Goal: Task Accomplishment & Management: Manage account settings

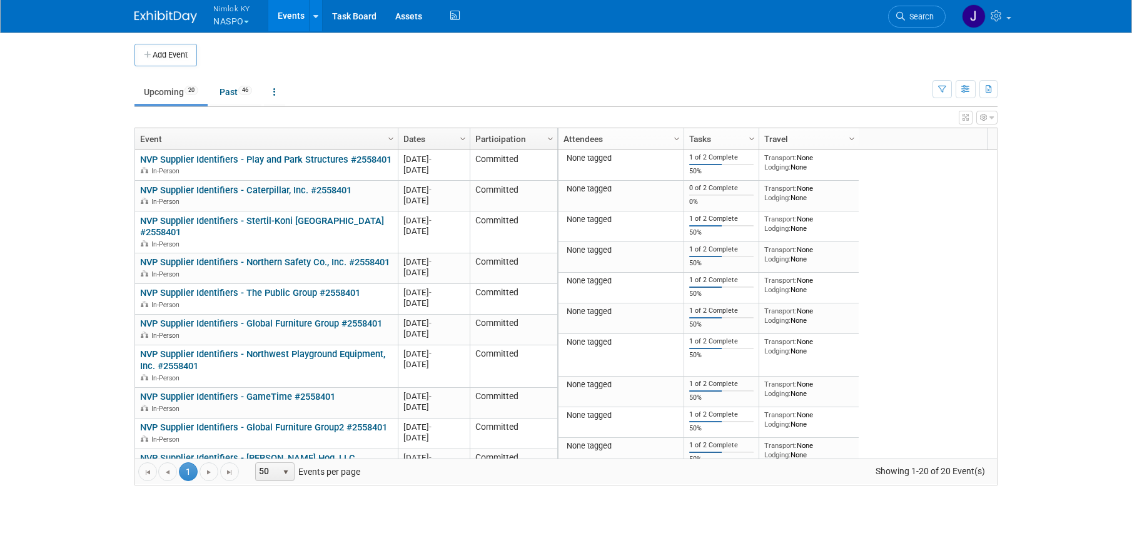
click at [247, 21] on span "button" at bounding box center [246, 22] width 5 height 3
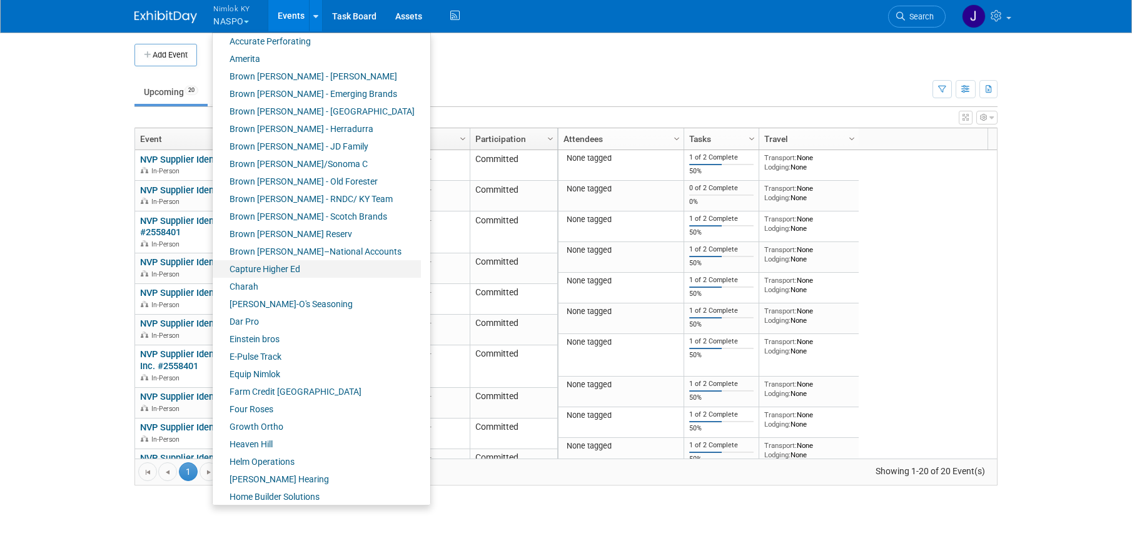
scroll to position [60, 0]
click at [293, 385] on link "Farm Credit [GEOGRAPHIC_DATA]" at bounding box center [317, 389] width 208 height 18
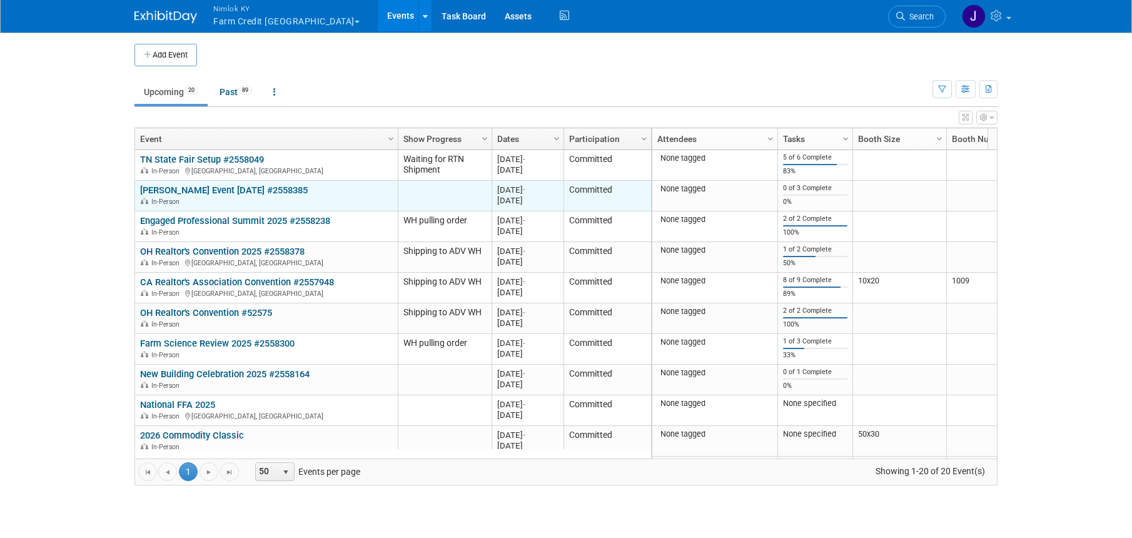
click at [271, 188] on link "Rylee Alcorn Event September 2025 #2558385" at bounding box center [224, 189] width 168 height 11
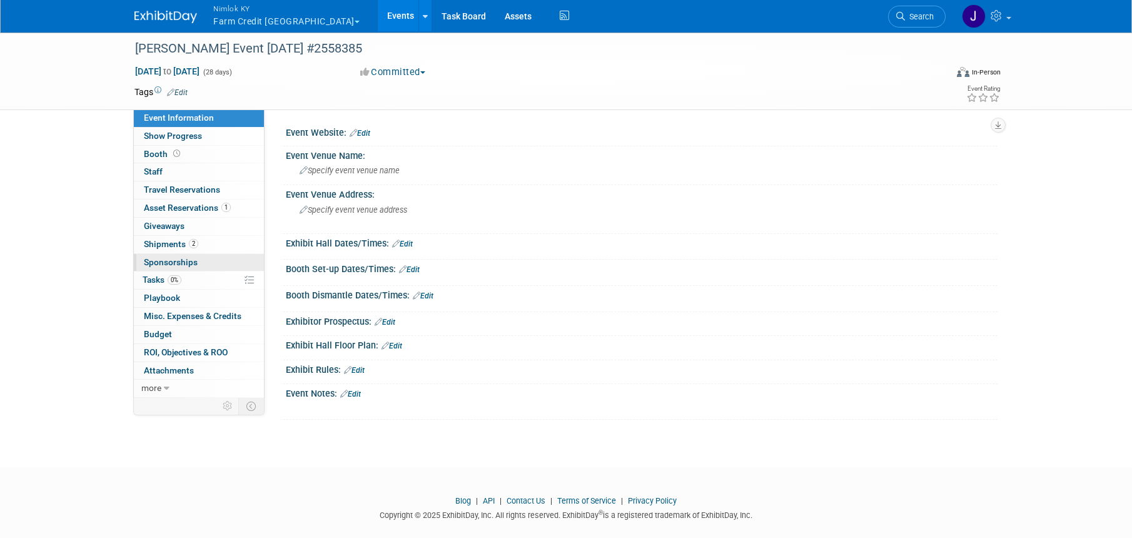
click at [211, 254] on link "0 Sponsorships 0" at bounding box center [199, 263] width 130 height 18
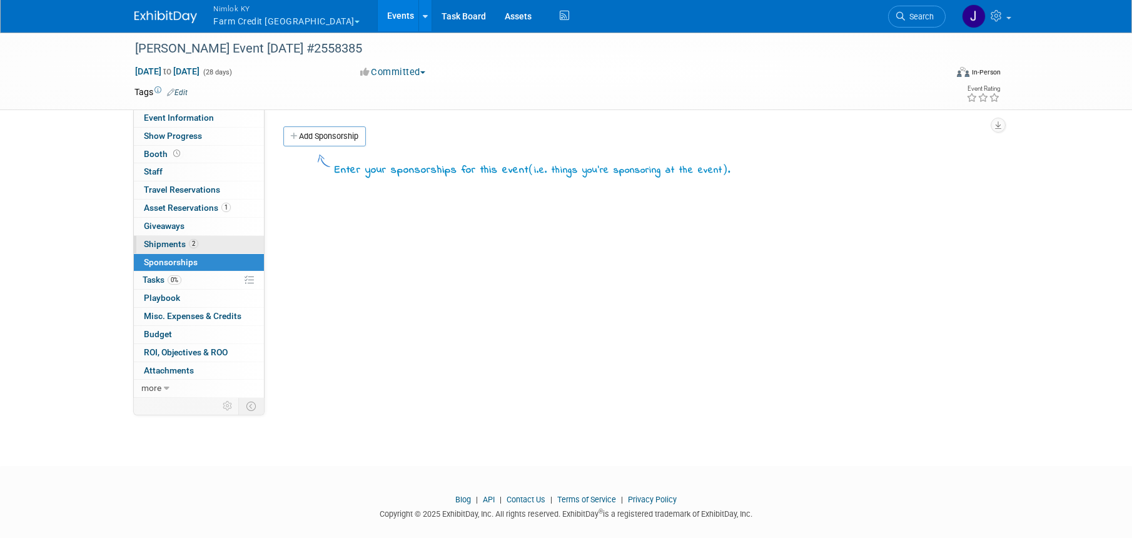
click at [216, 243] on link "2 Shipments 2" at bounding box center [199, 245] width 130 height 18
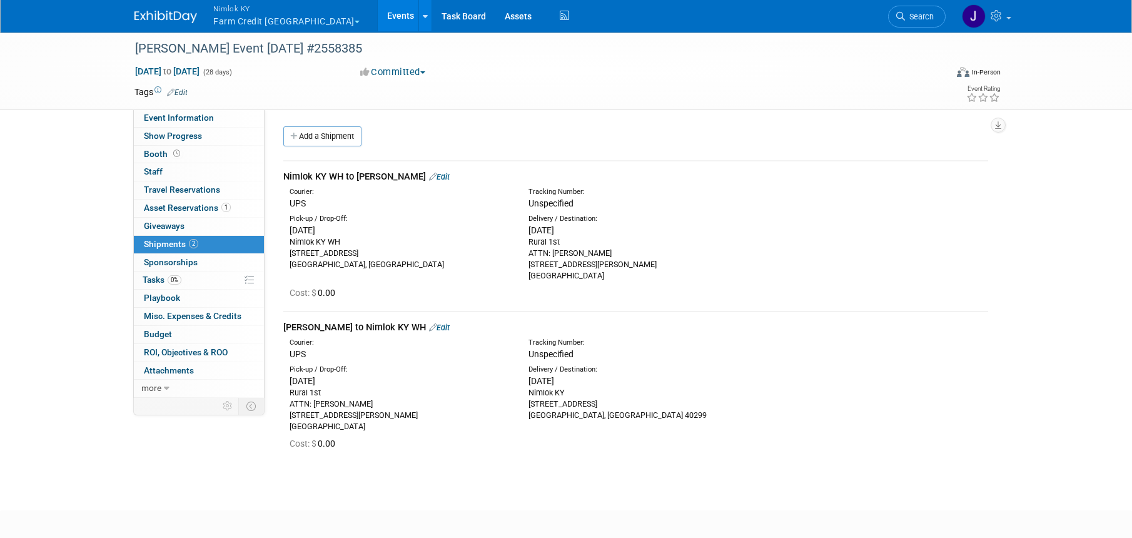
scroll to position [3, 0]
click at [378, 14] on link "Events" at bounding box center [401, 15] width 46 height 31
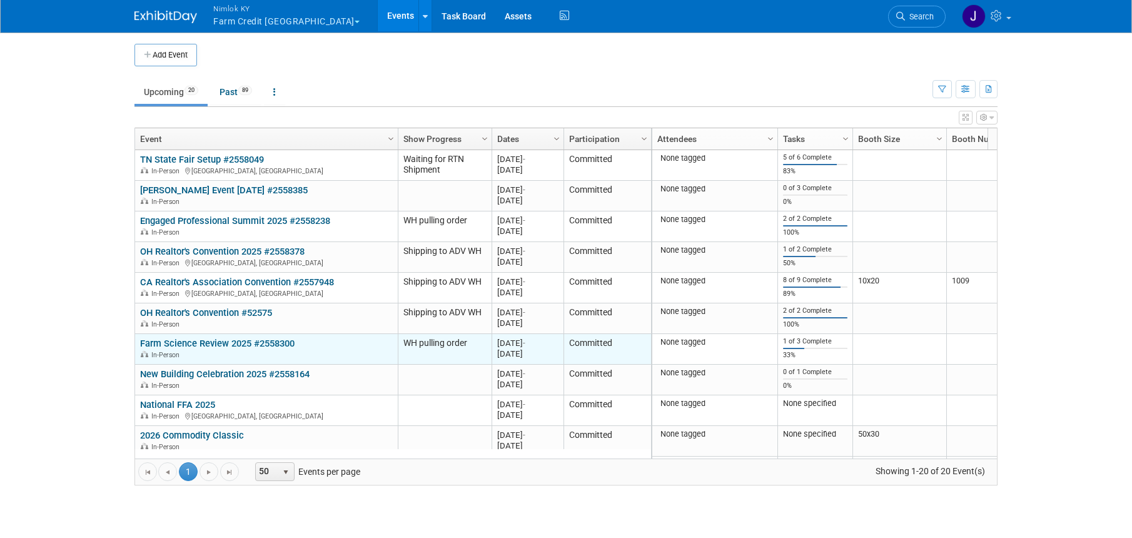
click at [270, 341] on link "Farm Science Review 2025 #2558300" at bounding box center [217, 343] width 154 height 11
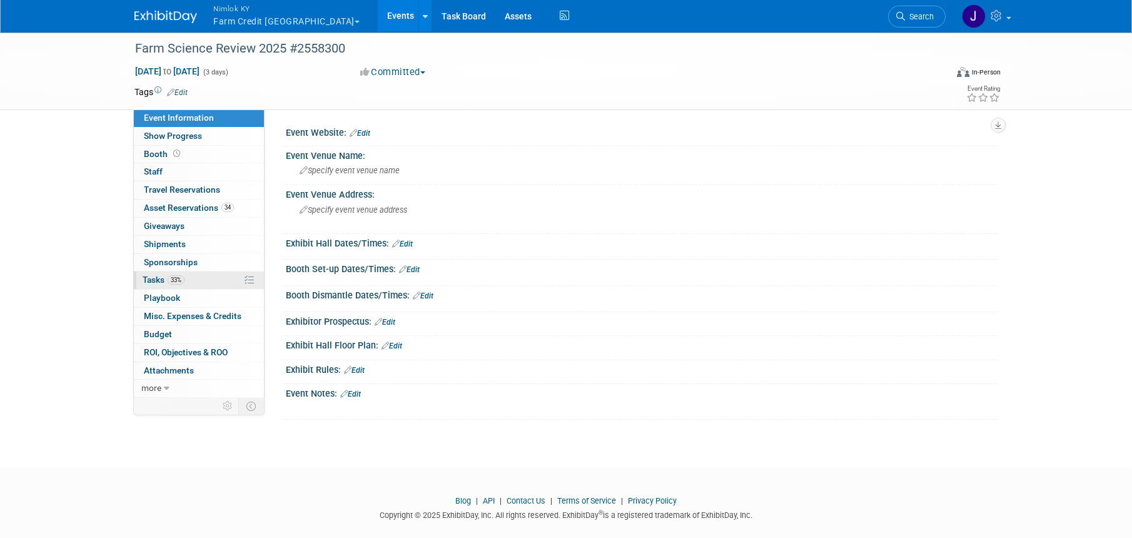
click at [209, 278] on link "33% Tasks 33%" at bounding box center [199, 280] width 130 height 18
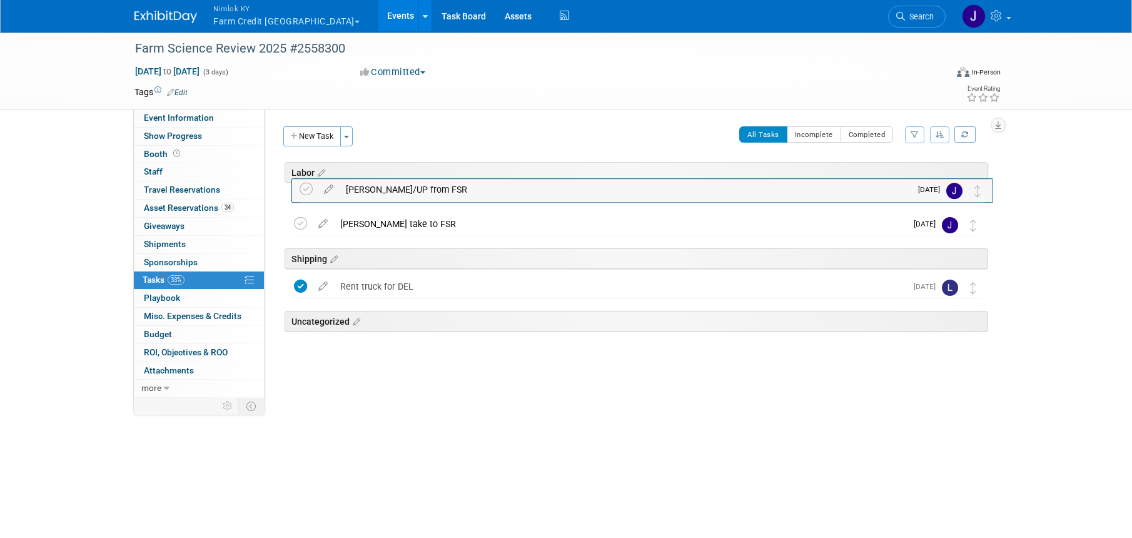
drag, startPoint x: 975, startPoint y: 327, endPoint x: 980, endPoint y: 191, distance: 135.8
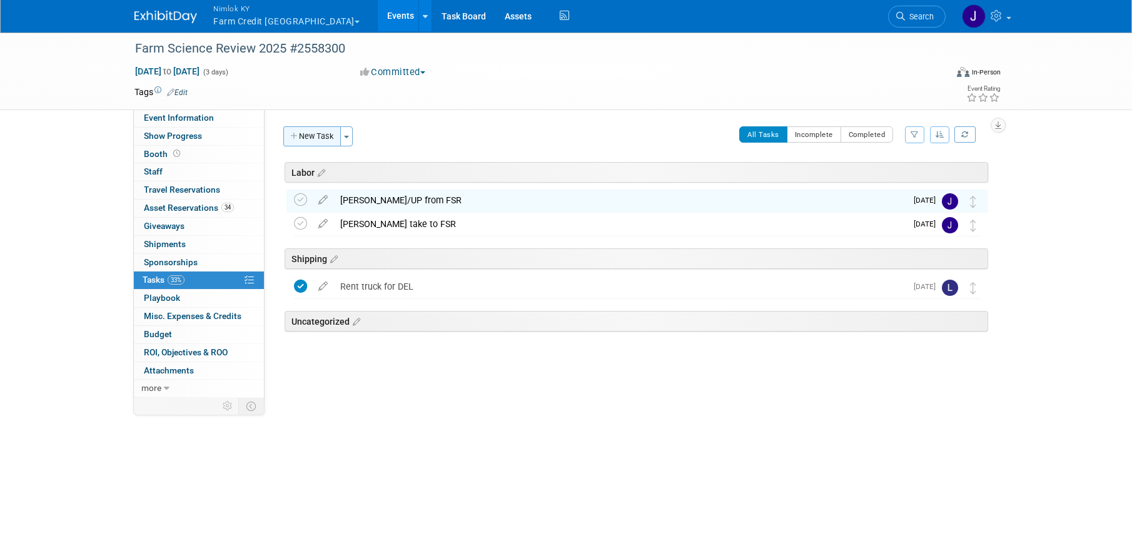
click at [301, 135] on button "New Task" at bounding box center [312, 136] width 58 height 20
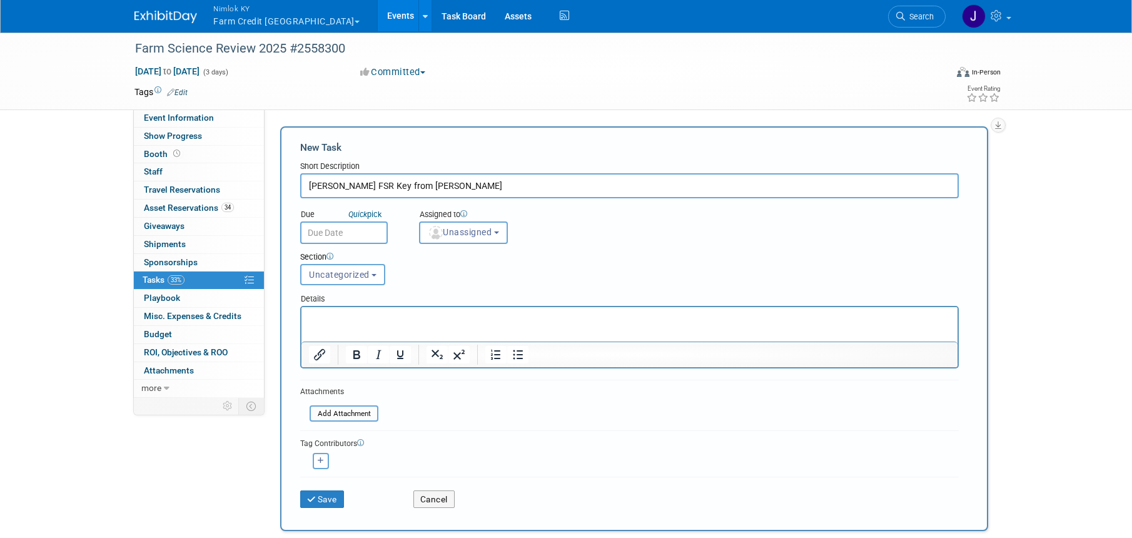
type input "Matt Secure FSR Key from Susan"
click at [333, 234] on input "text" at bounding box center [344, 232] width 88 height 23
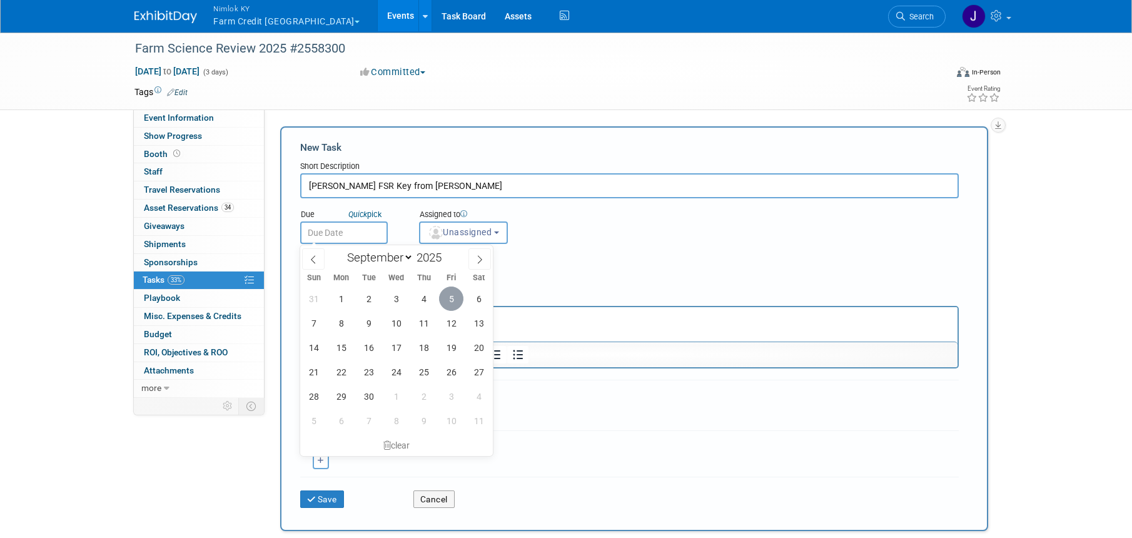
click at [453, 299] on span "5" at bounding box center [451, 298] width 24 height 24
type input "Sep 5, 2025"
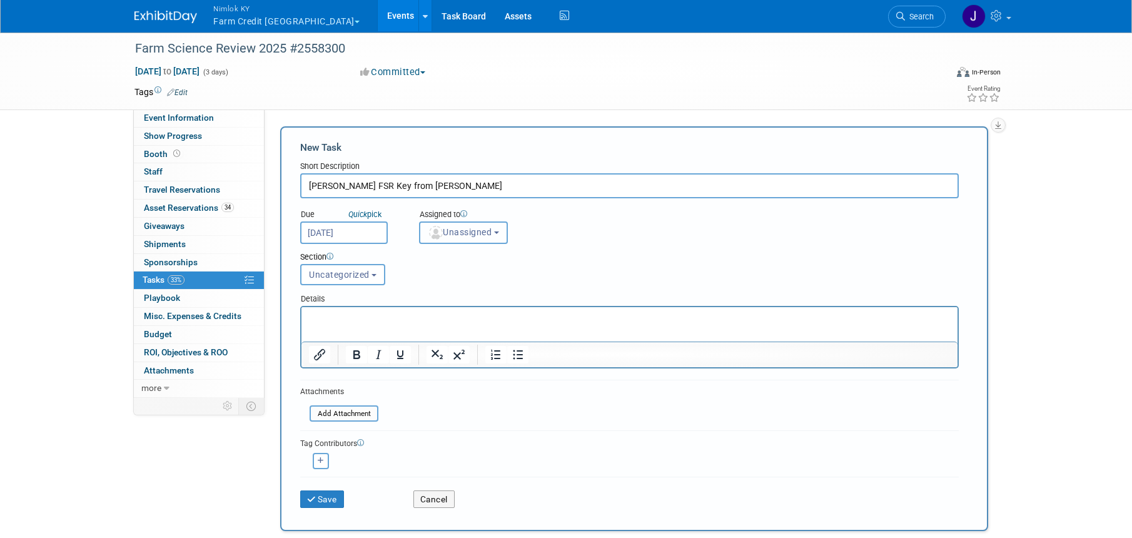
click at [472, 228] on span "Unassigned" at bounding box center [460, 232] width 64 height 10
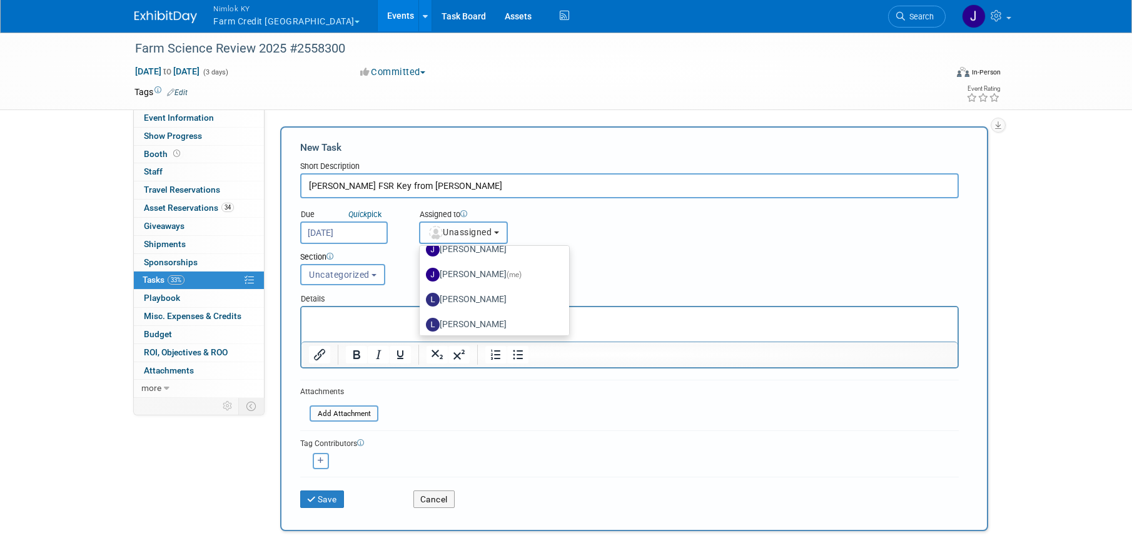
scroll to position [157, 0]
click at [498, 325] on label "[PERSON_NAME]" at bounding box center [491, 332] width 131 height 20
click at [421, 326] on input "[PERSON_NAME]" at bounding box center [417, 330] width 8 height 8
select select "df895965-4f3c-4a3a-b7fd-4e77f845ee5c"
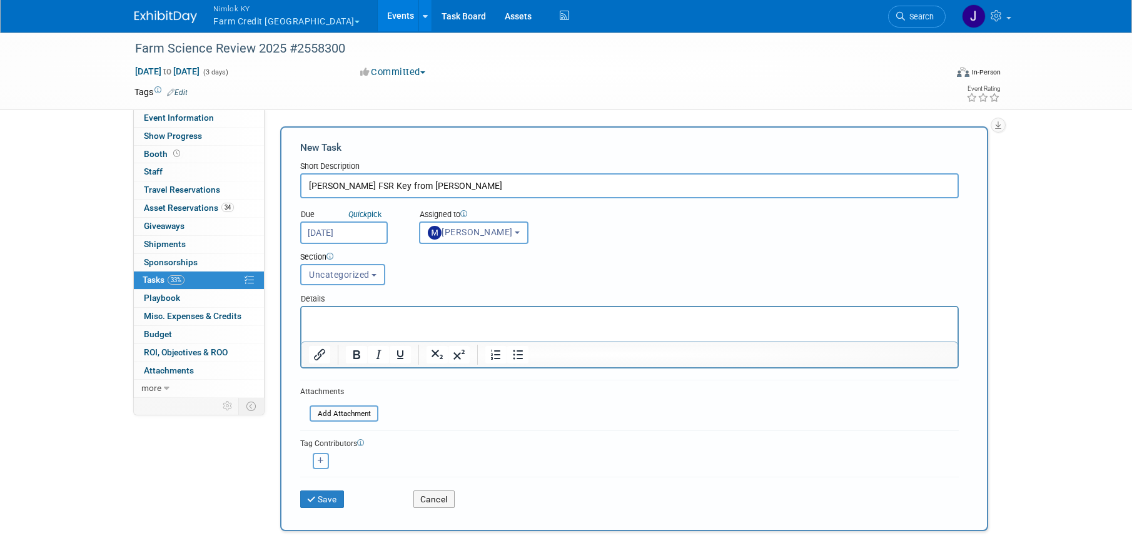
click at [323, 458] on icon "button" at bounding box center [321, 460] width 6 height 7
select select
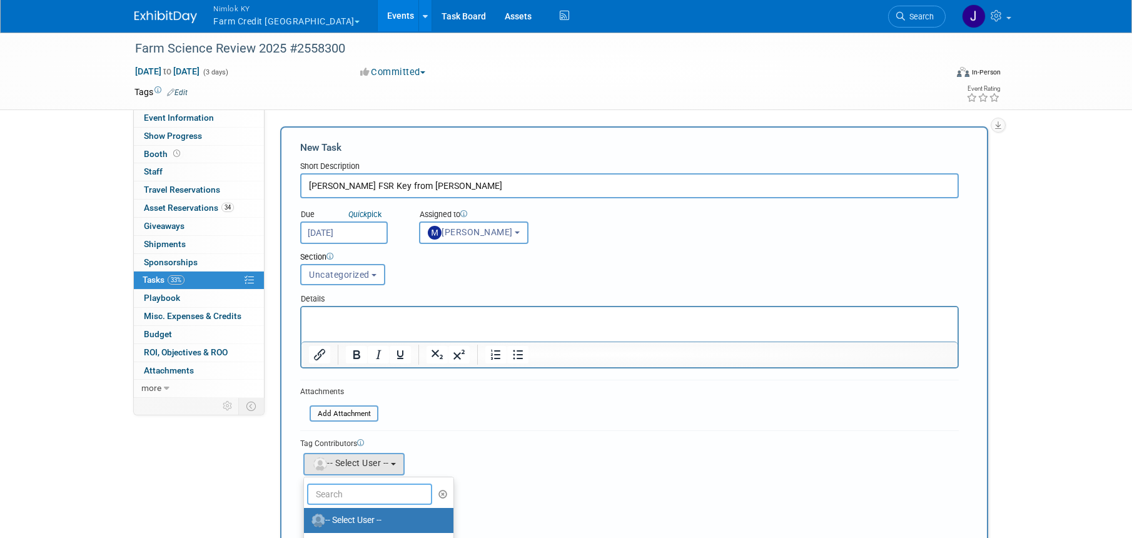
click at [373, 492] on input "text" at bounding box center [369, 493] width 125 height 21
click at [369, 510] on label "Jamie Dunn (me)" at bounding box center [375, 513] width 131 height 20
click at [306, 510] on input "Jamie Dunn (me)" at bounding box center [302, 511] width 8 height 8
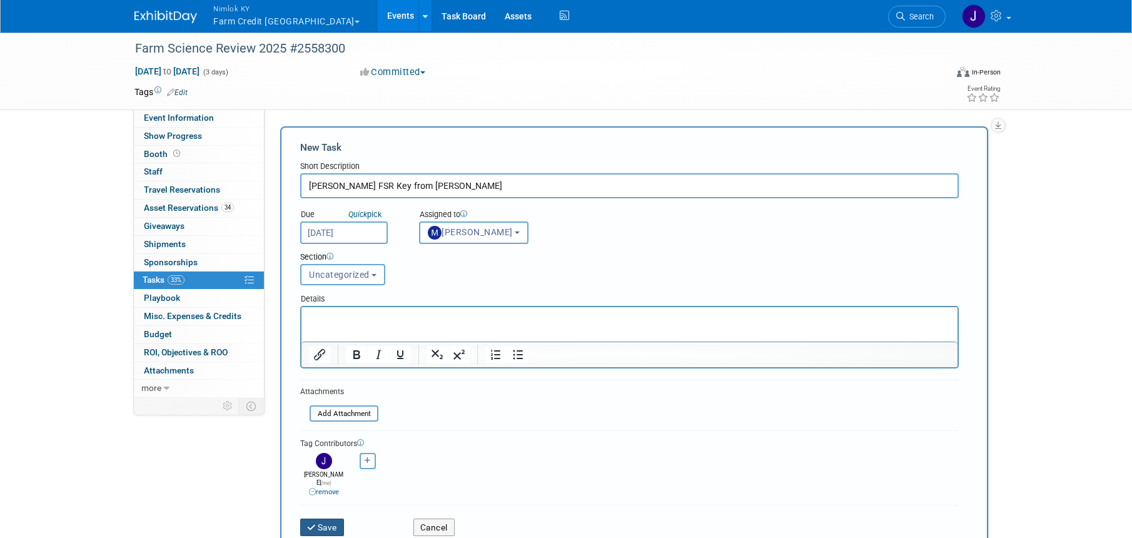
click at [324, 518] on button "Save" at bounding box center [322, 527] width 44 height 18
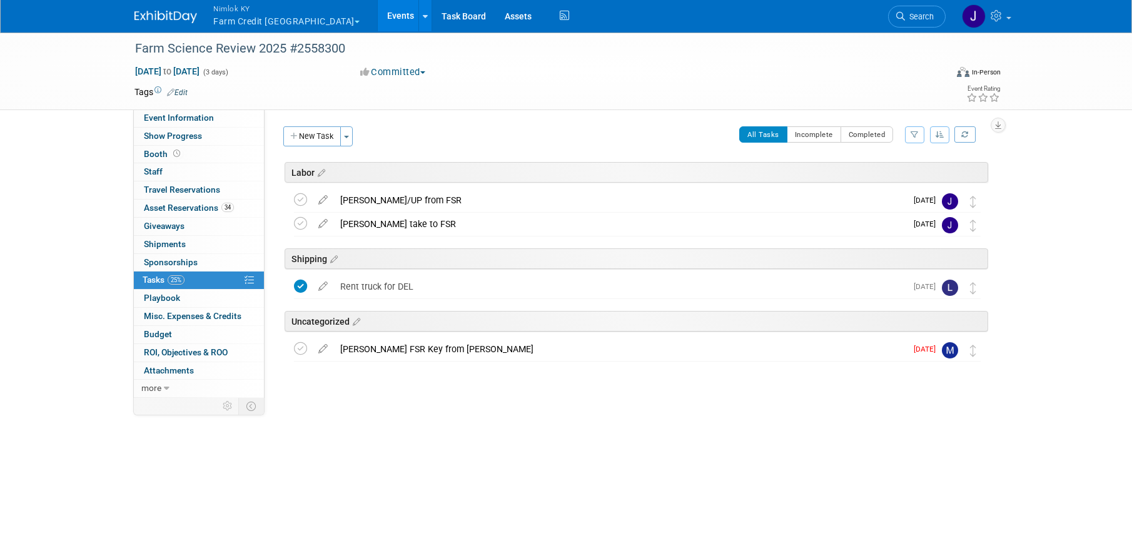
click at [378, 20] on link "Events" at bounding box center [401, 15] width 46 height 31
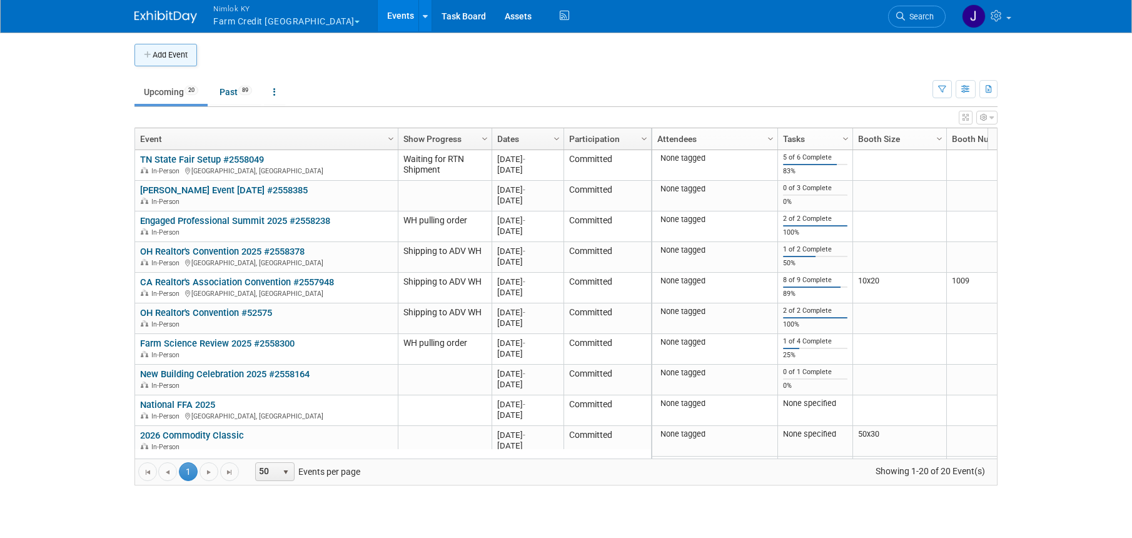
click at [189, 58] on button "Add Event" at bounding box center [165, 55] width 63 height 23
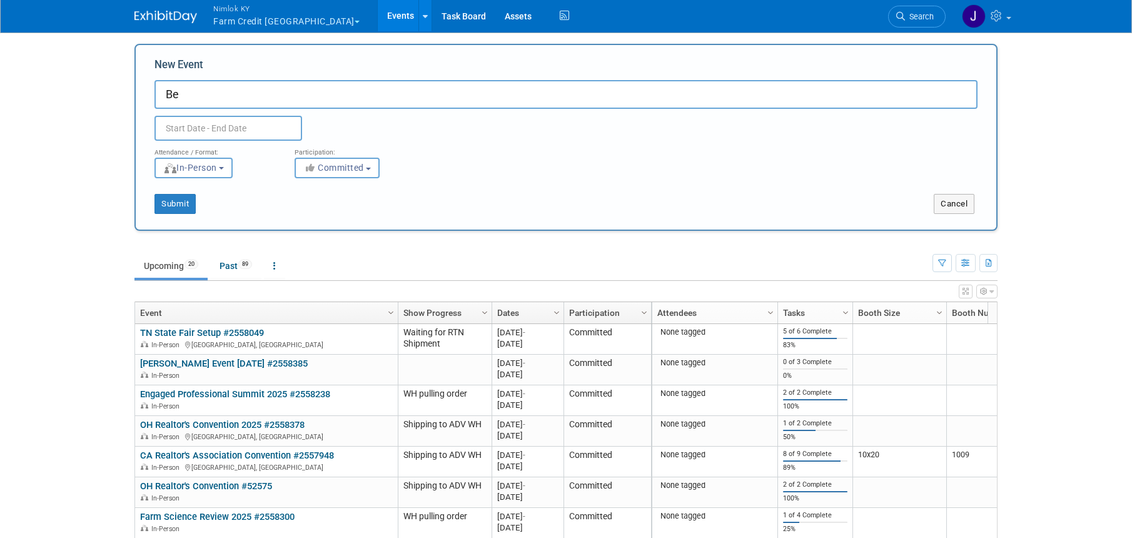
type input "B"
click at [958, 203] on button "Cancel" at bounding box center [953, 204] width 41 height 20
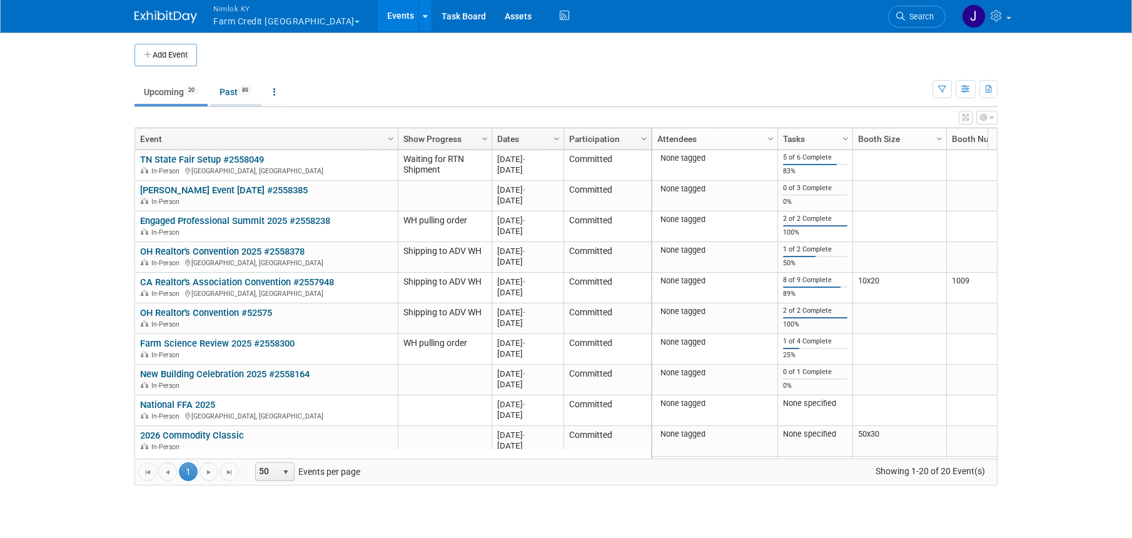
click at [235, 96] on link "Past 89" at bounding box center [235, 92] width 51 height 24
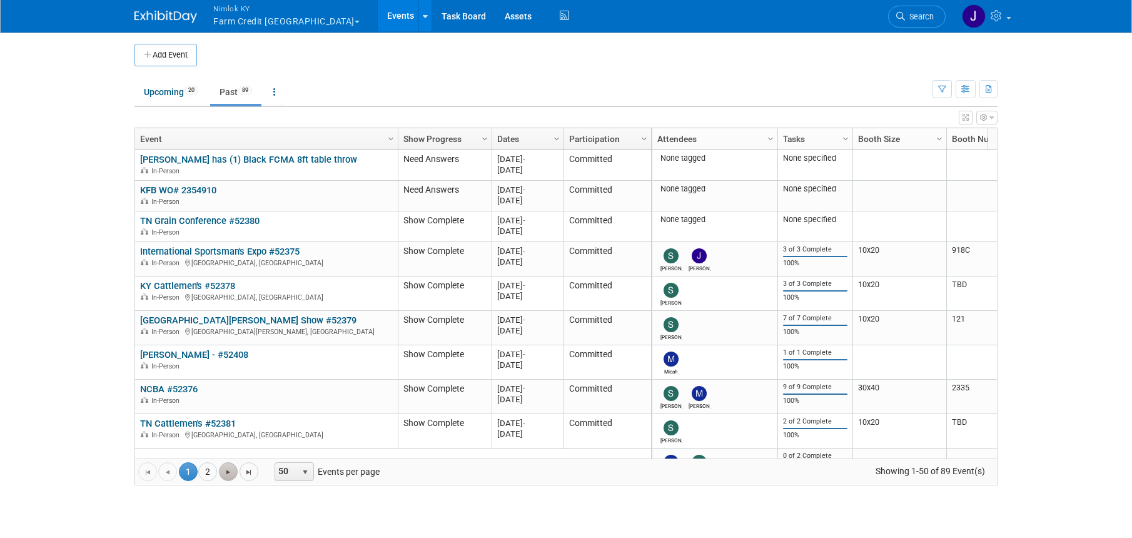
click at [227, 470] on span "Go to the next page" at bounding box center [228, 472] width 10 height 10
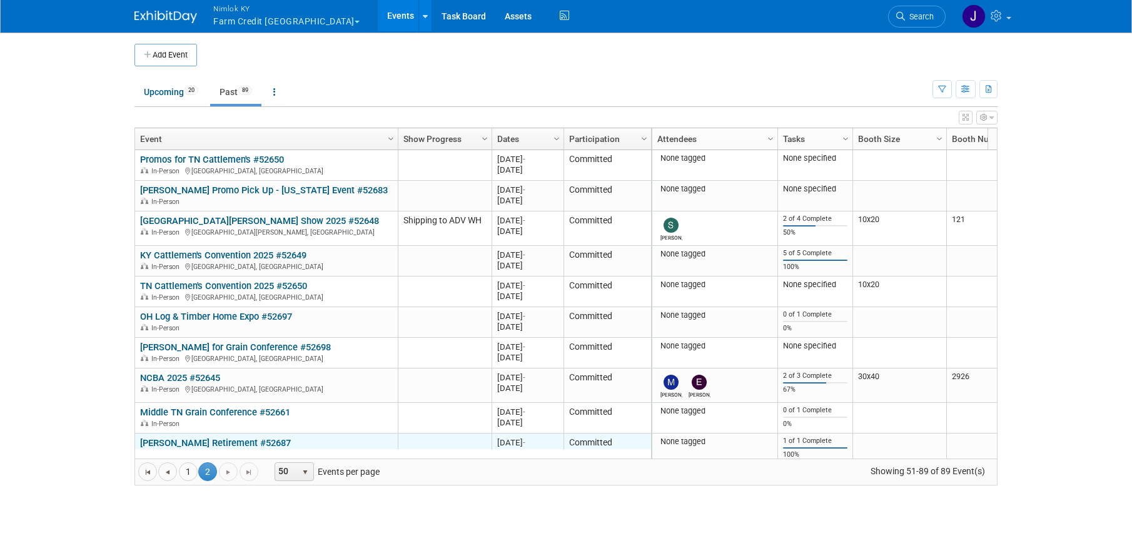
scroll to position [919, 0]
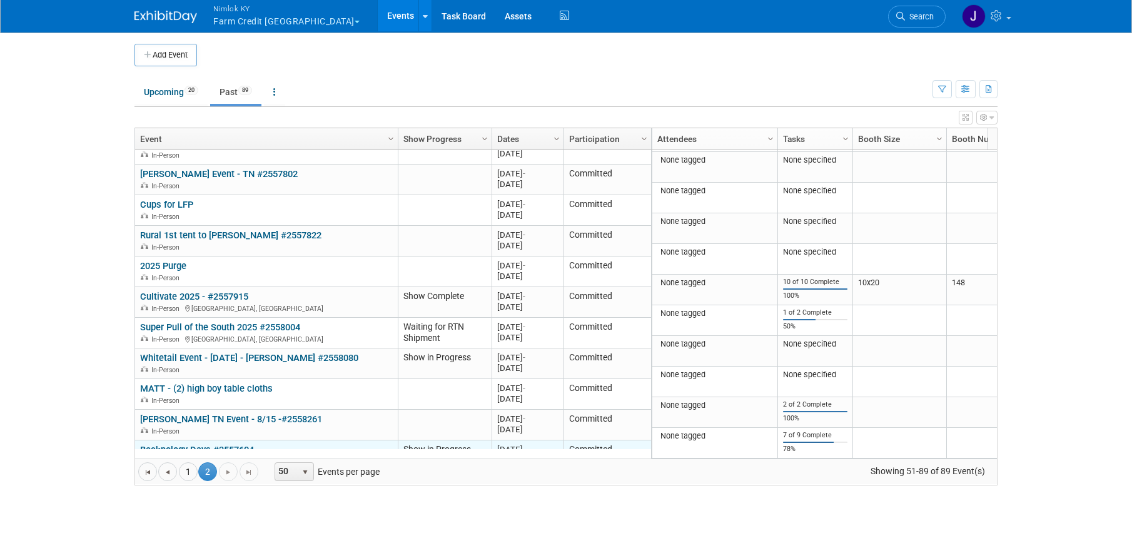
click at [195, 444] on link "Becknology Days #2557604" at bounding box center [197, 449] width 114 height 11
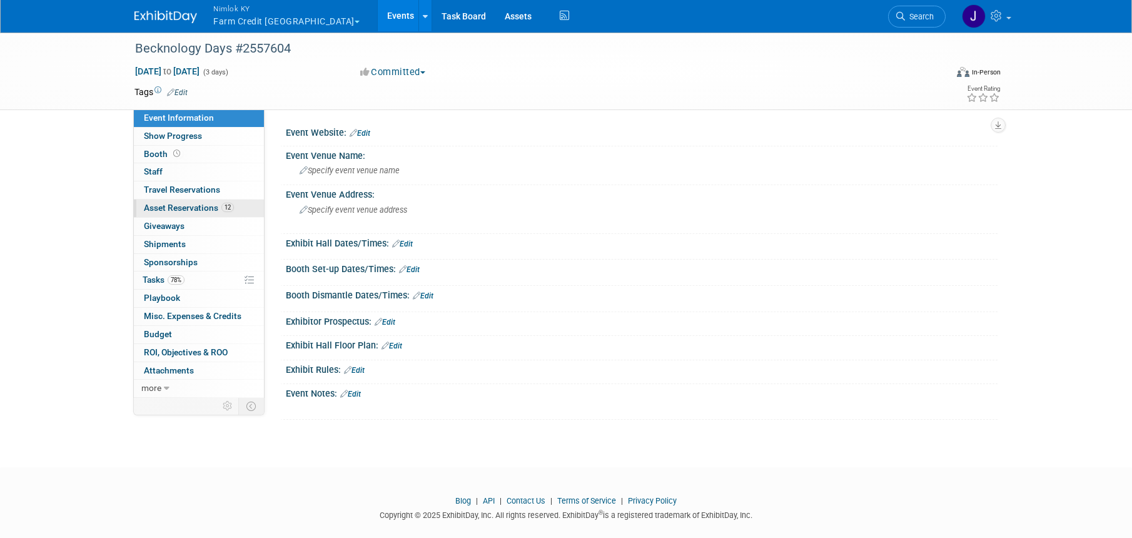
click at [206, 206] on span "Asset Reservations 12" at bounding box center [189, 208] width 90 height 10
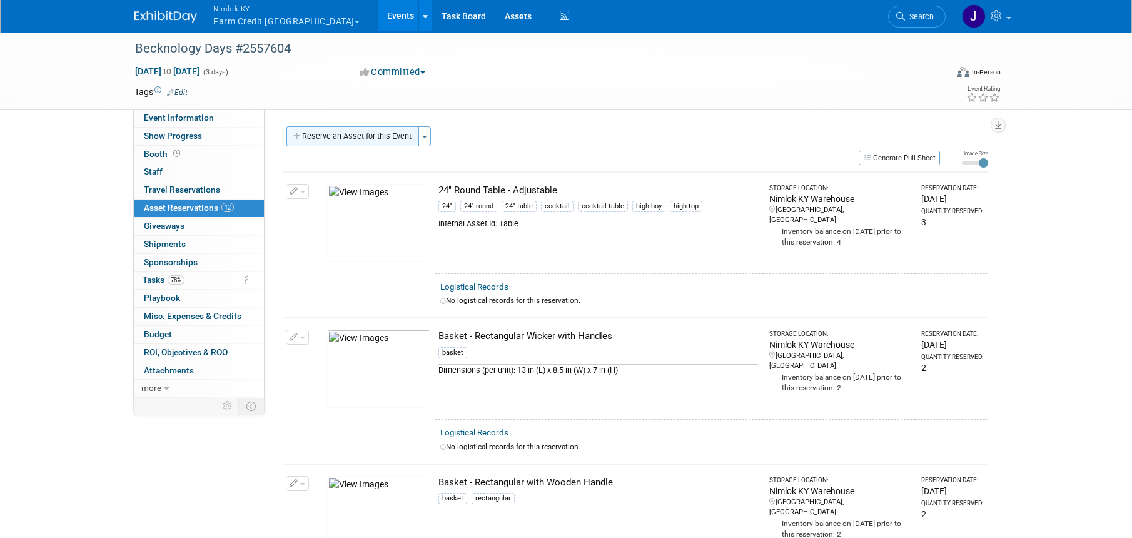
click at [390, 138] on button "Reserve an Asset for this Event" at bounding box center [352, 136] width 133 height 20
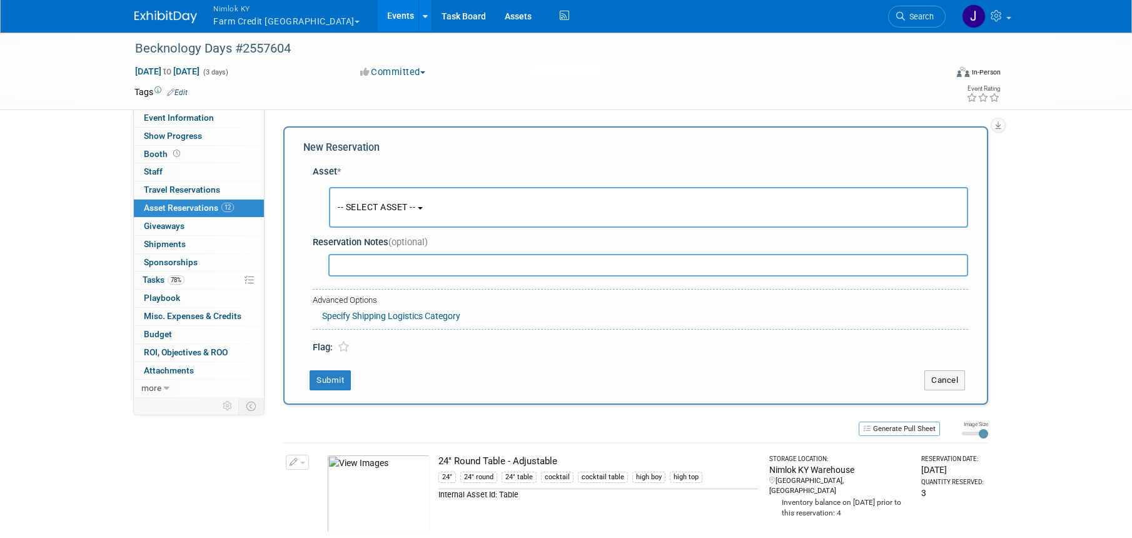
scroll to position [12, 0]
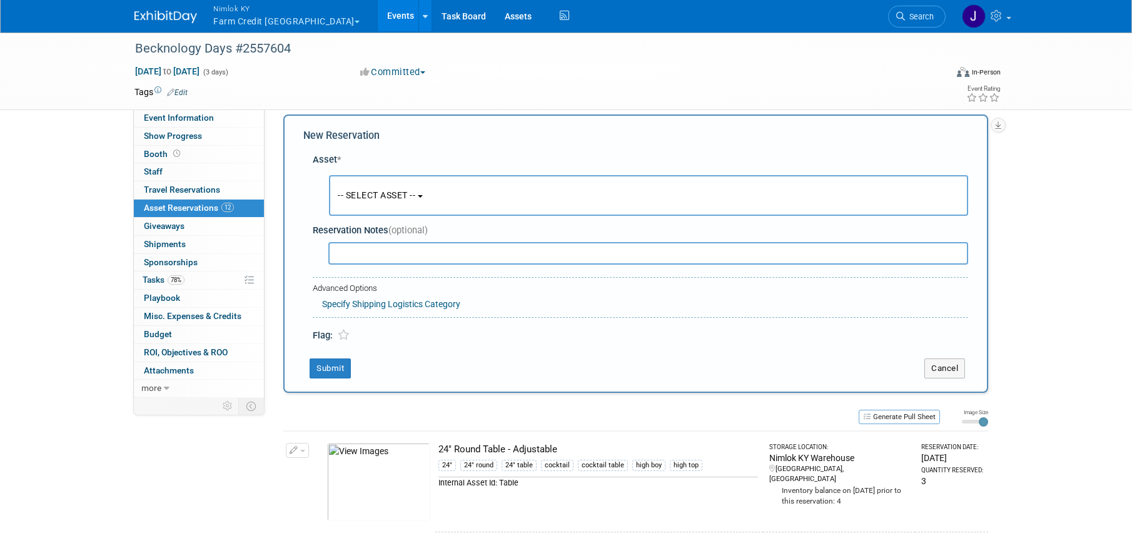
click at [470, 196] on button "-- SELECT ASSET --" at bounding box center [648, 195] width 639 height 41
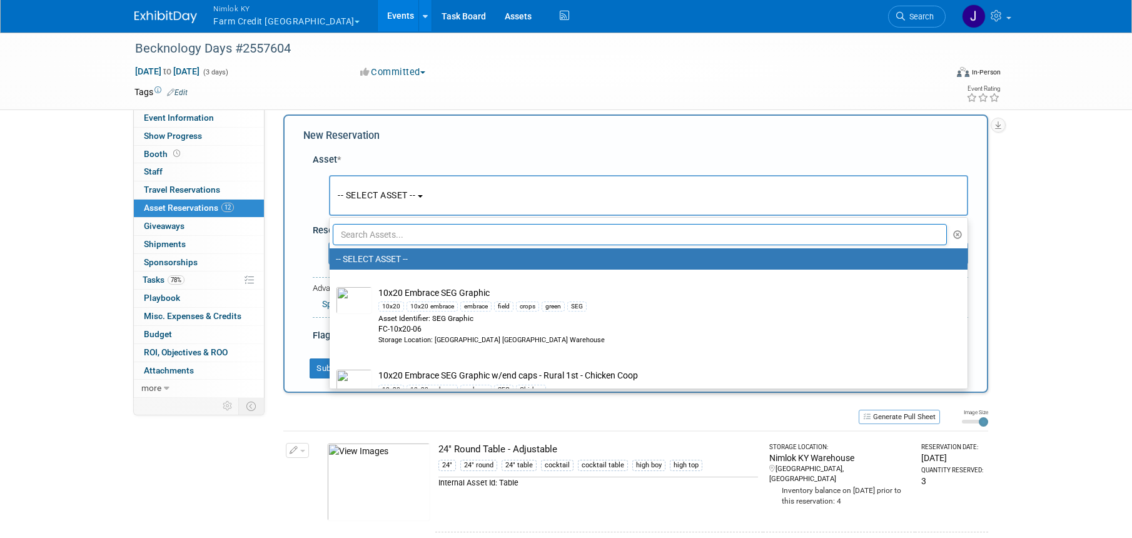
click at [465, 238] on input "text" at bounding box center [640, 234] width 614 height 21
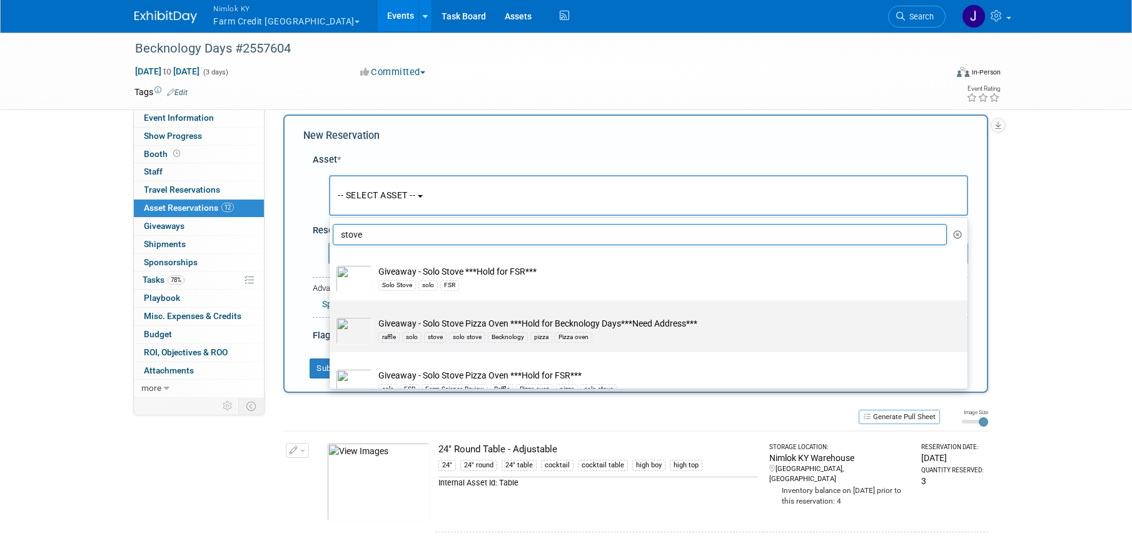
type input "stove"
click at [686, 335] on div "raffle solo stove solo stove Becknology pizza Pizza oven" at bounding box center [660, 336] width 564 height 14
click at [331, 315] on input "Giveaway - Solo Stove Pizza Oven ***Hold for Becknology Days***Need Address*** …" at bounding box center [327, 311] width 8 height 8
select select "10726655"
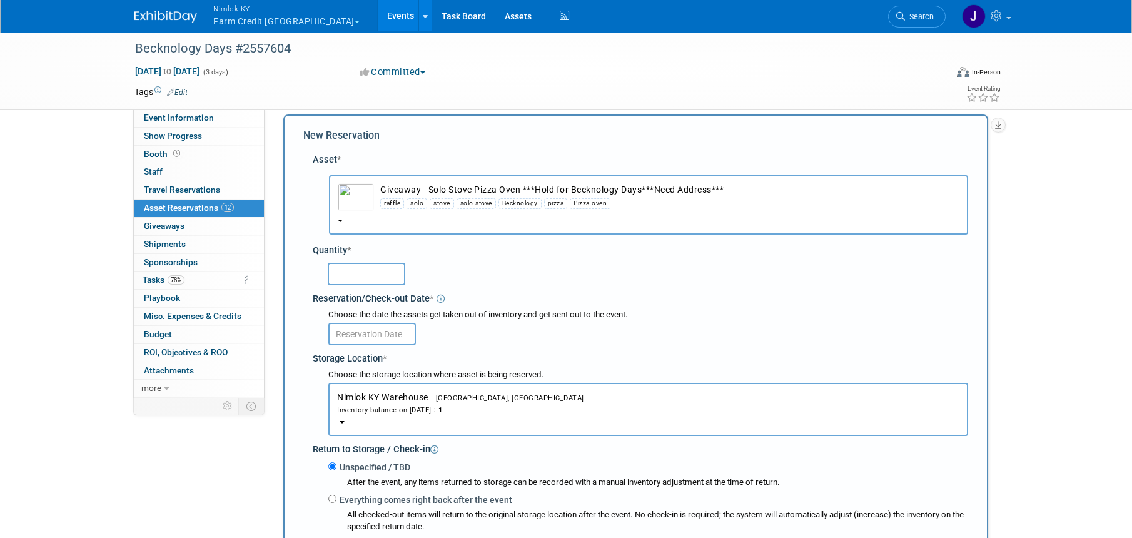
click at [343, 279] on input "text" at bounding box center [367, 274] width 78 height 23
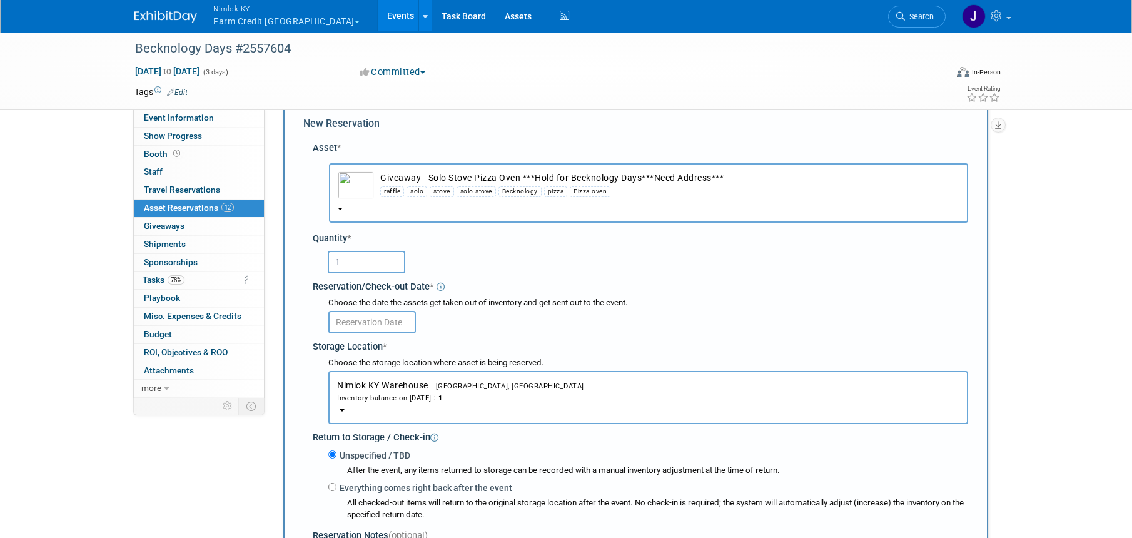
scroll to position [30, 0]
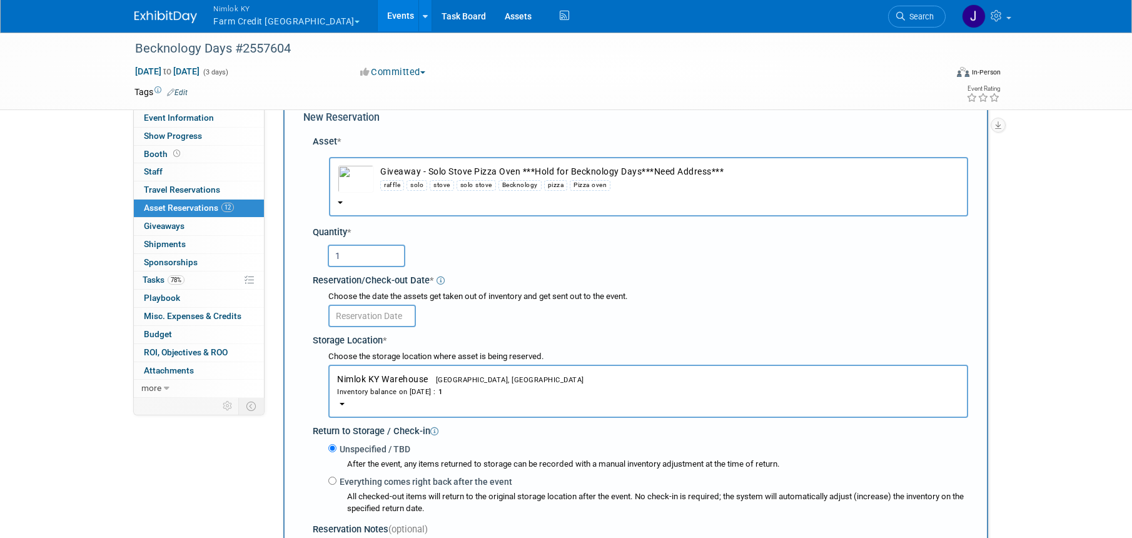
type input "1"
click at [398, 318] on input "text" at bounding box center [372, 315] width 88 height 23
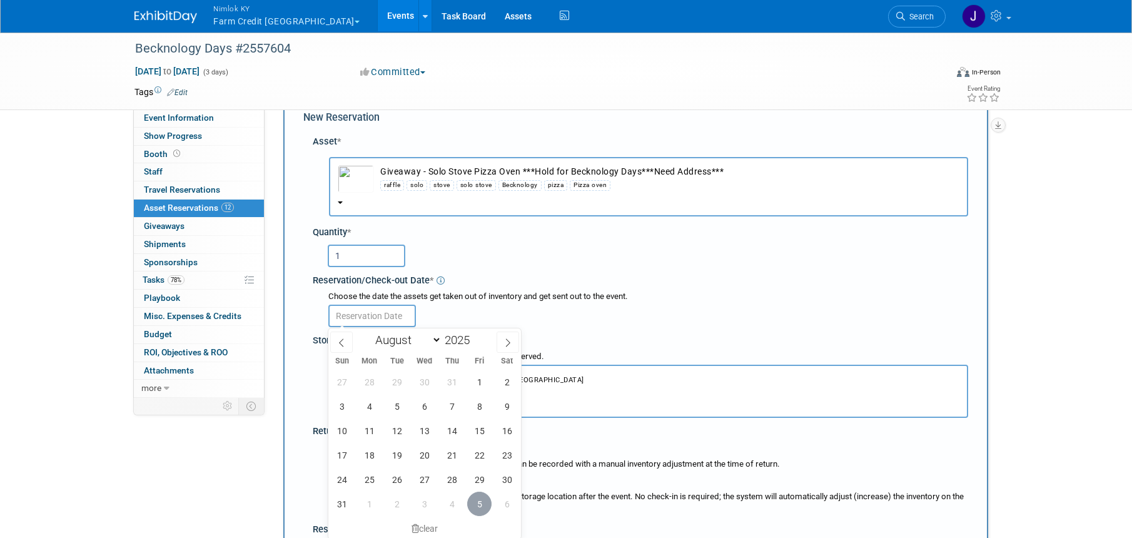
click at [483, 506] on span "5" at bounding box center [479, 503] width 24 height 24
type input "Sep 5, 2025"
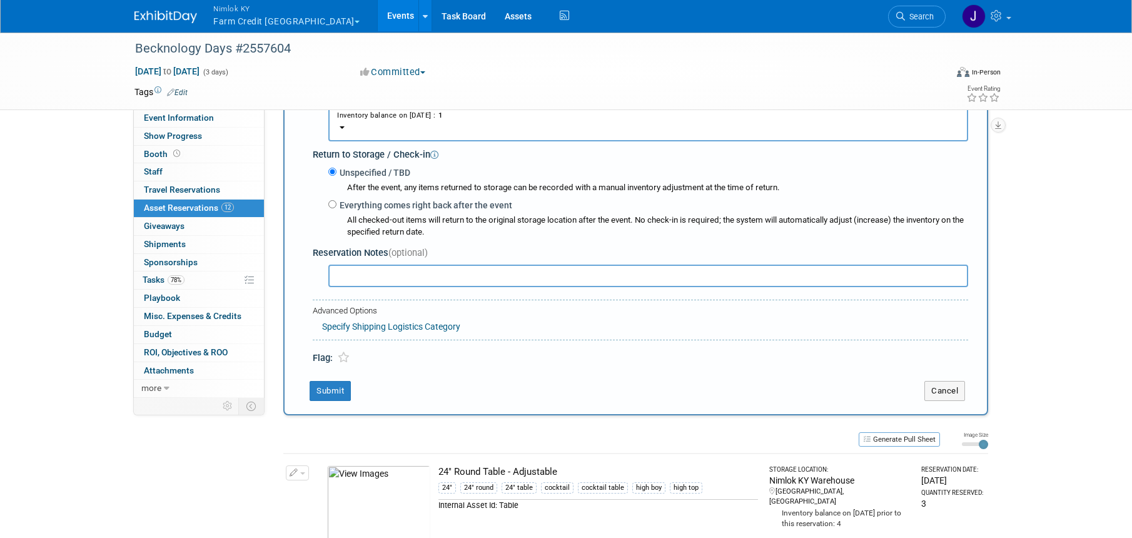
scroll to position [369, 0]
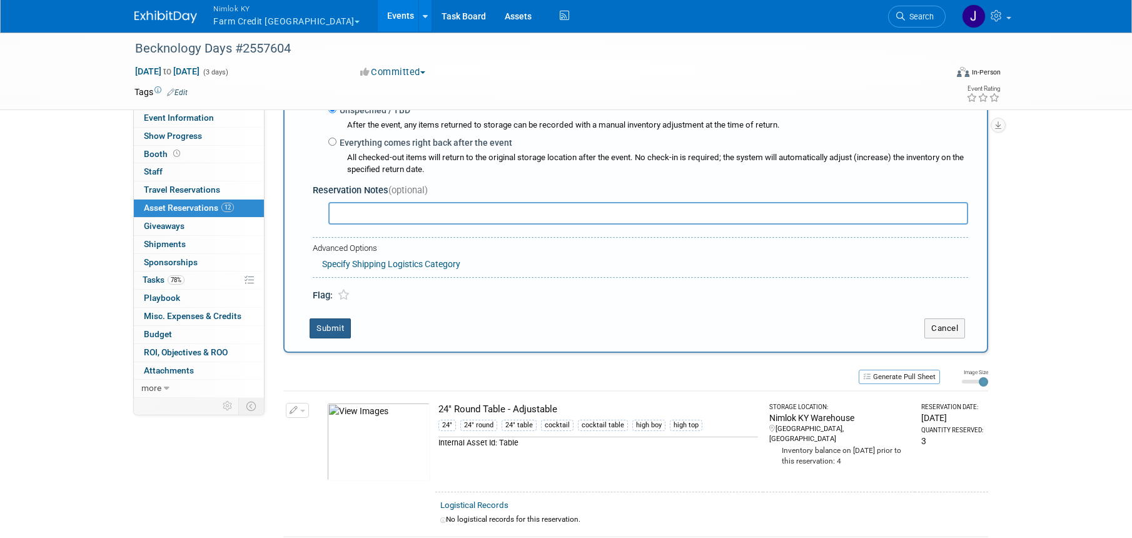
click at [341, 326] on button "Submit" at bounding box center [329, 328] width 41 height 20
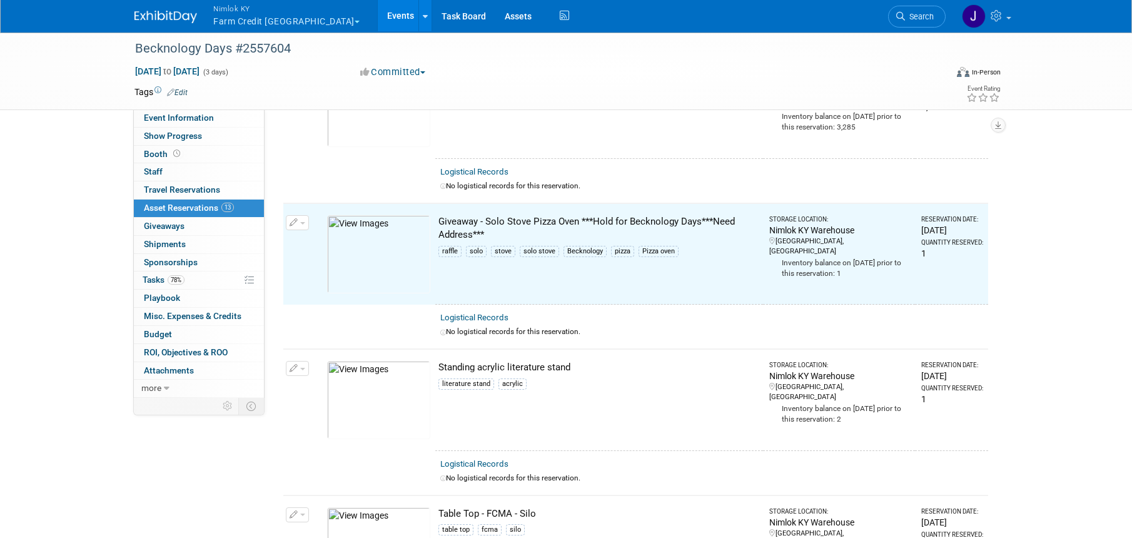
scroll to position [1475, 0]
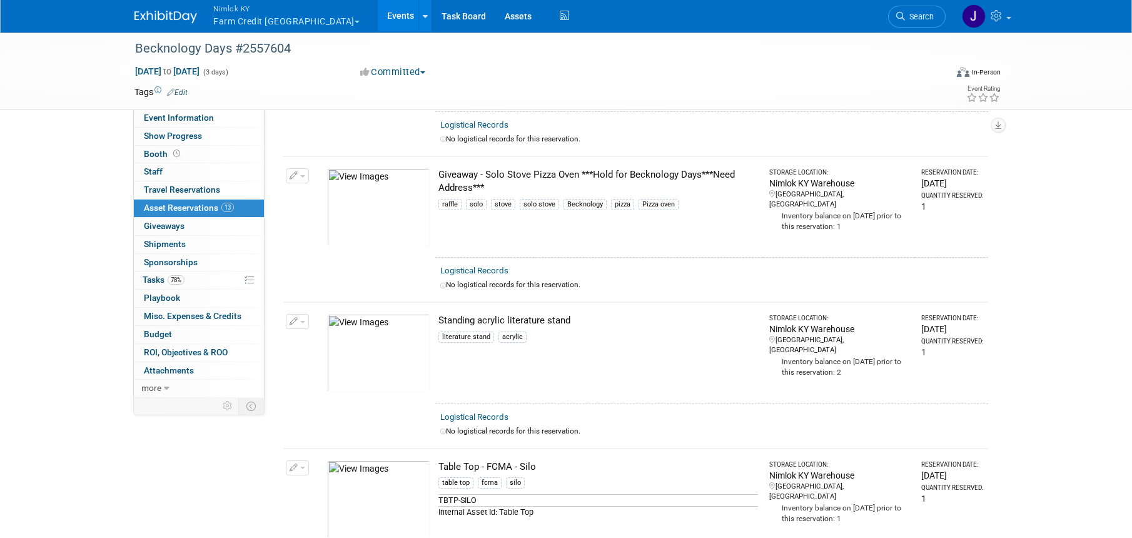
click at [278, 18] on button "Nimlok KY Farm Credit Mid America" at bounding box center [293, 16] width 163 height 33
click at [294, 23] on button "Nimlok KY Farm Credit Mid America" at bounding box center [293, 16] width 163 height 33
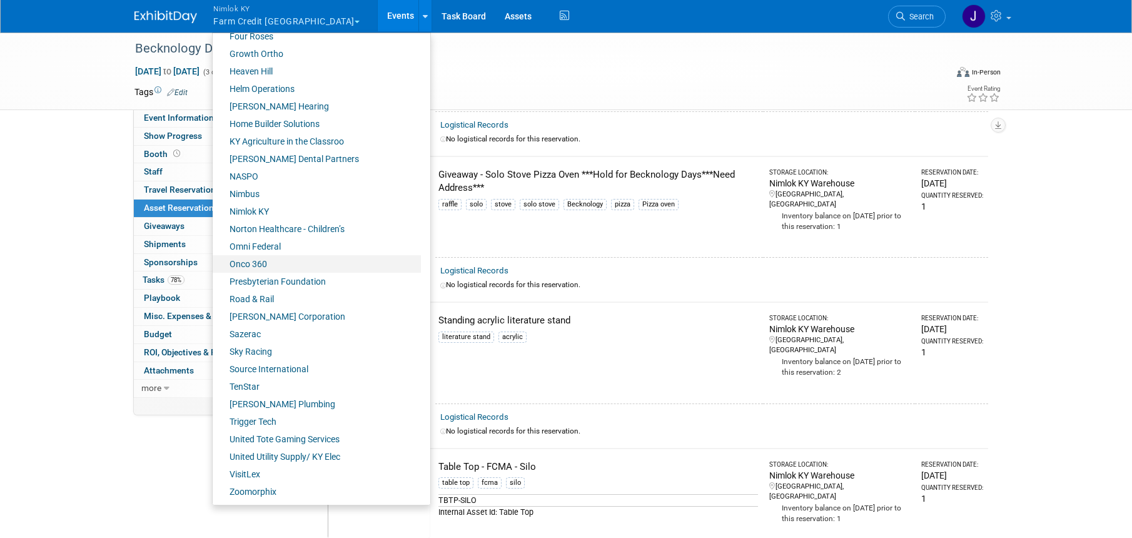
scroll to position [1478, 0]
click at [281, 175] on link "NASPO" at bounding box center [317, 177] width 208 height 18
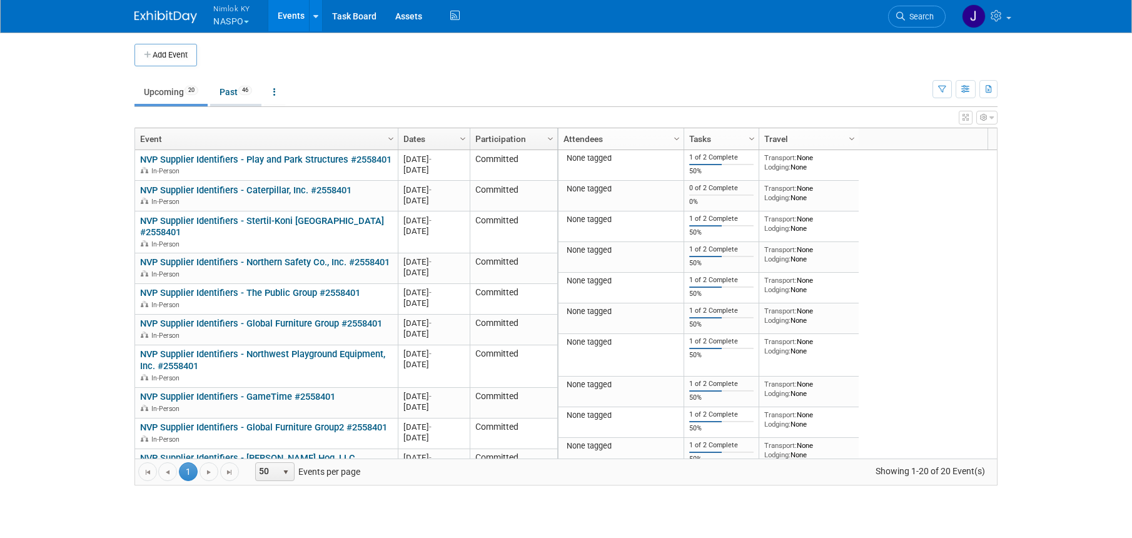
click at [222, 88] on link "Past 46" at bounding box center [235, 92] width 51 height 24
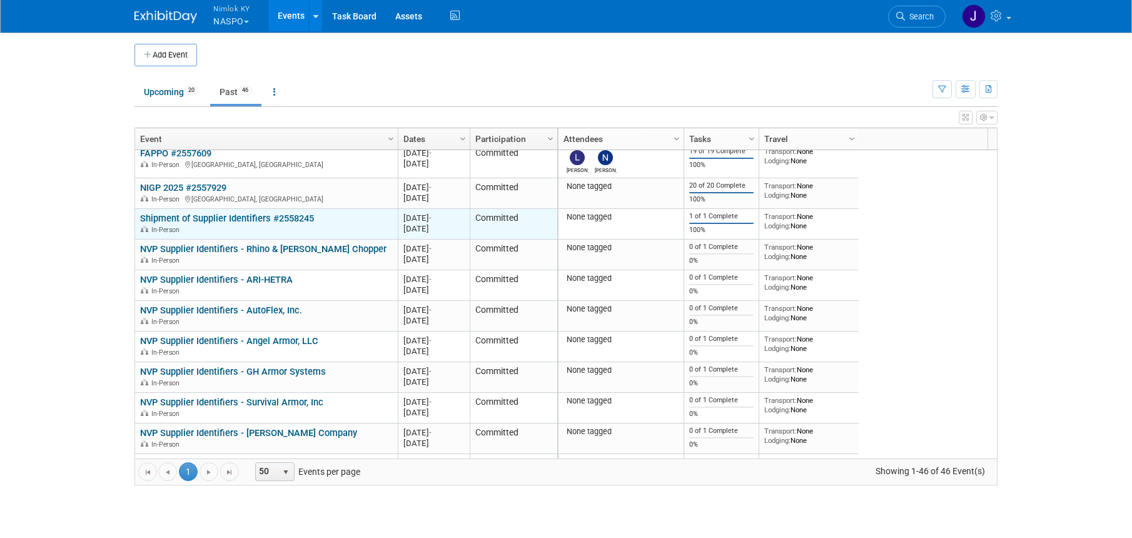
scroll to position [150, 0]
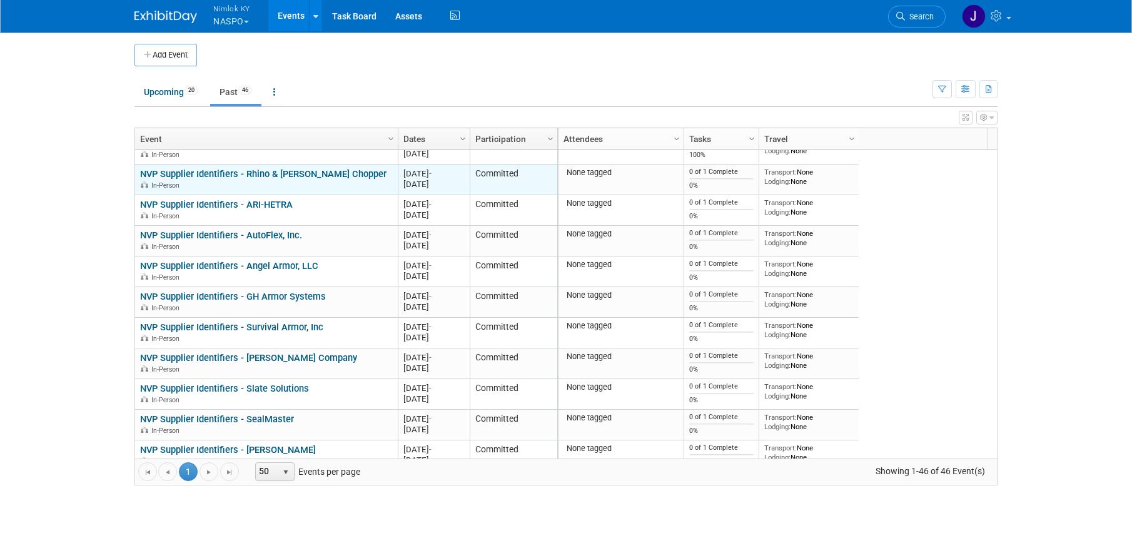
click at [291, 176] on link "NVP Supplier Identifiers - Rhino & Dixie Chopper" at bounding box center [263, 173] width 246 height 11
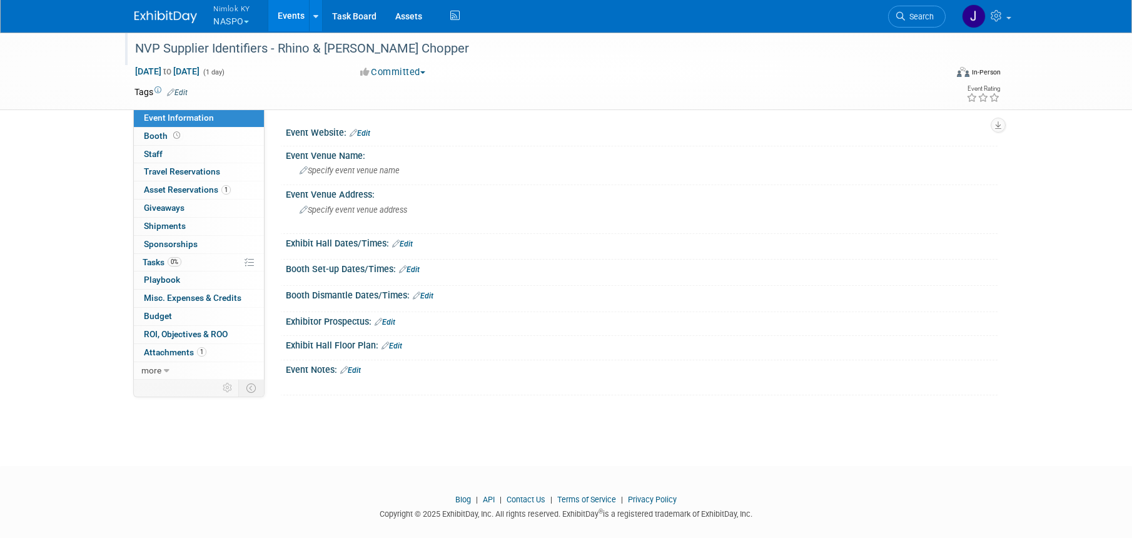
click at [421, 46] on div "NVP Supplier Identifiers - Rhino & [PERSON_NAME] Chopper" at bounding box center [529, 49] width 796 height 23
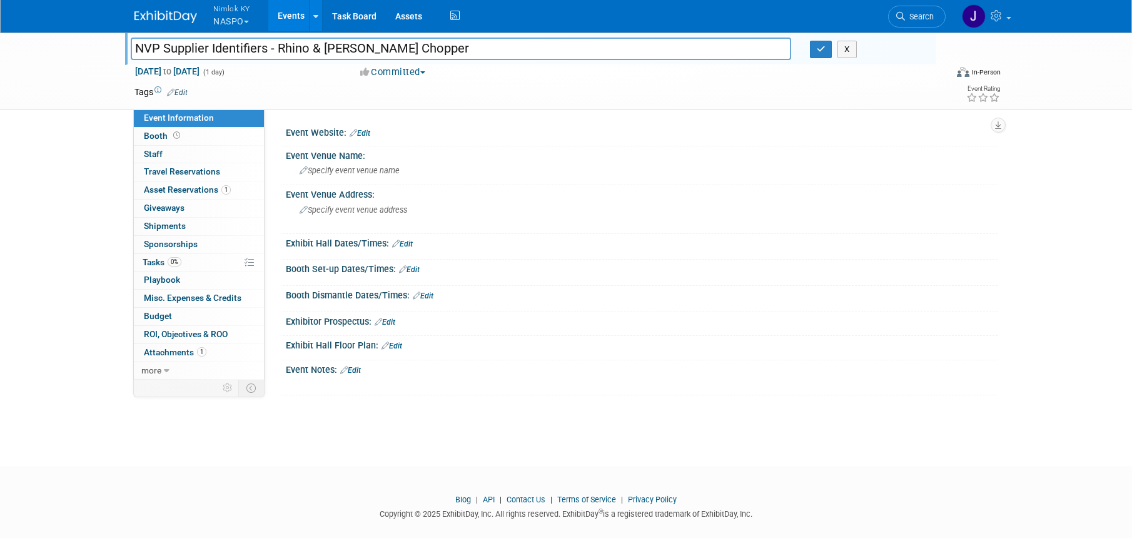
drag, startPoint x: 404, startPoint y: 49, endPoint x: 284, endPoint y: 45, distance: 120.7
click at [279, 46] on input "NVP Supplier Identifiers - Rhino & [PERSON_NAME] Chopper" at bounding box center [461, 49] width 660 height 22
click at [428, 51] on input "NVP Supplier Identifiers - Rhino & [PERSON_NAME] Chopper" at bounding box center [461, 49] width 660 height 22
type input "NVP Supplier Identifiers - Rhino & [PERSON_NAME] Chopper #2558407"
click at [816, 56] on button "button" at bounding box center [821, 50] width 23 height 18
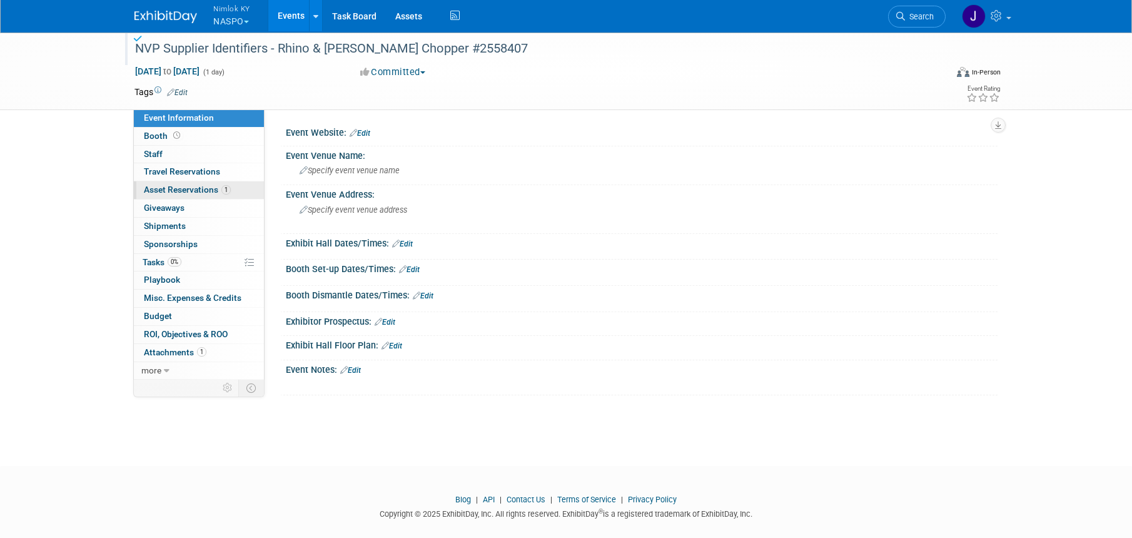
click at [183, 184] on span "Asset Reservations 1" at bounding box center [187, 189] width 87 height 10
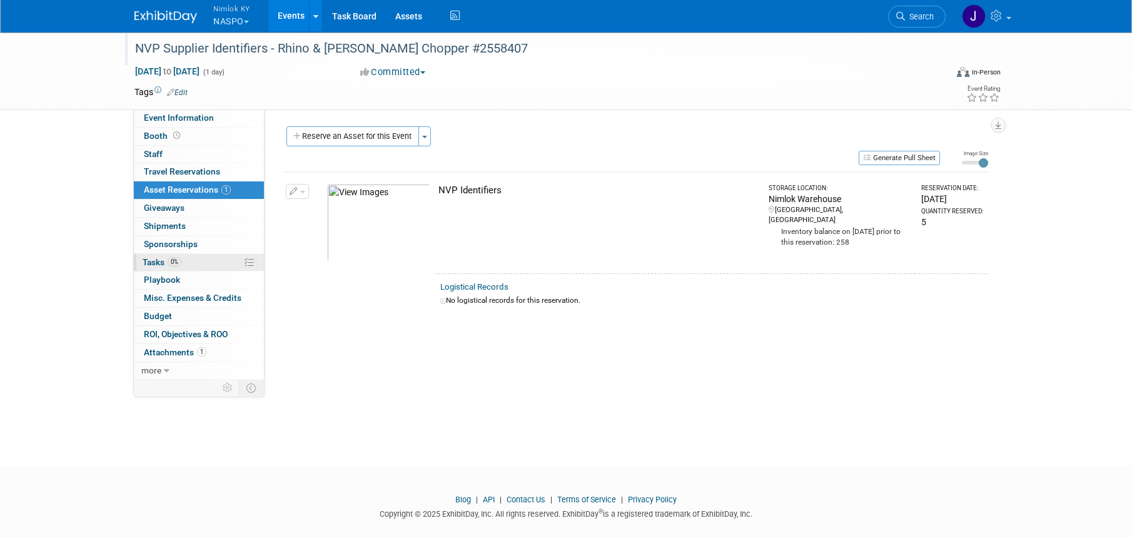
click at [198, 263] on link "0% Tasks 0%" at bounding box center [199, 263] width 130 height 18
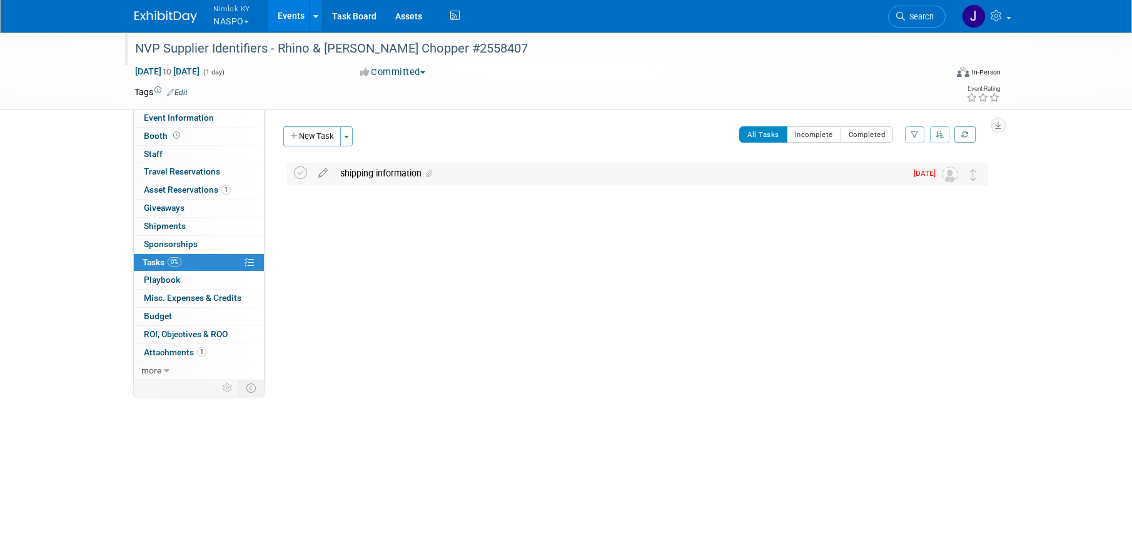
click at [481, 176] on div "shipping information" at bounding box center [620, 173] width 572 height 21
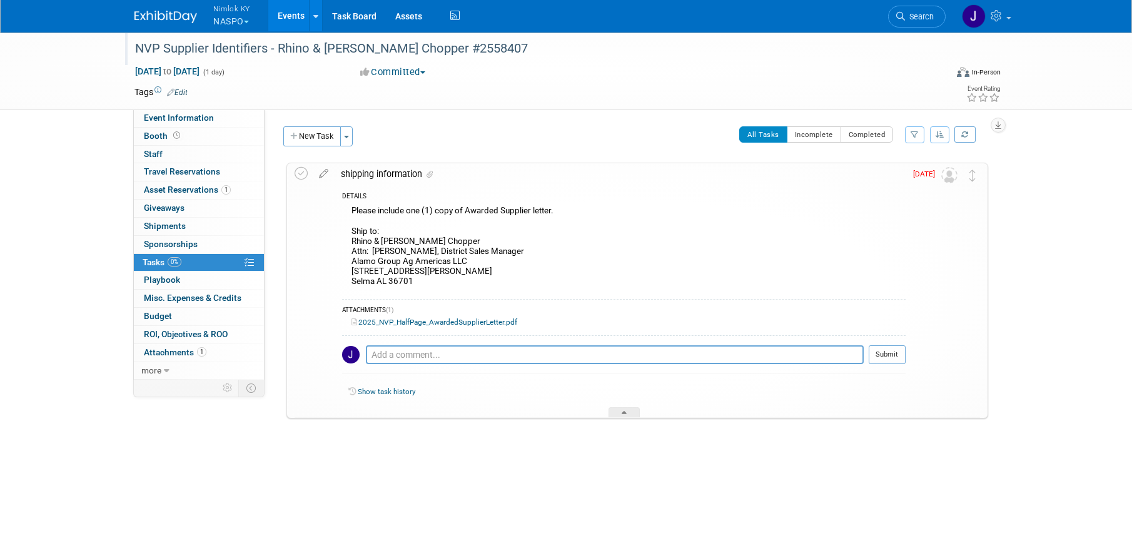
click at [423, 278] on div "Please include one (1) copy of Awarded Supplier letter. Ship to: Rhino & Dixie …" at bounding box center [623, 248] width 563 height 90
drag, startPoint x: 411, startPoint y: 281, endPoint x: 350, endPoint y: 241, distance: 73.2
click at [350, 241] on div "Please include one (1) copy of Awarded Supplier letter. Ship to: Rhino & Dixie …" at bounding box center [623, 248] width 563 height 90
copy div "Rhino & Dixie Chopper Attn: Marc Ivey, District Sales Manager Alamo Group Ag Am…"
click at [303, 174] on icon at bounding box center [300, 173] width 13 height 13
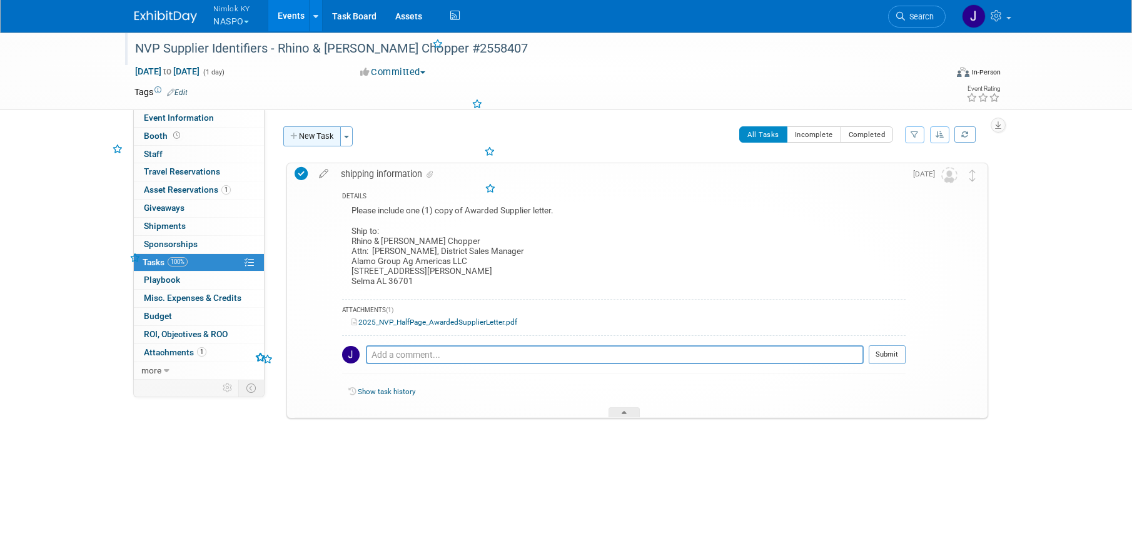
click at [318, 143] on button "New Task" at bounding box center [312, 136] width 58 height 20
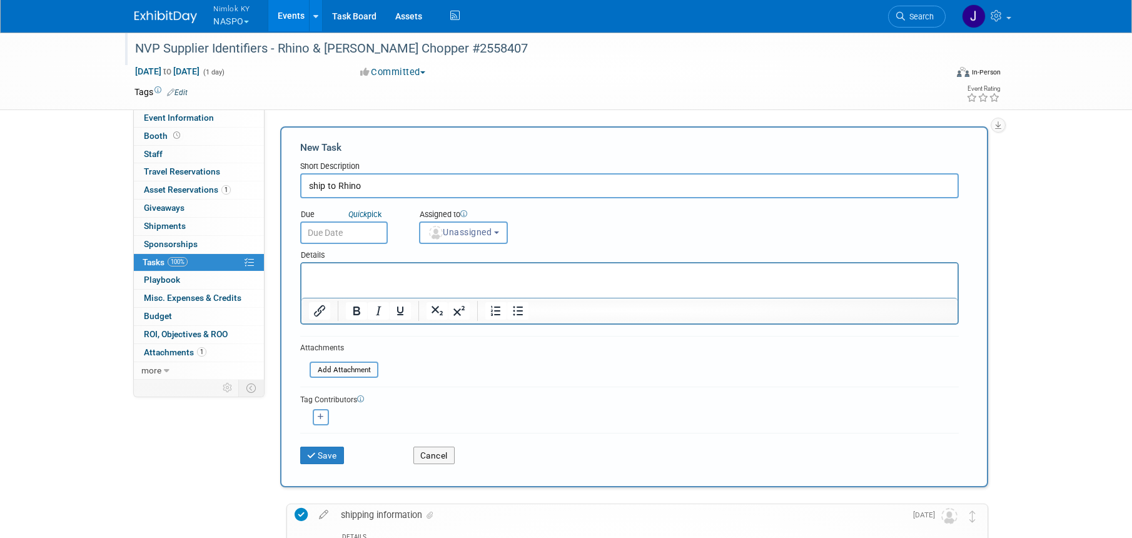
type input "ship to Rhino"
click at [333, 229] on input "text" at bounding box center [344, 232] width 88 height 23
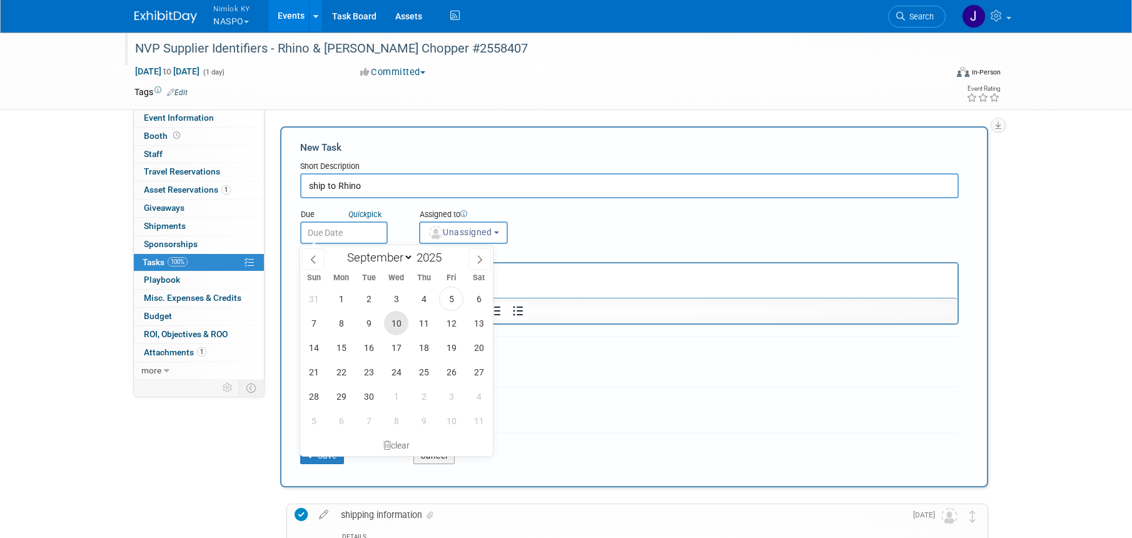
click at [396, 321] on span "10" at bounding box center [396, 323] width 24 height 24
type input "Sep 10, 2025"
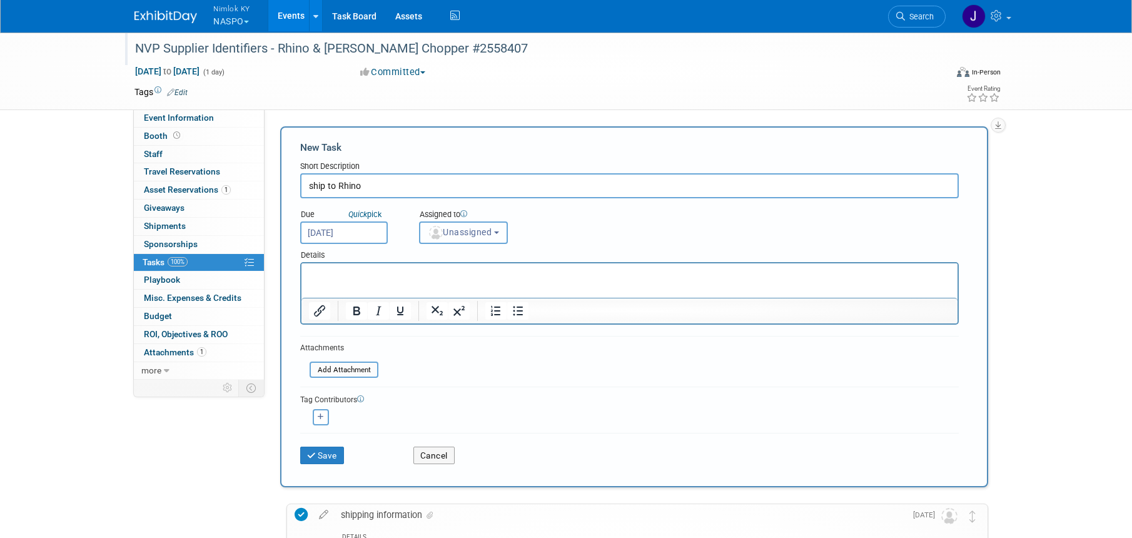
click at [460, 238] on button "Unassigned" at bounding box center [463, 232] width 89 height 23
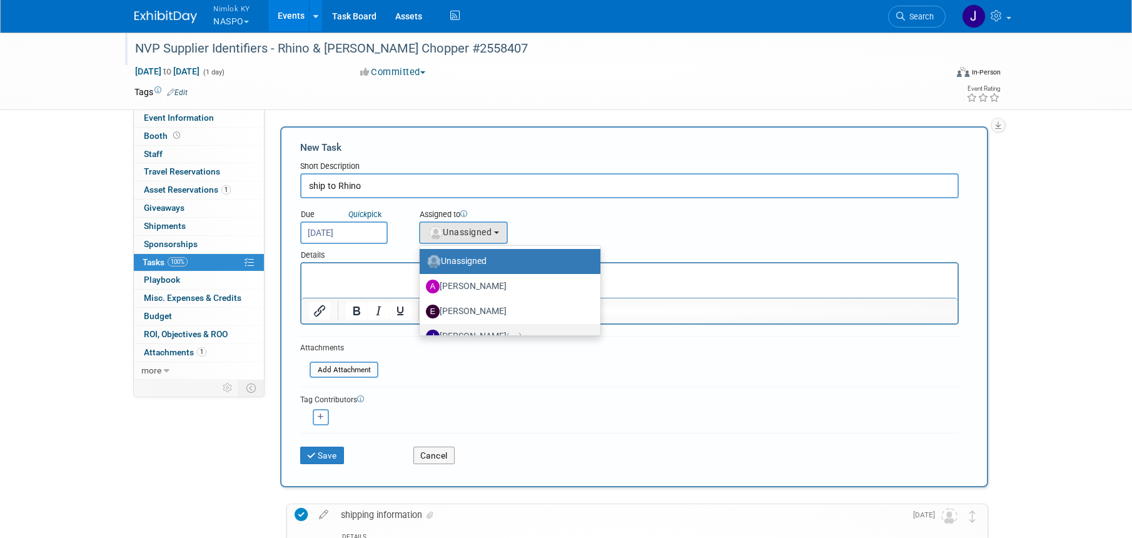
click at [476, 328] on label "Jamie Dunn (me)" at bounding box center [507, 336] width 162 height 20
click at [421, 331] on input "Jamie Dunn (me)" at bounding box center [417, 335] width 8 height 8
select select "6959d863-ee32-42c4-bffe-2330cab25484"
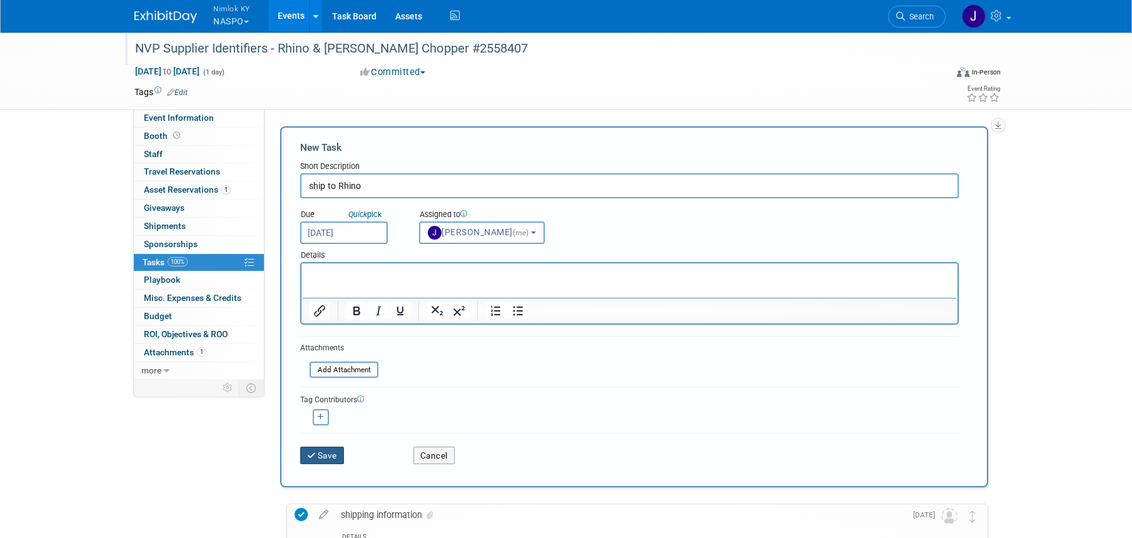
click at [339, 453] on button "Save" at bounding box center [322, 455] width 44 height 18
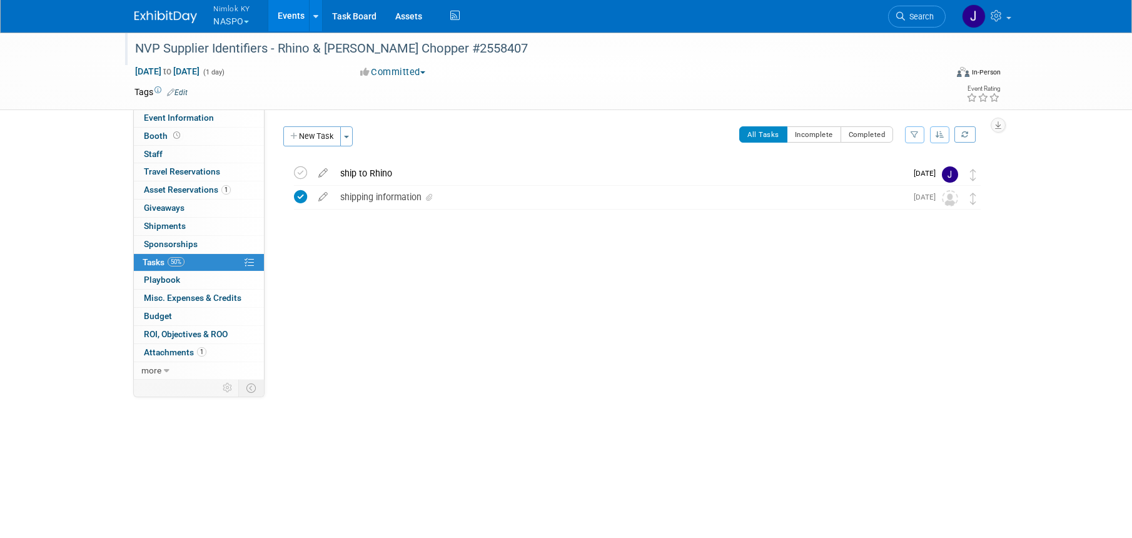
click at [298, 16] on link "Events" at bounding box center [291, 15] width 46 height 31
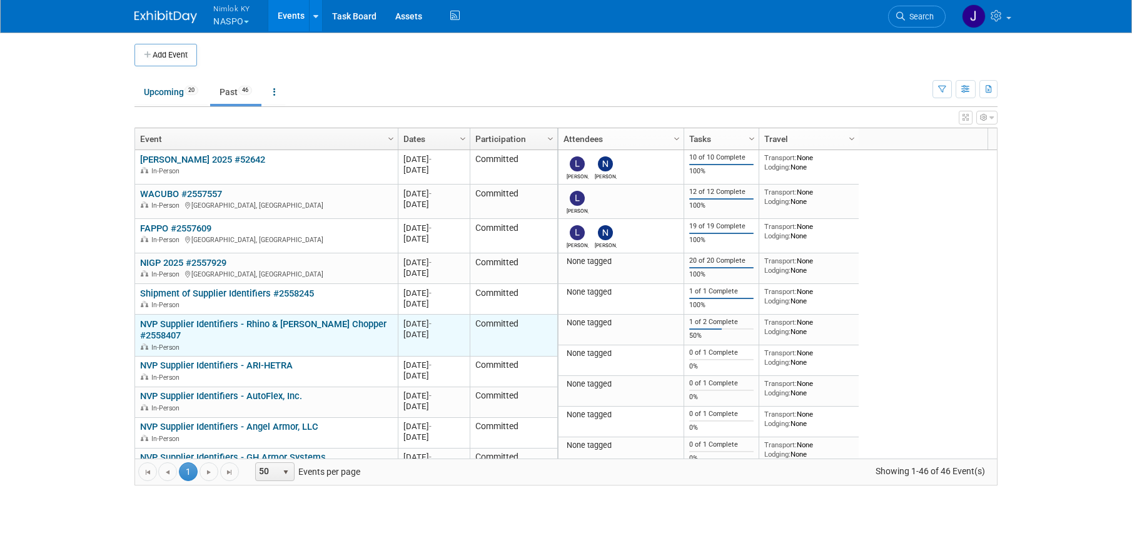
click at [321, 322] on link "NVP Supplier Identifiers - Rhino & [PERSON_NAME] Chopper #2558407" at bounding box center [263, 329] width 246 height 23
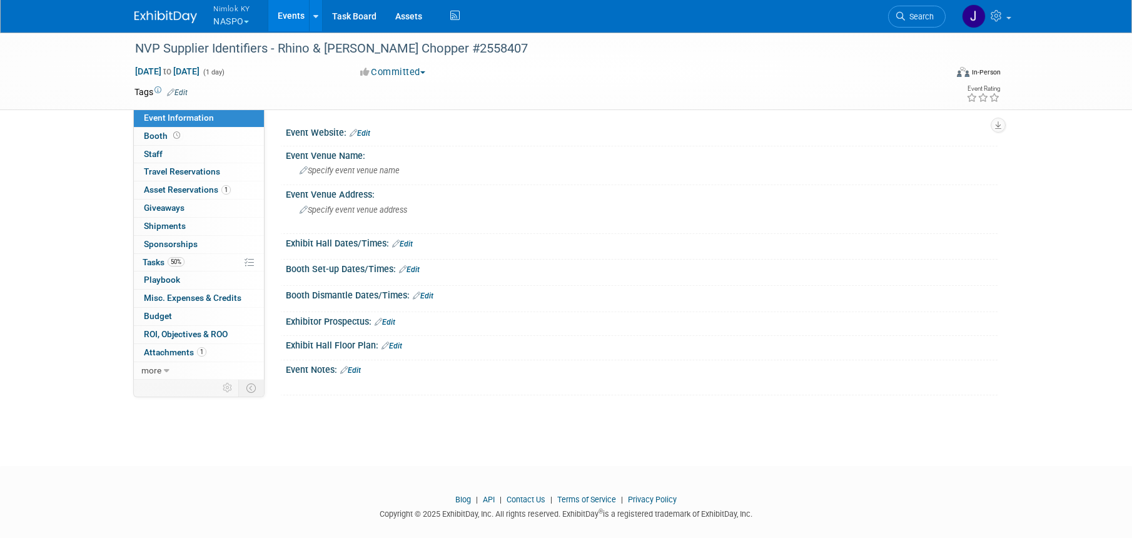
click at [224, 65] on div "[DATE] to [DATE] (1 day)" at bounding box center [235, 71] width 203 height 13
click at [200, 70] on span "[DATE] to [DATE]" at bounding box center [167, 71] width 66 height 11
type input "[DATE]"
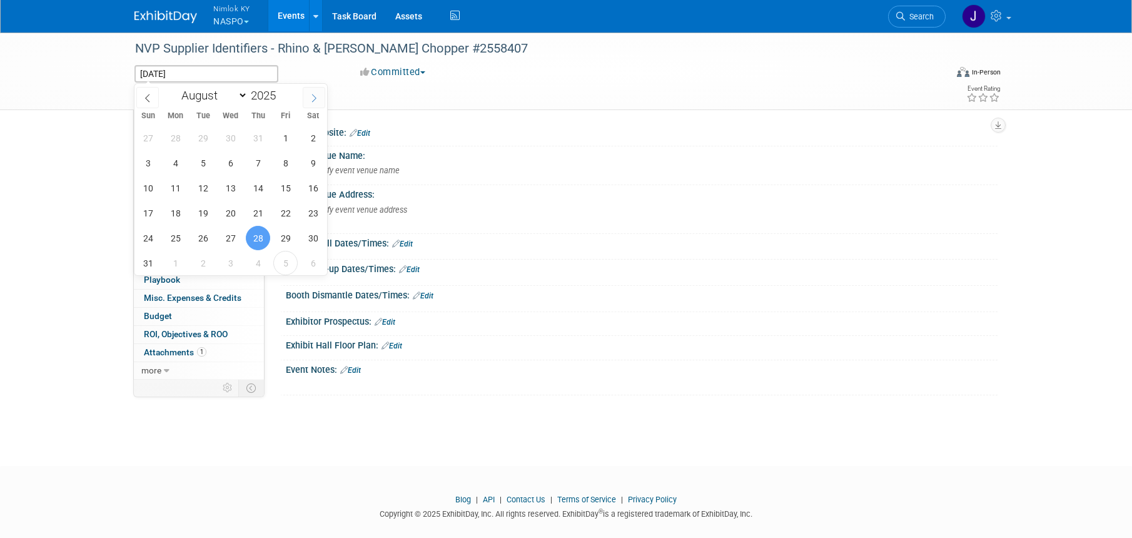
click at [314, 102] on icon at bounding box center [313, 98] width 9 height 9
select select "8"
click at [284, 163] on span "12" at bounding box center [285, 163] width 24 height 24
type input "[DATE]"
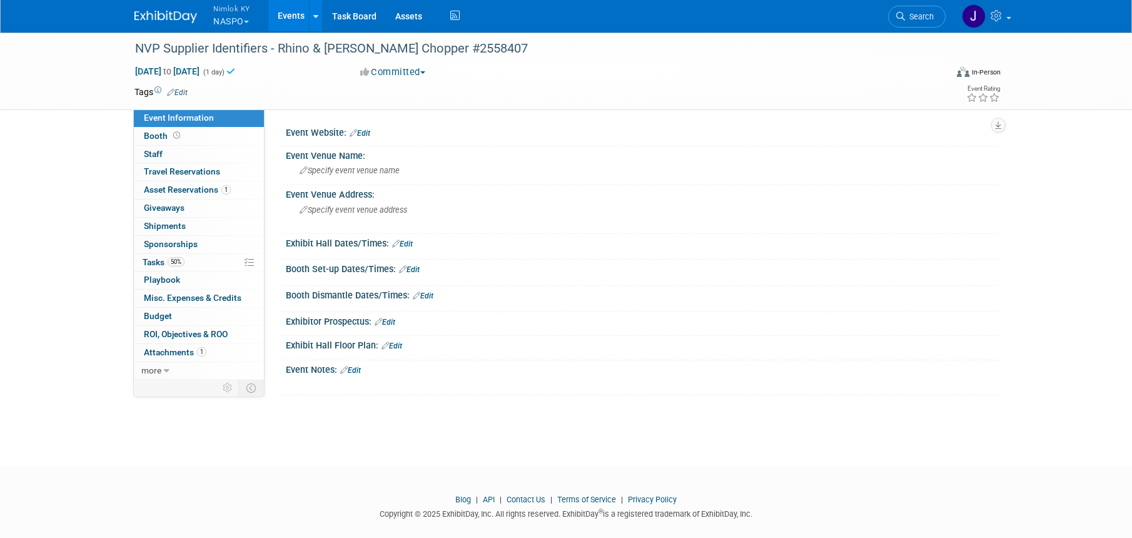
click at [293, 17] on link "Events" at bounding box center [291, 15] width 46 height 31
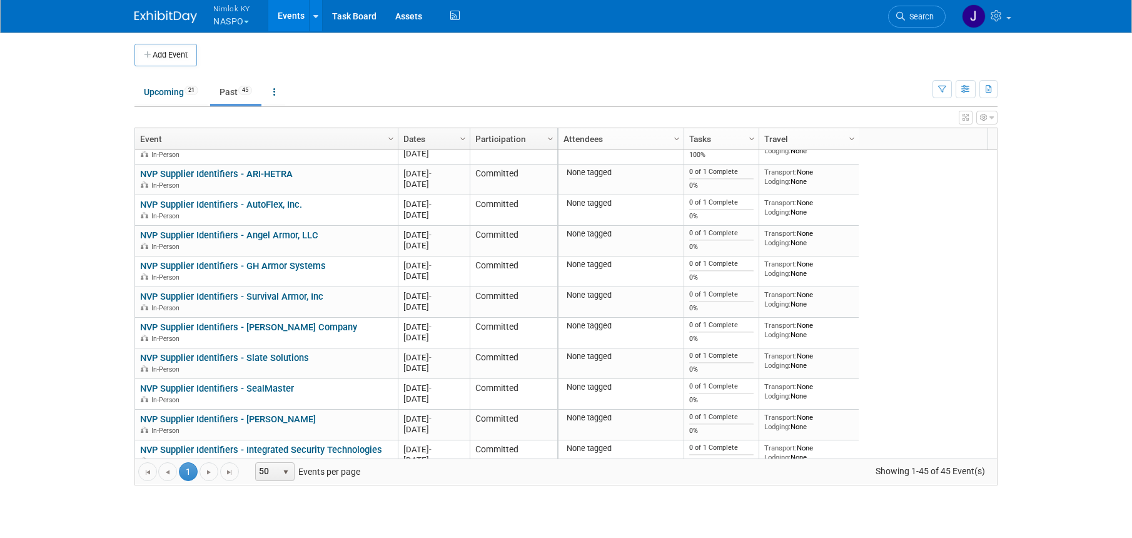
scroll to position [75, 0]
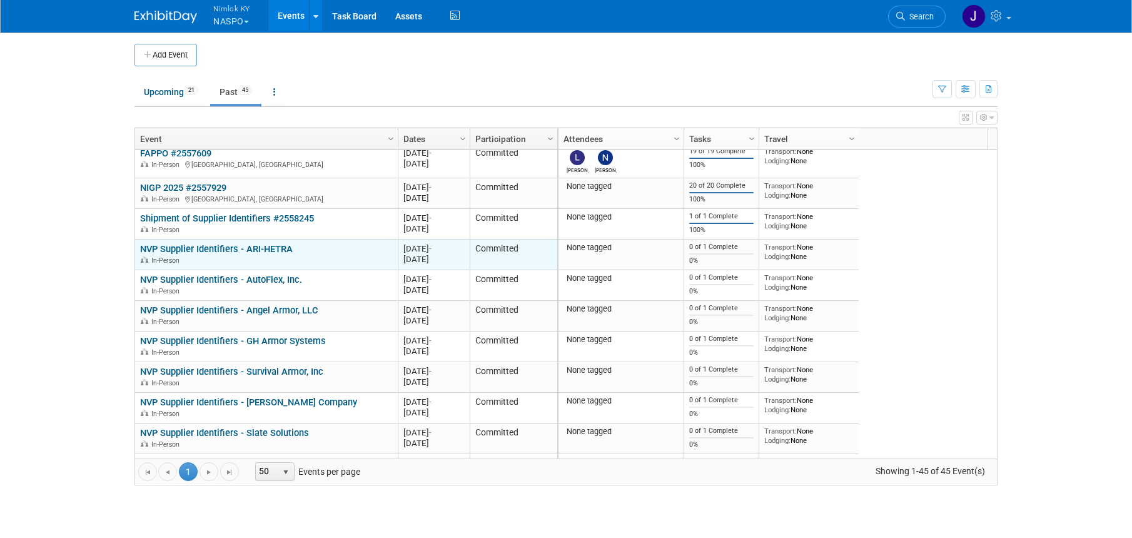
click at [284, 248] on link "NVP Supplier Identifiers - ARI-HETRA" at bounding box center [216, 248] width 153 height 11
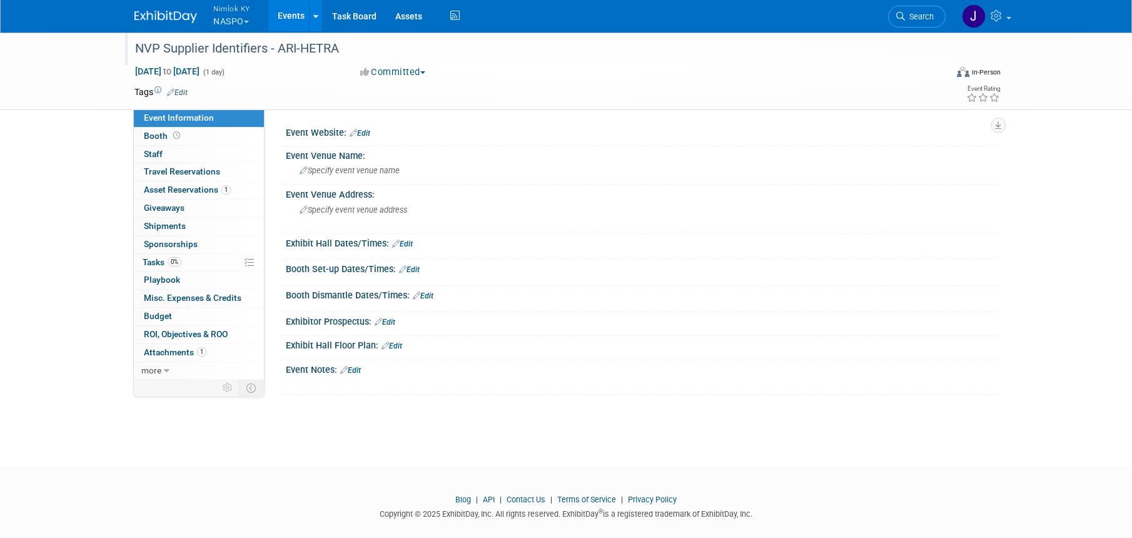
click at [360, 46] on div "NVP Supplier Identifiers - ARI-HETRA" at bounding box center [529, 49] width 796 height 23
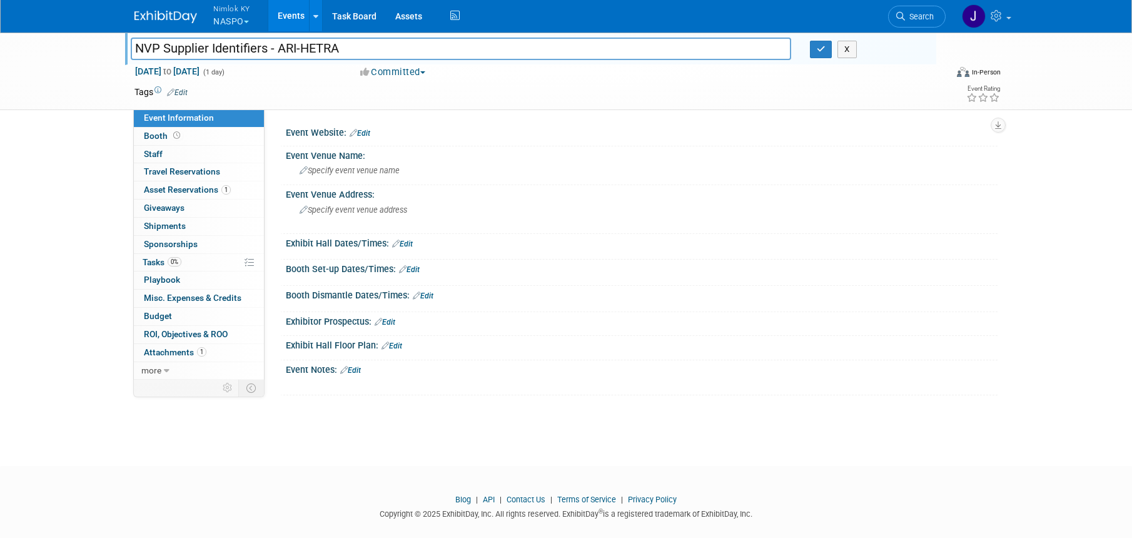
drag, startPoint x: 340, startPoint y: 49, endPoint x: 279, endPoint y: 45, distance: 61.4
click at [279, 45] on input "NVP Supplier Identifiers - ARI-HETRA" at bounding box center [461, 49] width 660 height 22
click at [373, 48] on input "NVP Supplier Identifiers - ARI-HETRA" at bounding box center [461, 49] width 660 height 22
type input "NVP Supplier Identifiers - ARI-HETRA #2558407"
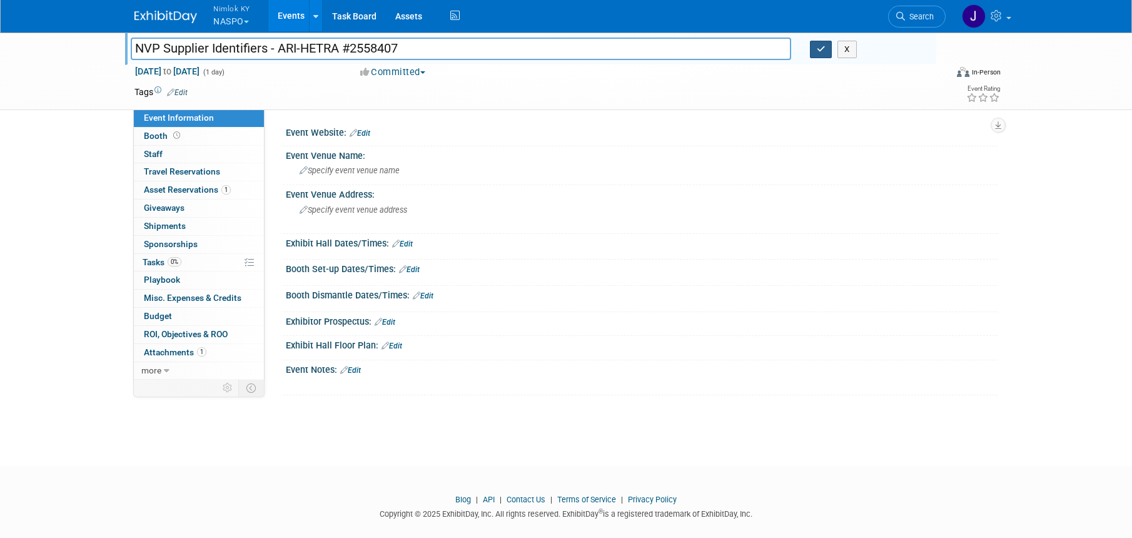
click at [815, 48] on button "button" at bounding box center [821, 50] width 23 height 18
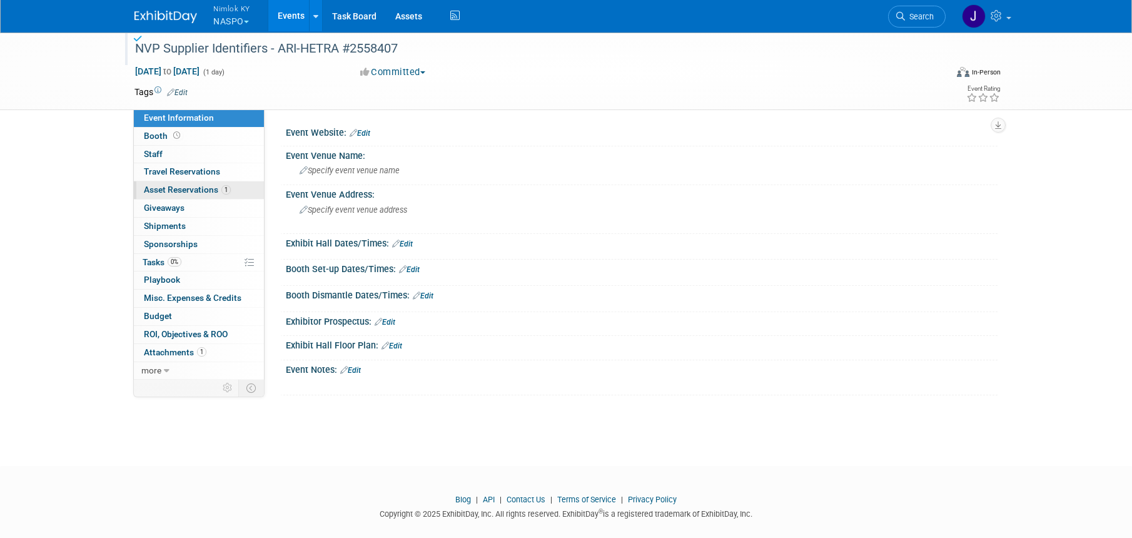
click at [216, 186] on span "Asset Reservations 1" at bounding box center [187, 189] width 87 height 10
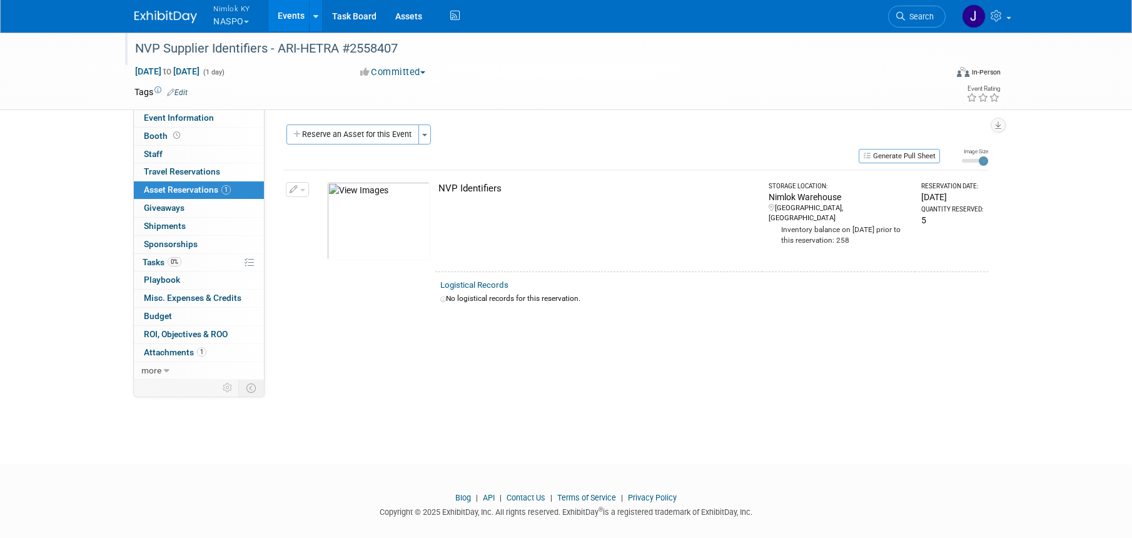
scroll to position [3, 0]
click at [195, 228] on link "0 Shipments 0" at bounding box center [199, 227] width 130 height 18
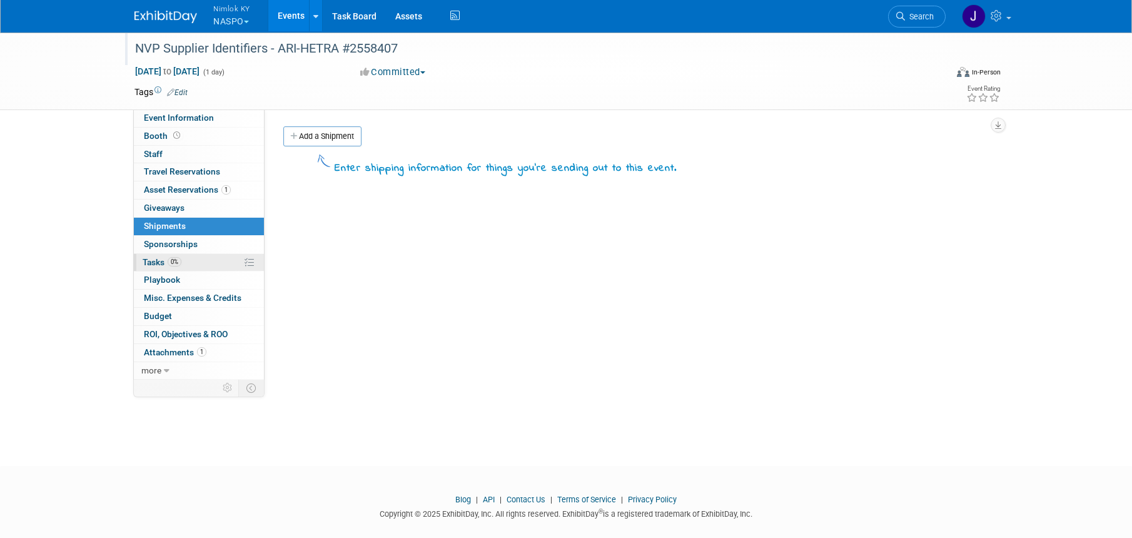
click at [185, 256] on link "0% Tasks 0%" at bounding box center [199, 263] width 130 height 18
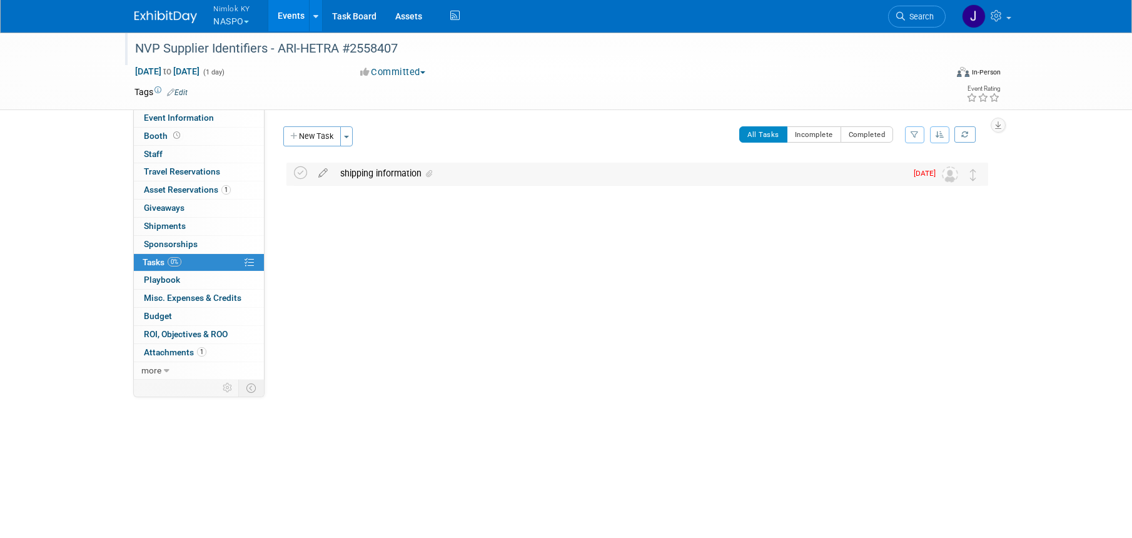
click at [439, 175] on div "shipping information" at bounding box center [620, 173] width 572 height 21
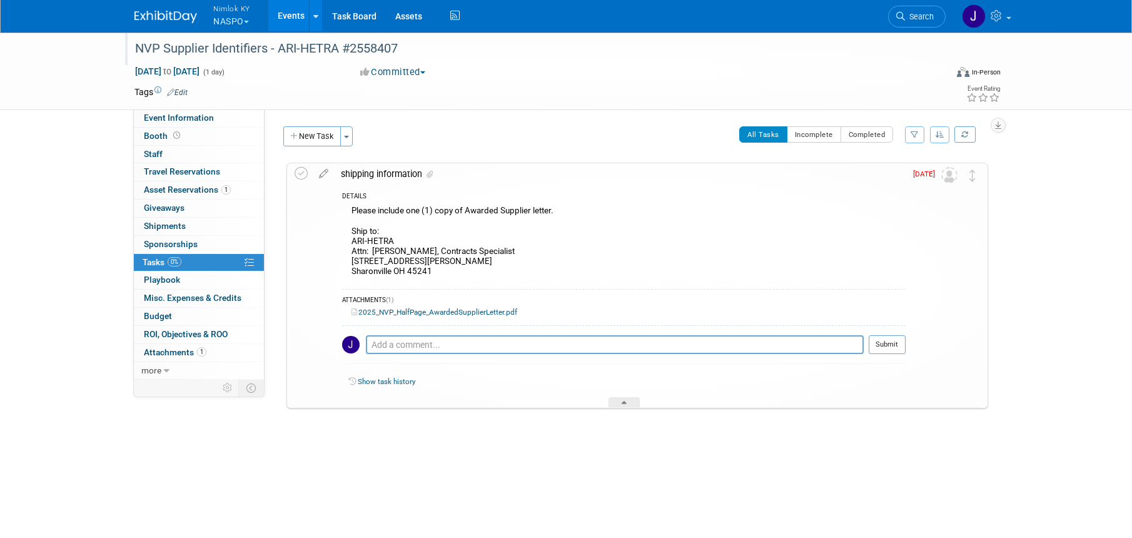
click at [440, 270] on div "Please include one (1) copy of Awarded Supplier letter. Ship to: ARI-HETRA Attn…" at bounding box center [623, 242] width 563 height 79
drag, startPoint x: 436, startPoint y: 271, endPoint x: 354, endPoint y: 242, distance: 87.0
click at [353, 242] on div "Please include one (1) copy of Awarded Supplier letter. Ship to: ARI-HETRA Attn…" at bounding box center [623, 242] width 563 height 79
copy div "ARI-HETRA Attn: Tekla Goodwin, Contracts Specialist 11163 Woodward Lane Sharonv…"
click at [525, 240] on div "Please include one (1) copy of Awarded Supplier letter. Ship to: ARI-HETRA Attn…" at bounding box center [623, 242] width 563 height 79
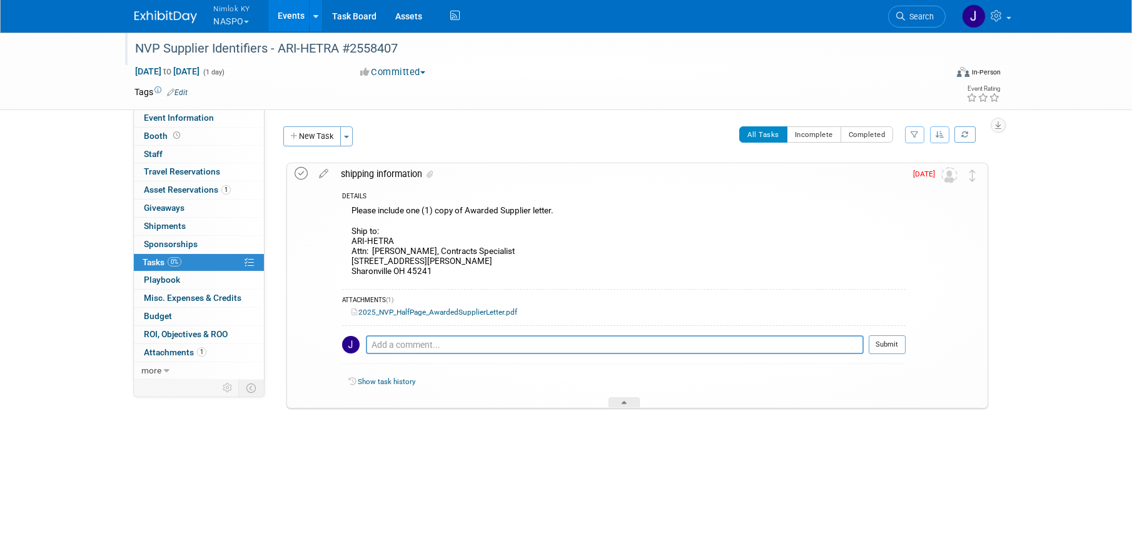
click at [301, 173] on icon at bounding box center [300, 173] width 13 height 13
click at [318, 136] on button "New Task" at bounding box center [312, 136] width 58 height 20
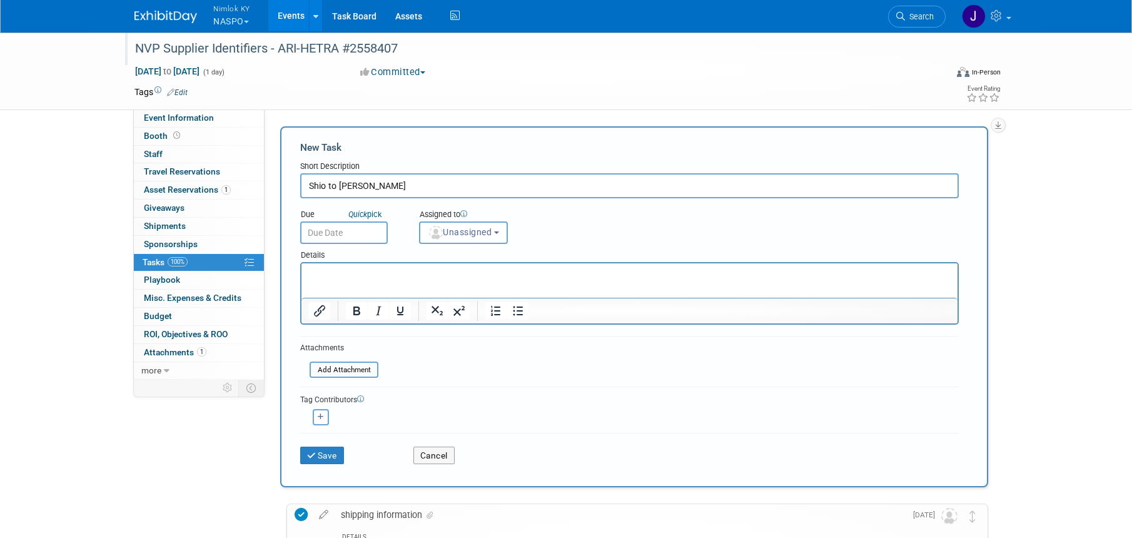
type input "Shio to Ari-Hetra"
click at [366, 236] on input "text" at bounding box center [344, 232] width 88 height 23
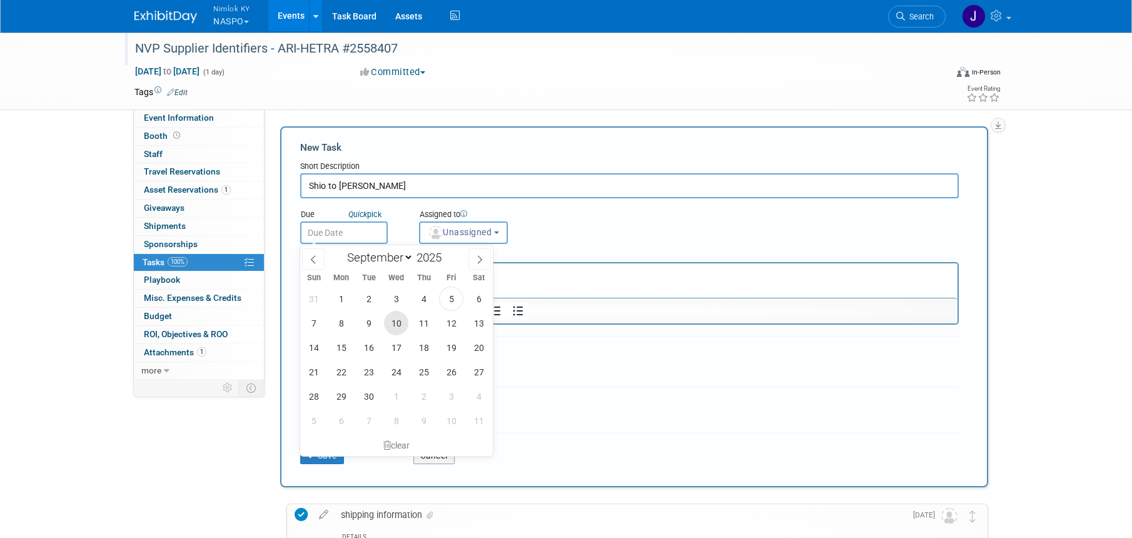
click at [399, 327] on span "10" at bounding box center [396, 323] width 24 height 24
type input "Sep 10, 2025"
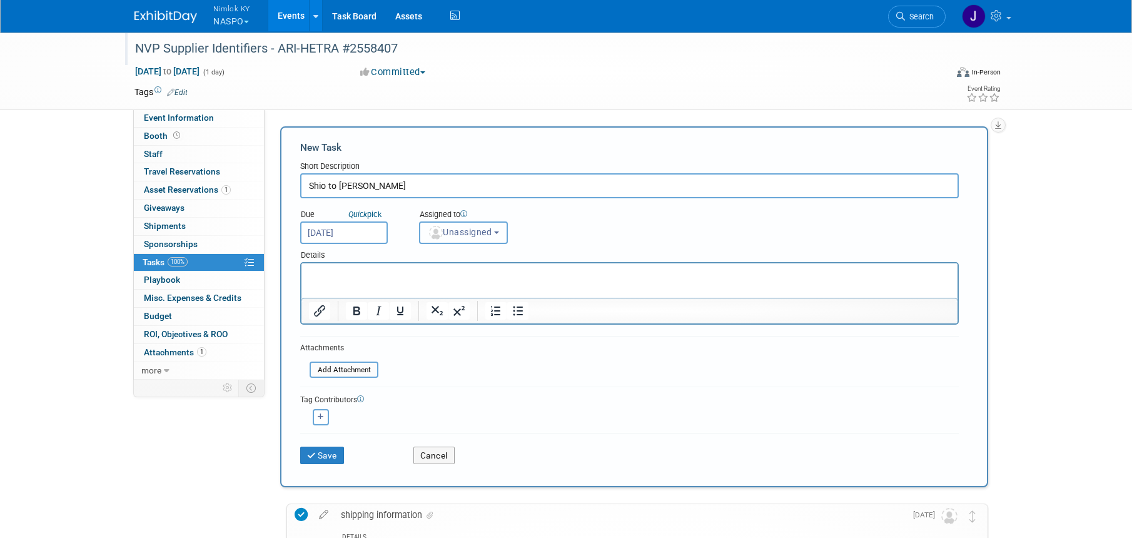
click at [454, 243] on button "Unassigned" at bounding box center [463, 232] width 89 height 23
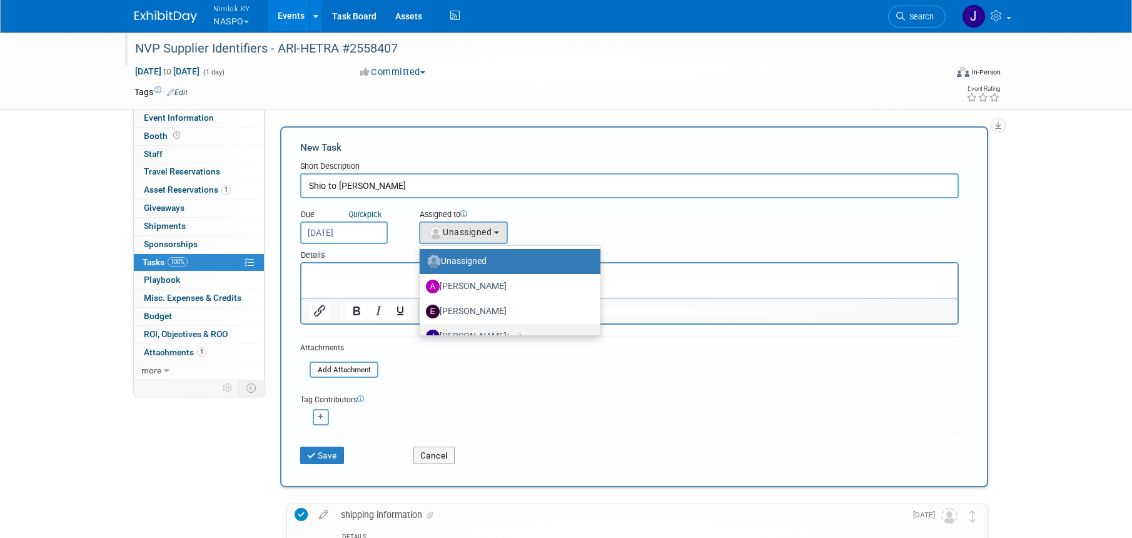
click at [467, 332] on label "Jamie Dunn (me)" at bounding box center [507, 336] width 162 height 20
click at [421, 332] on input "Jamie Dunn (me)" at bounding box center [417, 335] width 8 height 8
select select "6959d863-ee32-42c4-bffe-2330cab25484"
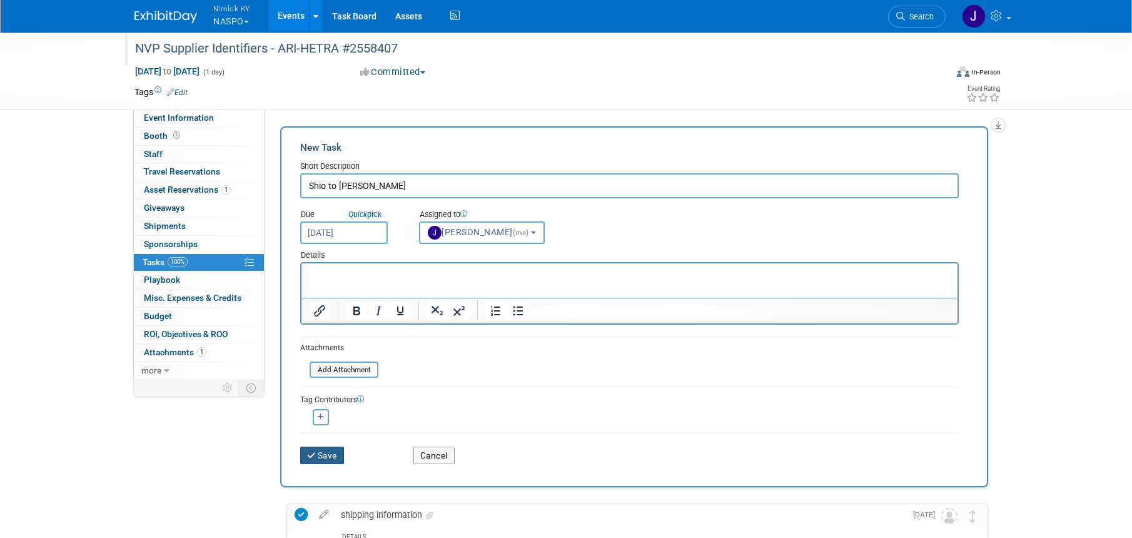
click at [321, 453] on button "Save" at bounding box center [322, 455] width 44 height 18
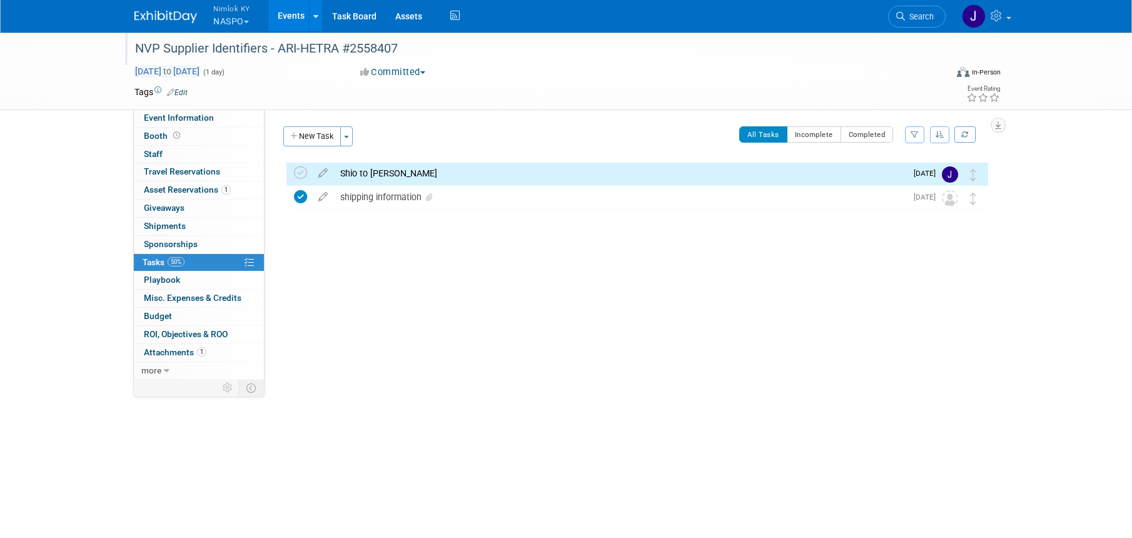
click at [200, 73] on span "Aug 28, 2025 to Aug 28, 2025" at bounding box center [167, 71] width 66 height 11
type input "Aug 28, 2025"
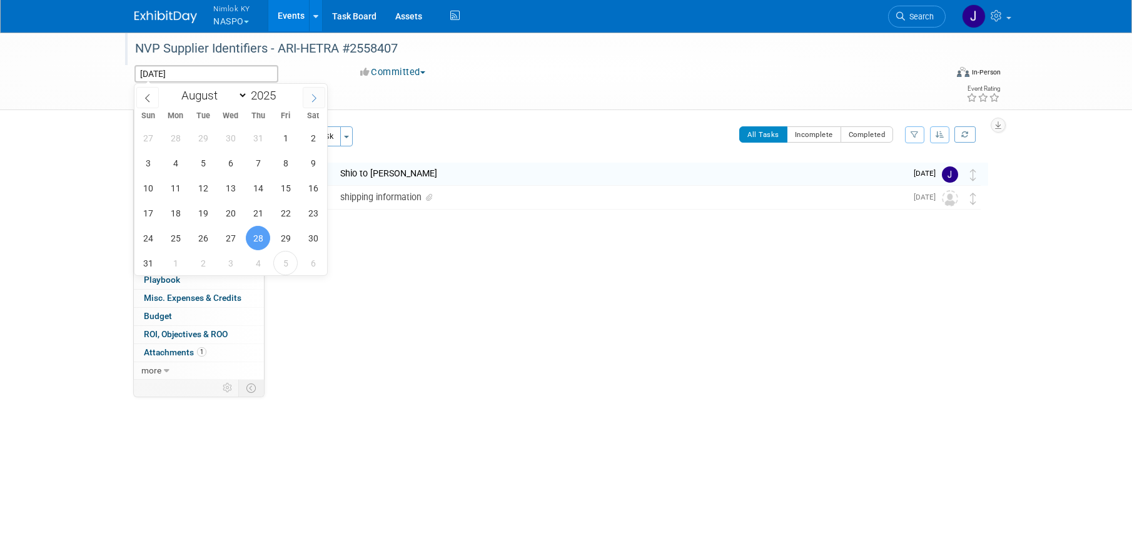
click at [313, 99] on icon at bounding box center [313, 98] width 9 height 9
select select "8"
click at [288, 156] on span "12" at bounding box center [285, 163] width 24 height 24
type input "Sep 12, 2025"
click at [288, 156] on span "12" at bounding box center [285, 163] width 24 height 24
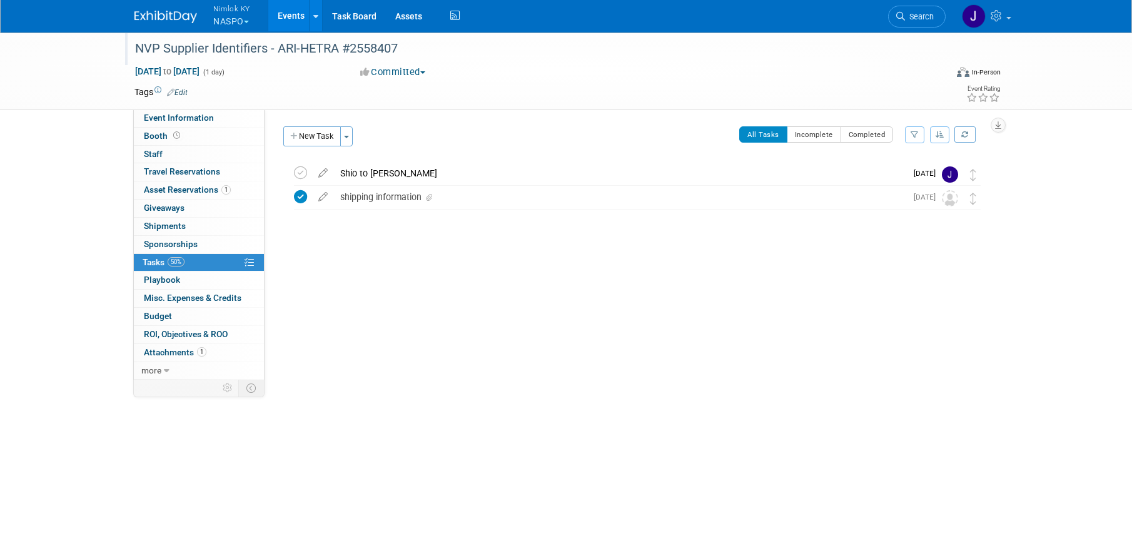
click at [288, 20] on link "Events" at bounding box center [291, 15] width 46 height 31
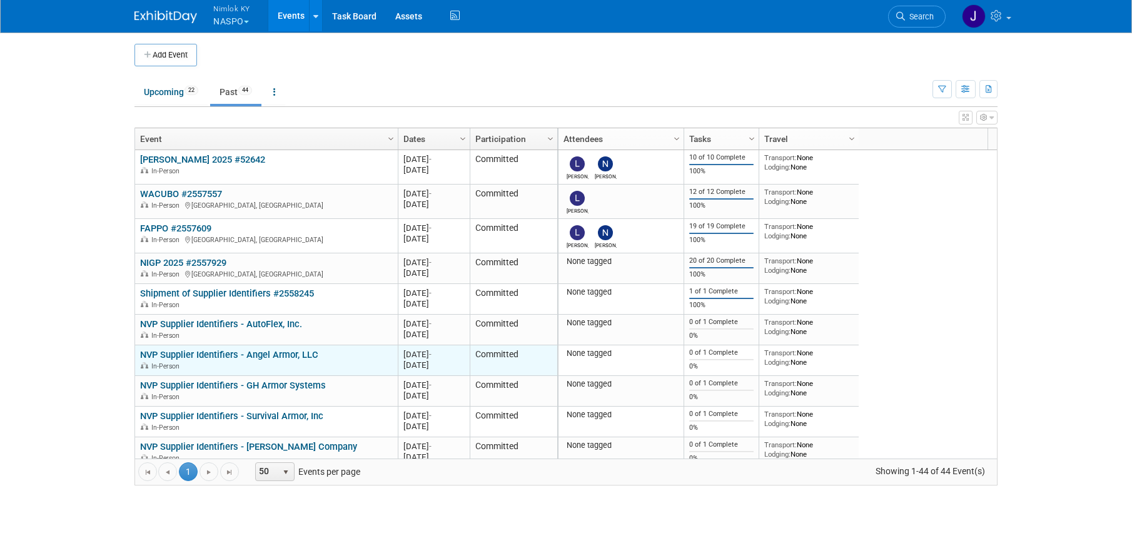
scroll to position [75, 0]
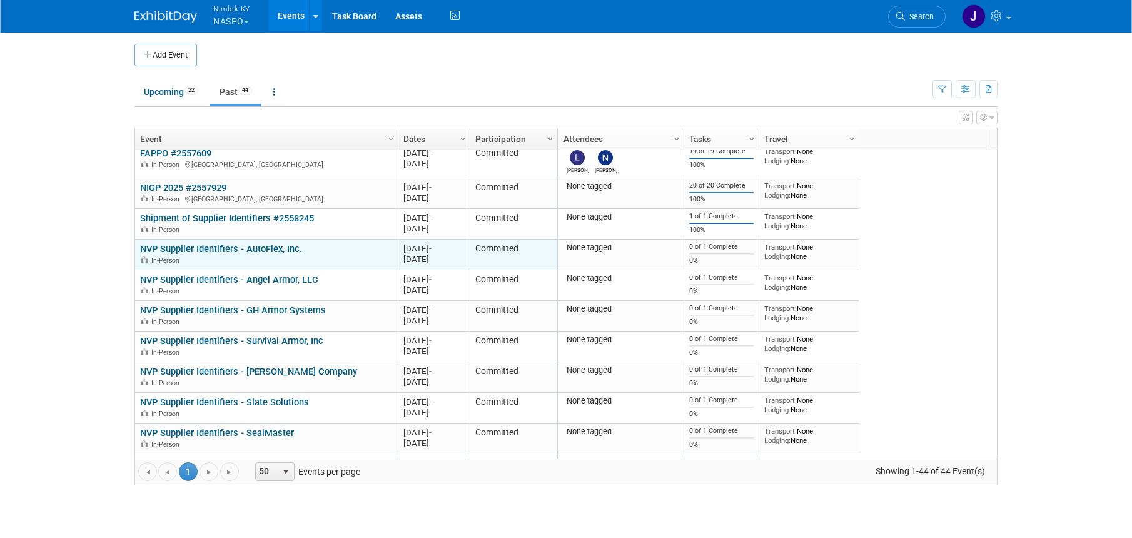
click at [268, 251] on link "NVP Supplier Identifiers - AutoFlex, Inc." at bounding box center [221, 248] width 162 height 11
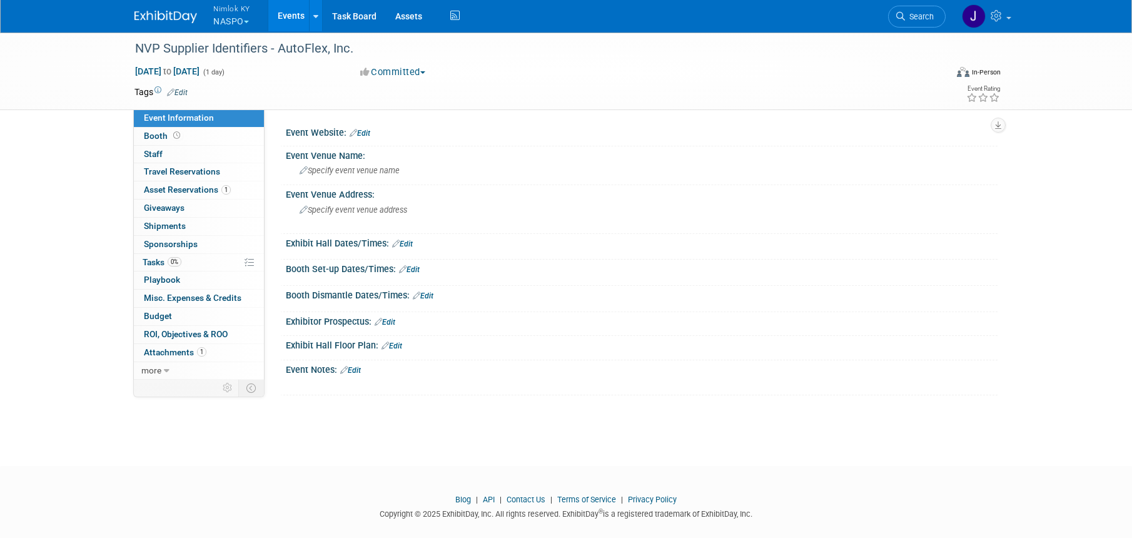
click at [322, 65] on div "[DATE] to [DATE] (1 day)" at bounding box center [235, 71] width 203 height 13
click at [358, 48] on div "NVP Supplier Identifiers - AutoFlex, Inc." at bounding box center [529, 49] width 796 height 23
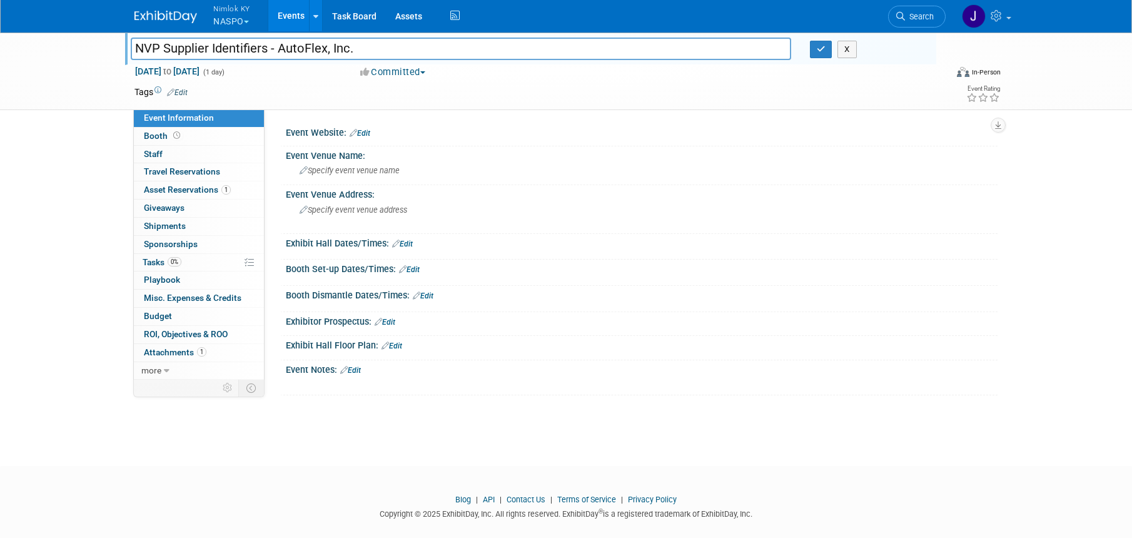
drag, startPoint x: 356, startPoint y: 51, endPoint x: 279, endPoint y: 43, distance: 77.9
click at [279, 43] on input "NVP Supplier Identifiers - AutoFlex, Inc." at bounding box center [461, 49] width 660 height 22
click at [383, 46] on input "NVP Supplier Identifiers - AutoFlex, Inc." at bounding box center [461, 49] width 660 height 22
type input "NVP Supplier Identifiers - AutoFlex, Inc. #2558407"
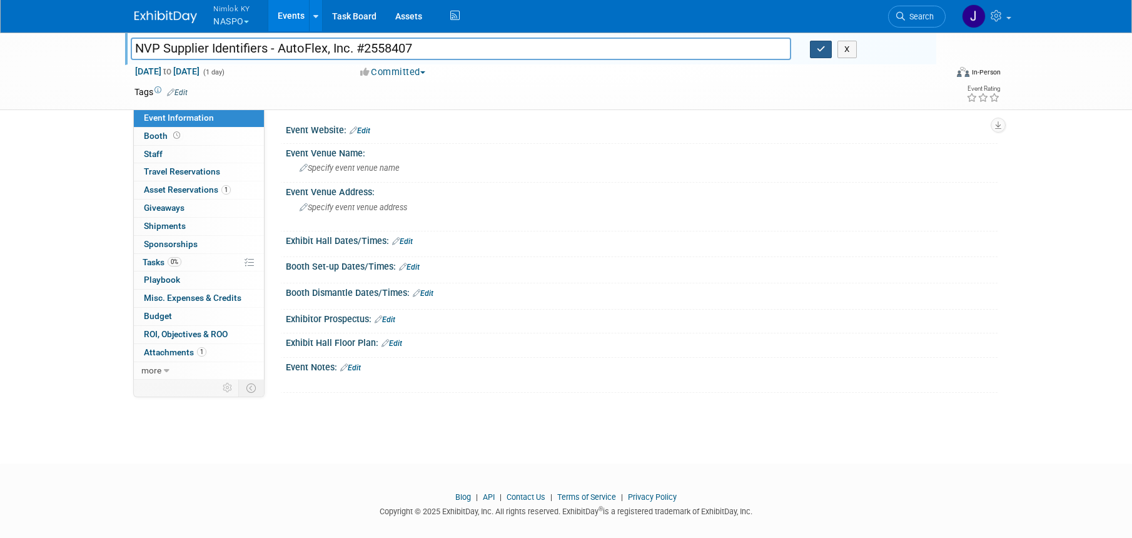
click at [823, 45] on icon "button" at bounding box center [820, 49] width 9 height 8
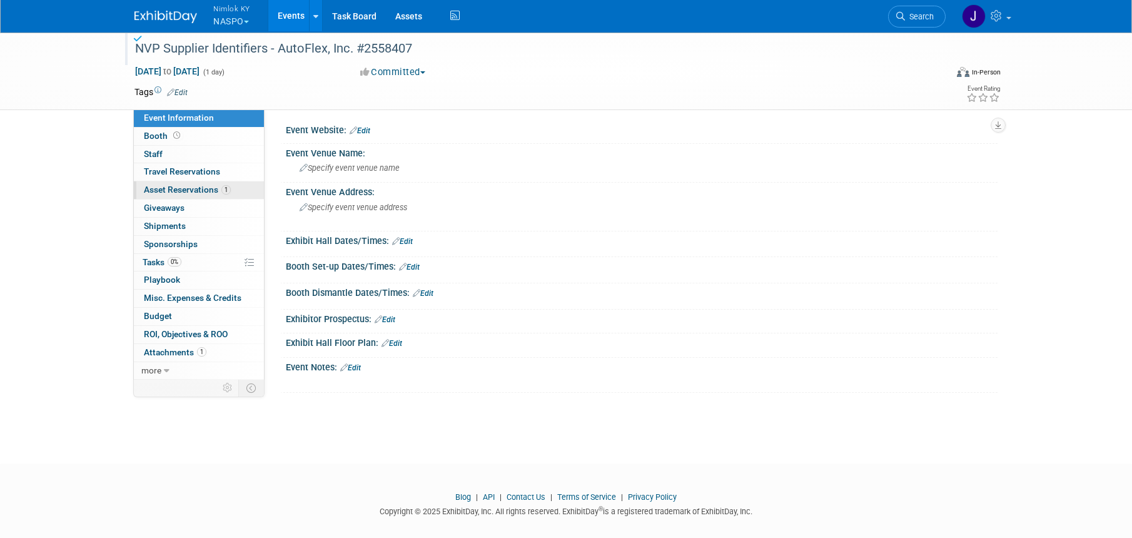
click at [208, 189] on span "Asset Reservations 1" at bounding box center [187, 189] width 87 height 10
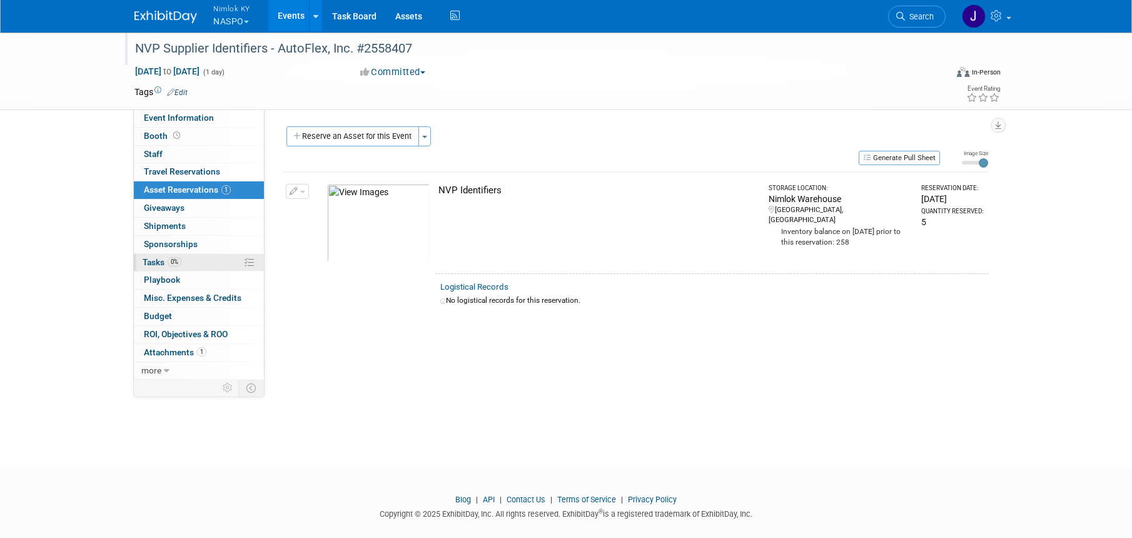
click at [200, 259] on link "0% Tasks 0%" at bounding box center [199, 263] width 130 height 18
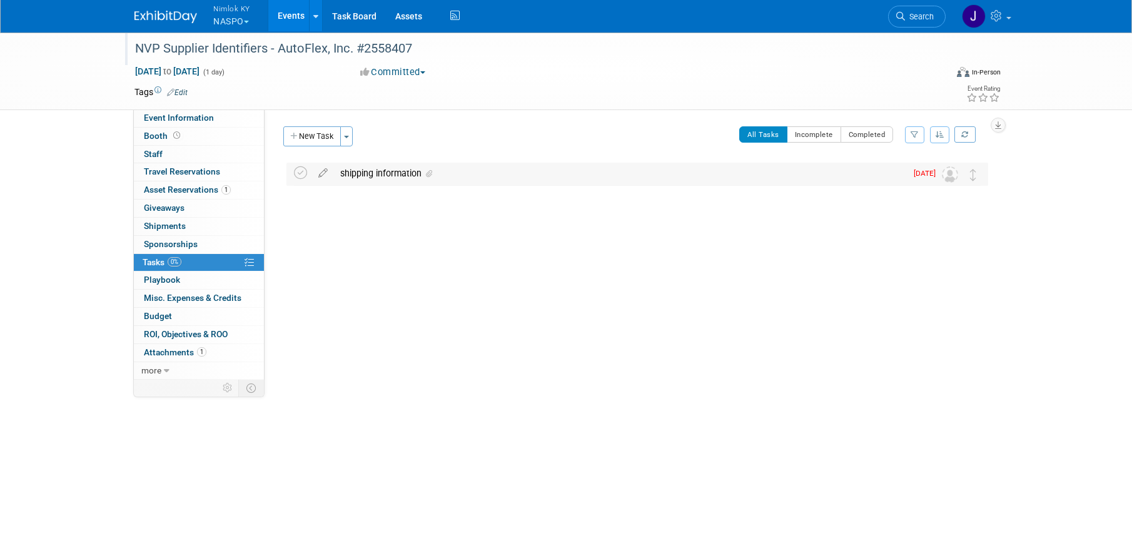
click at [396, 171] on div "shipping information" at bounding box center [620, 173] width 572 height 21
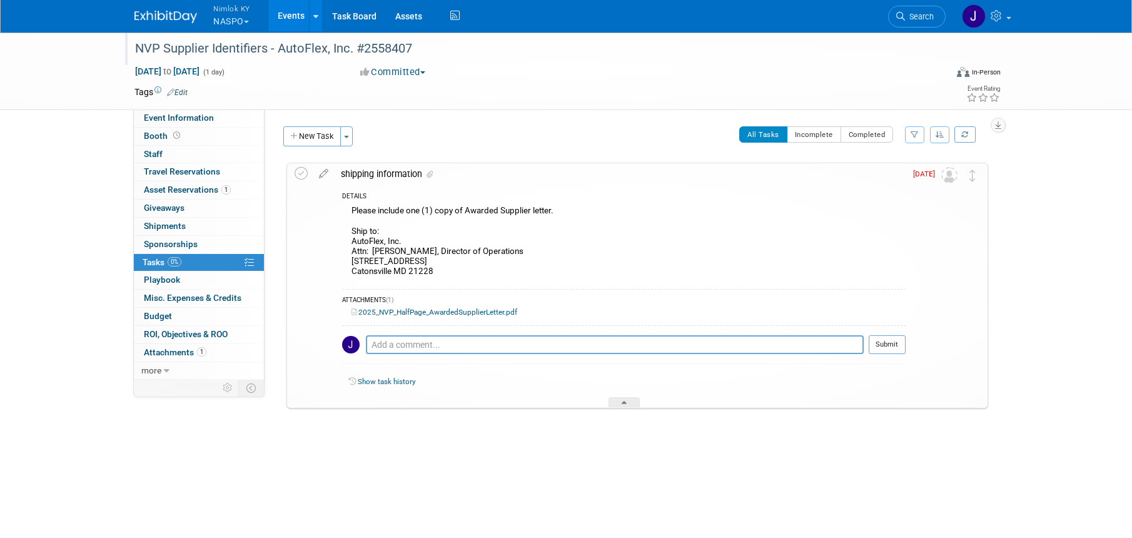
click at [436, 243] on div "Please include one (1) copy of Awarded Supplier letter. Ship to: AutoFlex, Inc.…" at bounding box center [623, 242] width 563 height 79
drag, startPoint x: 440, startPoint y: 273, endPoint x: 349, endPoint y: 240, distance: 96.3
click at [349, 240] on div "Please include one (1) copy of Awarded Supplier letter. Ship to: AutoFlex, Inc.…" at bounding box center [623, 242] width 563 height 79
copy div "AutoFlex, Inc. Attn: Janet Hall, Director of Operations 405 Oak Forest Avenue C…"
click at [304, 175] on icon at bounding box center [300, 173] width 13 height 13
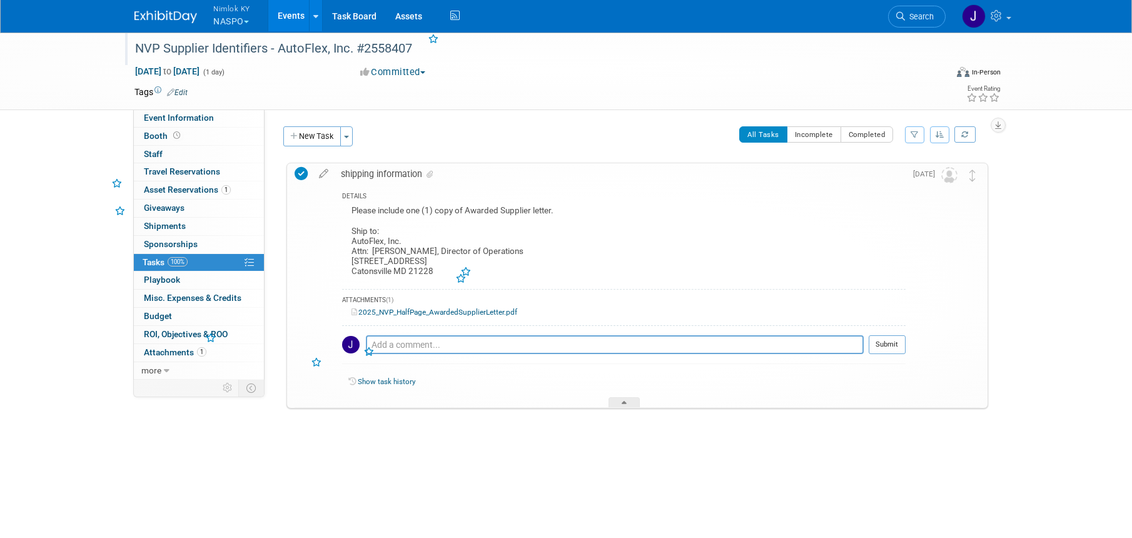
click at [314, 138] on button "New Task" at bounding box center [312, 136] width 58 height 20
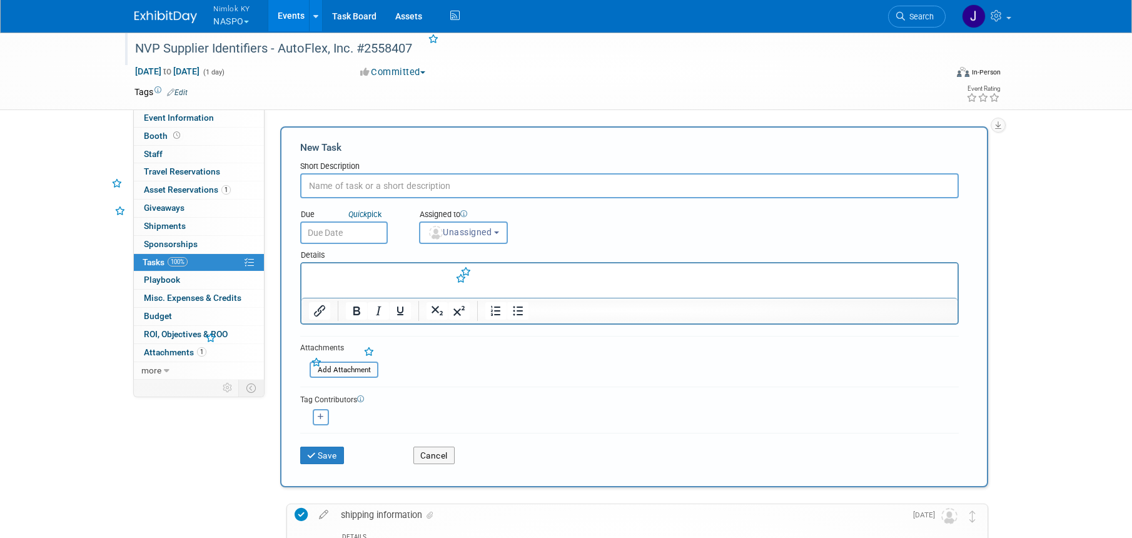
click at [342, 184] on input "text" at bounding box center [629, 185] width 658 height 25
type input "ship to AutoFlex"
click at [336, 234] on input "text" at bounding box center [344, 232] width 88 height 23
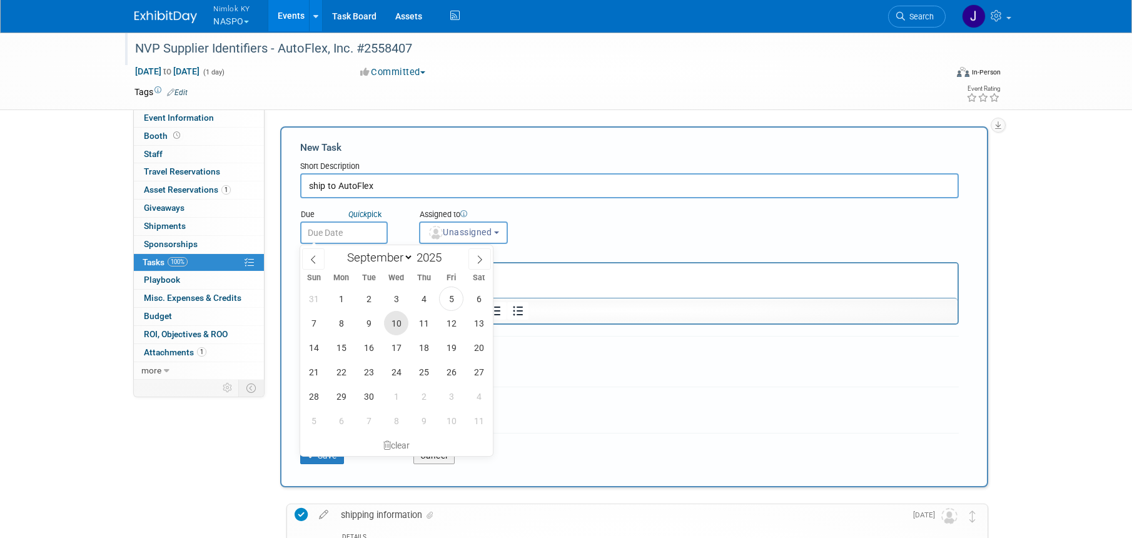
click at [397, 319] on span "10" at bounding box center [396, 323] width 24 height 24
type input "[DATE]"
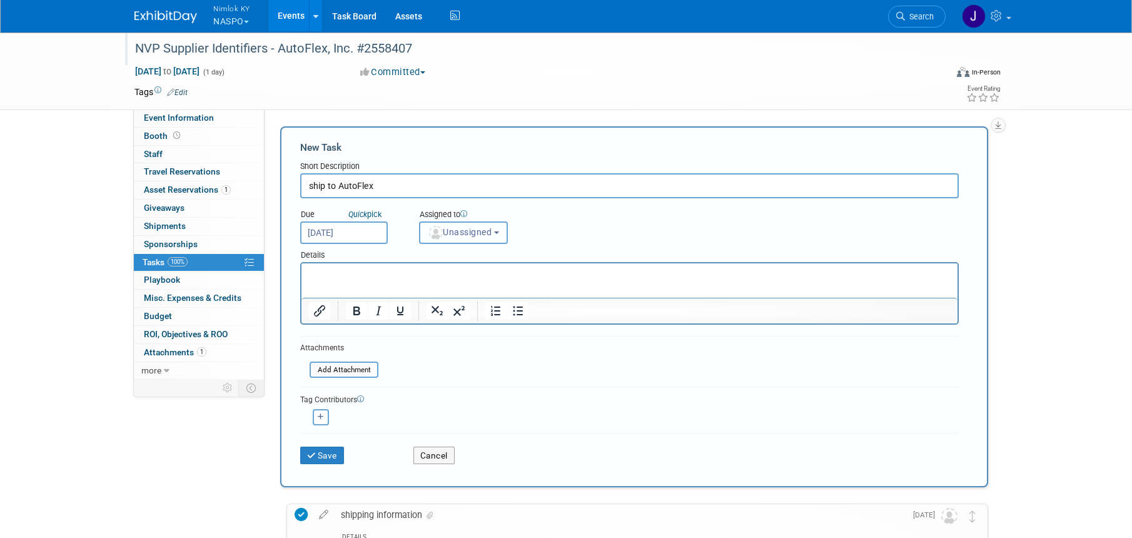
click at [456, 239] on button "Unassigned" at bounding box center [463, 232] width 89 height 23
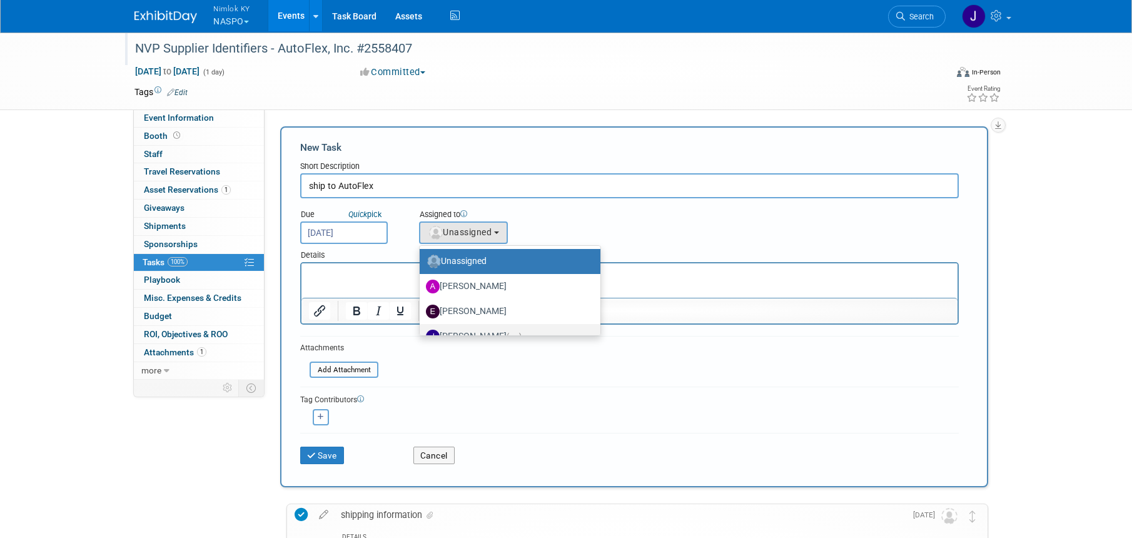
click at [474, 329] on label "[PERSON_NAME] (me)" at bounding box center [507, 336] width 162 height 20
click at [421, 331] on input "[PERSON_NAME] (me)" at bounding box center [417, 335] width 8 height 8
select select "6959d863-ee32-42c4-bffe-2330cab25484"
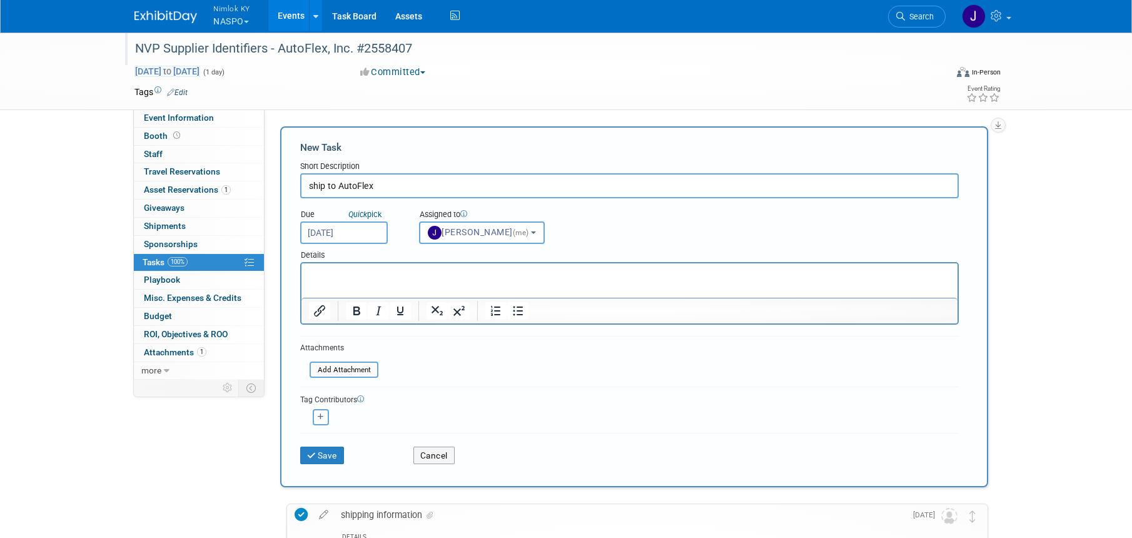
click at [200, 70] on span "[DATE] to [DATE]" at bounding box center [167, 71] width 66 height 11
type input "[DATE]"
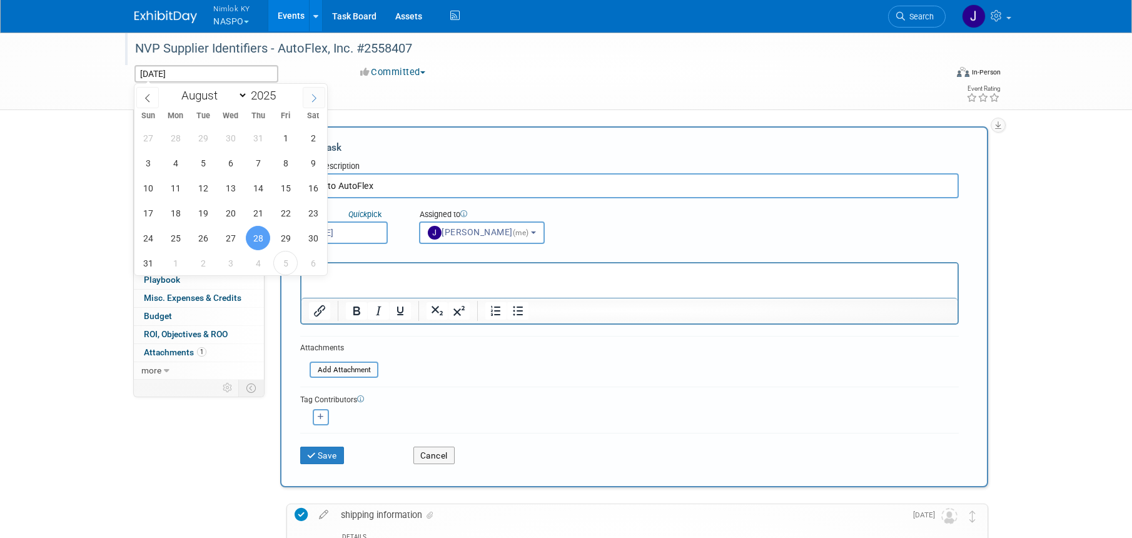
click at [309, 99] on span at bounding box center [314, 97] width 23 height 21
select select "8"
click at [286, 158] on span "12" at bounding box center [285, 163] width 24 height 24
type input "Sep 12, 2025"
click at [289, 159] on span "12" at bounding box center [285, 163] width 24 height 24
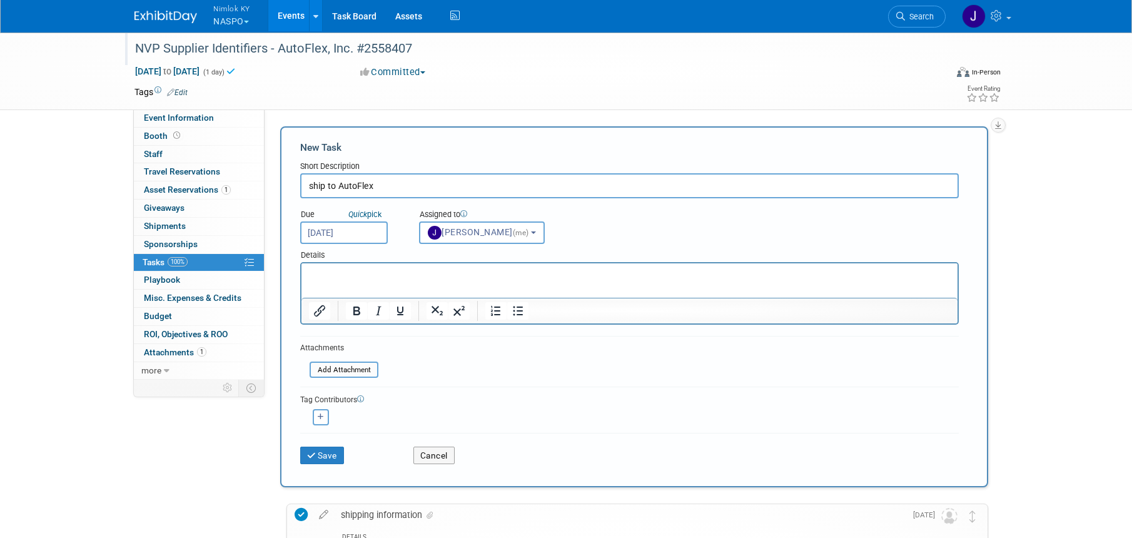
click at [293, 19] on link "Events" at bounding box center [291, 15] width 46 height 31
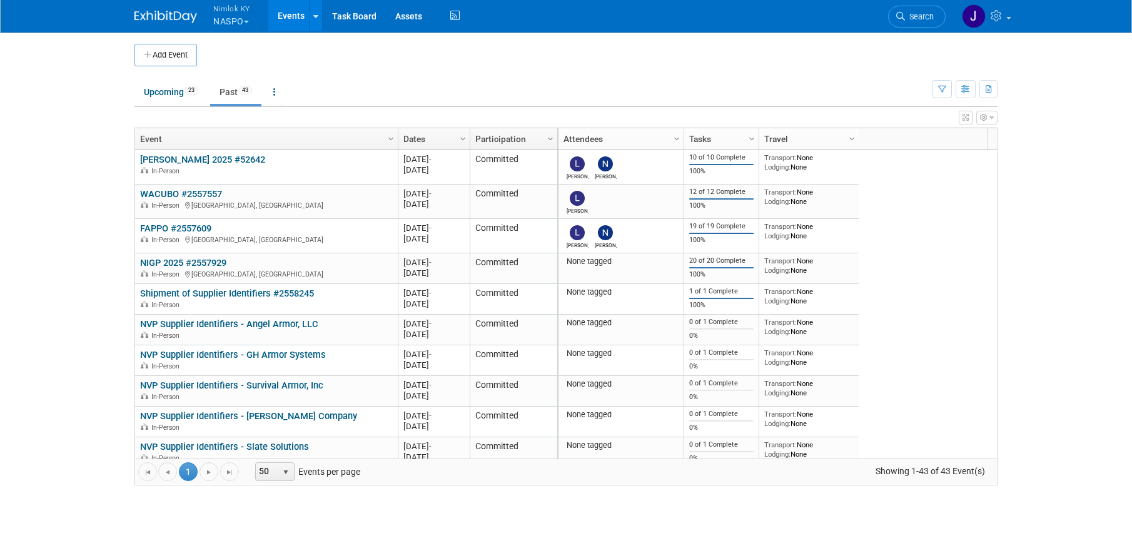
scroll to position [75, 0]
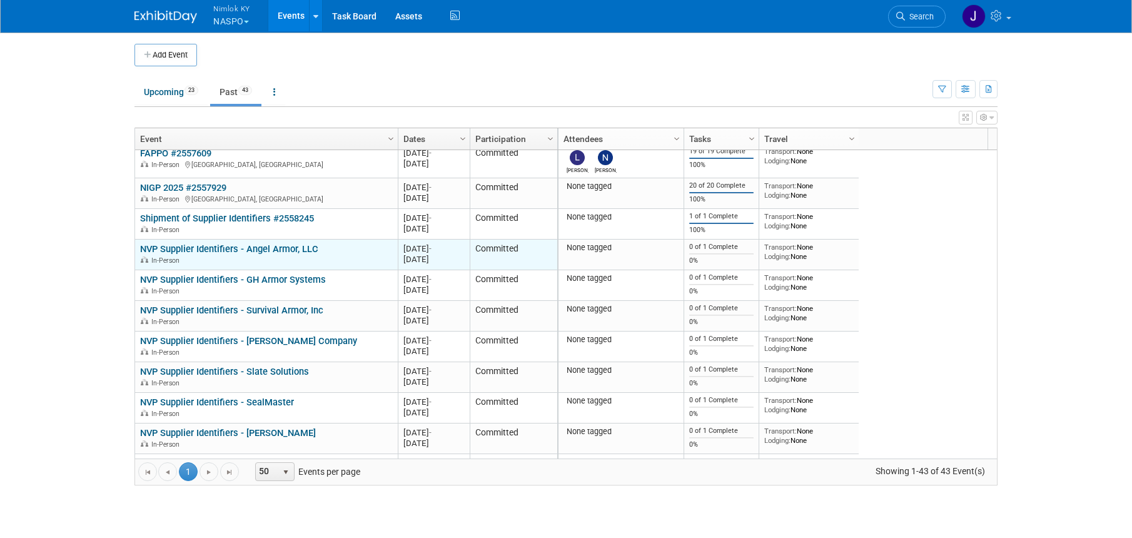
click at [299, 249] on link "NVP Supplier Identifiers - Angel Armor, LLC" at bounding box center [229, 248] width 178 height 11
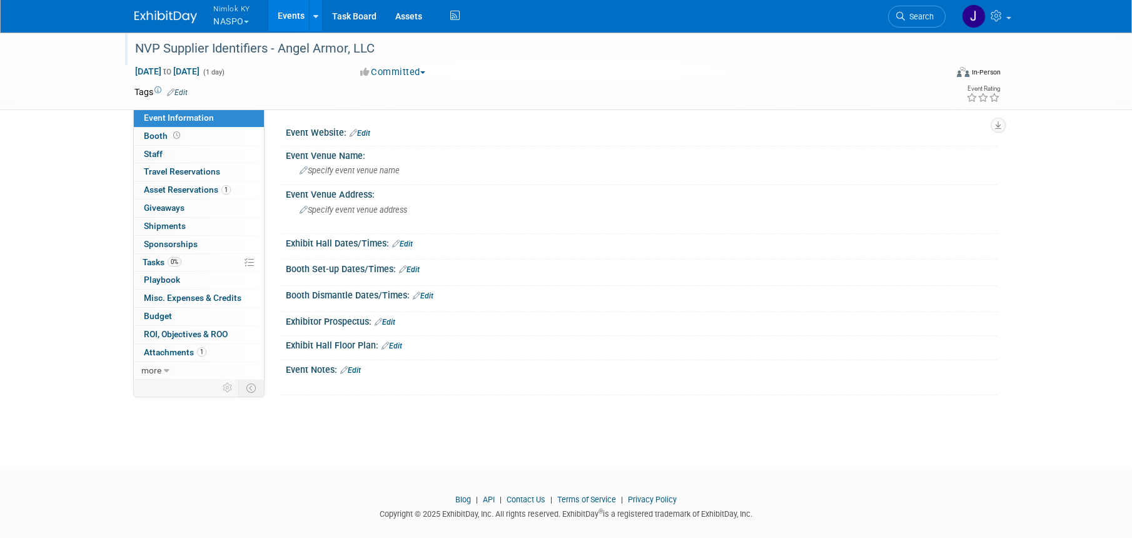
click at [403, 54] on div "NVP Supplier Identifiers - Angel Armor, LLC" at bounding box center [529, 49] width 796 height 23
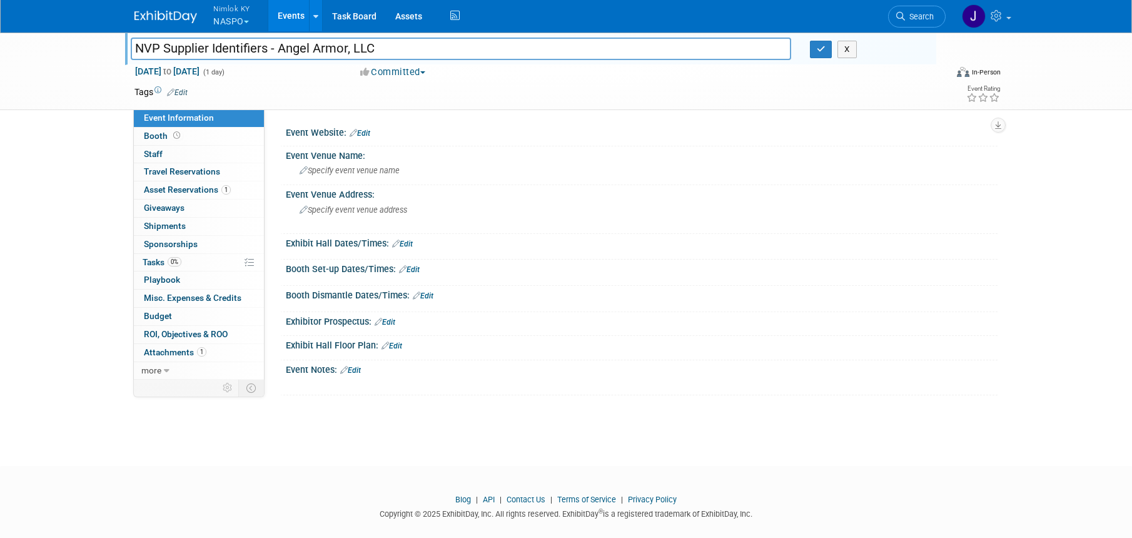
drag, startPoint x: 376, startPoint y: 51, endPoint x: 281, endPoint y: 54, distance: 95.1
click at [281, 54] on input "NVP Supplier Identifiers - Angel Armor, LLC" at bounding box center [461, 49] width 660 height 22
click at [413, 48] on input "NVP Supplier Identifiers - Angel Armor, LLC" at bounding box center [461, 49] width 660 height 22
type input "NVP Supplier Identifiers - Angel Armor, LLC #2558407"
click at [820, 48] on icon "button" at bounding box center [820, 49] width 9 height 8
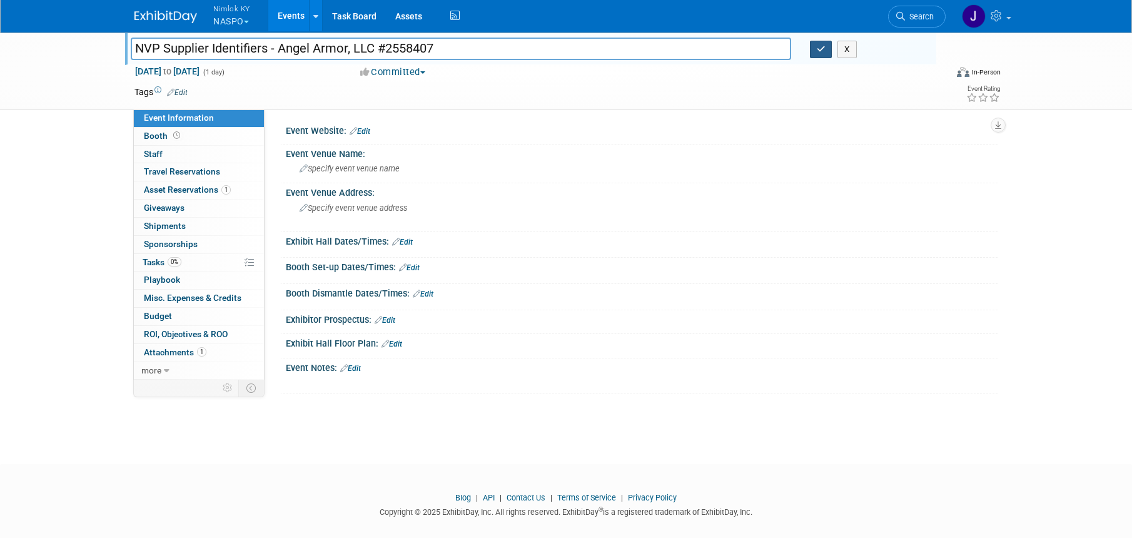
scroll to position [3, 0]
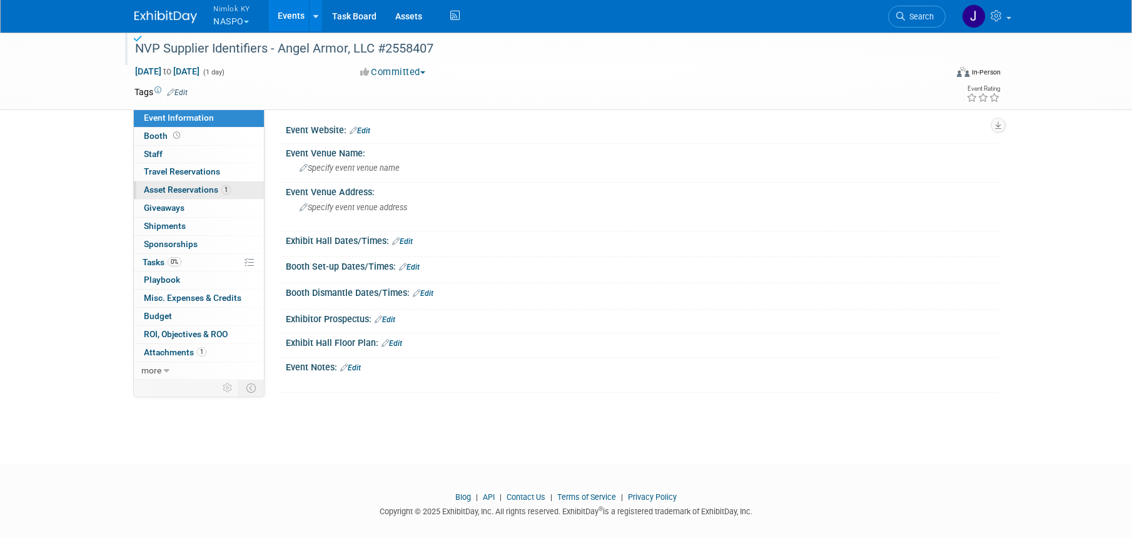
click at [208, 183] on link "1 Asset Reservations 1" at bounding box center [199, 190] width 130 height 18
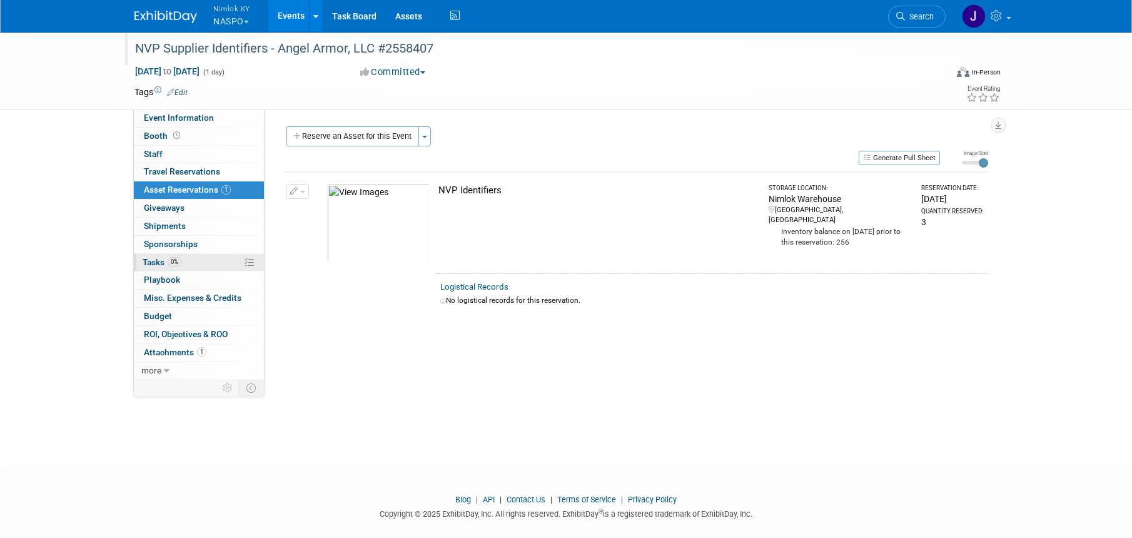
click at [192, 262] on link "0% Tasks 0%" at bounding box center [199, 263] width 130 height 18
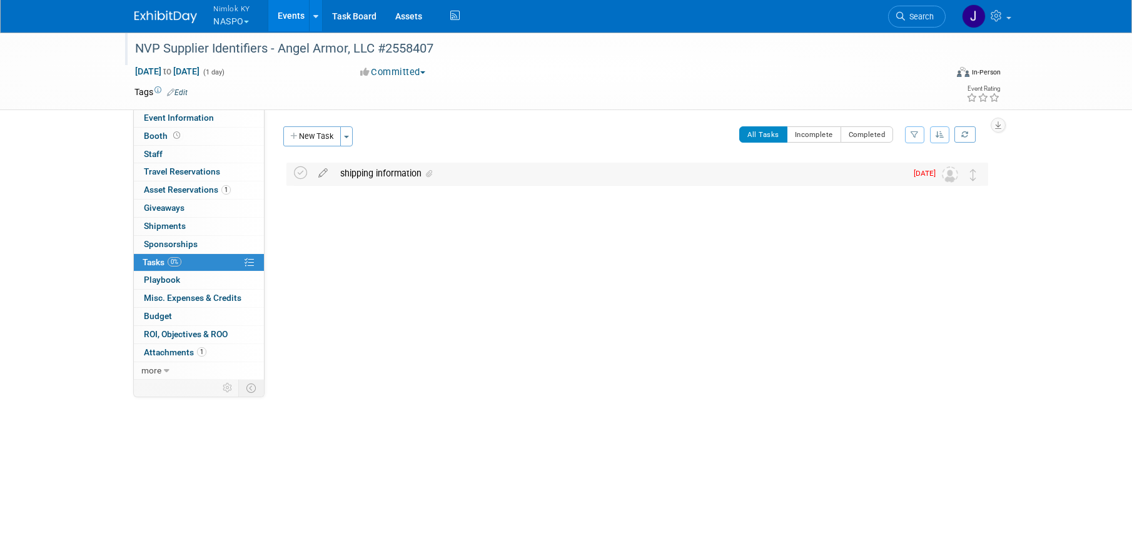
click at [391, 166] on div "shipping information" at bounding box center [620, 173] width 572 height 21
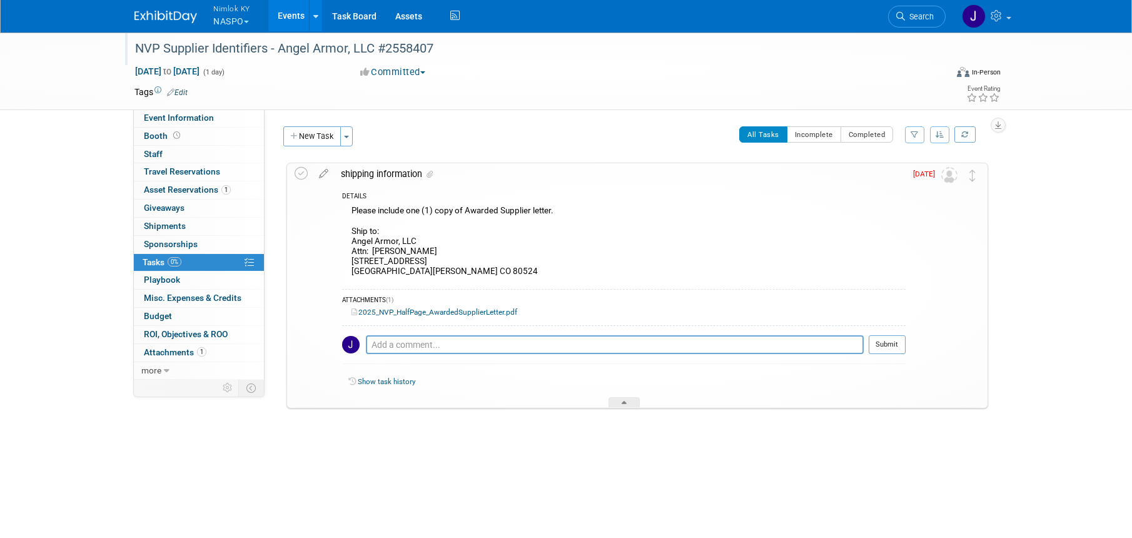
drag, startPoint x: 431, startPoint y: 259, endPoint x: 437, endPoint y: 269, distance: 11.5
click at [432, 259] on div "Please include one (1) copy of Awarded Supplier letter. Ship to: Angel Armor, L…" at bounding box center [623, 242] width 563 height 79
drag, startPoint x: 435, startPoint y: 271, endPoint x: 352, endPoint y: 240, distance: 88.8
click at [352, 240] on div "Please include one (1) copy of Awarded Supplier letter. Ship to: Angel Armor, L…" at bounding box center [623, 242] width 563 height 79
copy div "Angel Armor, LLC Attn: Lindsey Schneider 760 SE Frontage Road Drive Fort Collin…"
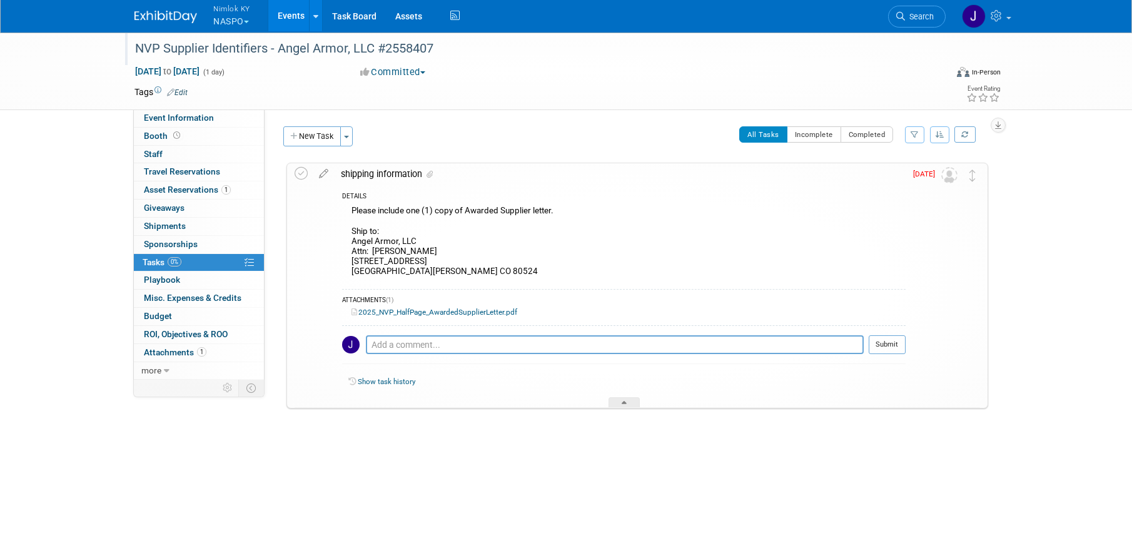
click at [473, 254] on div "Please include one (1) copy of Awarded Supplier letter. Ship to: Angel Armor, L…" at bounding box center [623, 242] width 563 height 79
click at [305, 172] on icon at bounding box center [300, 173] width 13 height 13
click at [328, 135] on button "New Task" at bounding box center [312, 136] width 58 height 20
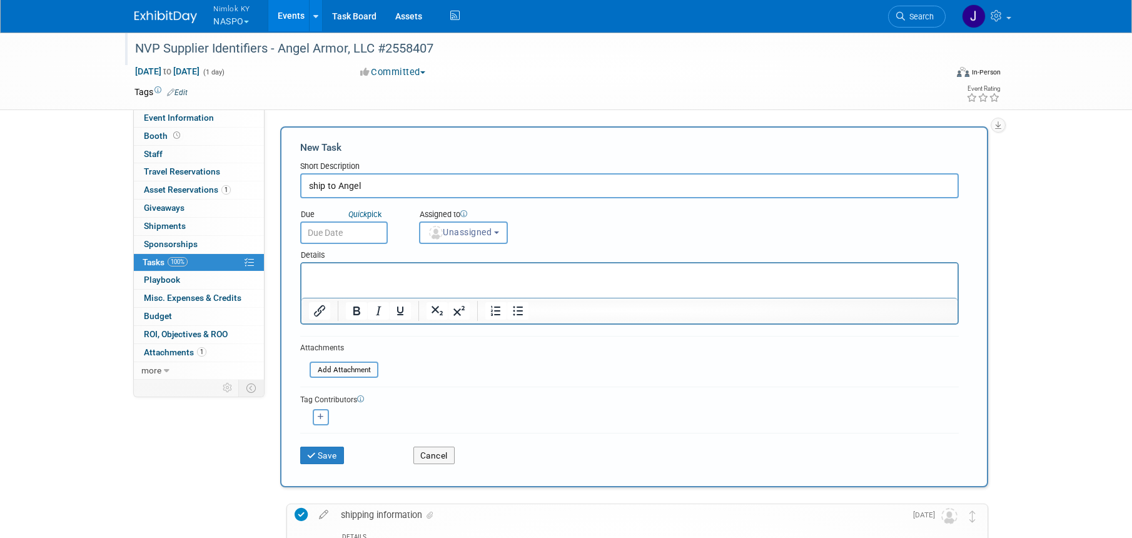
type input "ship to Angel"
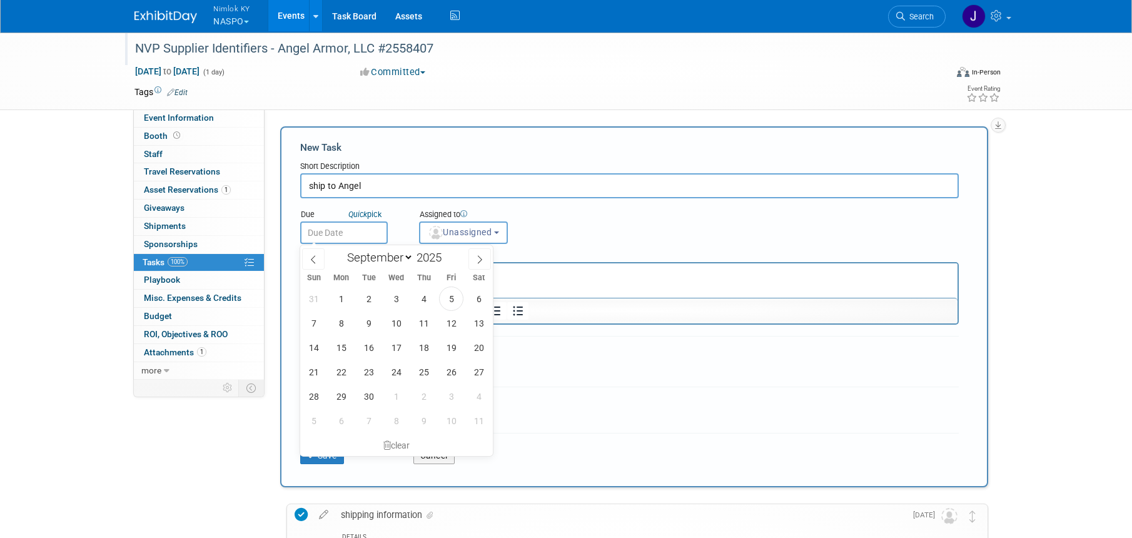
click at [339, 227] on input "text" at bounding box center [344, 232] width 88 height 23
click at [402, 319] on span "10" at bounding box center [396, 323] width 24 height 24
type input "[DATE]"
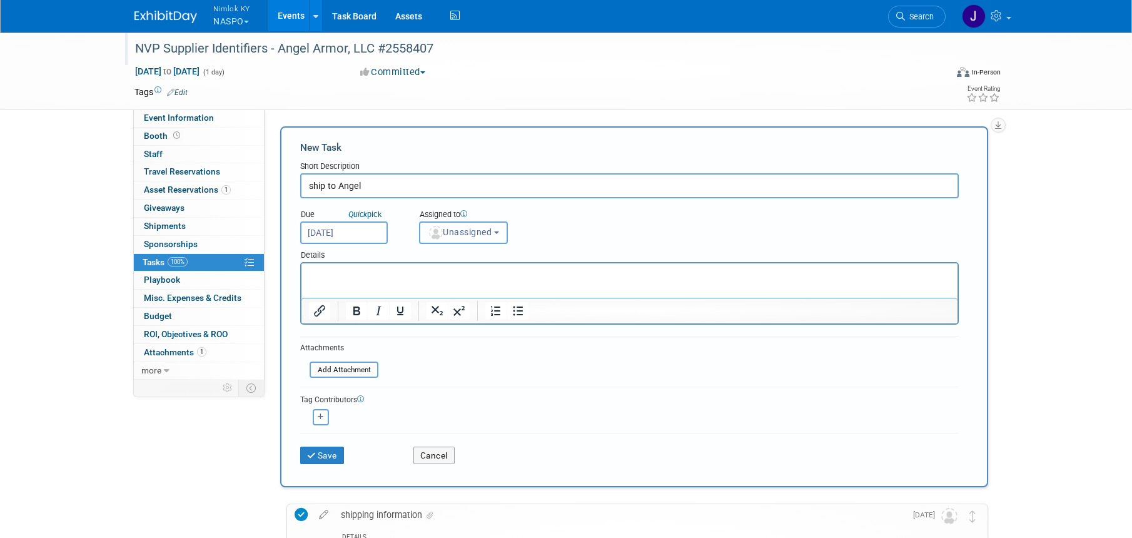
click at [465, 236] on span "Unassigned" at bounding box center [460, 232] width 64 height 10
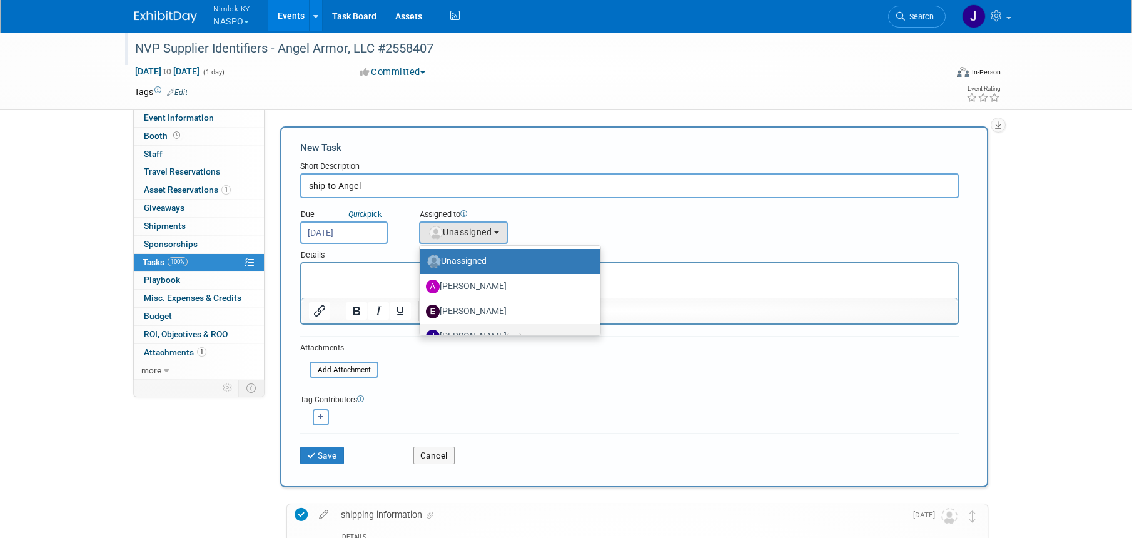
click at [472, 329] on label "[PERSON_NAME] (me)" at bounding box center [507, 336] width 162 height 20
click at [421, 331] on input "[PERSON_NAME] (me)" at bounding box center [417, 335] width 8 height 8
select select "6959d863-ee32-42c4-bffe-2330cab25484"
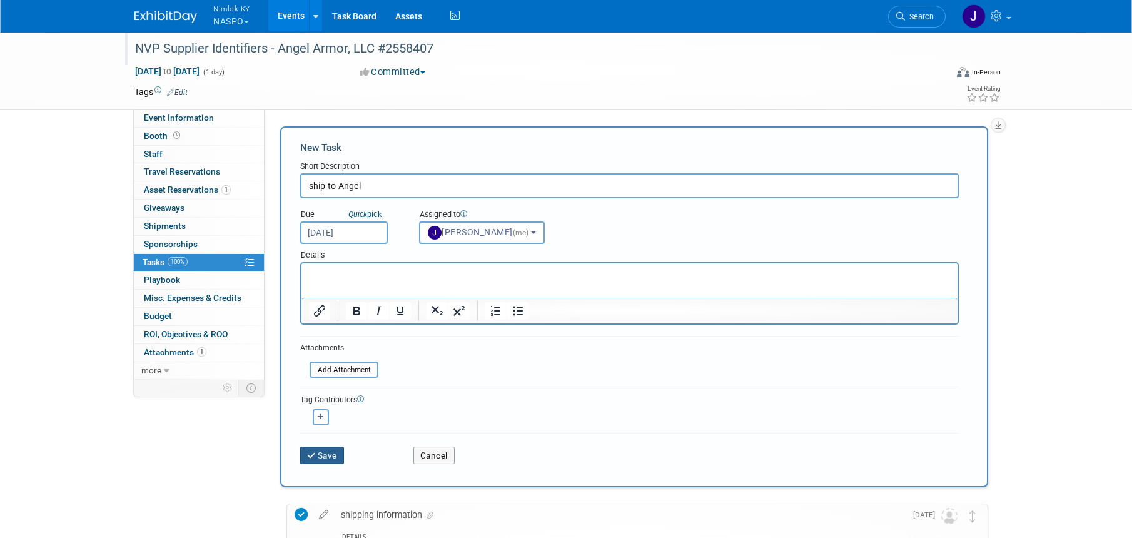
click at [332, 454] on button "Save" at bounding box center [322, 455] width 44 height 18
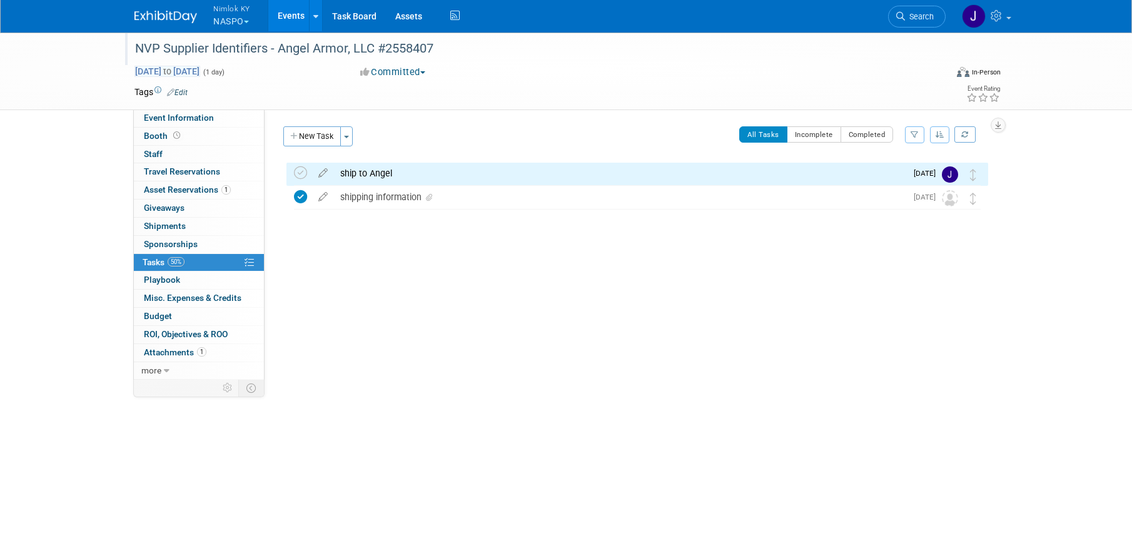
click at [200, 71] on span "[DATE] to [DATE]" at bounding box center [167, 71] width 66 height 11
type input "[DATE]"
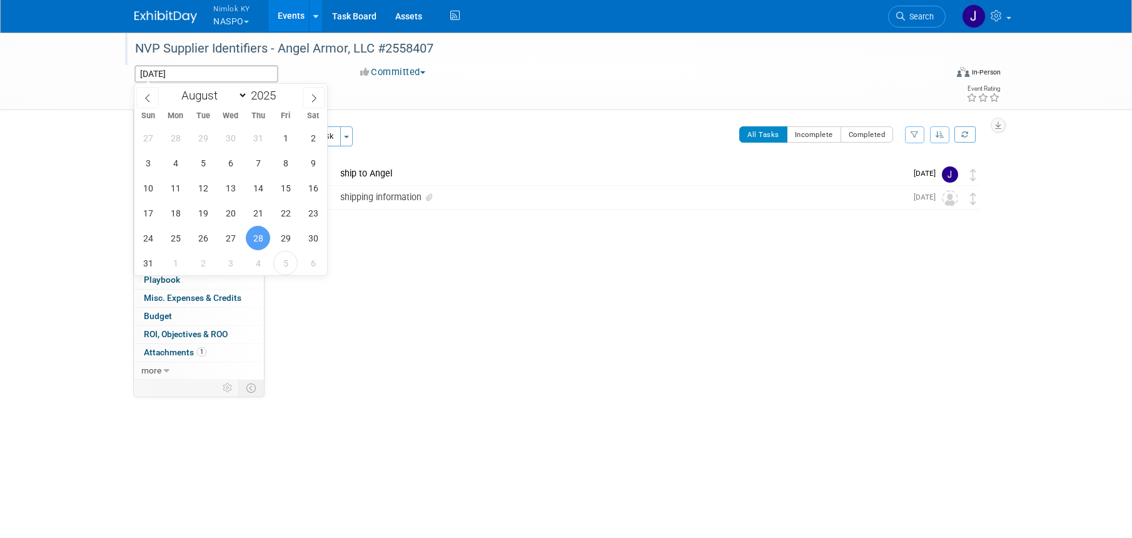
drag, startPoint x: 314, startPoint y: 98, endPoint x: 306, endPoint y: 119, distance: 22.8
click at [314, 98] on icon at bounding box center [313, 98] width 9 height 9
select select "8"
click at [228, 159] on span "10" at bounding box center [230, 163] width 24 height 24
type input "[DATE]"
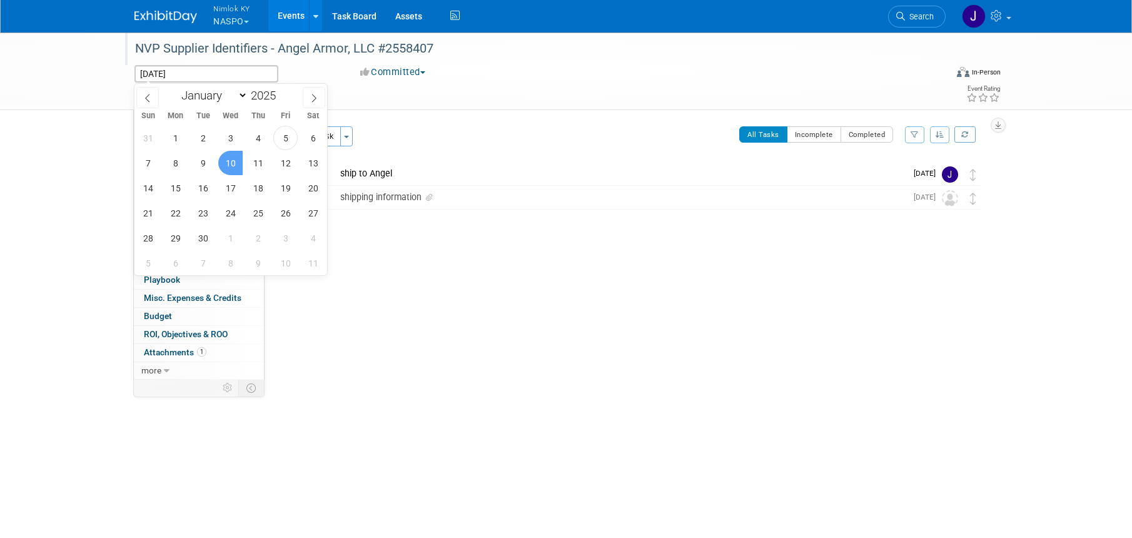
click at [229, 161] on span "10" at bounding box center [230, 163] width 24 height 24
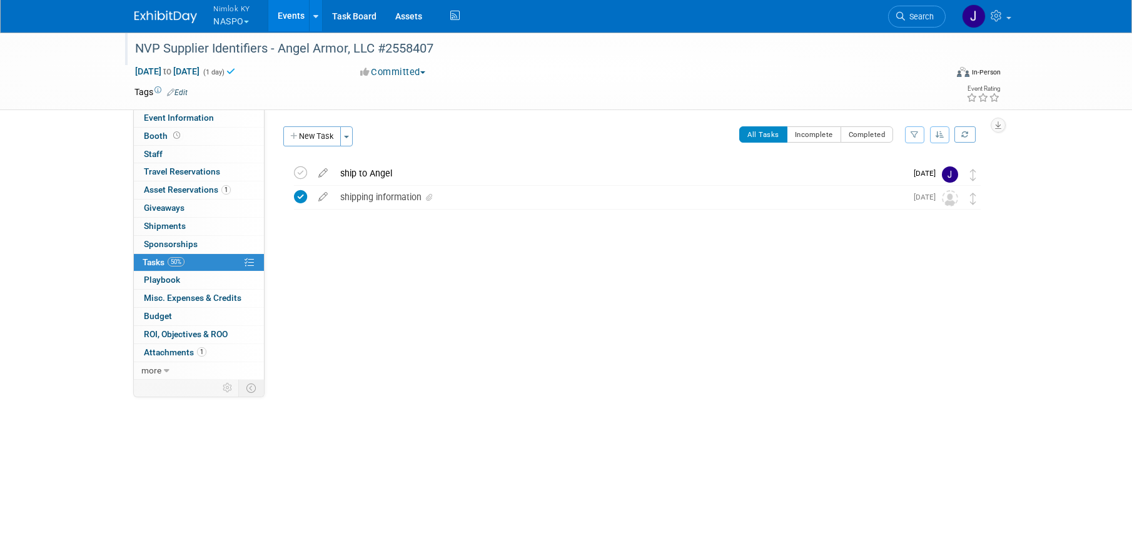
click at [286, 16] on link "Events" at bounding box center [291, 15] width 46 height 31
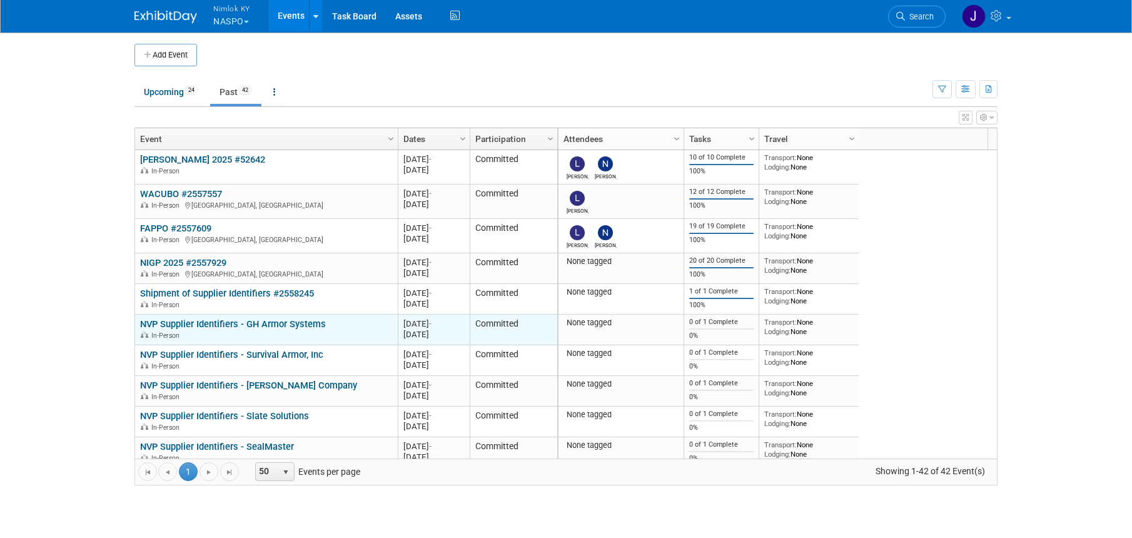
click at [313, 323] on link "NVP Supplier Identifiers - GH Armor Systems" at bounding box center [233, 323] width 186 height 11
click at [0, 0] on div at bounding box center [0, 0] width 0 height 0
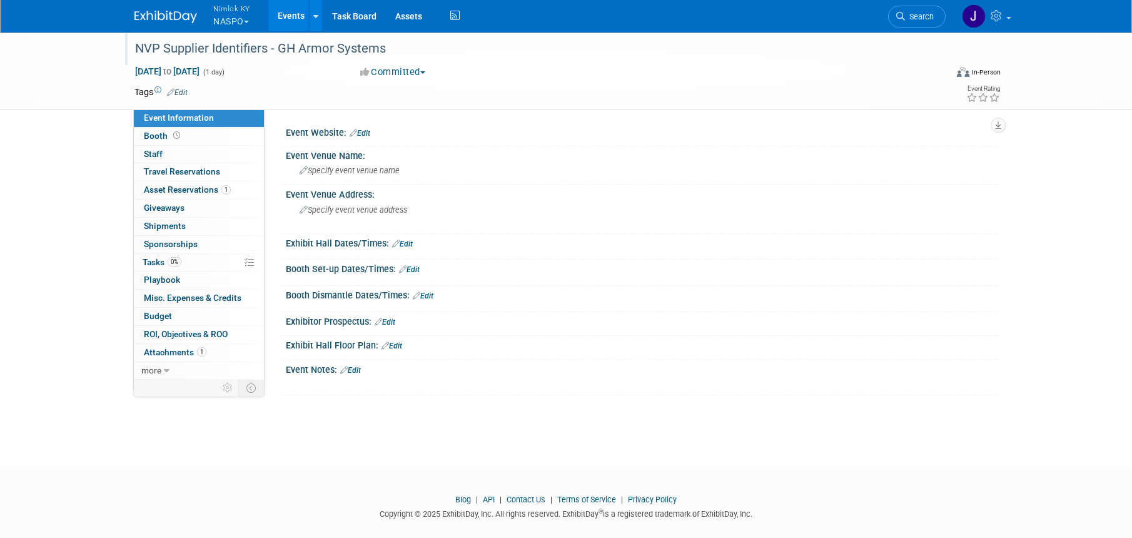
click at [408, 50] on div "NVP Supplier Identifiers - GH Armor Systems" at bounding box center [529, 49] width 796 height 23
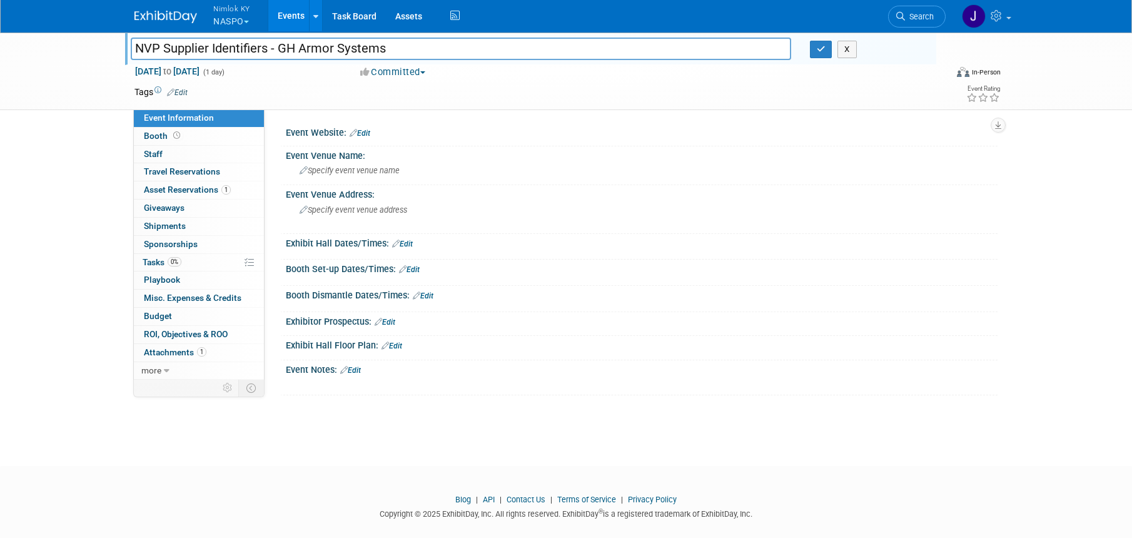
drag, startPoint x: 395, startPoint y: 49, endPoint x: 279, endPoint y: 43, distance: 116.5
click at [279, 43] on input "NVP Supplier Identifiers - GH Armor Systems" at bounding box center [461, 49] width 660 height 22
click at [451, 39] on input "NVP Supplier Identifiers - GH Armor Systems" at bounding box center [461, 49] width 660 height 22
click at [453, 51] on input "NVP Supplier Identifiers - GH Armor Systems" at bounding box center [461, 49] width 660 height 22
type input "NVP Supplier Identifiers - GH Armor Systems #2558407"
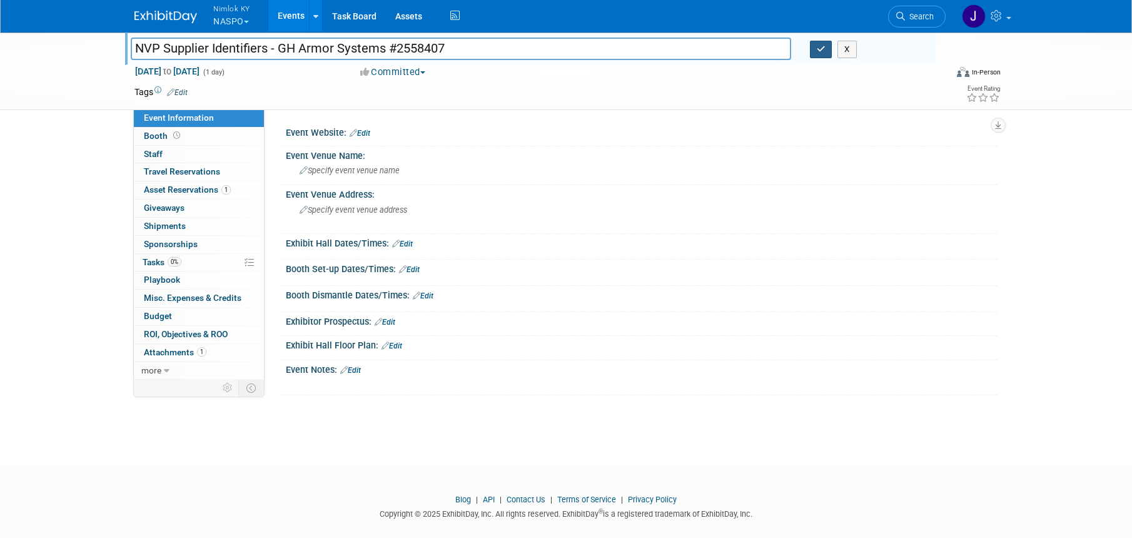
click at [815, 51] on button "button" at bounding box center [821, 50] width 23 height 18
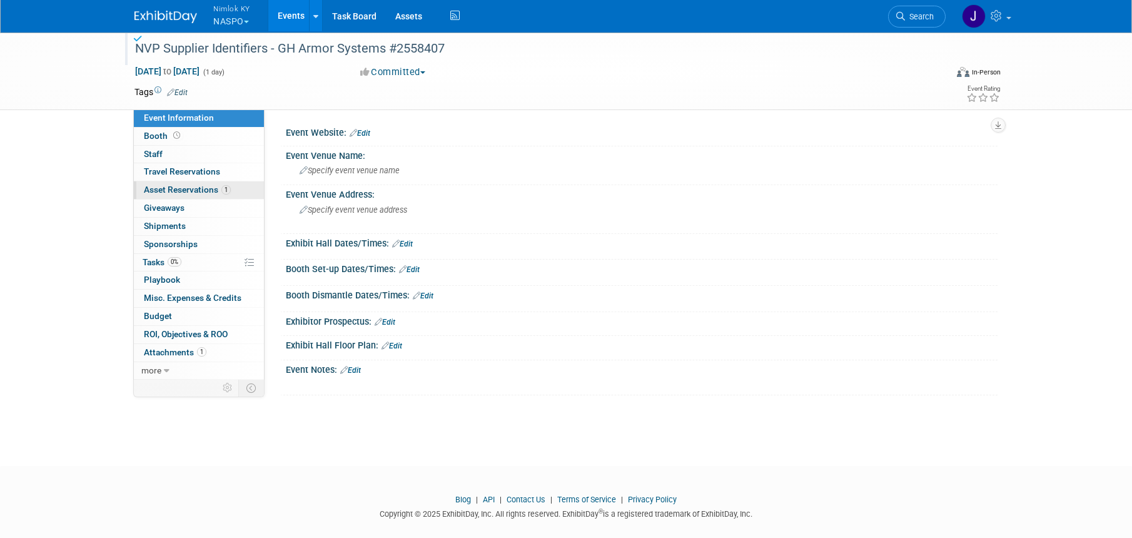
click at [203, 185] on span "Asset Reservations 1" at bounding box center [187, 189] width 87 height 10
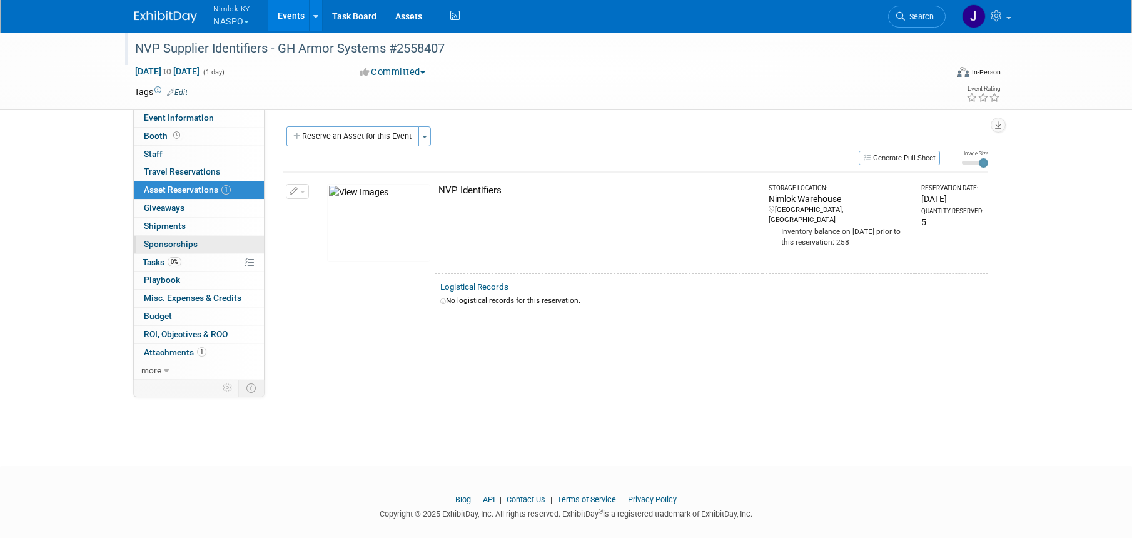
click at [196, 251] on link "0 Sponsorships 0" at bounding box center [199, 245] width 130 height 18
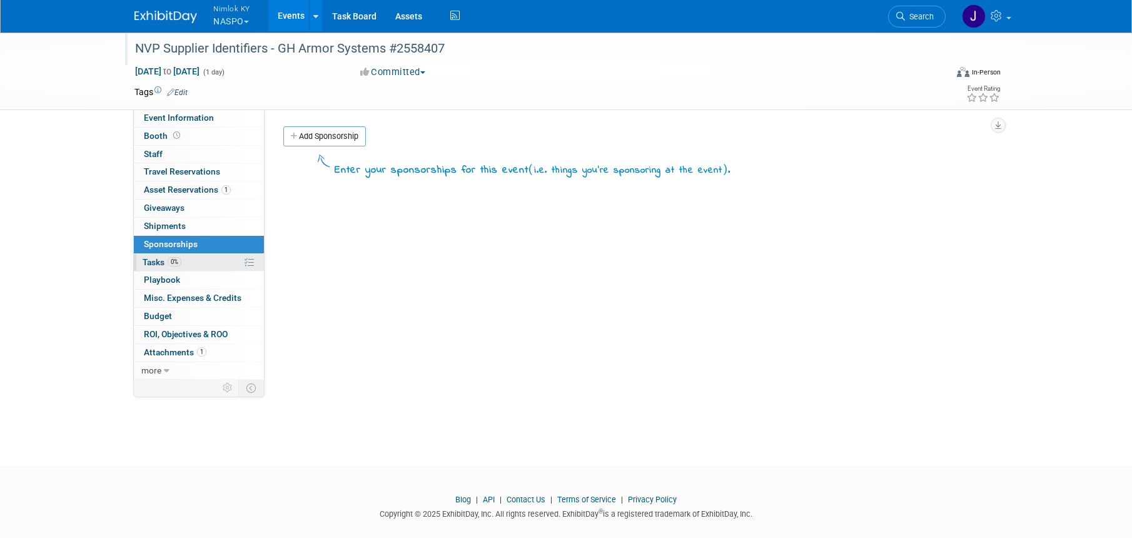
click at [196, 266] on link "0% Tasks 0%" at bounding box center [199, 263] width 130 height 18
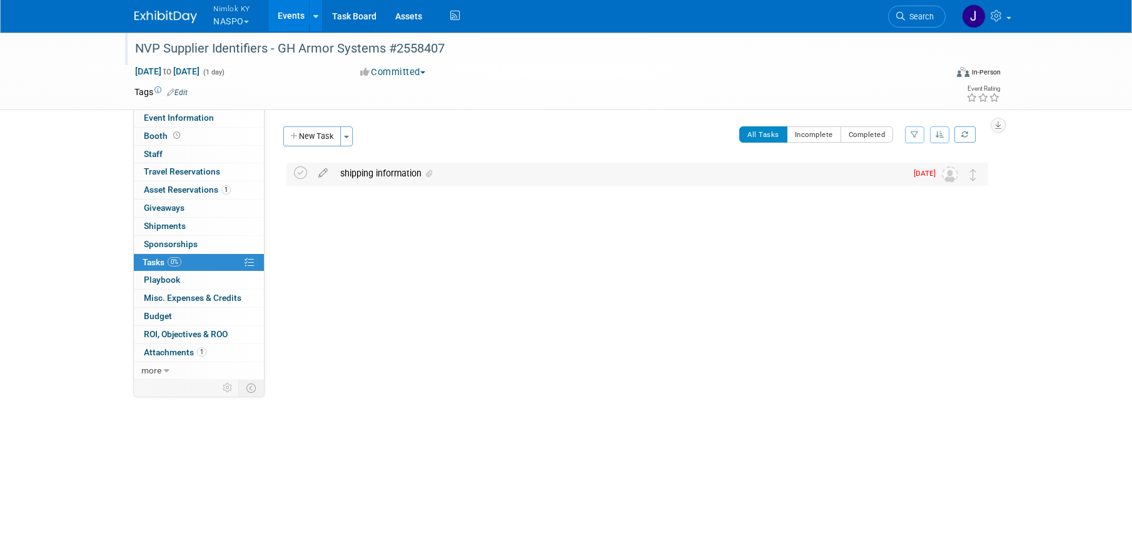
click at [376, 176] on div "shipping information" at bounding box center [620, 173] width 572 height 21
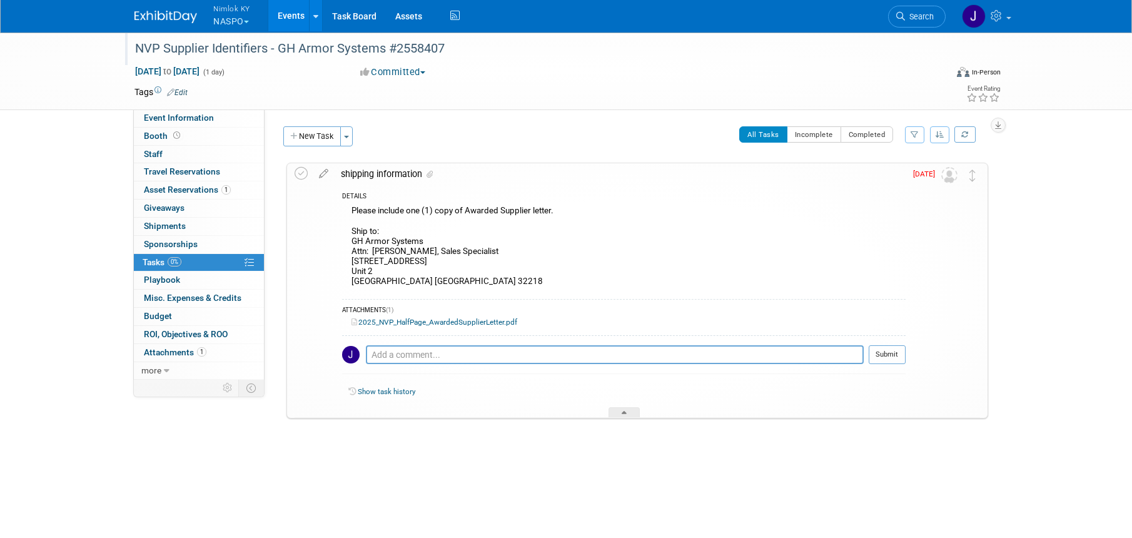
click at [413, 276] on div "Please include one (1) copy of Awarded Supplier letter. Ship to: GH Armor Syste…" at bounding box center [623, 248] width 563 height 90
drag, startPoint x: 428, startPoint y: 282, endPoint x: 351, endPoint y: 244, distance: 85.3
click at [351, 244] on div "Please include one (1) copy of Awarded Supplier letter. Ship to: GH Armor Syste…" at bounding box center [623, 248] width 563 height 90
copy div "GH Armor Systems Attn: [PERSON_NAME], Sales Specialist [STREET_ADDRESS]"
click at [302, 171] on icon at bounding box center [300, 173] width 13 height 13
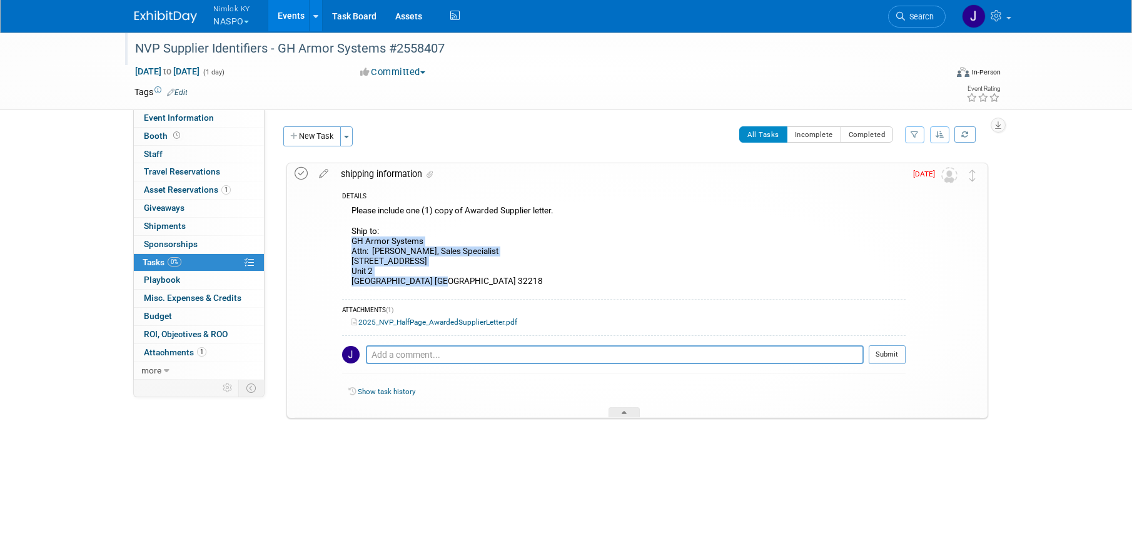
click at [302, 171] on icon at bounding box center [300, 173] width 13 height 13
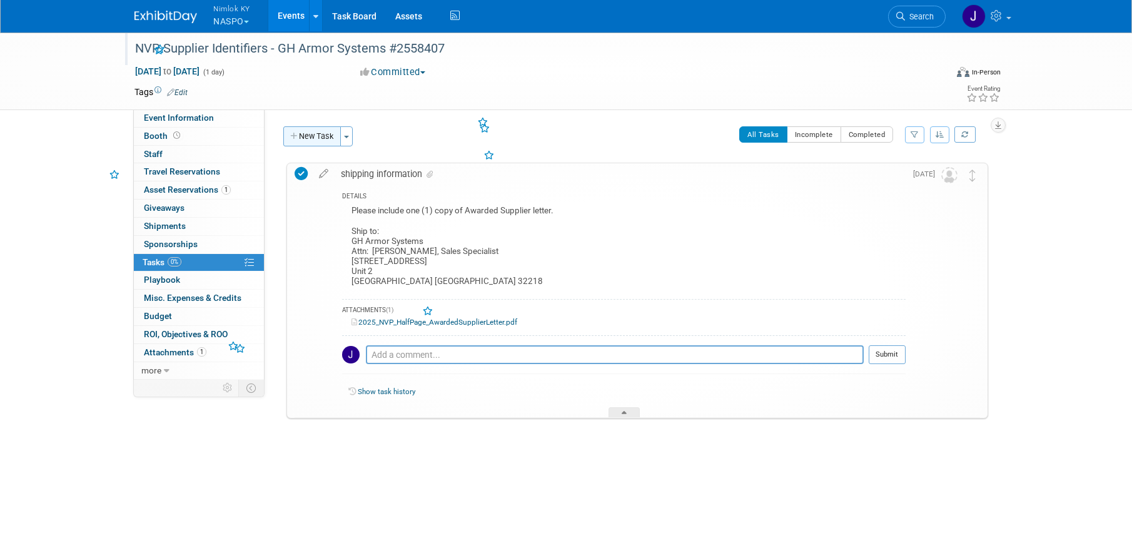
click at [321, 134] on button "New Task" at bounding box center [312, 136] width 58 height 20
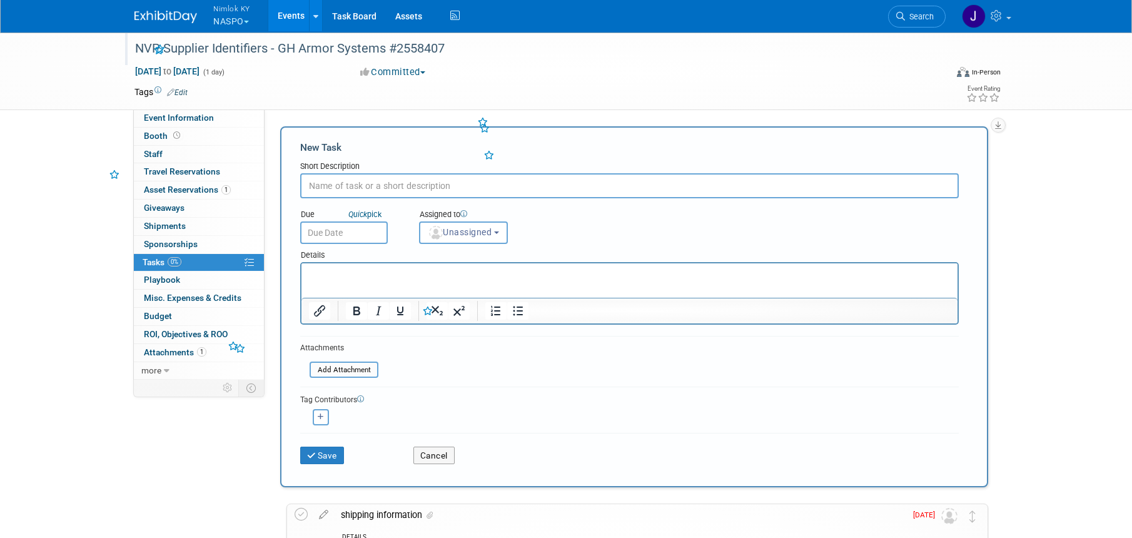
click at [360, 175] on input "text" at bounding box center [629, 185] width 658 height 25
type input "ship to GH"
click at [353, 234] on input "text" at bounding box center [344, 232] width 88 height 23
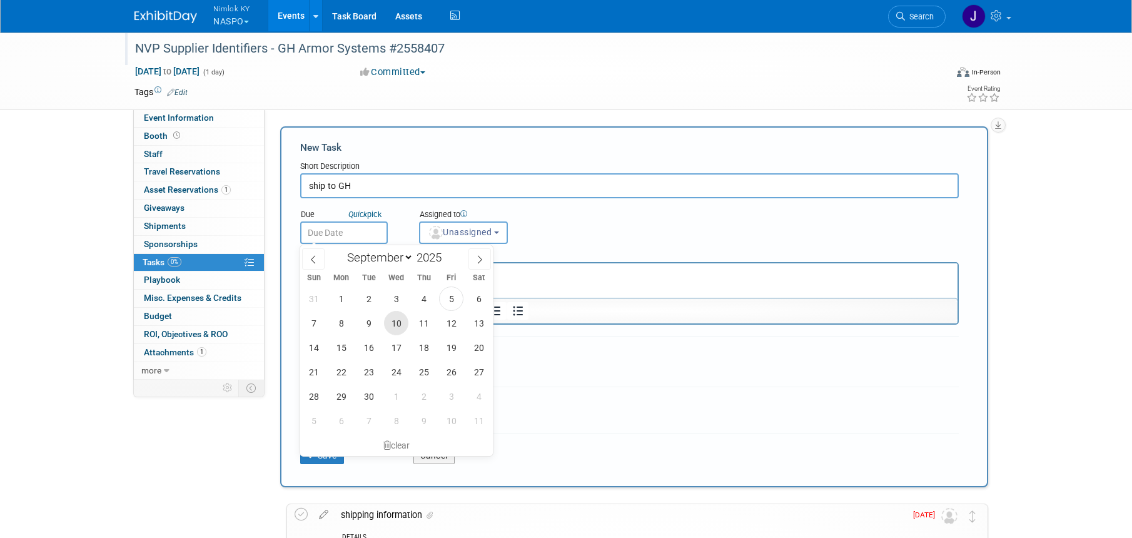
click at [394, 328] on span "10" at bounding box center [396, 323] width 24 height 24
type input "[DATE]"
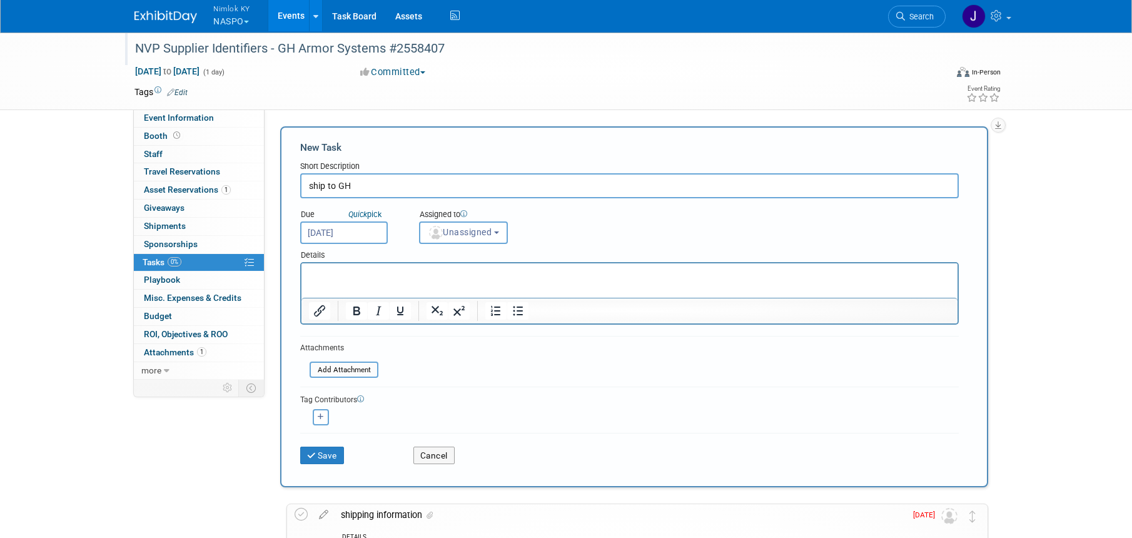
click at [455, 245] on div "Details" at bounding box center [629, 253] width 658 height 18
click at [457, 240] on button "Unassigned" at bounding box center [463, 232] width 89 height 23
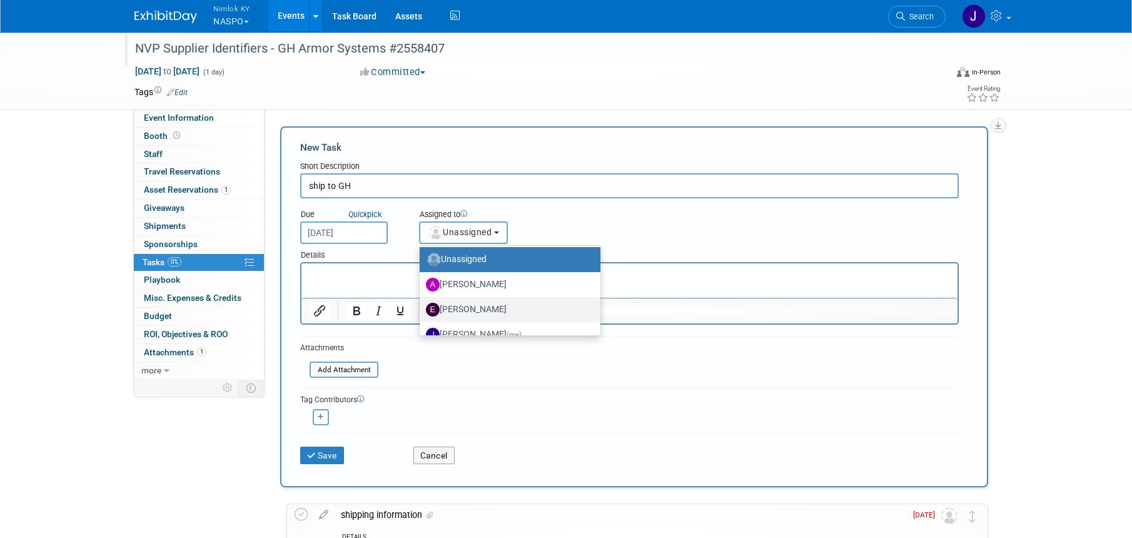
scroll to position [3, 0]
click at [506, 332] on span "(me)" at bounding box center [513, 333] width 15 height 9
click at [421, 332] on input "[PERSON_NAME] (me)" at bounding box center [417, 332] width 8 height 8
select select "6959d863-ee32-42c4-bffe-2330cab25484"
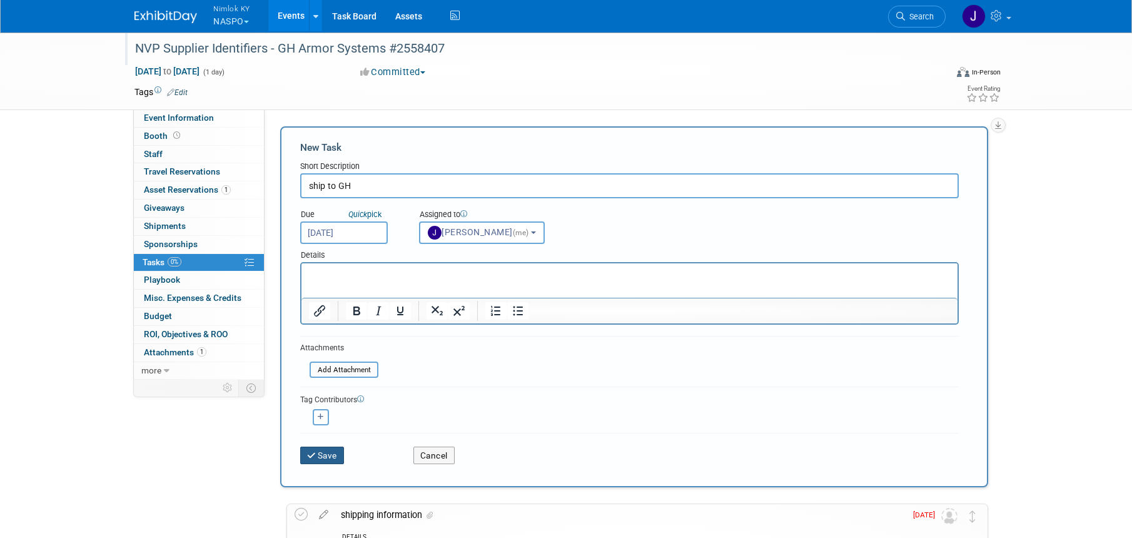
click at [334, 455] on button "Save" at bounding box center [322, 455] width 44 height 18
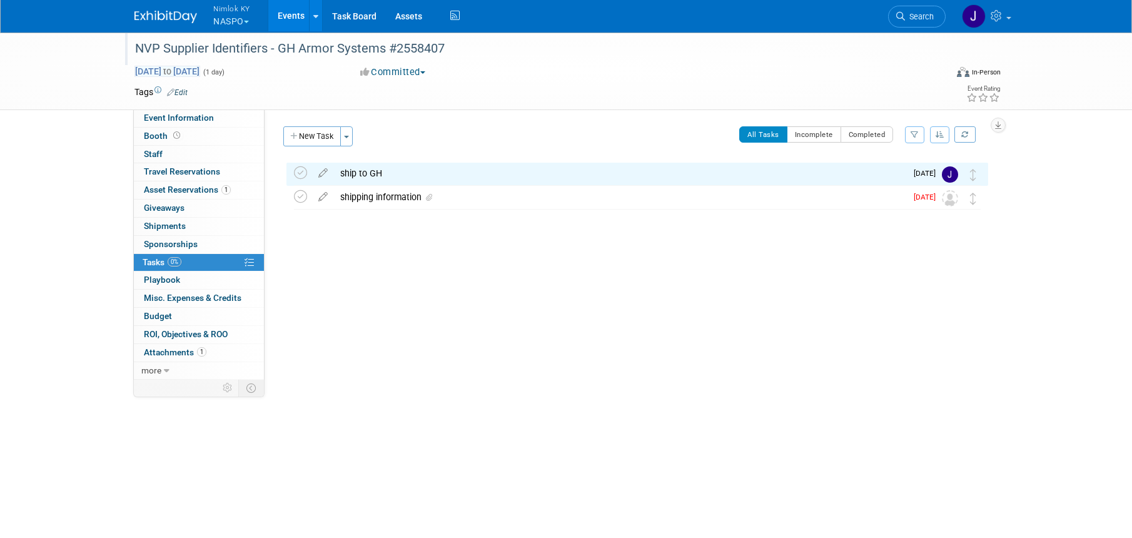
click at [200, 71] on span "[DATE] to [DATE]" at bounding box center [167, 71] width 66 height 11
type input "[DATE]"
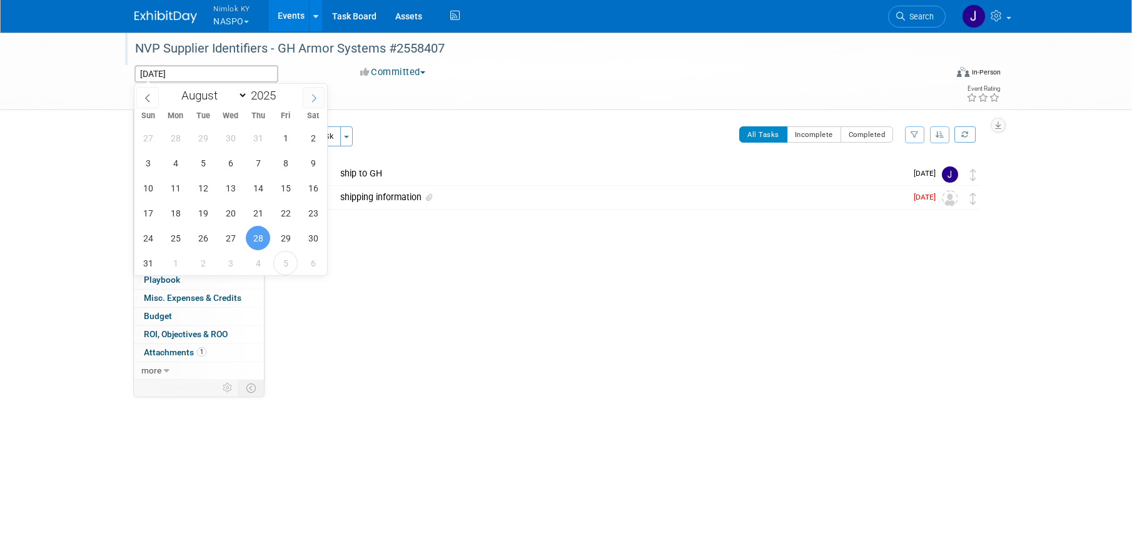
click at [316, 96] on icon at bounding box center [313, 98] width 9 height 9
select select "8"
click at [231, 163] on span "10" at bounding box center [230, 163] width 24 height 24
type input "[DATE]"
click at [231, 163] on span "10" at bounding box center [230, 163] width 24 height 24
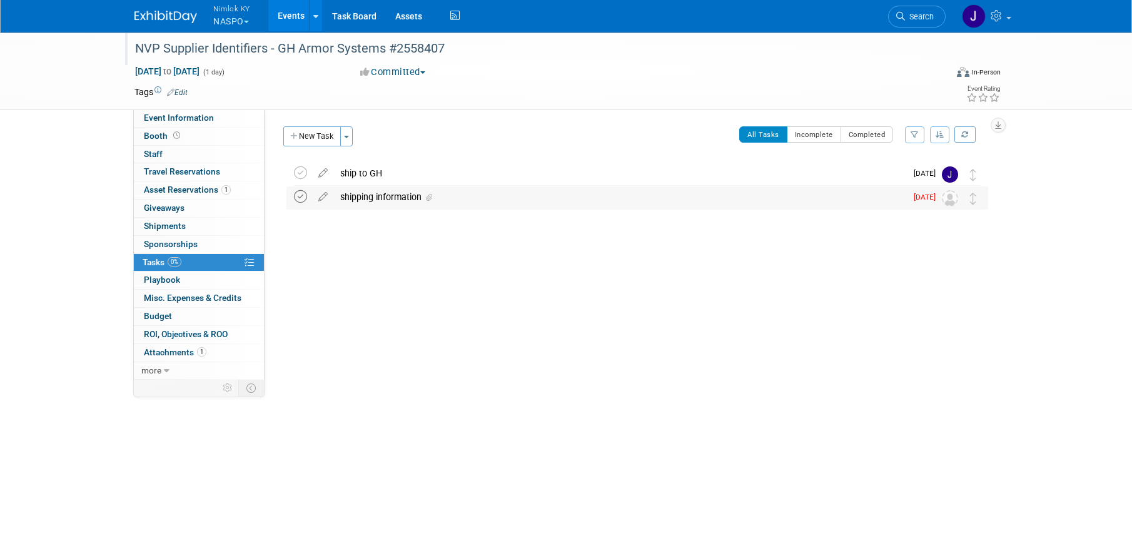
click at [303, 193] on icon at bounding box center [300, 196] width 13 height 13
click at [291, 18] on link "Events" at bounding box center [291, 15] width 46 height 31
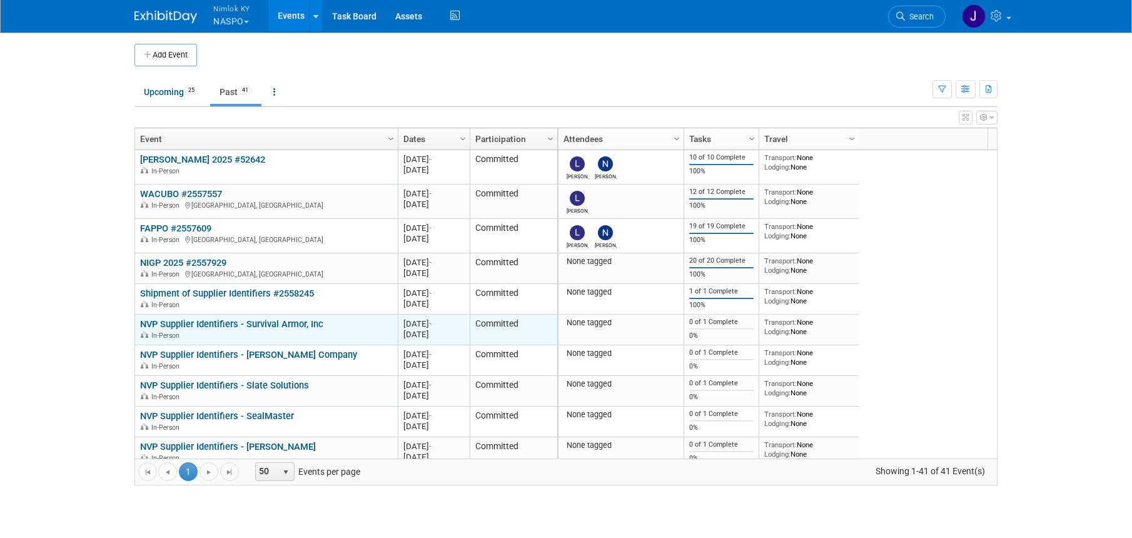
click at [304, 321] on link "NVP Supplier Identifiers - Survival Armor, Inc" at bounding box center [231, 323] width 183 height 11
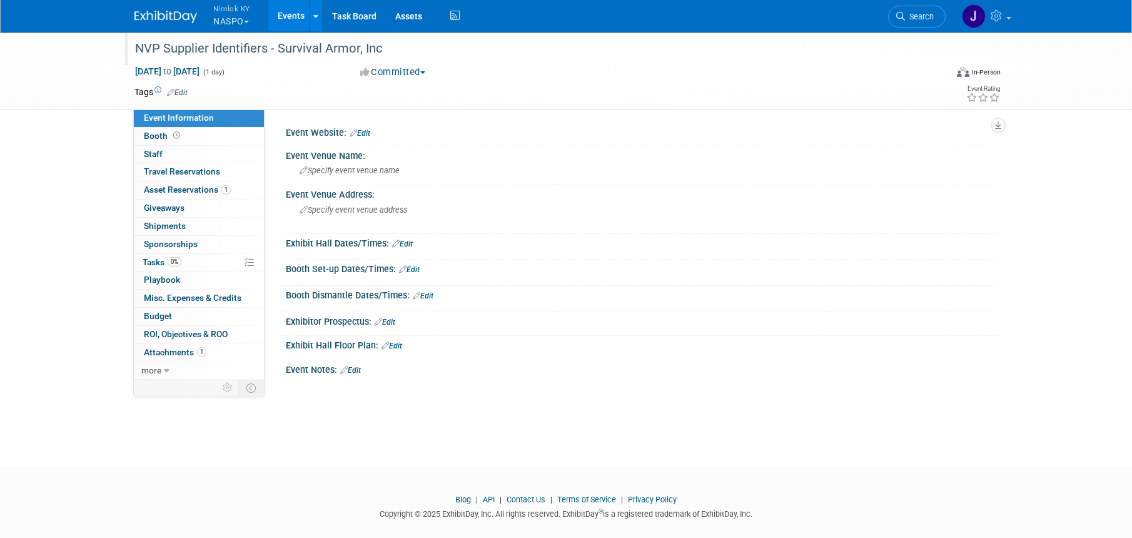
click at [390, 41] on div "NVP Supplier Identifiers - Survival Armor, Inc" at bounding box center [529, 49] width 796 height 23
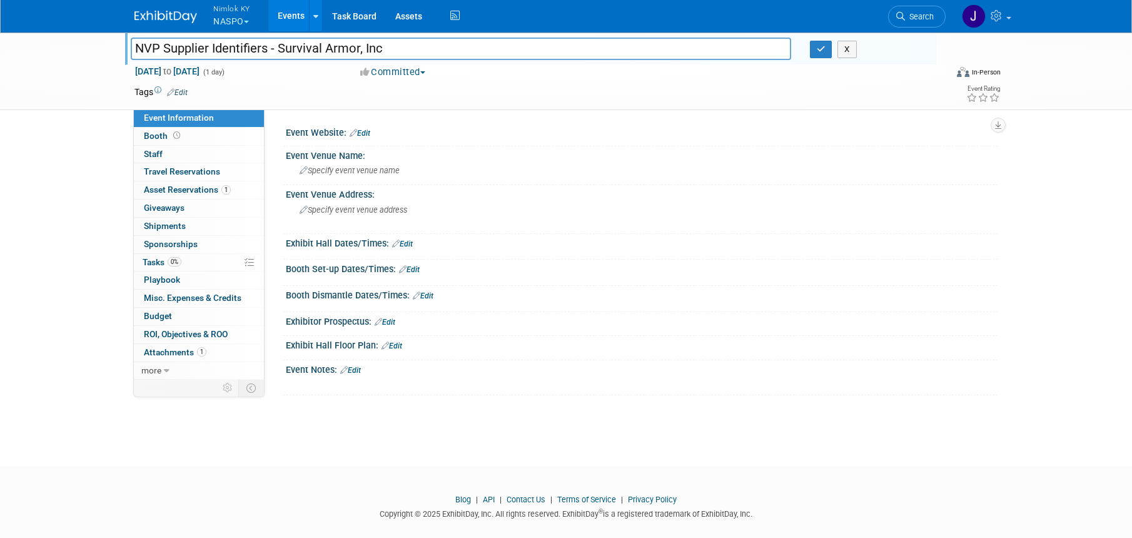
drag, startPoint x: 389, startPoint y: 48, endPoint x: 279, endPoint y: 45, distance: 109.4
click at [279, 45] on input "NVP Supplier Identifiers - Survival Armor, Inc" at bounding box center [461, 49] width 660 height 22
click at [424, 48] on input "NVP Supplier Identifiers - Survival Armor, Inc" at bounding box center [461, 49] width 660 height 22
type input "NVP Supplier Identifiers - Survival Armor, Inc #2558407"
click at [823, 47] on icon "button" at bounding box center [820, 49] width 9 height 8
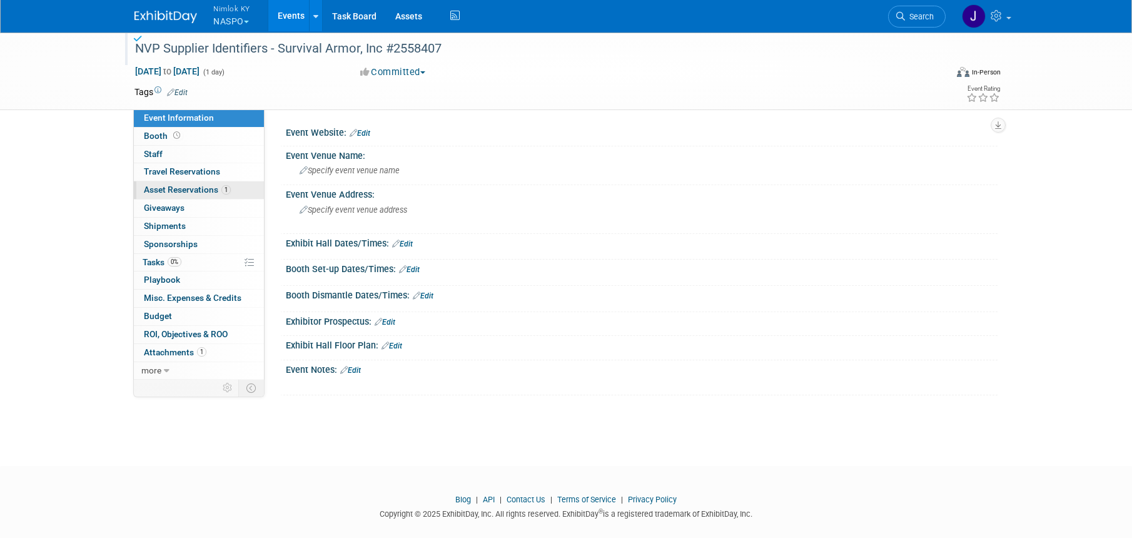
click at [154, 189] on span "Asset Reservations 1" at bounding box center [187, 189] width 87 height 10
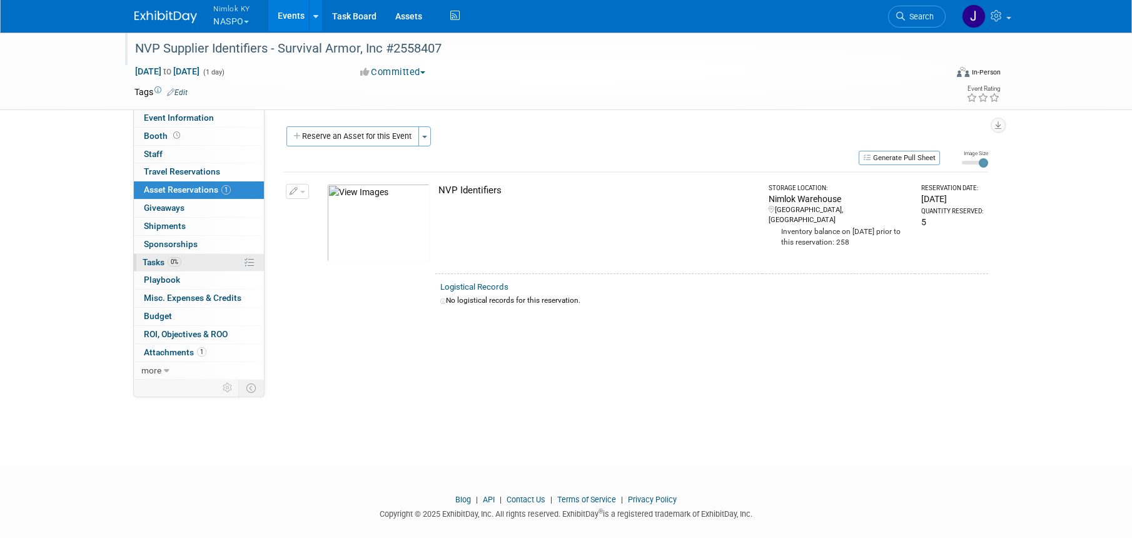
click at [198, 260] on link "0% Tasks 0%" at bounding box center [199, 263] width 130 height 18
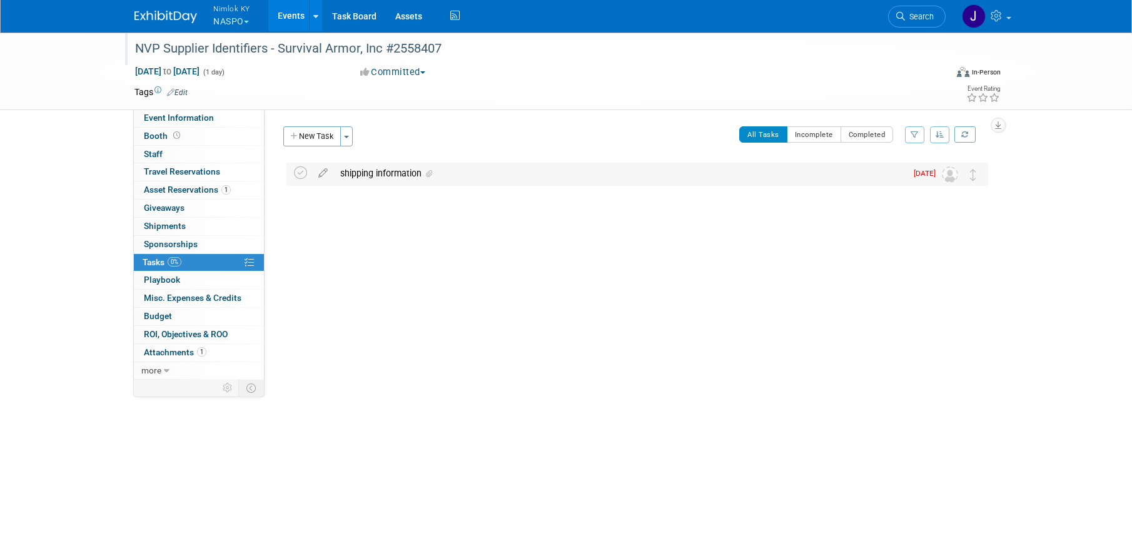
click at [469, 175] on div "shipping information" at bounding box center [620, 173] width 572 height 21
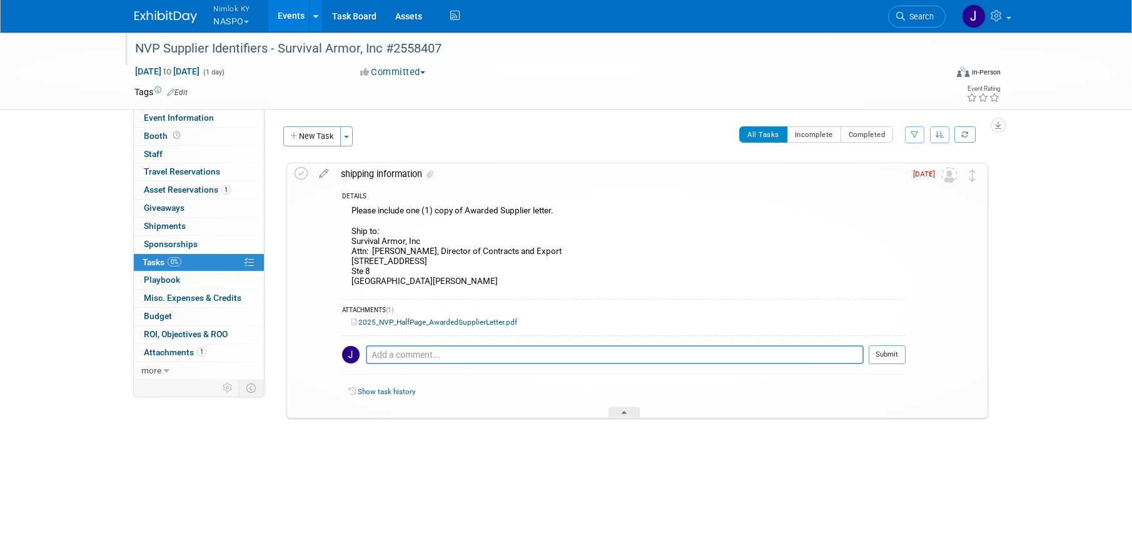
click at [438, 276] on div "Please include one (1) copy of Awarded Supplier letter. Ship to: Survival Armor…" at bounding box center [623, 248] width 563 height 90
drag, startPoint x: 432, startPoint y: 281, endPoint x: 351, endPoint y: 244, distance: 89.3
click at [351, 244] on div "Please include one (1) copy of Awarded Supplier letter. Ship to: Survival Armor…" at bounding box center [623, 248] width 563 height 90
copy div "Survival Armor, Inc Attn: Jeanine Mason, Director of Contracts and Export 12621…"
click at [301, 178] on icon at bounding box center [300, 173] width 13 height 13
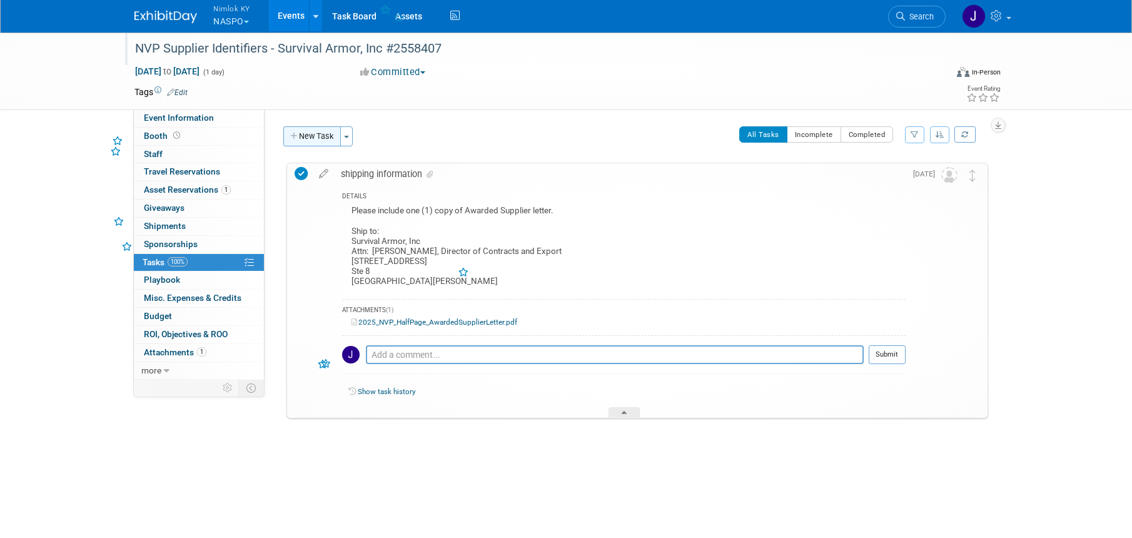
click at [324, 129] on button "New Task" at bounding box center [312, 136] width 58 height 20
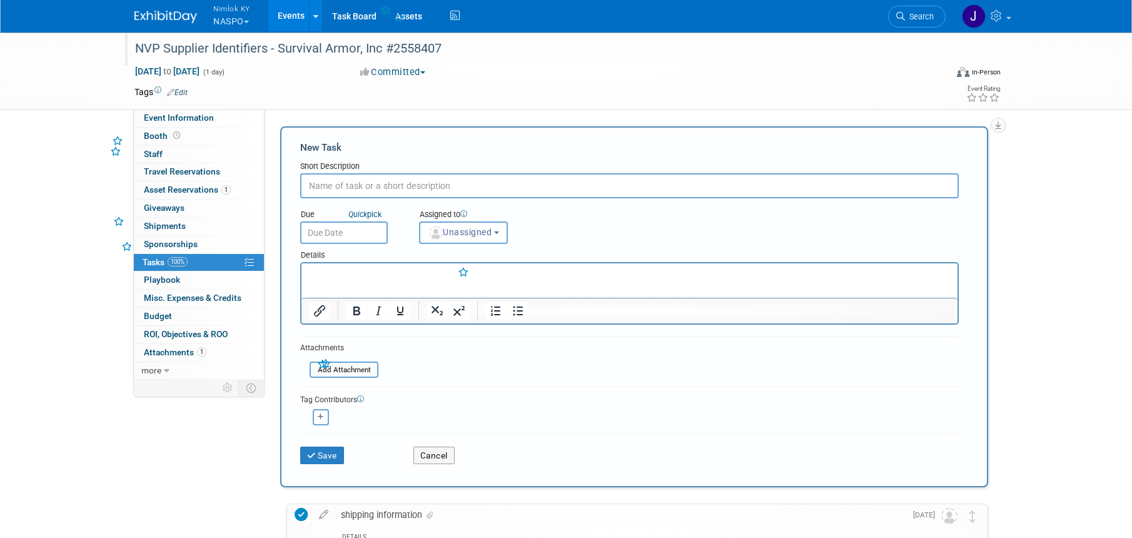
click at [374, 185] on input "text" at bounding box center [629, 185] width 658 height 25
type input "ship to Survival armor"
click at [368, 233] on input "text" at bounding box center [344, 232] width 88 height 23
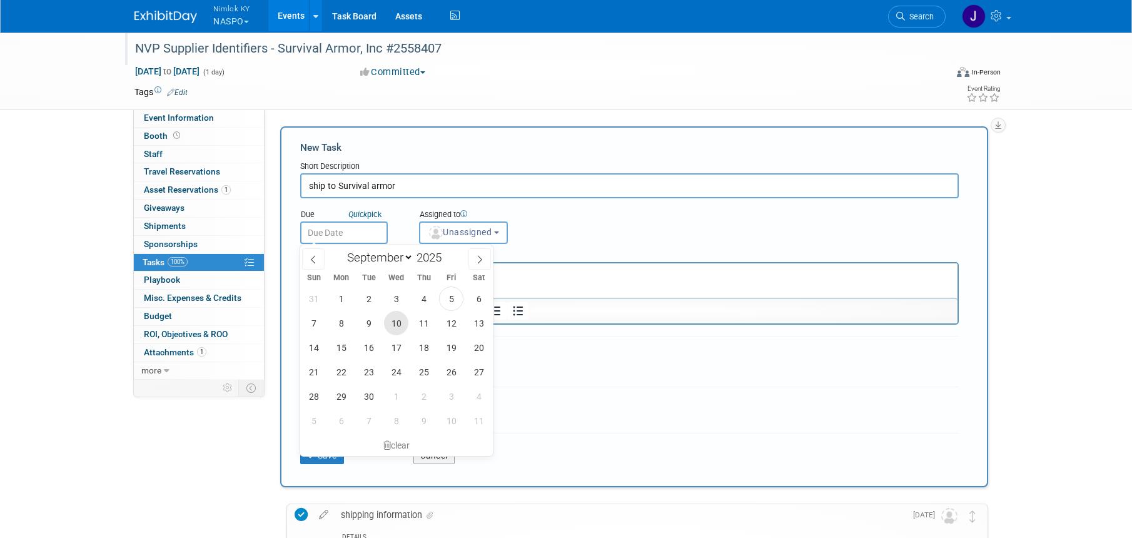
click at [401, 321] on span "10" at bounding box center [396, 323] width 24 height 24
type input "Sep 10, 2025"
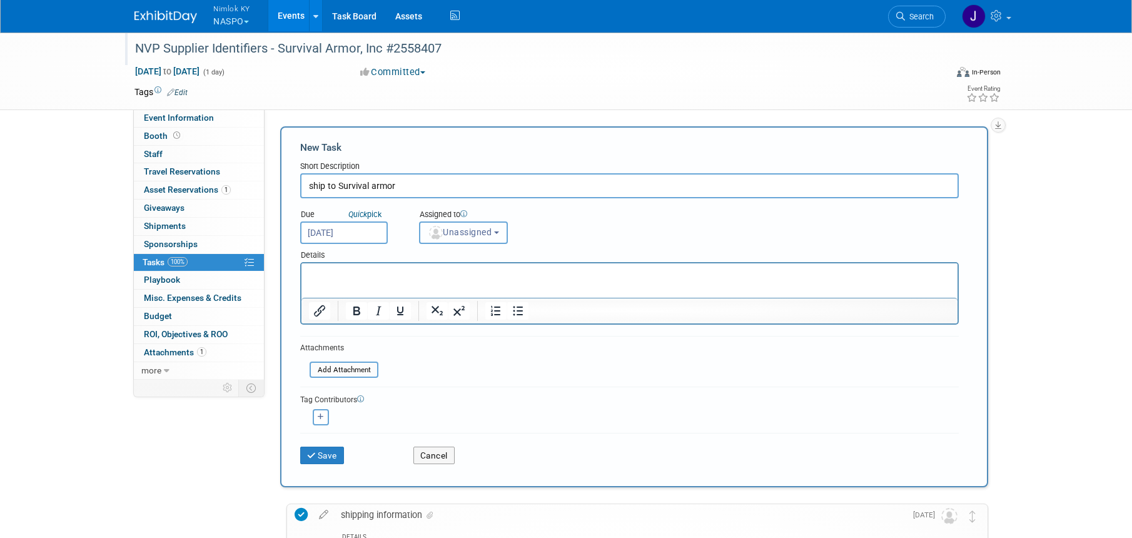
click at [460, 235] on span "Unassigned" at bounding box center [460, 232] width 64 height 10
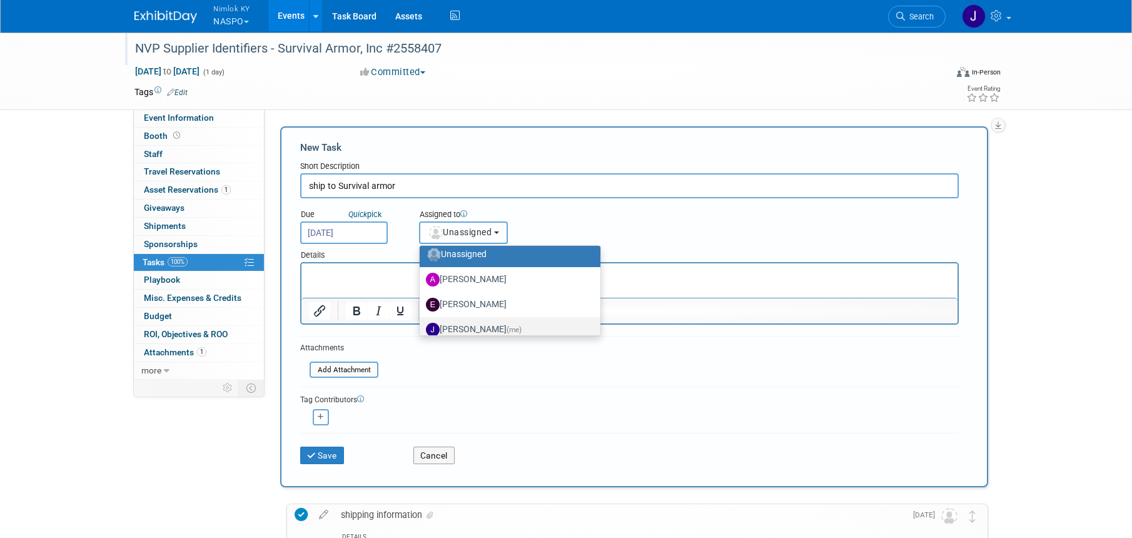
scroll to position [8, 0]
click at [470, 323] on label "Jamie Dunn (me)" at bounding box center [507, 329] width 162 height 20
click at [421, 323] on input "Jamie Dunn (me)" at bounding box center [417, 327] width 8 height 8
select select "6959d863-ee32-42c4-bffe-2330cab25484"
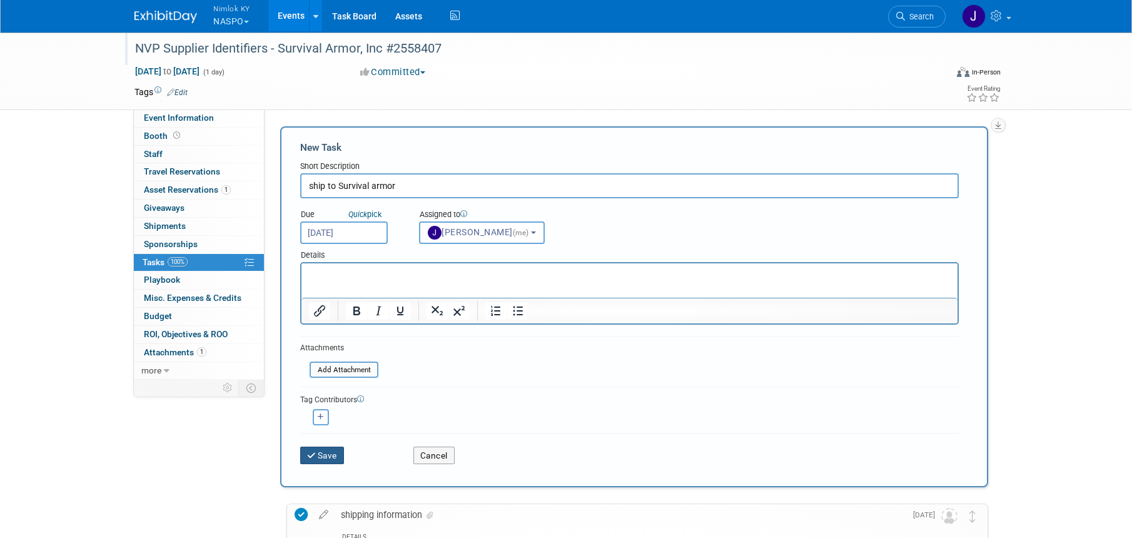
click at [334, 457] on button "Save" at bounding box center [322, 455] width 44 height 18
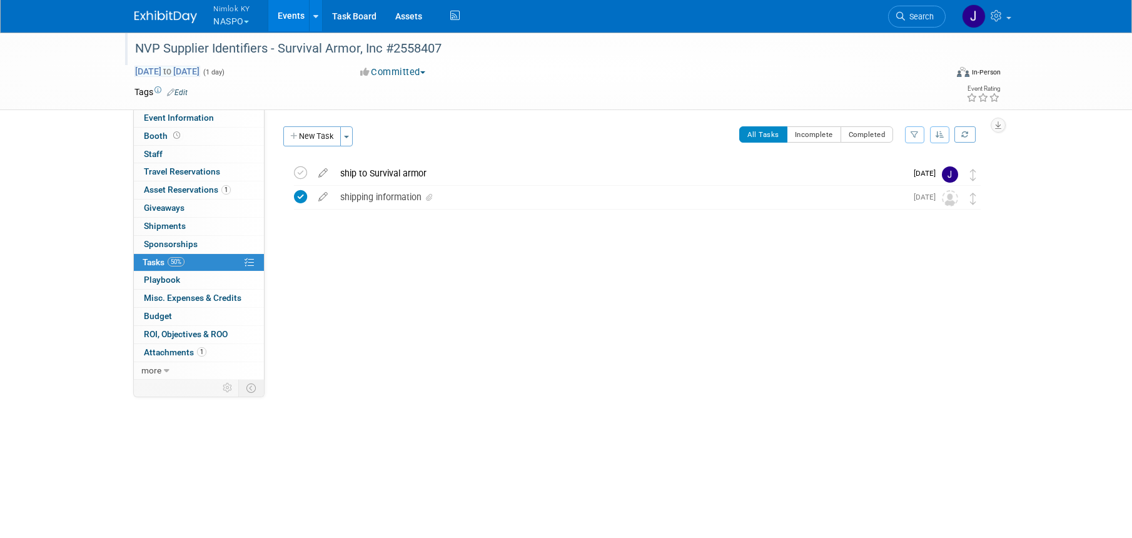
click at [200, 74] on span "Aug 28, 2025 to Aug 28, 2025" at bounding box center [167, 71] width 66 height 11
type input "[DATE]"
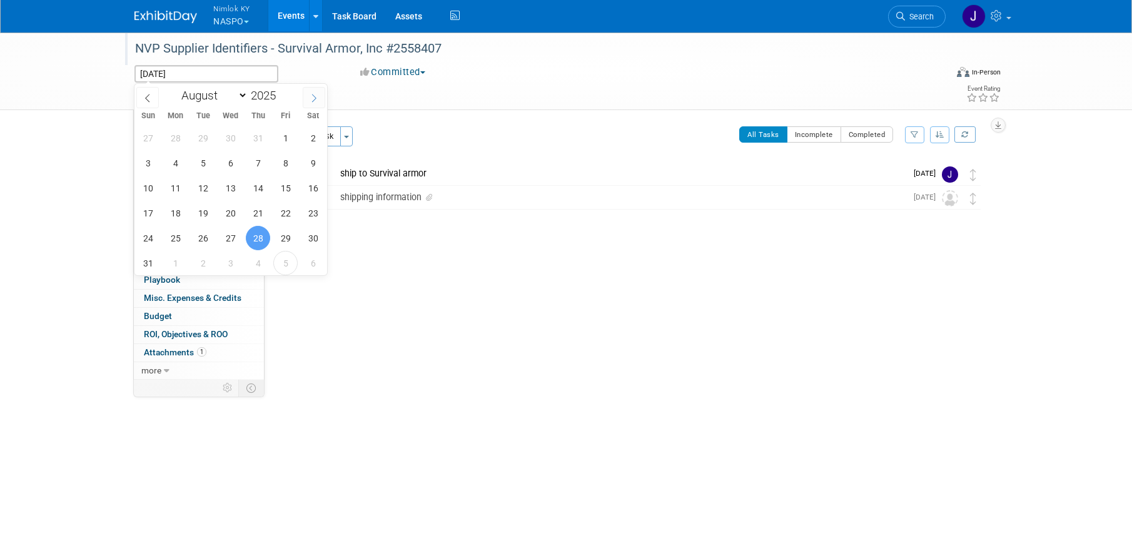
click at [316, 96] on icon at bounding box center [313, 98] width 9 height 9
select select "8"
click at [229, 164] on span "10" at bounding box center [230, 163] width 24 height 24
click at [230, 159] on span "10" at bounding box center [230, 163] width 24 height 24
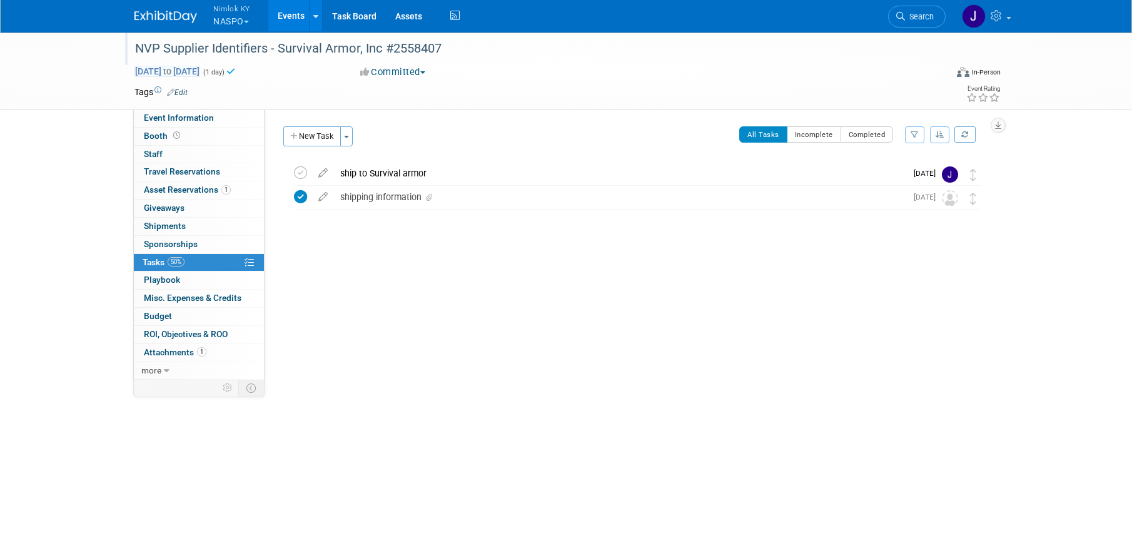
click at [200, 71] on span "Sep 10, 2025 to Sep 10, 2025" at bounding box center [167, 71] width 66 height 11
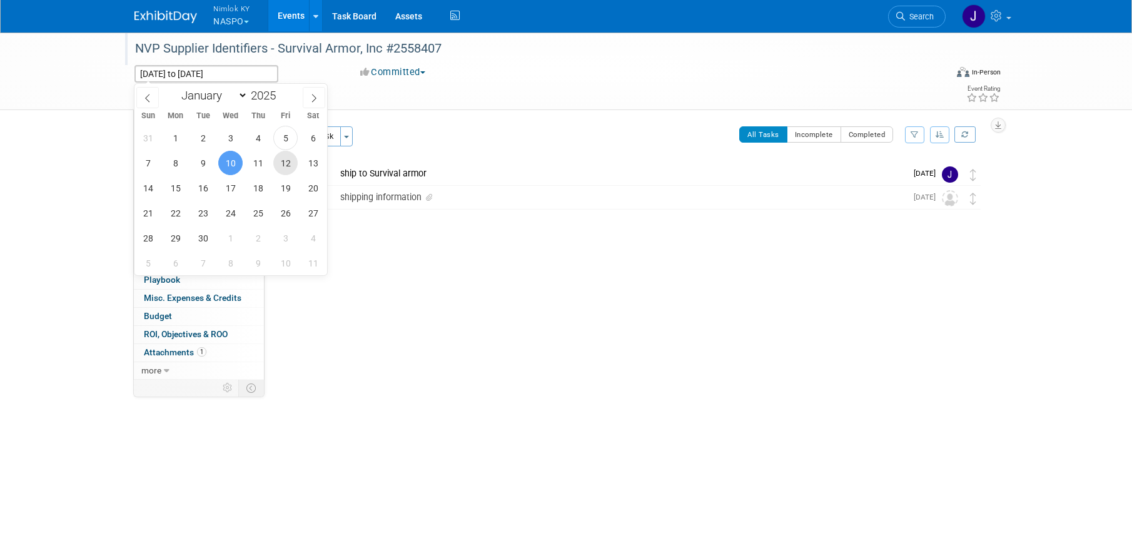
click at [289, 167] on span "12" at bounding box center [285, 163] width 24 height 24
type input "[DATE]"
click at [289, 167] on span "12" at bounding box center [285, 163] width 24 height 24
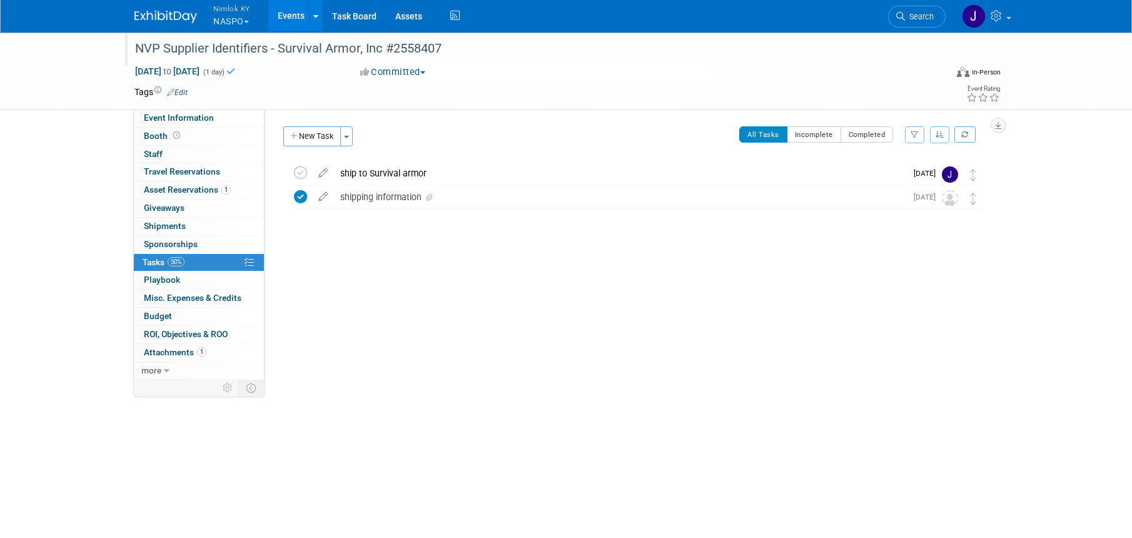
click at [293, 14] on link "Events" at bounding box center [291, 15] width 46 height 31
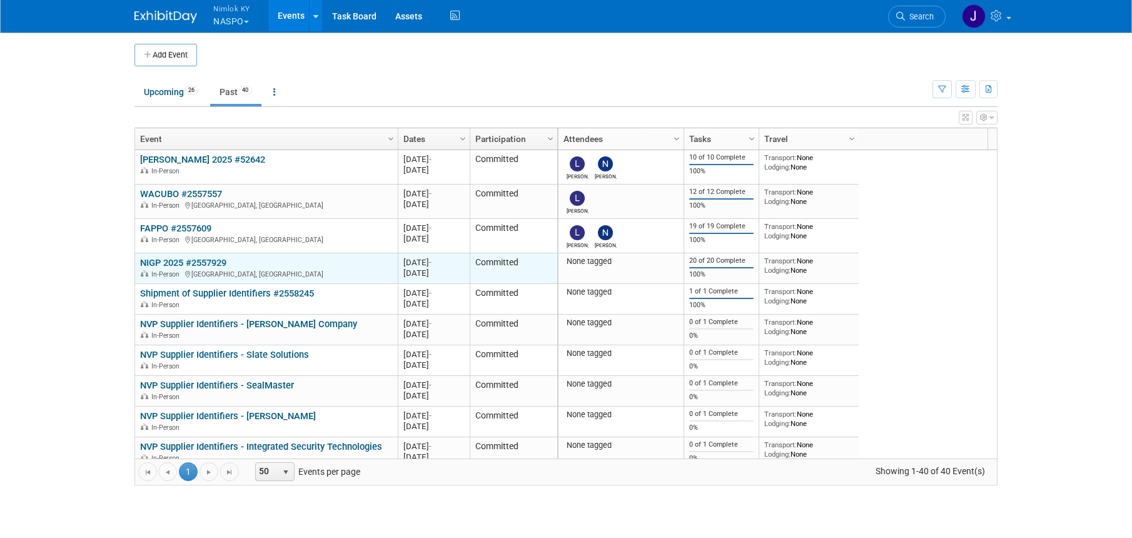
scroll to position [75, 0]
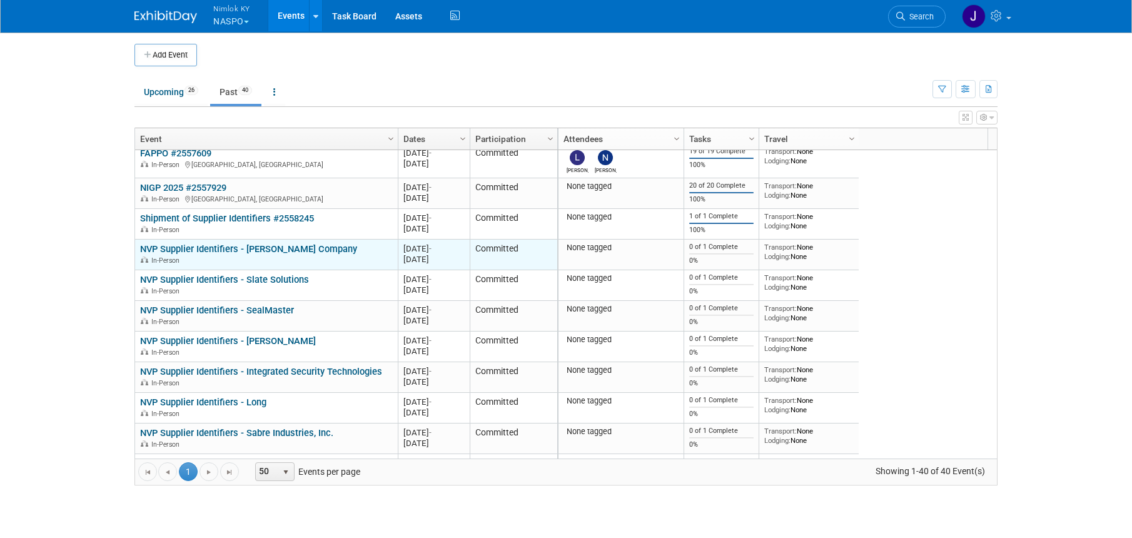
click at [332, 246] on link "NVP Supplier Identifiers - [PERSON_NAME] Company" at bounding box center [248, 248] width 217 height 11
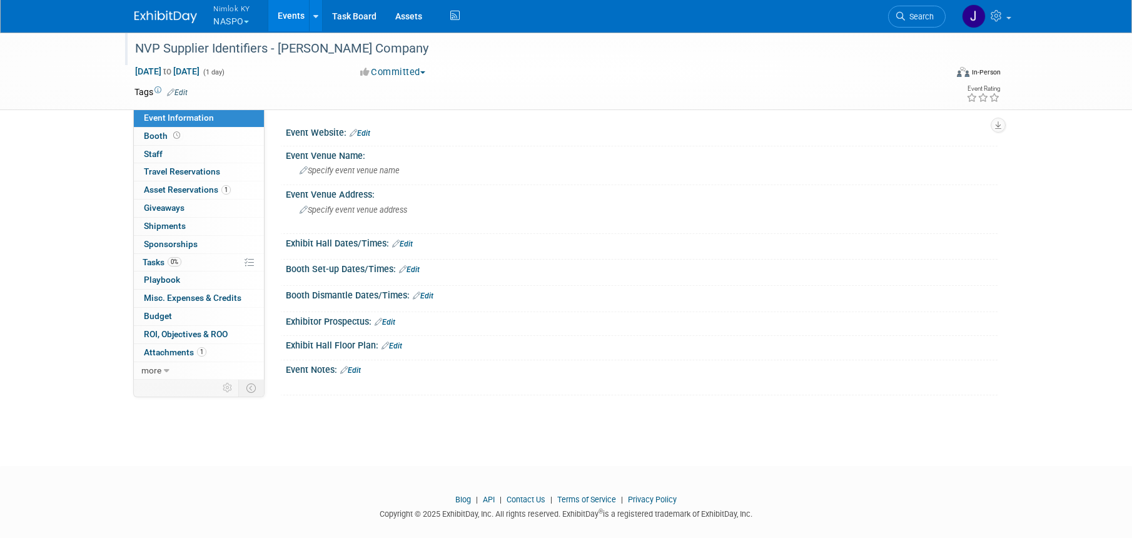
click at [435, 48] on div "NVP Supplier Identifiers - E.F. Johnson Company" at bounding box center [529, 49] width 796 height 23
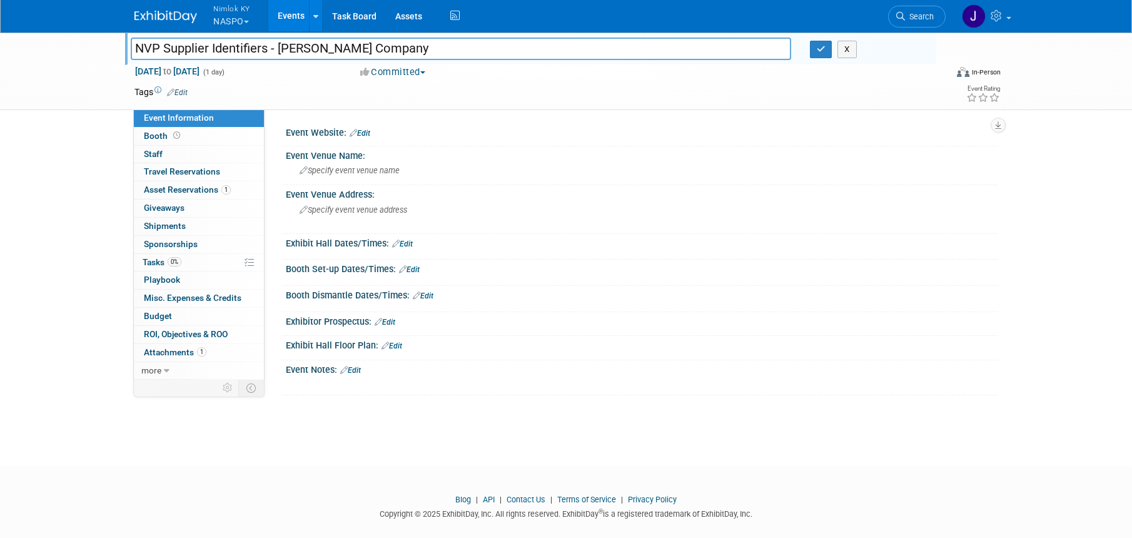
drag, startPoint x: 411, startPoint y: 48, endPoint x: 278, endPoint y: 41, distance: 133.9
click at [278, 41] on input "NVP Supplier Identifiers - E.F. Johnson Company" at bounding box center [461, 49] width 660 height 22
click at [472, 49] on input "NVP Supplier Identifiers - E.F. Johnson Company" at bounding box center [461, 49] width 660 height 22
type input "NVP Supplier Identifiers - [PERSON_NAME] Company #2558407"
click at [823, 46] on icon "button" at bounding box center [820, 49] width 9 height 8
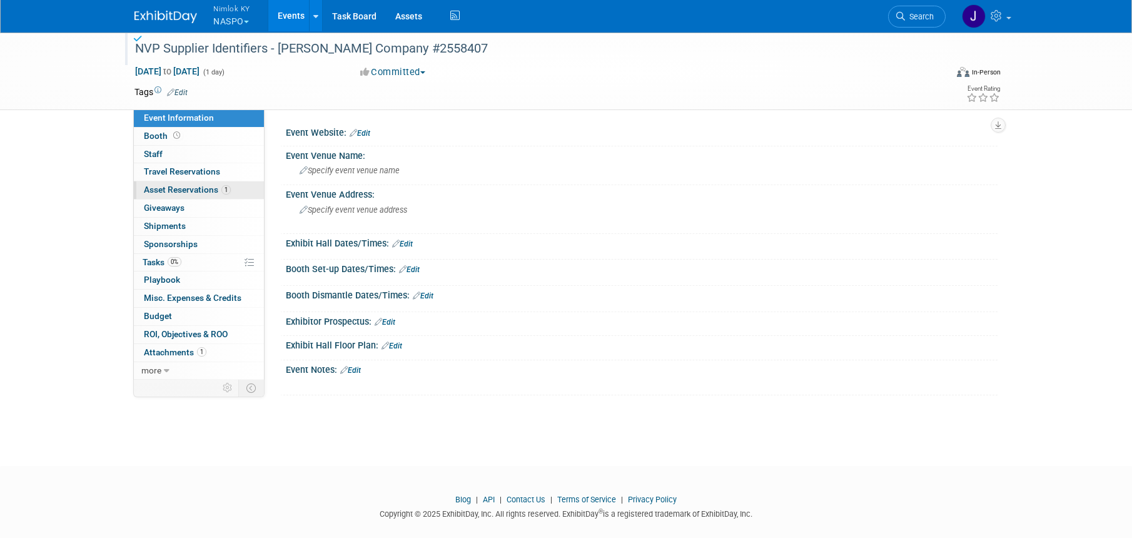
click at [169, 194] on span "Asset Reservations 1" at bounding box center [187, 189] width 87 height 10
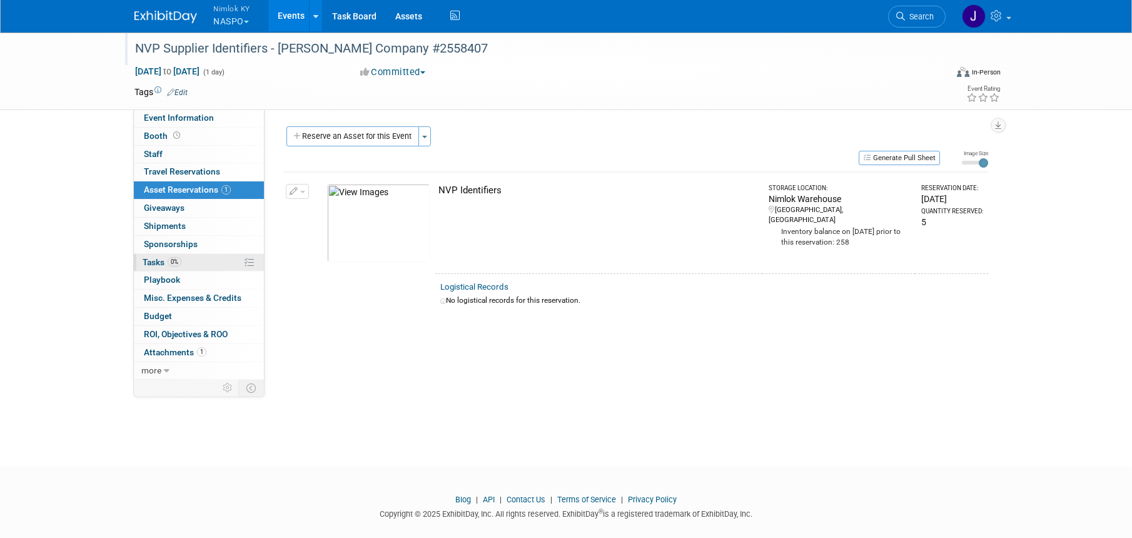
click at [214, 268] on link "0% Tasks 0%" at bounding box center [199, 263] width 130 height 18
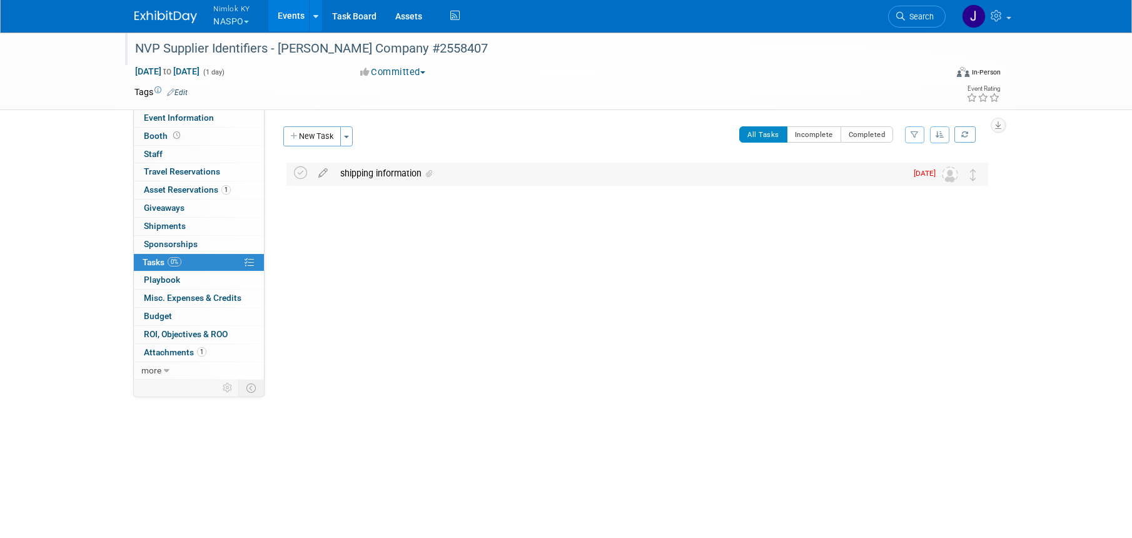
click at [454, 181] on div "shipping information" at bounding box center [620, 173] width 572 height 21
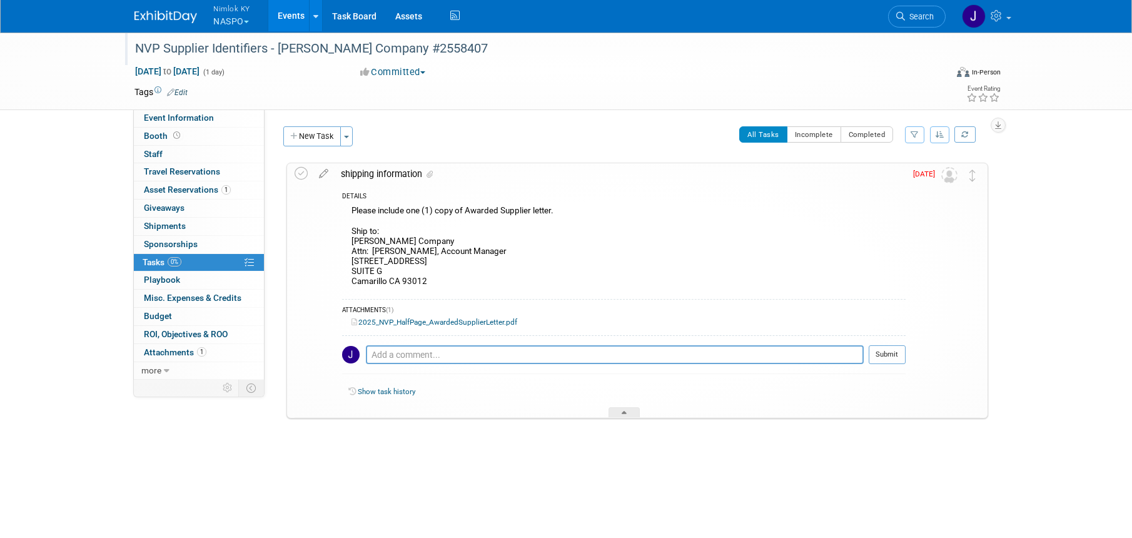
click at [426, 259] on div "Please include one (1) copy of Awarded Supplier letter. Ship to: E.F. Johnson C…" at bounding box center [623, 248] width 563 height 90
drag, startPoint x: 428, startPoint y: 281, endPoint x: 344, endPoint y: 241, distance: 93.4
click at [344, 241] on div "Please include one (1) copy of Awarded Supplier letter. Ship to: E.F. Johnson C…" at bounding box center [623, 248] width 563 height 90
copy div "E.F. Johnson Company Attn: Jared Taylor, Account Manager 2255 PLEASANT VALLEY R…"
click at [302, 172] on icon at bounding box center [300, 173] width 13 height 13
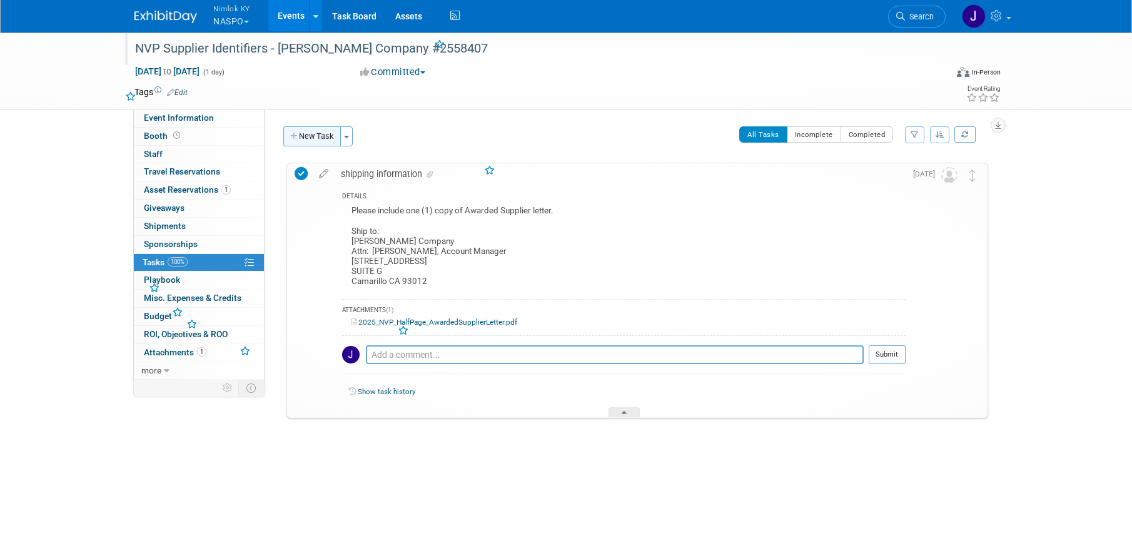
click at [313, 131] on button "New Task" at bounding box center [312, 136] width 58 height 20
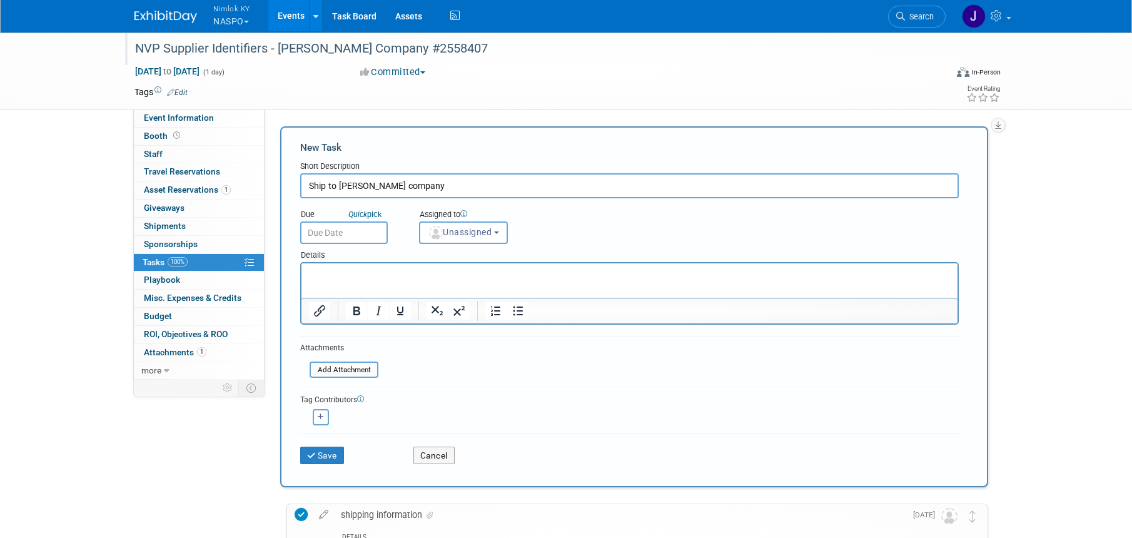
type input "Ship to johnson company"
click at [378, 234] on input "text" at bounding box center [344, 232] width 88 height 23
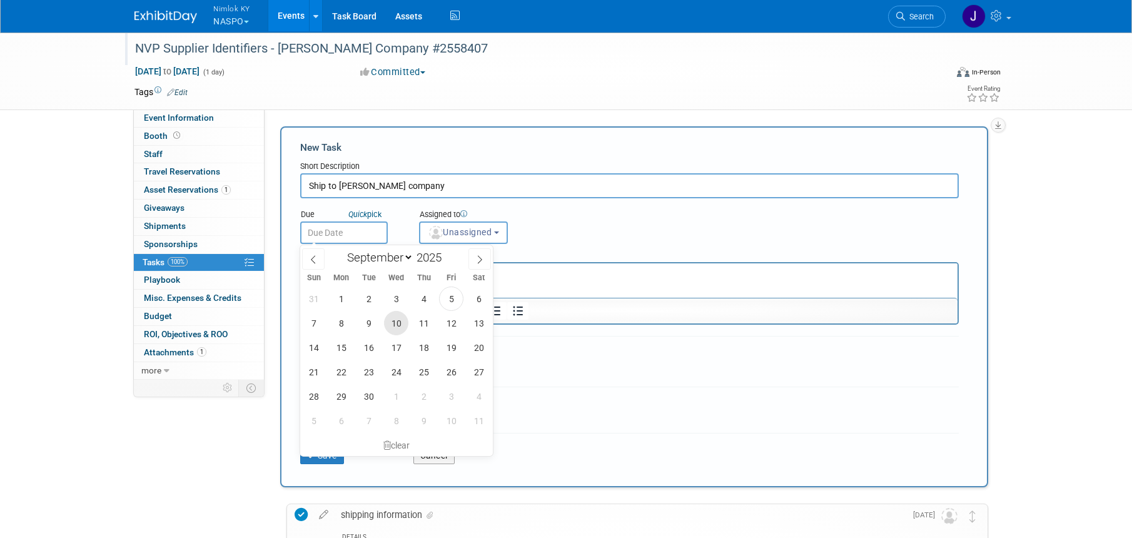
click at [401, 325] on span "10" at bounding box center [396, 323] width 24 height 24
type input "[DATE]"
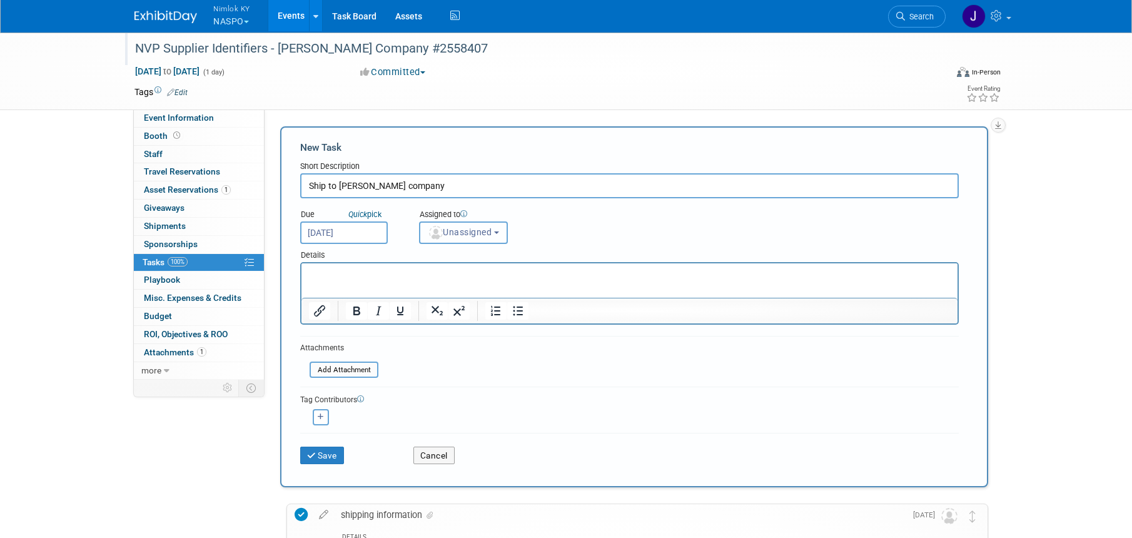
click at [458, 231] on span "Unassigned" at bounding box center [460, 232] width 64 height 10
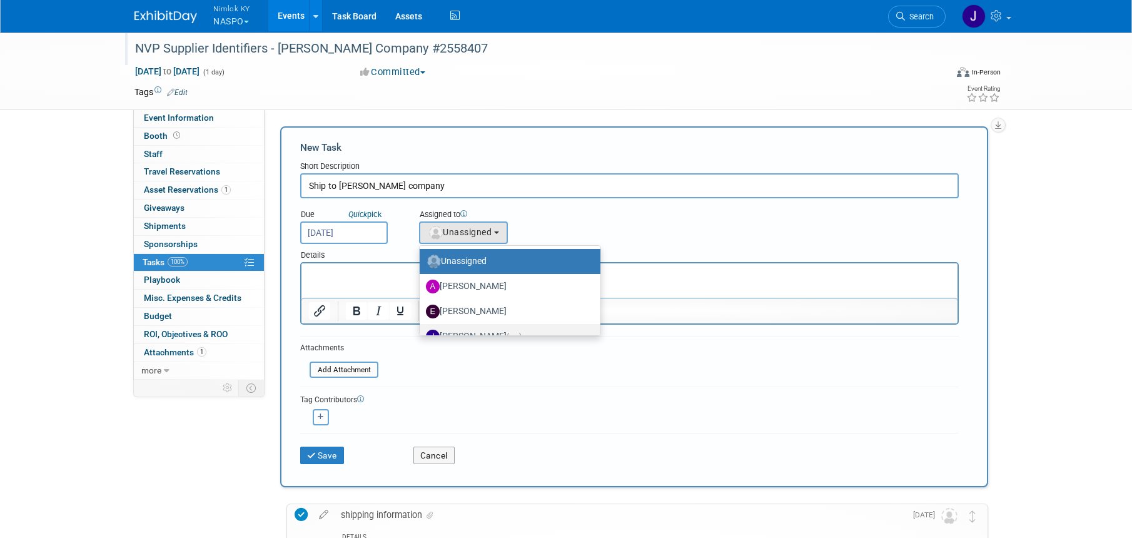
click at [483, 331] on label "[PERSON_NAME] (me)" at bounding box center [507, 336] width 162 height 20
click at [421, 331] on input "[PERSON_NAME] (me)" at bounding box center [417, 335] width 8 height 8
select select "6959d863-ee32-42c4-bffe-2330cab25484"
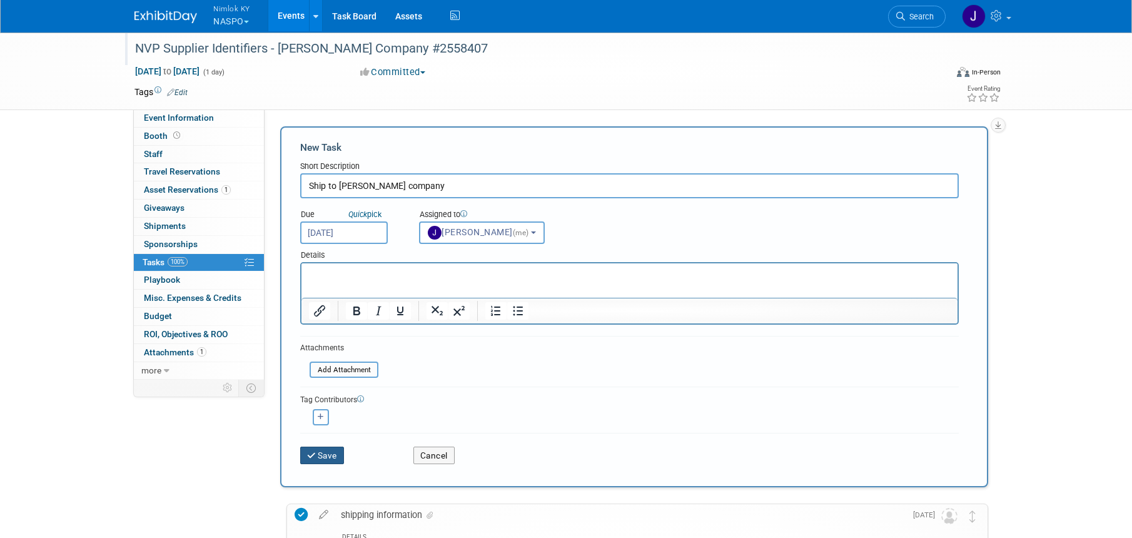
click at [331, 455] on button "Save" at bounding box center [322, 455] width 44 height 18
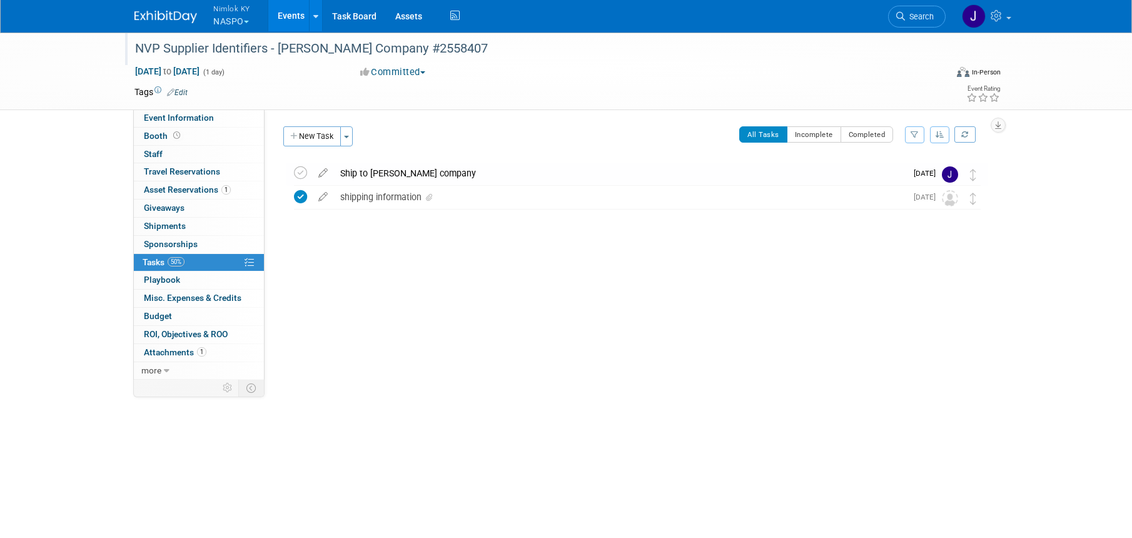
click at [293, 13] on link "Events" at bounding box center [291, 15] width 46 height 31
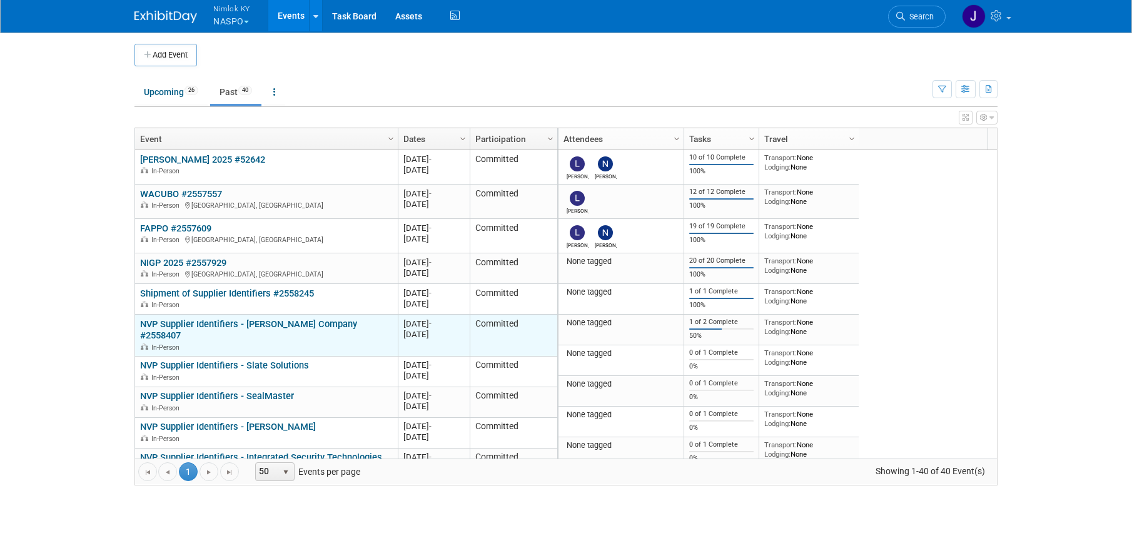
click at [317, 329] on link "NVP Supplier Identifiers - [PERSON_NAME] Company #2558407" at bounding box center [248, 329] width 217 height 23
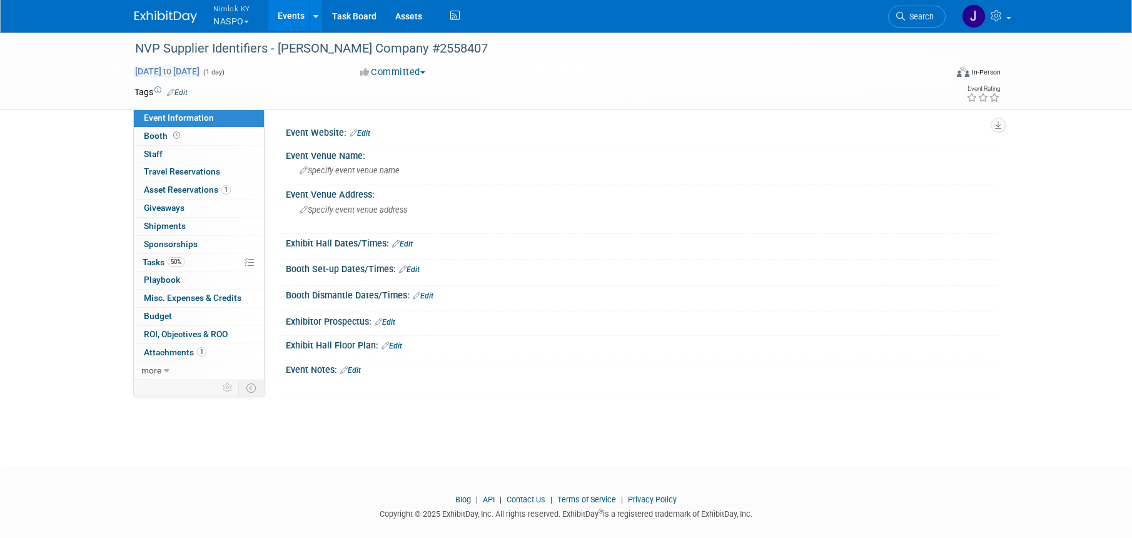
click at [200, 69] on span "[DATE] to [DATE]" at bounding box center [167, 71] width 66 height 11
type input "[DATE]"
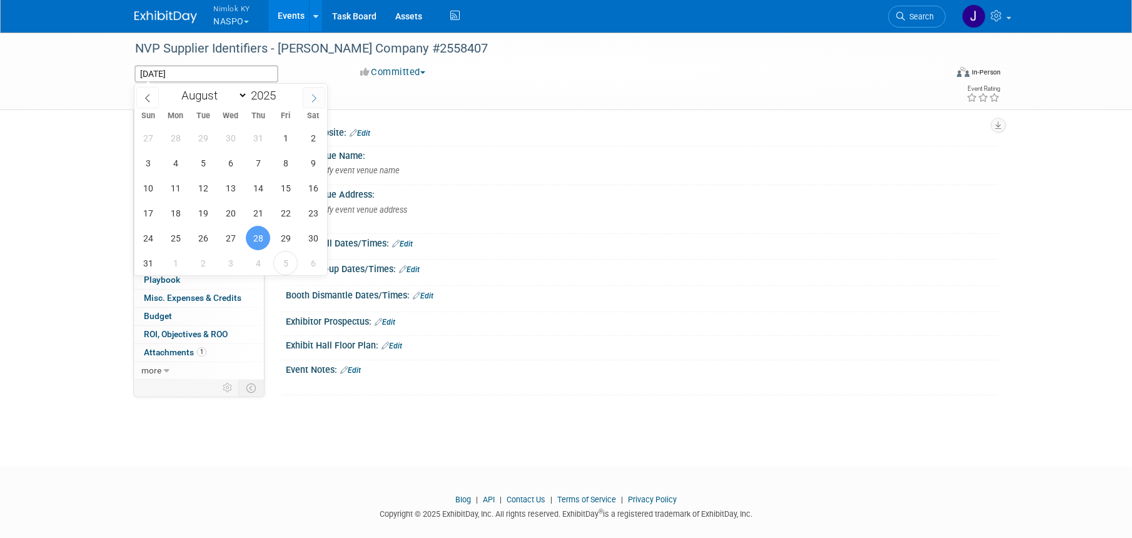
click at [305, 99] on span at bounding box center [314, 97] width 23 height 21
select select "8"
click at [289, 161] on span "12" at bounding box center [285, 163] width 24 height 24
type input "Sep 12, 2025"
click at [289, 161] on span "12" at bounding box center [285, 163] width 24 height 24
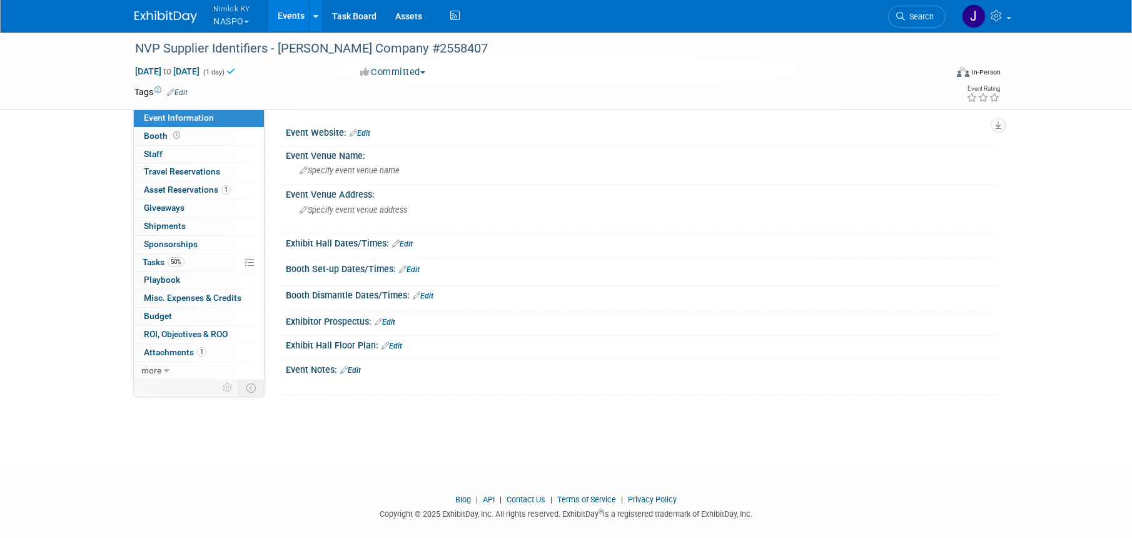
click at [293, 11] on link "Events" at bounding box center [291, 15] width 46 height 31
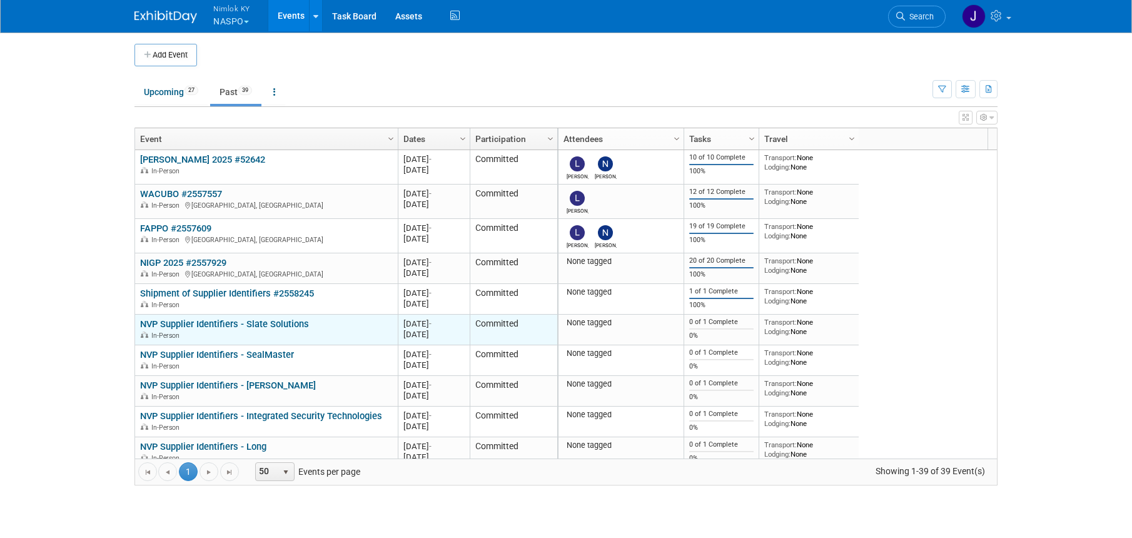
scroll to position [75, 0]
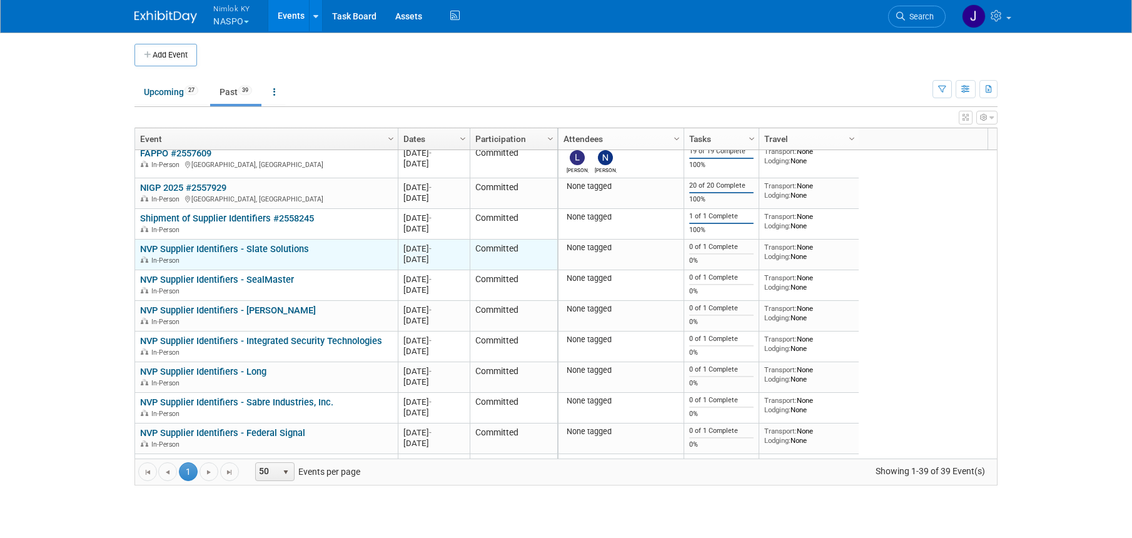
click at [301, 248] on link "NVP Supplier Identifiers - Slate Solutions" at bounding box center [224, 248] width 169 height 11
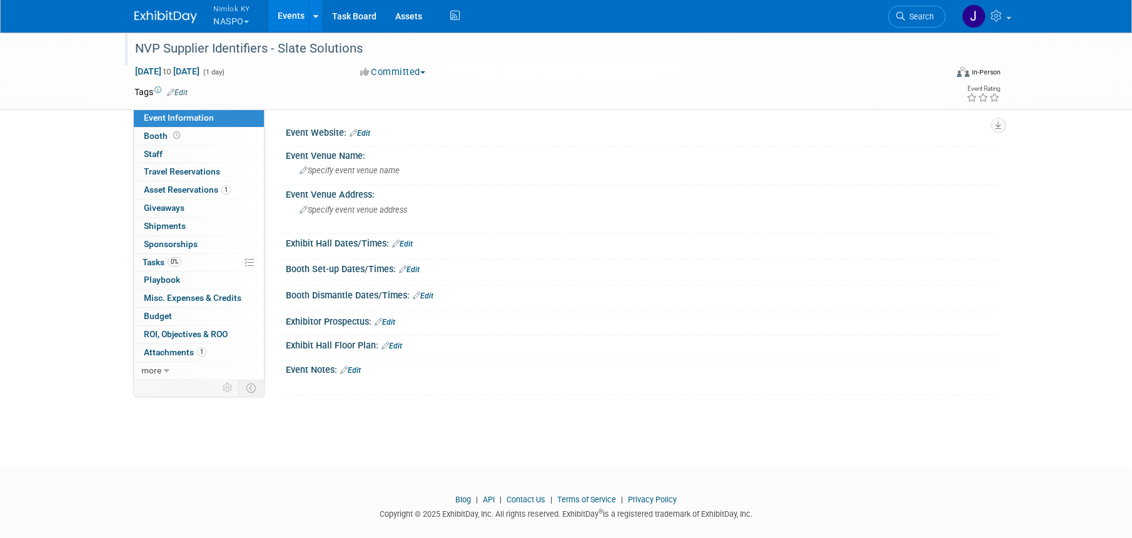
click at [371, 51] on div "NVP Supplier Identifiers - Slate Solutions" at bounding box center [529, 49] width 796 height 23
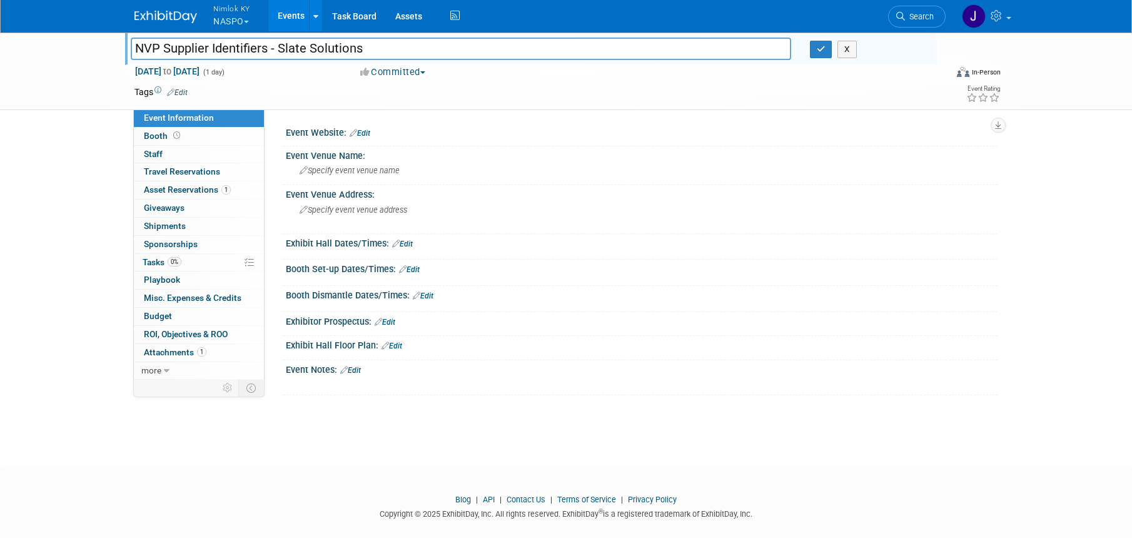
drag, startPoint x: 366, startPoint y: 48, endPoint x: 279, endPoint y: 48, distance: 86.3
click at [279, 48] on input "NVP Supplier Identifiers - Slate Solutions" at bounding box center [461, 49] width 660 height 22
click at [413, 48] on input "NVP Supplier Identifiers - Slate Solutions" at bounding box center [461, 49] width 660 height 22
type input "NVP Supplier Identifiers - Slate Solutions #2558407"
click at [824, 53] on icon "button" at bounding box center [820, 49] width 9 height 8
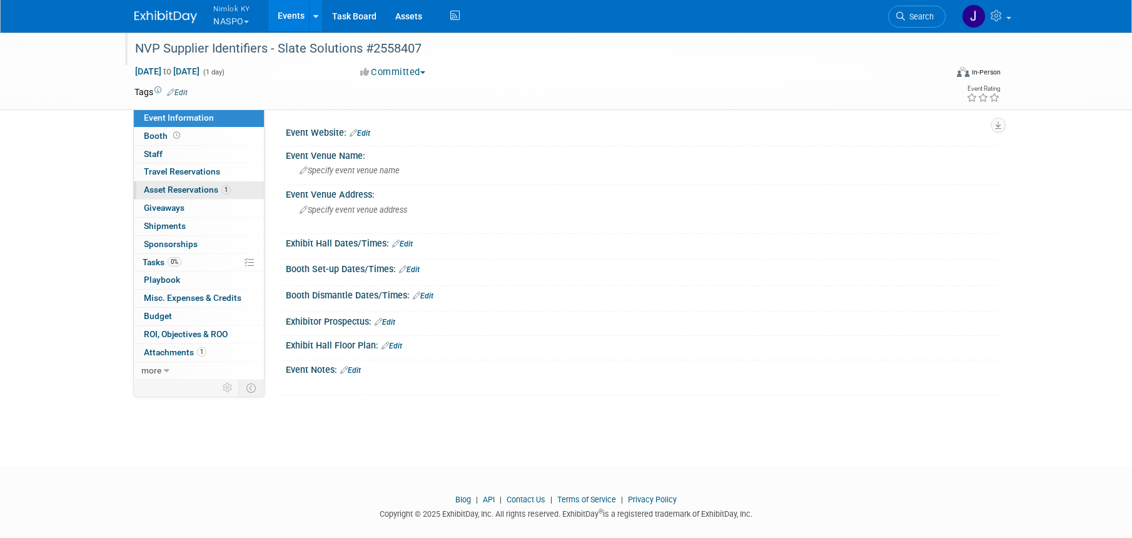
click at [188, 194] on span "Asset Reservations 1" at bounding box center [187, 189] width 87 height 10
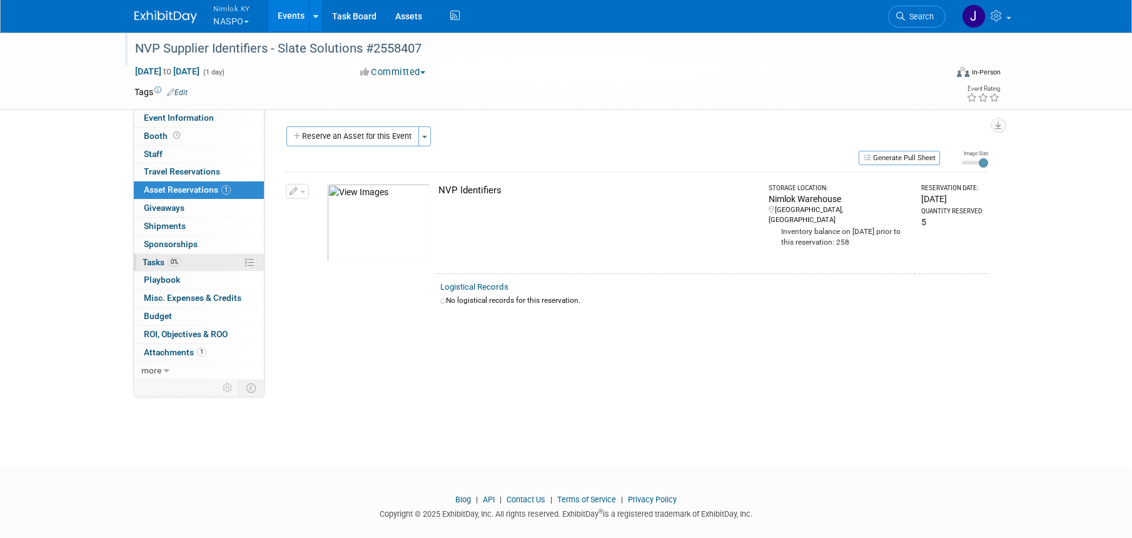
click at [204, 265] on link "0% Tasks 0%" at bounding box center [199, 263] width 130 height 18
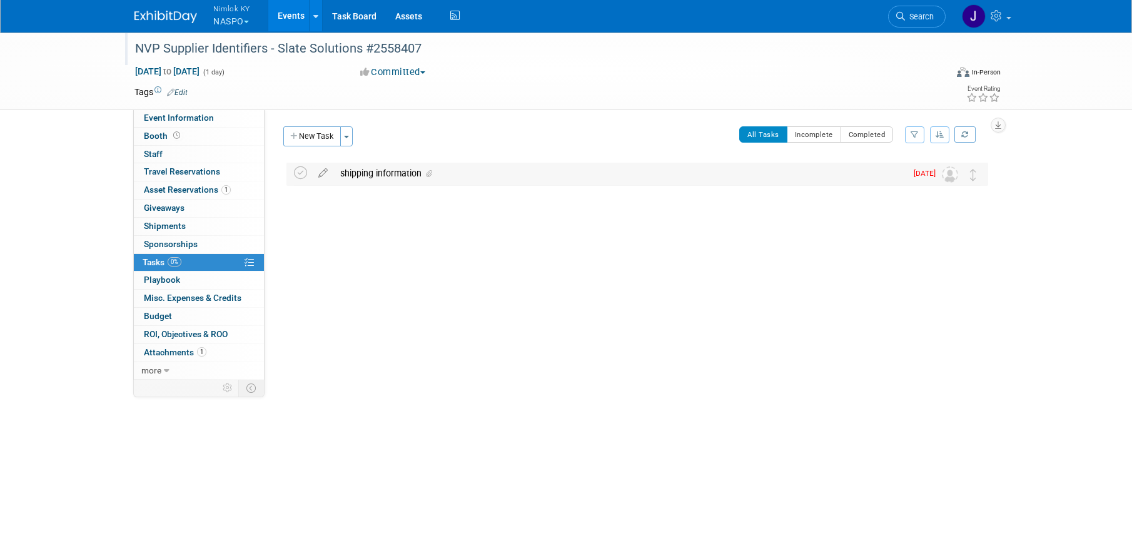
click at [458, 170] on div "shipping information" at bounding box center [620, 173] width 572 height 21
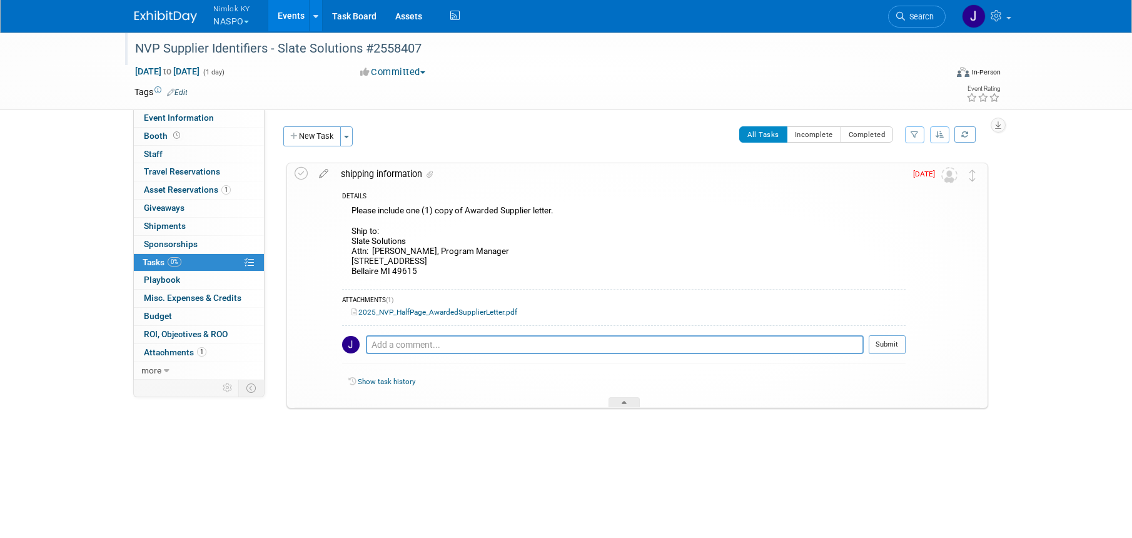
click at [439, 271] on div "Please include one (1) copy of Awarded Supplier letter. Ship to: Slate Solution…" at bounding box center [623, 242] width 563 height 79
drag, startPoint x: 396, startPoint y: 268, endPoint x: 351, endPoint y: 244, distance: 50.6
click at [351, 244] on div "Please include one (1) copy of Awarded Supplier letter. Ship to: Slate Solution…" at bounding box center [623, 242] width 563 height 79
copy div "Slate Solutions Attn: Tina Case, Program Manager 7417 S M-88 Hwy Bellaire MI 49…"
click at [299, 176] on icon at bounding box center [300, 173] width 13 height 13
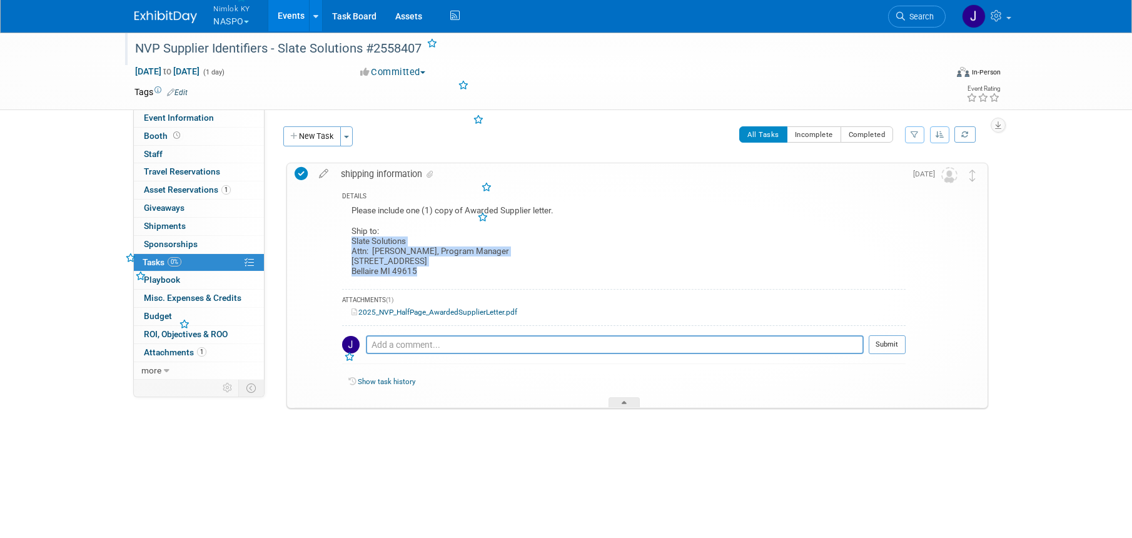
click at [299, 176] on icon at bounding box center [300, 173] width 13 height 13
click at [318, 132] on button "New Task" at bounding box center [312, 136] width 58 height 20
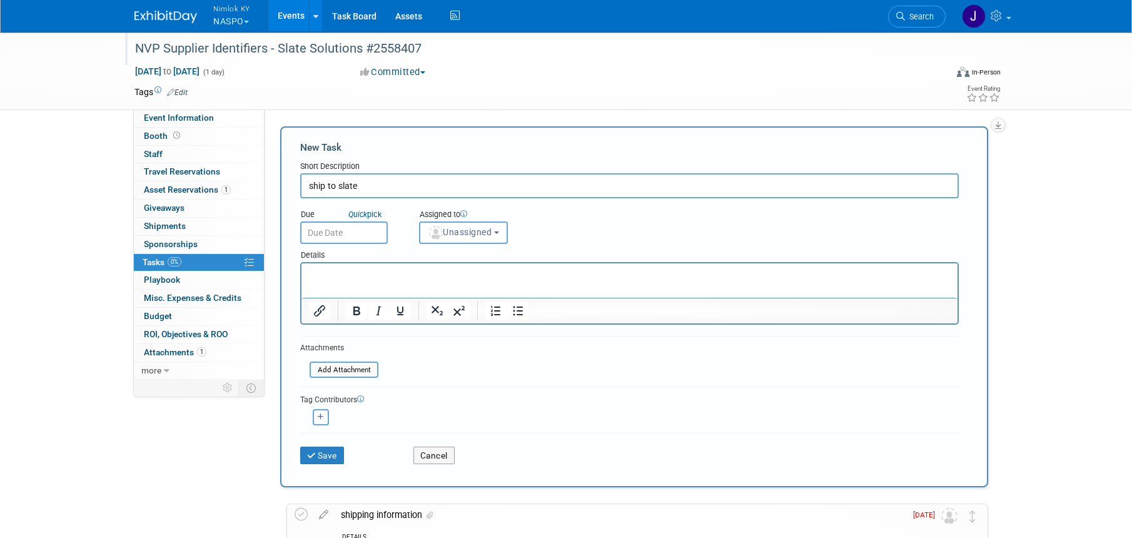
type input "ship to slate"
click at [355, 234] on input "text" at bounding box center [344, 232] width 88 height 23
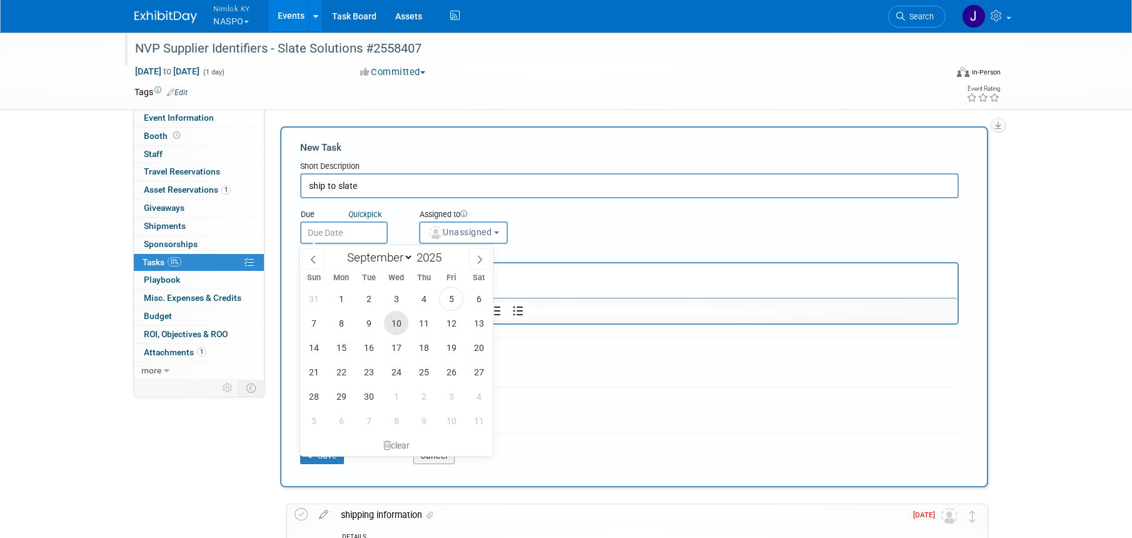
click at [399, 322] on span "10" at bounding box center [396, 323] width 24 height 24
type input "[DATE]"
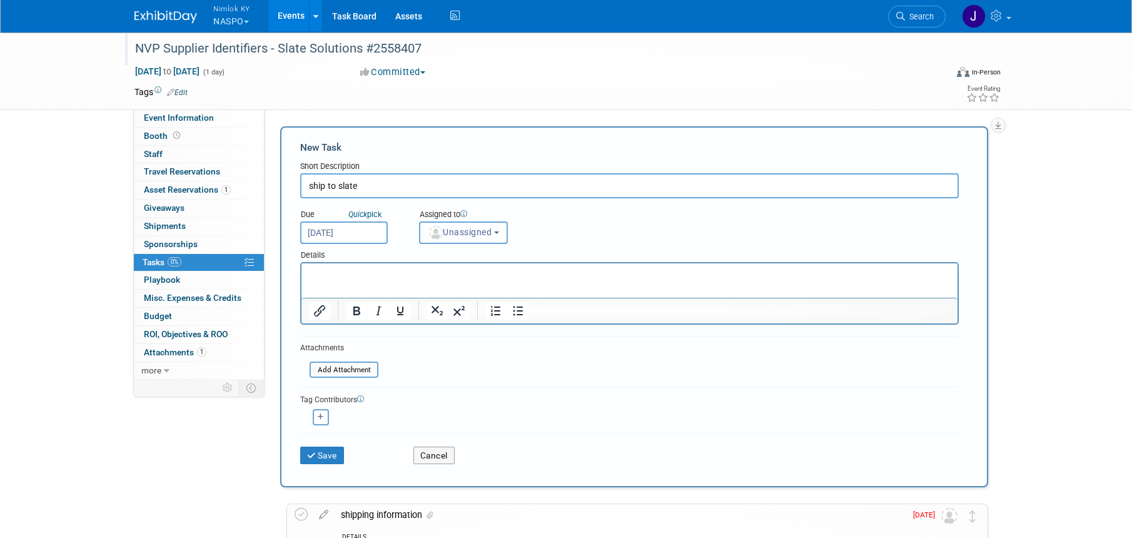
click at [455, 234] on span "Unassigned" at bounding box center [460, 232] width 64 height 10
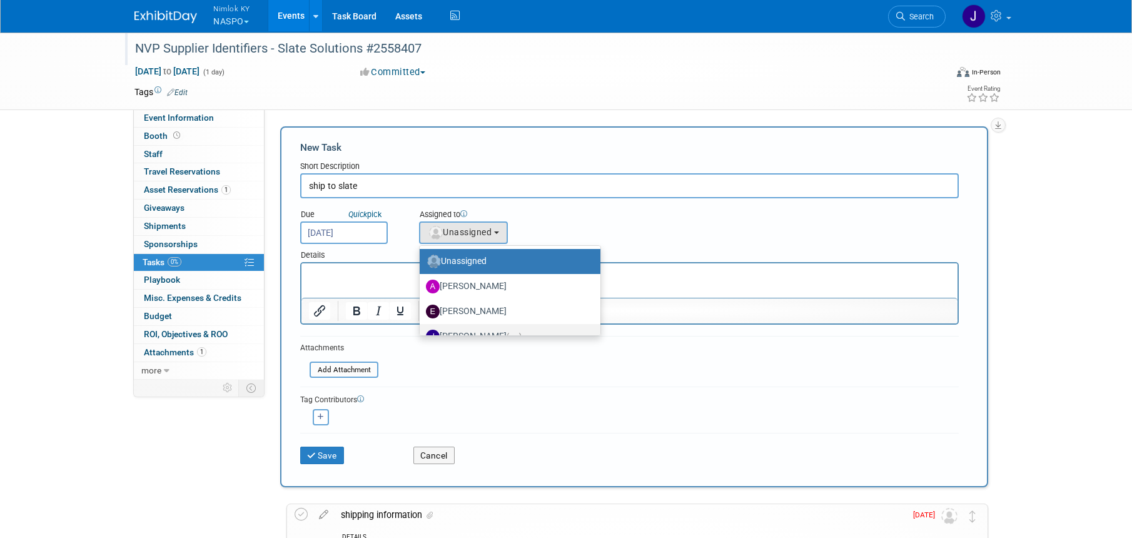
click at [488, 333] on label "Jamie Dunn (me)" at bounding box center [507, 336] width 162 height 20
click at [421, 333] on input "[PERSON_NAME] (me)" at bounding box center [417, 335] width 8 height 8
select select "6959d863-ee32-42c4-bffe-2330cab25484"
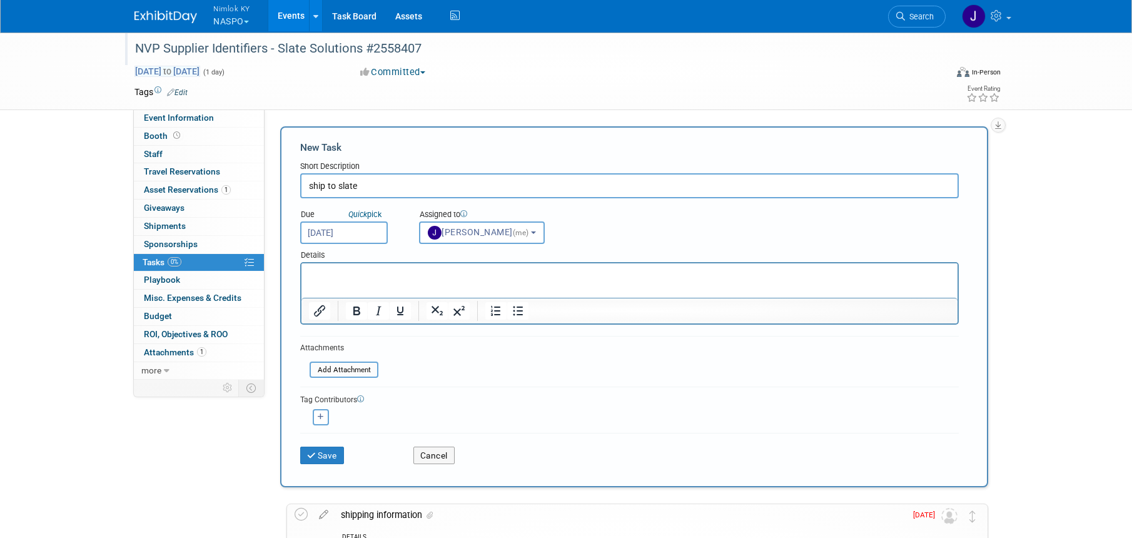
click at [200, 74] on span "Aug 28, 2025 to Aug 28, 2025" at bounding box center [167, 71] width 66 height 11
type input "Aug 28, 2025"
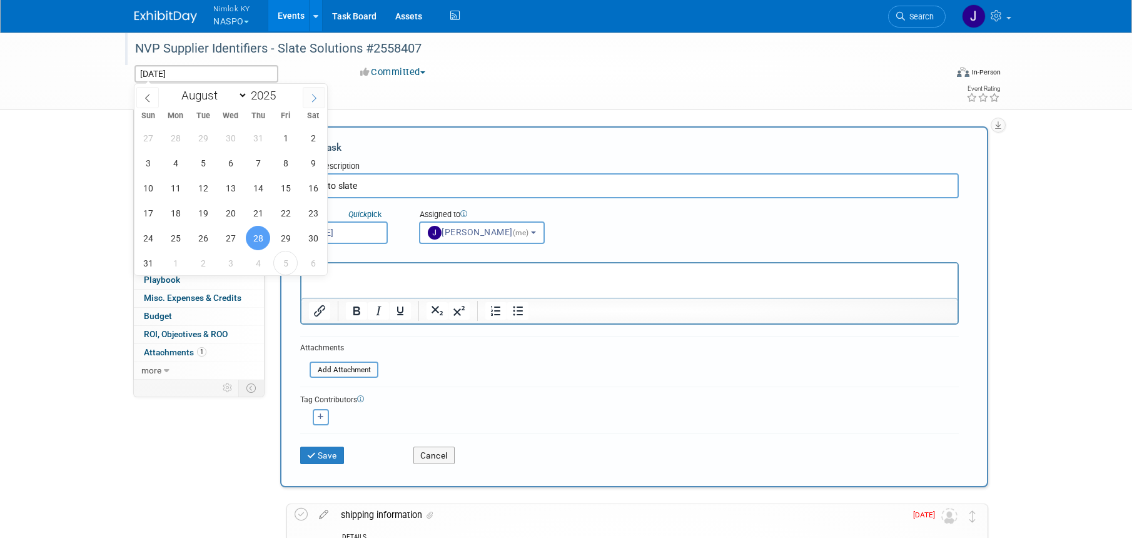
click at [315, 96] on icon at bounding box center [313, 98] width 9 height 9
select select "8"
click at [286, 164] on span "12" at bounding box center [285, 163] width 24 height 24
type input "Sep 12, 2025"
click at [286, 164] on span "12" at bounding box center [285, 163] width 24 height 24
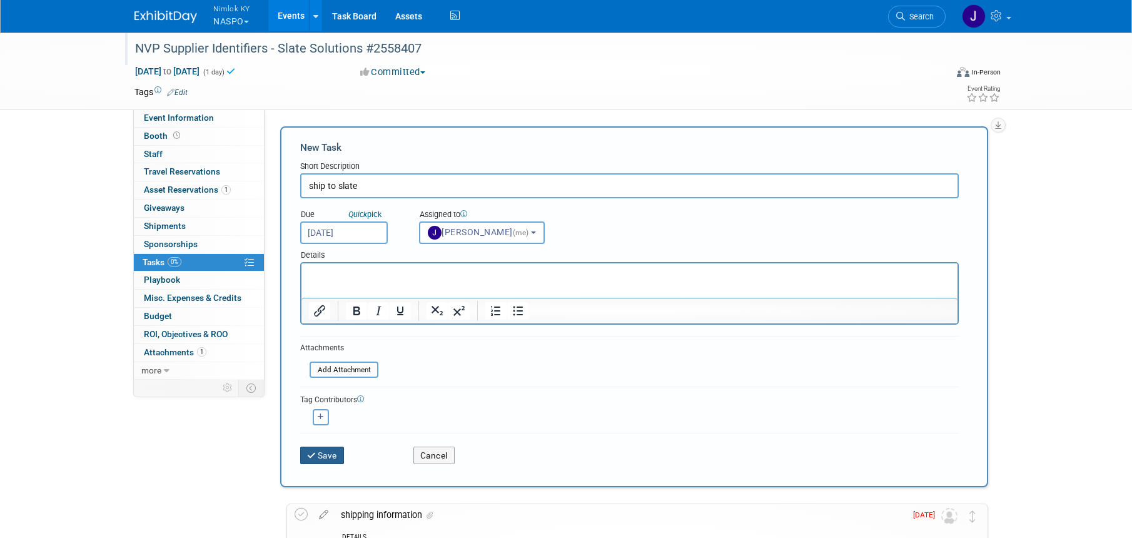
click at [331, 452] on button "Save" at bounding box center [322, 455] width 44 height 18
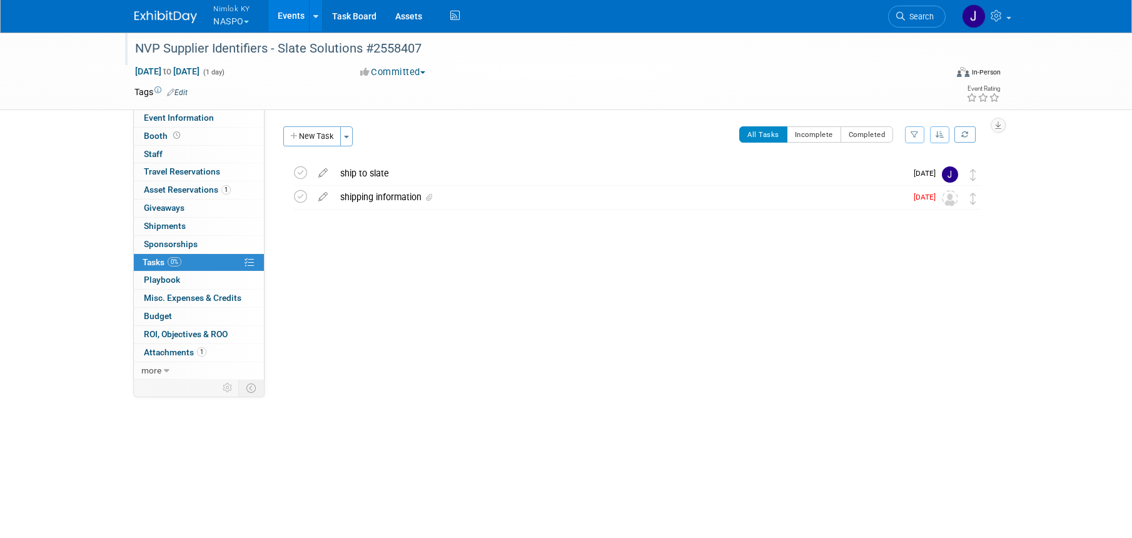
click at [293, 19] on link "Events" at bounding box center [291, 15] width 46 height 31
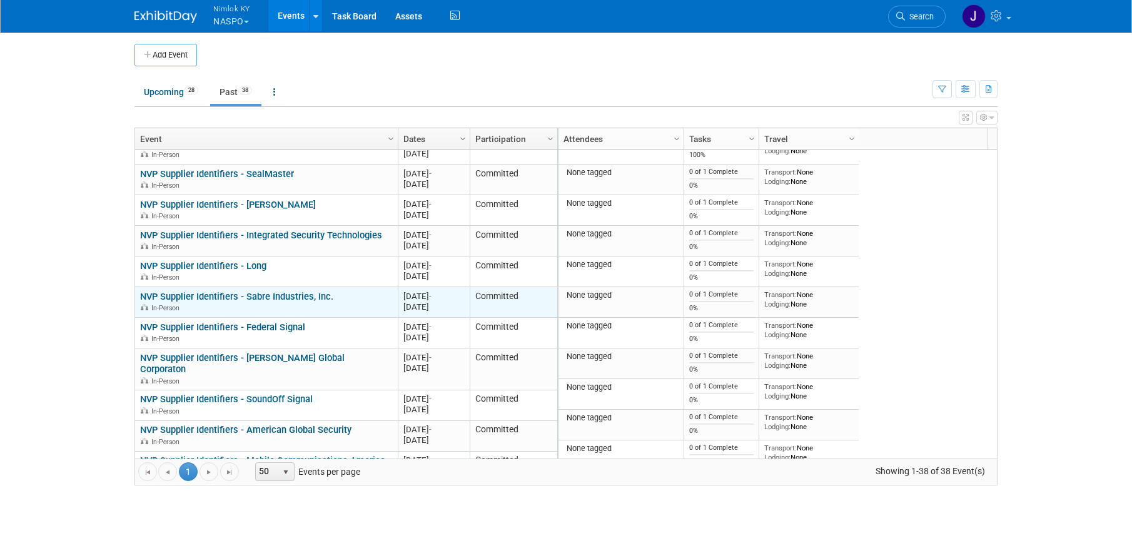
scroll to position [75, 0]
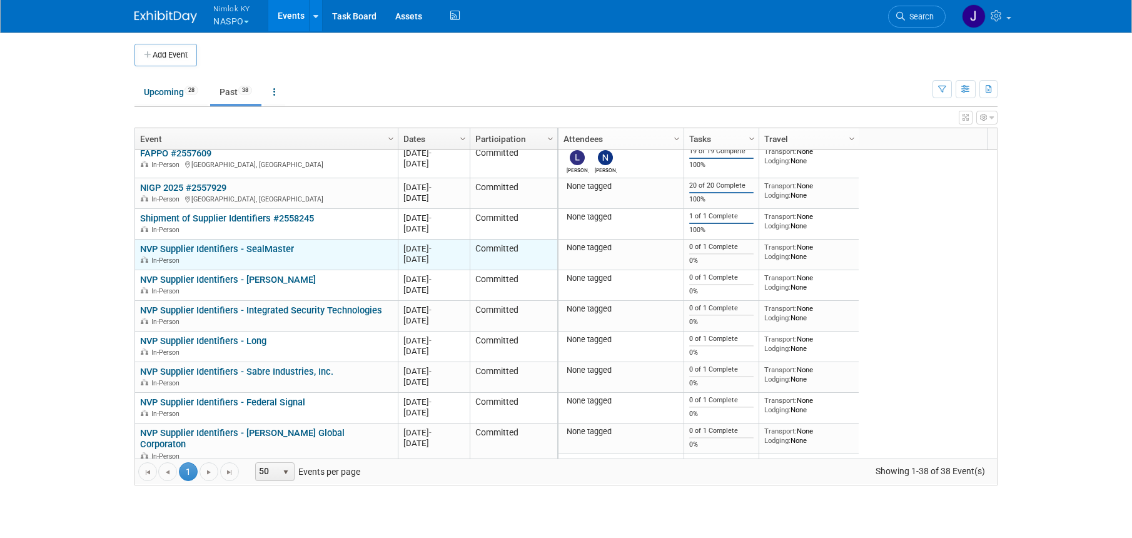
click at [308, 248] on div "NVP Supplier Identifiers - SealMaster In-Person" at bounding box center [266, 254] width 252 height 22
click at [291, 248] on link "NVP Supplier Identifiers - SealMaster" at bounding box center [217, 248] width 154 height 11
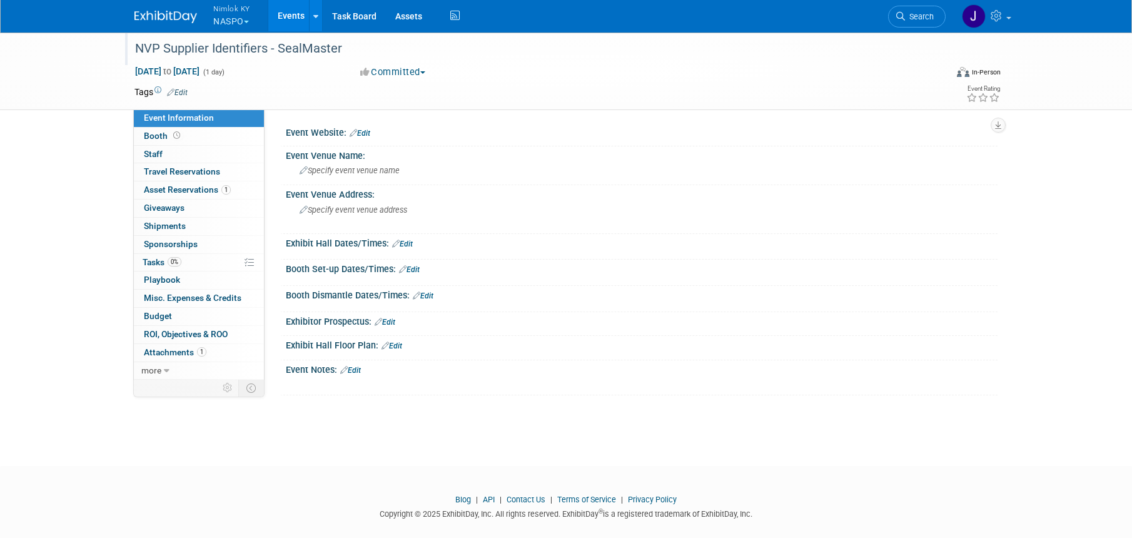
click at [346, 53] on div "NVP Supplier Identifiers - SealMaster" at bounding box center [529, 49] width 796 height 23
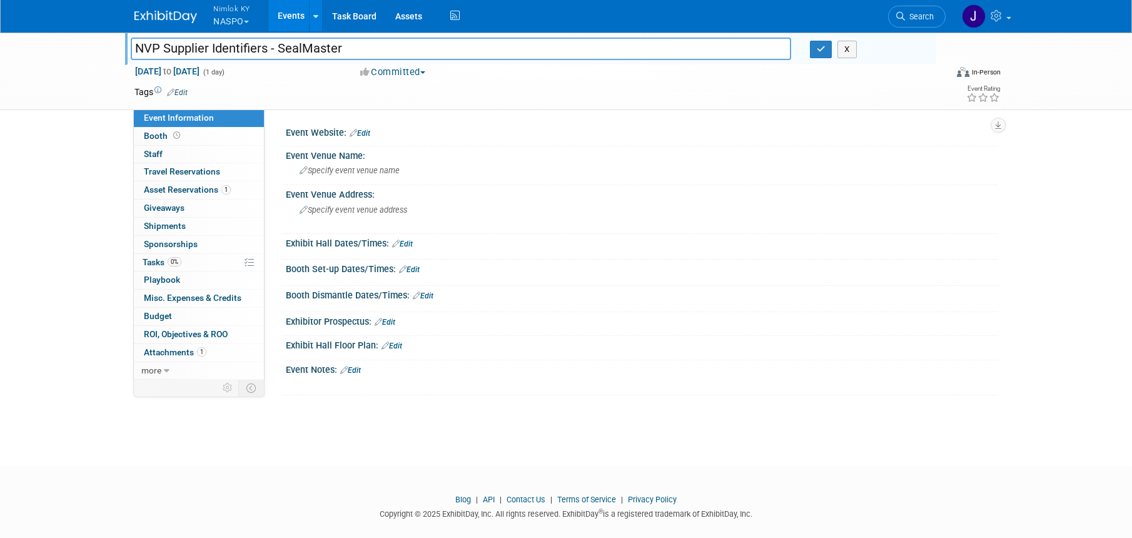
drag, startPoint x: 343, startPoint y: 47, endPoint x: 279, endPoint y: 48, distance: 64.4
click at [279, 48] on input "NVP Supplier Identifiers - SealMaster" at bounding box center [461, 49] width 660 height 22
click at [368, 51] on input "NVP Supplier Identifiers - SealMaster" at bounding box center [461, 49] width 660 height 22
type input "NVP Supplier Identifiers - SealMaster #2558407"
click at [819, 54] on button "button" at bounding box center [821, 50] width 23 height 18
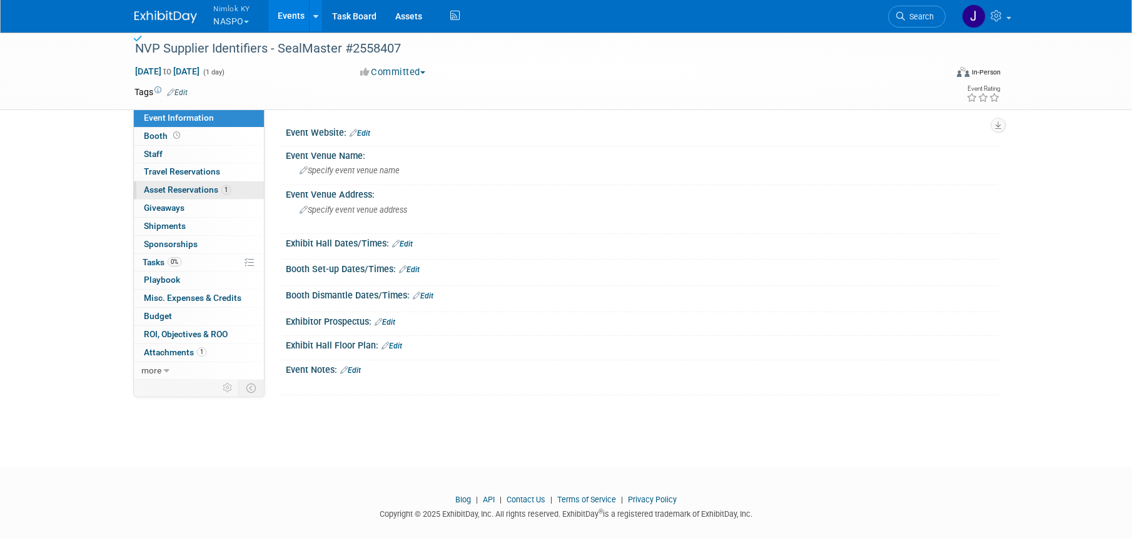
click at [194, 185] on span "Asset Reservations 1" at bounding box center [187, 189] width 87 height 10
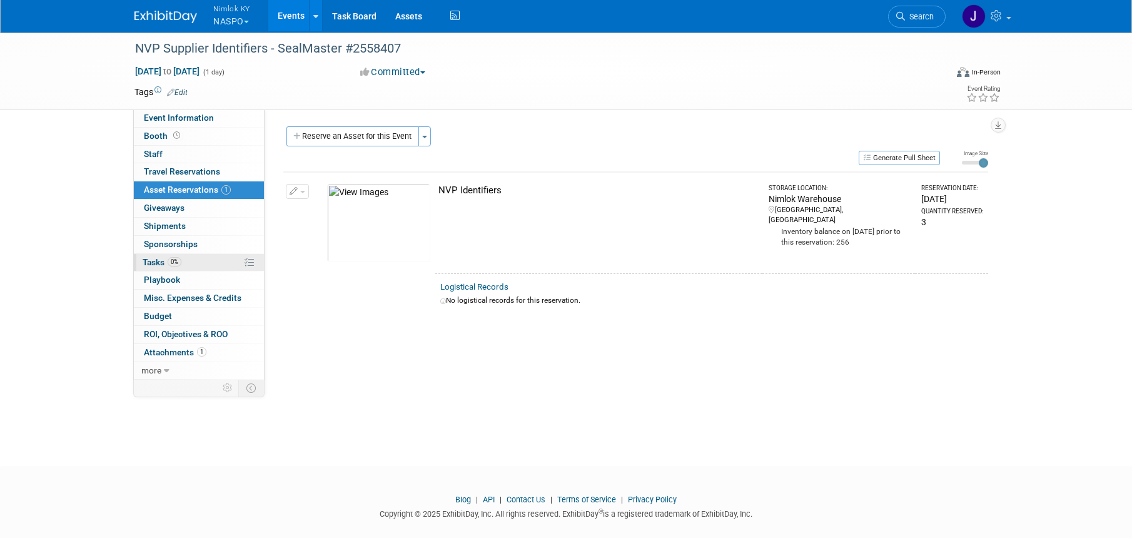
click at [194, 262] on link "0% Tasks 0%" at bounding box center [199, 263] width 130 height 18
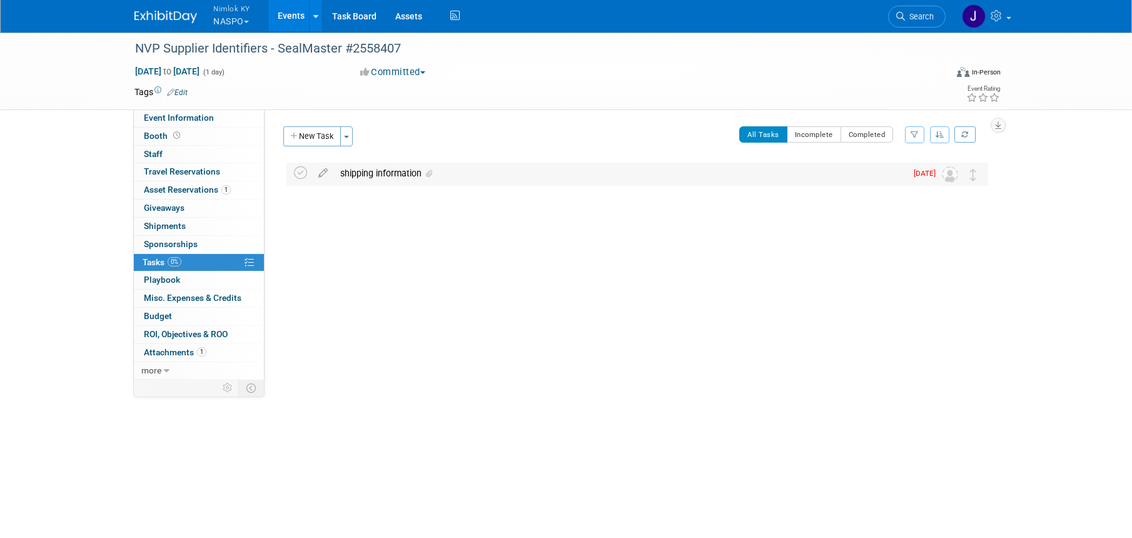
click at [465, 181] on div "shipping information" at bounding box center [620, 173] width 572 height 21
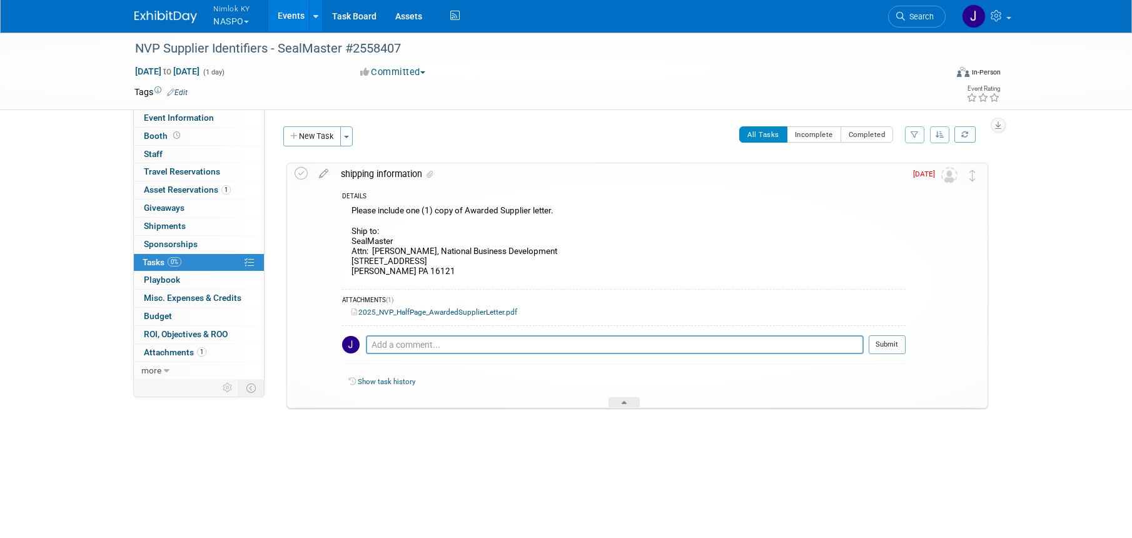
click at [421, 276] on div "Please include one (1) copy of Awarded Supplier letter. Ship to: SealMaster Att…" at bounding box center [623, 242] width 563 height 79
drag, startPoint x: 394, startPoint y: 269, endPoint x: 349, endPoint y: 243, distance: 52.1
click at [349, 243] on div "Please include one (1) copy of Awarded Supplier letter. Ship to: SealMaster Att…" at bounding box center [623, 242] width 563 height 79
copy div "SealMaster Attn: [PERSON_NAME], National Business Development [STREET_ADDRESS][…"
click at [301, 176] on icon at bounding box center [300, 173] width 13 height 13
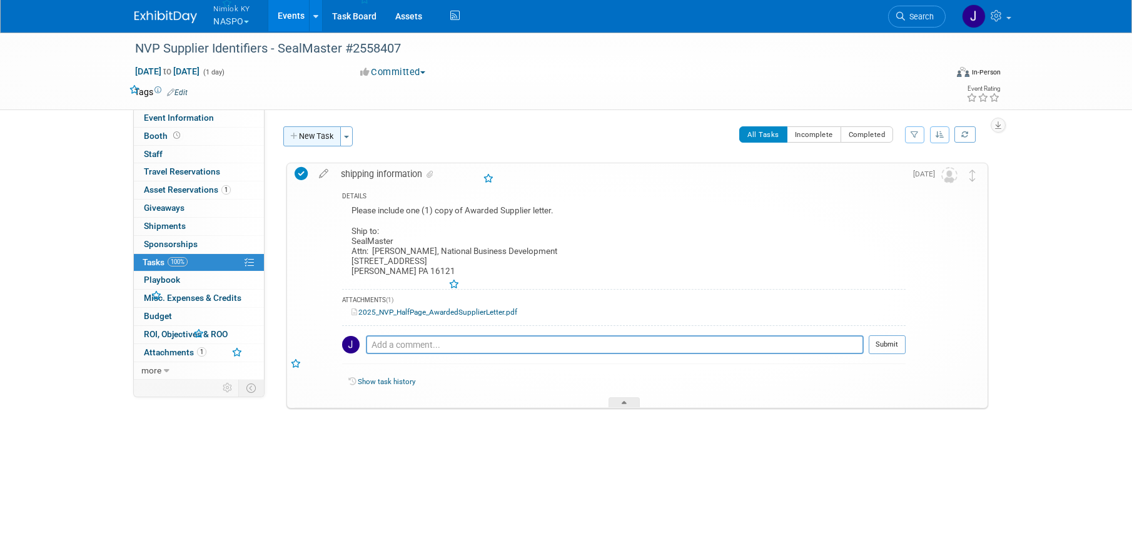
click at [328, 130] on button "New Task" at bounding box center [312, 136] width 58 height 20
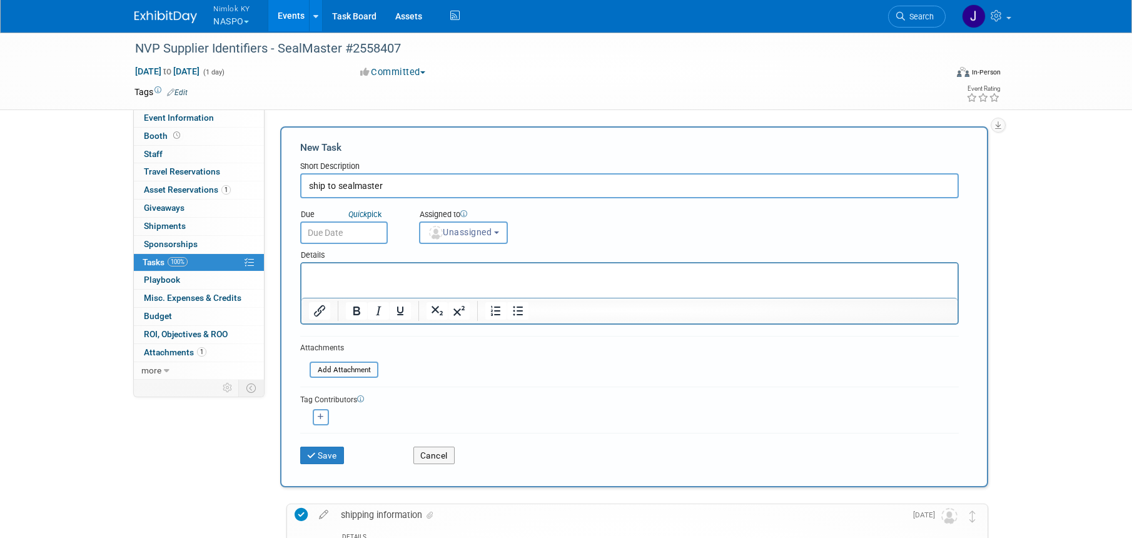
type input "ship to sealmaster"
click at [378, 231] on input "text" at bounding box center [344, 232] width 88 height 23
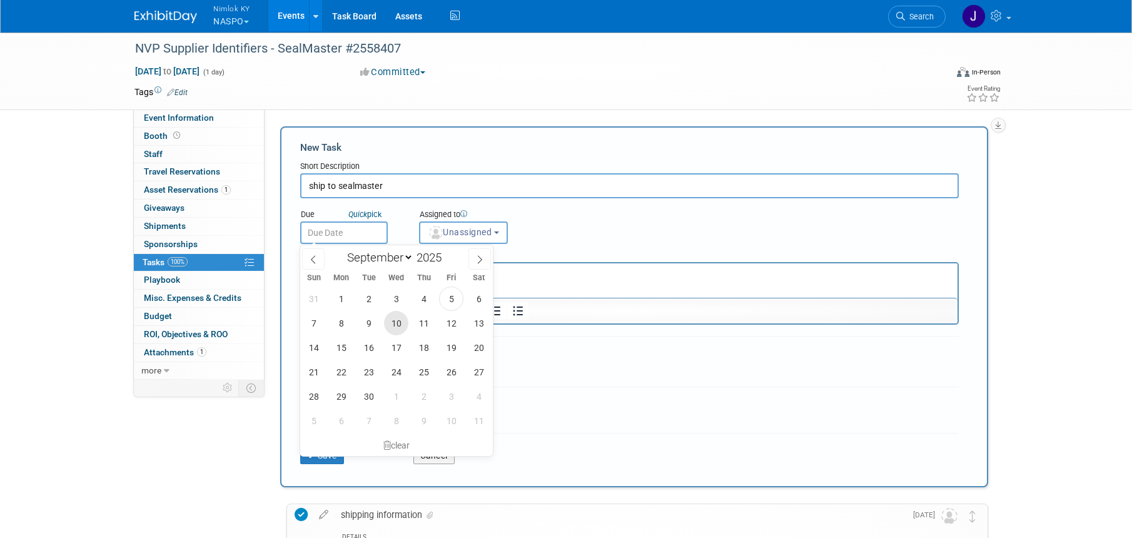
click at [402, 314] on span "10" at bounding box center [396, 323] width 24 height 24
type input "[DATE]"
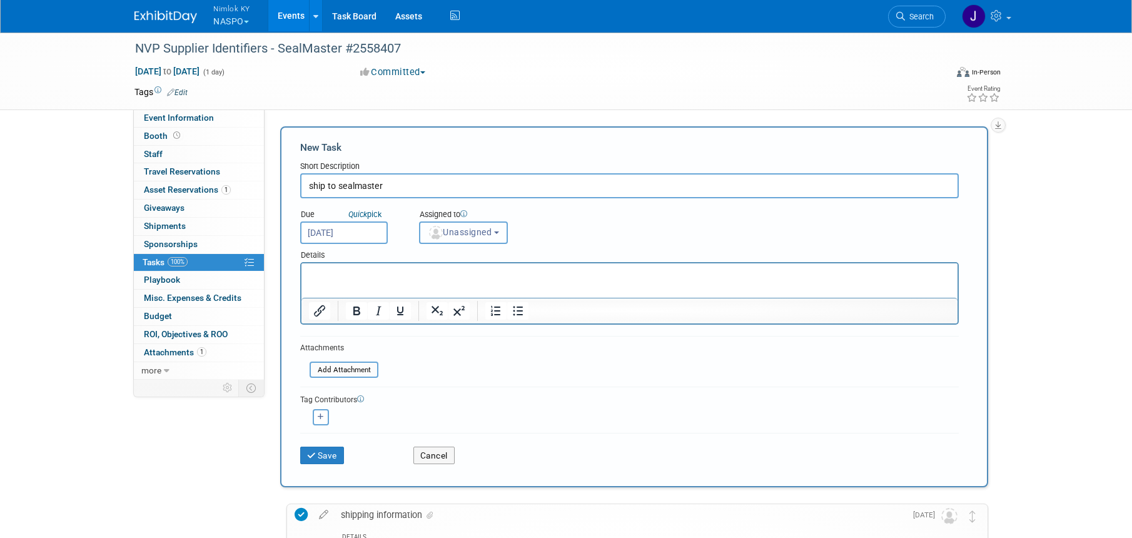
click at [455, 233] on span "Unassigned" at bounding box center [460, 232] width 64 height 10
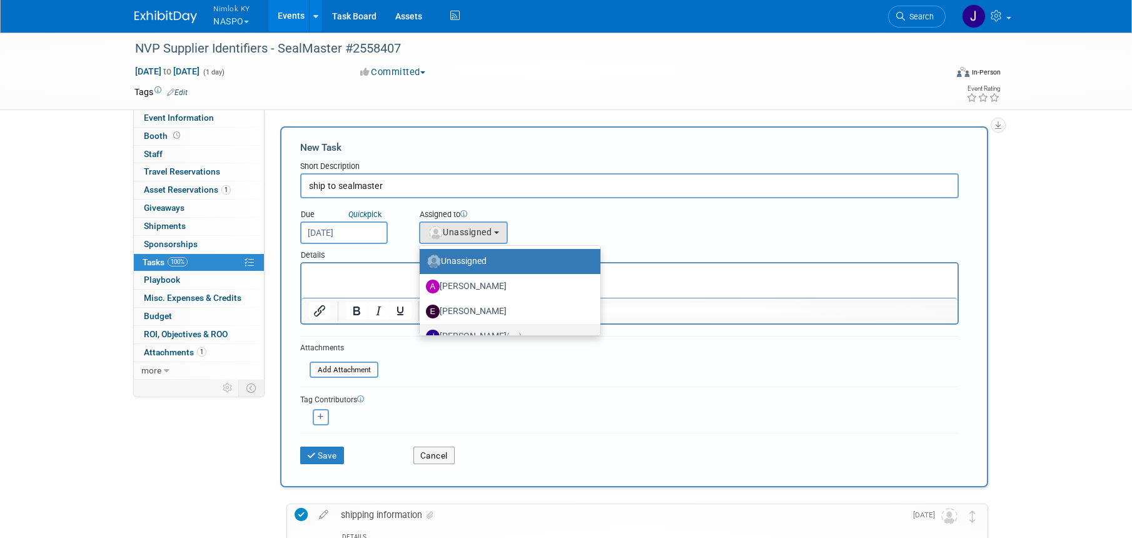
click at [494, 328] on label "Jamie Dunn (me)" at bounding box center [507, 336] width 162 height 20
click at [421, 331] on input "Jamie Dunn (me)" at bounding box center [417, 335] width 8 height 8
select select "6959d863-ee32-42c4-bffe-2330cab25484"
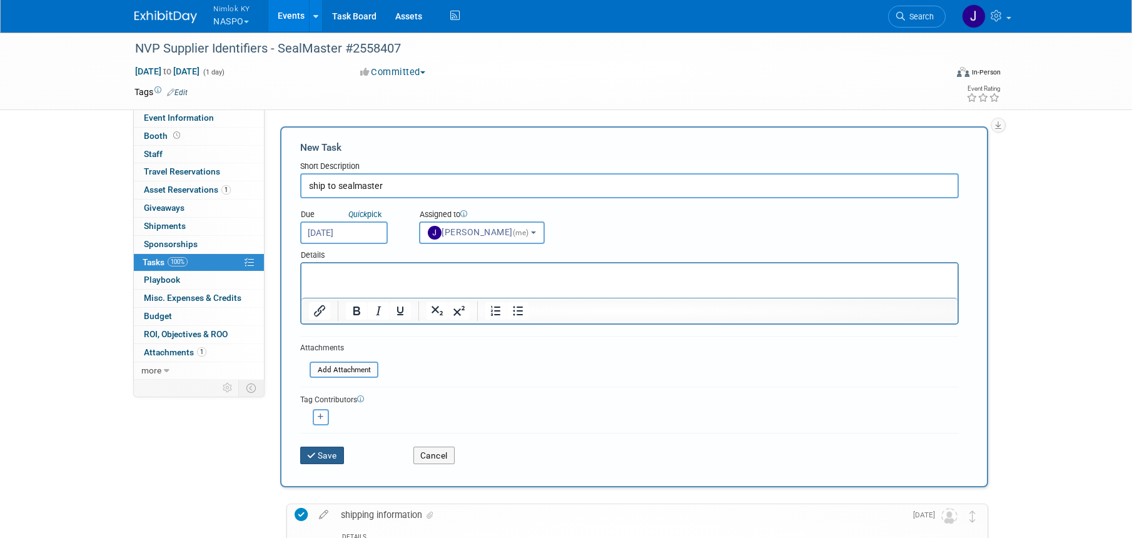
click at [332, 456] on button "Save" at bounding box center [322, 455] width 44 height 18
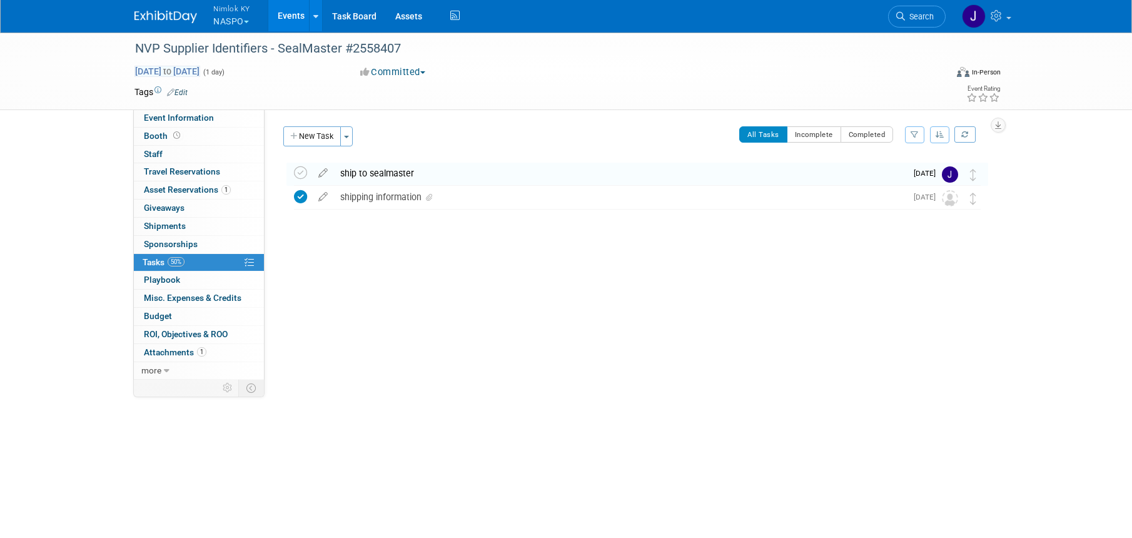
click at [200, 74] on span "Aug 28, 2025 to Aug 28, 2025" at bounding box center [167, 71] width 66 height 11
type input "Aug 28, 2025"
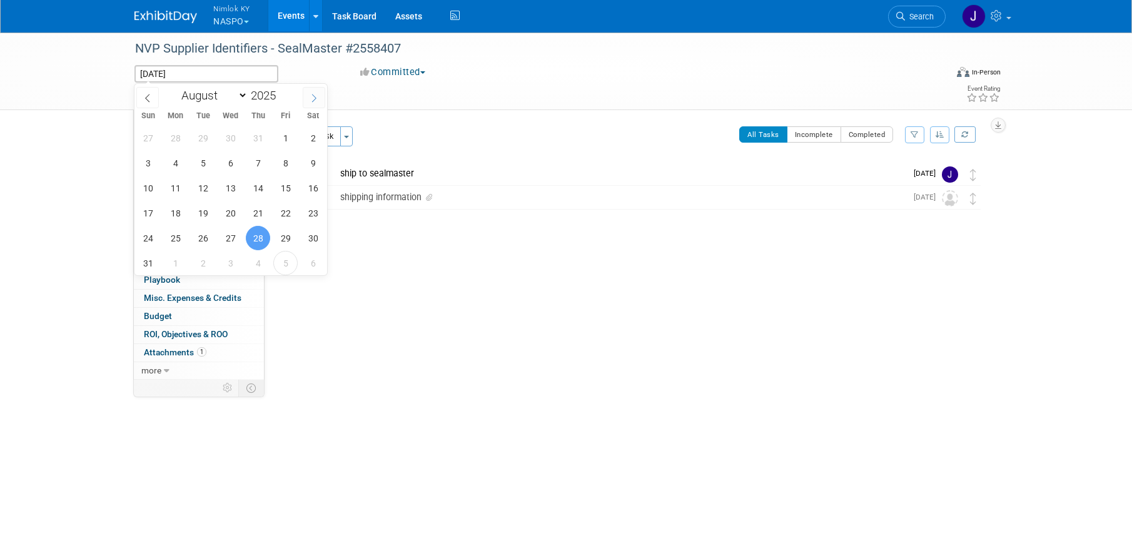
click at [313, 98] on icon at bounding box center [313, 98] width 9 height 9
select select "8"
click at [290, 161] on span "12" at bounding box center [285, 163] width 24 height 24
type input "Sep 12, 2025"
click at [290, 161] on span "12" at bounding box center [285, 163] width 24 height 24
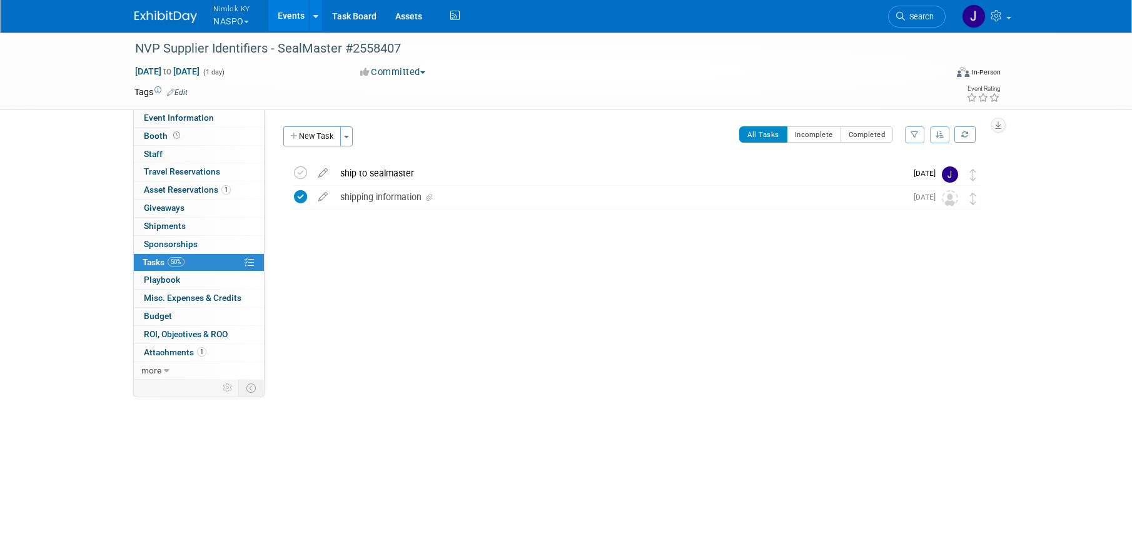
click at [296, 18] on link "Events" at bounding box center [291, 15] width 46 height 31
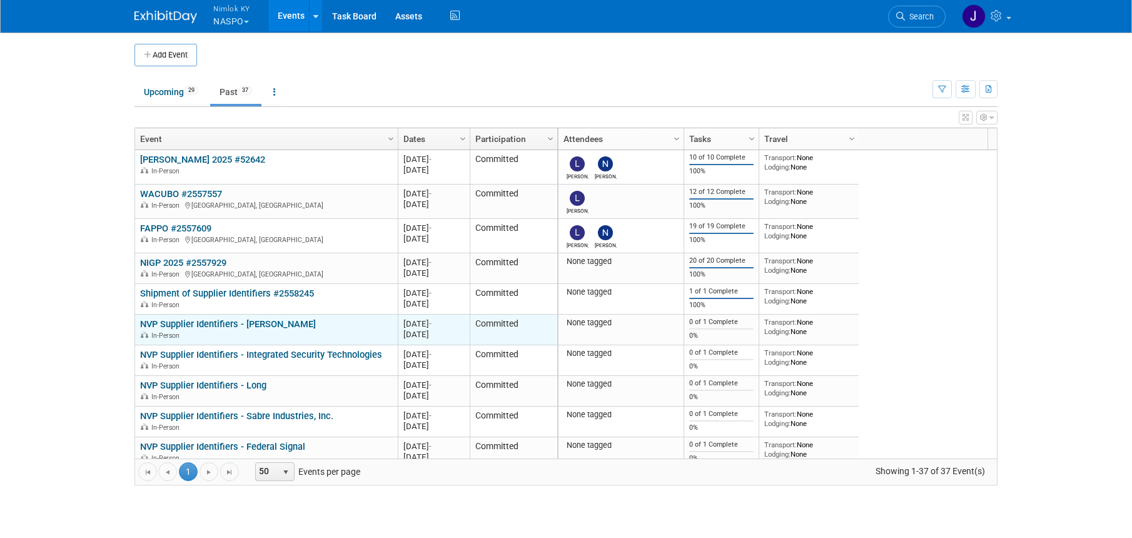
click at [264, 326] on link "NVP Supplier Identifiers - [PERSON_NAME]" at bounding box center [228, 323] width 176 height 11
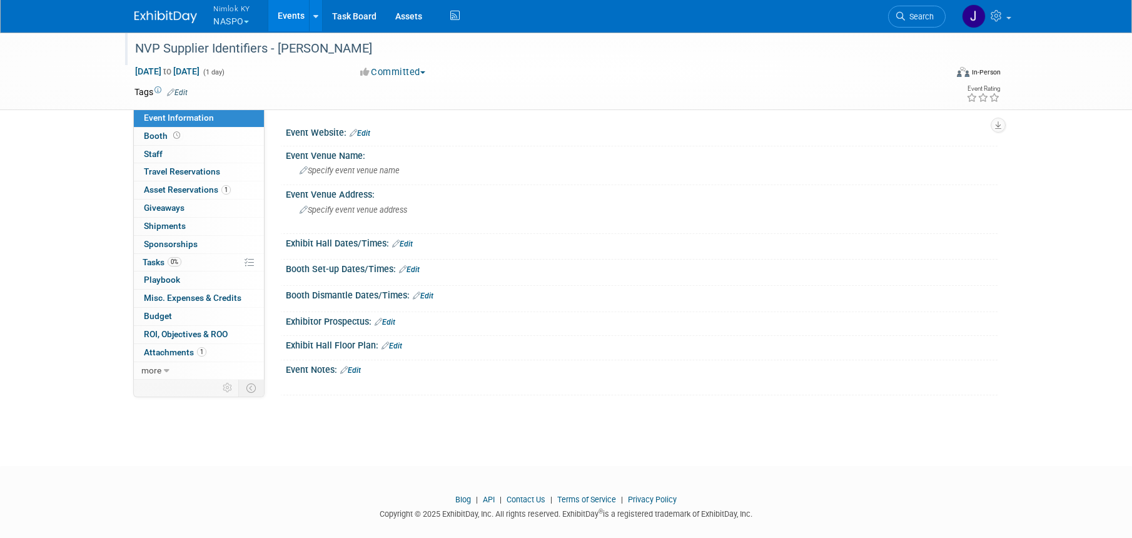
click at [319, 48] on div "NVP Supplier Identifiers - [PERSON_NAME]" at bounding box center [529, 49] width 796 height 23
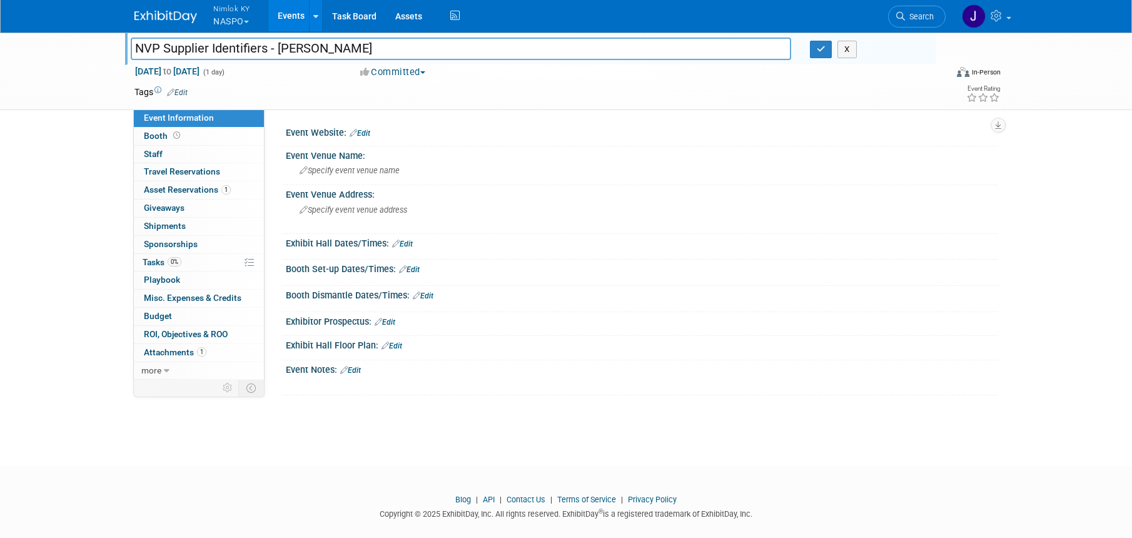
drag, startPoint x: 314, startPoint y: 46, endPoint x: 279, endPoint y: 50, distance: 34.6
click at [279, 50] on input "NVP Supplier Identifiers - Harris" at bounding box center [461, 49] width 660 height 22
click at [370, 50] on input "NVP Supplier Identifiers - Harris" at bounding box center [461, 49] width 660 height 22
type input "NVP Supplier Identifiers - [PERSON_NAME] #2558407"
click at [815, 49] on button "button" at bounding box center [821, 50] width 23 height 18
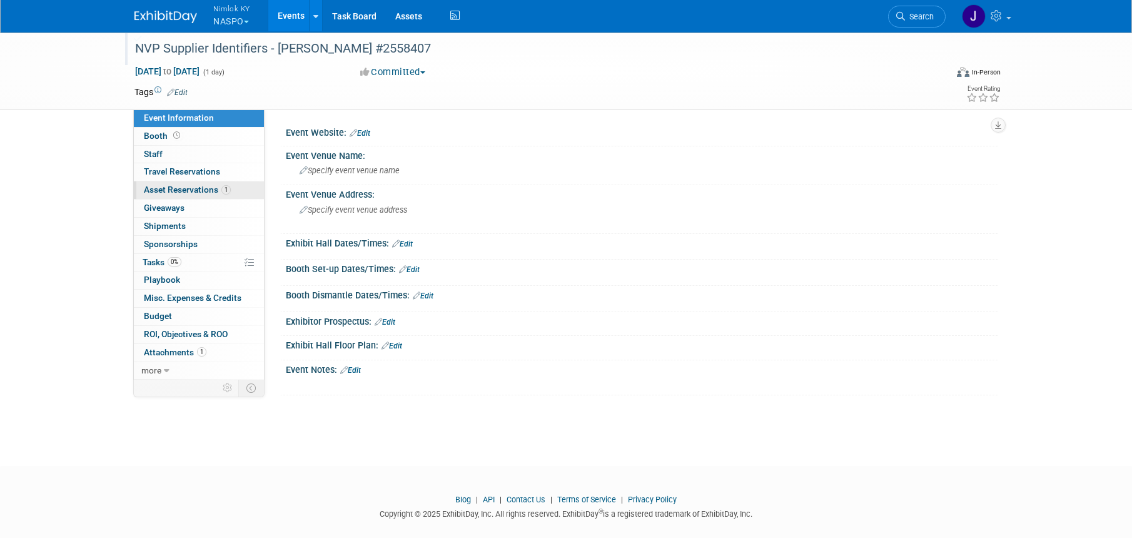
click at [194, 196] on link "1 Asset Reservations 1" at bounding box center [199, 190] width 130 height 18
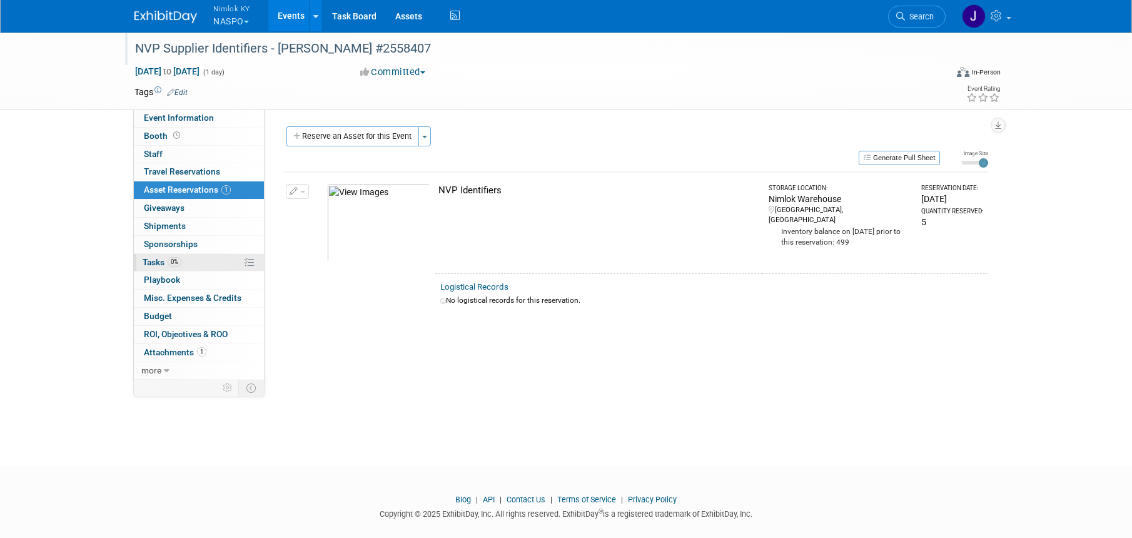
click at [191, 260] on link "0% Tasks 0%" at bounding box center [199, 263] width 130 height 18
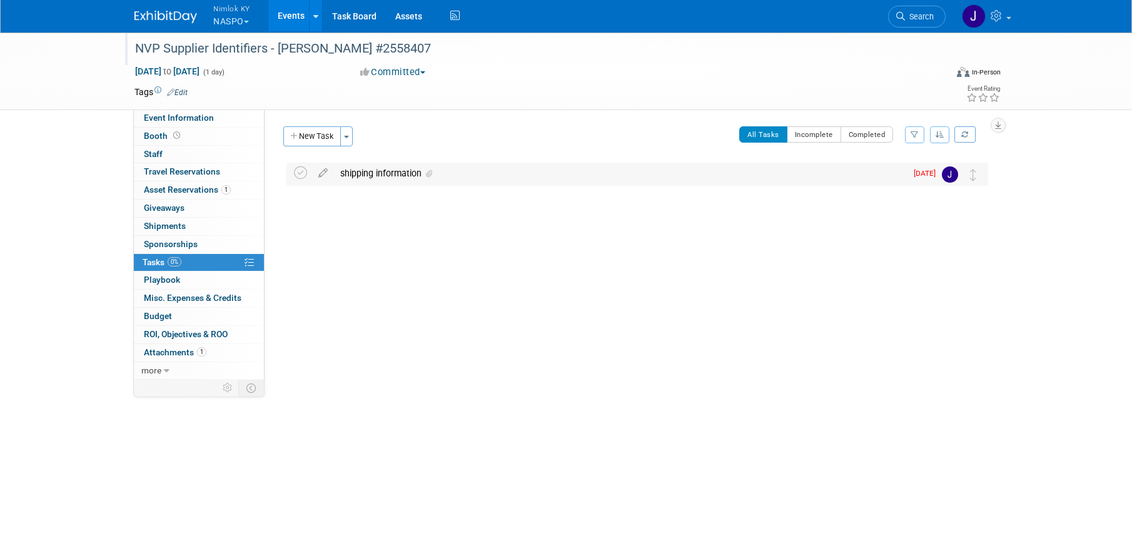
click at [471, 172] on div "shipping information" at bounding box center [620, 173] width 572 height 21
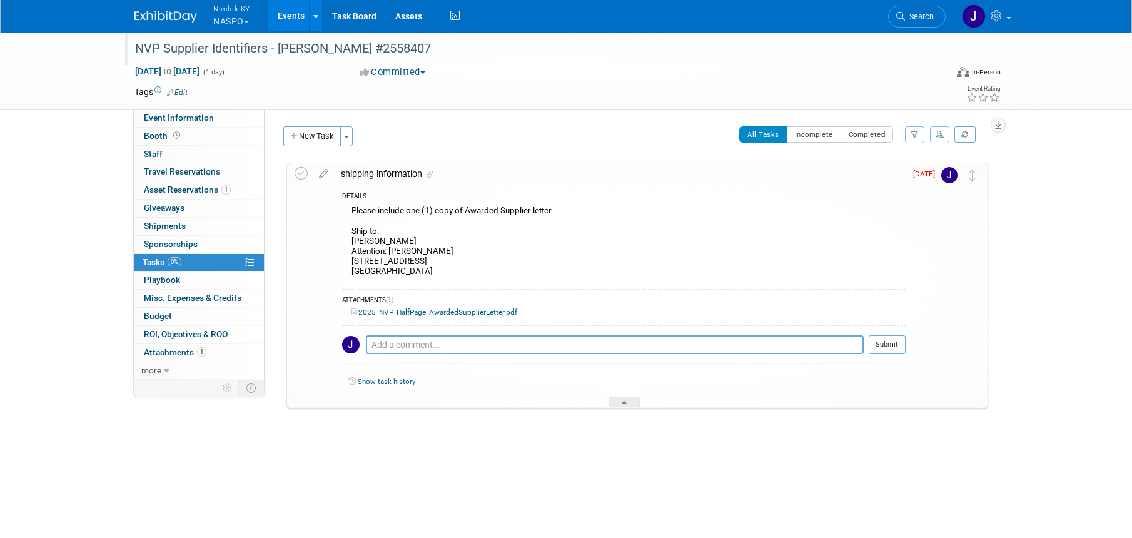
click at [451, 268] on div "Please include one (1) copy of Awarded Supplier letter. Ship to: HARRIS Attenti…" at bounding box center [623, 242] width 563 height 79
drag, startPoint x: 443, startPoint y: 269, endPoint x: 350, endPoint y: 242, distance: 97.0
click at [350, 242] on div "Please include one (1) copy of Awarded Supplier letter. Ship to: HARRIS Attenti…" at bounding box center [623, 242] width 563 height 79
copy div "HARRIS Attention: Mike Skinner 1193 West 2200 South, Suite A Salt Lake City, UT…"
click at [573, 254] on div "Please include one (1) copy of Awarded Supplier letter. Ship to: HARRIS Attenti…" at bounding box center [623, 242] width 563 height 79
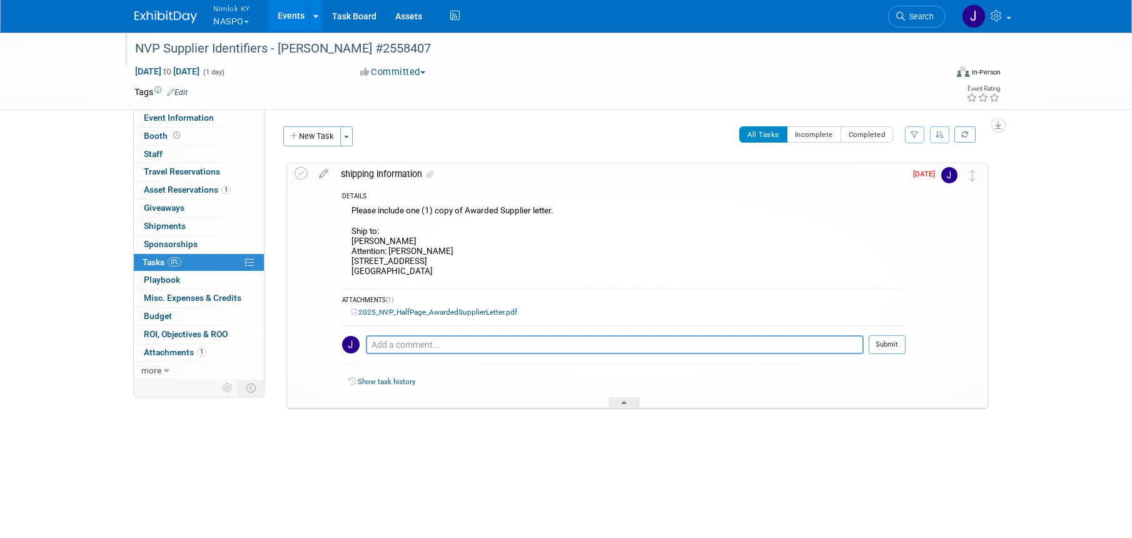
click at [573, 254] on div "Please include one (1) copy of Awarded Supplier letter. Ship to: HARRIS Attenti…" at bounding box center [623, 242] width 563 height 79
click at [301, 173] on icon at bounding box center [300, 173] width 13 height 13
click at [318, 127] on button "New Task" at bounding box center [312, 136] width 58 height 20
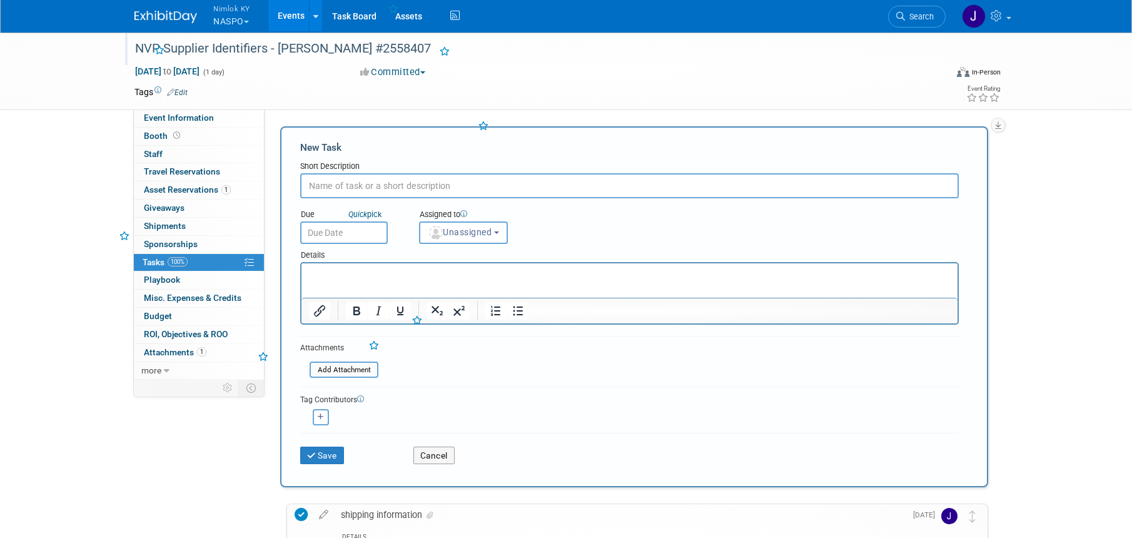
click at [394, 184] on input "text" at bounding box center [629, 185] width 658 height 25
type input "A"
type input "Ship to Harris"
click at [349, 233] on input "text" at bounding box center [344, 232] width 88 height 23
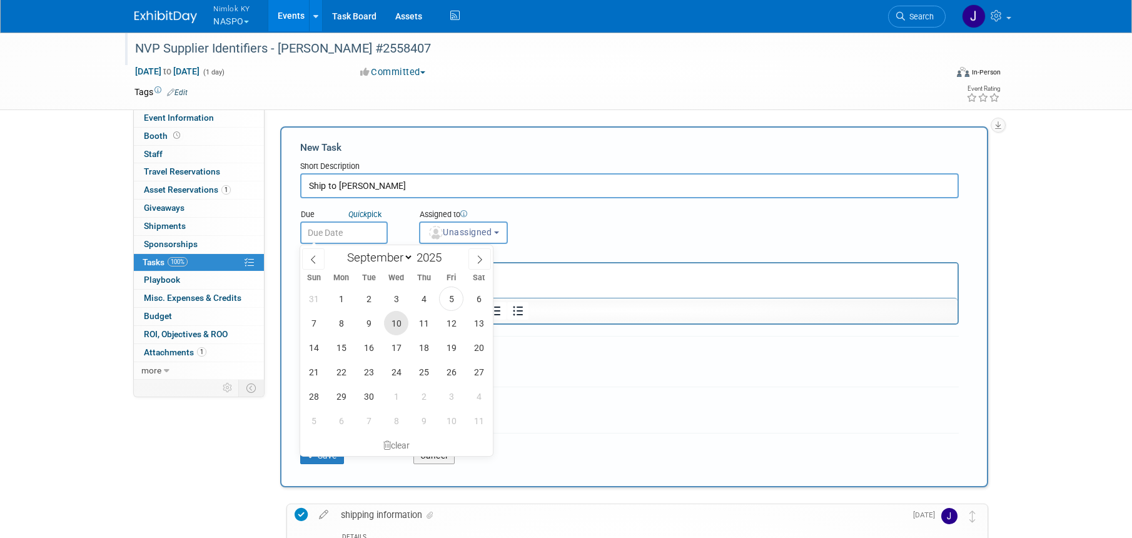
click at [397, 321] on span "10" at bounding box center [396, 323] width 24 height 24
type input "Sep 10, 2025"
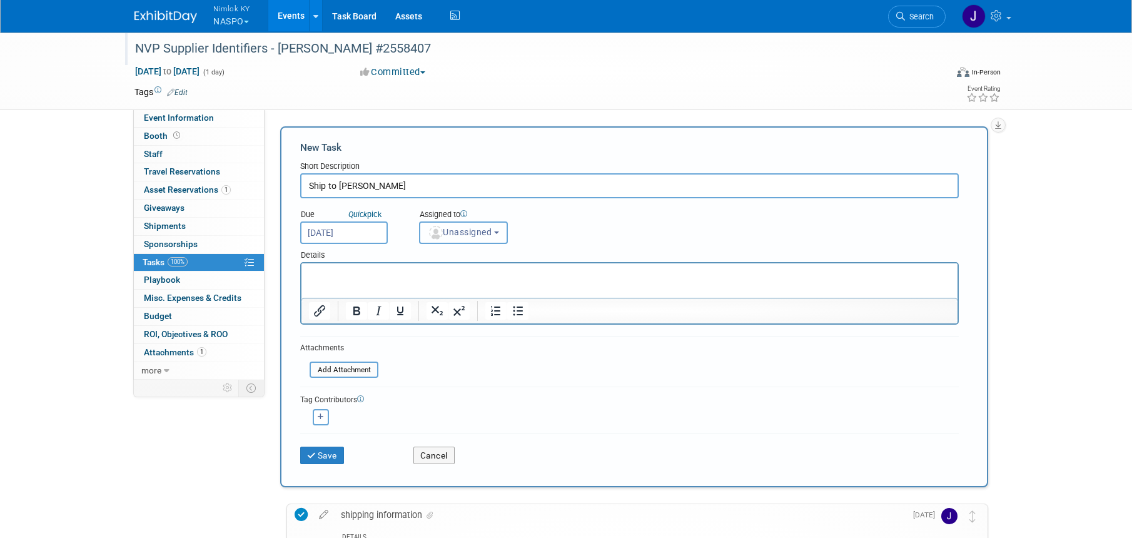
click at [464, 233] on span "Unassigned" at bounding box center [460, 232] width 64 height 10
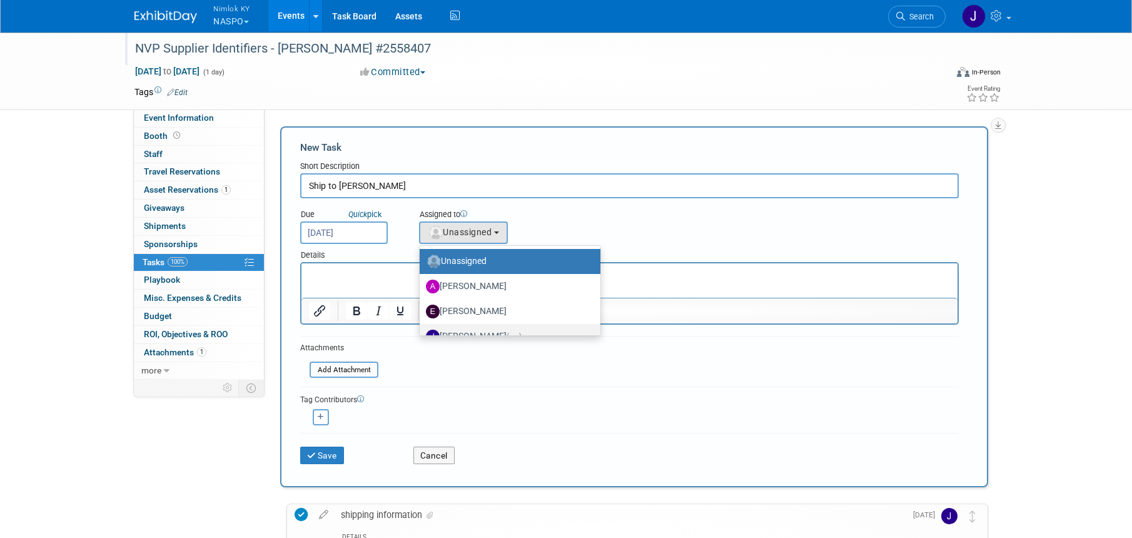
click at [479, 330] on label "Jamie Dunn (me)" at bounding box center [507, 336] width 162 height 20
click at [421, 331] on input "Jamie Dunn (me)" at bounding box center [417, 335] width 8 height 8
select select "6959d863-ee32-42c4-bffe-2330cab25484"
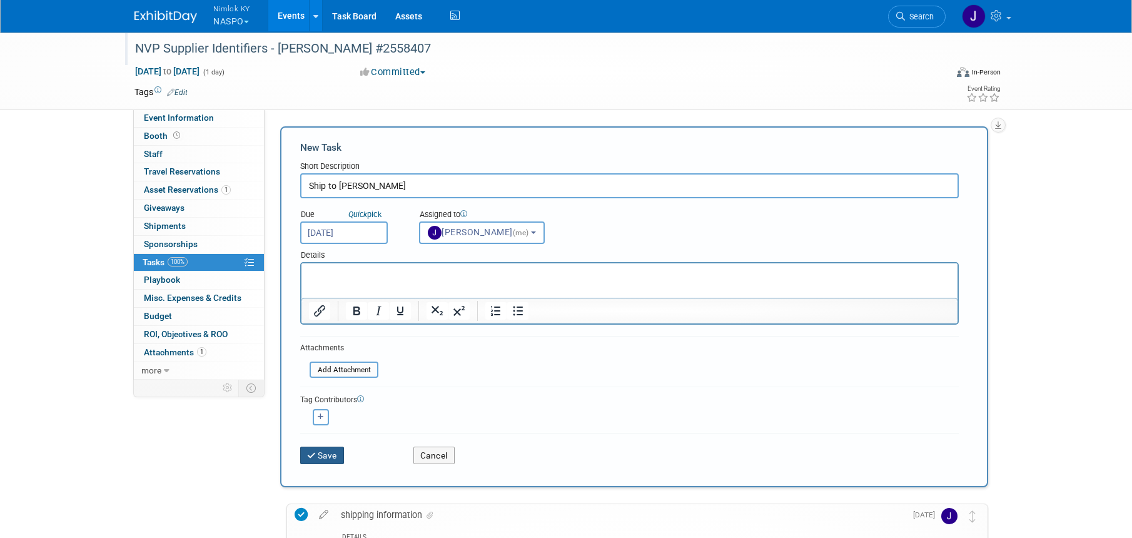
click at [333, 453] on button "Save" at bounding box center [322, 455] width 44 height 18
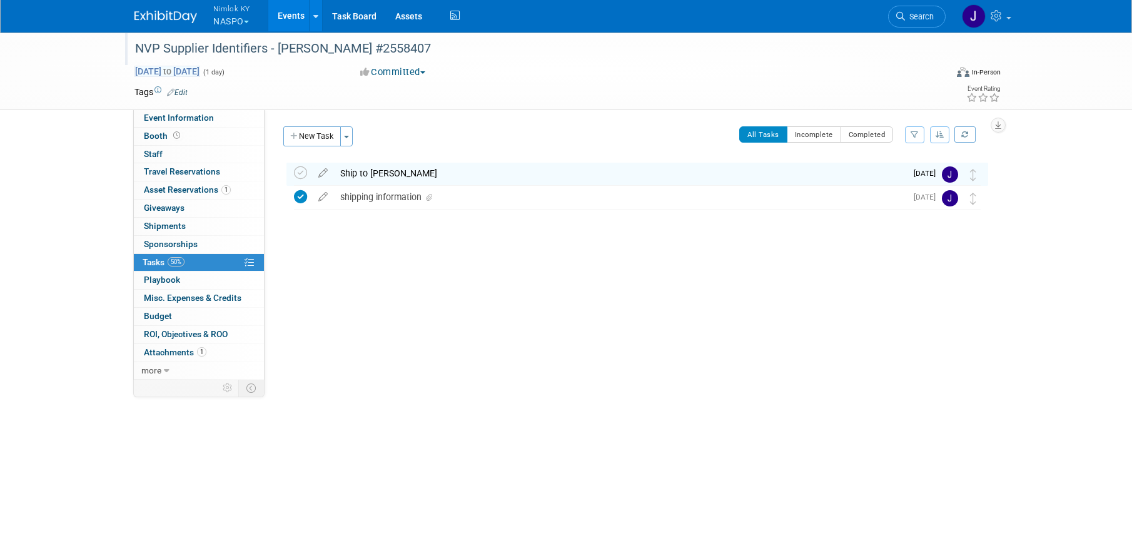
click at [200, 73] on span "Aug 31, 2025 to Aug 31, 2025" at bounding box center [167, 71] width 66 height 11
type input "Aug 31, 2025"
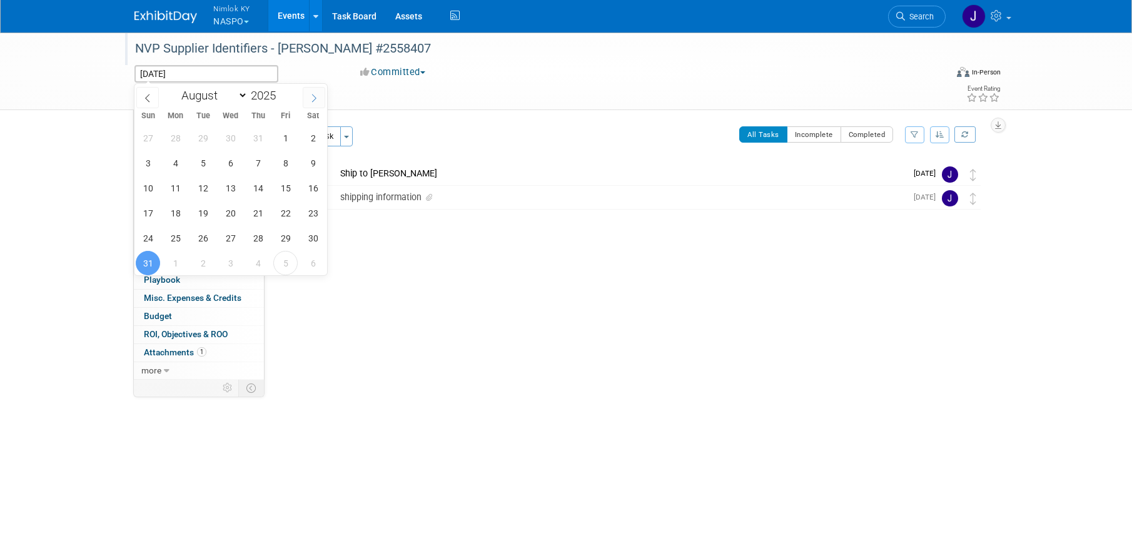
click at [312, 101] on icon at bounding box center [313, 98] width 9 height 9
select select "8"
click at [287, 158] on span "12" at bounding box center [285, 163] width 24 height 24
type input "Sep 12, 2025"
click at [287, 158] on span "12" at bounding box center [285, 163] width 24 height 24
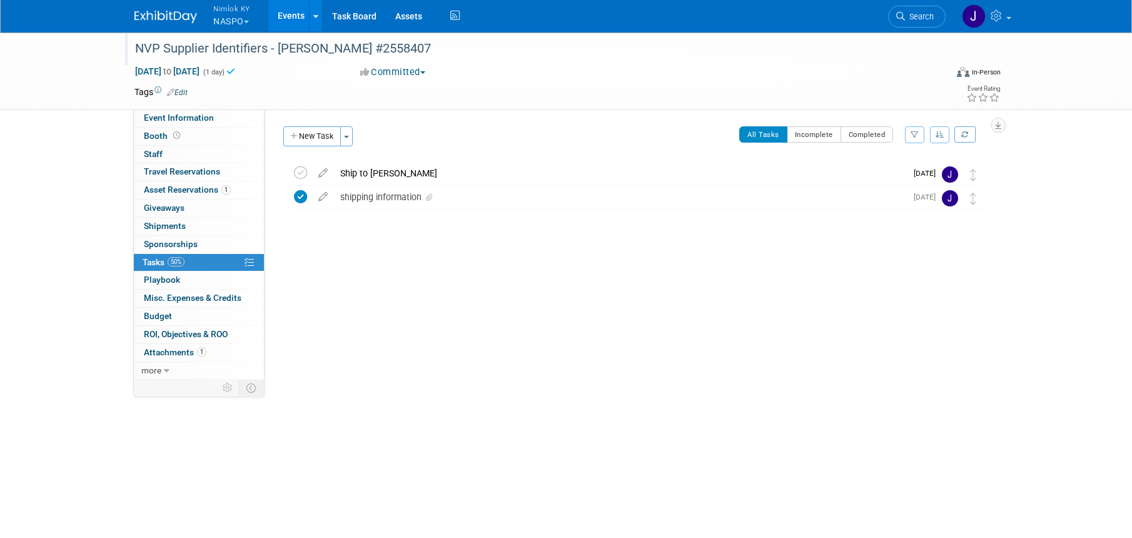
click at [319, 280] on div "Event Website: Edit Event Venue Name: Specify event venue name Event Venue Addr…" at bounding box center [630, 244] width 733 height 270
click at [293, 11] on link "Events" at bounding box center [291, 15] width 46 height 31
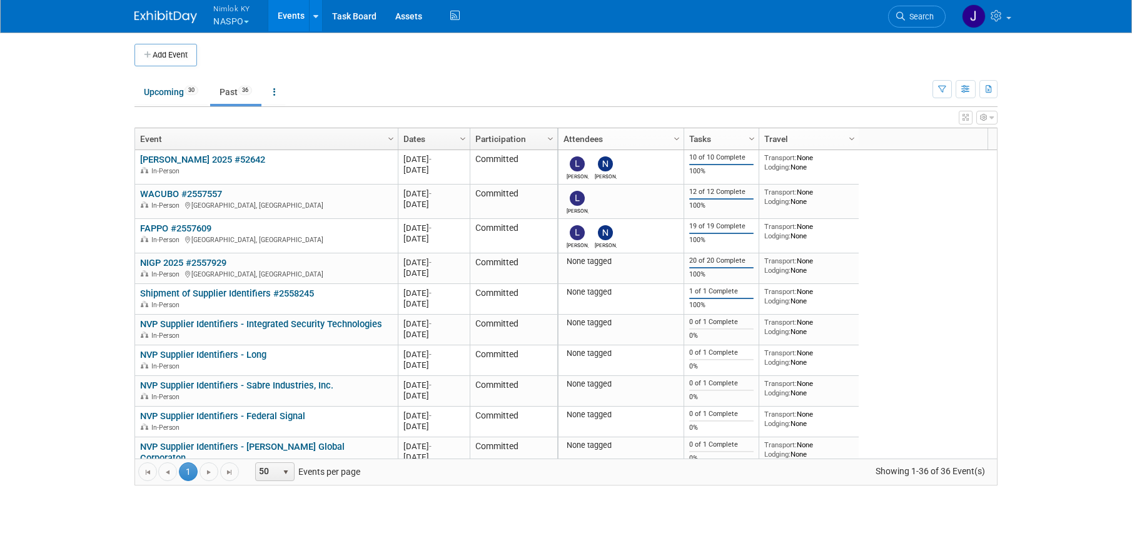
click at [248, 16] on button "Nimlok KY NASPO" at bounding box center [239, 16] width 54 height 33
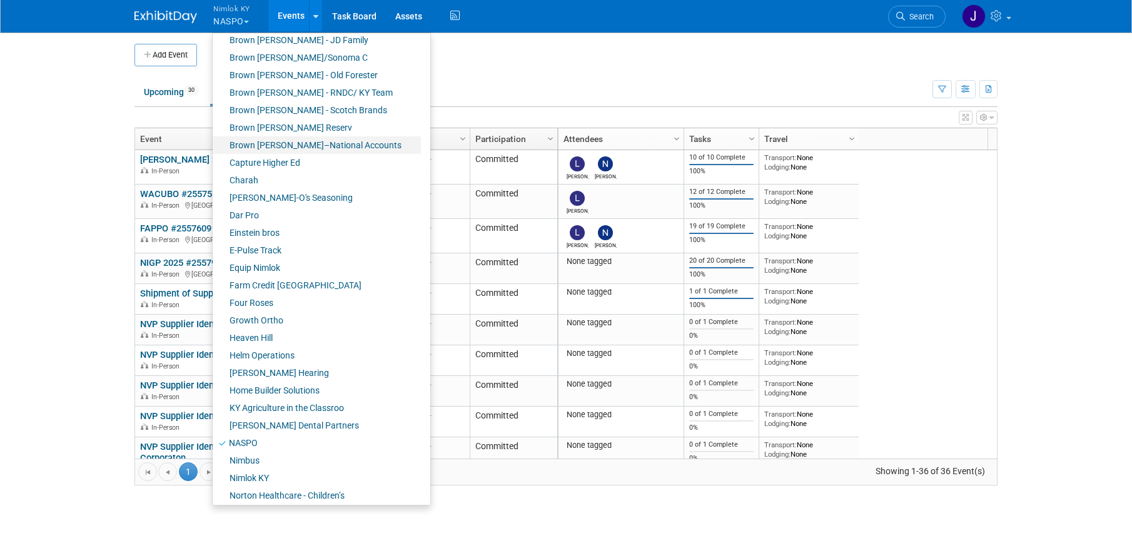
scroll to position [164, 0]
click at [291, 286] on link "Farm Credit [GEOGRAPHIC_DATA]" at bounding box center [317, 285] width 208 height 18
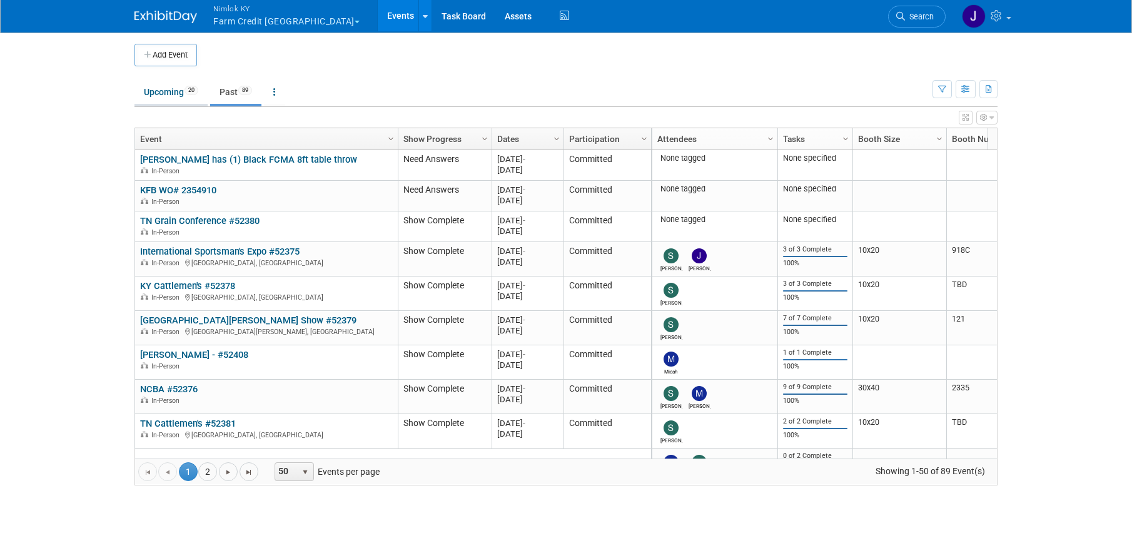
click at [176, 98] on link "Upcoming 20" at bounding box center [170, 92] width 73 height 24
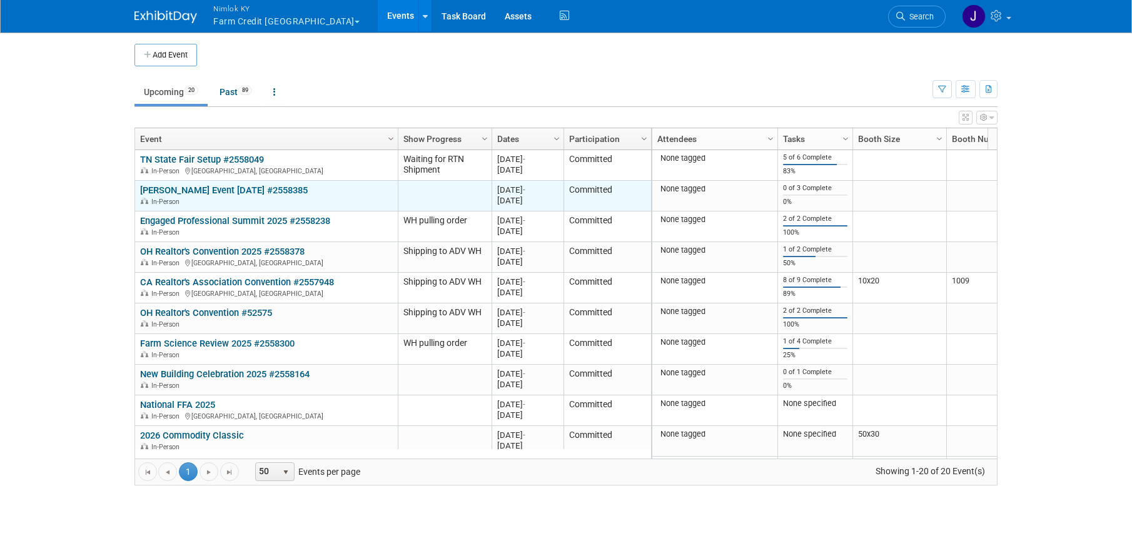
click at [286, 193] on link "[PERSON_NAME] Event [DATE] #2558385" at bounding box center [224, 189] width 168 height 11
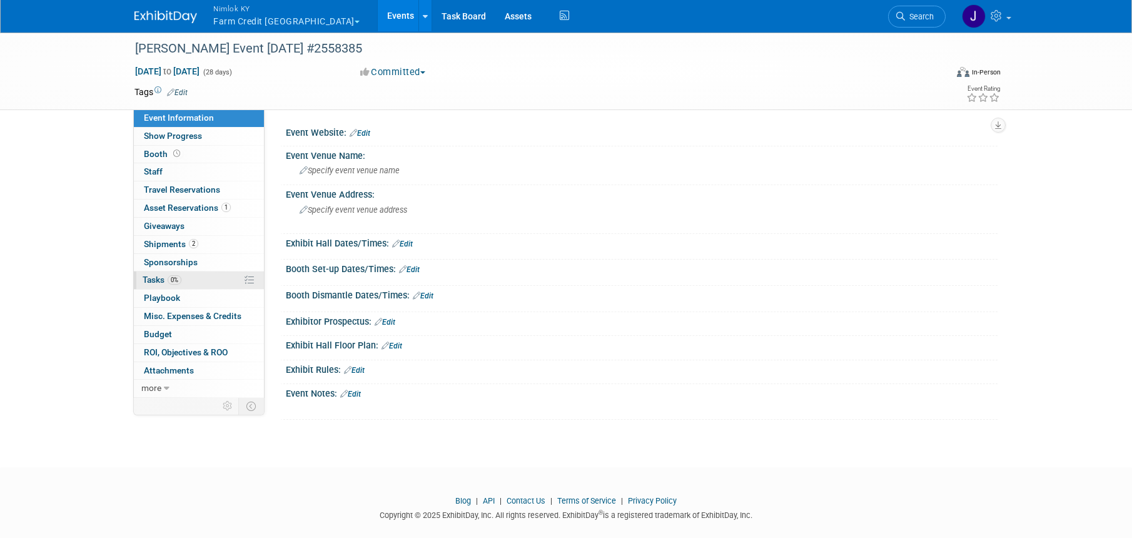
click at [218, 280] on link "0% Tasks 0%" at bounding box center [199, 280] width 130 height 18
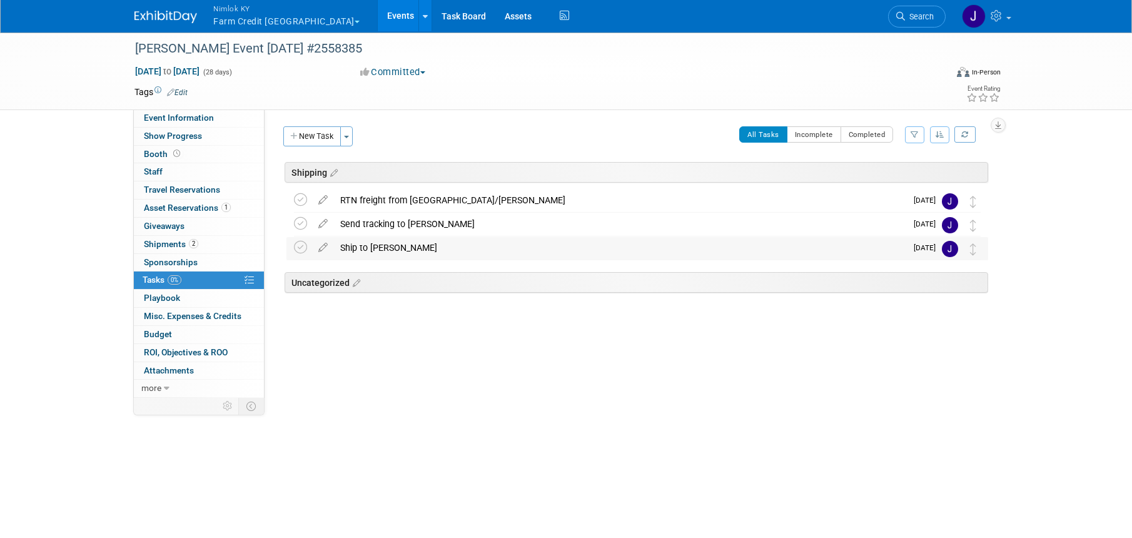
click at [388, 248] on div "Ship to [PERSON_NAME]" at bounding box center [620, 247] width 572 height 21
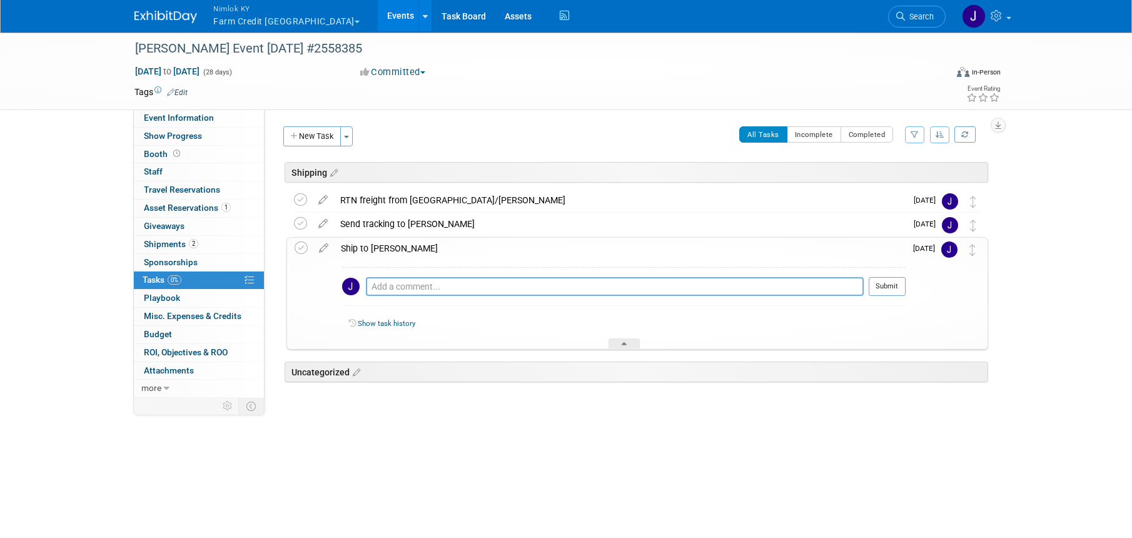
click at [393, 289] on textarea at bounding box center [615, 286] width 498 height 19
paste textarea "1z2rx9090345294621"
type textarea "1z2rx9090345294621"
click at [901, 284] on button "Submit" at bounding box center [886, 286] width 37 height 19
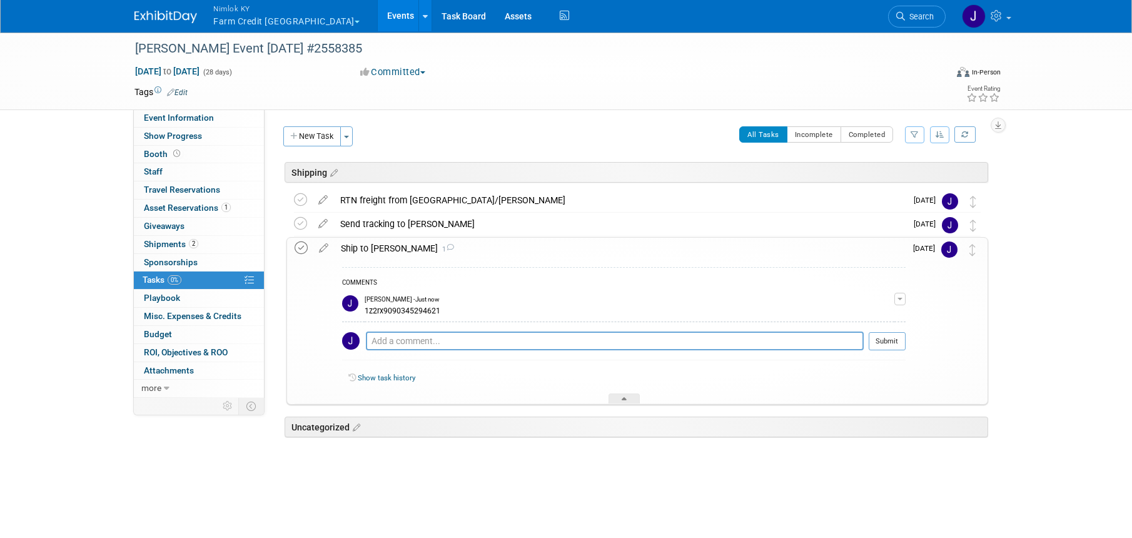
click at [301, 248] on icon at bounding box center [300, 247] width 13 height 13
click at [633, 399] on div at bounding box center [623, 398] width 31 height 11
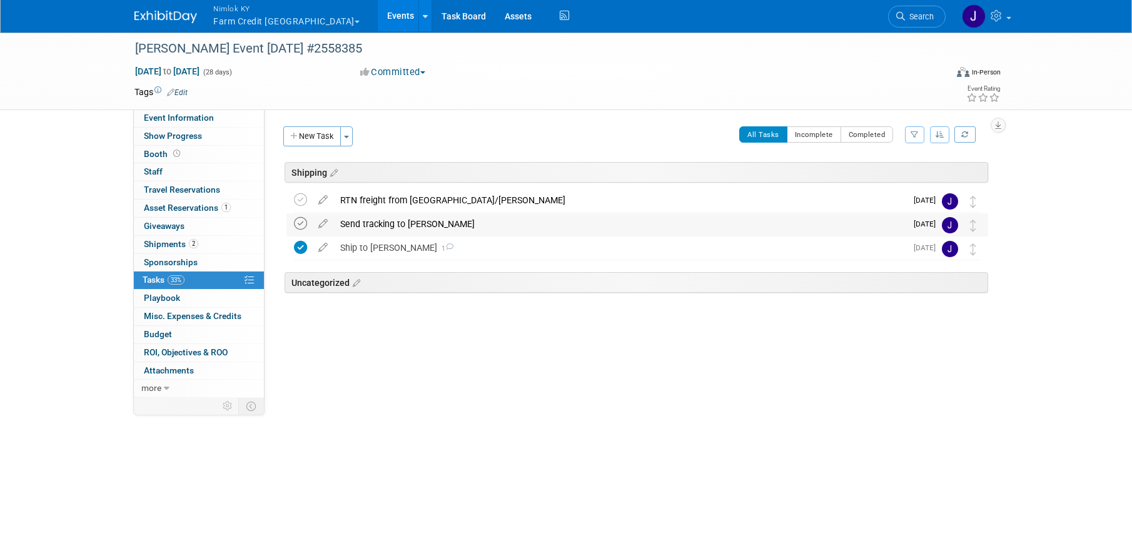
click at [298, 221] on icon at bounding box center [300, 223] width 13 height 13
click at [306, 19] on button "Nimlok KY Farm Credit Mid America" at bounding box center [293, 16] width 163 height 33
click at [308, 18] on button "Nimlok KY Farm Credit Mid America" at bounding box center [293, 16] width 163 height 33
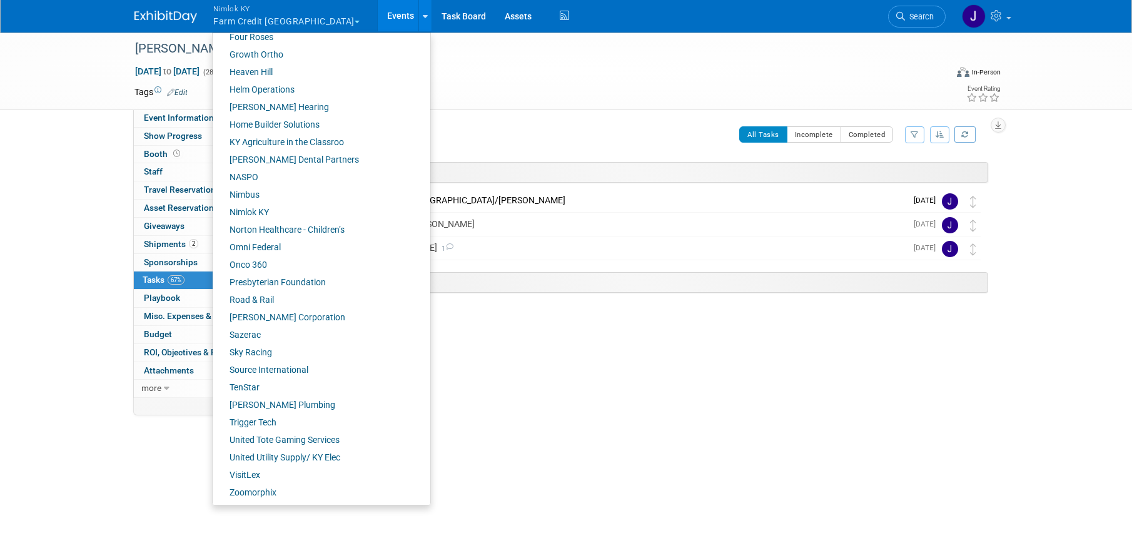
scroll to position [430, 0]
click at [281, 266] on link "Onco 360" at bounding box center [317, 264] width 208 height 18
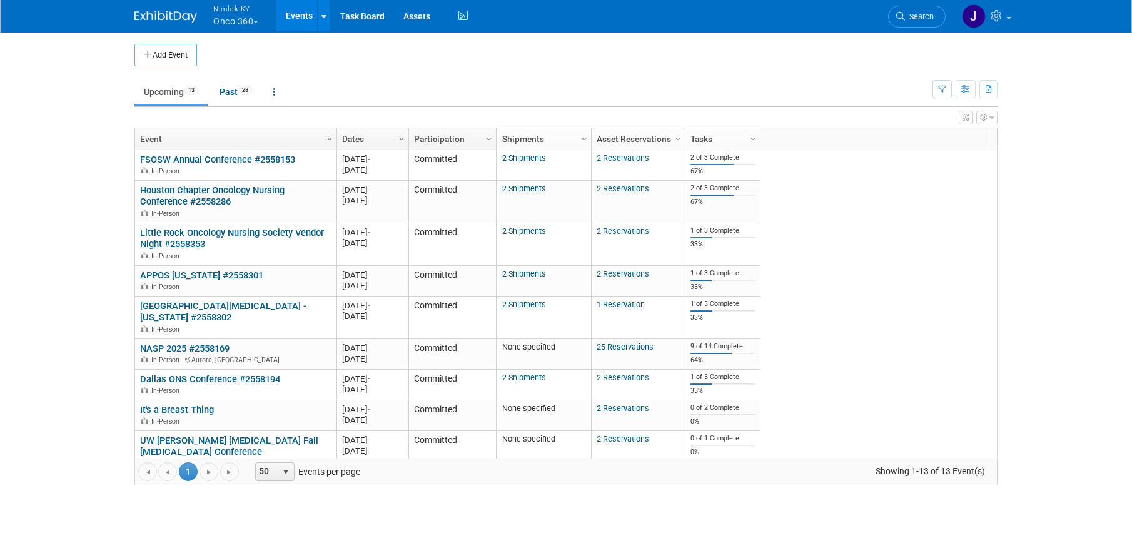
click at [197, 306] on link "[GEOGRAPHIC_DATA][MEDICAL_DATA] - [US_STATE] #2558302" at bounding box center [223, 311] width 166 height 23
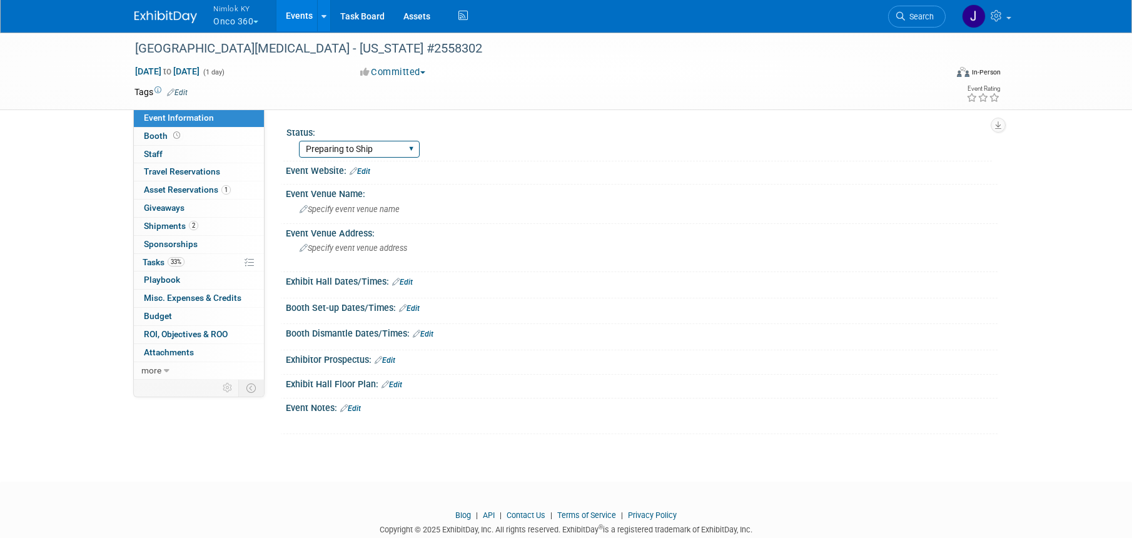
click at [335, 148] on select "Preparing to Ship Shipping to destination Show in Progress Waiting on freight r…" at bounding box center [359, 149] width 121 height 17
select select "Shipping to destination"
click at [299, 141] on select "Preparing to Ship Shipping to destination Show in Progress Waiting on freight r…" at bounding box center [359, 149] width 121 height 17
click at [198, 266] on link "33% Tasks 33%" at bounding box center [199, 263] width 130 height 18
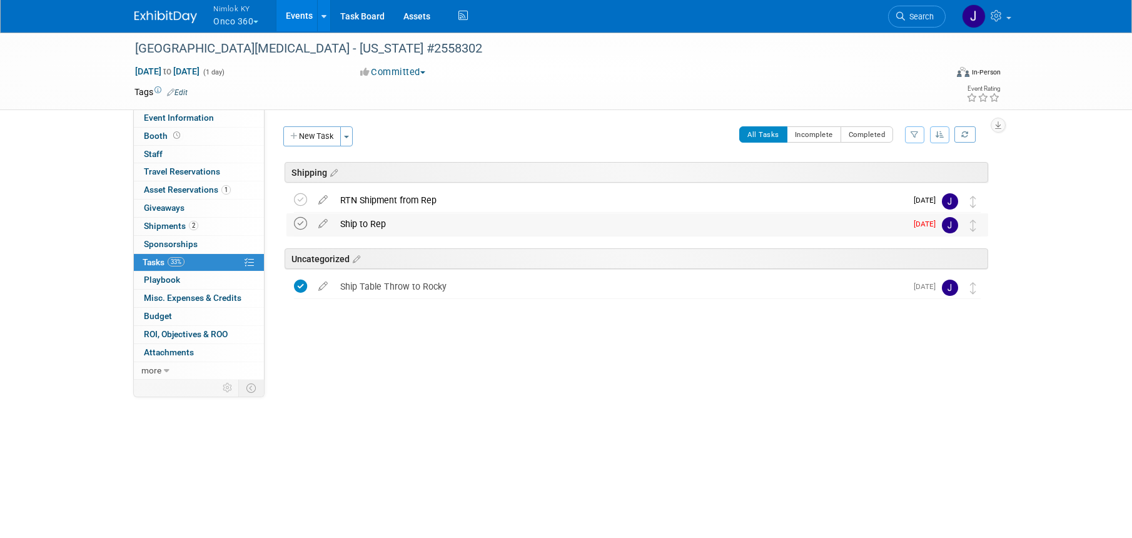
click at [306, 224] on icon at bounding box center [300, 223] width 13 height 13
click at [354, 220] on div "Ship to Rep" at bounding box center [620, 223] width 572 height 21
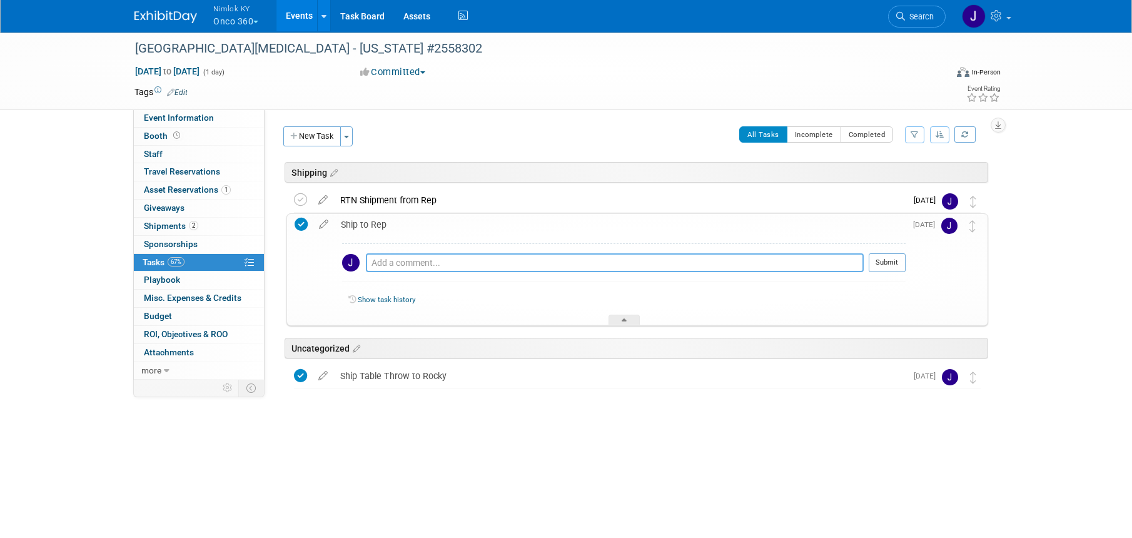
click at [456, 267] on textarea at bounding box center [615, 262] width 498 height 19
paste textarea "1z2rx9090343968639"
type textarea "1z2rx9090343968639"
click at [893, 262] on button "Submit" at bounding box center [886, 262] width 37 height 19
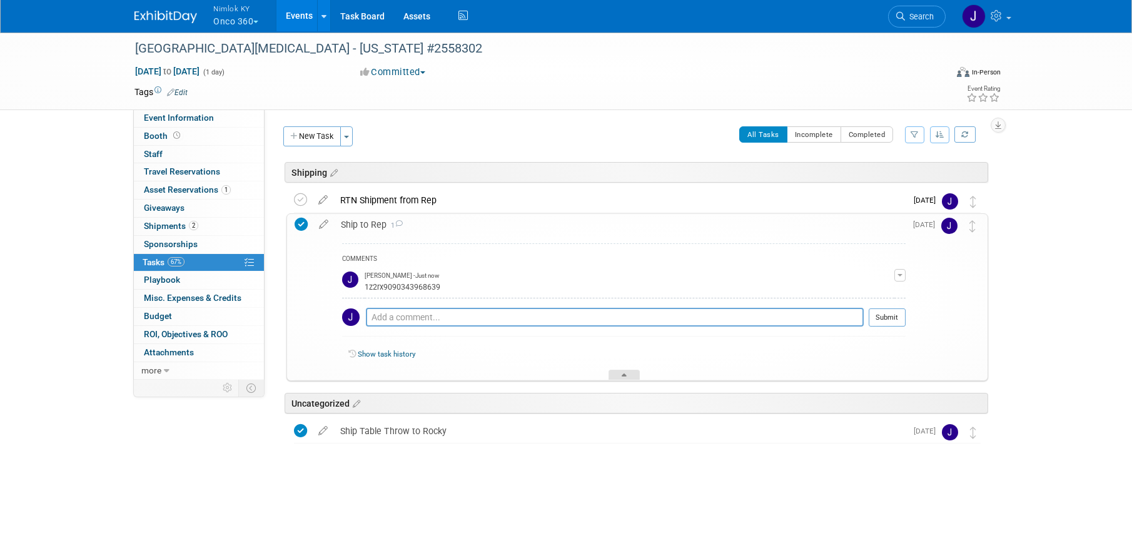
click at [621, 375] on div at bounding box center [623, 374] width 31 height 11
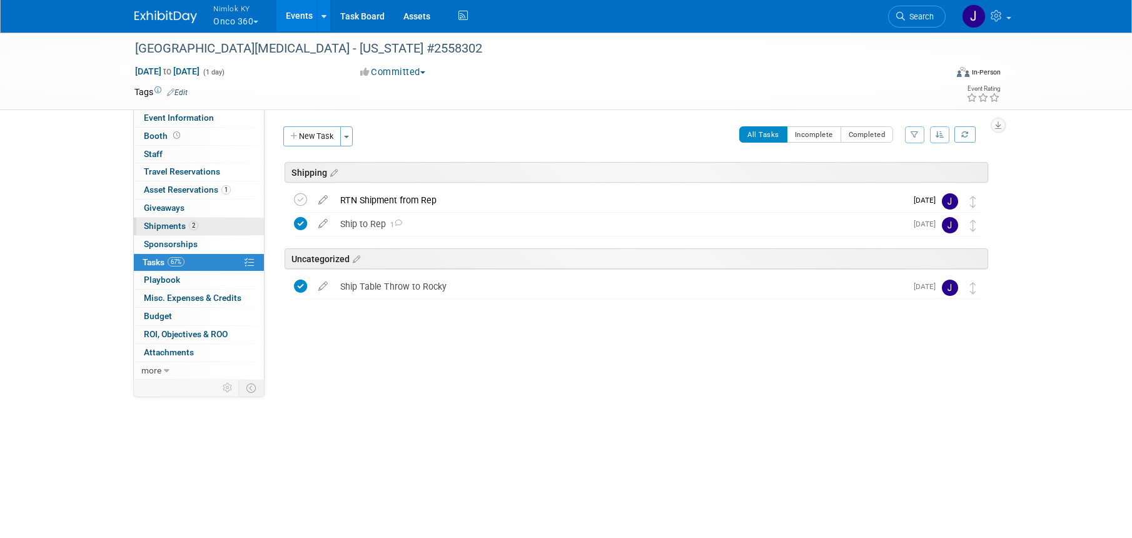
click at [176, 225] on span "Shipments 2" at bounding box center [171, 226] width 54 height 10
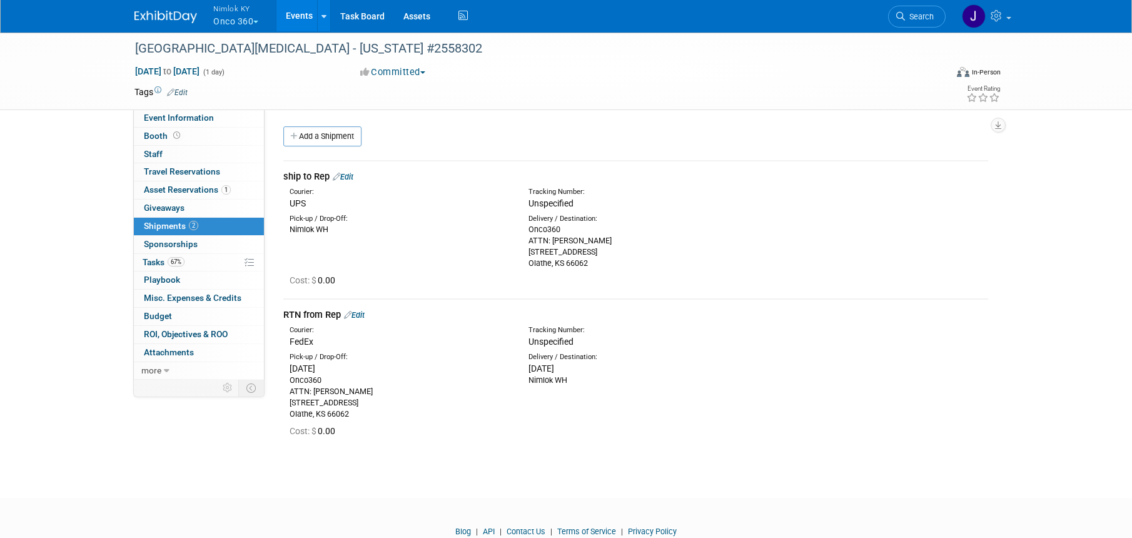
click at [351, 174] on link "Edit" at bounding box center [343, 176] width 21 height 9
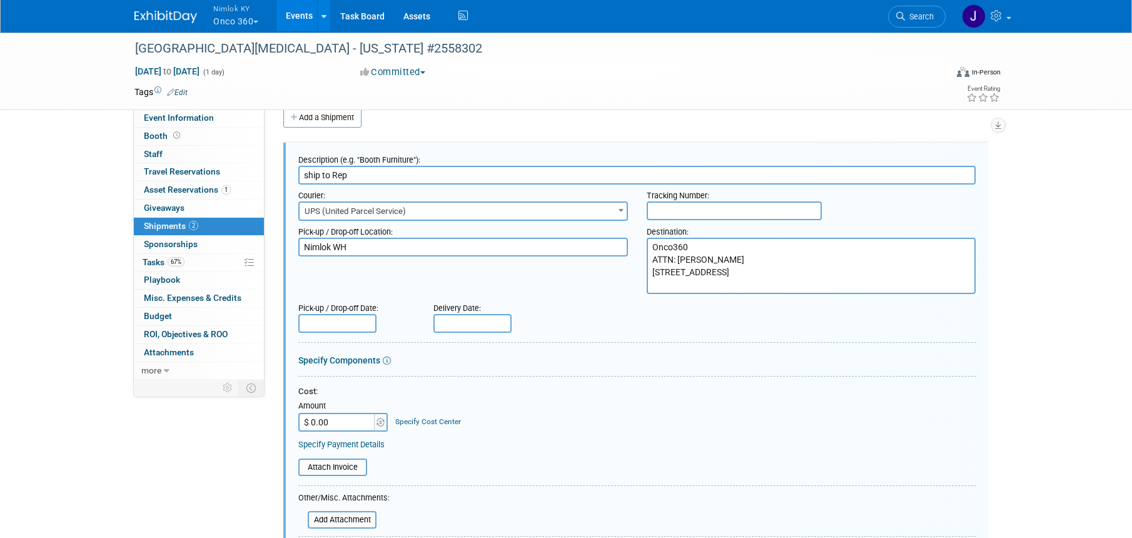
click at [667, 209] on input "text" at bounding box center [733, 210] width 175 height 19
paste input "1z2rx9090343968639"
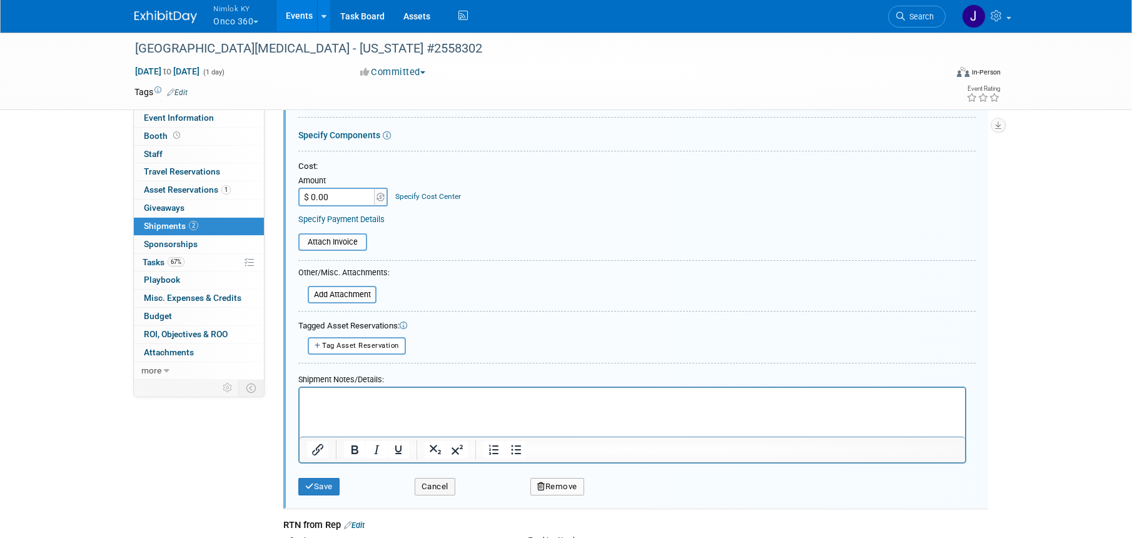
scroll to position [253, 0]
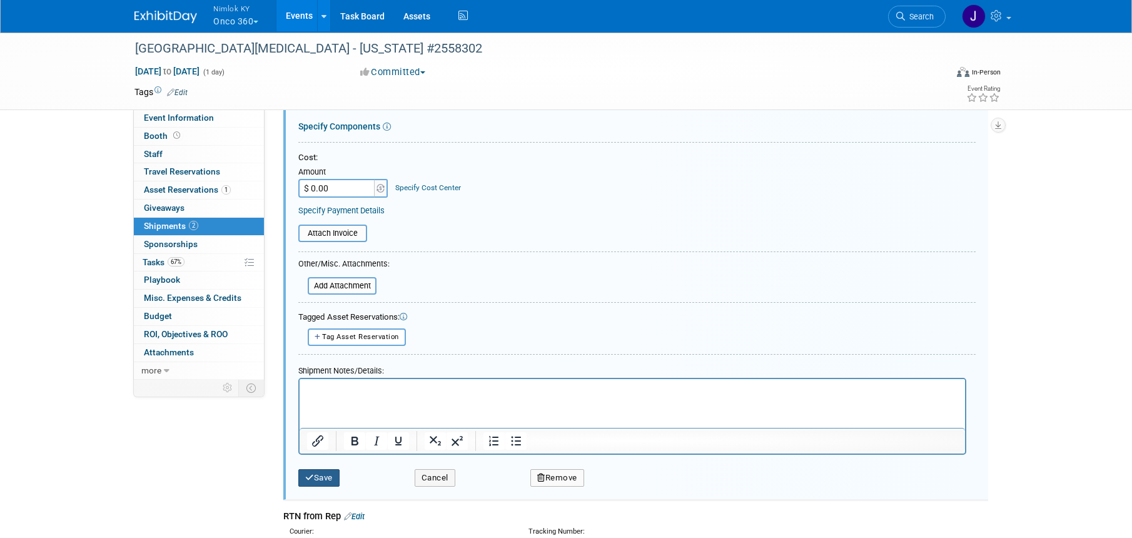
type input "1z2rx9090343968639"
click at [328, 481] on button "Save" at bounding box center [318, 478] width 41 height 18
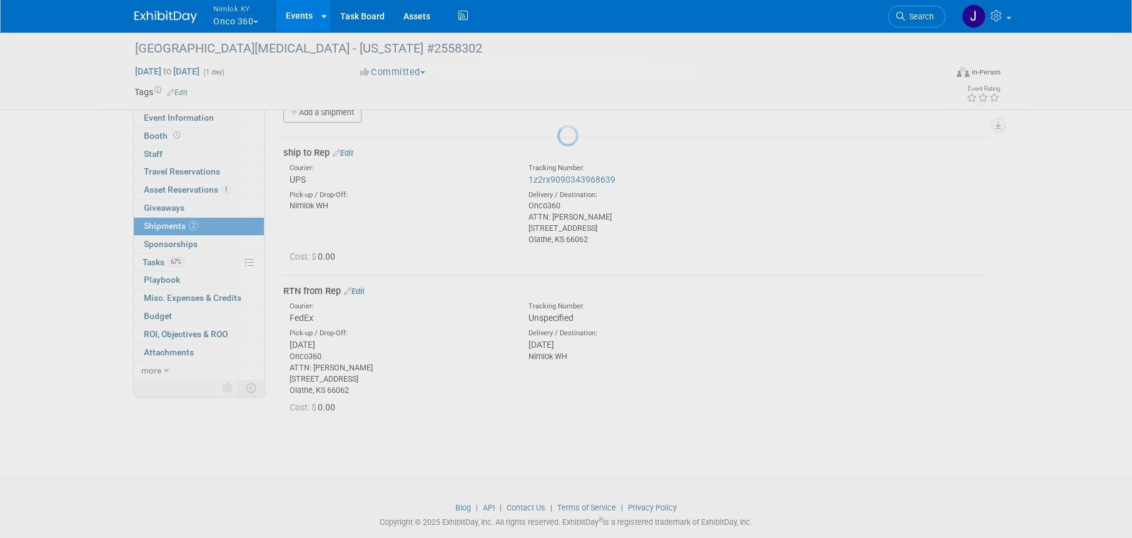
scroll to position [19, 0]
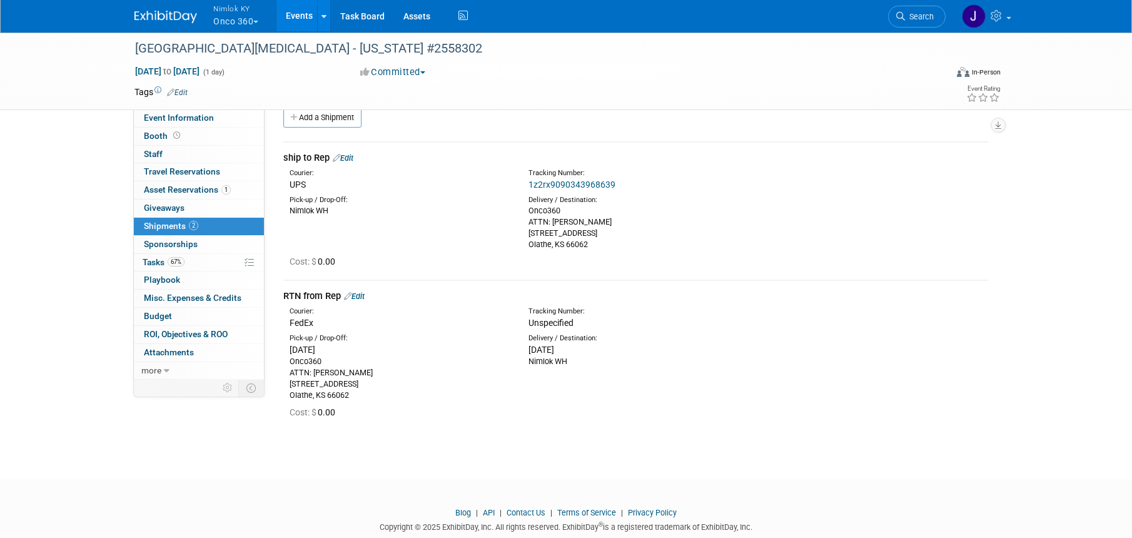
click at [364, 293] on link "Edit" at bounding box center [354, 295] width 21 height 9
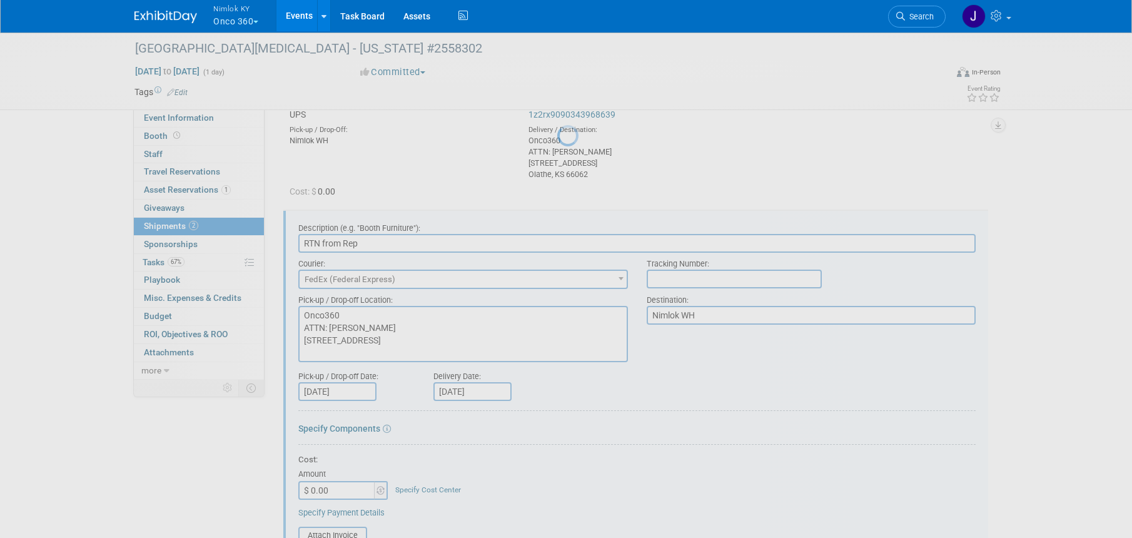
scroll to position [157, 0]
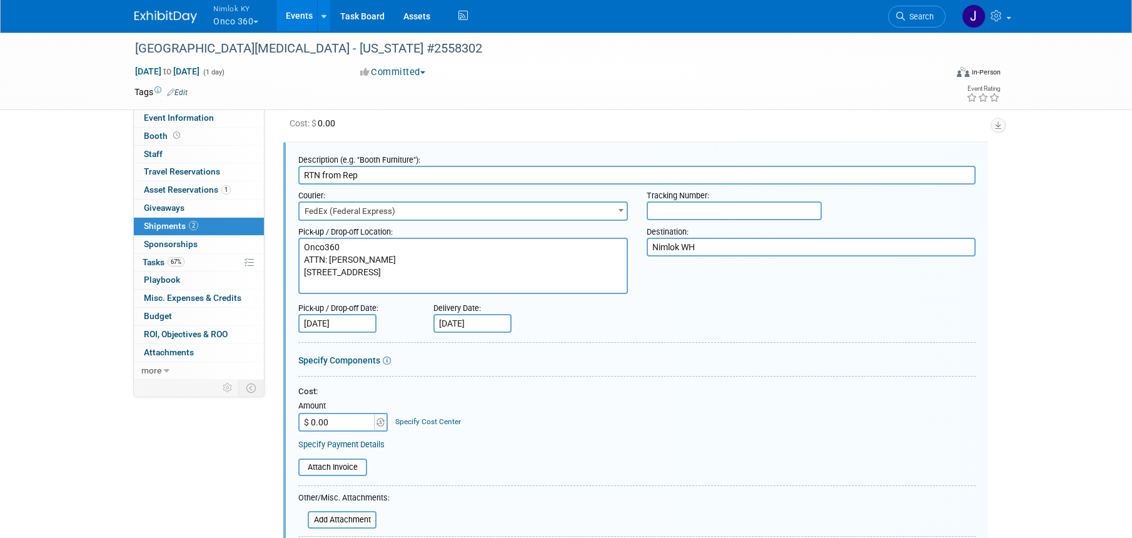
click at [723, 208] on input "text" at bounding box center [733, 210] width 175 height 19
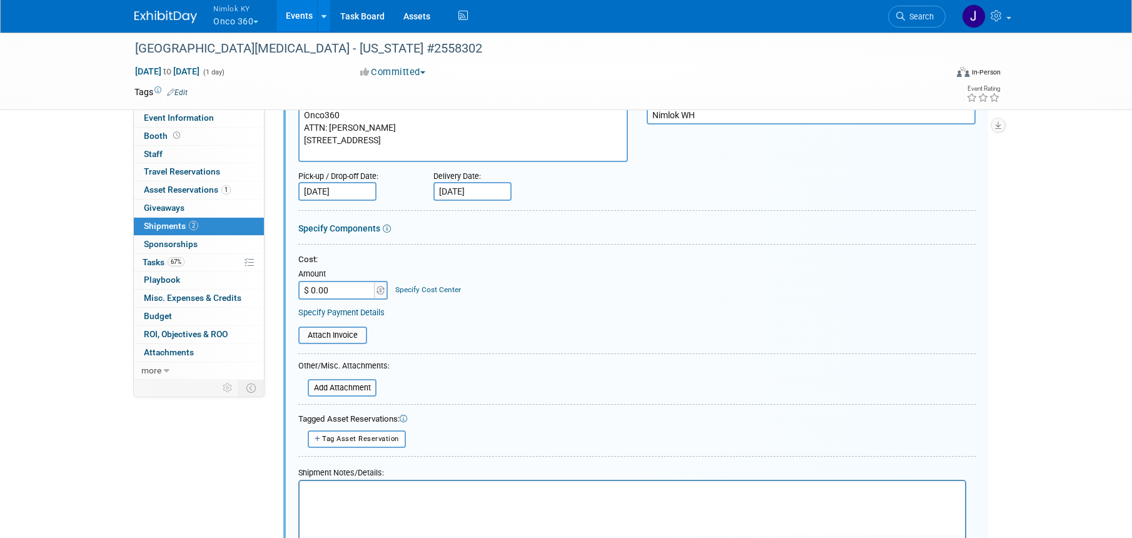
scroll to position [455, 0]
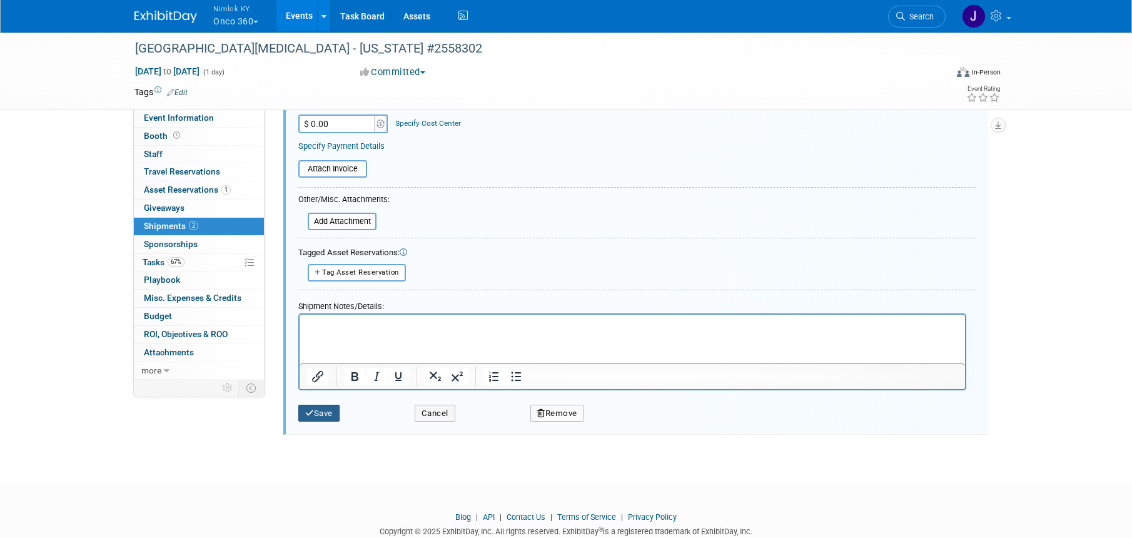
type input "817778928115"
click at [327, 412] on button "Save" at bounding box center [318, 413] width 41 height 18
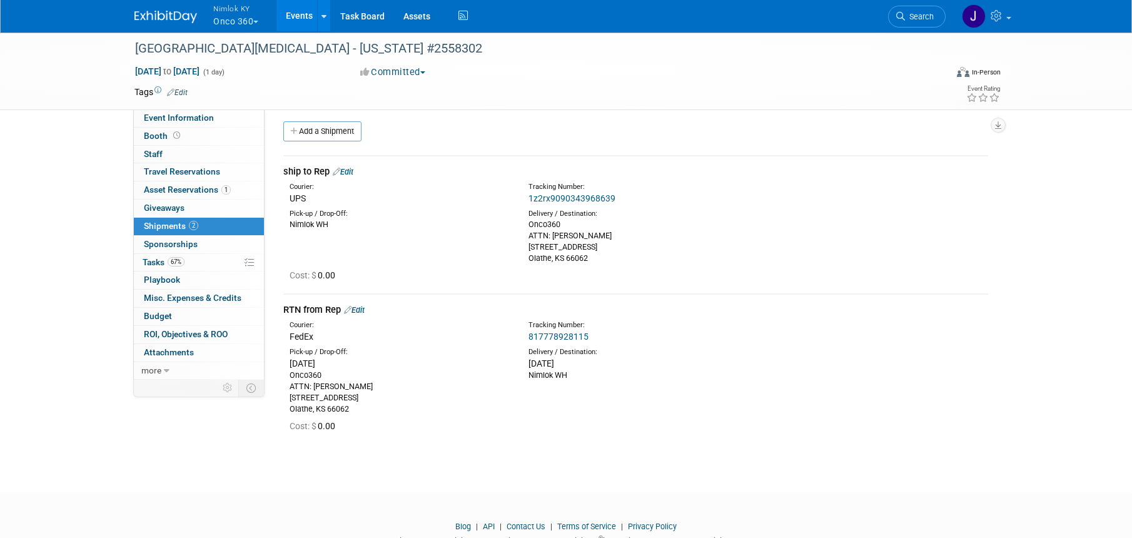
scroll to position [0, 0]
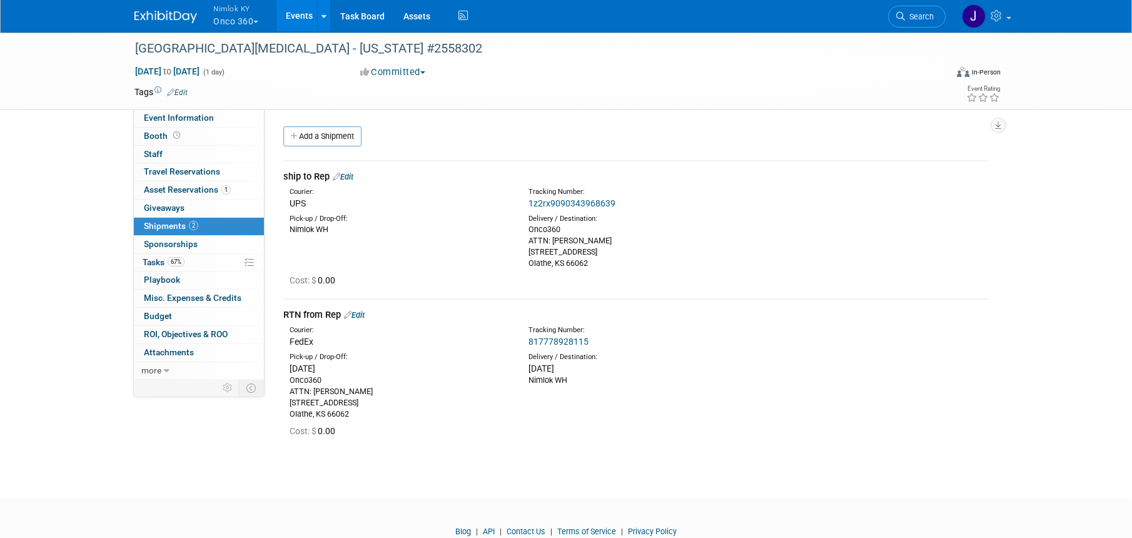
click at [239, 19] on button "Nimlok KY Onco 360" at bounding box center [243, 16] width 62 height 33
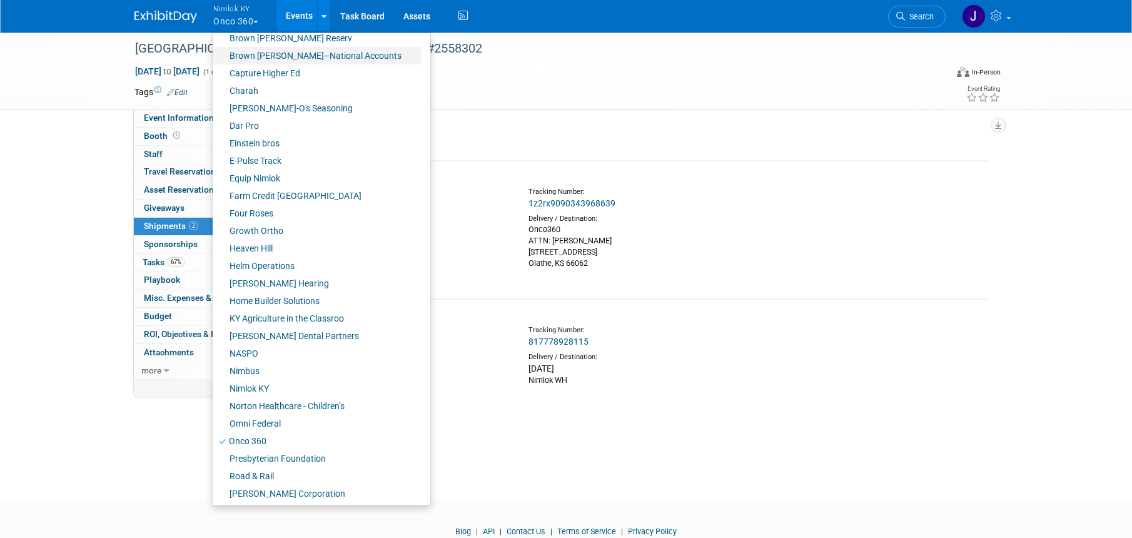
scroll to position [351, 0]
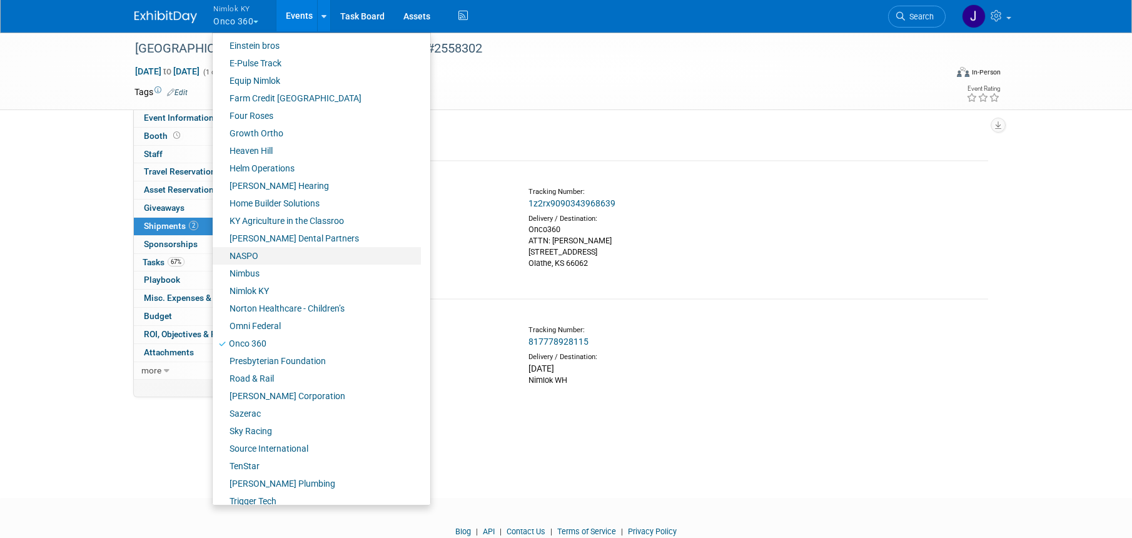
click at [278, 259] on link "NASPO" at bounding box center [317, 256] width 208 height 18
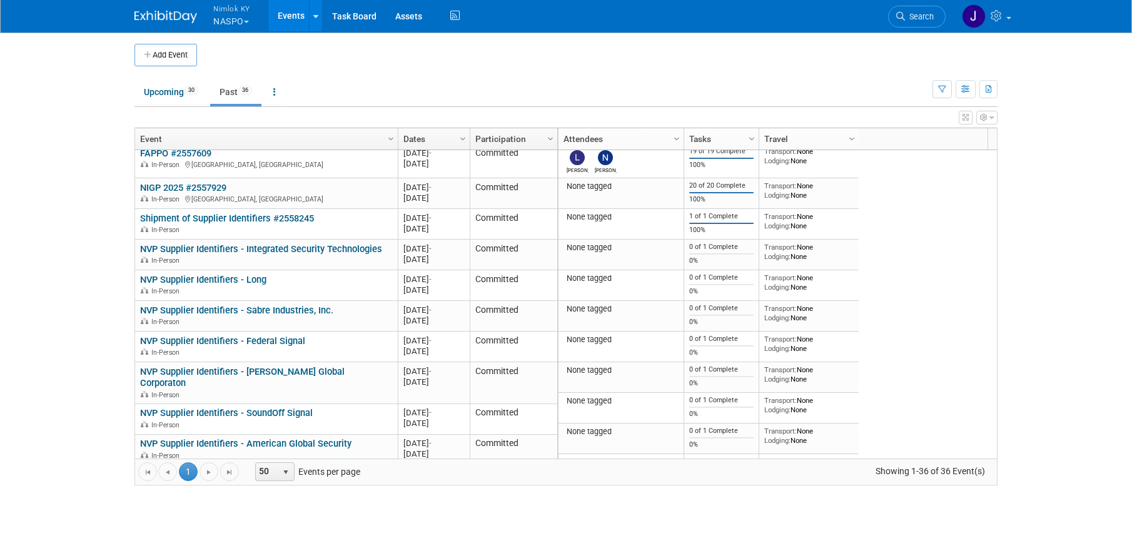
scroll to position [150, 0]
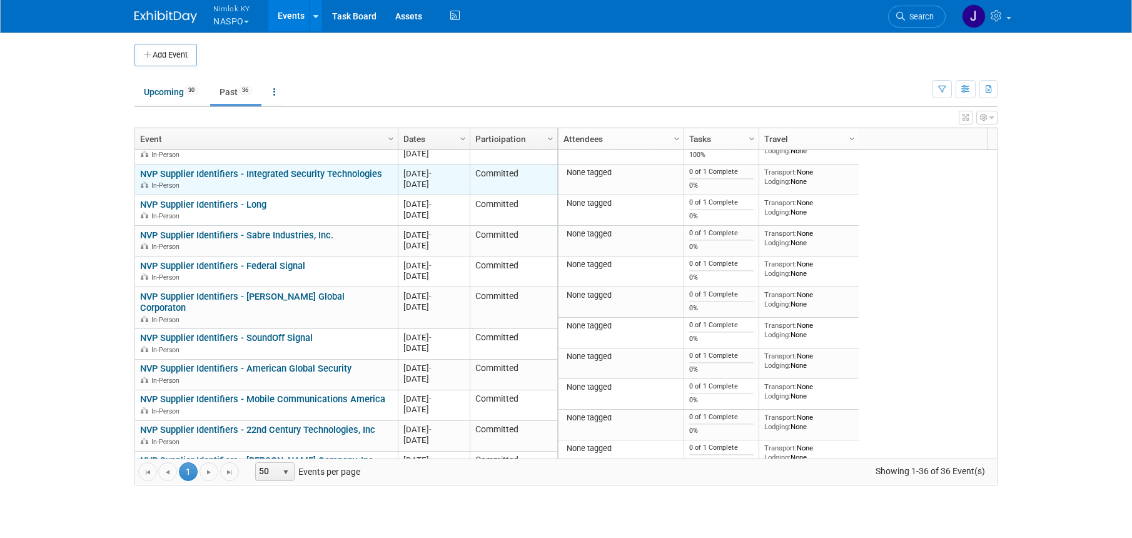
click at [309, 173] on link "NVP Supplier Identifiers - Integrated Security Technologies" at bounding box center [261, 173] width 242 height 11
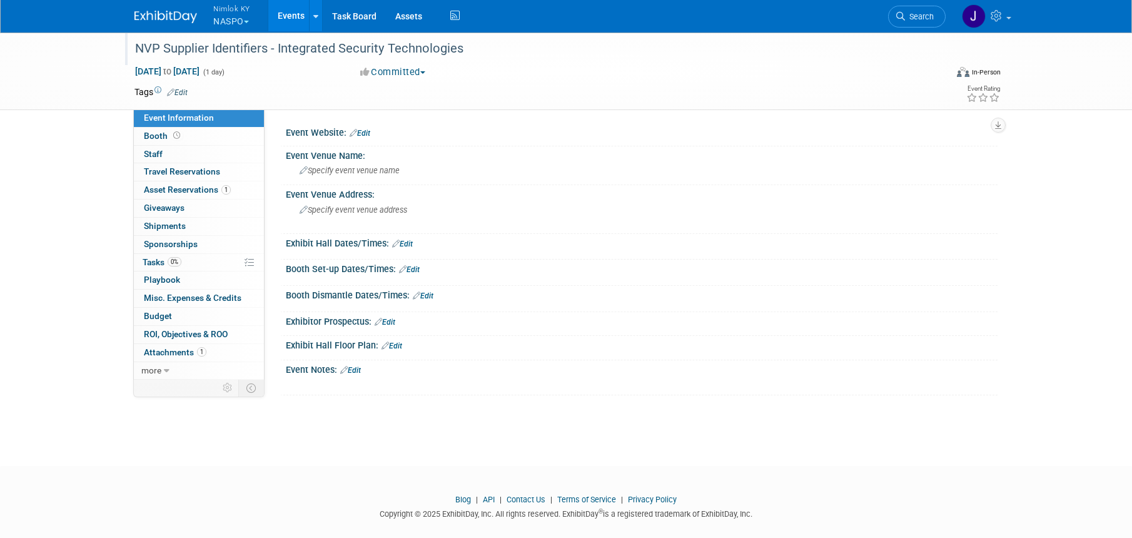
click at [481, 47] on div "NVP Supplier Identifiers - Integrated Security Technologies" at bounding box center [529, 49] width 796 height 23
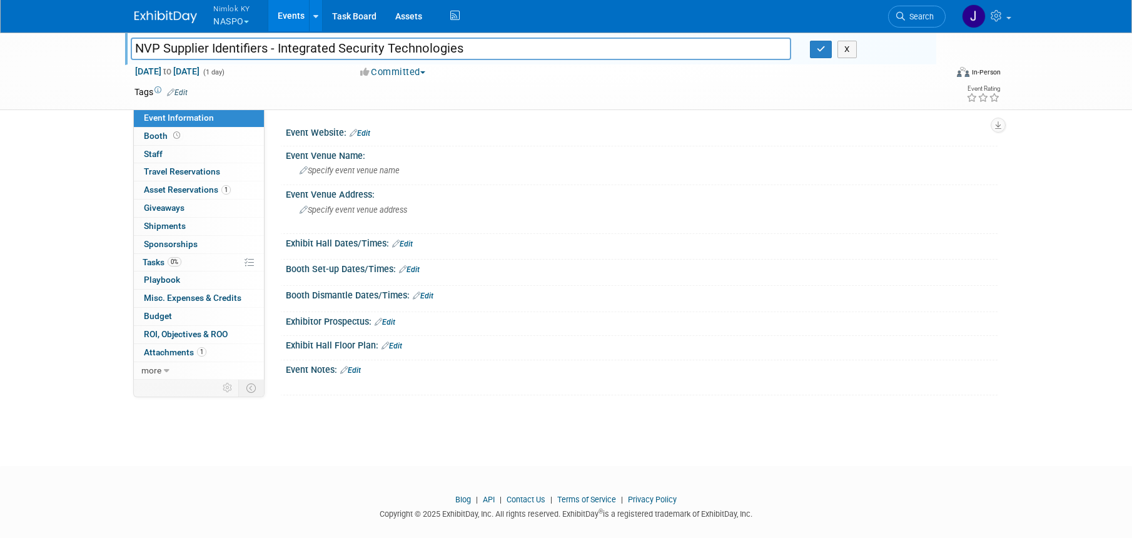
drag, startPoint x: 470, startPoint y: 51, endPoint x: 276, endPoint y: 52, distance: 193.2
click at [276, 52] on input "NVP Supplier Identifiers - Integrated Security Technologies" at bounding box center [461, 49] width 660 height 22
click at [512, 49] on input "NVP Supplier Identifiers - Integrated Security Technologies" at bounding box center [461, 49] width 660 height 22
type input "NVP Supplier Identifiers - Integrated Security Technologies #2558409"
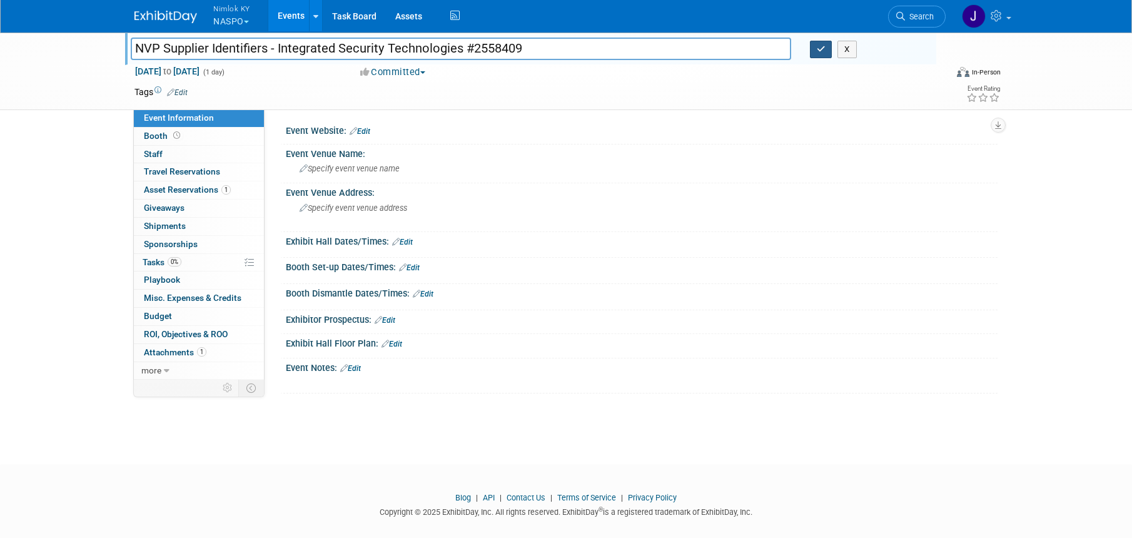
click at [825, 48] on button "button" at bounding box center [821, 50] width 23 height 18
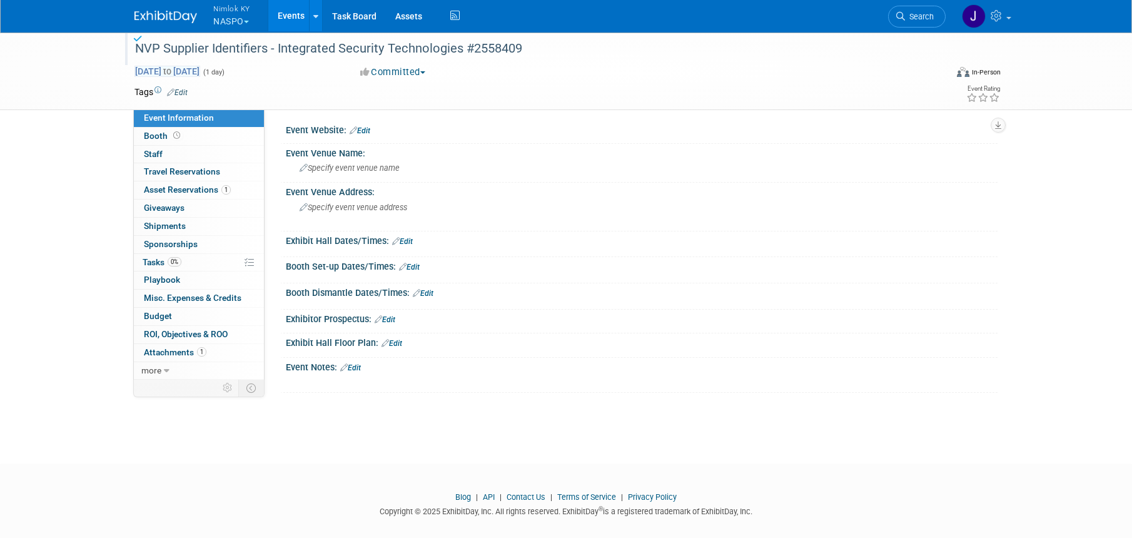
click at [200, 69] on span "Aug 31, 2025 to Aug 31, 2025" at bounding box center [167, 71] width 66 height 11
type input "[DATE]"
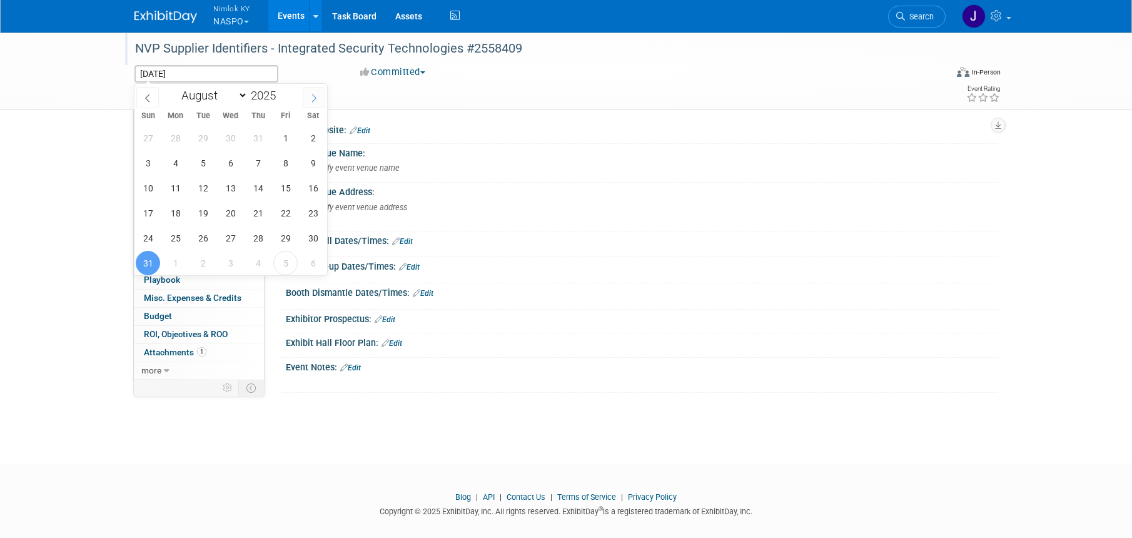
click at [313, 100] on icon at bounding box center [313, 98] width 9 height 9
select select "8"
click at [286, 155] on span "12" at bounding box center [285, 163] width 24 height 24
type input "[DATE]"
click at [286, 156] on span "12" at bounding box center [285, 163] width 24 height 24
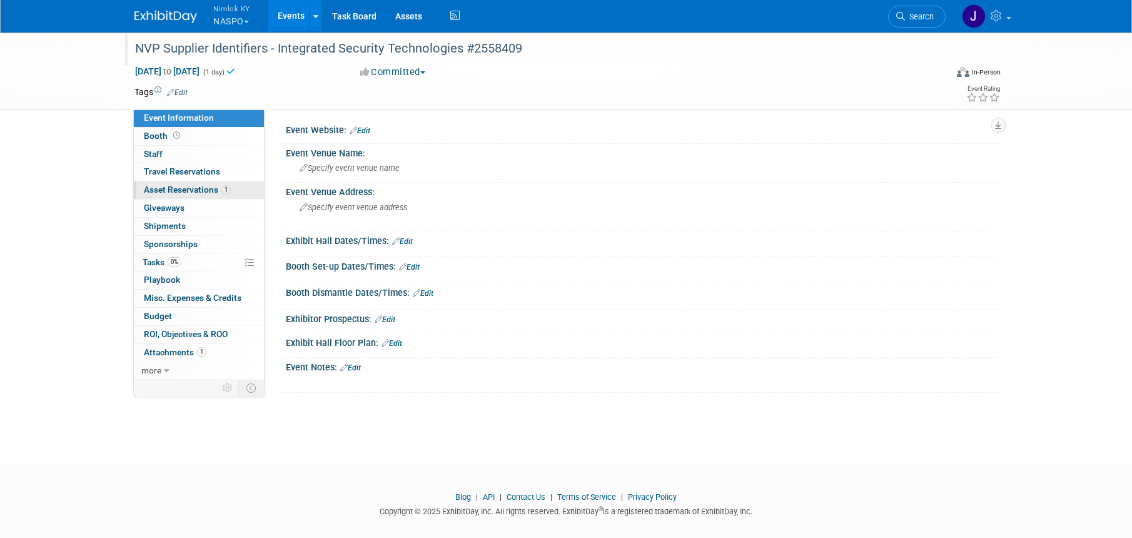
click at [221, 186] on span "1" at bounding box center [225, 189] width 9 height 9
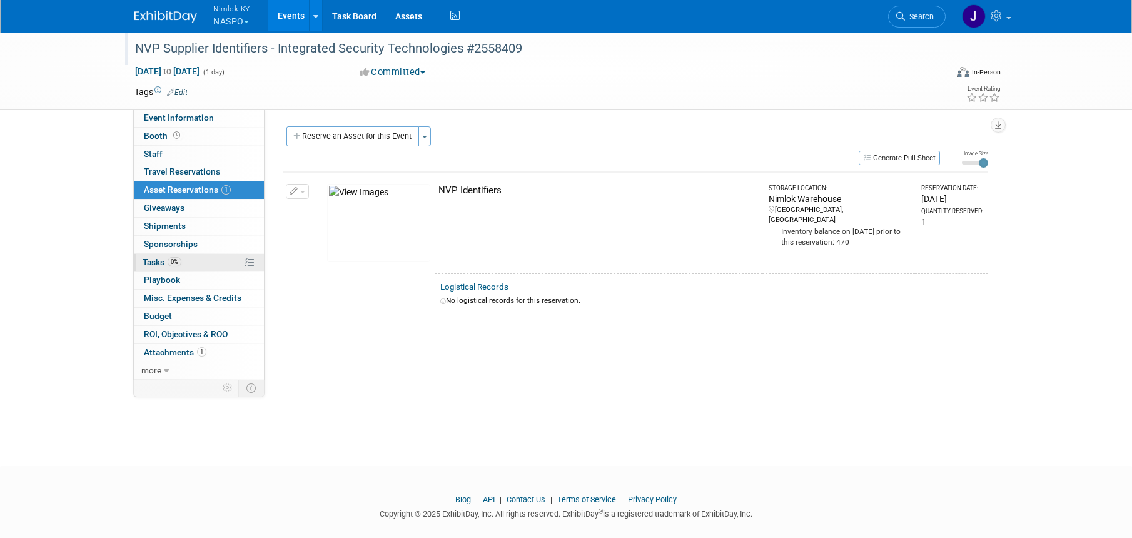
click at [203, 261] on link "0% Tasks 0%" at bounding box center [199, 263] width 130 height 18
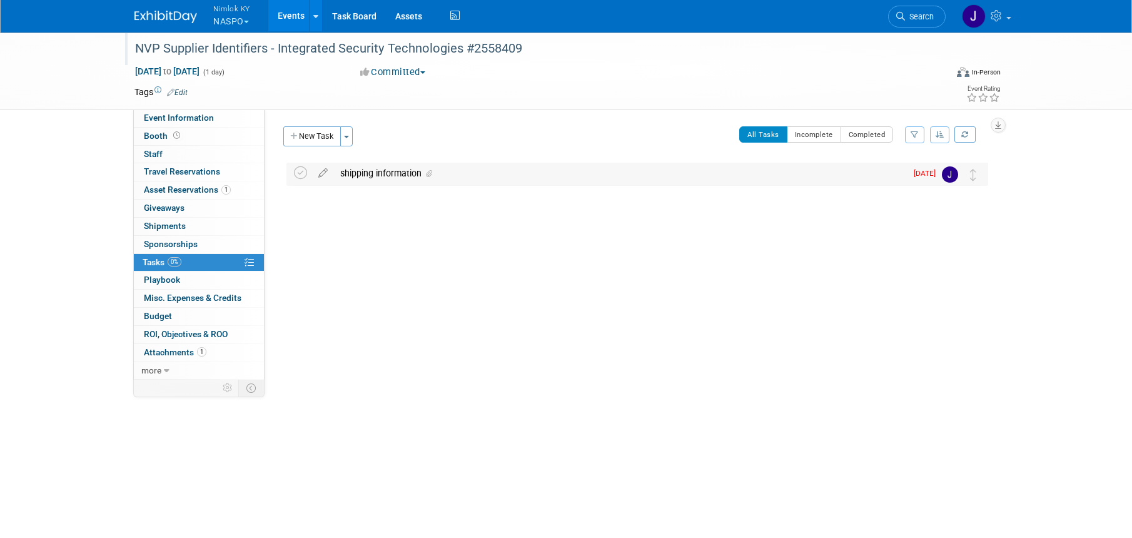
click at [480, 171] on div "shipping information" at bounding box center [620, 173] width 572 height 21
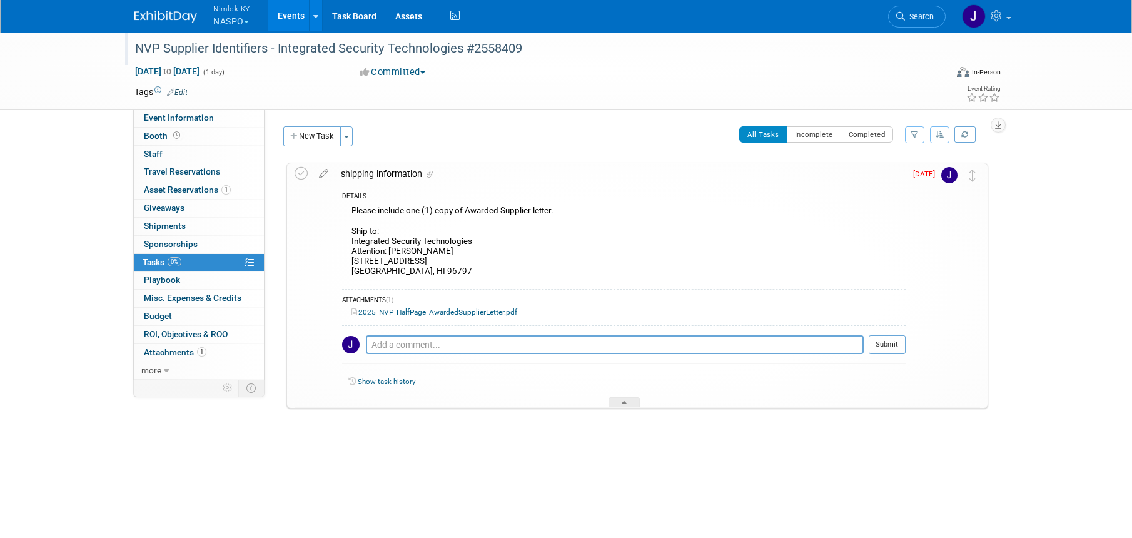
click at [424, 271] on div "Please include one (1) copy of Awarded Supplier letter. Ship to: Integrated Sec…" at bounding box center [623, 242] width 563 height 79
drag, startPoint x: 422, startPoint y: 271, endPoint x: 348, endPoint y: 242, distance: 80.0
click at [348, 242] on div "Please include one (1) copy of Awarded Supplier letter. Ship to: Integrated Sec…" at bounding box center [623, 242] width 563 height 79
copy div "Integrated Security Technologies Attention: Christine Lanning 94-1388 Moaniani …"
click at [299, 173] on icon at bounding box center [300, 173] width 13 height 13
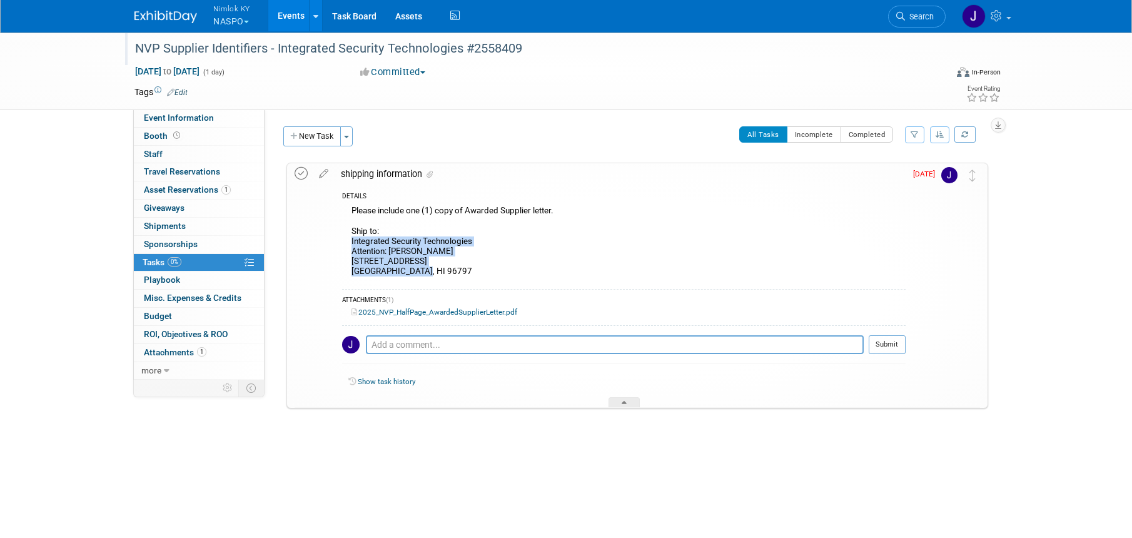
click at [299, 173] on icon at bounding box center [300, 173] width 13 height 13
click at [328, 144] on button "New Task" at bounding box center [312, 136] width 58 height 20
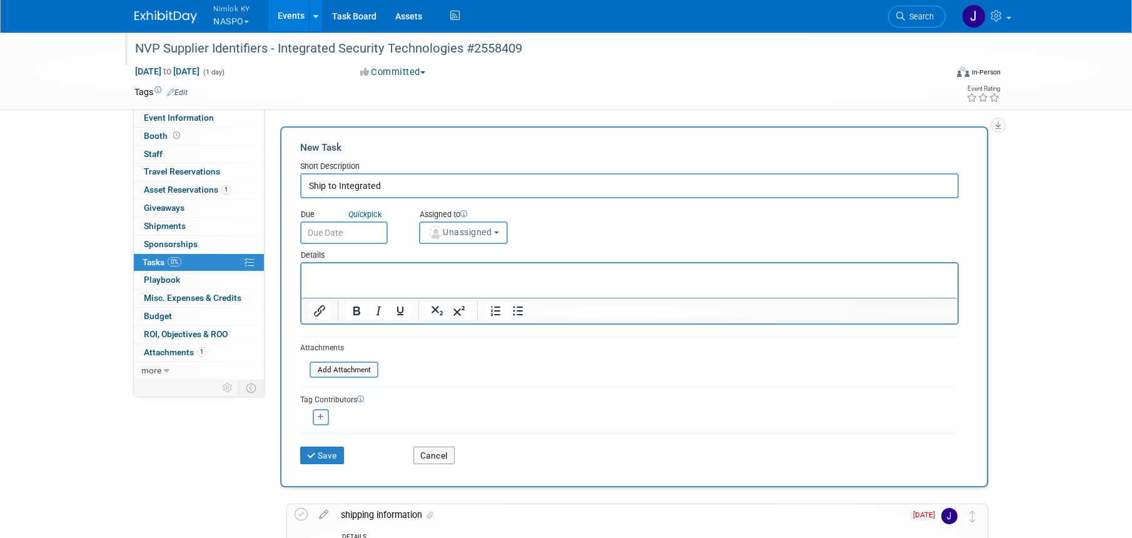
type input "Ship to Integrated"
click at [366, 233] on input "text" at bounding box center [344, 232] width 88 height 23
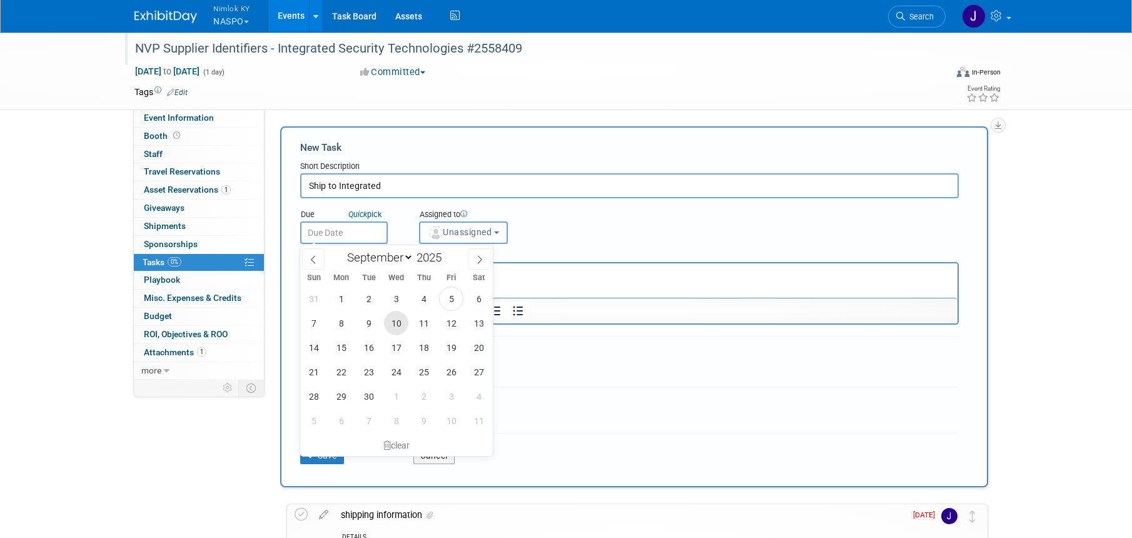
click at [398, 323] on span "10" at bounding box center [396, 323] width 24 height 24
type input "[DATE]"
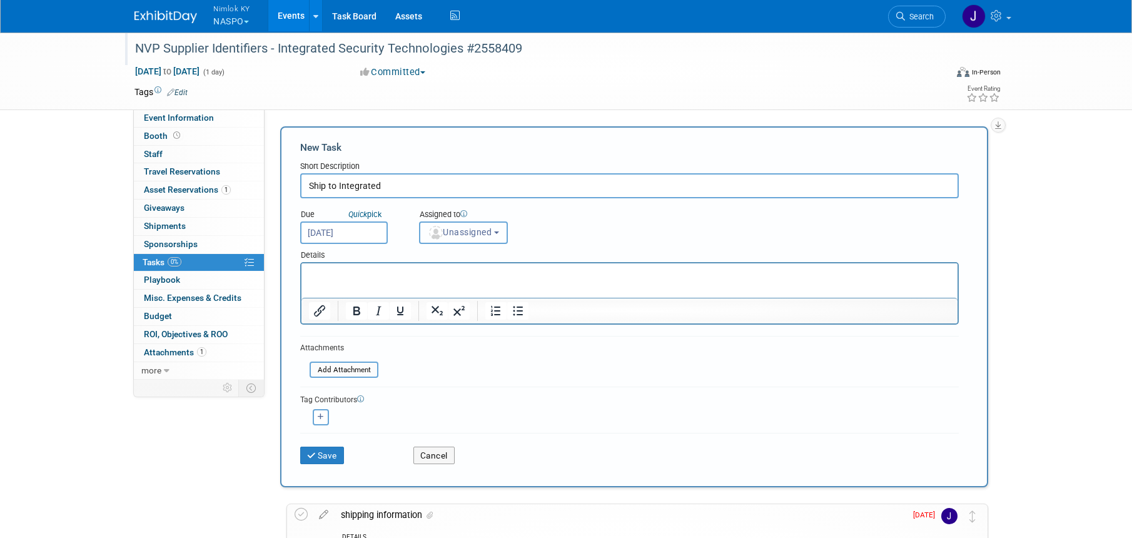
click at [458, 233] on span "Unassigned" at bounding box center [460, 232] width 64 height 10
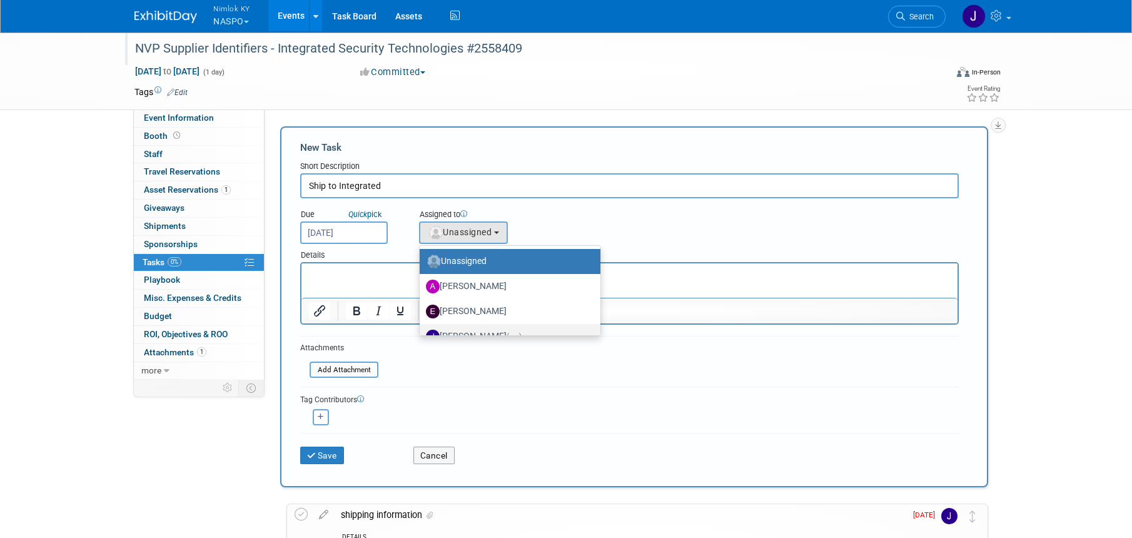
click at [491, 331] on label "[PERSON_NAME] (me)" at bounding box center [507, 336] width 162 height 20
click at [421, 331] on input "[PERSON_NAME] (me)" at bounding box center [417, 335] width 8 height 8
select select "6959d863-ee32-42c4-bffe-2330cab25484"
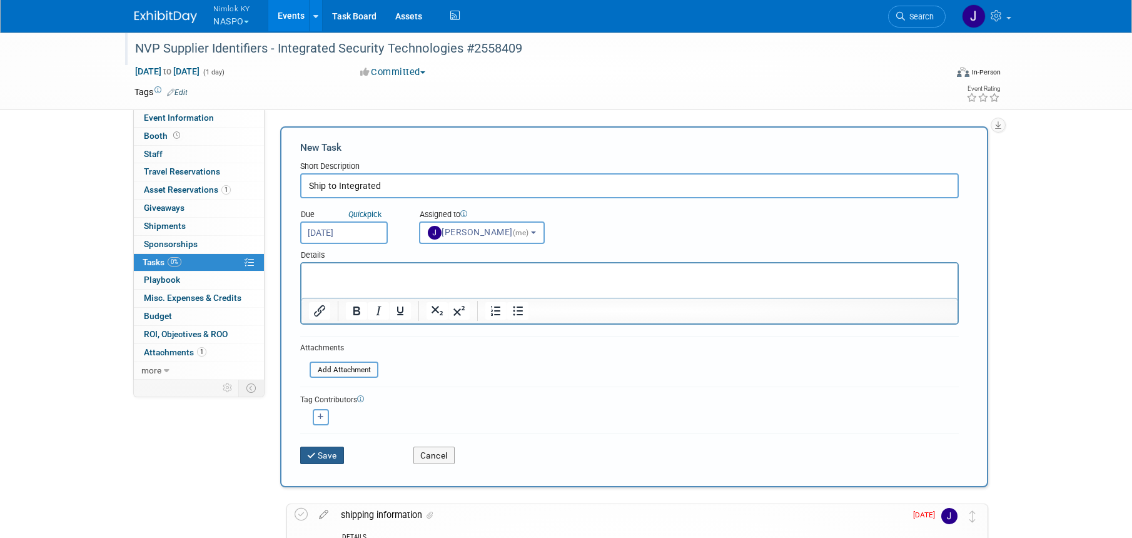
click at [326, 461] on button "Save" at bounding box center [322, 455] width 44 height 18
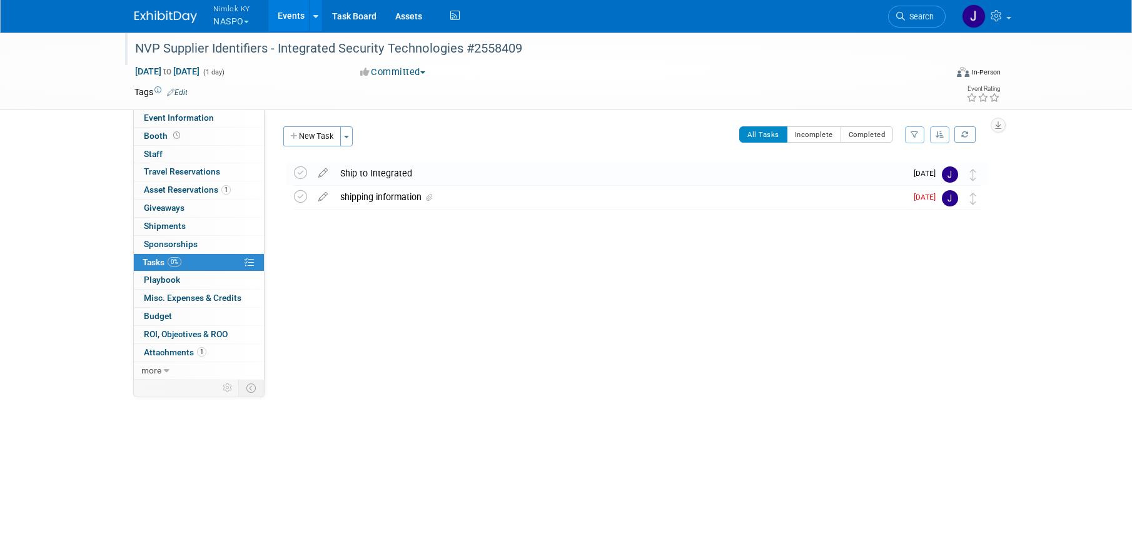
click at [284, 16] on link "Events" at bounding box center [291, 15] width 46 height 31
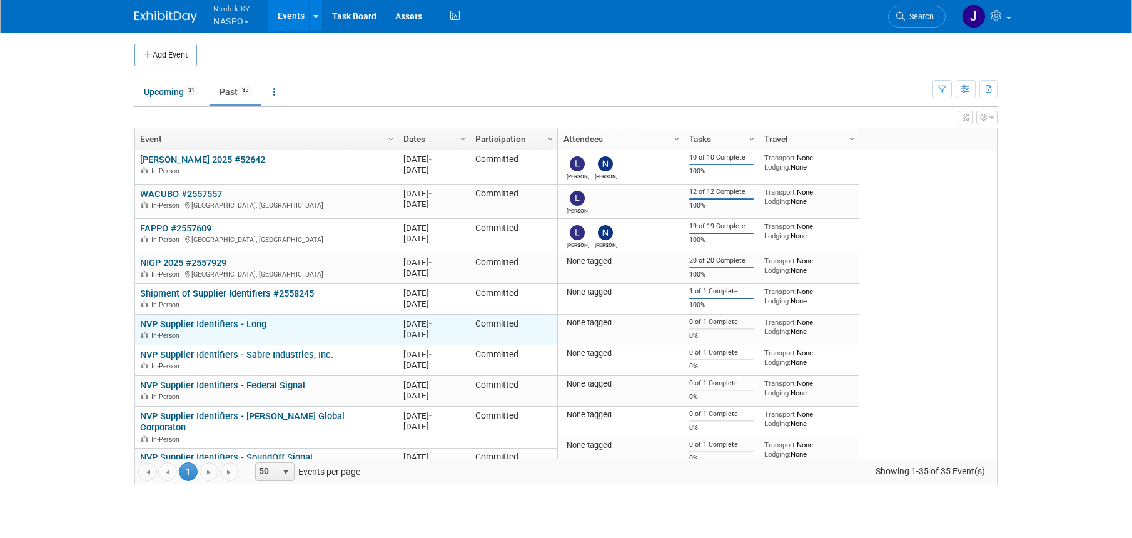
click at [244, 324] on link "NVP Supplier Identifiers - Long" at bounding box center [203, 323] width 126 height 11
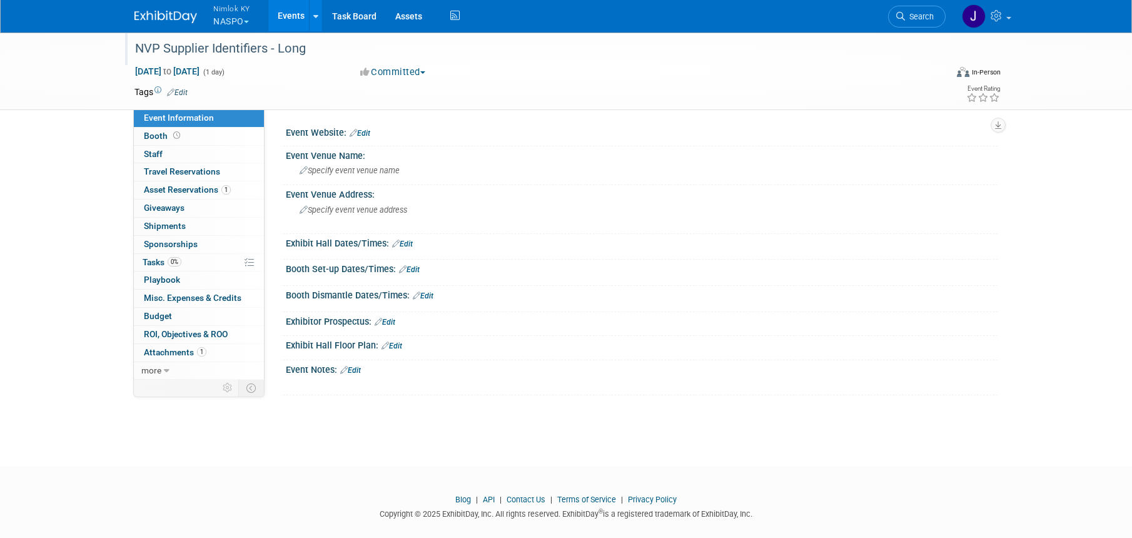
click at [321, 48] on div "NVP Supplier Identifiers - Long" at bounding box center [529, 49] width 796 height 23
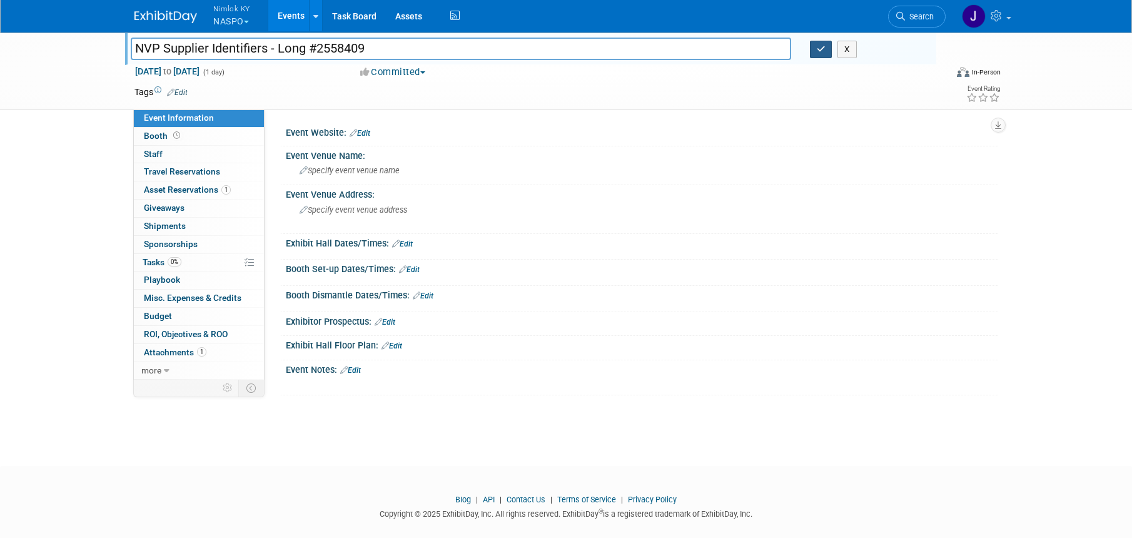
type input "NVP Supplier Identifiers - Long #2558409"
click at [814, 51] on button "button" at bounding box center [821, 50] width 23 height 18
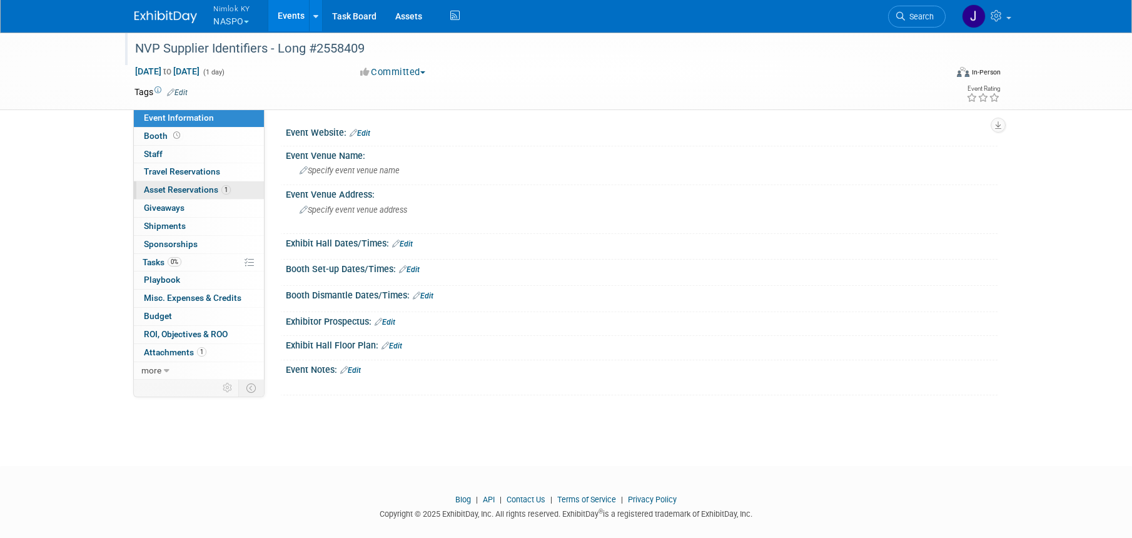
click at [188, 188] on span "Asset Reservations 1" at bounding box center [187, 189] width 87 height 10
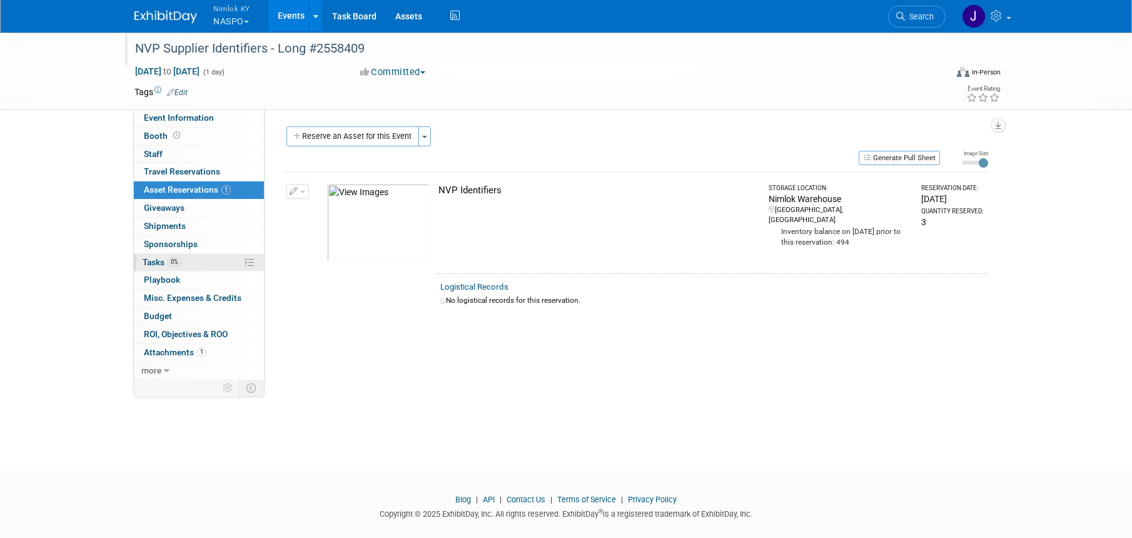
click at [184, 262] on link "0% Tasks 0%" at bounding box center [199, 263] width 130 height 18
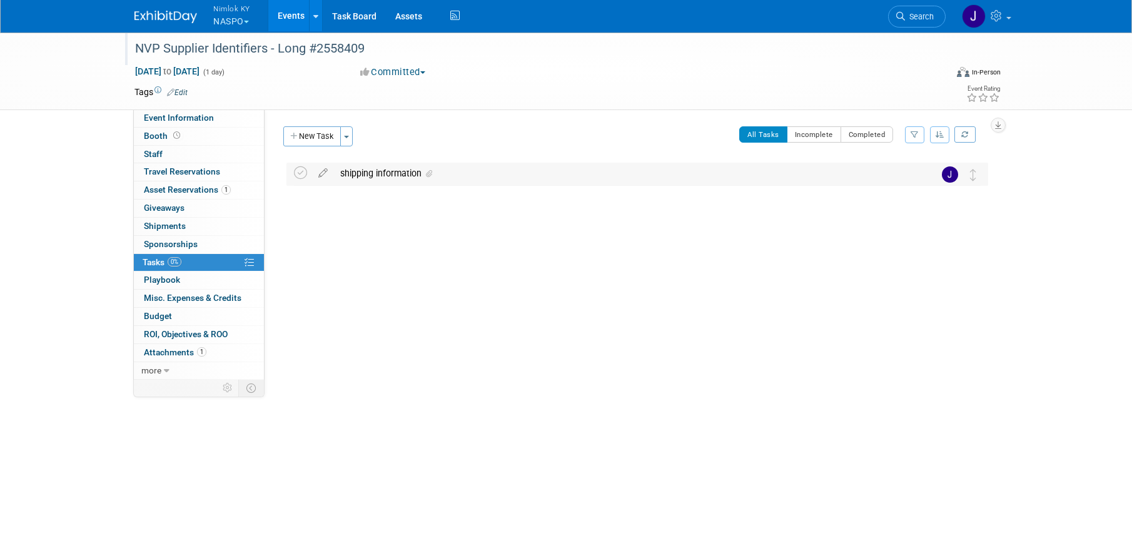
click at [460, 178] on div "shipping information" at bounding box center [625, 173] width 583 height 21
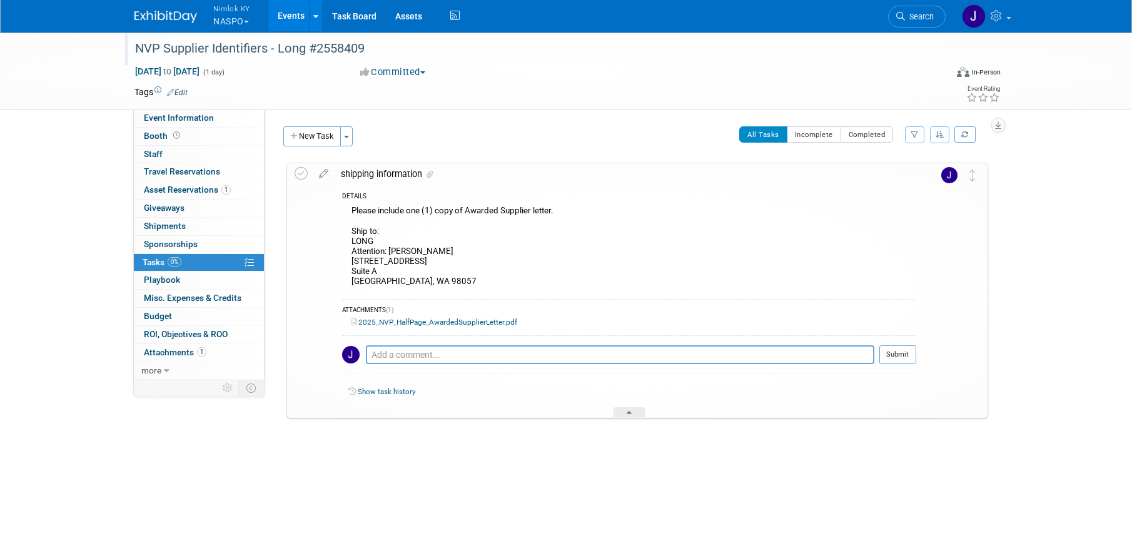
click at [431, 275] on div "Please include one (1) copy of Awarded Supplier letter. Ship to: LONG Attention…" at bounding box center [629, 248] width 574 height 90
drag, startPoint x: 403, startPoint y: 280, endPoint x: 352, endPoint y: 243, distance: 63.5
click at [352, 243] on div "Please include one (1) copy of Awarded Supplier letter. Ship to: LONG Attention…" at bounding box center [629, 248] width 574 height 90
copy div "LONG Attention: Craig Engelbrecht 800 SW 34th St Suite A Renton, WA 98057"
click at [299, 175] on icon at bounding box center [300, 173] width 13 height 13
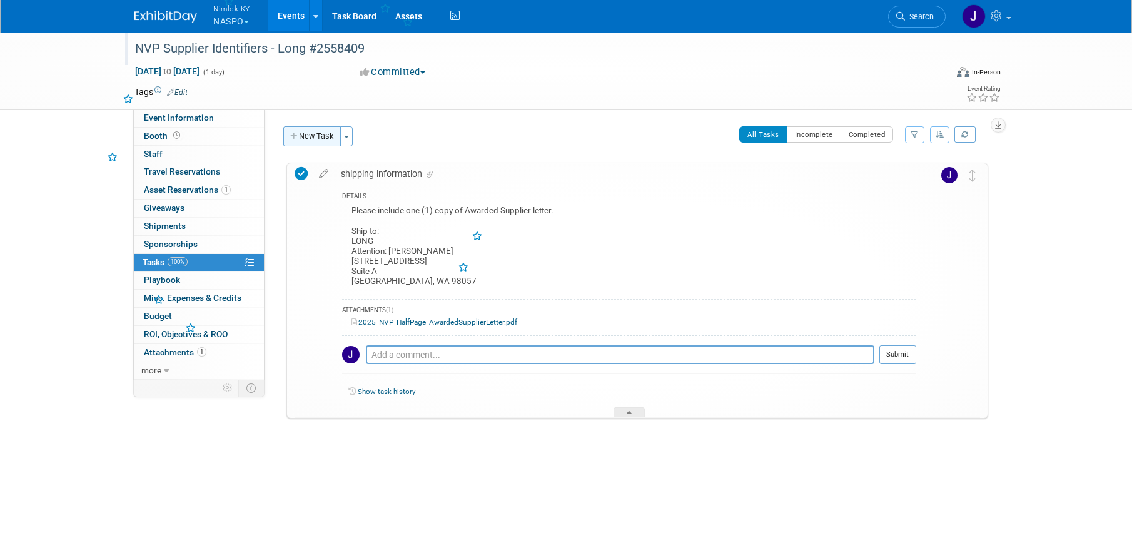
click at [310, 137] on button "New Task" at bounding box center [312, 136] width 58 height 20
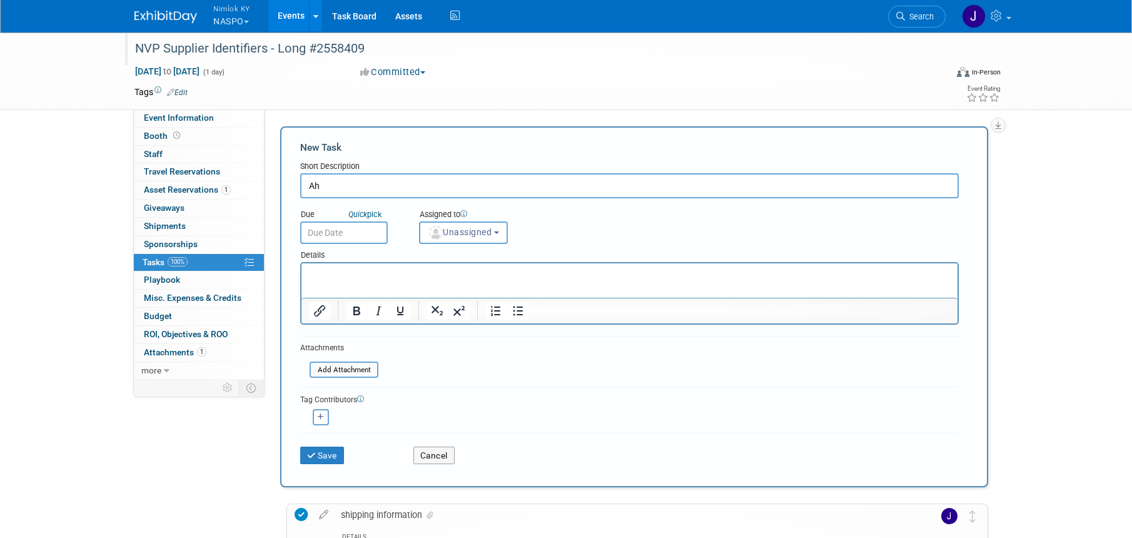
type input "A"
type input "ship to long"
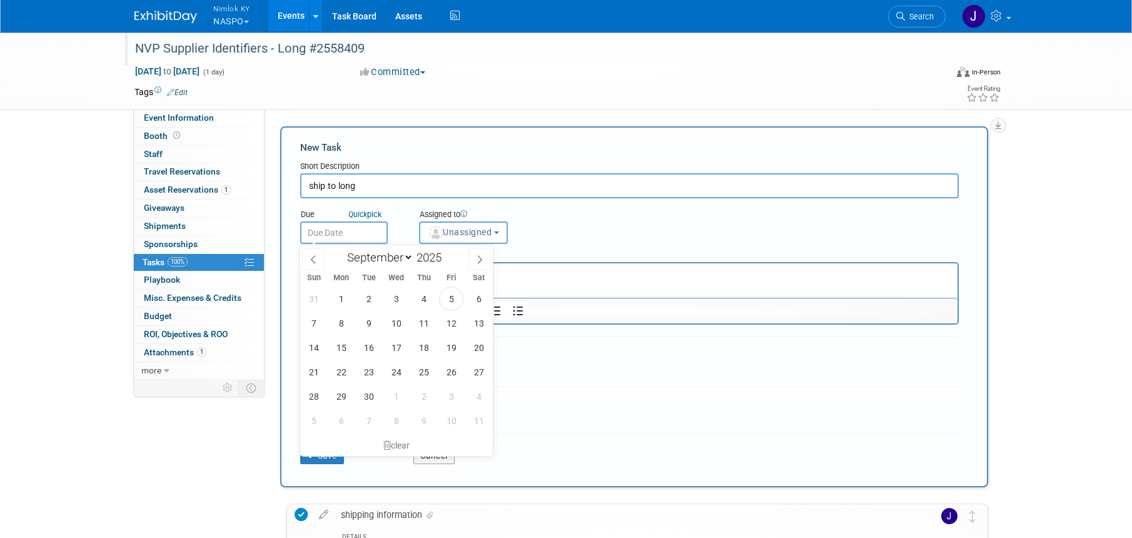
click at [366, 238] on input "text" at bounding box center [344, 232] width 88 height 23
click at [401, 321] on span "10" at bounding box center [396, 323] width 24 height 24
type input "[DATE]"
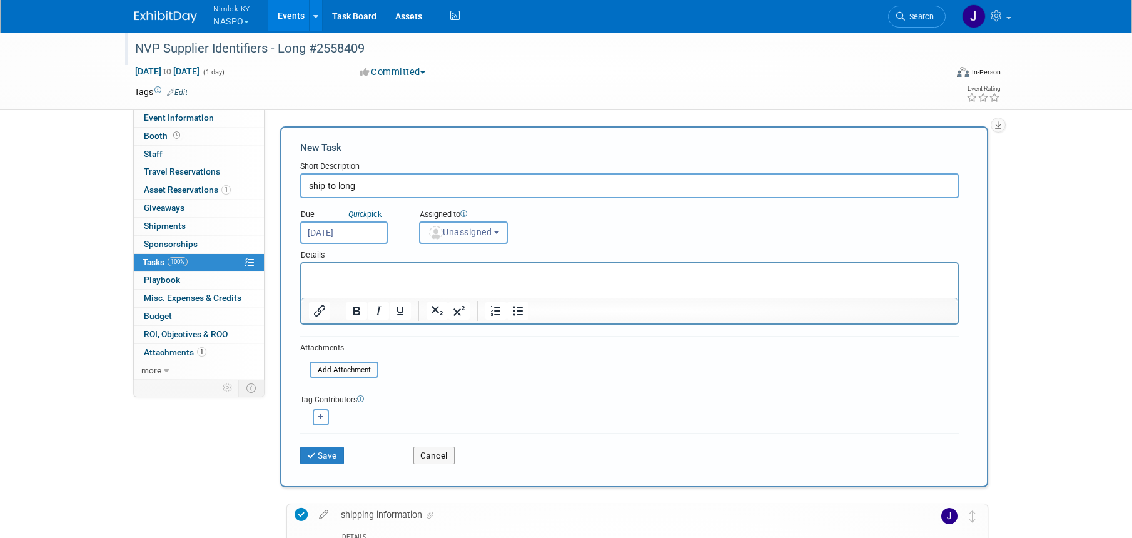
click at [448, 241] on button "Unassigned" at bounding box center [463, 232] width 89 height 23
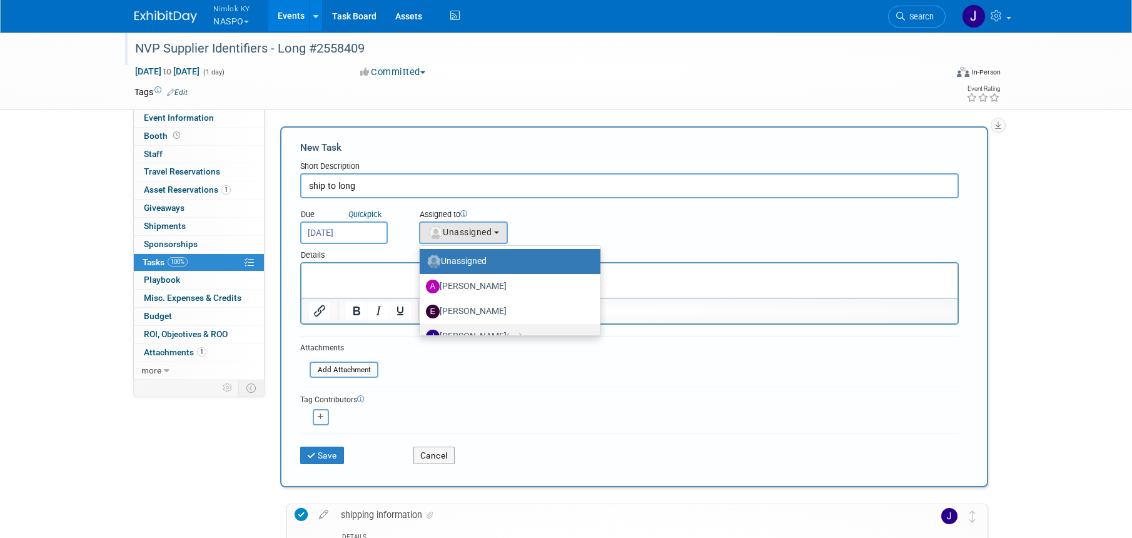
click at [469, 333] on label "[PERSON_NAME] (me)" at bounding box center [507, 336] width 162 height 20
click at [421, 333] on input "[PERSON_NAME] (me)" at bounding box center [417, 335] width 8 height 8
select select "6959d863-ee32-42c4-bffe-2330cab25484"
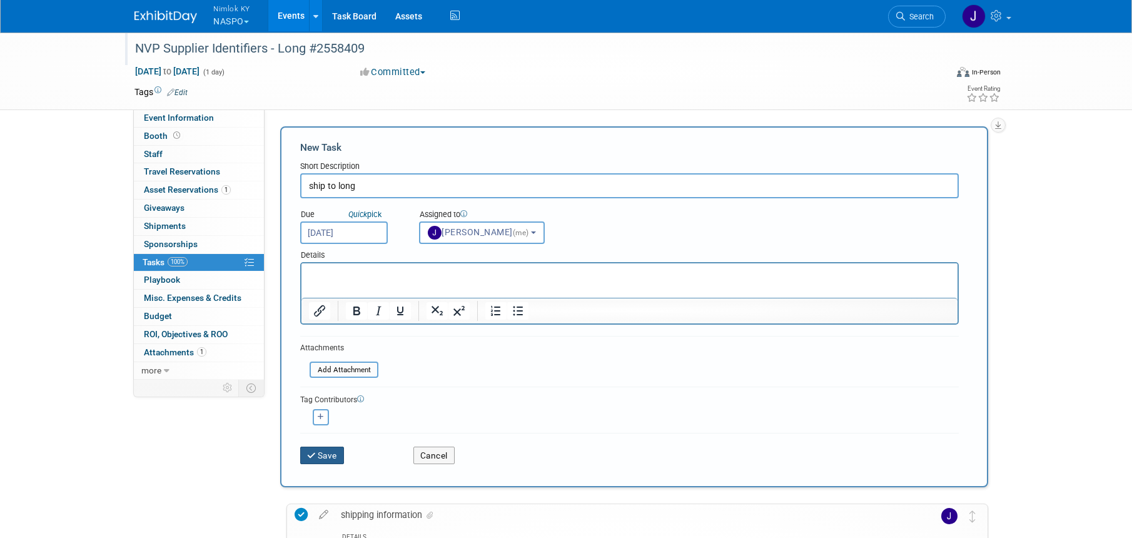
click at [335, 453] on button "Save" at bounding box center [322, 455] width 44 height 18
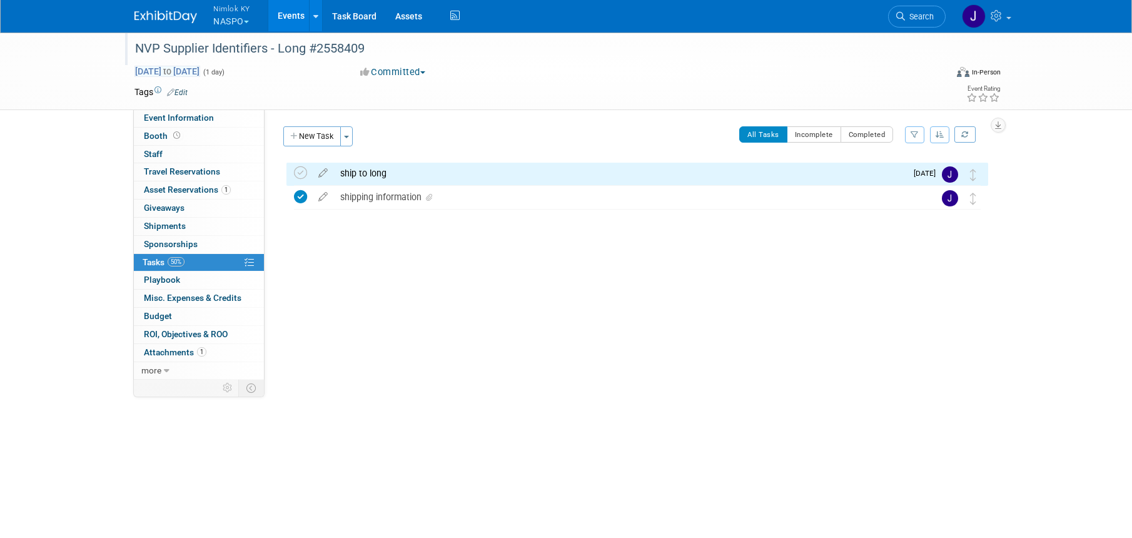
click at [200, 73] on span "[DATE] to [DATE]" at bounding box center [167, 71] width 66 height 11
type input "[DATE]"
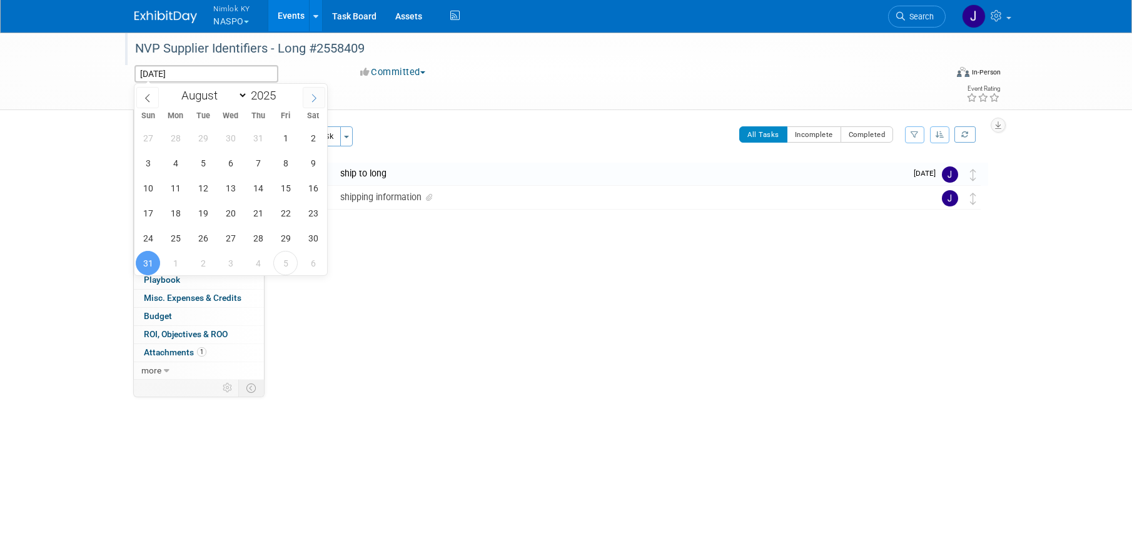
click at [315, 99] on icon at bounding box center [313, 98] width 9 height 9
select select "8"
click at [291, 162] on span "12" at bounding box center [285, 163] width 24 height 24
type input "Sep 12, 2025"
click at [291, 162] on span "12" at bounding box center [285, 163] width 24 height 24
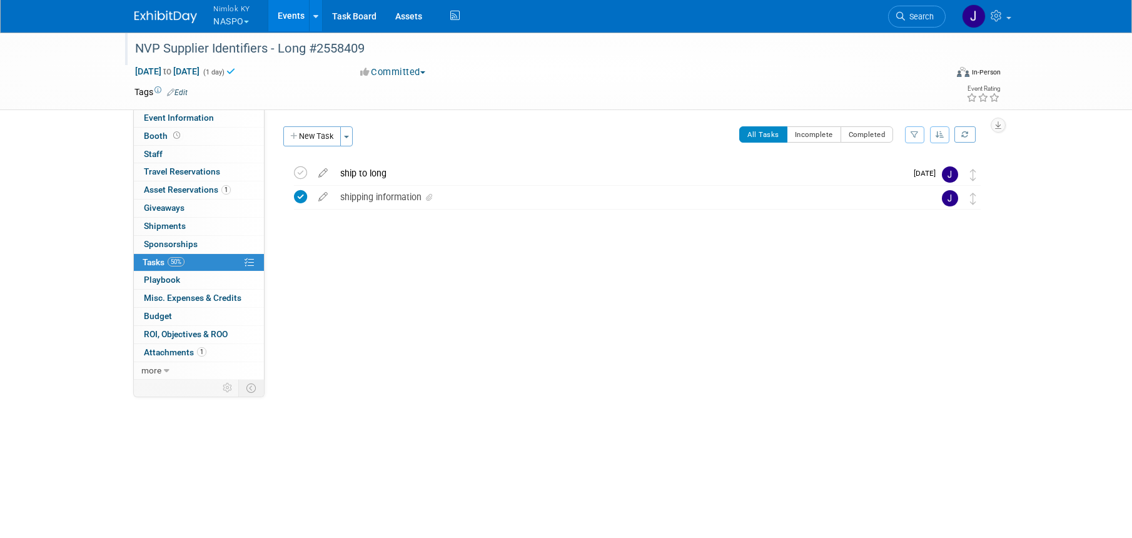
click at [281, 9] on link "Events" at bounding box center [291, 15] width 46 height 31
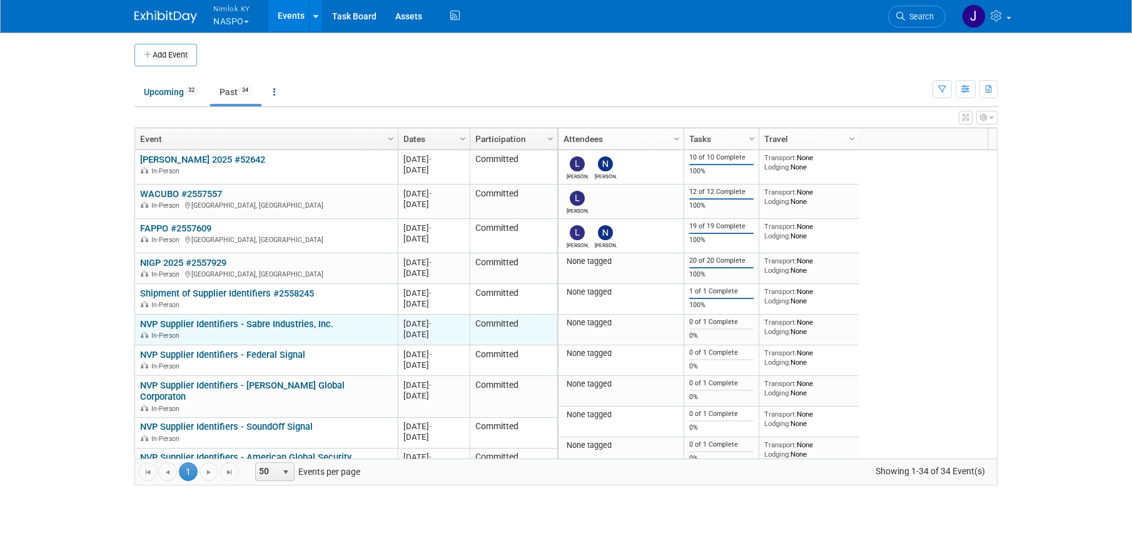
click at [322, 323] on link "NVP Supplier Identifiers - Sabre Industries, Inc." at bounding box center [236, 323] width 193 height 11
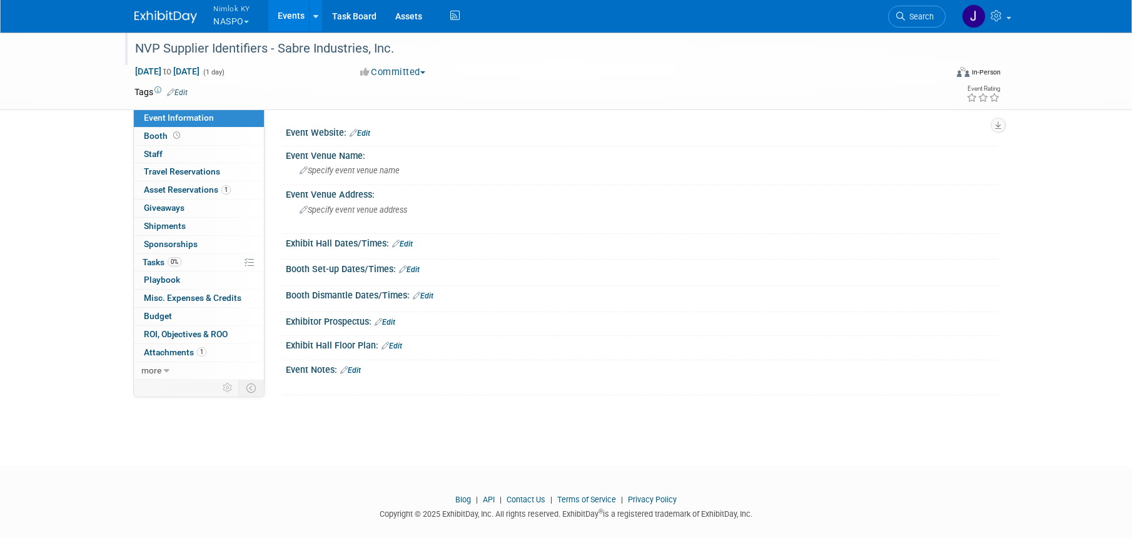
click at [394, 42] on div "NVP Supplier Identifiers - Sabre Industries, Inc." at bounding box center [529, 49] width 796 height 23
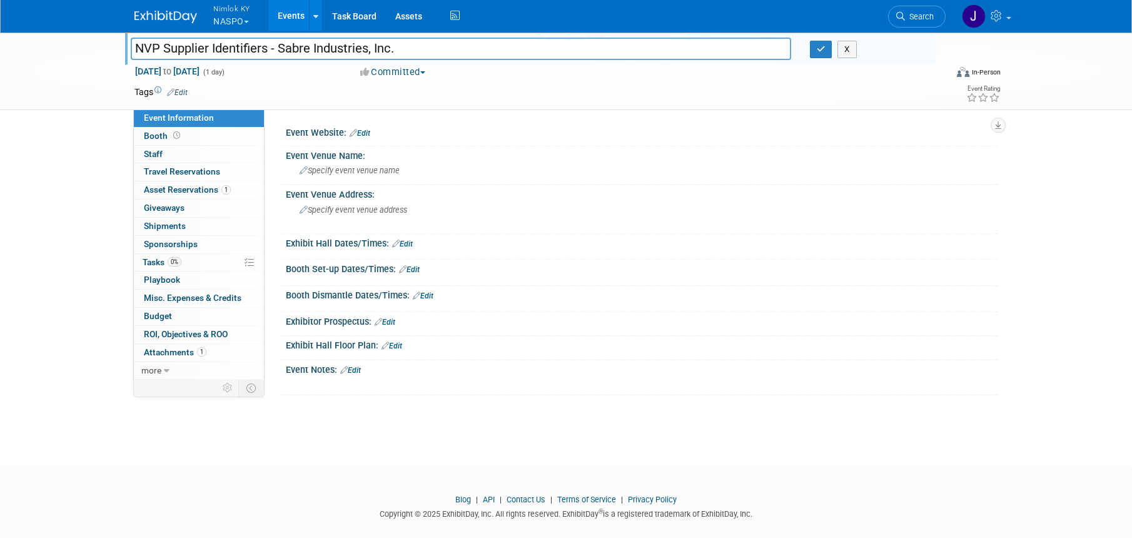
drag, startPoint x: 391, startPoint y: 51, endPoint x: 278, endPoint y: 43, distance: 113.4
click at [278, 43] on input "NVP Supplier Identifiers - Sabre Industries, Inc." at bounding box center [461, 49] width 660 height 22
click at [441, 49] on input "NVP Supplier Identifiers - Sabre Industries, Inc." at bounding box center [461, 49] width 660 height 22
type input "NVP Supplier Identifiers - Sabre Industries, Inc. #2558409"
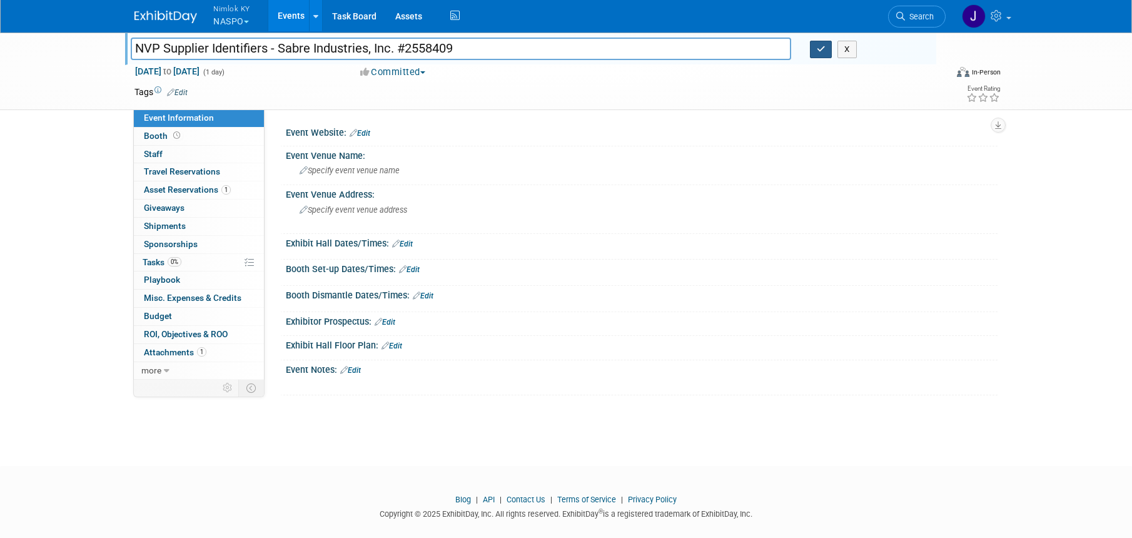
click at [816, 51] on icon "button" at bounding box center [820, 49] width 9 height 8
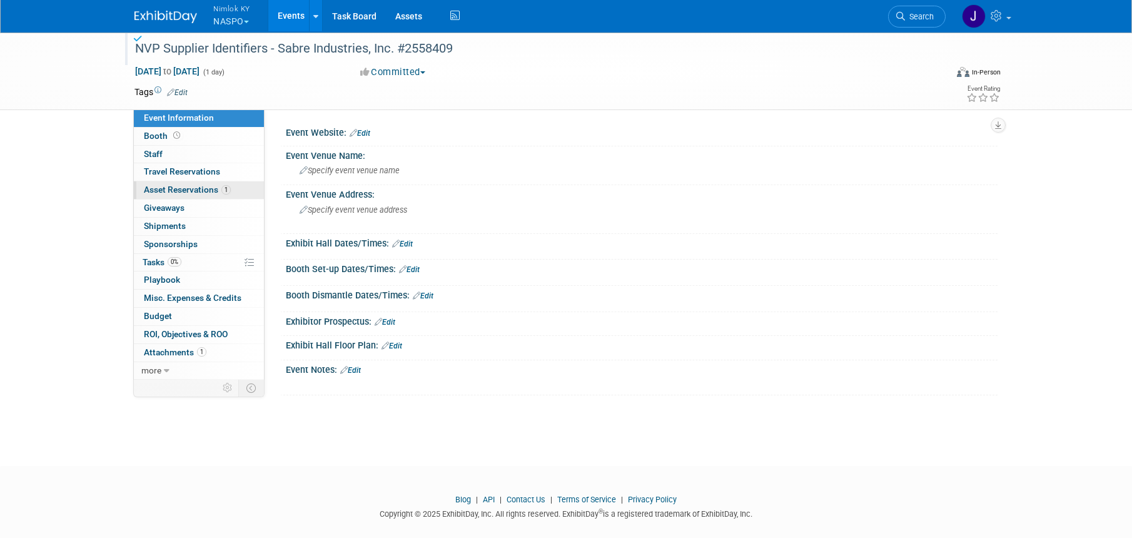
click at [213, 189] on span "Asset Reservations 1" at bounding box center [187, 189] width 87 height 10
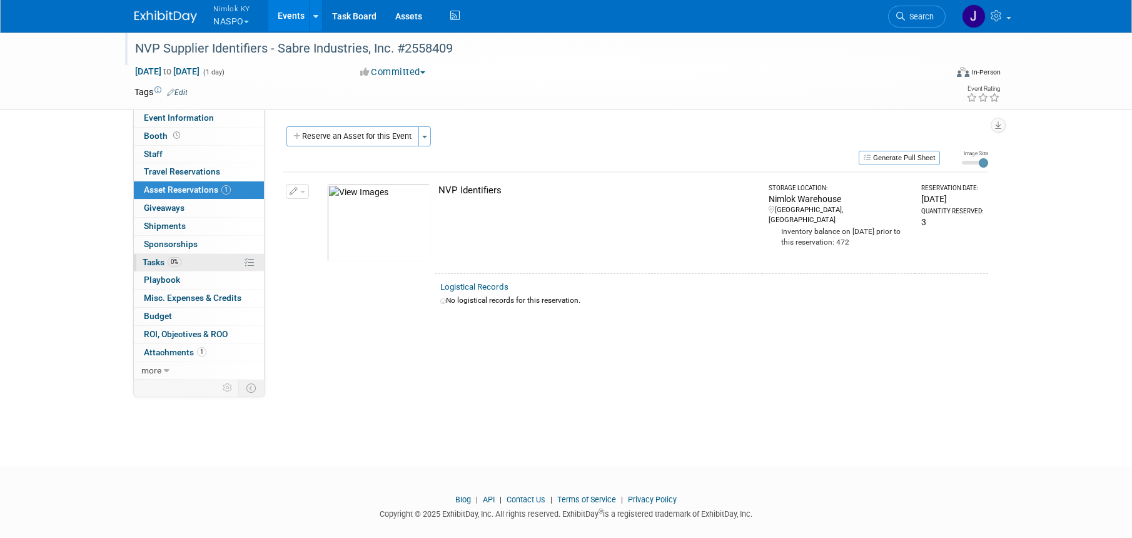
click at [193, 261] on link "0% Tasks 0%" at bounding box center [199, 263] width 130 height 18
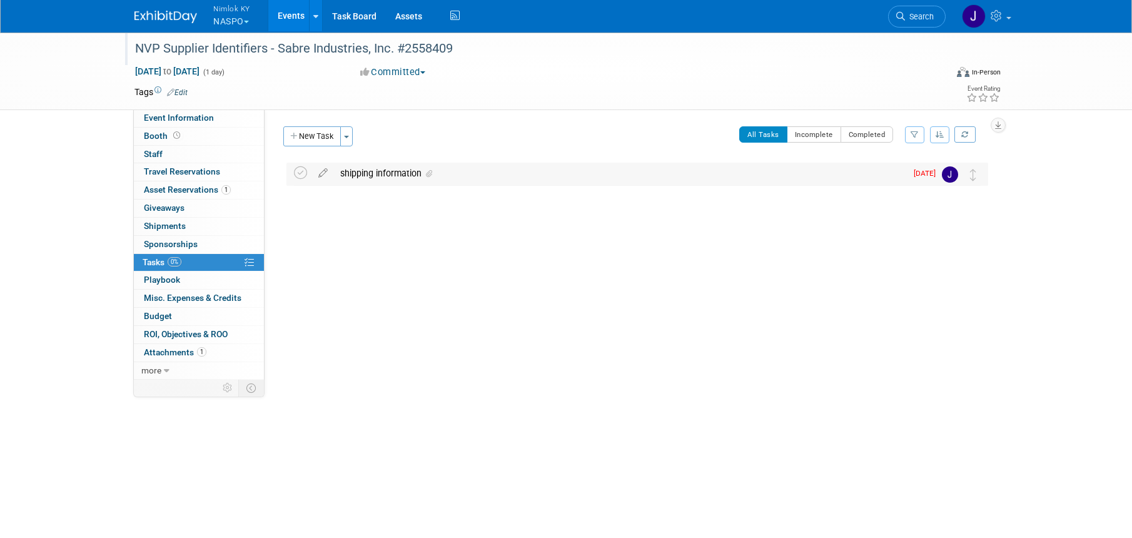
click at [454, 174] on div "shipping information" at bounding box center [620, 173] width 572 height 21
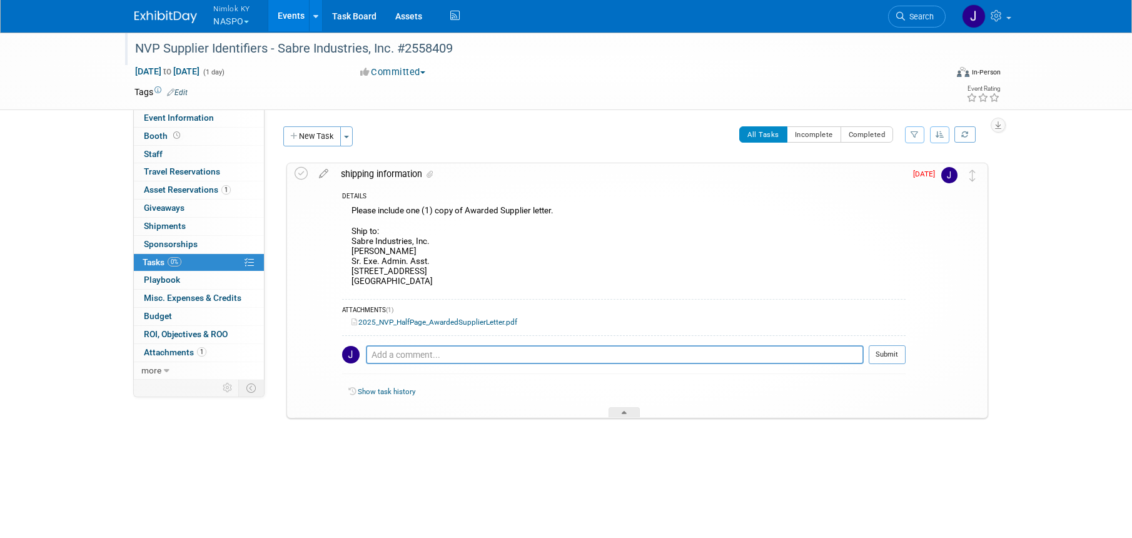
click at [436, 283] on div "Please include one (1) copy of Awarded Supplier letter. Ship to: Sabre Industri…" at bounding box center [623, 248] width 563 height 90
drag, startPoint x: 426, startPoint y: 278, endPoint x: 346, endPoint y: 243, distance: 87.7
click at [346, 243] on div "Please include one (1) copy of Awarded Supplier letter. Ship to: Sabre Industri…" at bounding box center [623, 248] width 563 height 90
copy div "Sabre Industries, Inc. Kristin Burbank Sr. Exe. Admin. Asst. 7101 Southbridge D…"
click at [301, 176] on icon at bounding box center [300, 173] width 13 height 13
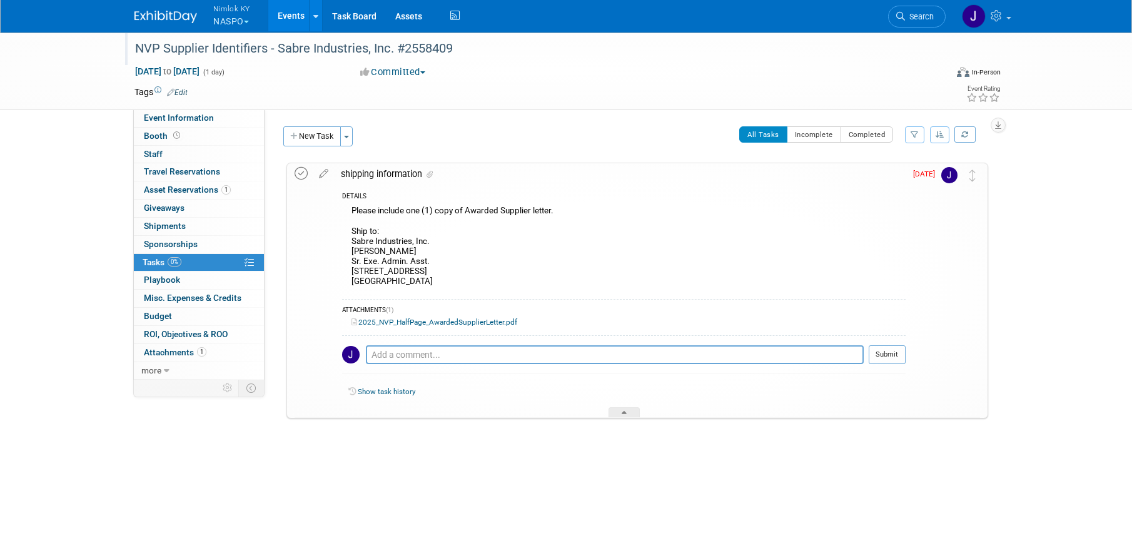
click at [301, 176] on icon at bounding box center [300, 173] width 13 height 13
click at [301, 170] on icon at bounding box center [300, 173] width 13 height 13
click at [317, 132] on button "New Task" at bounding box center [312, 136] width 58 height 20
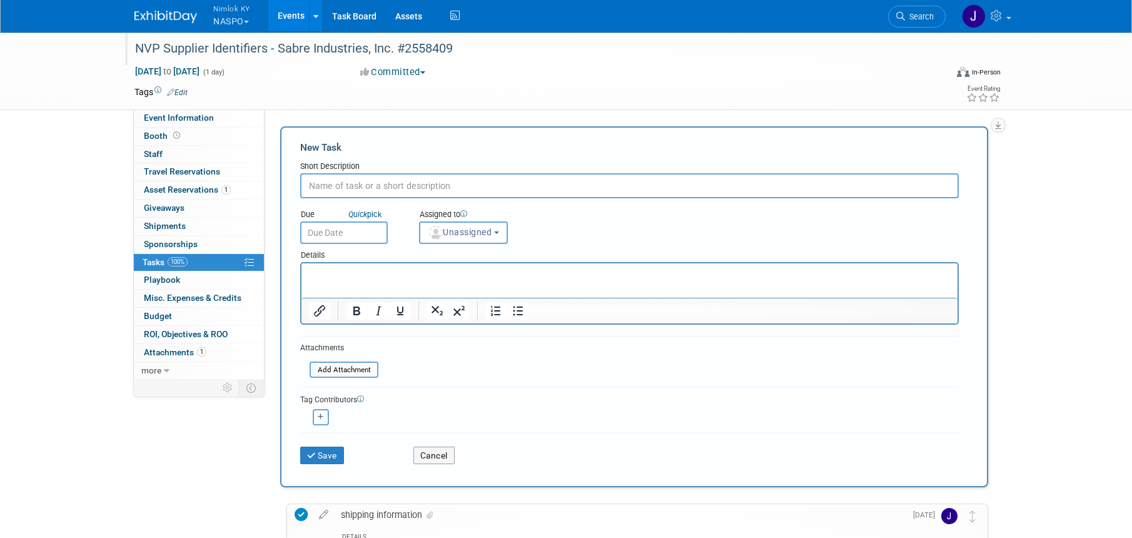
click at [434, 184] on input "text" at bounding box center [629, 185] width 658 height 25
type input "ship to sabre"
click at [345, 229] on input "text" at bounding box center [344, 232] width 88 height 23
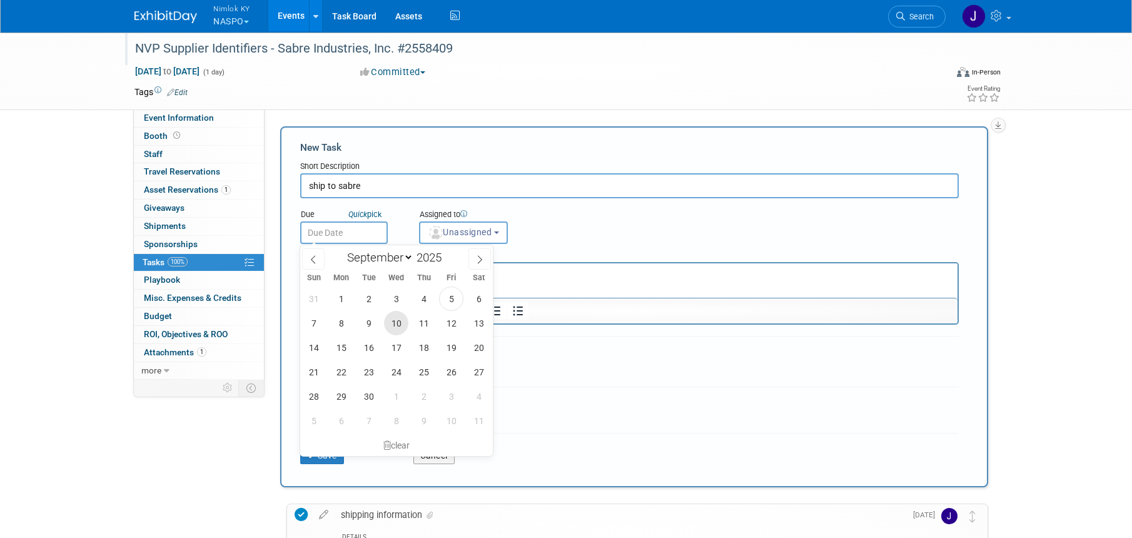
click at [398, 321] on span "10" at bounding box center [396, 323] width 24 height 24
type input "Sep 10, 2025"
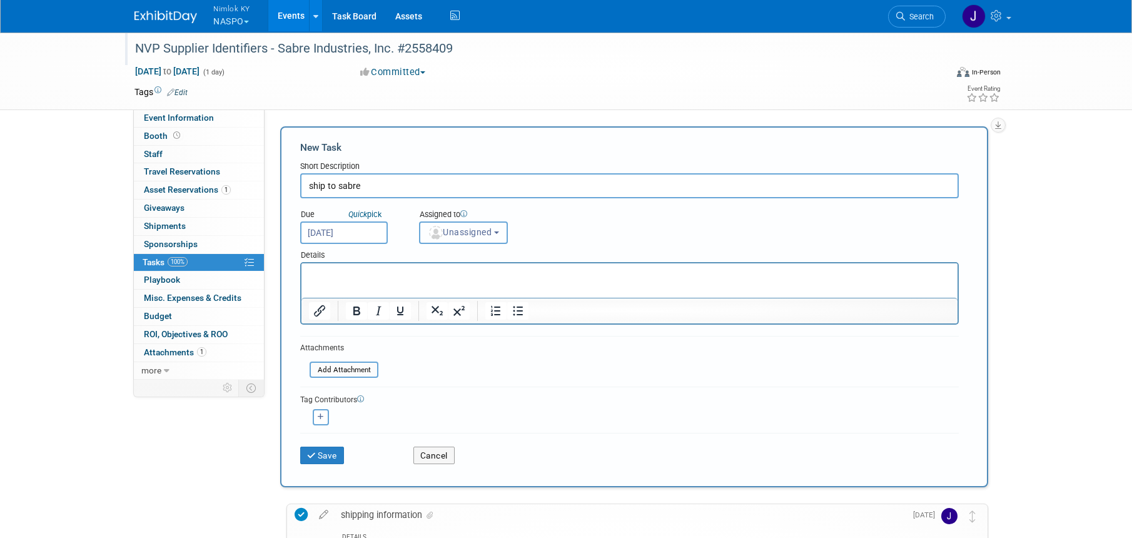
click at [468, 229] on span "Unassigned" at bounding box center [460, 232] width 64 height 10
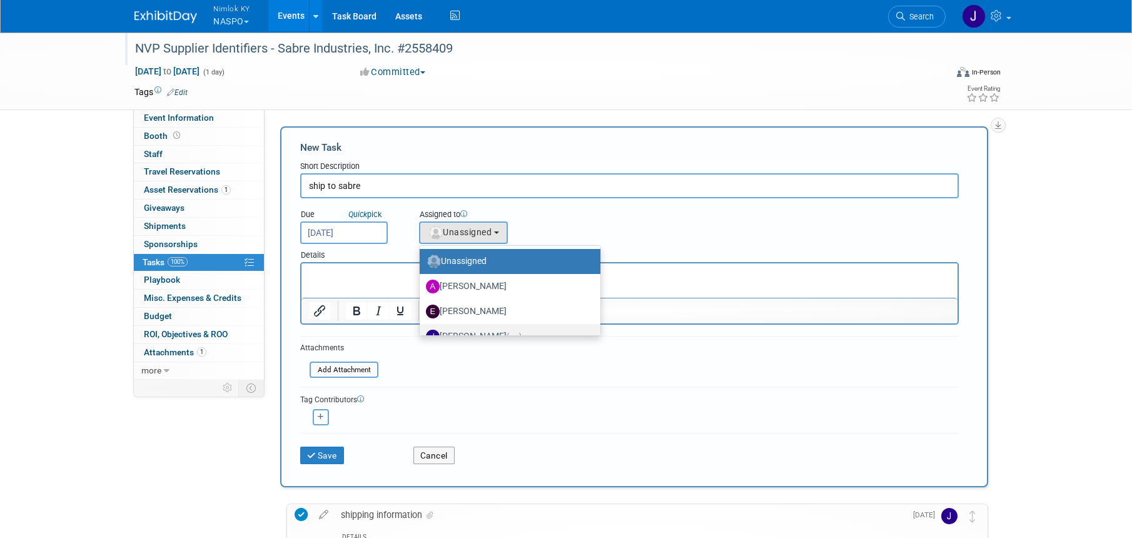
click at [491, 332] on label "Jamie Dunn (me)" at bounding box center [507, 336] width 162 height 20
click at [421, 332] on input "Jamie Dunn (me)" at bounding box center [417, 335] width 8 height 8
select select "6959d863-ee32-42c4-bffe-2330cab25484"
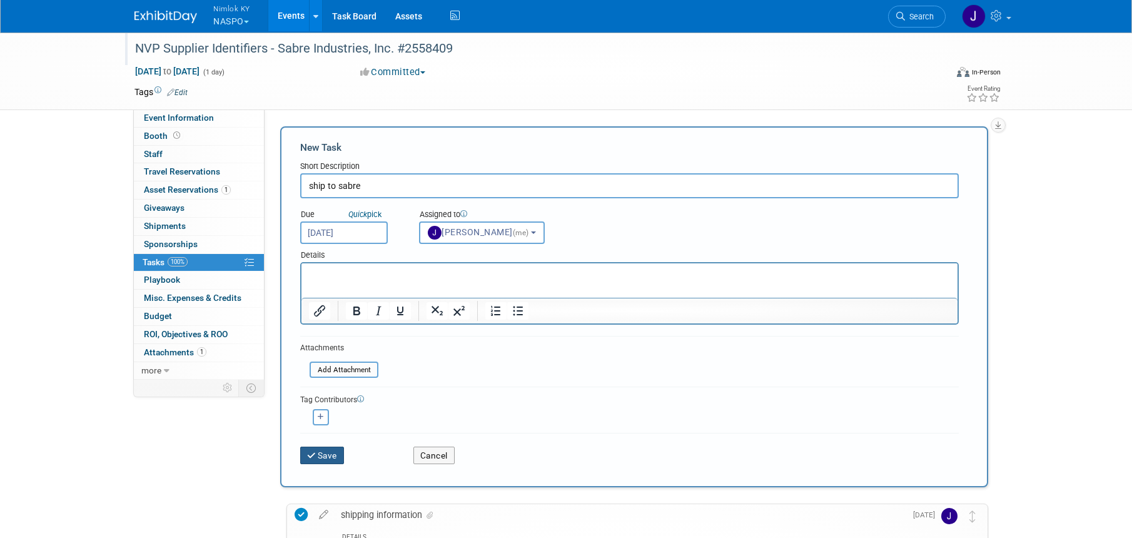
click at [336, 450] on button "Save" at bounding box center [322, 455] width 44 height 18
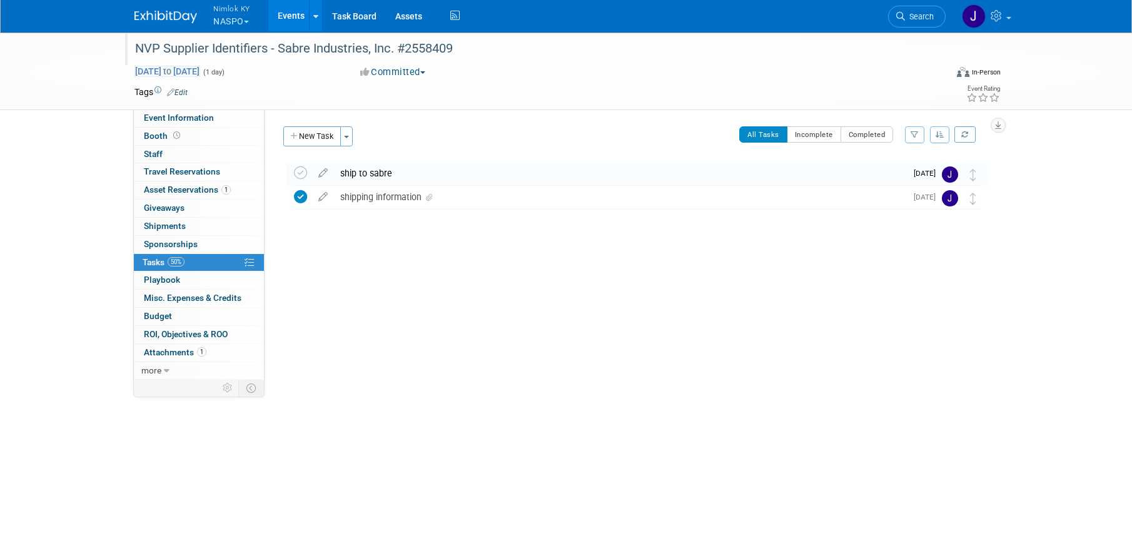
click at [200, 71] on span "[DATE] to [DATE]" at bounding box center [167, 71] width 66 height 11
type input "[DATE]"
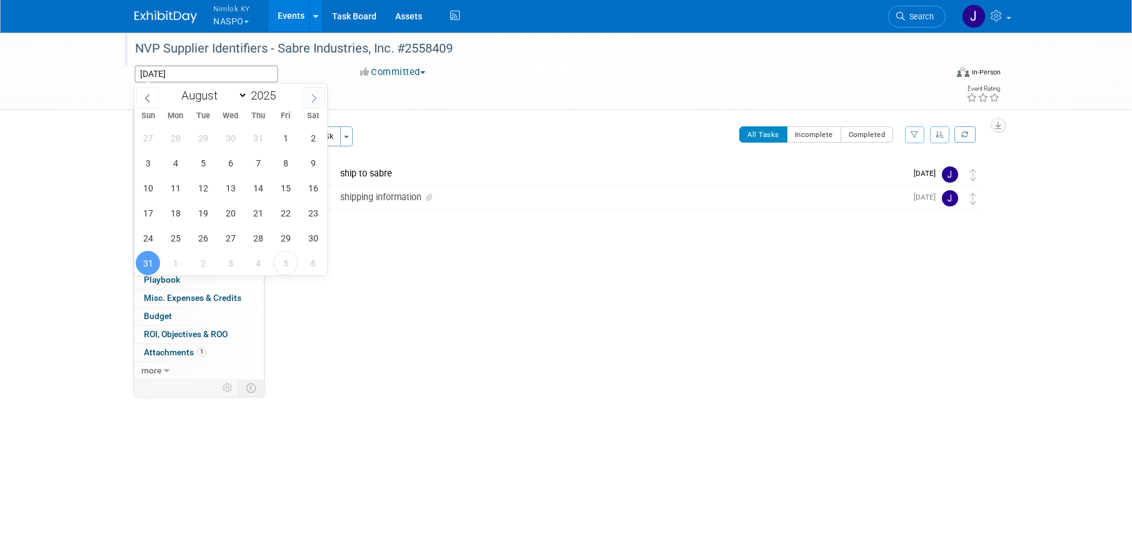
click at [313, 100] on icon at bounding box center [313, 98] width 9 height 9
select select "8"
click at [290, 160] on span "12" at bounding box center [285, 163] width 24 height 24
type input "Sep 12, 2025"
click at [288, 161] on span "12" at bounding box center [285, 163] width 24 height 24
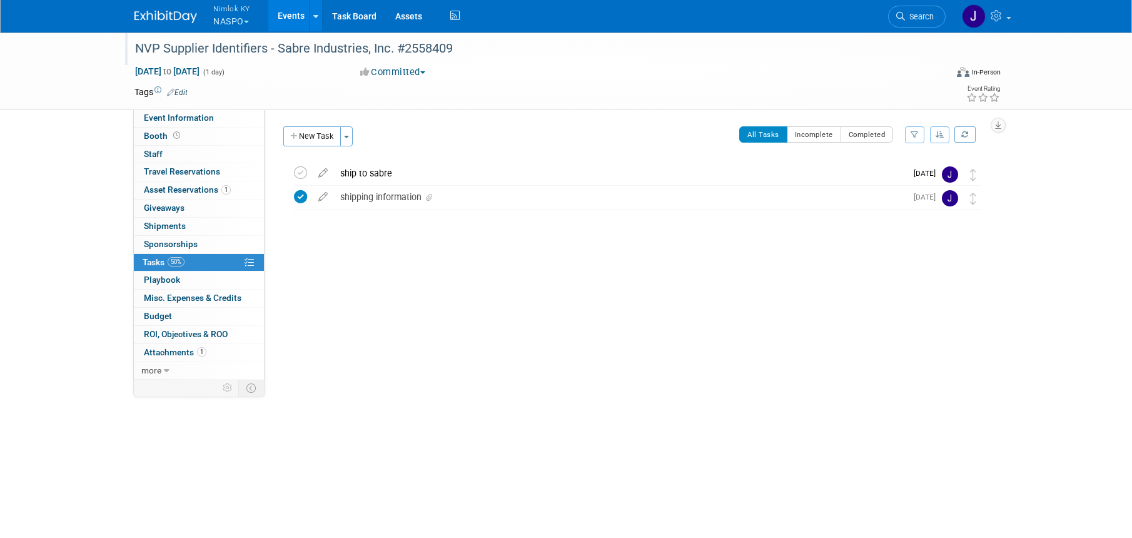
click at [294, 18] on link "Events" at bounding box center [291, 15] width 46 height 31
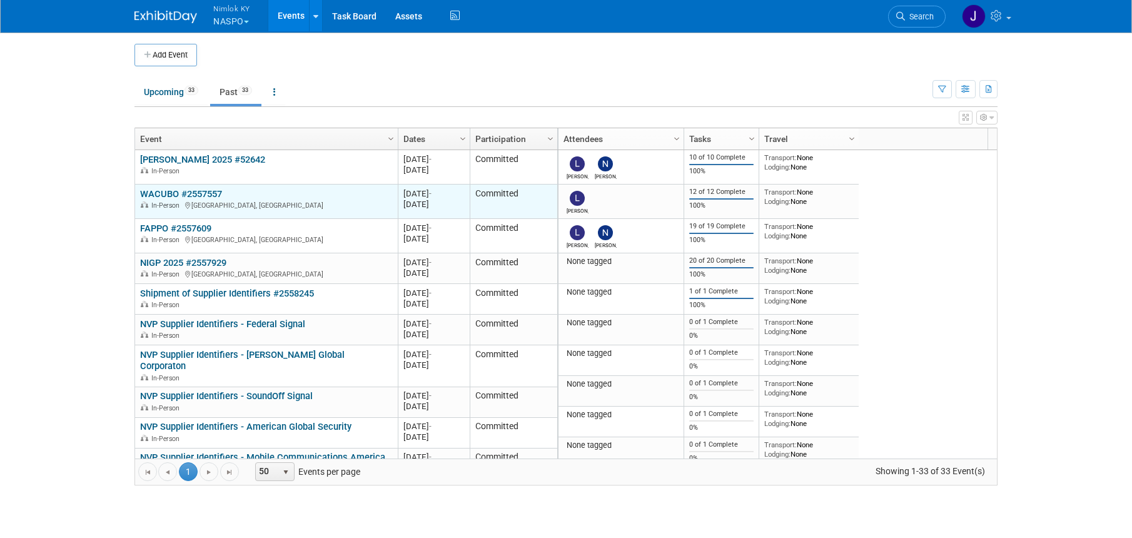
scroll to position [75, 0]
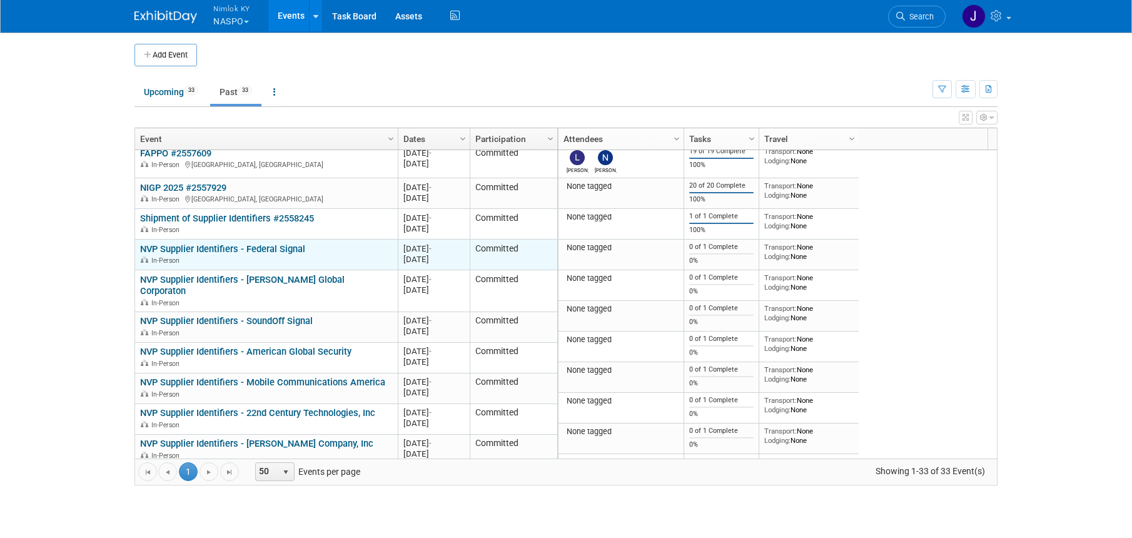
click at [298, 244] on link "NVP Supplier Identifiers - Federal Signal" at bounding box center [222, 248] width 165 height 11
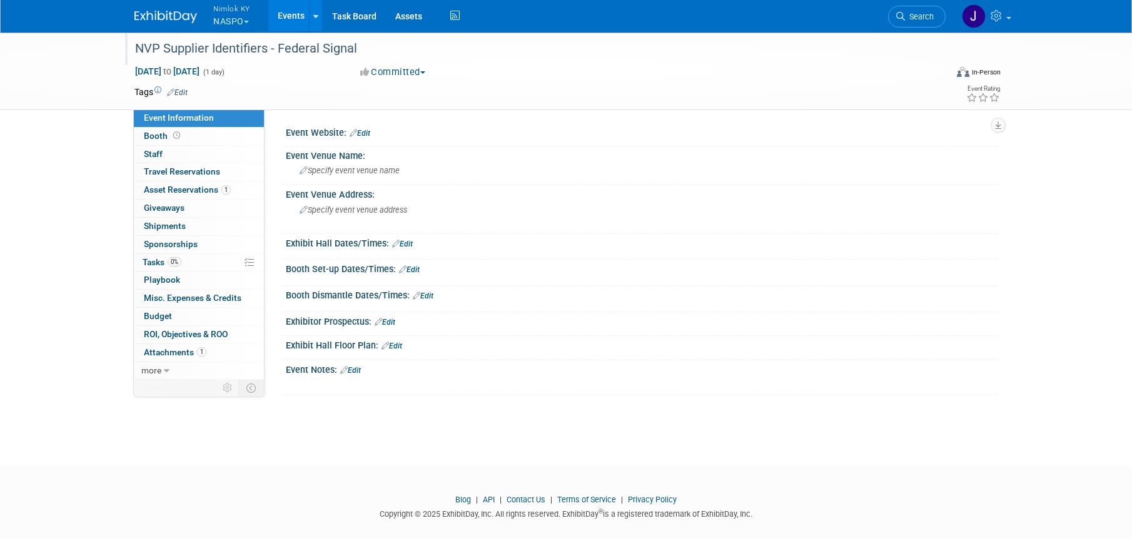
click at [366, 48] on div "NVP Supplier Identifiers - Federal Signal" at bounding box center [529, 49] width 796 height 23
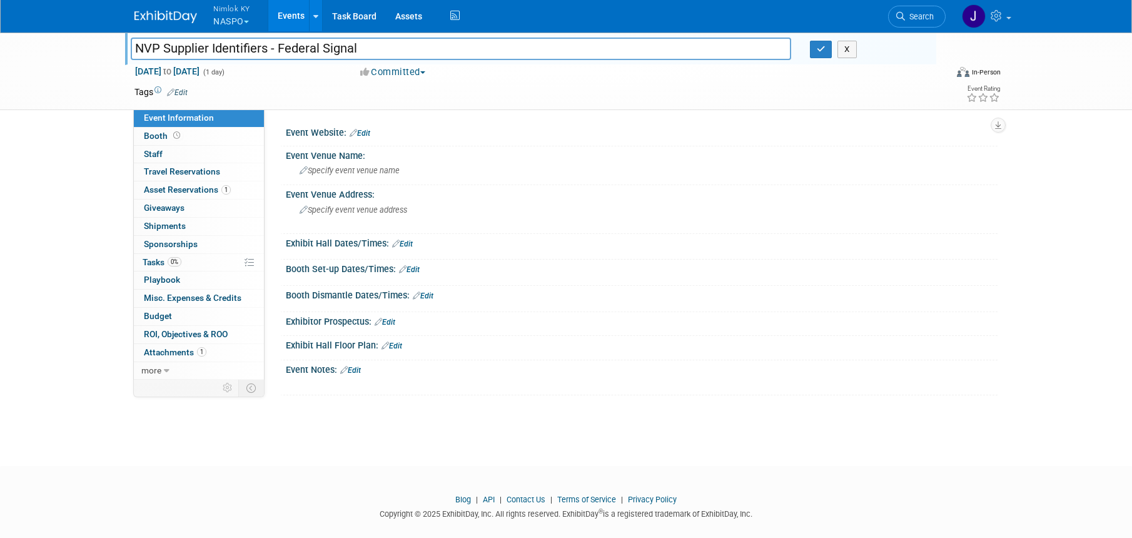
drag, startPoint x: 363, startPoint y: 46, endPoint x: 279, endPoint y: 50, distance: 83.9
click at [279, 50] on input "NVP Supplier Identifiers - Federal Signal" at bounding box center [461, 49] width 660 height 22
click at [397, 48] on input "NVP Supplier Identifiers - Federal Signal" at bounding box center [461, 49] width 660 height 22
type input "NVP Supplier Identifiers - Federal Signal #2558409"
click at [823, 48] on icon "button" at bounding box center [820, 49] width 9 height 8
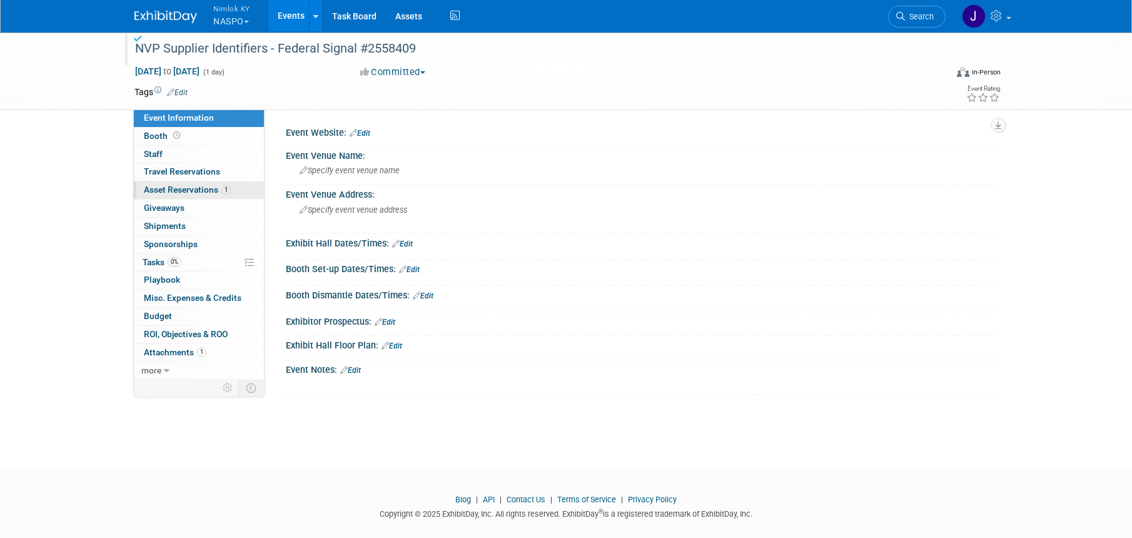
click at [204, 189] on span "Asset Reservations 1" at bounding box center [187, 189] width 87 height 10
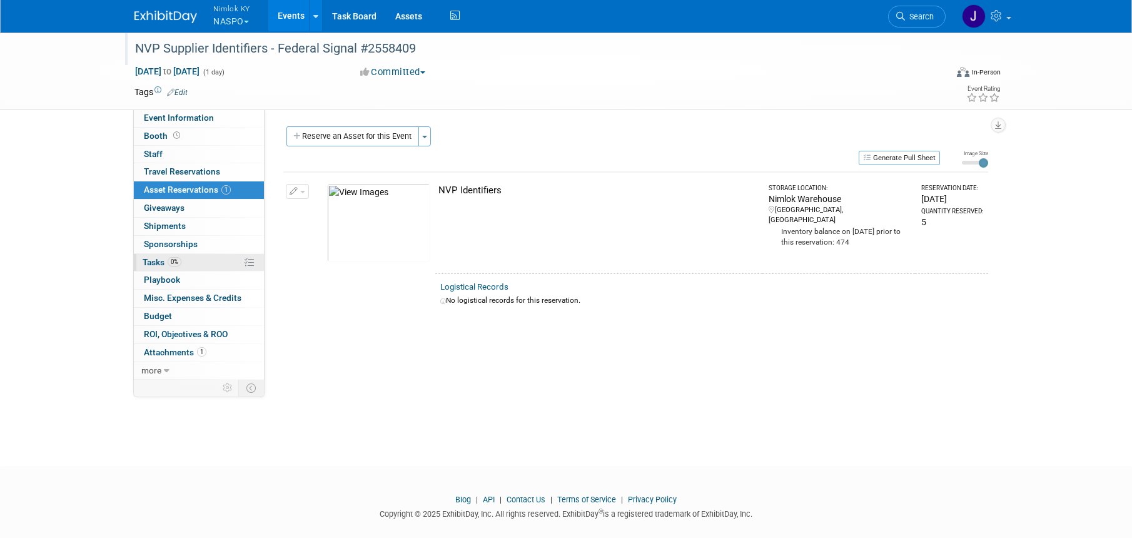
click at [159, 267] on link "0% Tasks 0%" at bounding box center [199, 263] width 130 height 18
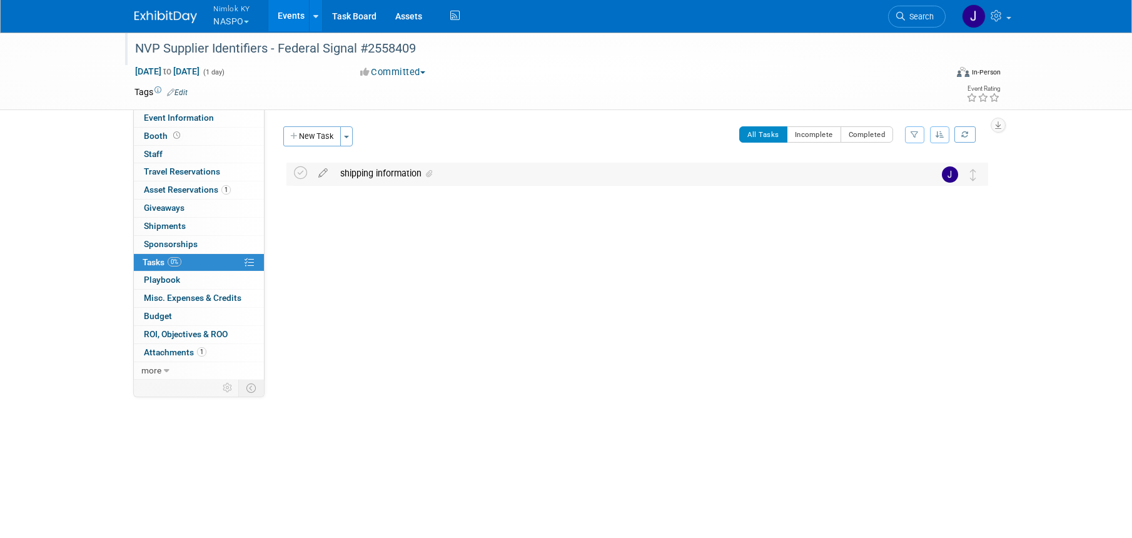
click at [409, 167] on div "shipping information" at bounding box center [625, 173] width 583 height 21
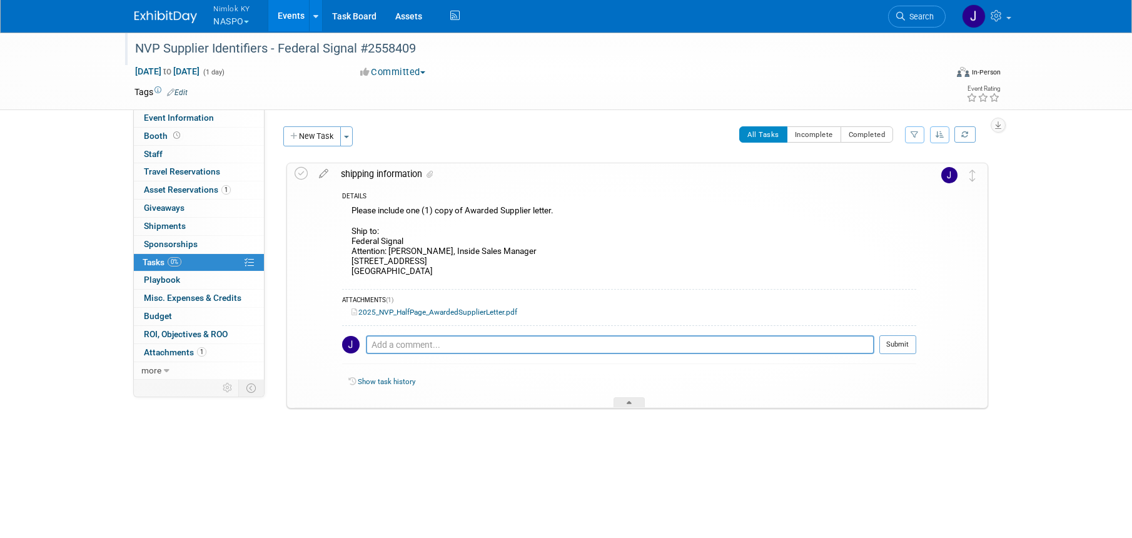
click at [423, 272] on div "Please include one (1) copy of Awarded Supplier letter. Ship to: Federal Signal…" at bounding box center [629, 242] width 574 height 79
drag, startPoint x: 447, startPoint y: 269, endPoint x: 347, endPoint y: 241, distance: 104.1
click at [347, 241] on div "Please include one (1) copy of Awarded Supplier letter. Ship to: Federal Signal…" at bounding box center [629, 242] width 574 height 79
copy div "Federal Signal Attention: Kim Horvat, Inside Sales Manager 2645 Federal Signal …"
click at [297, 176] on icon at bounding box center [300, 173] width 13 height 13
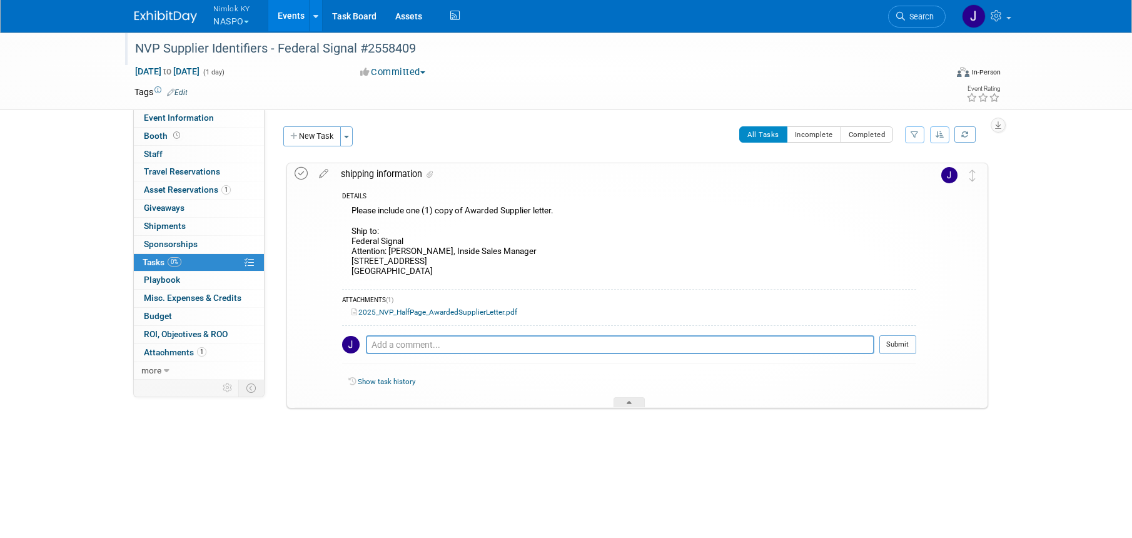
click at [297, 176] on icon at bounding box center [300, 173] width 13 height 13
click at [318, 140] on button "New Task" at bounding box center [312, 136] width 58 height 20
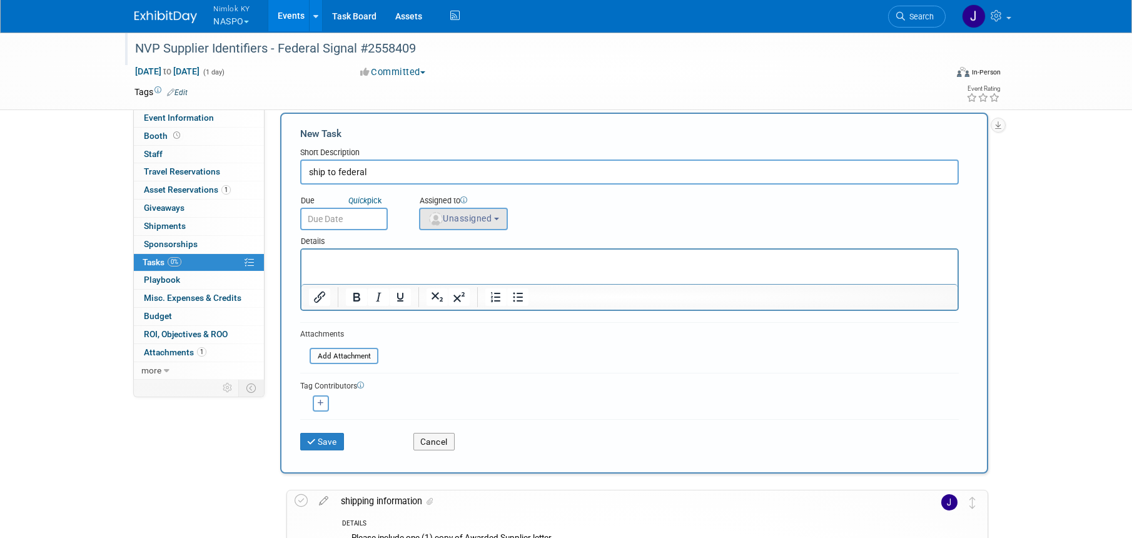
scroll to position [29, 0]
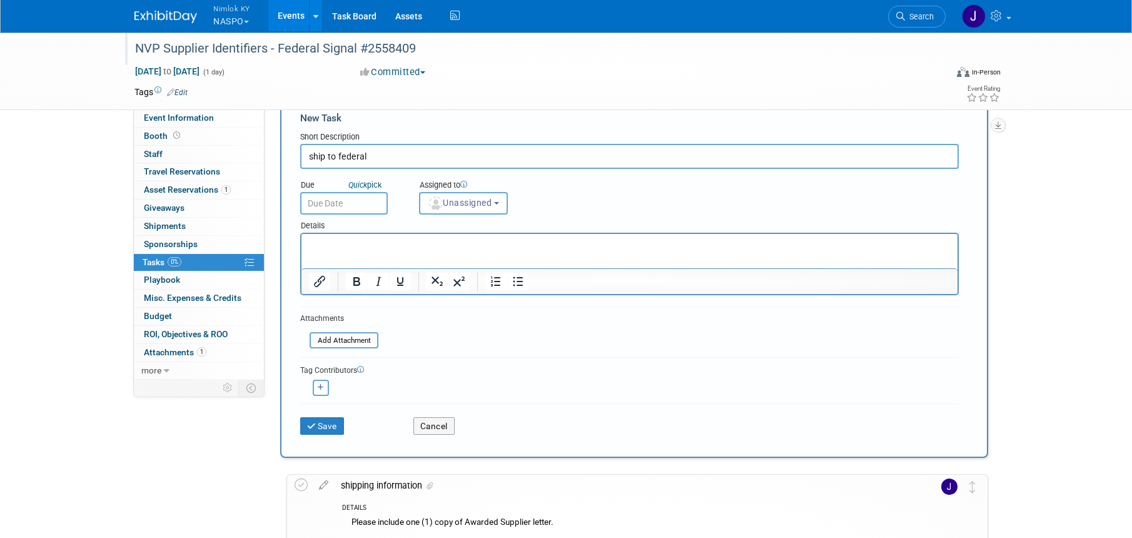
type input "ship to federal"
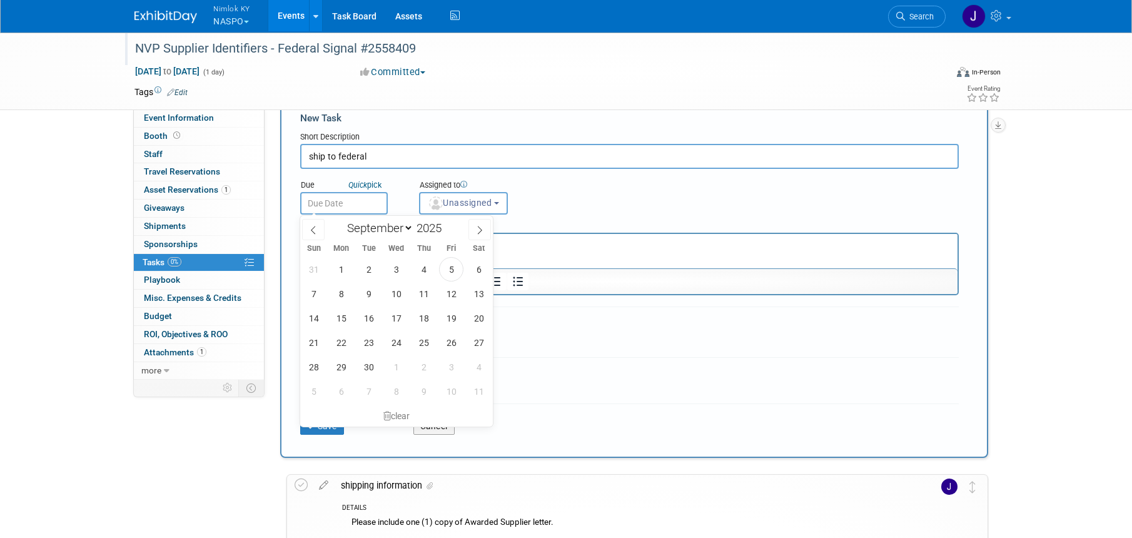
click at [368, 204] on input "text" at bounding box center [344, 203] width 88 height 23
click at [402, 294] on span "10" at bounding box center [396, 293] width 24 height 24
type input "Sep 10, 2025"
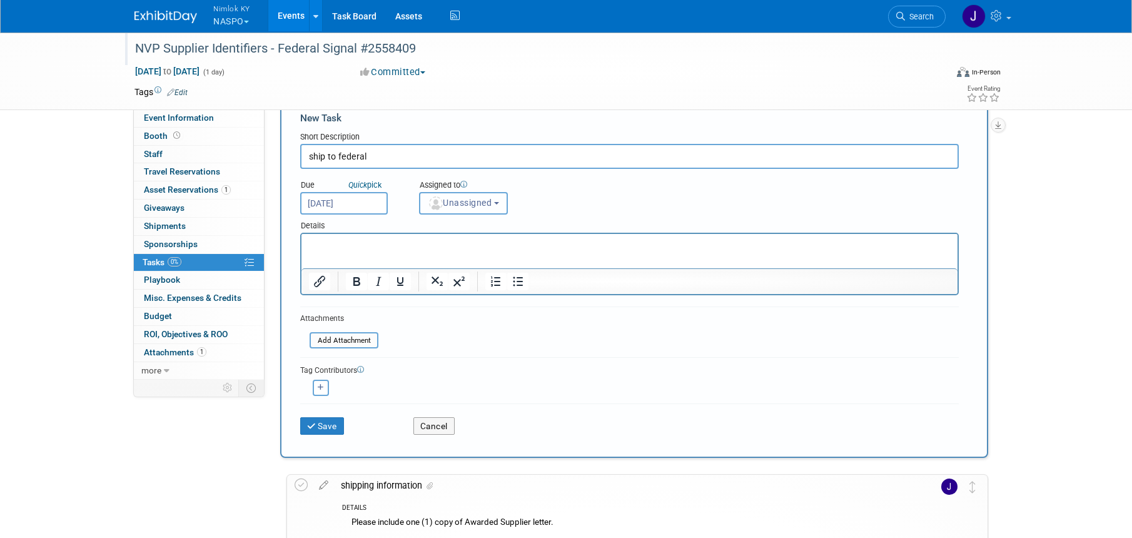
click at [455, 206] on span "Unassigned" at bounding box center [460, 203] width 64 height 10
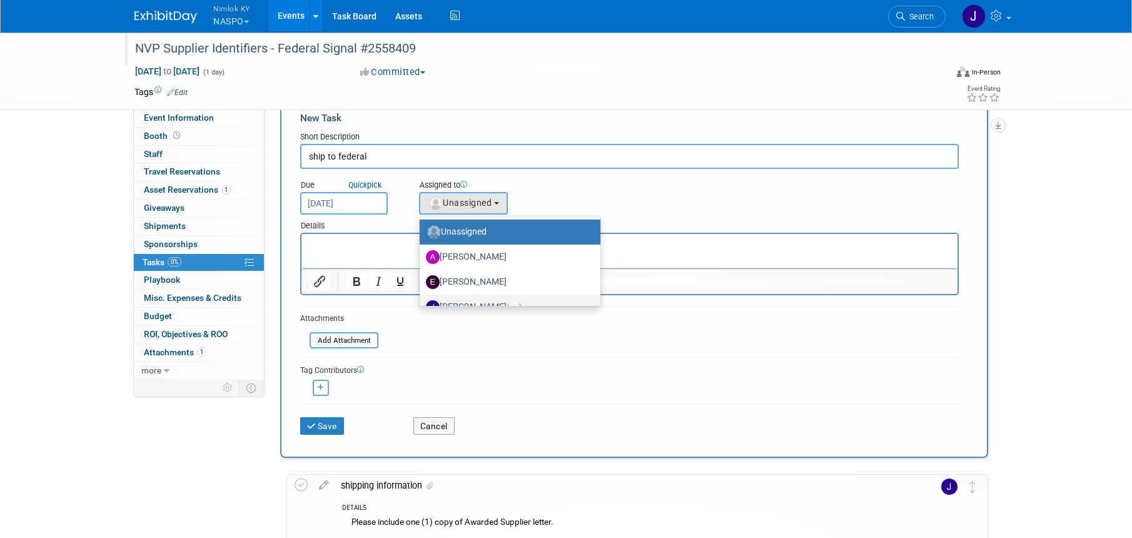
click at [487, 299] on label "Jamie Dunn (me)" at bounding box center [507, 307] width 162 height 20
click at [421, 301] on input "Jamie Dunn (me)" at bounding box center [417, 305] width 8 height 8
select select "6959d863-ee32-42c4-bffe-2330cab25484"
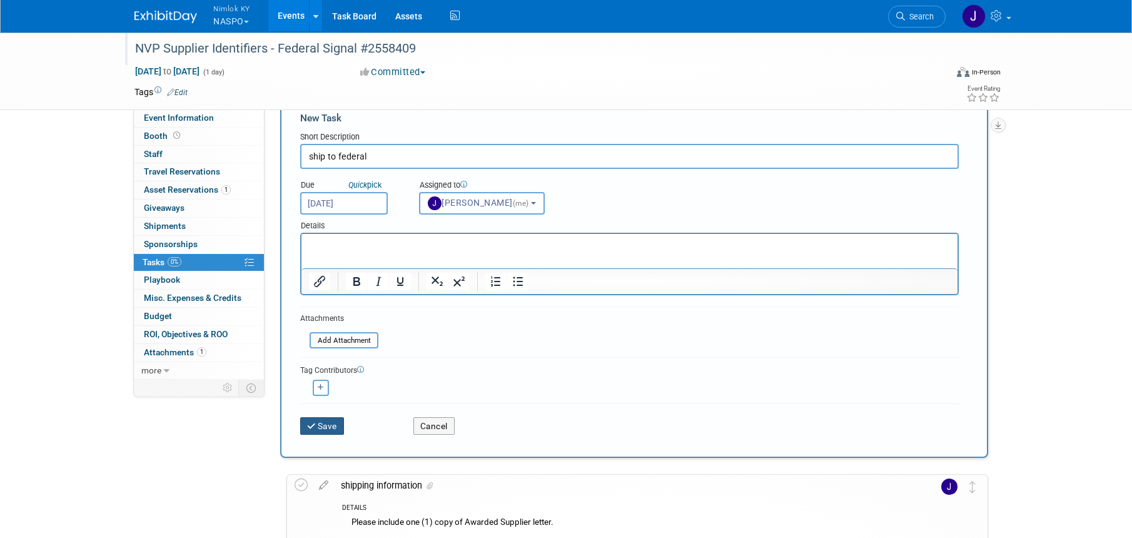
click at [334, 426] on button "Save" at bounding box center [322, 426] width 44 height 18
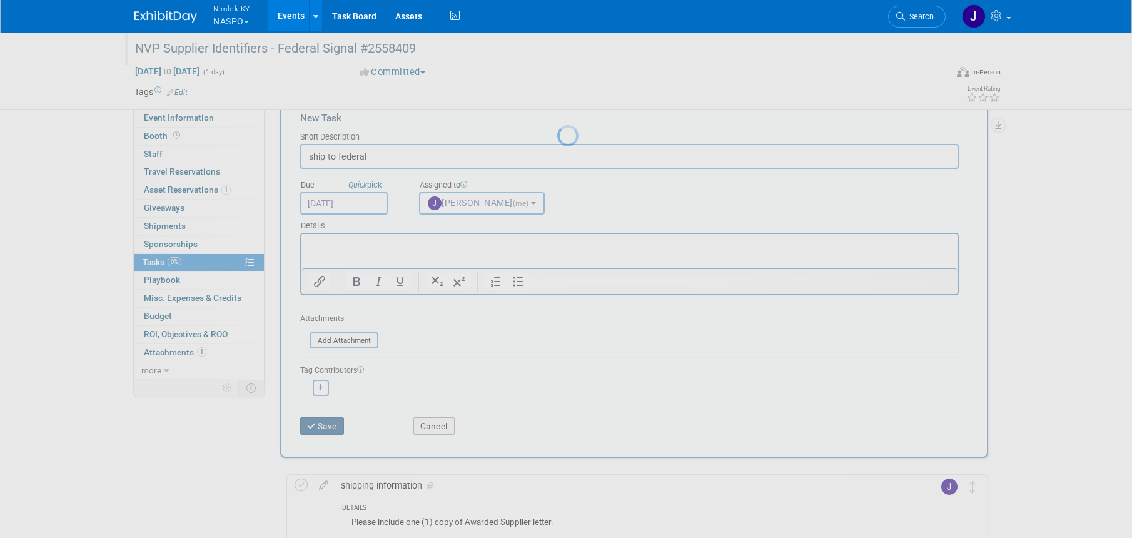
scroll to position [0, 0]
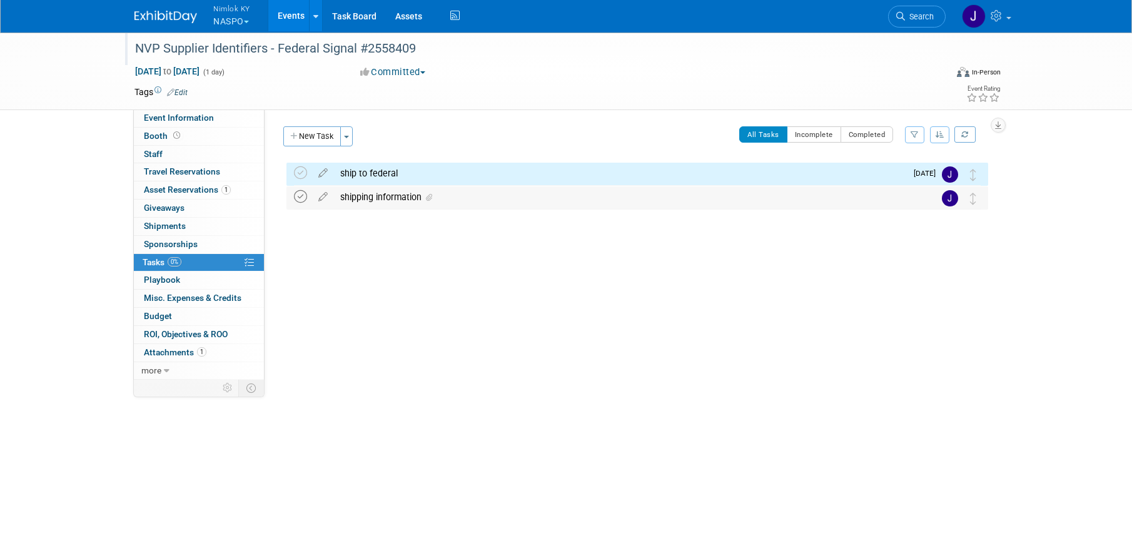
click at [301, 198] on icon at bounding box center [300, 196] width 13 height 13
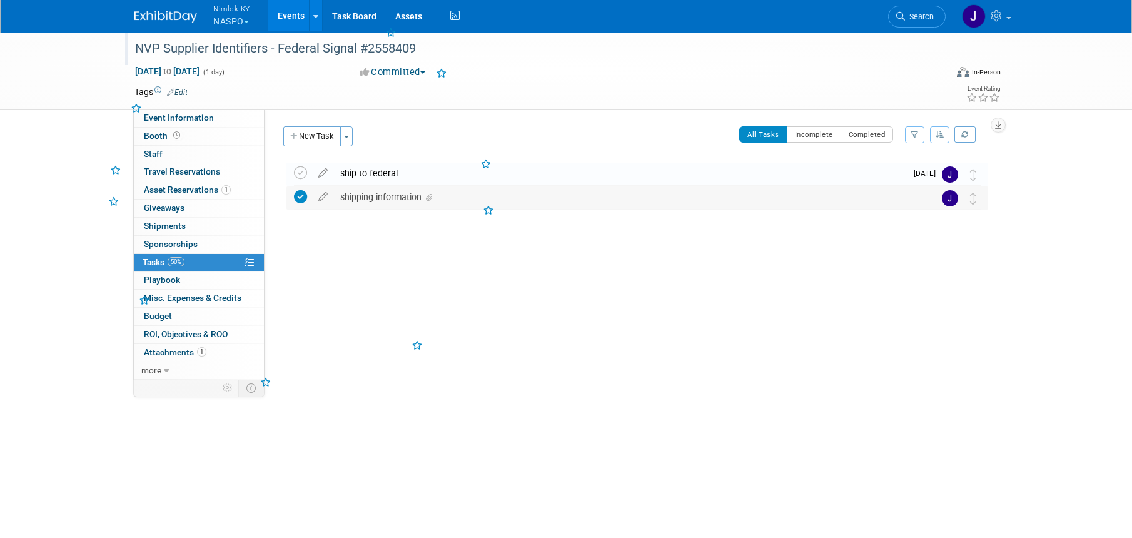
click at [499, 203] on div "shipping information" at bounding box center [625, 196] width 583 height 21
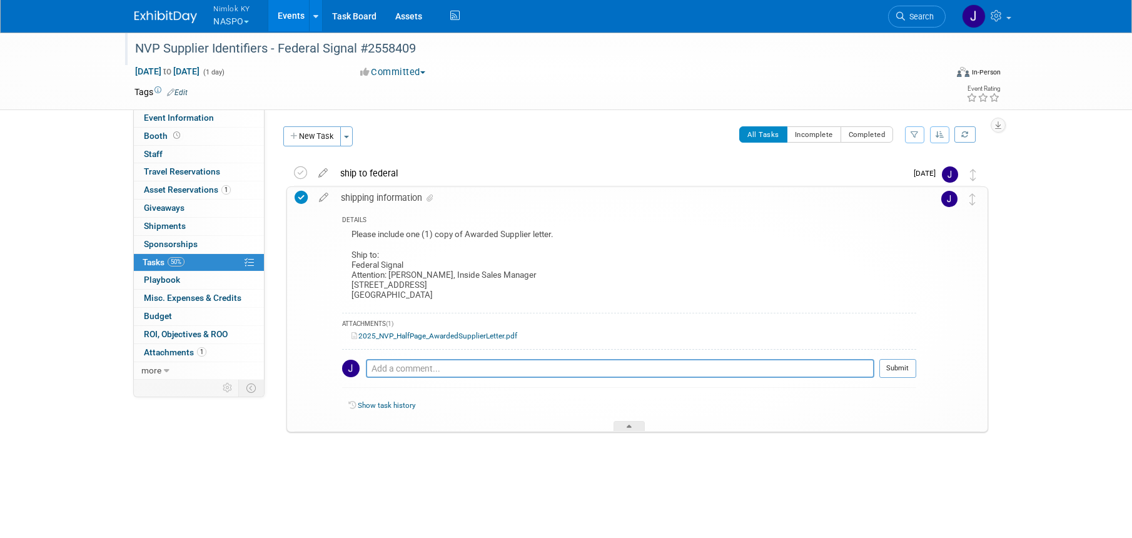
click at [499, 203] on div "shipping information" at bounding box center [624, 197] width 581 height 21
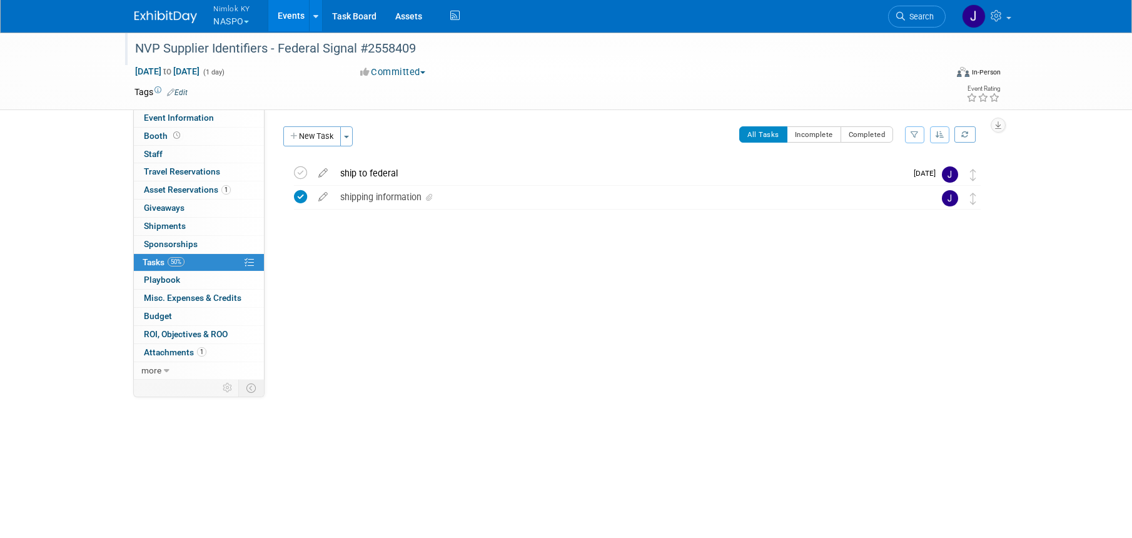
click at [461, 258] on div "NVP Supplier Identifiers - Federal Signal #2558409 Aug 31, 2025 to Aug 31, 2025…" at bounding box center [634, 216] width 708 height 109
click at [200, 68] on span "[DATE] to [DATE]" at bounding box center [167, 71] width 66 height 11
type input "[DATE]"
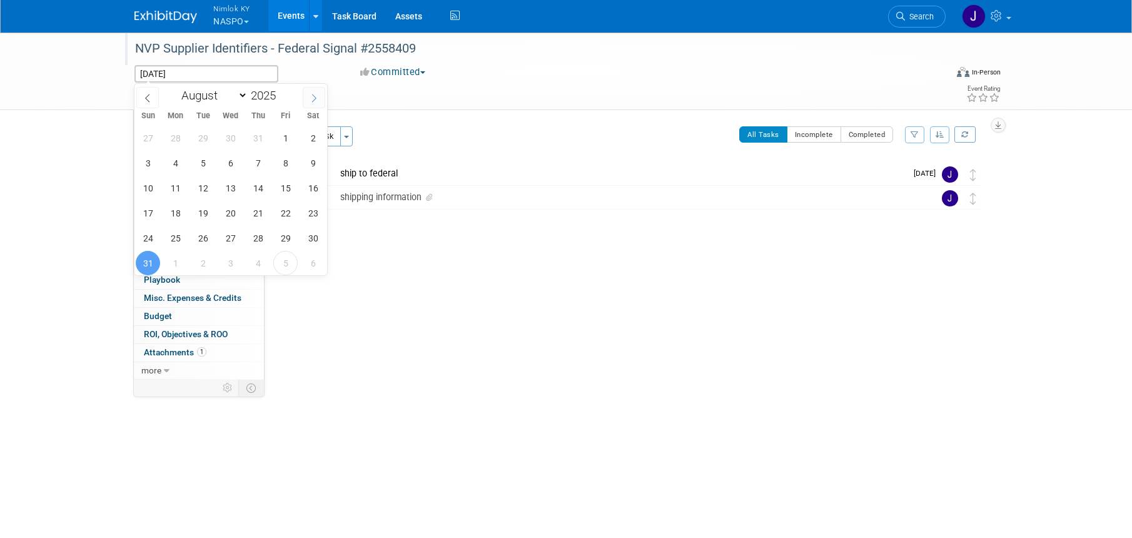
click at [313, 100] on icon at bounding box center [313, 98] width 9 height 9
select select "8"
click at [237, 161] on span "10" at bounding box center [230, 163] width 24 height 24
type input "Sep 10, 2025"
click at [237, 161] on span "10" at bounding box center [230, 163] width 24 height 24
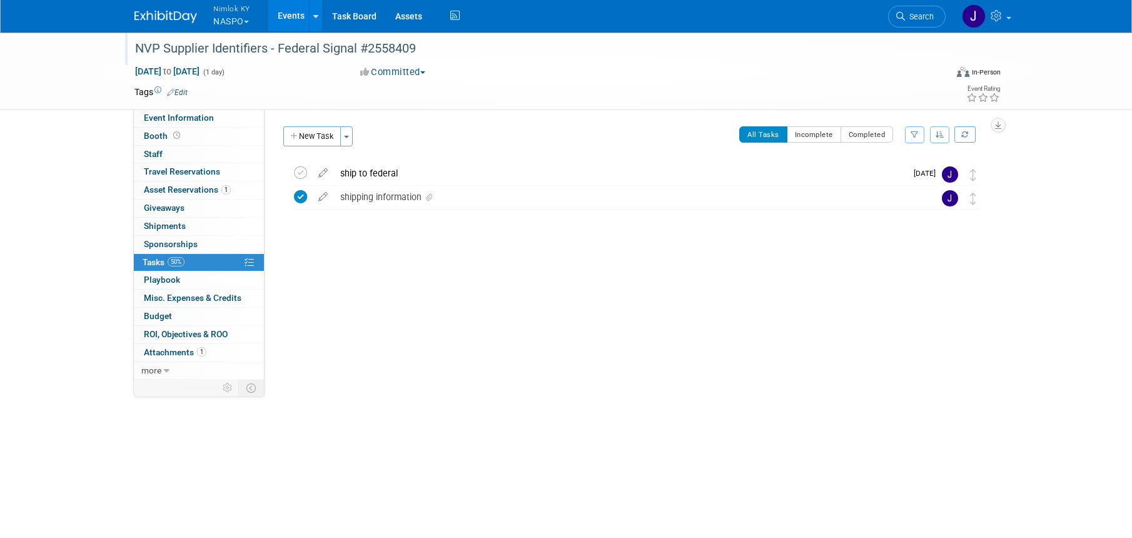
click at [298, 17] on link "Events" at bounding box center [291, 15] width 46 height 31
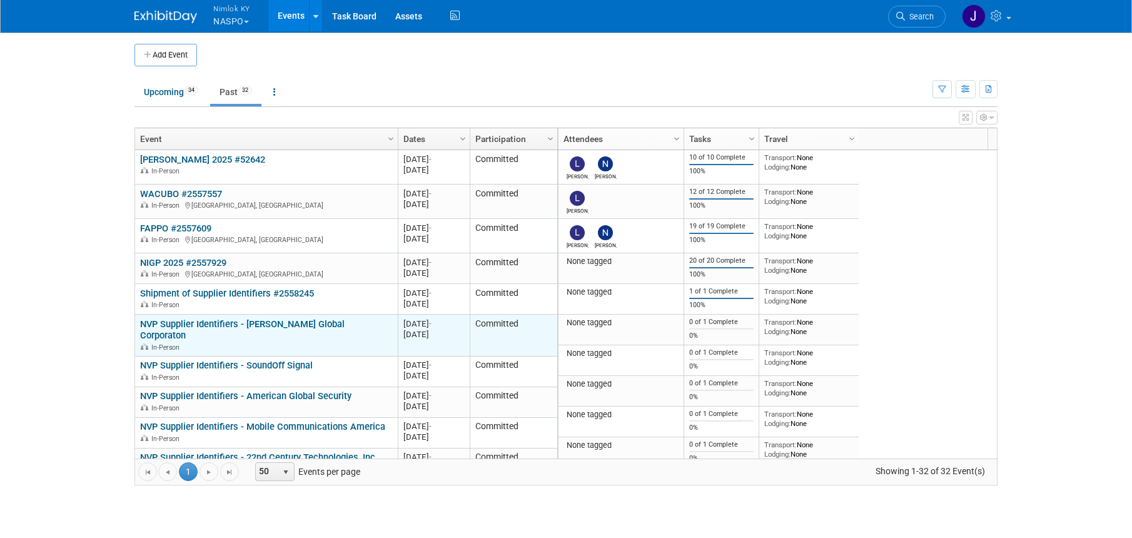
click at [325, 321] on link "NVP Supplier Identifiers - [PERSON_NAME] Global Corporaton" at bounding box center [242, 329] width 204 height 23
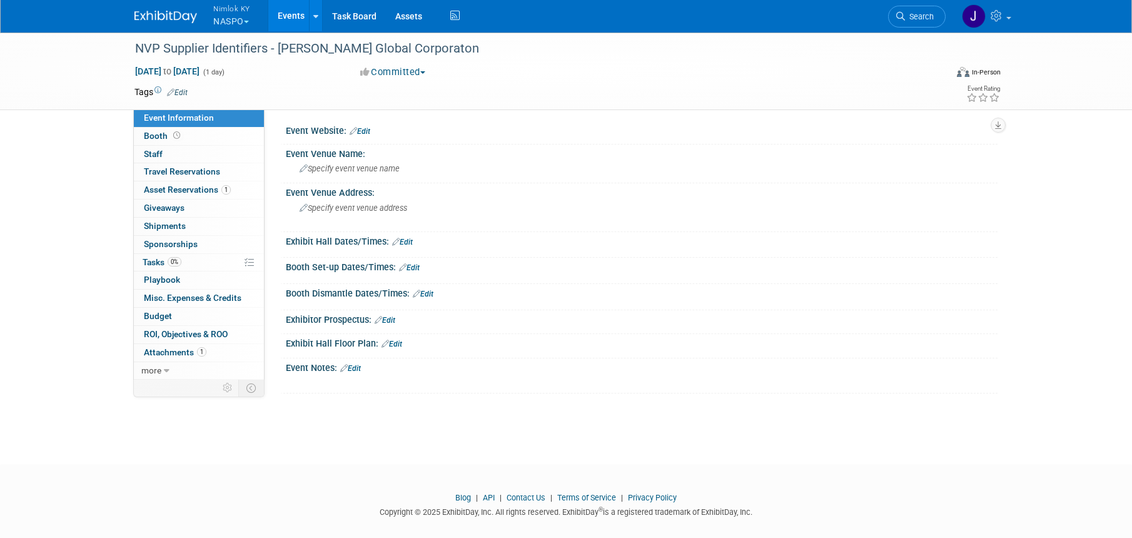
scroll to position [3, 0]
click at [439, 44] on div "NVP Supplier Identifiers - [PERSON_NAME] Global Corporaton" at bounding box center [529, 49] width 796 height 23
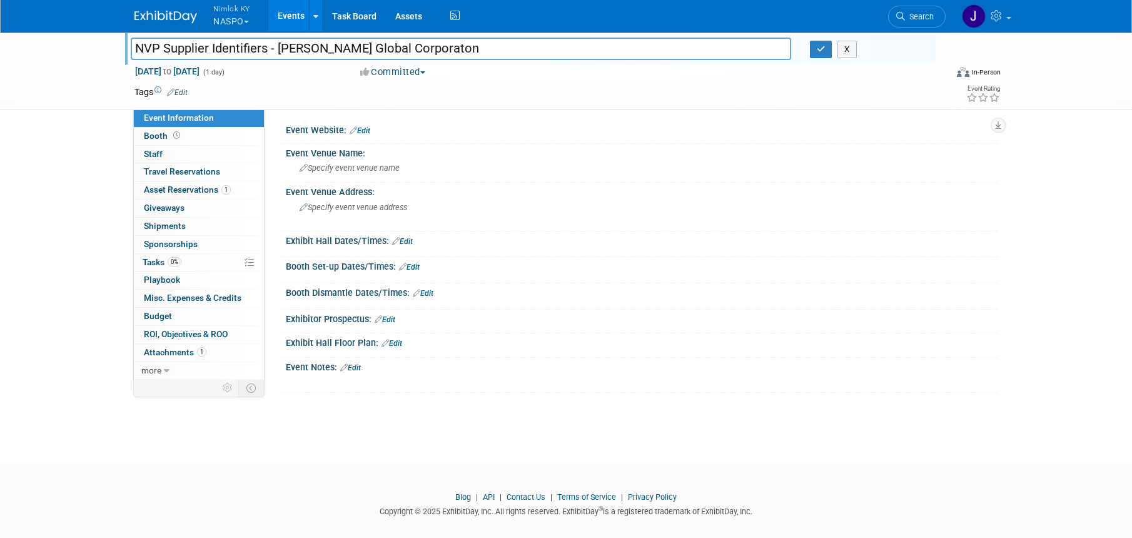
drag, startPoint x: 430, startPoint y: 51, endPoint x: 280, endPoint y: 49, distance: 150.1
click at [280, 49] on input "NVP Supplier Identifiers - [PERSON_NAME] Global Corporaton" at bounding box center [461, 49] width 660 height 22
click at [475, 49] on input "NVP Supplier Identifiers - [PERSON_NAME] Global Corporaton" at bounding box center [461, 49] width 660 height 22
click at [475, 49] on input "NVP Supplier Identifiers - Abrams Global Corporaton" at bounding box center [461, 49] width 660 height 22
type input "NVP Supplier Identifiers - [PERSON_NAME] Global Corporaton #2558409"
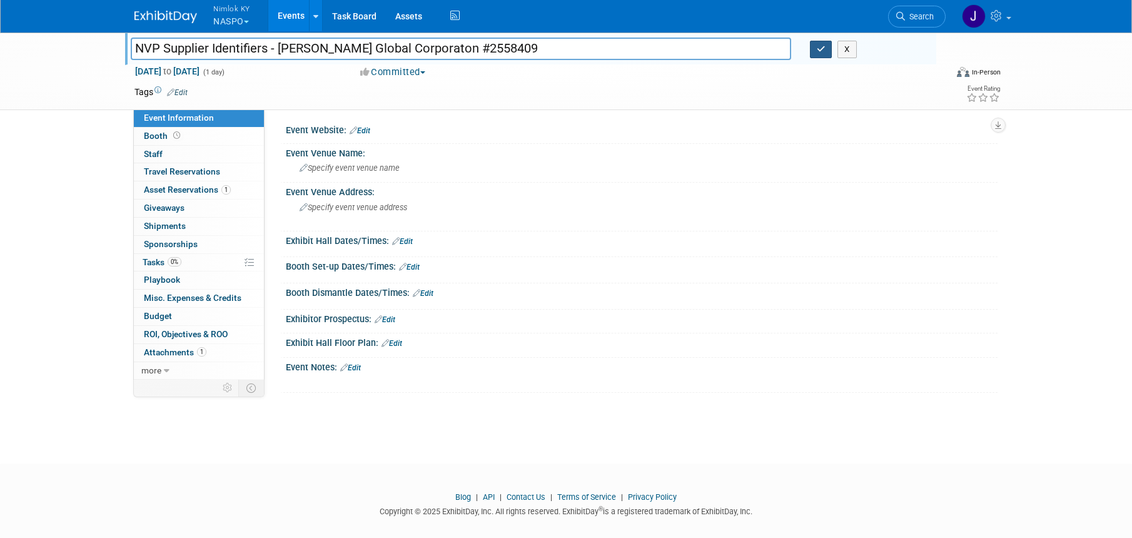
click at [817, 46] on icon "button" at bounding box center [820, 49] width 9 height 8
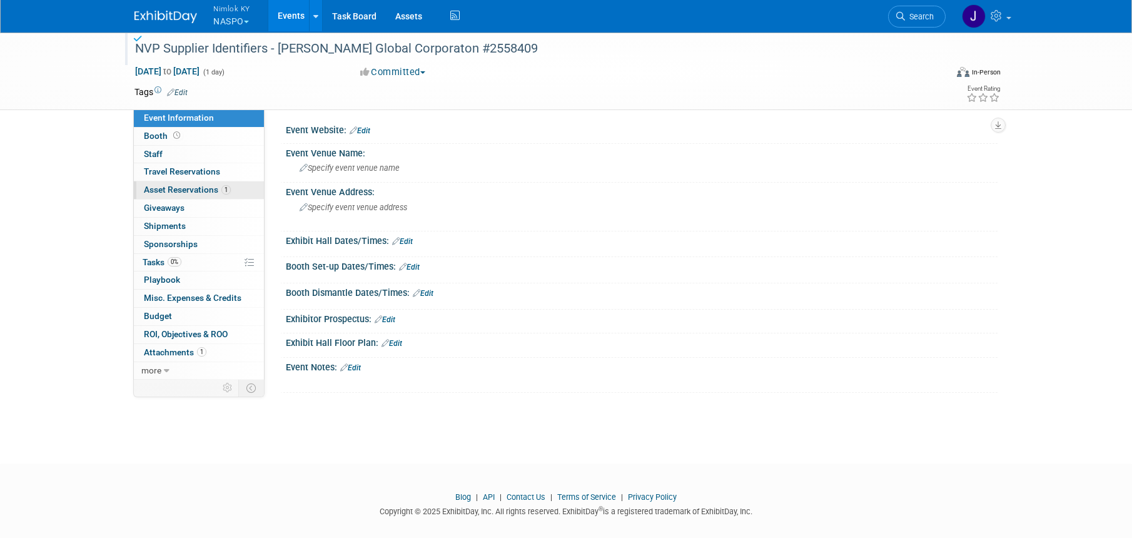
click at [183, 188] on span "Asset Reservations 1" at bounding box center [187, 189] width 87 height 10
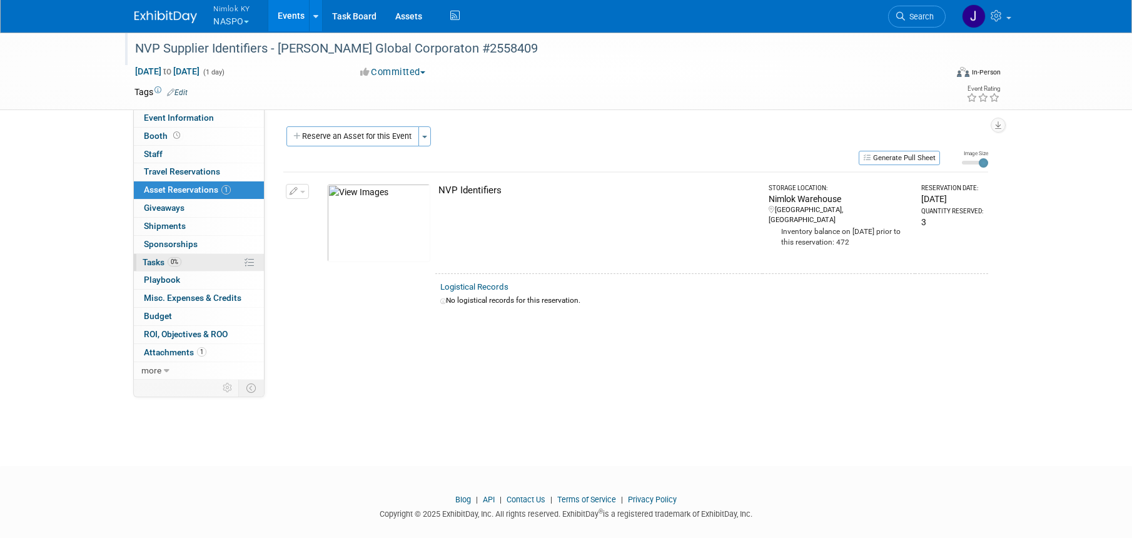
click at [191, 261] on link "0% Tasks 0%" at bounding box center [199, 263] width 130 height 18
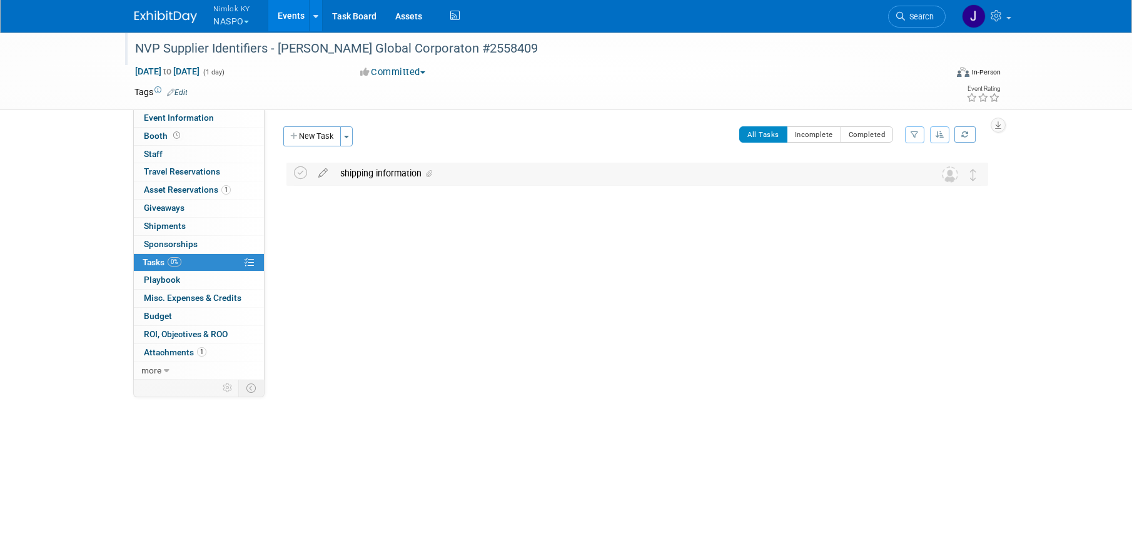
click at [511, 176] on div "shipping information" at bounding box center [625, 173] width 583 height 21
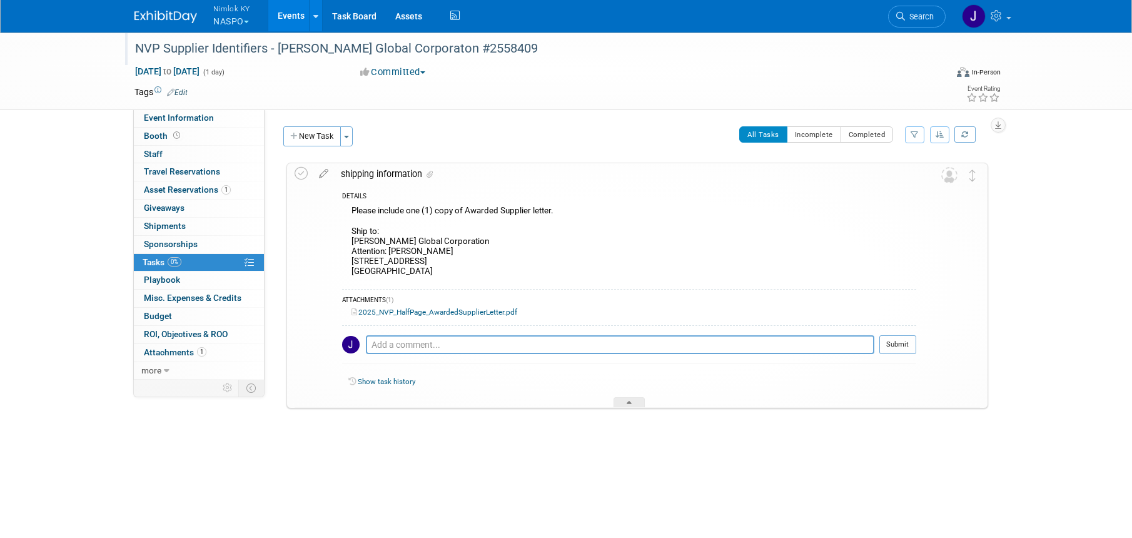
click at [443, 244] on div "Please include one (1) copy of Awarded Supplier letter. Ship to: Abrams Global …" at bounding box center [629, 242] width 574 height 79
drag, startPoint x: 416, startPoint y: 274, endPoint x: 351, endPoint y: 244, distance: 72.4
click at [351, 244] on div "Please include one (1) copy of Awarded Supplier letter. Ship to: Abrams Global …" at bounding box center [629, 242] width 574 height 79
copy div "Abrams Global Corporation Attention: Nate Abrams 4716 New Utrecht Avenue Brookl…"
click at [302, 176] on icon at bounding box center [300, 173] width 13 height 13
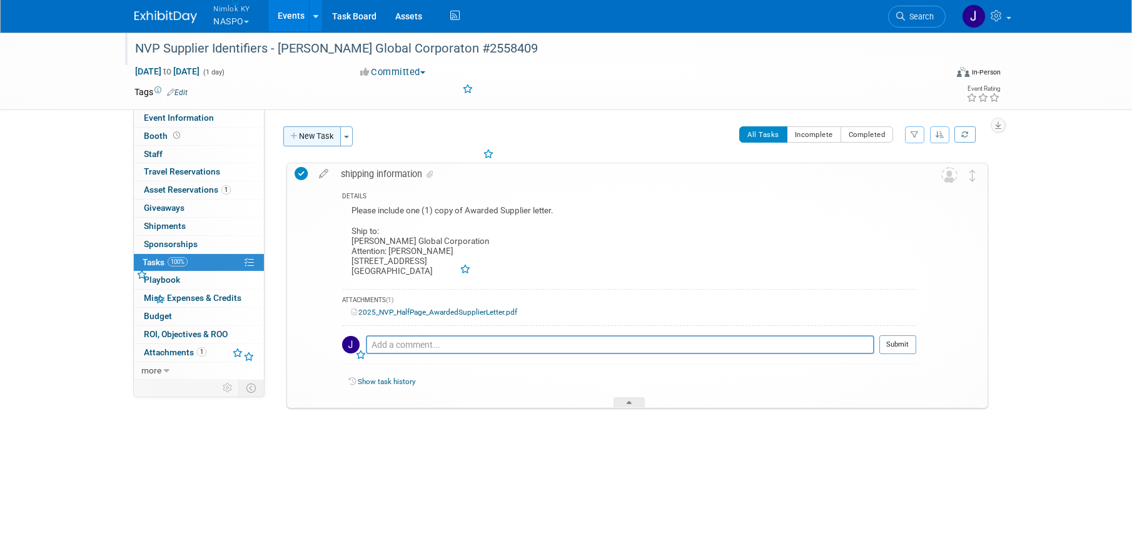
click at [315, 138] on button "New Task" at bounding box center [312, 136] width 58 height 20
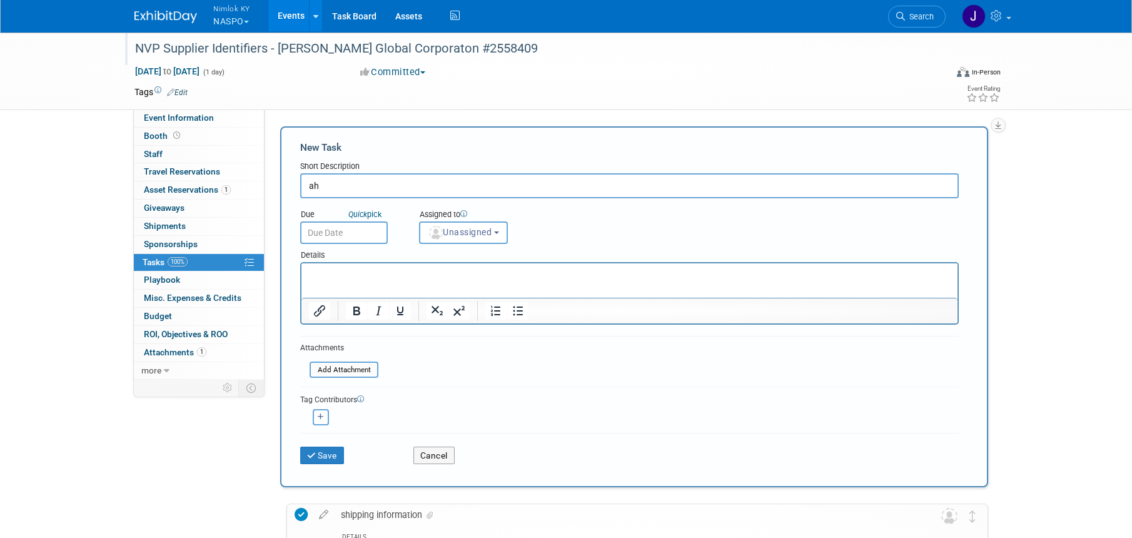
type input "a"
type input "ship to abrams"
click at [311, 240] on body "Nimlok KY NASPO Explore: My Workspaces 48 Go to Workspace: Accurate Perforating…" at bounding box center [566, 269] width 1132 height 538
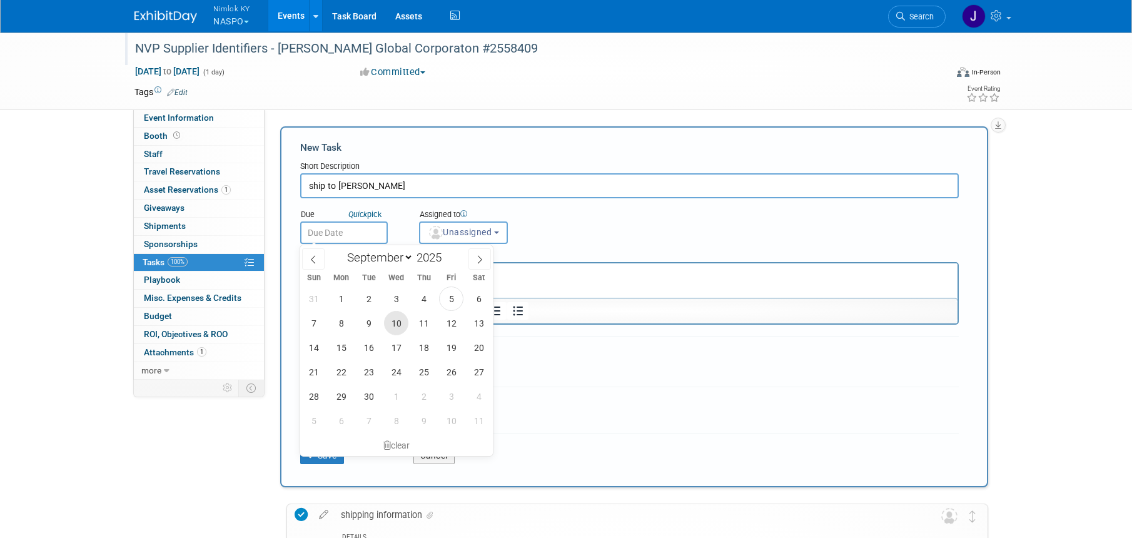
click at [396, 323] on span "10" at bounding box center [396, 323] width 24 height 24
type input "Sep 10, 2025"
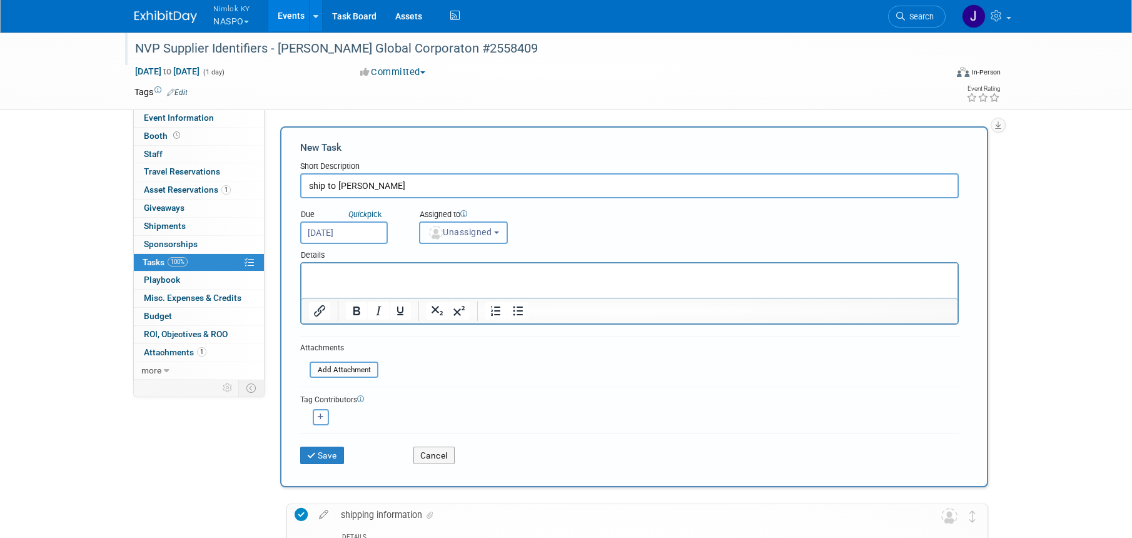
click at [454, 232] on span "Unassigned" at bounding box center [460, 232] width 64 height 10
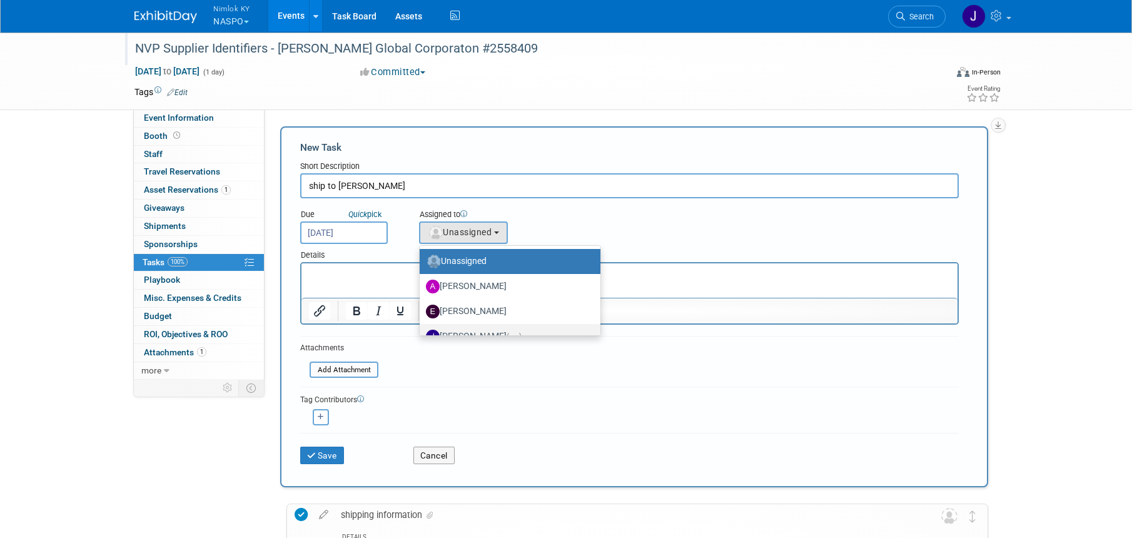
click at [478, 326] on label "Jamie Dunn (me)" at bounding box center [507, 336] width 162 height 20
click at [421, 331] on input "Jamie Dunn (me)" at bounding box center [417, 335] width 8 height 8
select select "6959d863-ee32-42c4-bffe-2330cab25484"
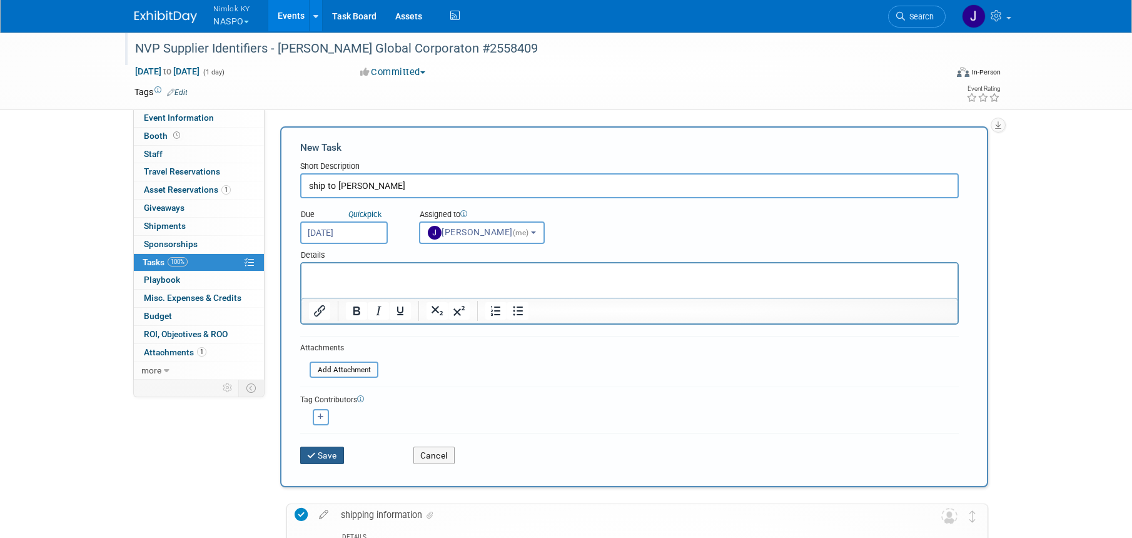
click at [334, 456] on button "Save" at bounding box center [322, 455] width 44 height 18
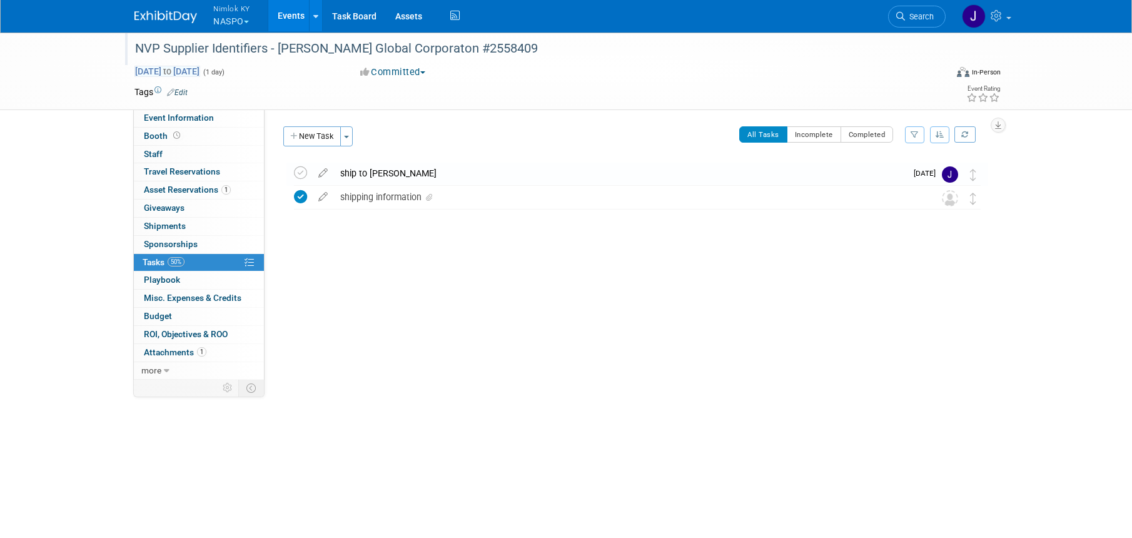
click at [200, 72] on span "Aug 31, 2025 to Aug 31, 2025" at bounding box center [167, 71] width 66 height 11
type input "[DATE]"
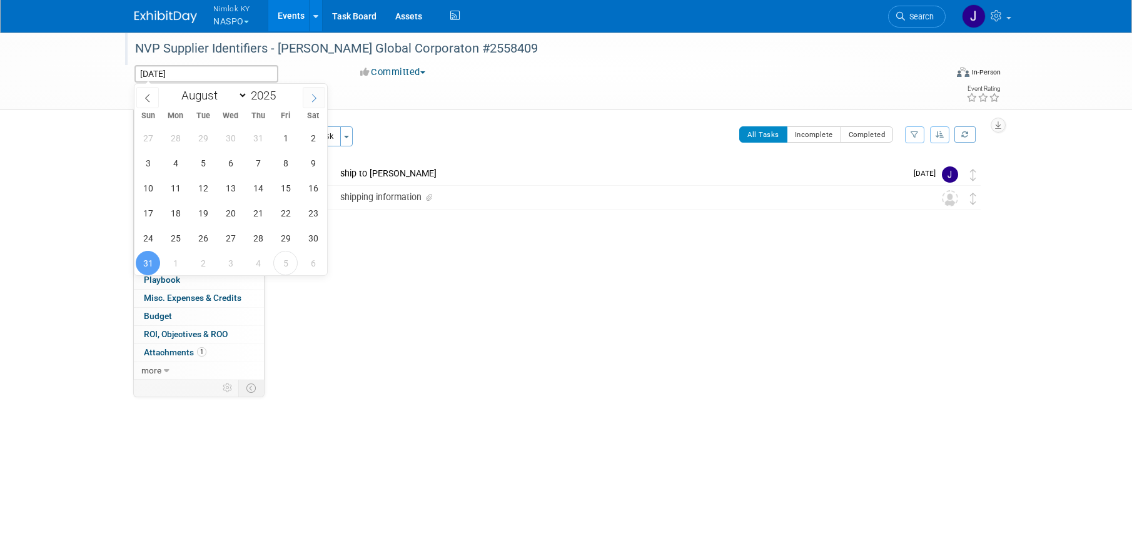
click at [316, 99] on icon at bounding box center [313, 98] width 9 height 9
select select "8"
click at [290, 164] on span "12" at bounding box center [285, 163] width 24 height 24
type input "Sep 12, 2025"
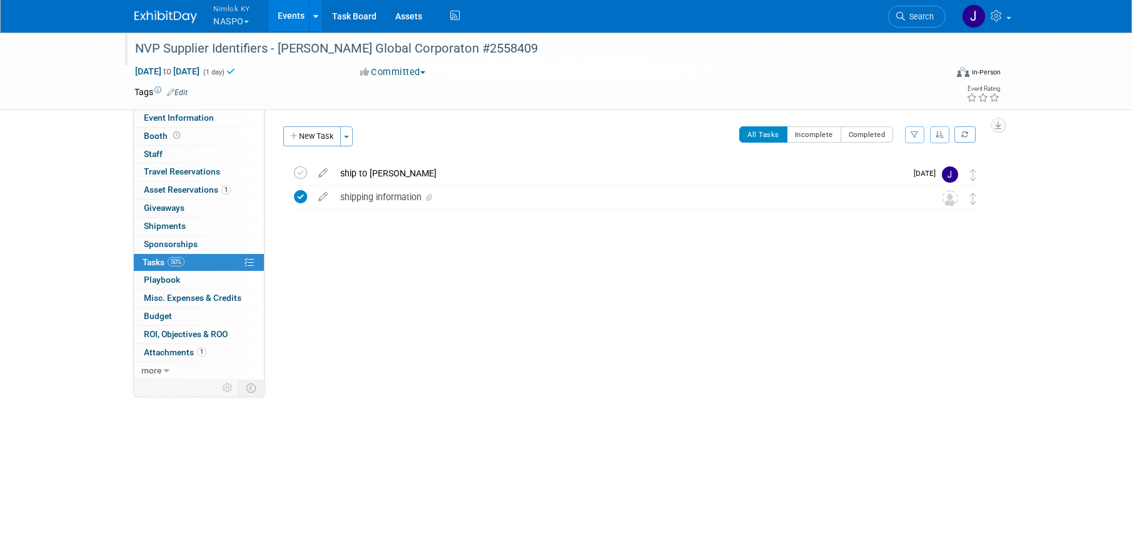
click at [289, 14] on link "Events" at bounding box center [291, 15] width 46 height 31
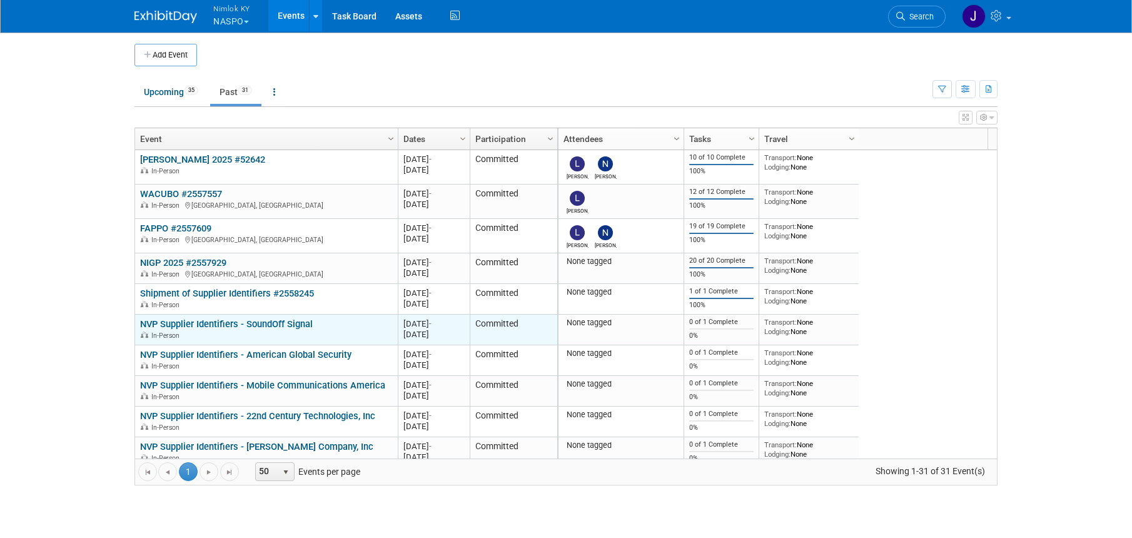
click at [266, 323] on link "NVP Supplier Identifiers - SoundOff Signal" at bounding box center [226, 323] width 173 height 11
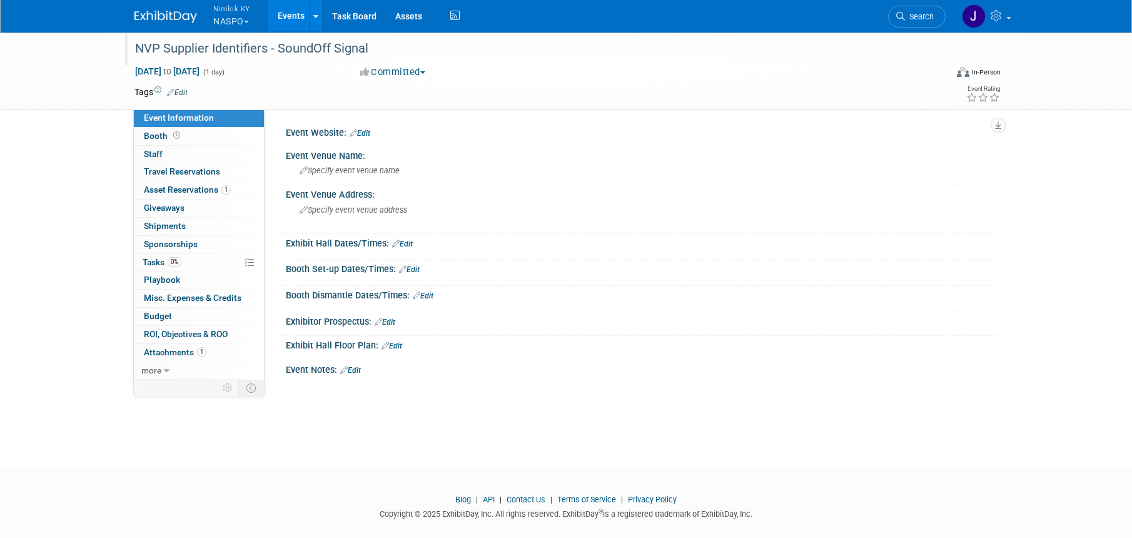
click at [388, 39] on div "NVP Supplier Identifiers - SoundOff Signal" at bounding box center [529, 49] width 796 height 23
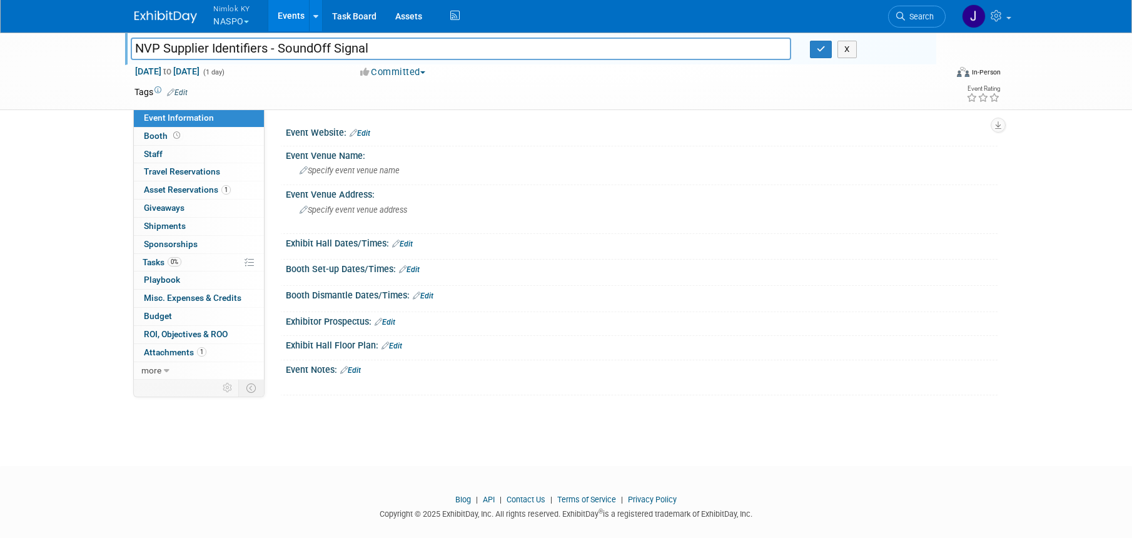
drag, startPoint x: 374, startPoint y: 48, endPoint x: 280, endPoint y: 52, distance: 94.5
click at [280, 52] on input "NVP Supplier Identifiers - SoundOff Signal" at bounding box center [461, 49] width 660 height 22
click at [445, 51] on input "NVP Supplier Identifiers - SoundOff Signal" at bounding box center [461, 49] width 660 height 22
type input "NVP Supplier Identifiers - SoundOff Signal #2558409"
click at [818, 48] on icon "button" at bounding box center [820, 49] width 9 height 8
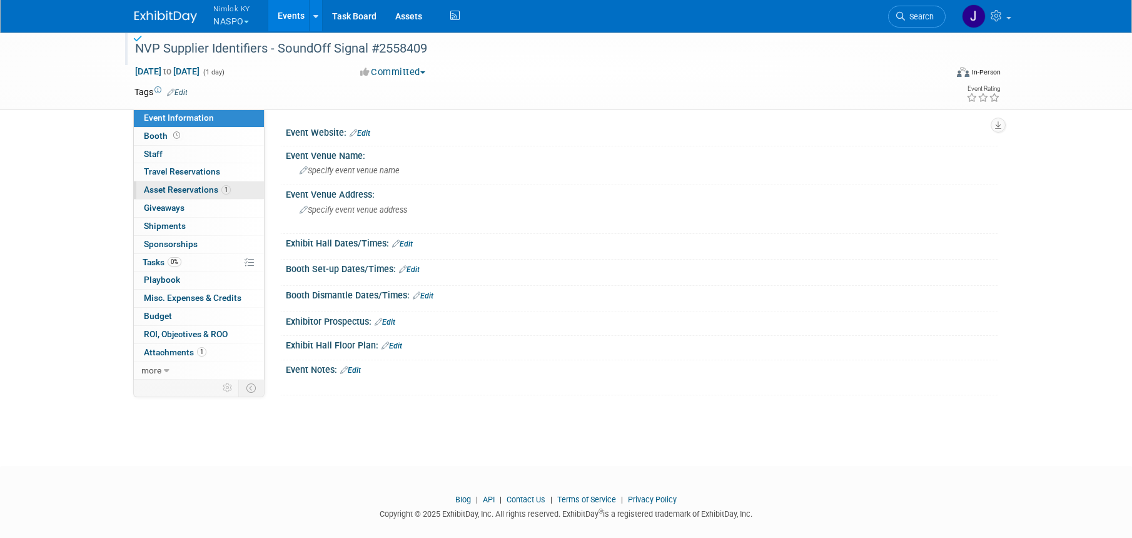
click at [201, 190] on span "Asset Reservations 1" at bounding box center [187, 189] width 87 height 10
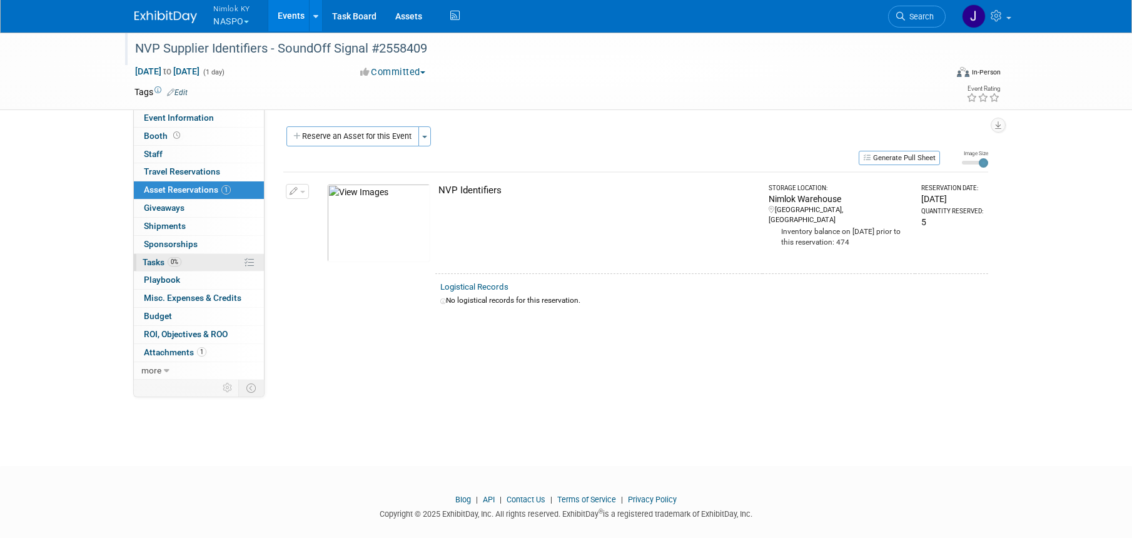
click at [189, 267] on link "0% Tasks 0%" at bounding box center [199, 263] width 130 height 18
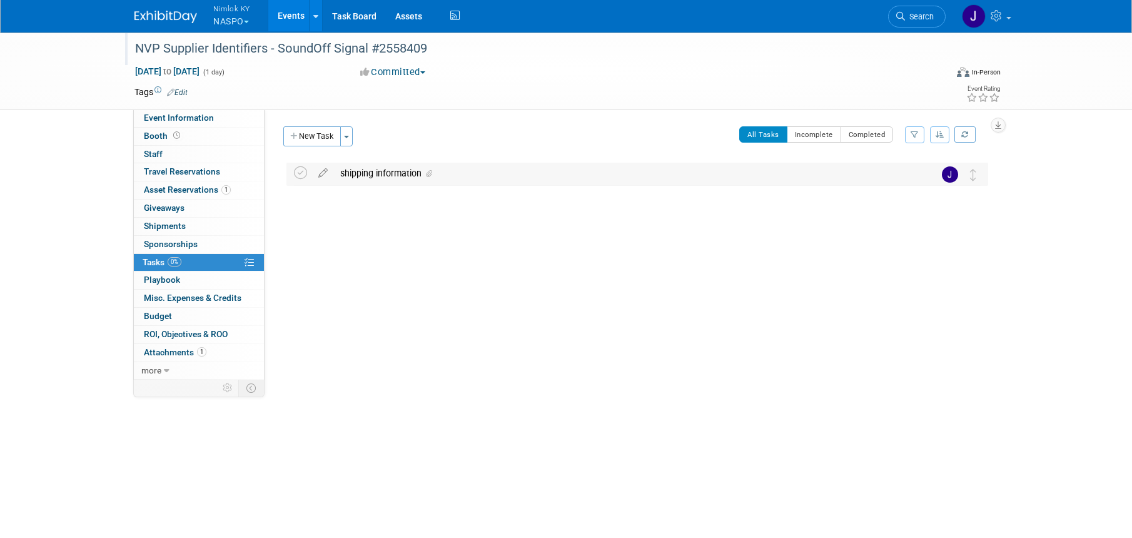
click at [463, 177] on div "shipping information" at bounding box center [625, 173] width 583 height 21
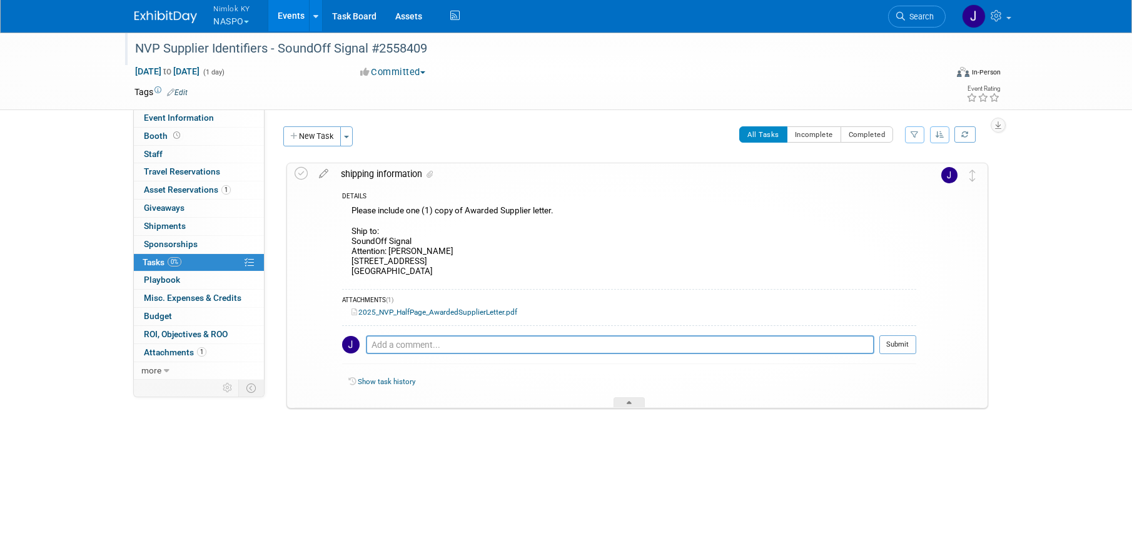
click at [441, 273] on div "Please include one (1) copy of Awarded Supplier letter. Ship to: SoundOff Signa…" at bounding box center [629, 242] width 574 height 79
drag, startPoint x: 411, startPoint y: 271, endPoint x: 351, endPoint y: 241, distance: 67.1
click at [351, 241] on div "Please include one (1) copy of Awarded Supplier letter. Ship to: SoundOff Signa…" at bounding box center [629, 242] width 574 height 79
copy div "SoundOff Signal Attention: Melissa Frick 4182 Royal Ct. Hudsonville, MI 49426"
click at [525, 262] on div "Please include one (1) copy of Awarded Supplier letter. Ship to: SoundOff Signa…" at bounding box center [629, 242] width 574 height 79
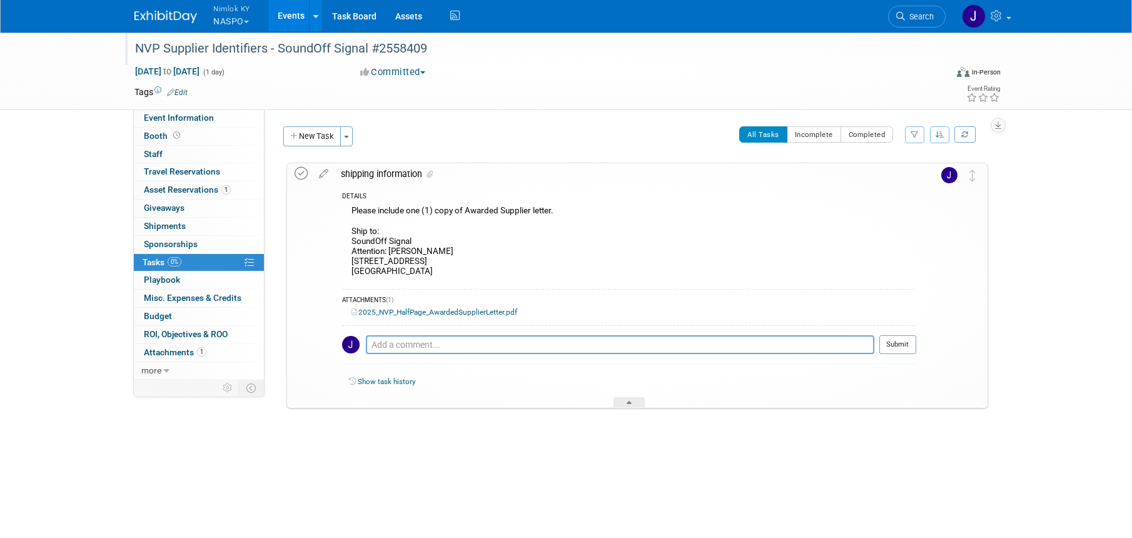
click at [299, 175] on icon at bounding box center [300, 173] width 13 height 13
click at [324, 136] on button "New Task" at bounding box center [312, 136] width 58 height 20
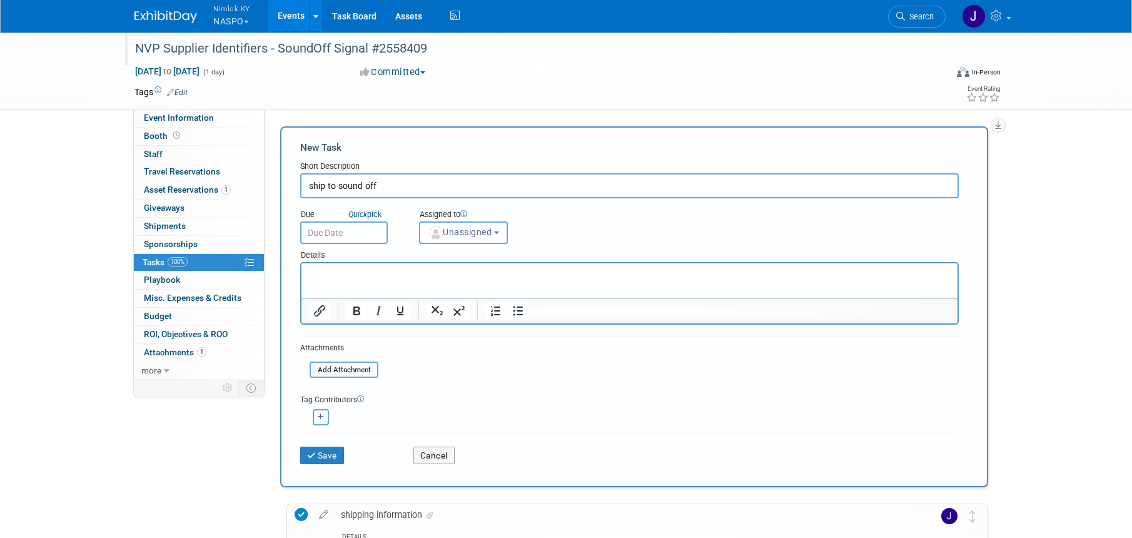
type input "ship to sound off"
click at [361, 239] on input "text" at bounding box center [344, 232] width 88 height 23
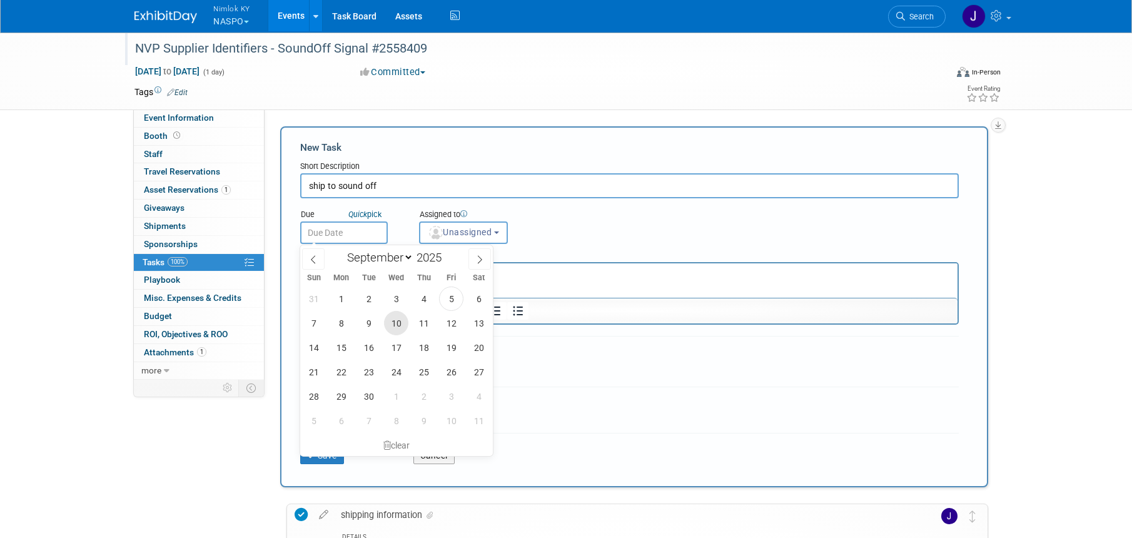
click at [396, 321] on span "10" at bounding box center [396, 323] width 24 height 24
type input "[DATE]"
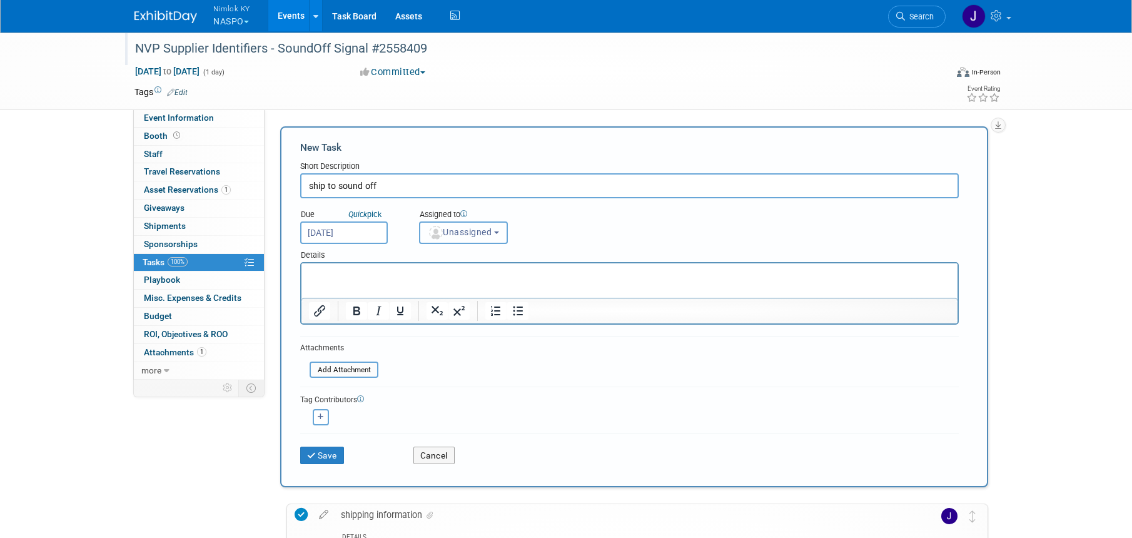
click at [458, 231] on span "Unassigned" at bounding box center [460, 232] width 64 height 10
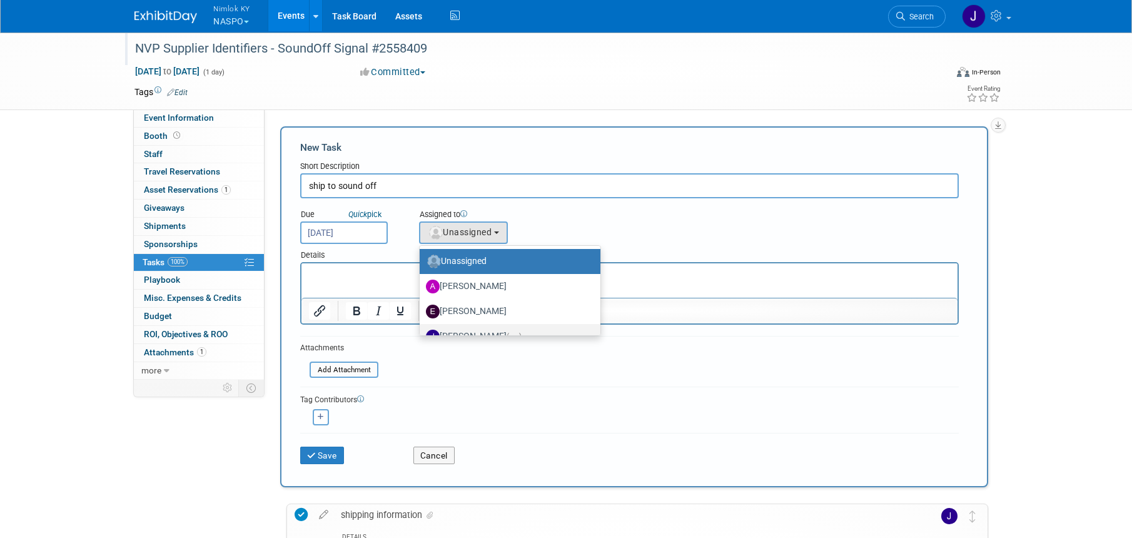
click at [468, 329] on label "[PERSON_NAME] (me)" at bounding box center [507, 336] width 162 height 20
click at [421, 331] on input "[PERSON_NAME] (me)" at bounding box center [417, 335] width 8 height 8
select select "6959d863-ee32-42c4-bffe-2330cab25484"
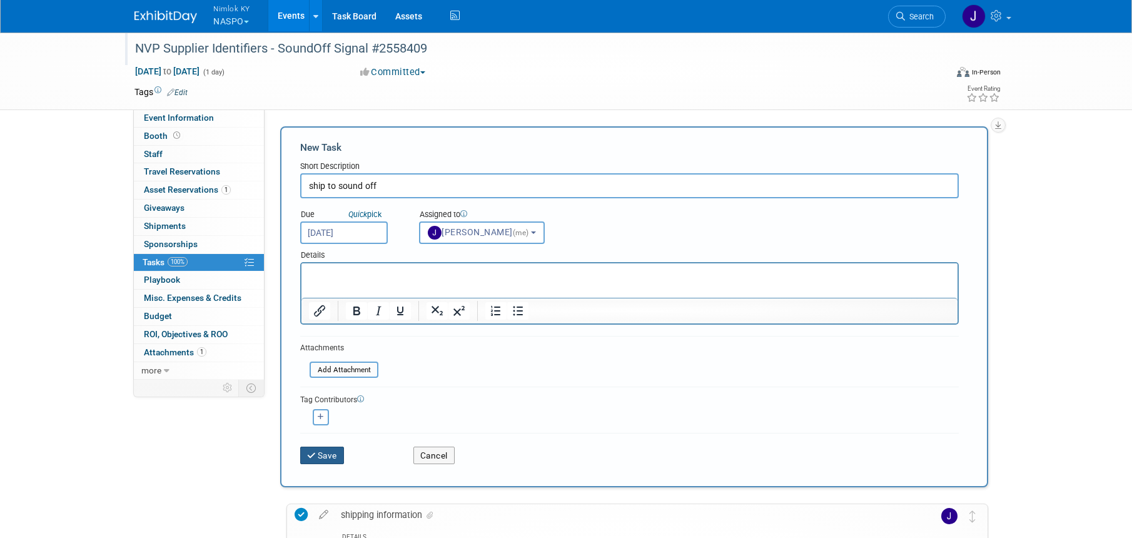
click at [328, 452] on button "Save" at bounding box center [322, 455] width 44 height 18
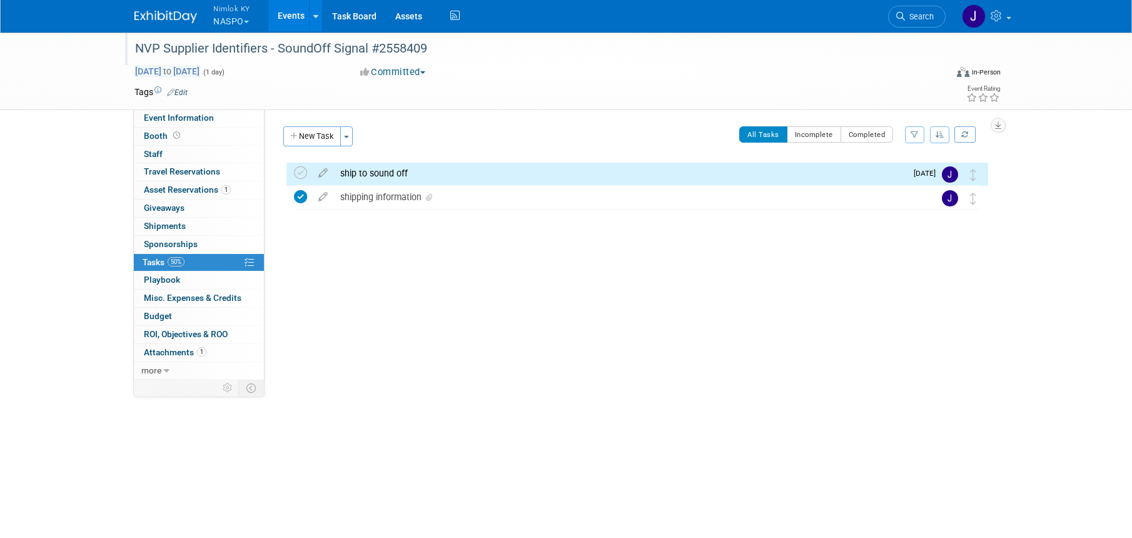
click at [200, 76] on span "[DATE] to [DATE]" at bounding box center [167, 71] width 66 height 11
type input "[DATE]"
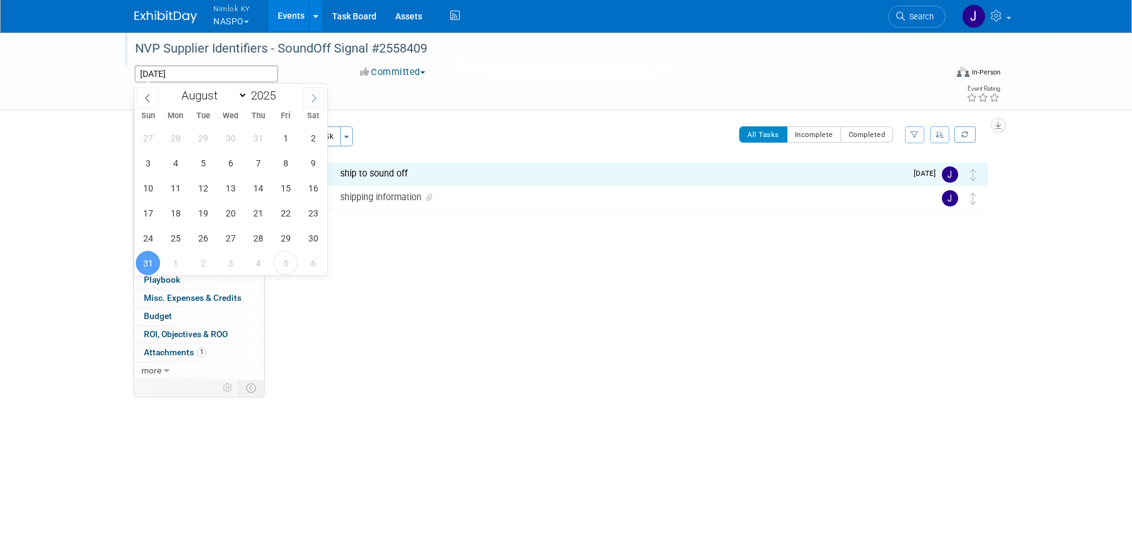
click at [313, 100] on icon at bounding box center [313, 98] width 9 height 9
select select "8"
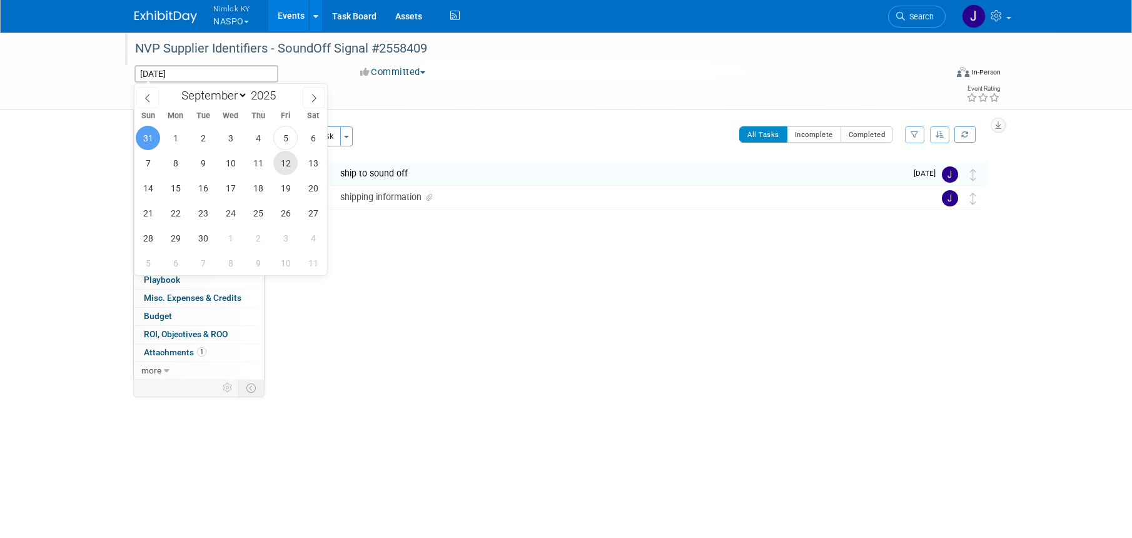
click at [286, 161] on span "12" at bounding box center [285, 163] width 24 height 24
type input "[DATE]"
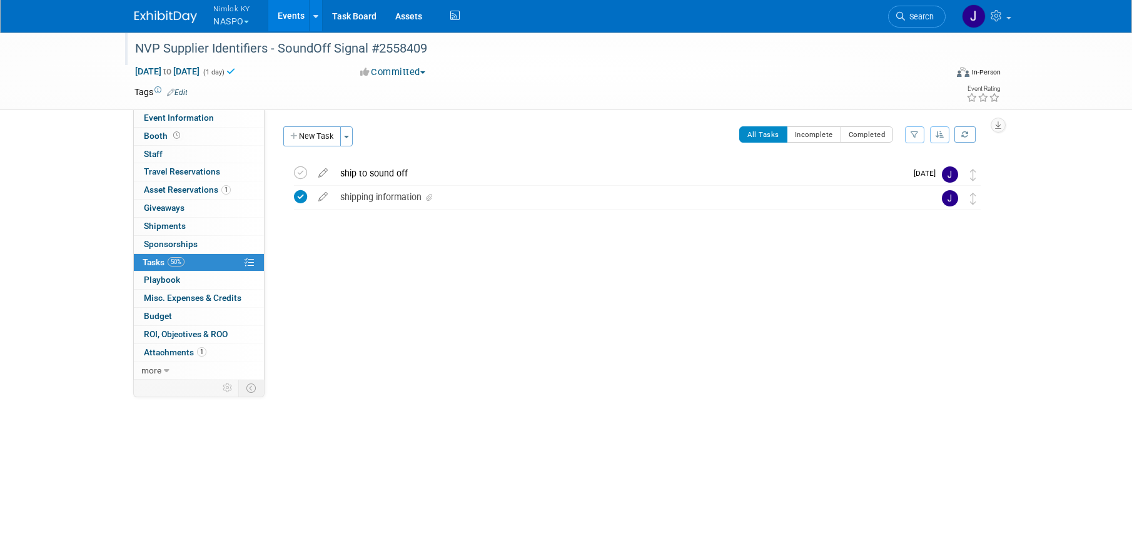
click at [289, 16] on link "Events" at bounding box center [291, 15] width 46 height 31
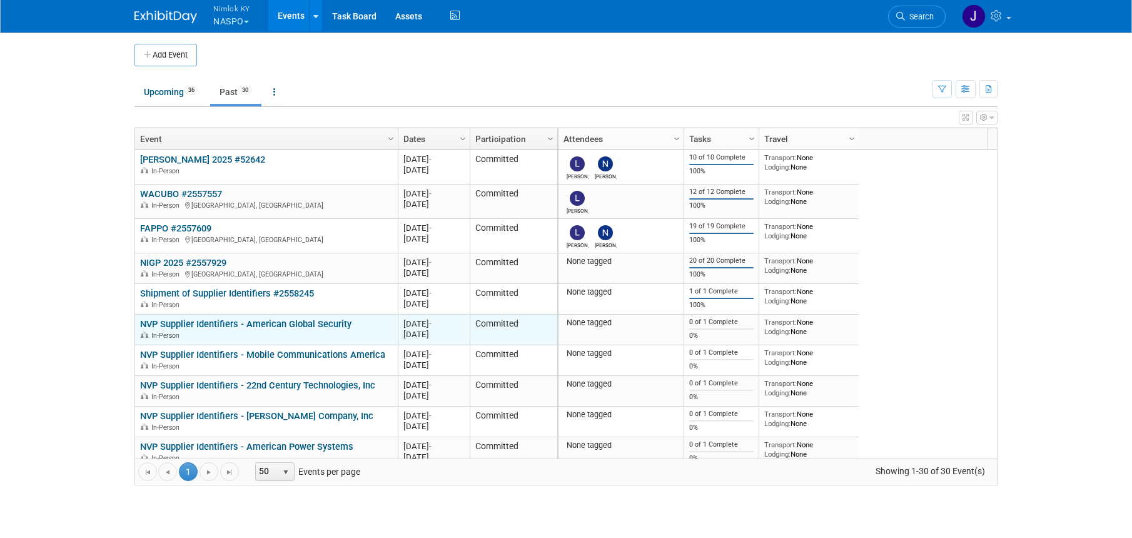
click at [327, 324] on link "NVP Supplier Identifiers - American Global Security" at bounding box center [245, 323] width 211 height 11
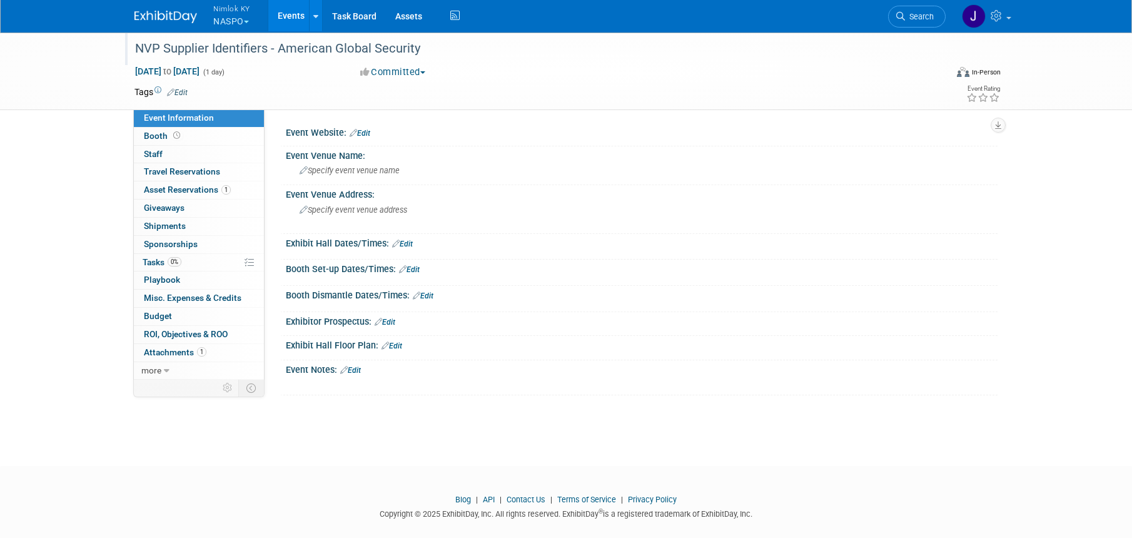
drag, startPoint x: 429, startPoint y: 46, endPoint x: 279, endPoint y: 56, distance: 150.4
click at [279, 56] on div "NVP Supplier Identifiers - American Global Security" at bounding box center [529, 49] width 796 height 23
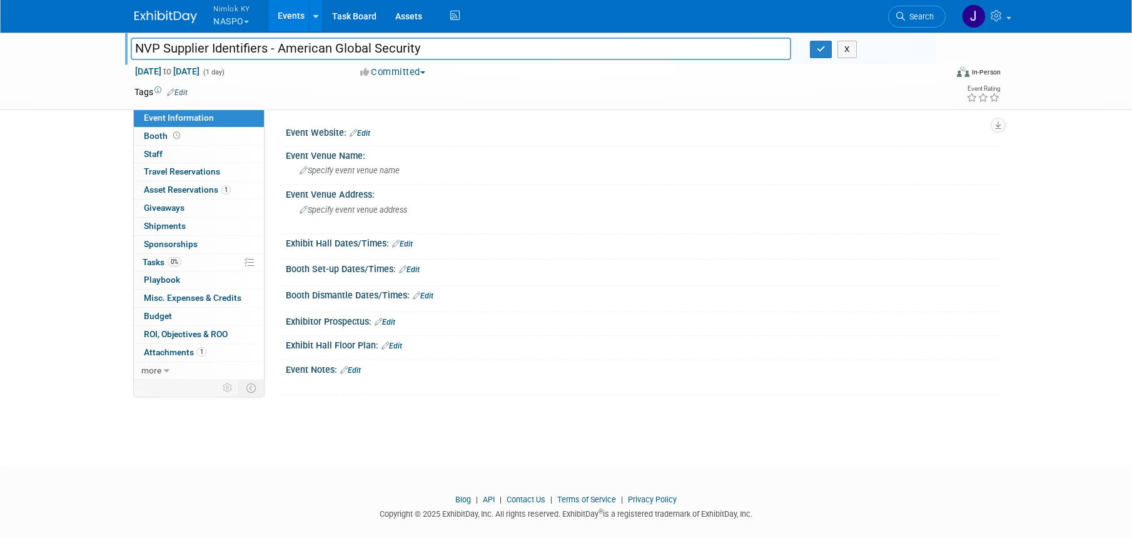
click at [431, 51] on input "NVP Supplier Identifiers - American Global Security" at bounding box center [461, 49] width 660 height 22
drag, startPoint x: 423, startPoint y: 51, endPoint x: 278, endPoint y: 53, distance: 145.1
click at [278, 53] on input "NVP Supplier Identifiers - American Global Security" at bounding box center [461, 49] width 660 height 22
click at [474, 50] on input "NVP Supplier Identifiers - American Global Security" at bounding box center [461, 49] width 660 height 22
type input "NVP Supplier Identifiers - American Global Security #2558409"
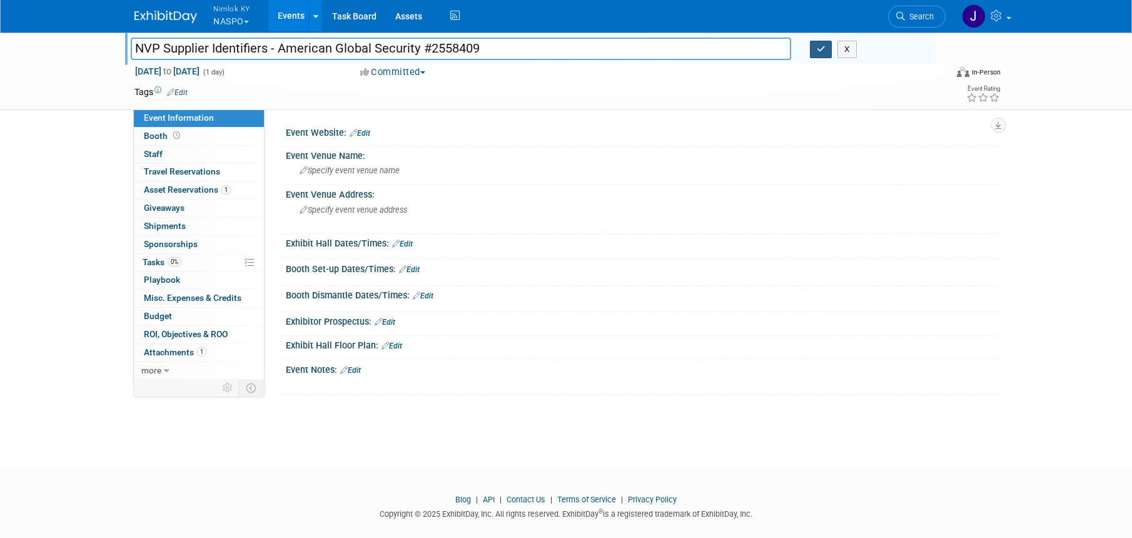
click at [821, 51] on icon "button" at bounding box center [820, 49] width 9 height 8
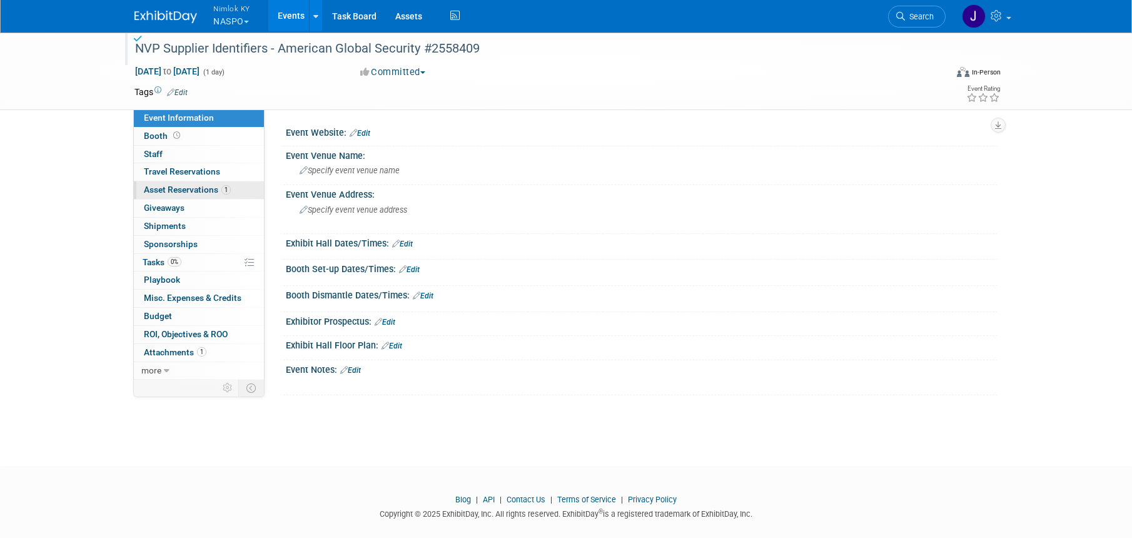
click at [245, 190] on link "1 Asset Reservations 1" at bounding box center [199, 190] width 130 height 18
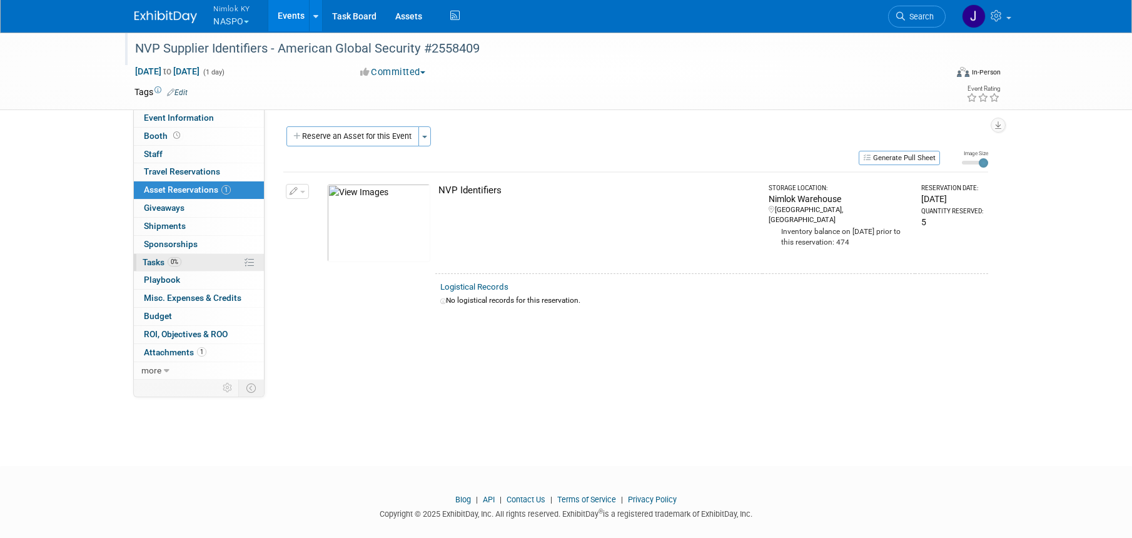
click at [230, 259] on link "0% Tasks 0%" at bounding box center [199, 263] width 130 height 18
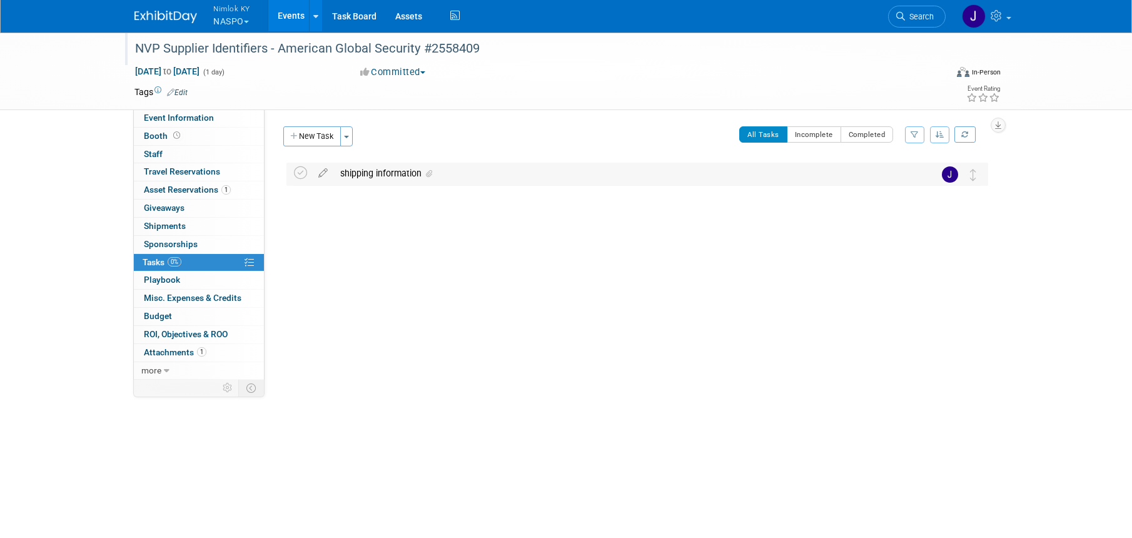
click at [496, 173] on div "shipping information" at bounding box center [625, 173] width 583 height 21
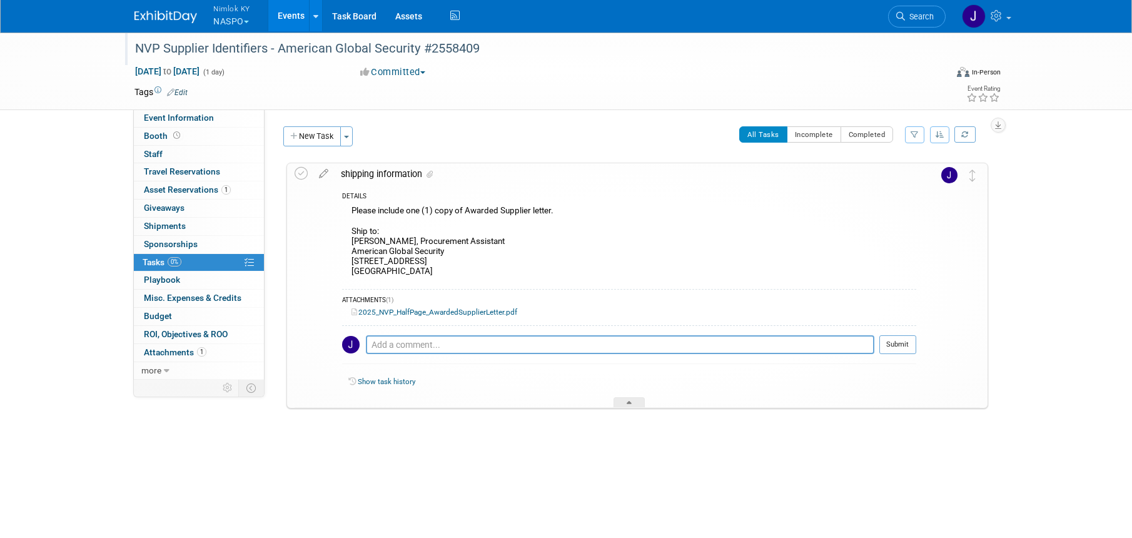
drag, startPoint x: 438, startPoint y: 269, endPoint x: 352, endPoint y: 241, distance: 90.2
click at [352, 241] on div "Please include one (1) copy of Awarded Supplier letter. Ship to: Kathy Marhsall…" at bounding box center [629, 242] width 574 height 79
copy div "Kathy Marhsalla, Procurement Assistant American Global Security 9410 Topanga Ca…"
click at [484, 198] on div "DETAILS" at bounding box center [629, 197] width 574 height 11
click at [304, 175] on icon at bounding box center [300, 173] width 13 height 13
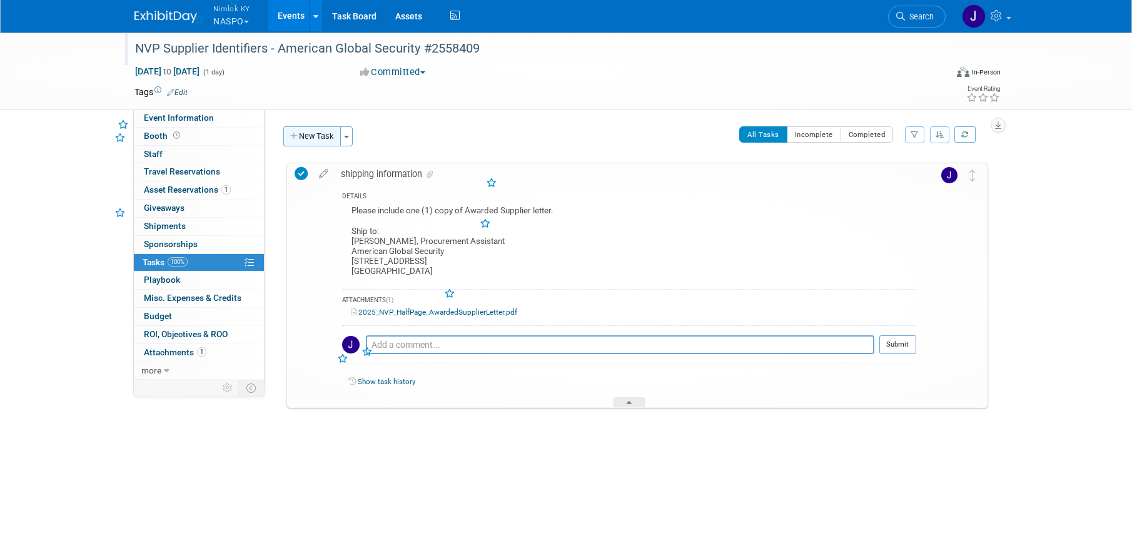
click at [316, 137] on button "New Task" at bounding box center [312, 136] width 58 height 20
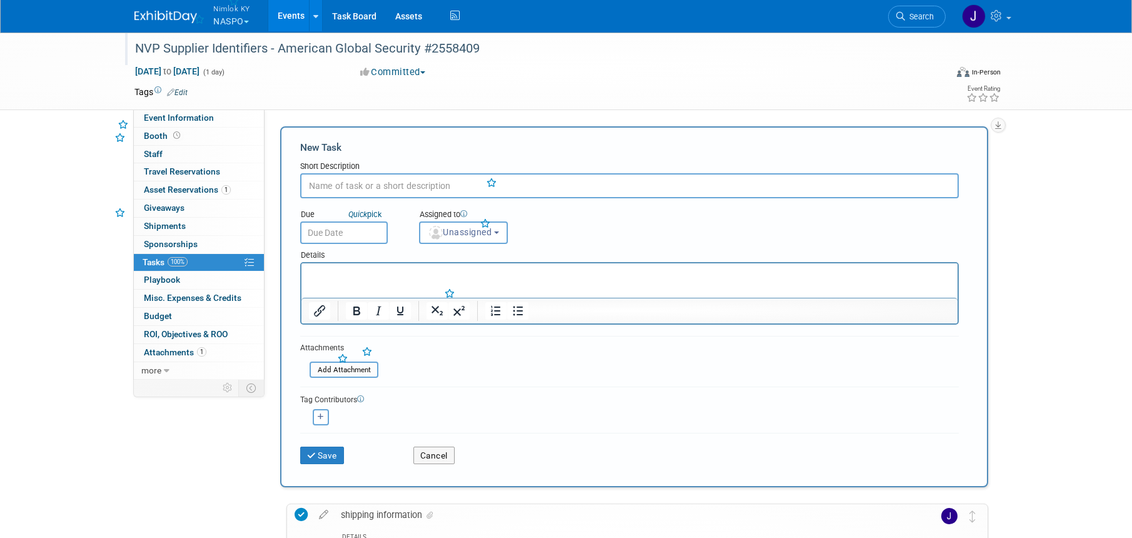
click at [394, 184] on input "text" at bounding box center [629, 185] width 658 height 25
type input "ship to AGS"
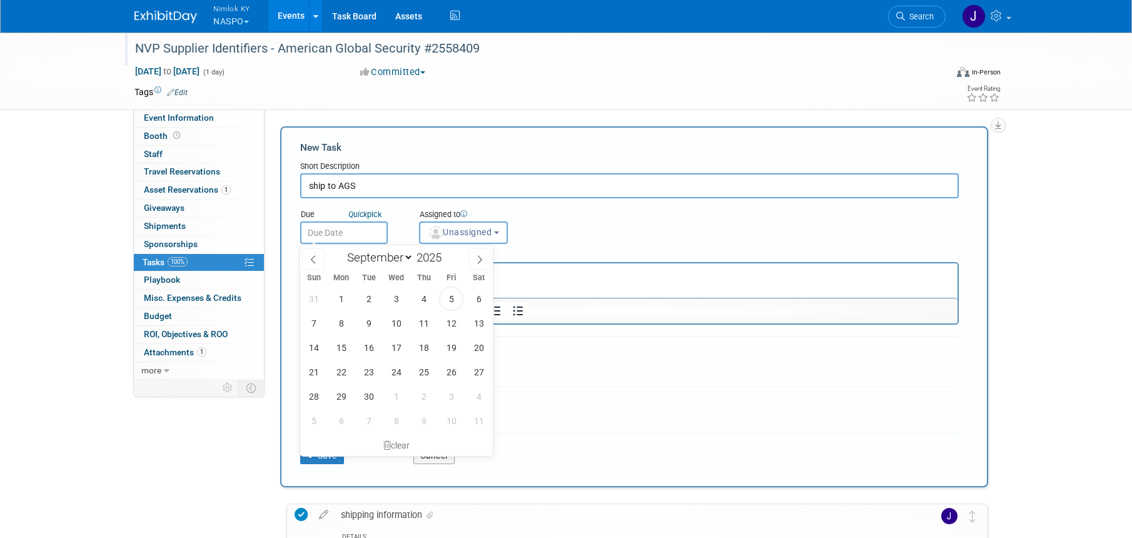
click at [371, 236] on input "text" at bounding box center [344, 232] width 88 height 23
click at [396, 325] on span "10" at bounding box center [396, 323] width 24 height 24
type input "[DATE]"
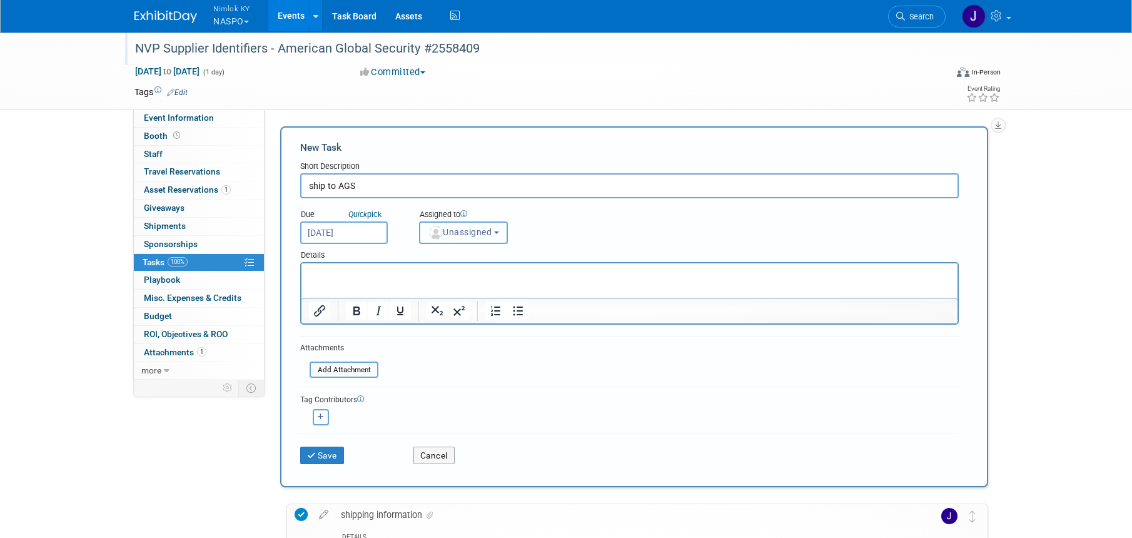
drag, startPoint x: 467, startPoint y: 238, endPoint x: 467, endPoint y: 283, distance: 44.4
click at [467, 238] on button "Unassigned" at bounding box center [463, 232] width 89 height 23
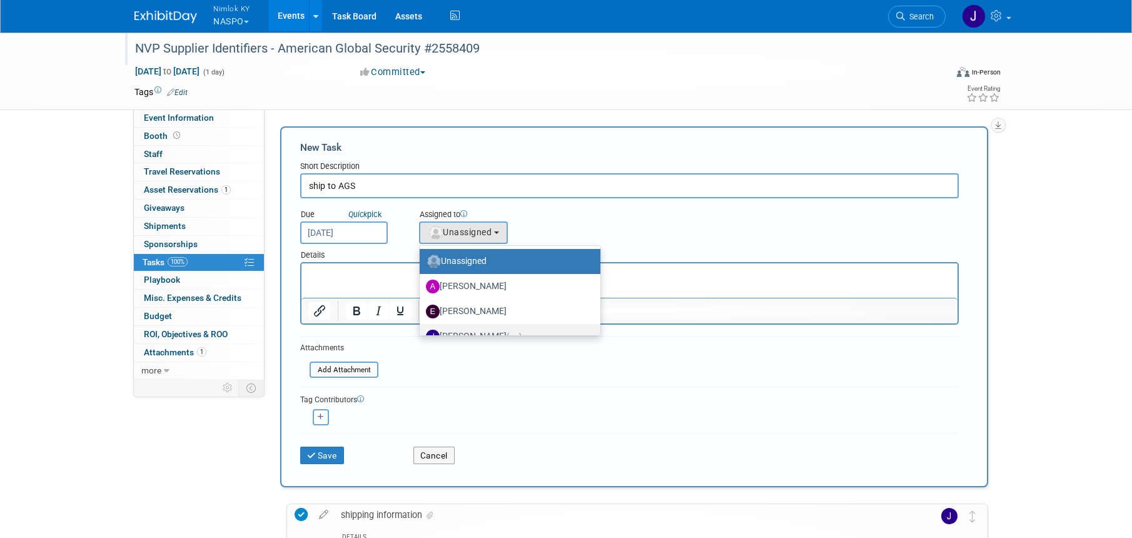
click at [474, 330] on label "[PERSON_NAME] (me)" at bounding box center [507, 336] width 162 height 20
click at [421, 331] on input "[PERSON_NAME] (me)" at bounding box center [417, 335] width 8 height 8
select select "6959d863-ee32-42c4-bffe-2330cab25484"
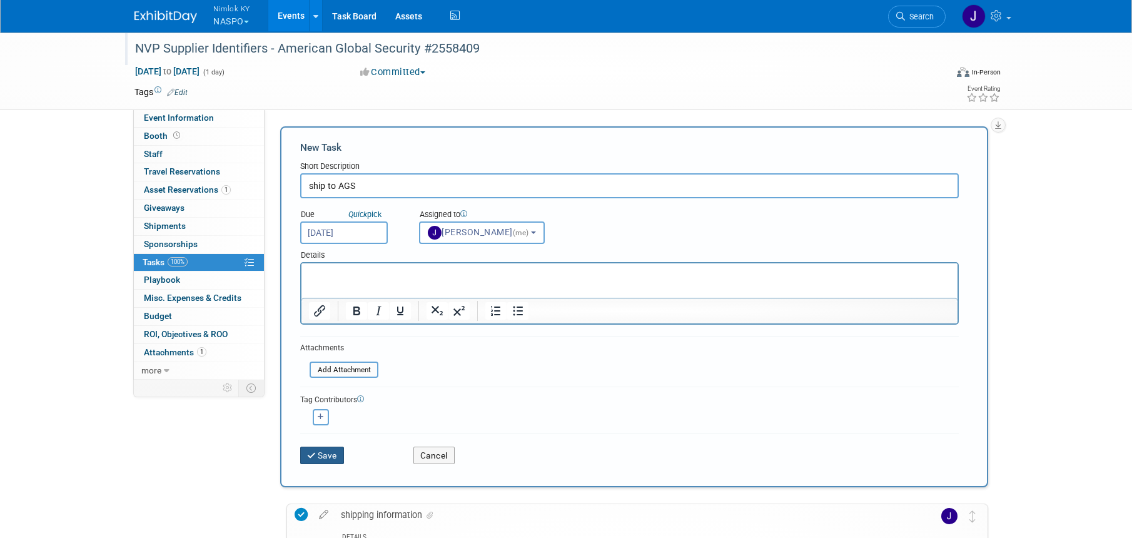
click at [318, 453] on button "Save" at bounding box center [322, 455] width 44 height 18
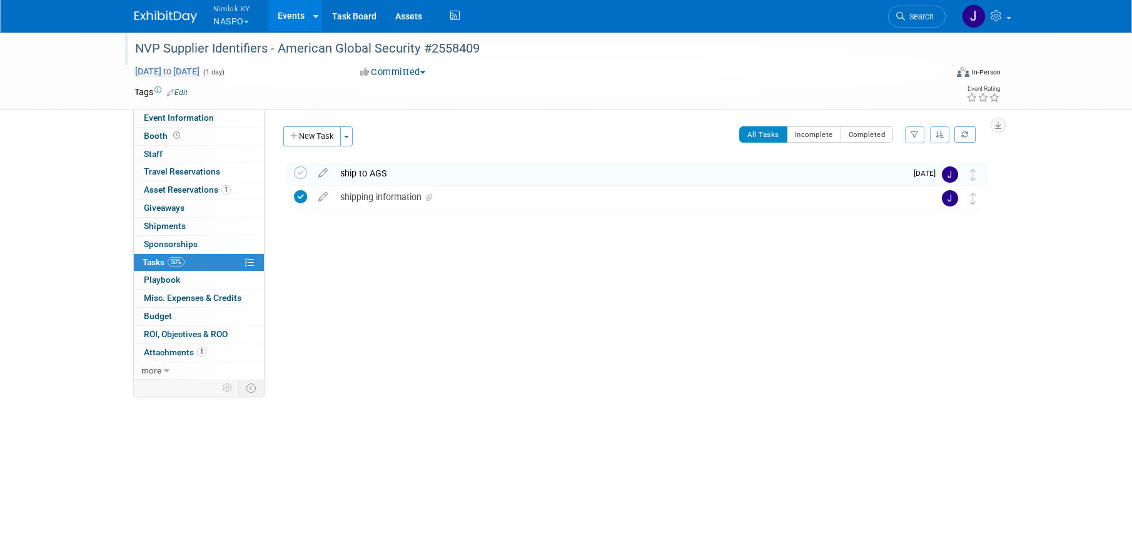
click at [200, 67] on span "[DATE] to [DATE]" at bounding box center [167, 71] width 66 height 11
type input "[DATE]"
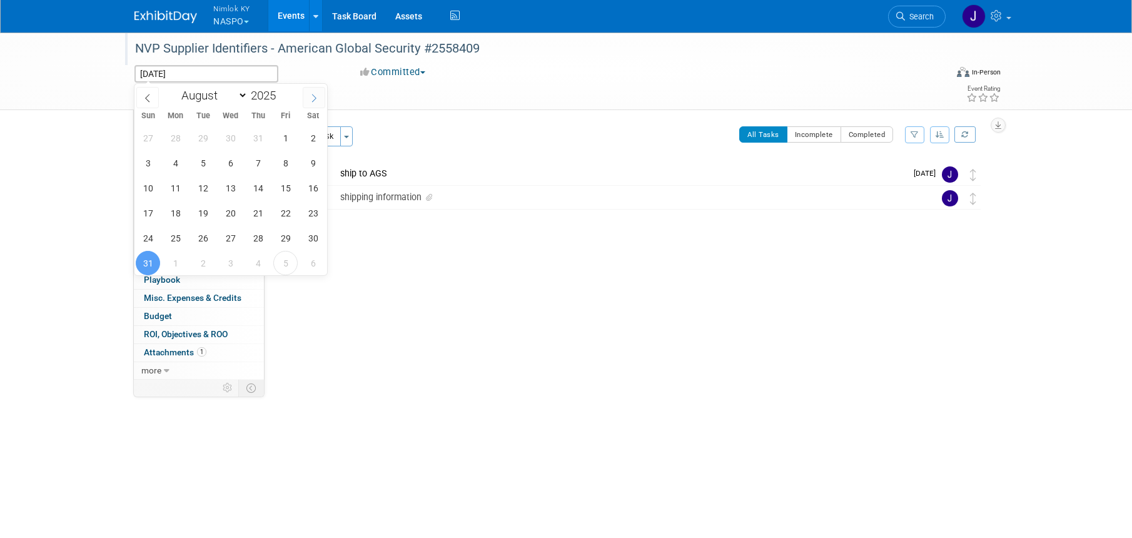
click at [309, 97] on icon at bounding box center [313, 98] width 9 height 9
select select "8"
click at [276, 160] on span "12" at bounding box center [285, 163] width 24 height 24
type input "Sep 12, 2025"
click at [276, 160] on span "12" at bounding box center [285, 163] width 24 height 24
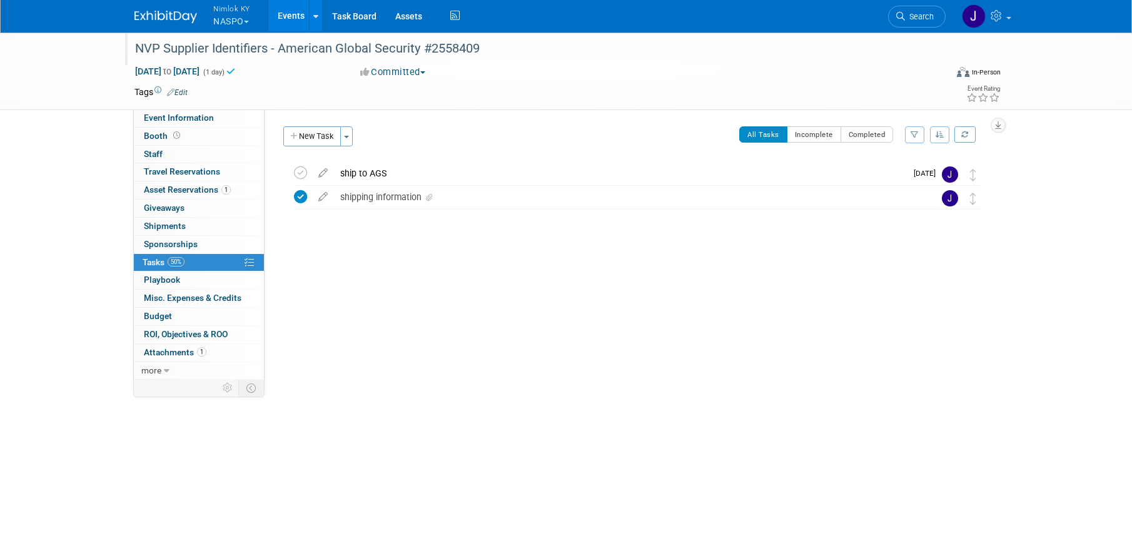
click at [291, 11] on link "Events" at bounding box center [291, 15] width 46 height 31
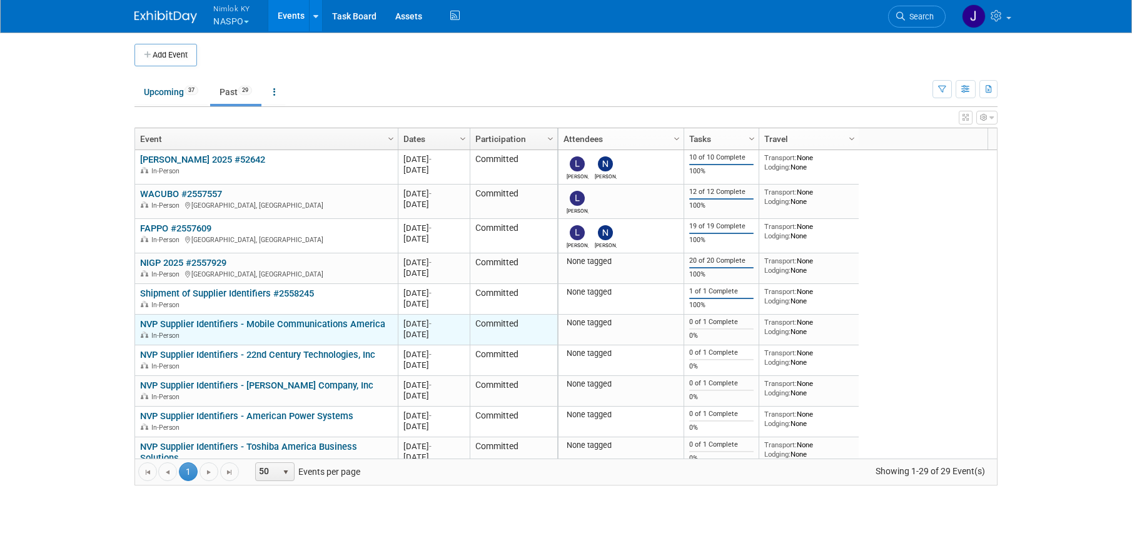
scroll to position [75, 0]
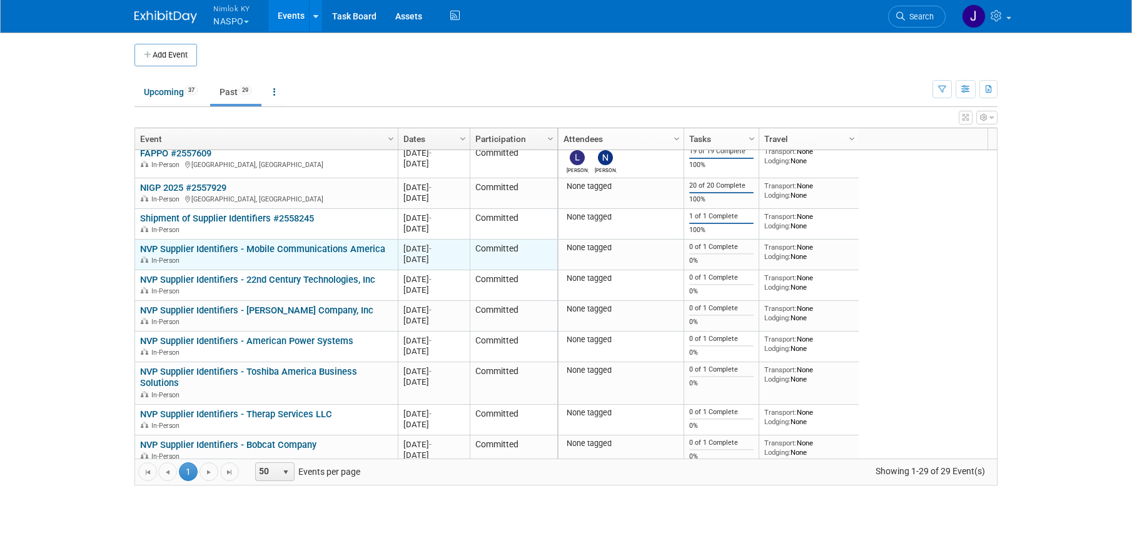
click at [319, 250] on link "NVP Supplier Identifiers - Mobile Communications America" at bounding box center [262, 248] width 245 height 11
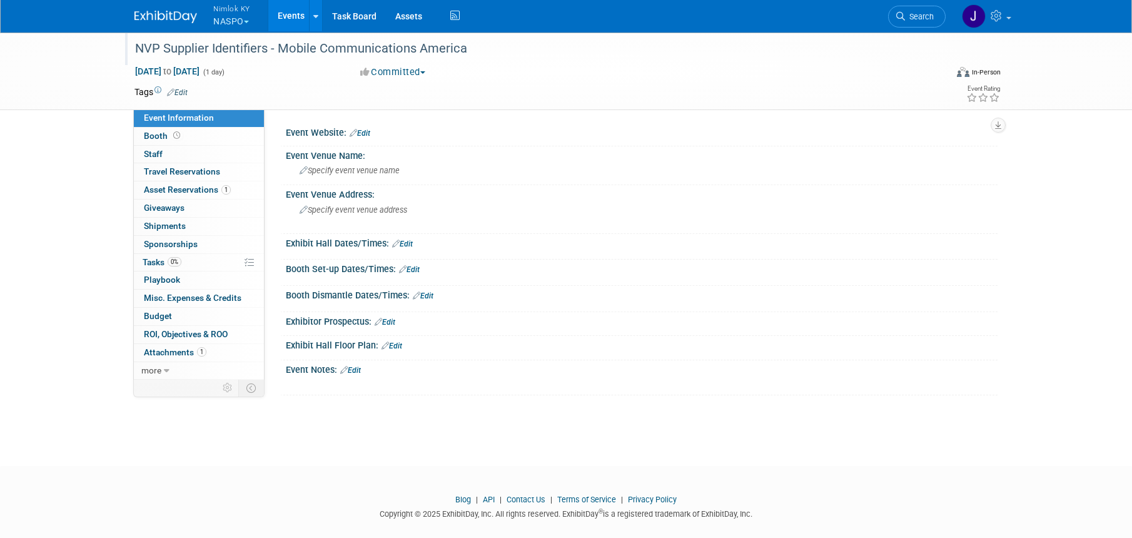
click at [476, 48] on div "NVP Supplier Identifiers - Mobile Communications America" at bounding box center [529, 49] width 796 height 23
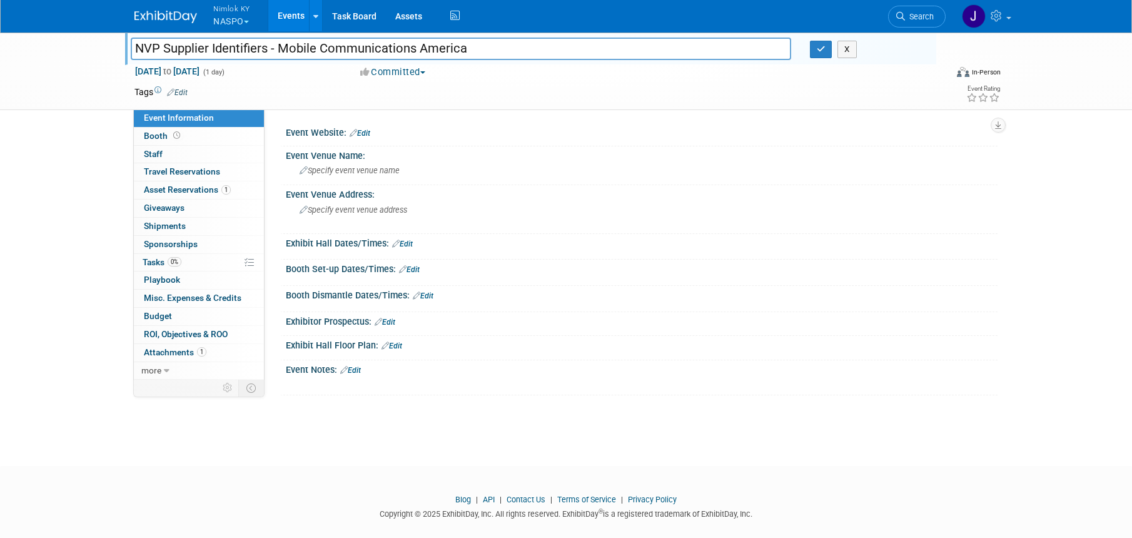
drag, startPoint x: 465, startPoint y: 50, endPoint x: 278, endPoint y: 44, distance: 187.6
click at [278, 44] on input "NVP Supplier Identifiers - Mobile Communications America" at bounding box center [461, 49] width 660 height 22
click at [592, 52] on input "NVP Supplier Identifiers - Mobile Communications America" at bounding box center [461, 49] width 660 height 22
type input "NVP Supplier Identifiers - Mobile Communications America #2558409"
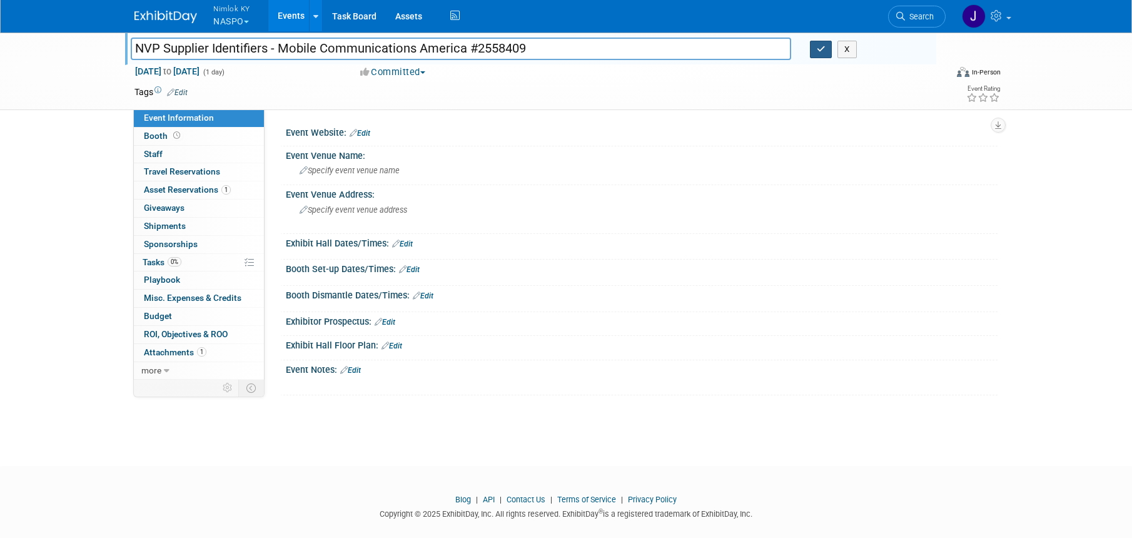
click at [823, 53] on icon "button" at bounding box center [820, 49] width 9 height 8
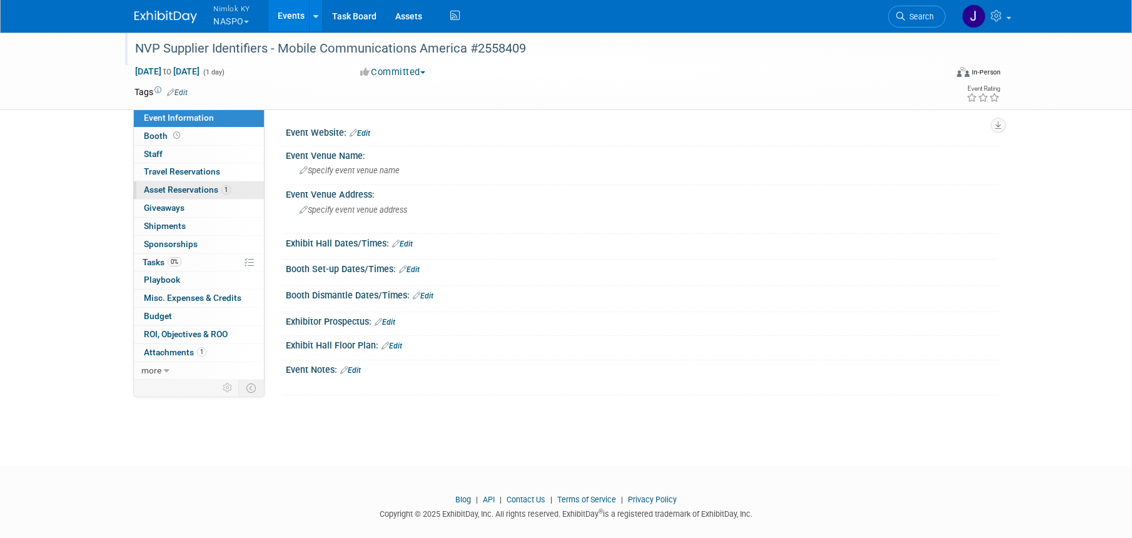
click at [185, 186] on span "Asset Reservations 1" at bounding box center [187, 189] width 87 height 10
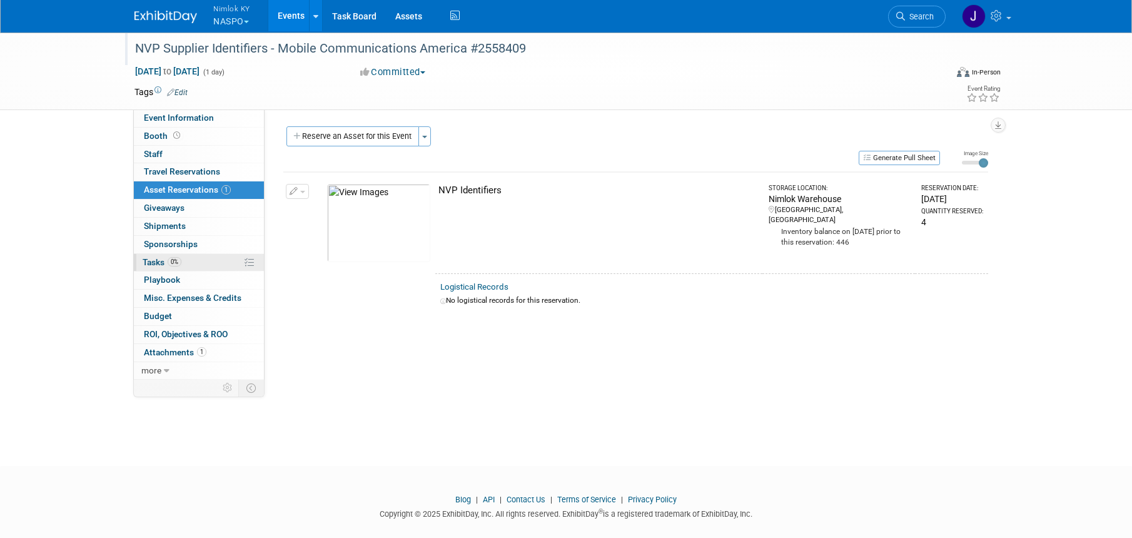
click at [196, 263] on link "0% Tasks 0%" at bounding box center [199, 263] width 130 height 18
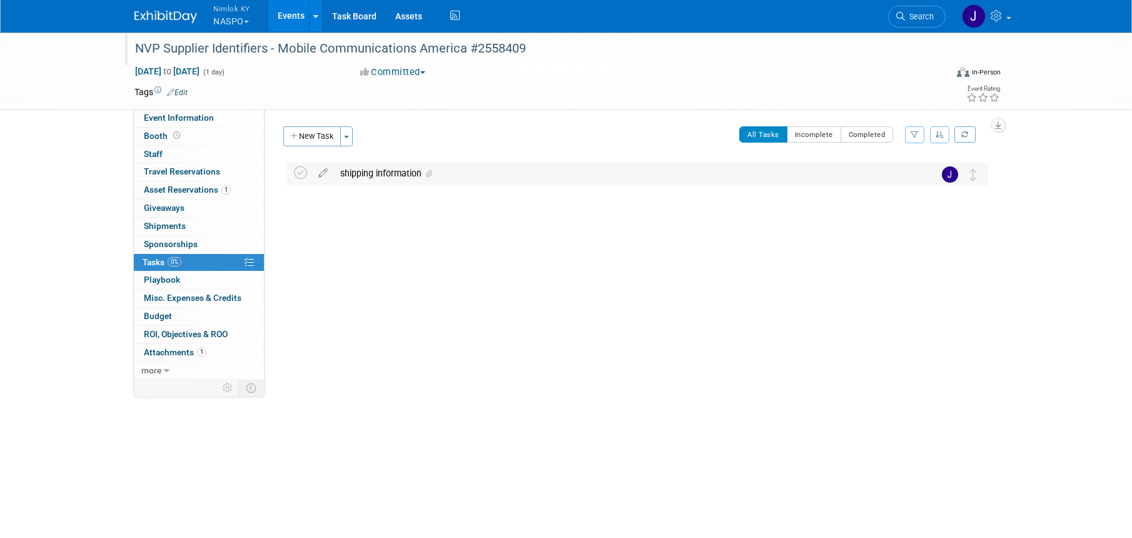
click at [381, 172] on div "shipping information" at bounding box center [625, 173] width 583 height 21
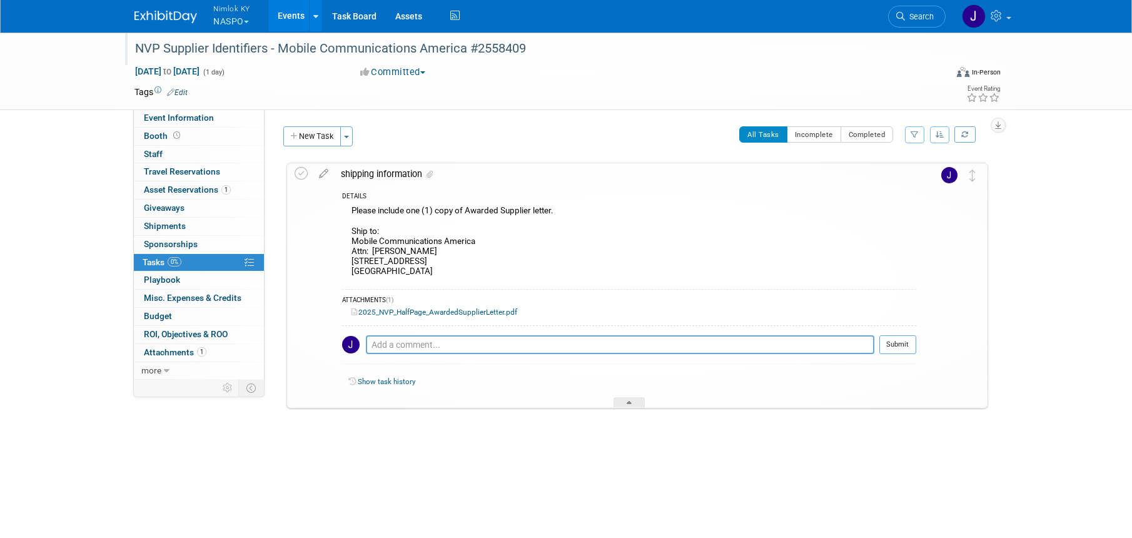
click at [436, 271] on div "Please include one (1) copy of Awarded Supplier letter. Ship to: Mobile Communi…" at bounding box center [629, 242] width 574 height 79
drag, startPoint x: 464, startPoint y: 269, endPoint x: 346, endPoint y: 244, distance: 120.6
click at [347, 244] on div "Please include one (1) copy of Awarded Supplier letter. Ship to: Mobile Communi…" at bounding box center [629, 242] width 574 height 79
copy div "Mobile Communications America Attn: Drew Weston 4937 Fargo St North Charleston …"
click at [553, 238] on div "Please include one (1) copy of Awarded Supplier letter. Ship to: Mobile Communi…" at bounding box center [629, 242] width 574 height 79
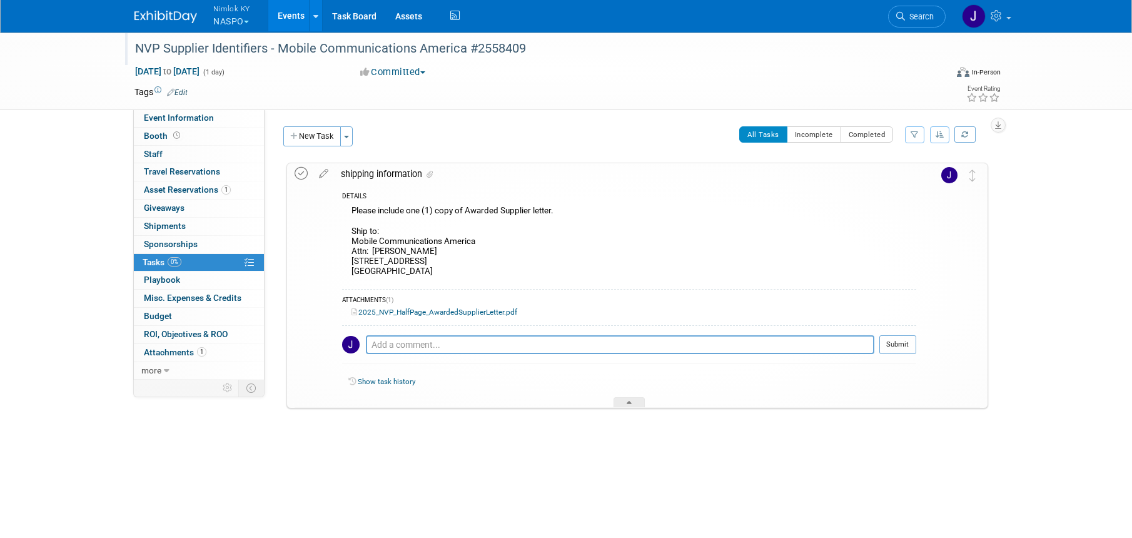
click at [301, 173] on icon at bounding box center [300, 173] width 13 height 13
click at [319, 133] on button "New Task" at bounding box center [312, 136] width 58 height 20
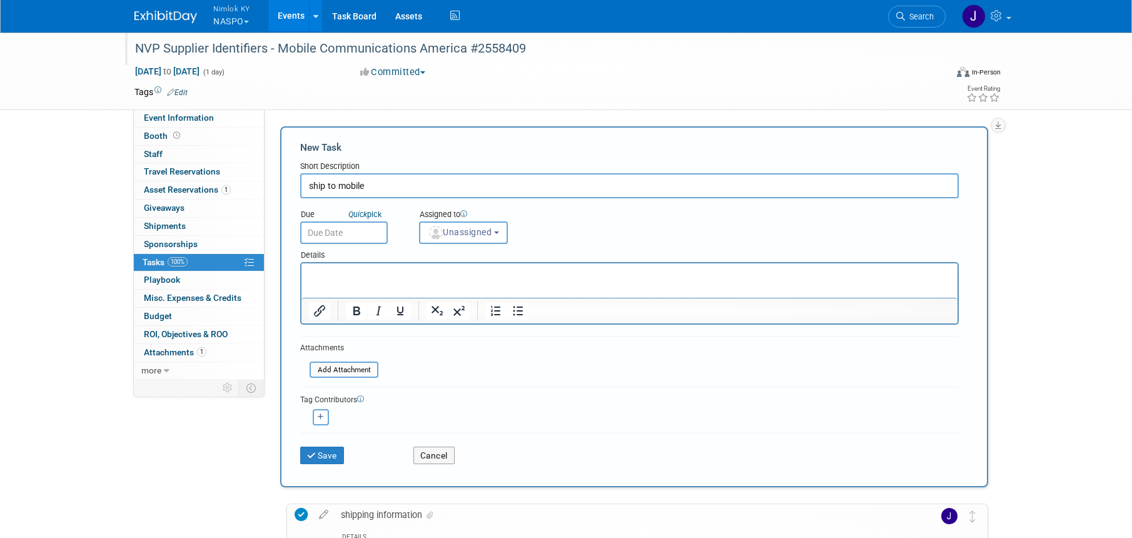
type input "ship to mobile"
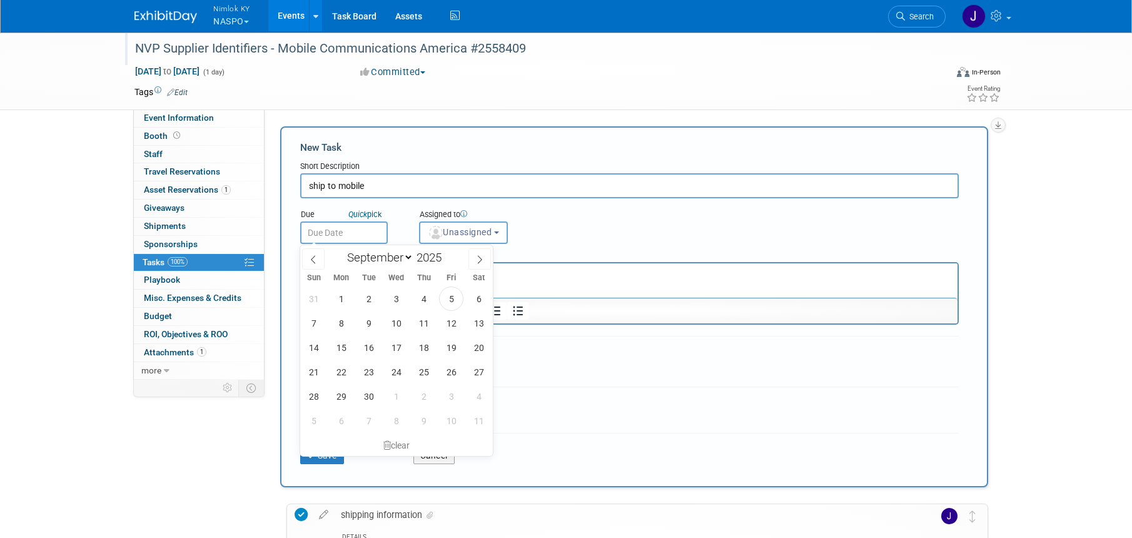
click at [368, 235] on input "text" at bounding box center [344, 232] width 88 height 23
click at [395, 320] on span "10" at bounding box center [396, 323] width 24 height 24
type input "[DATE]"
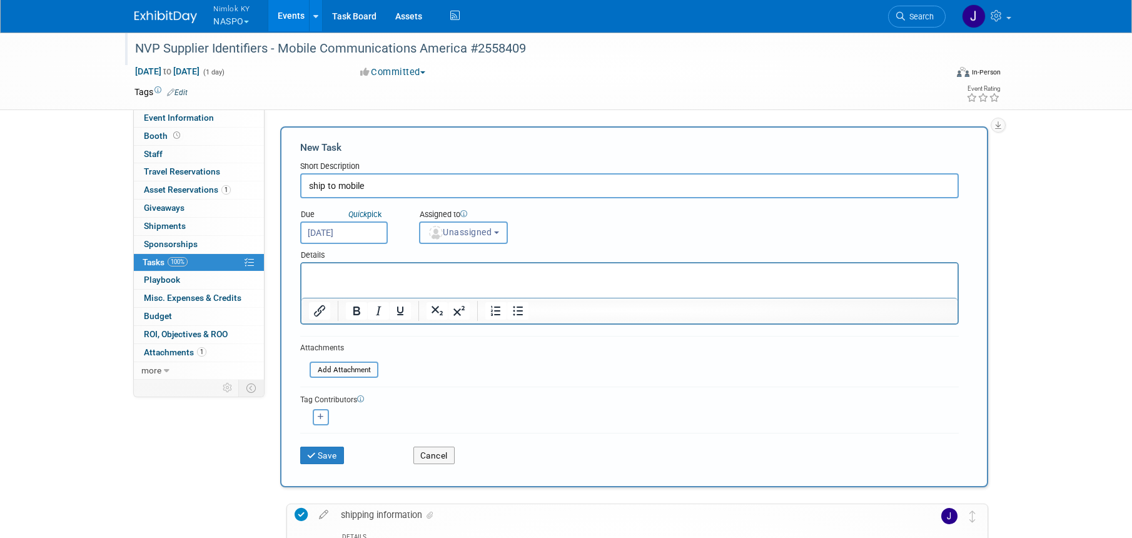
click at [450, 225] on button "Unassigned" at bounding box center [463, 232] width 89 height 23
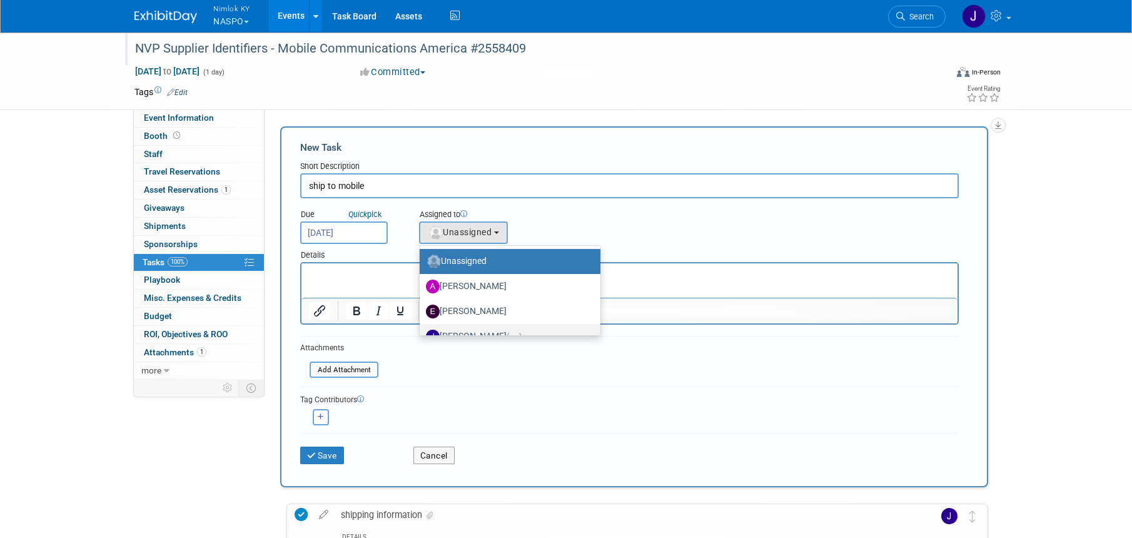
click at [474, 332] on label "Jamie Dunn (me)" at bounding box center [507, 336] width 162 height 20
click at [421, 332] on input "Jamie Dunn (me)" at bounding box center [417, 335] width 8 height 8
select select "6959d863-ee32-42c4-bffe-2330cab25484"
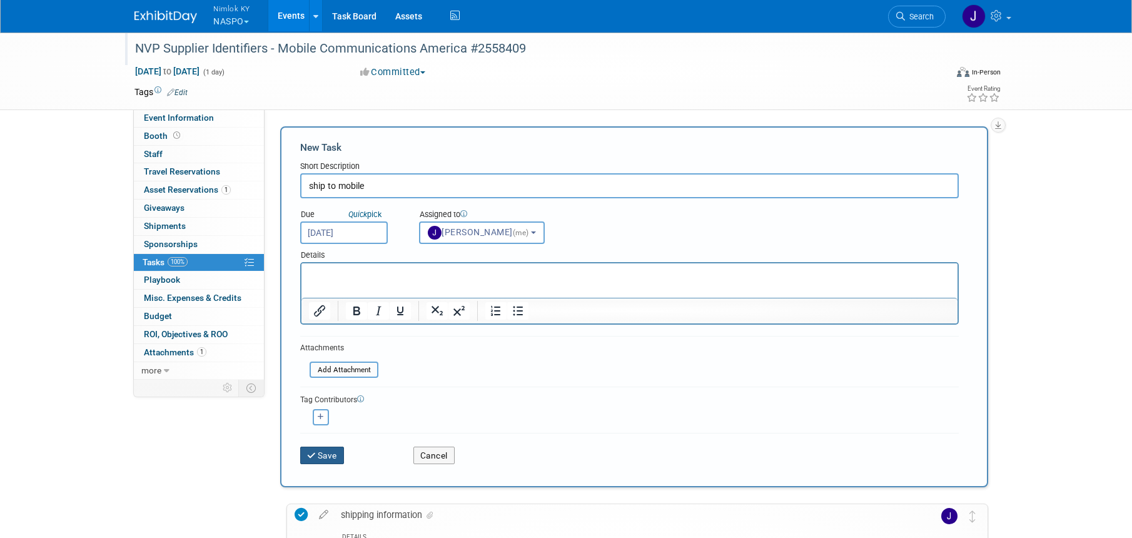
click at [333, 456] on button "Save" at bounding box center [322, 455] width 44 height 18
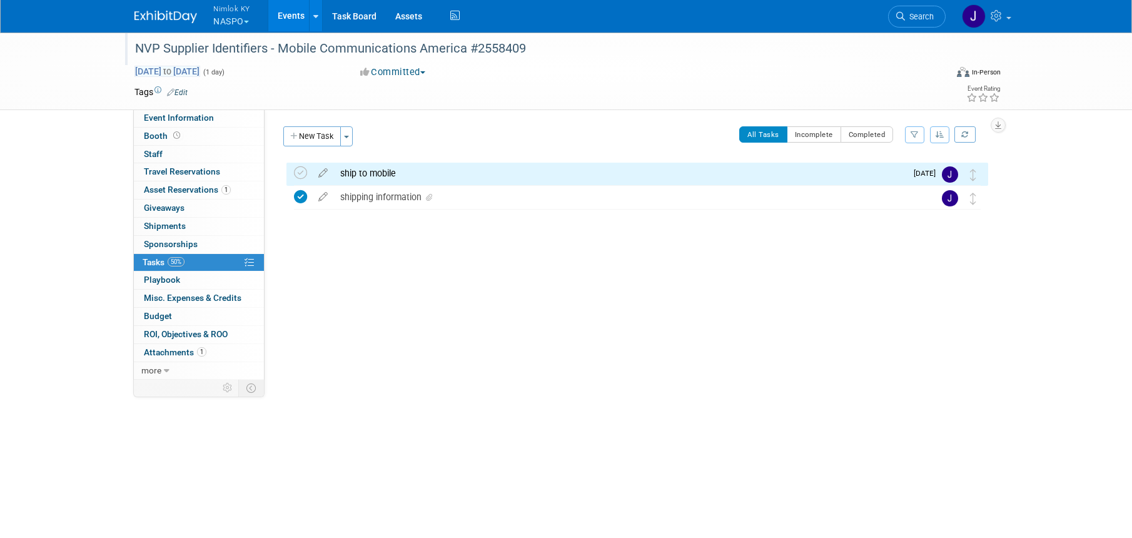
click at [200, 74] on span "Aug 31, 2025 to Aug 31, 2025" at bounding box center [167, 71] width 66 height 11
type input "[DATE]"
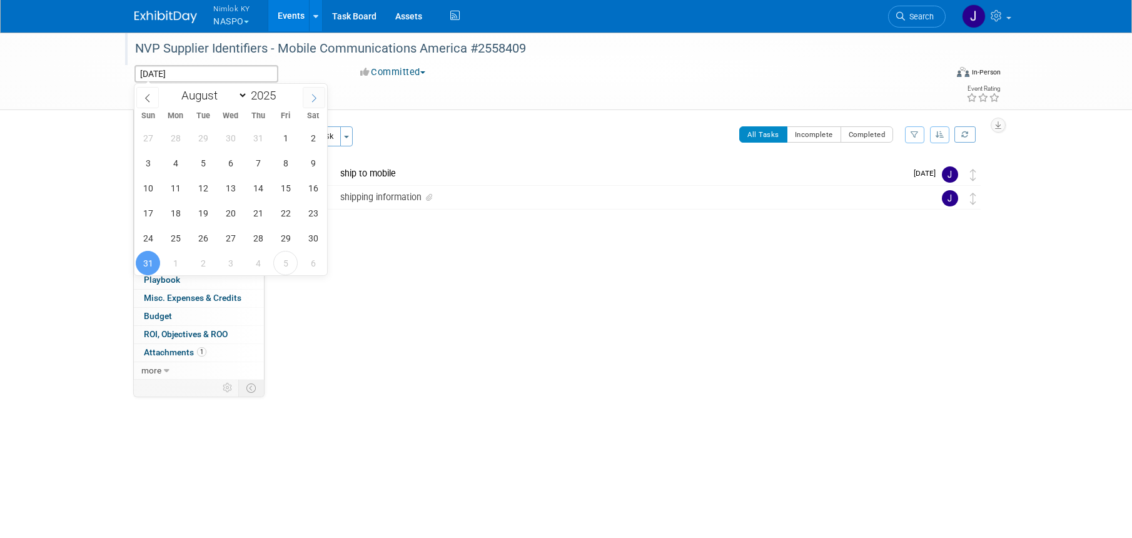
click at [316, 96] on icon at bounding box center [313, 98] width 9 height 9
select select "8"
click at [285, 158] on span "12" at bounding box center [285, 163] width 24 height 24
type input "Sep 12, 2025"
click at [285, 158] on span "12" at bounding box center [285, 163] width 24 height 24
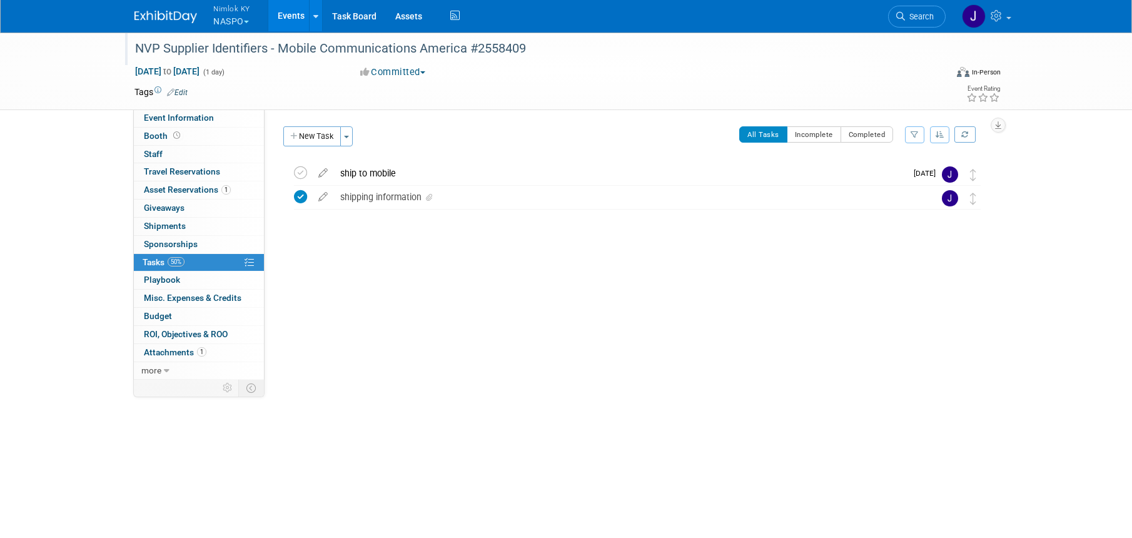
click at [294, 14] on link "Events" at bounding box center [291, 15] width 46 height 31
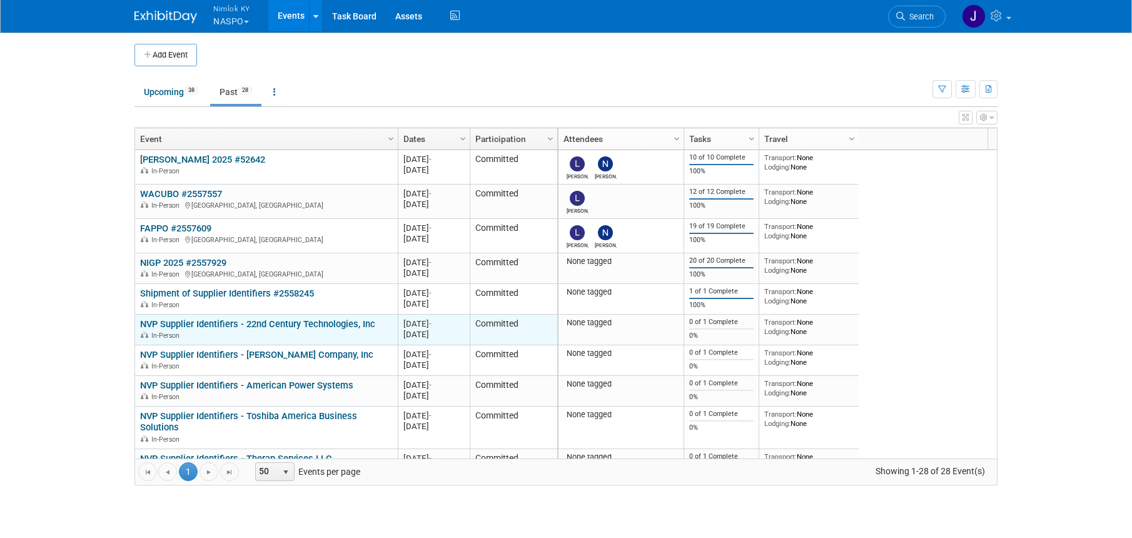
click at [320, 326] on link "NVP Supplier Identifiers - 22nd Century Technologies, Inc" at bounding box center [257, 323] width 235 height 11
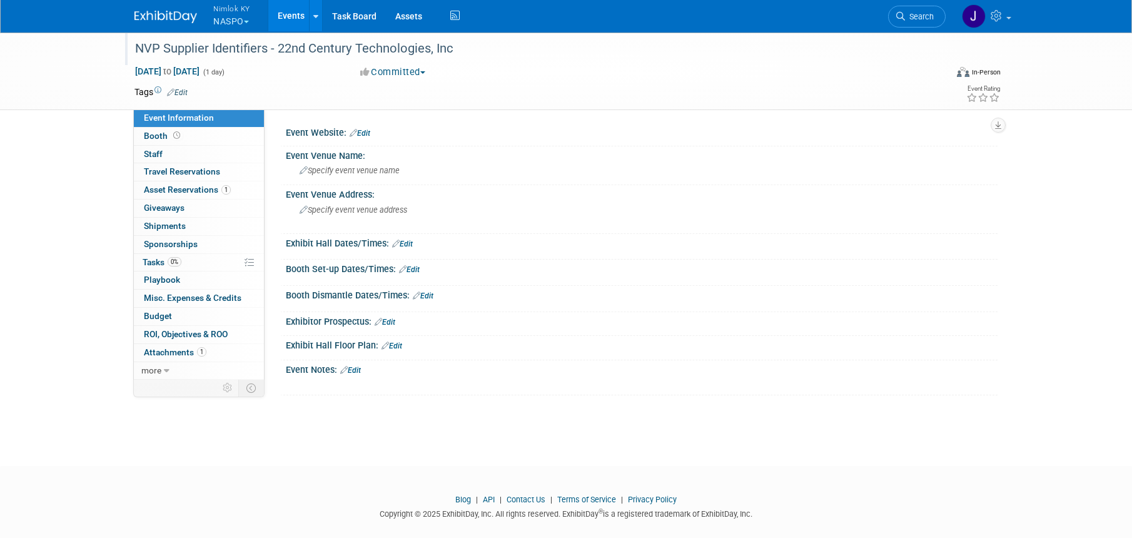
click at [450, 44] on div "NVP Supplier Identifiers - 22nd Century Technologies, Inc" at bounding box center [529, 49] width 796 height 23
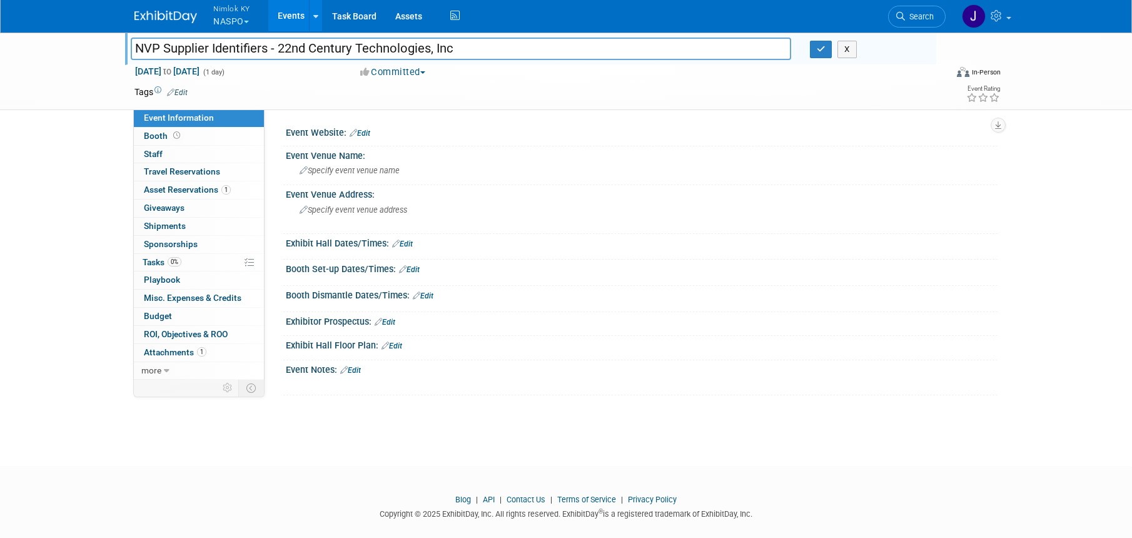
drag, startPoint x: 456, startPoint y: 48, endPoint x: 276, endPoint y: 51, distance: 179.4
click at [276, 51] on input "NVP Supplier Identifiers - 22nd Century Technologies, Inc" at bounding box center [461, 49] width 660 height 22
click at [505, 46] on input "NVP Supplier Identifiers - 22nd Century Technologies, Inc" at bounding box center [461, 49] width 660 height 22
type input "NVP Supplier Identifiers - 22nd Century Technologies, Inc #2558409"
click at [822, 46] on icon "button" at bounding box center [820, 49] width 9 height 8
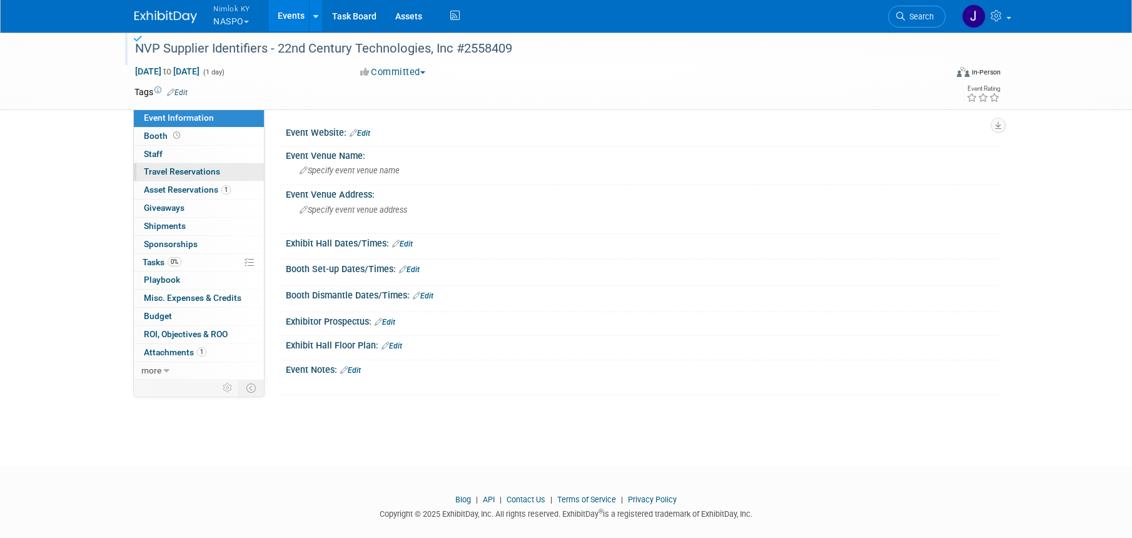
click at [207, 178] on link "0 Travel Reservations 0" at bounding box center [199, 172] width 130 height 18
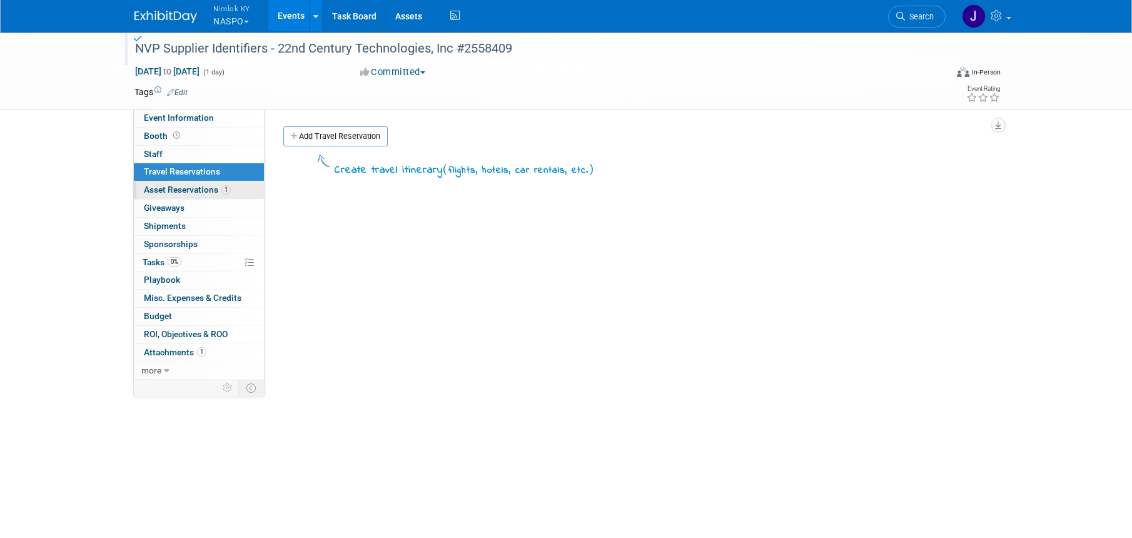
click at [207, 184] on span "Asset Reservations 1" at bounding box center [187, 189] width 87 height 10
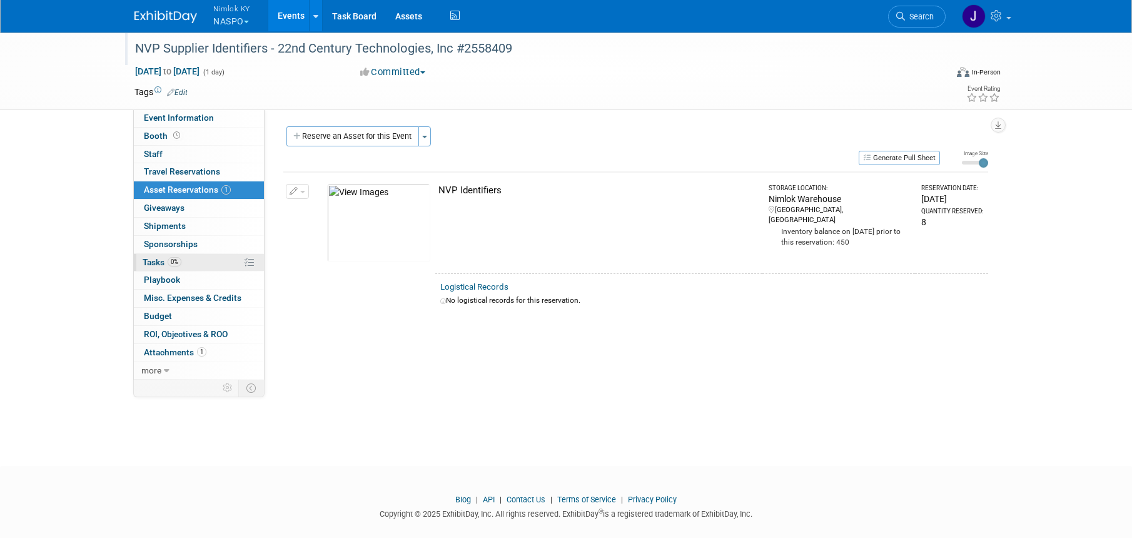
click at [189, 261] on link "0% Tasks 0%" at bounding box center [199, 263] width 130 height 18
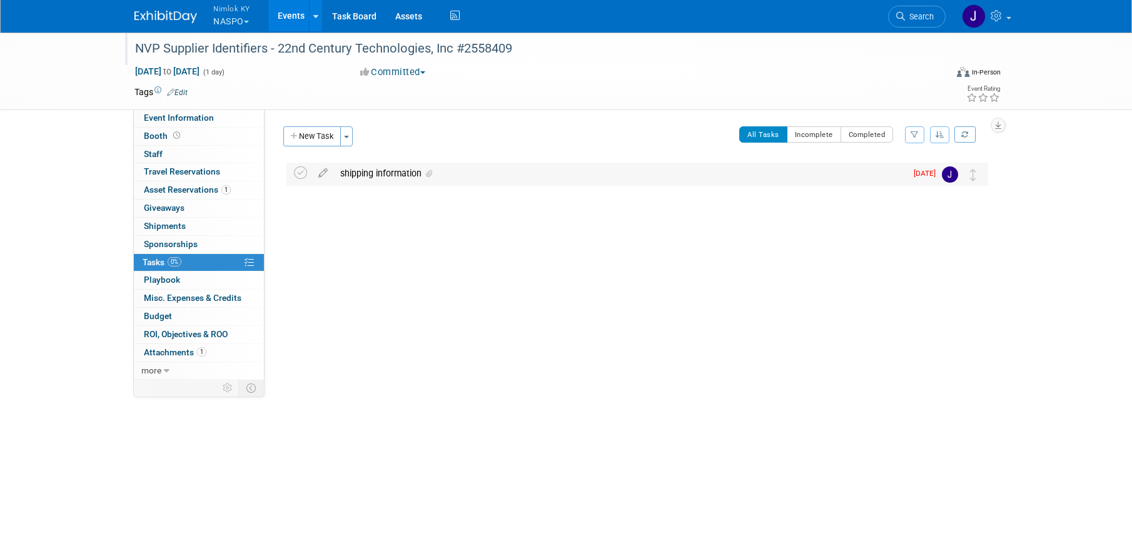
click at [396, 171] on div "shipping information" at bounding box center [620, 173] width 572 height 21
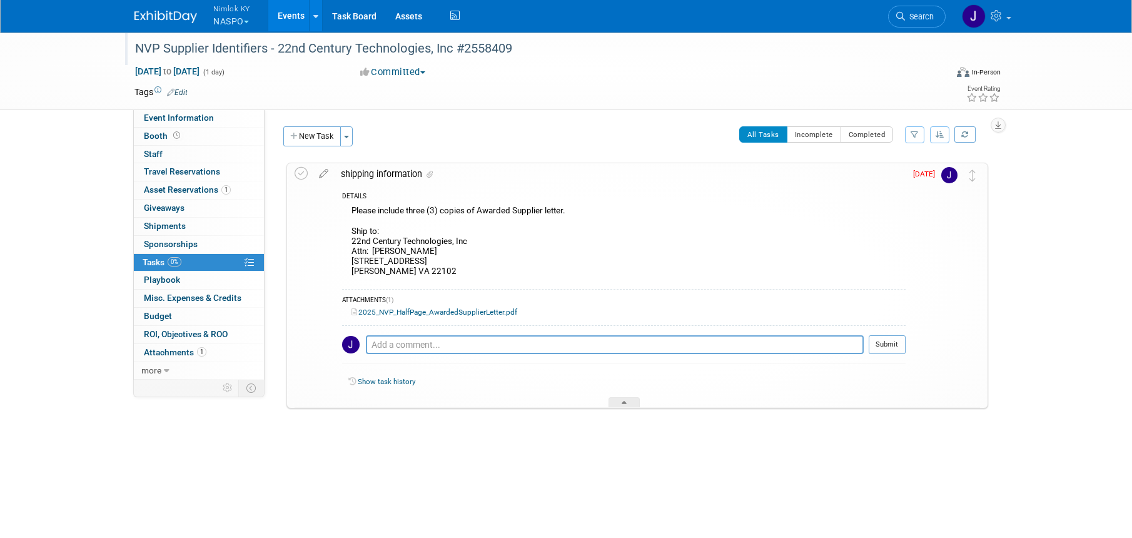
click at [429, 268] on div "Please include three (3) copies of Awarded Supplier letter. Ship to: 22nd Centu…" at bounding box center [623, 242] width 563 height 79
drag, startPoint x: 421, startPoint y: 270, endPoint x: 354, endPoint y: 244, distance: 72.2
click at [354, 244] on div "Please include three (3) copies of Awarded Supplier letter. Ship to: 22nd Centu…" at bounding box center [623, 242] width 563 height 79
drag, startPoint x: 350, startPoint y: 240, endPoint x: 432, endPoint y: 278, distance: 90.3
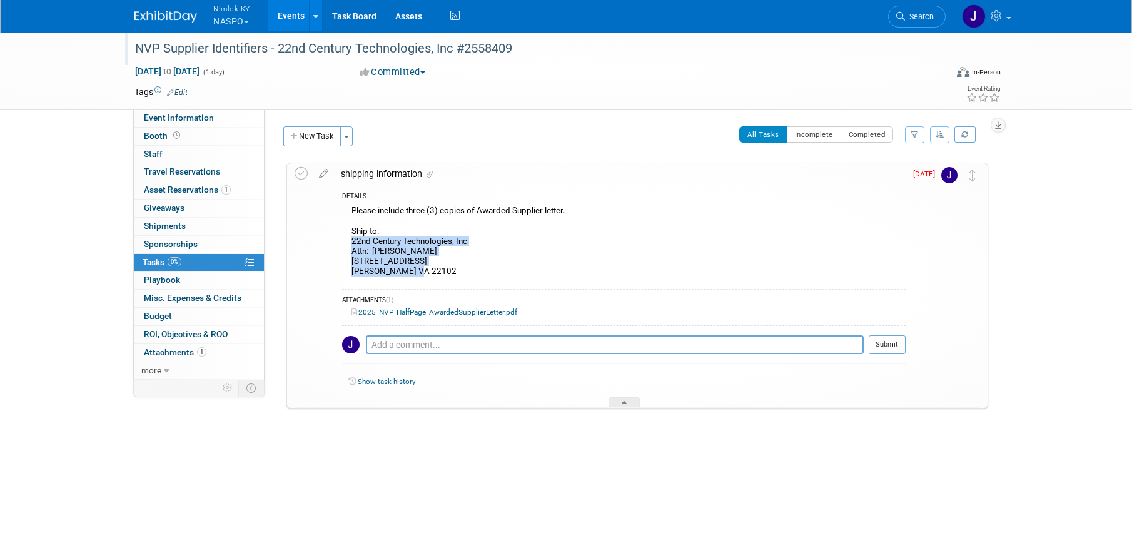
click at [432, 278] on div "Please include three (3) copies of Awarded Supplier letter. Ship to: 22nd Centu…" at bounding box center [623, 242] width 563 height 79
copy div "22nd Century Technologies, Inc Attn: Reddy Bollineni 8251 Greensboro Drive 9th …"
click at [303, 174] on icon at bounding box center [300, 173] width 13 height 13
click at [316, 134] on button "New Task" at bounding box center [312, 136] width 58 height 20
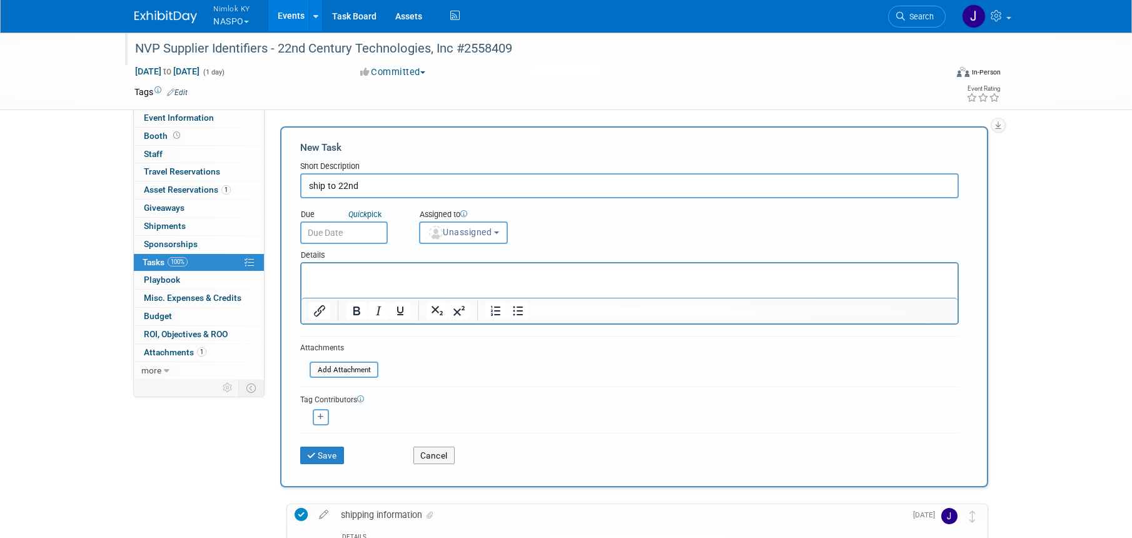
type input "ship to 22nd"
click at [362, 232] on input "text" at bounding box center [344, 232] width 88 height 23
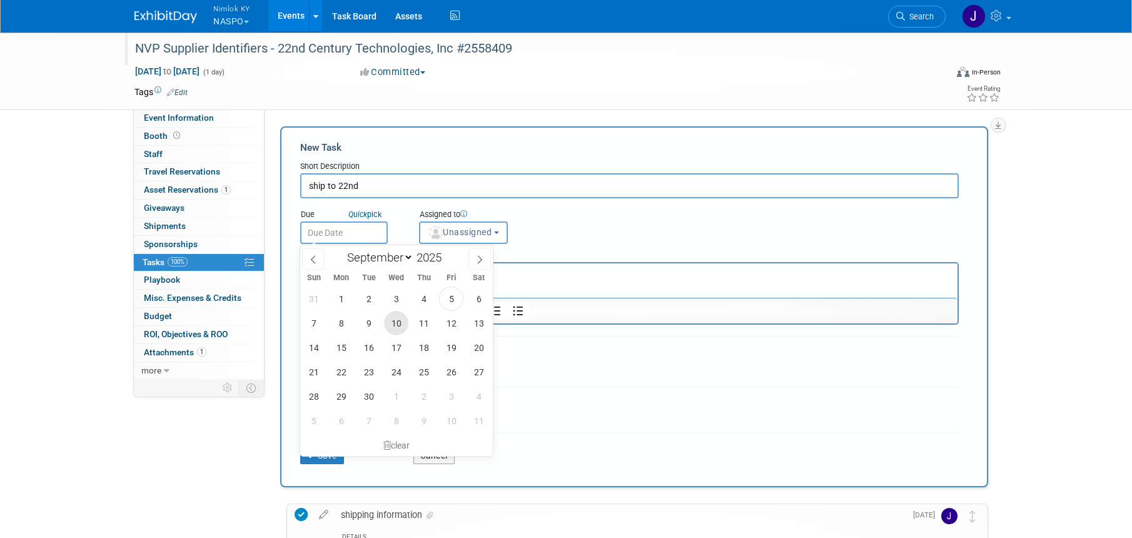
click at [391, 319] on span "10" at bounding box center [396, 323] width 24 height 24
type input "Sep 10, 2025"
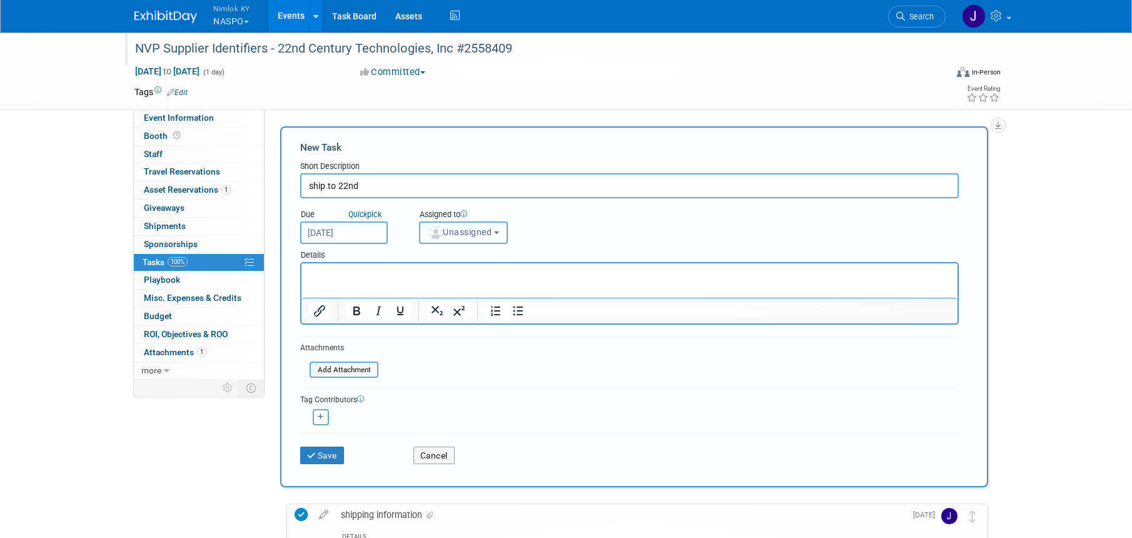
click at [464, 241] on button "Unassigned" at bounding box center [463, 232] width 89 height 23
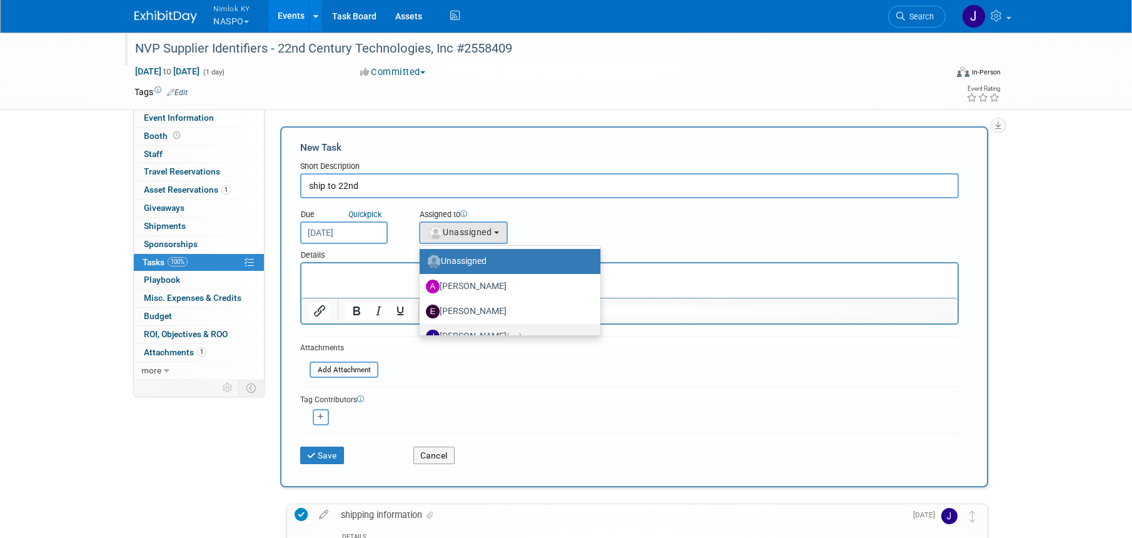
click at [472, 327] on label "Jamie Dunn (me)" at bounding box center [507, 336] width 162 height 20
click at [421, 331] on input "Jamie Dunn (me)" at bounding box center [417, 335] width 8 height 8
select select "6959d863-ee32-42c4-bffe-2330cab25484"
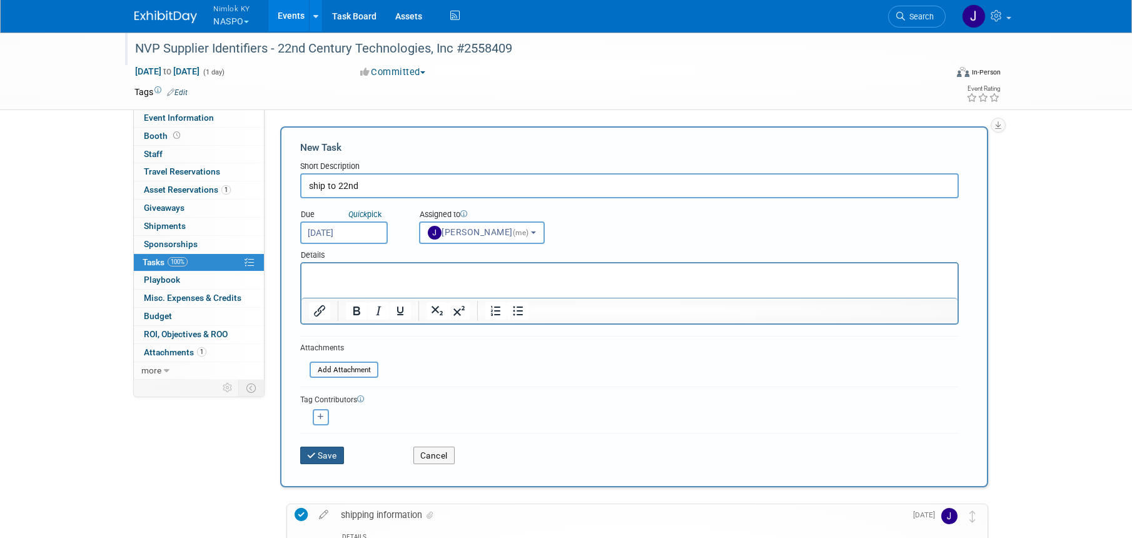
click at [333, 457] on button "Save" at bounding box center [322, 455] width 44 height 18
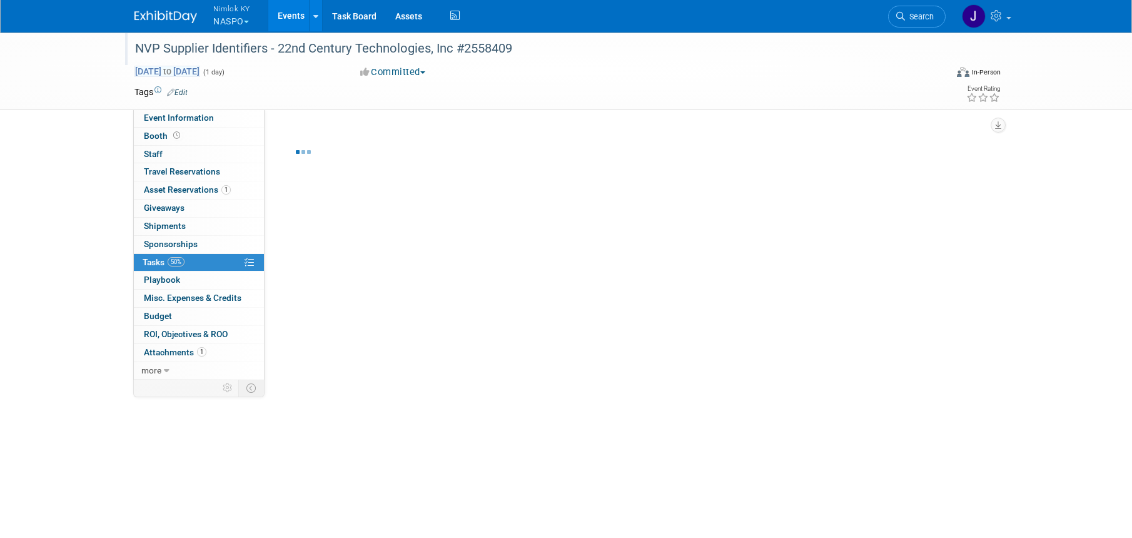
click at [200, 66] on span "Aug 31, 2025 to Aug 31, 2025" at bounding box center [167, 71] width 66 height 11
type input "Aug 31, 2025"
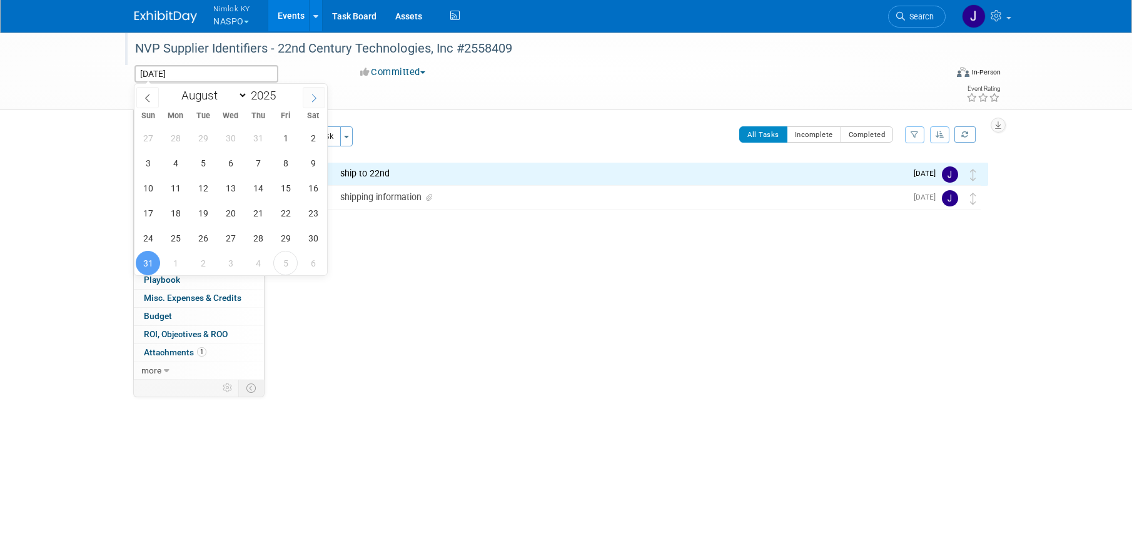
click at [316, 96] on icon at bounding box center [313, 98] width 9 height 9
select select "8"
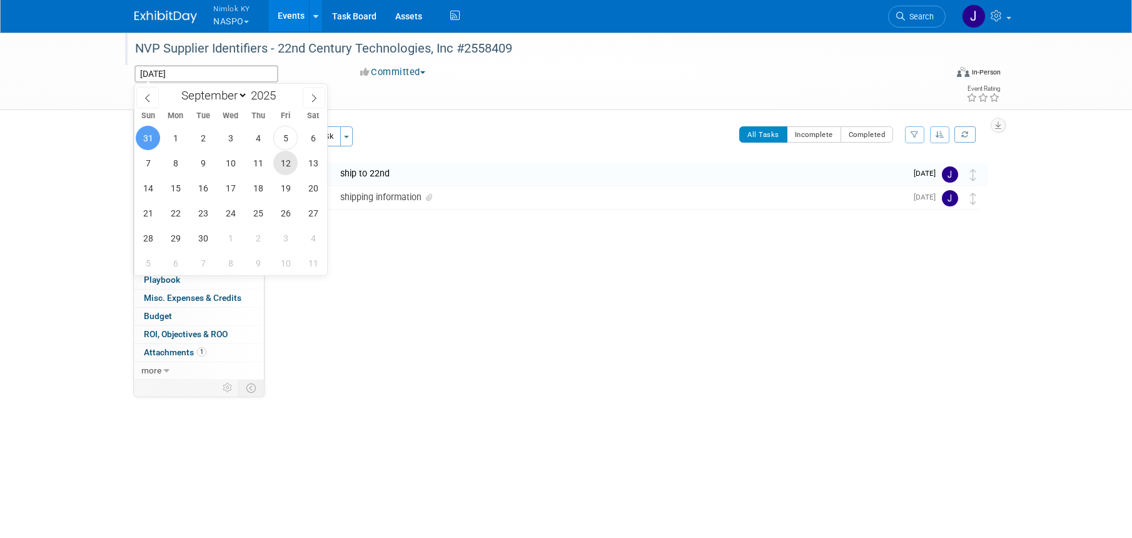
click at [286, 156] on span "12" at bounding box center [285, 163] width 24 height 24
type input "[DATE]"
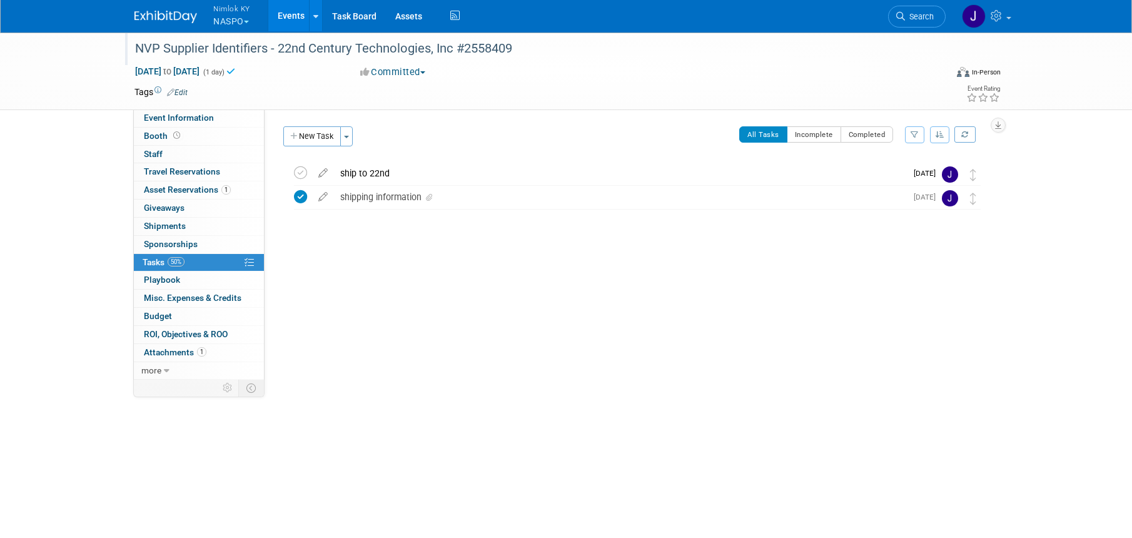
click at [288, 16] on link "Events" at bounding box center [291, 15] width 46 height 31
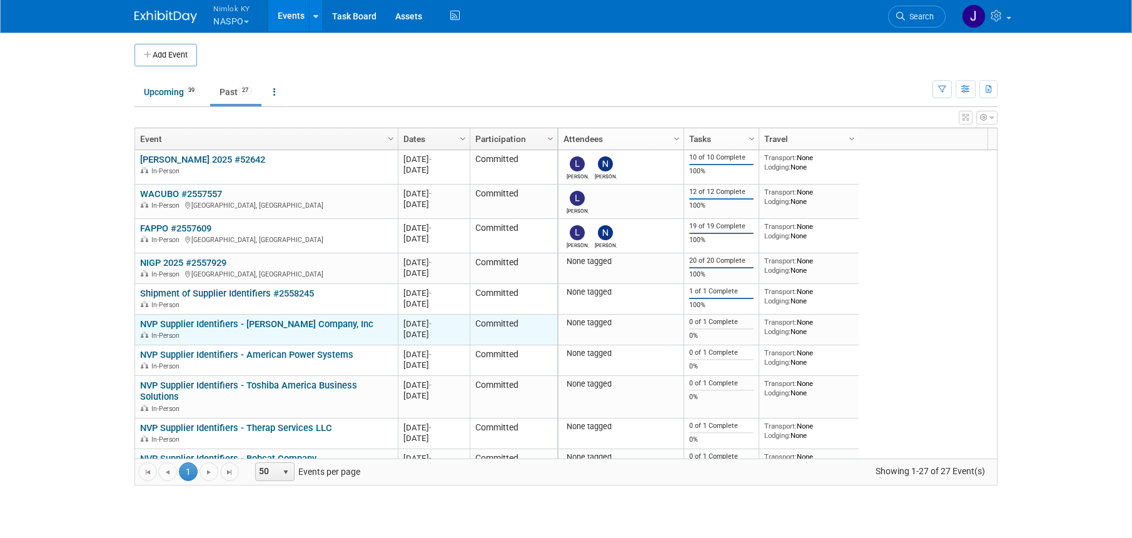
click at [345, 323] on link "NVP Supplier Identifiers - [PERSON_NAME] Company, Inc" at bounding box center [256, 323] width 233 height 11
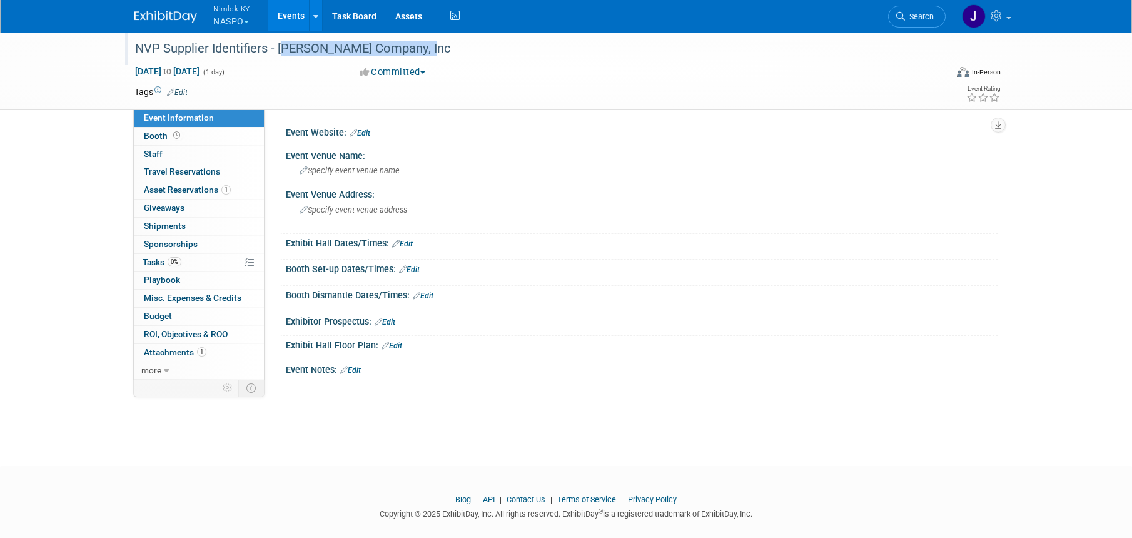
drag, startPoint x: 419, startPoint y: 48, endPoint x: 278, endPoint y: 43, distance: 141.4
click at [278, 43] on div "NVP Supplier Identifiers - Bob Barker Company, Inc" at bounding box center [529, 49] width 796 height 23
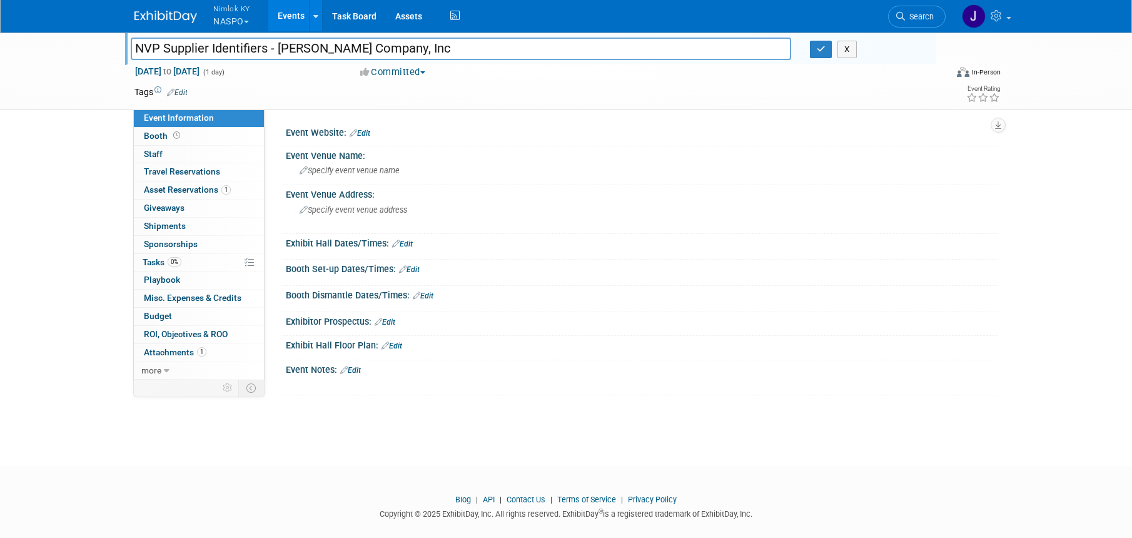
drag, startPoint x: 423, startPoint y: 49, endPoint x: 279, endPoint y: 42, distance: 144.0
click at [279, 42] on input "NVP Supplier Identifiers - Bob Barker Company, Inc" at bounding box center [461, 49] width 660 height 22
click at [655, 48] on input "NVP Supplier Identifiers - Bob Barker Company, Inc" at bounding box center [461, 49] width 660 height 22
type input "NVP Supplier Identifiers - [PERSON_NAME] Company, Inc #2558409"
click at [824, 46] on icon "button" at bounding box center [820, 49] width 9 height 8
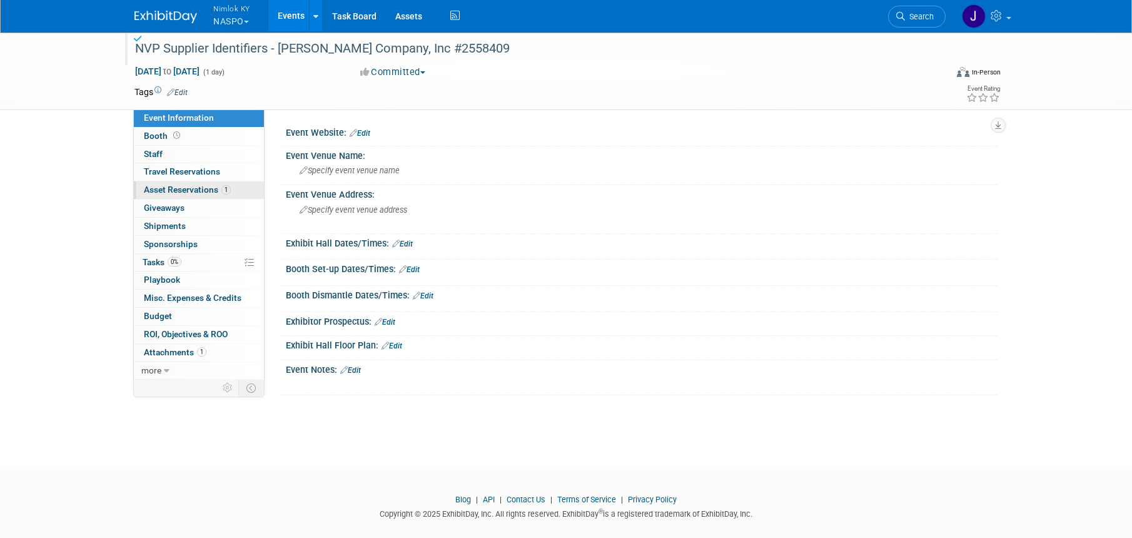
click at [187, 192] on span "Asset Reservations 1" at bounding box center [187, 189] width 87 height 10
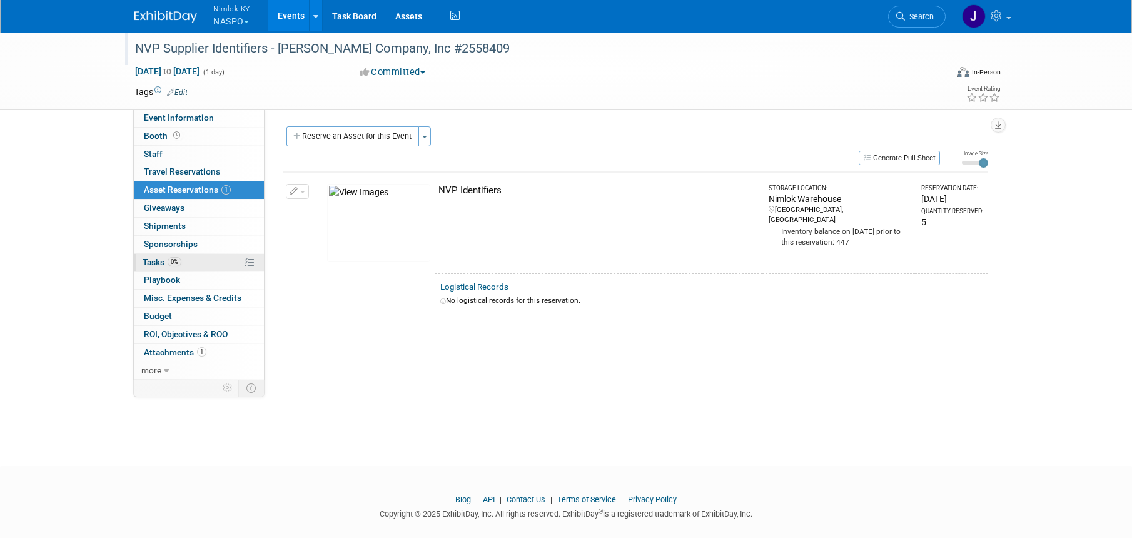
click at [193, 261] on link "0% Tasks 0%" at bounding box center [199, 263] width 130 height 18
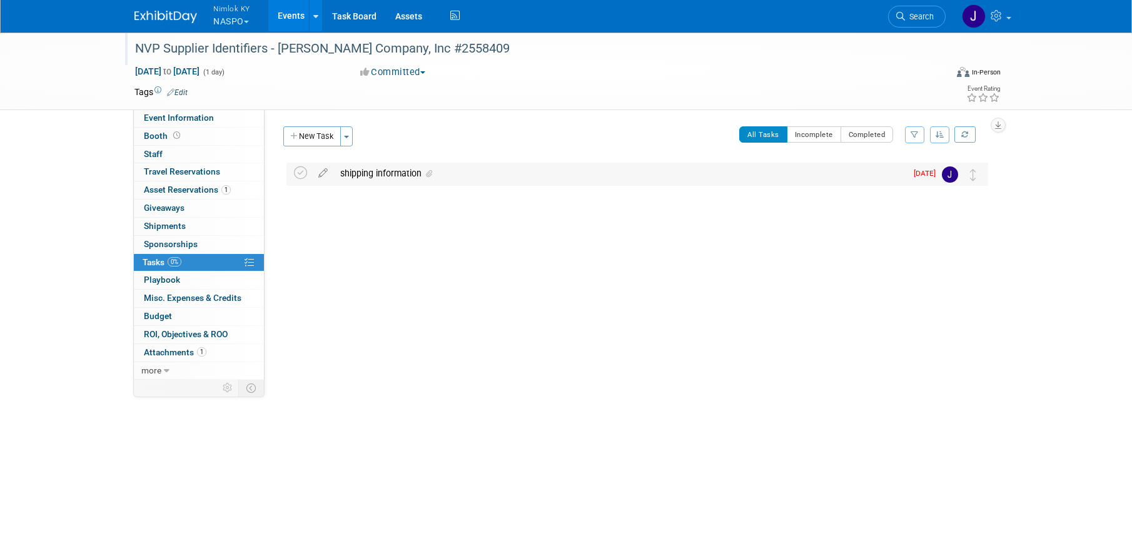
click at [393, 171] on div "shipping information" at bounding box center [620, 173] width 572 height 21
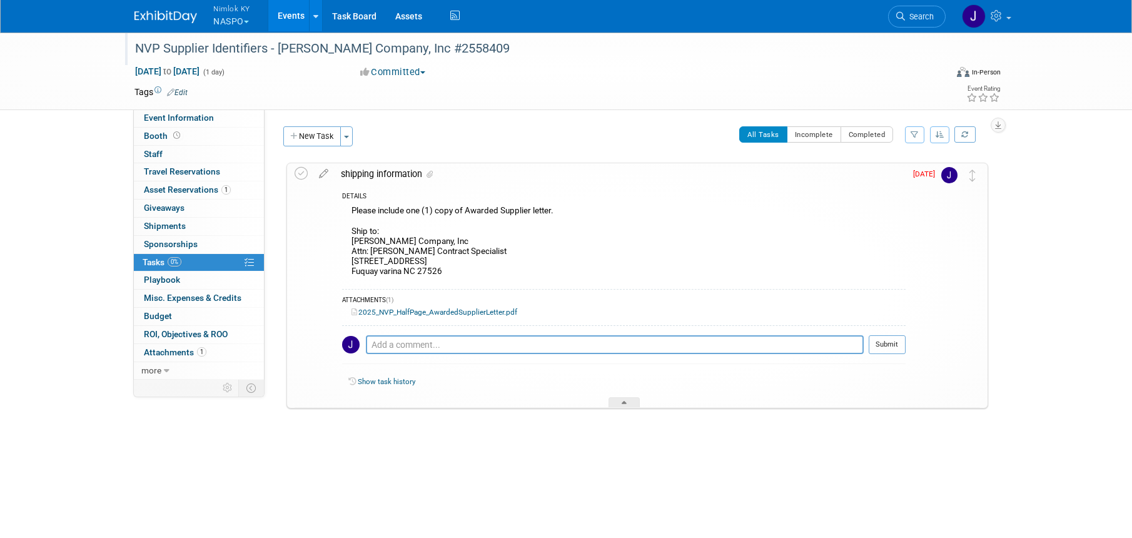
click at [427, 282] on div "Please include one (1) copy of Awarded Supplier letter. Ship to: Bob Barker Com…" at bounding box center [623, 242] width 563 height 79
drag, startPoint x: 452, startPoint y: 270, endPoint x: 344, endPoint y: 243, distance: 111.0
click at [344, 243] on div "Please include one (1) copy of Awarded Supplier letter. Ship to: Bob Barker Com…" at bounding box center [623, 242] width 563 height 79
copy div "Bob Barker Company, Inc Attn: Sabrina Henner Contract Specialist 412 corwood dr…"
click at [558, 263] on div "Please include one (1) copy of Awarded Supplier letter. Ship to: Bob Barker Com…" at bounding box center [623, 242] width 563 height 79
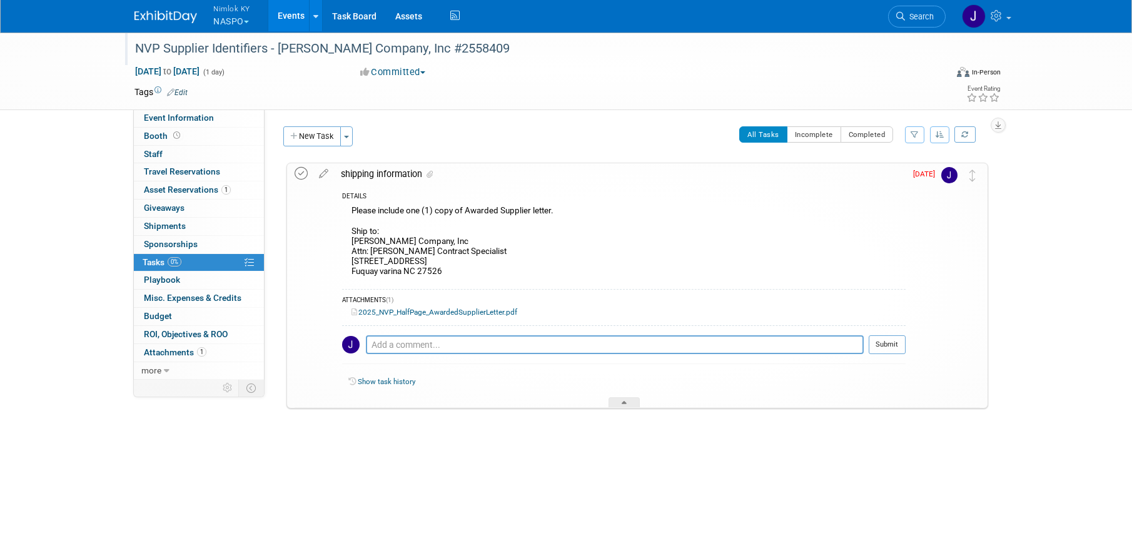
click at [299, 173] on icon at bounding box center [300, 173] width 13 height 13
click at [315, 138] on button "New Task" at bounding box center [312, 136] width 58 height 20
select select "8"
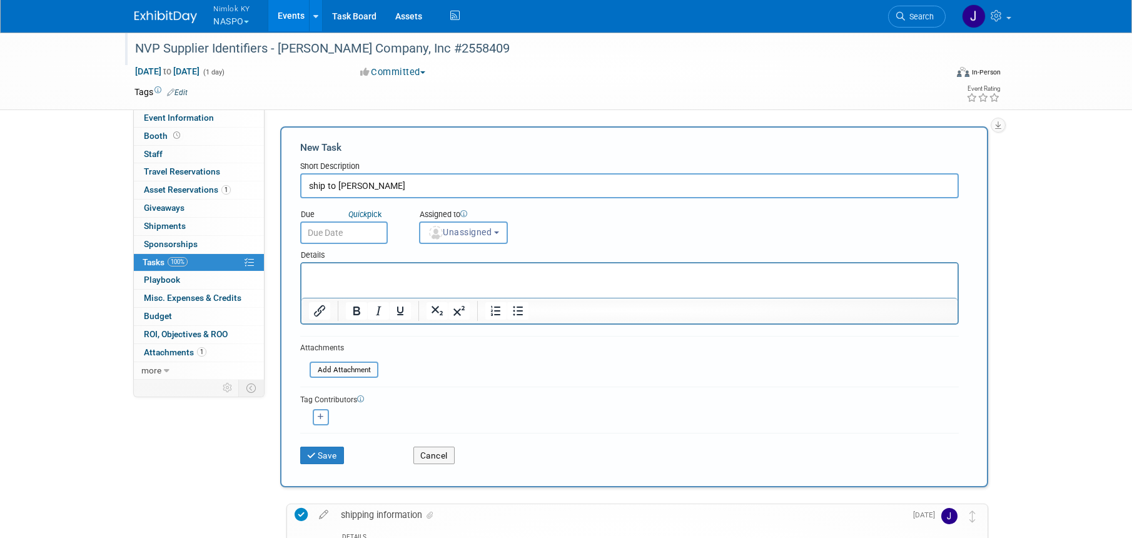
type input "ship to bob"
click at [331, 236] on input "text" at bounding box center [344, 232] width 88 height 23
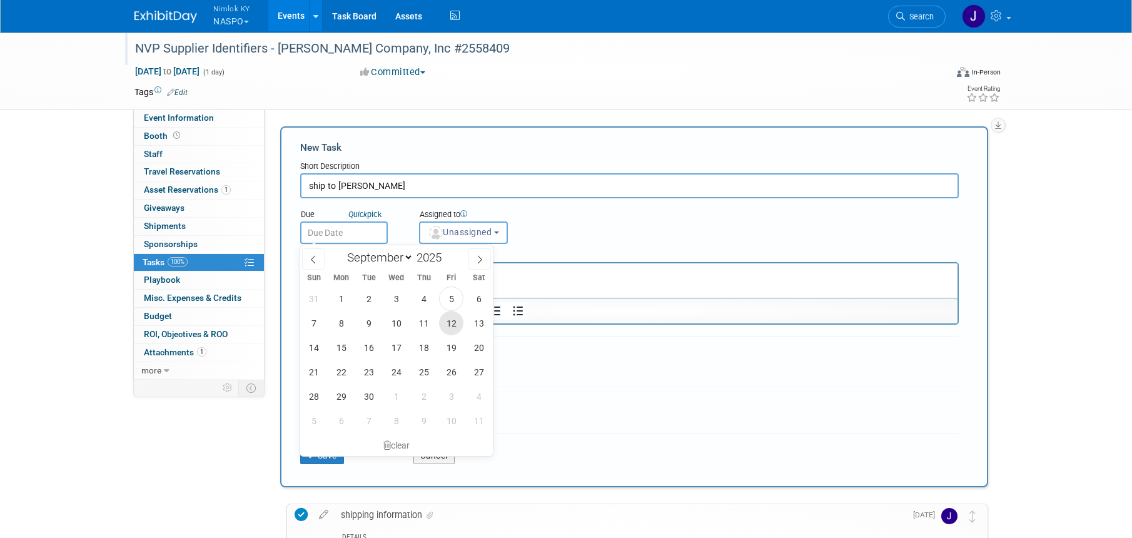
click at [452, 323] on span "12" at bounding box center [451, 323] width 24 height 24
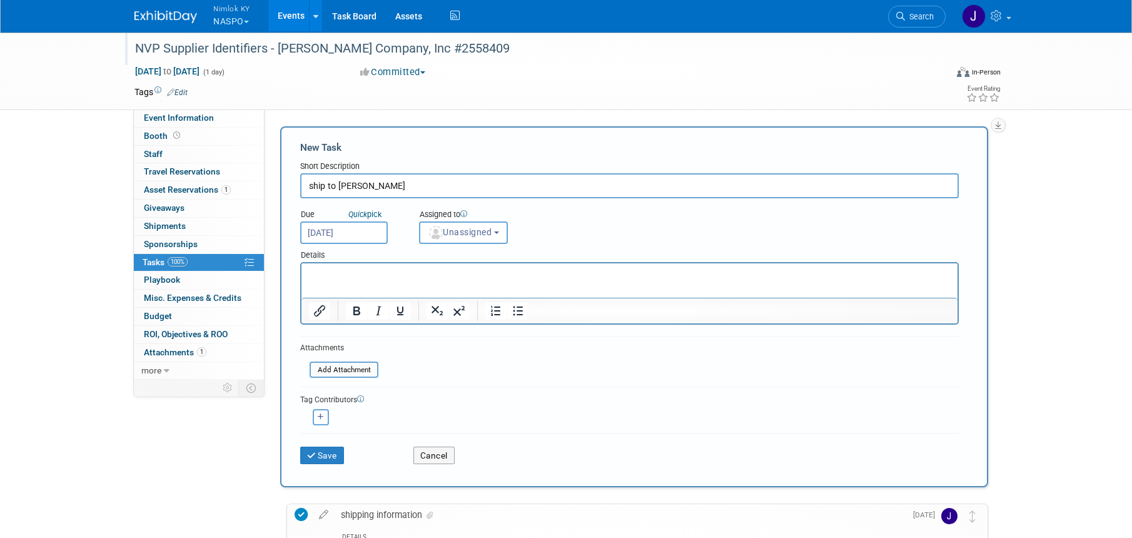
click at [342, 226] on input "[DATE]" at bounding box center [344, 232] width 88 height 23
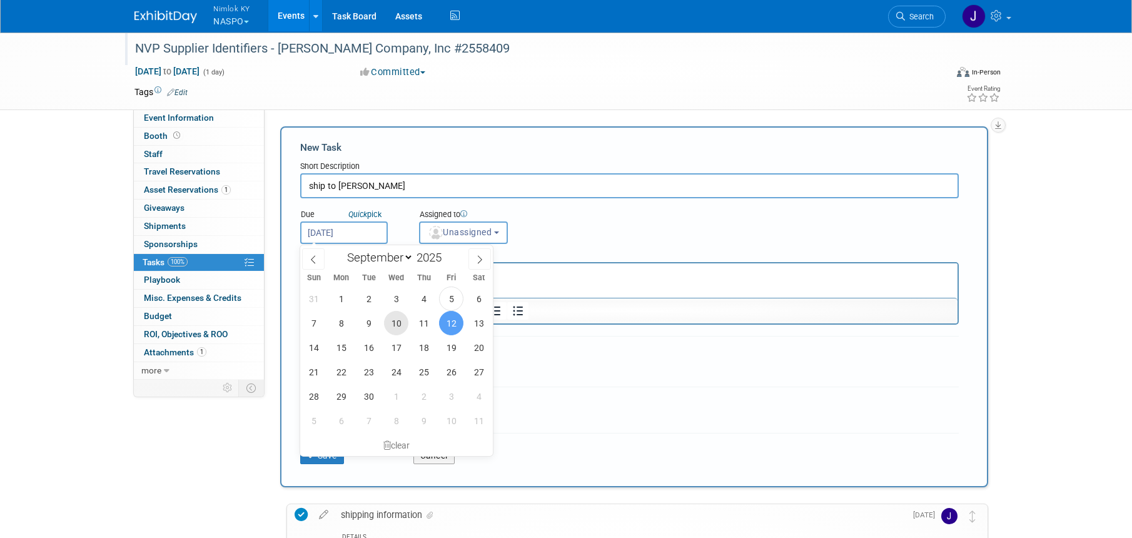
click at [392, 319] on span "10" at bounding box center [396, 323] width 24 height 24
type input "[DATE]"
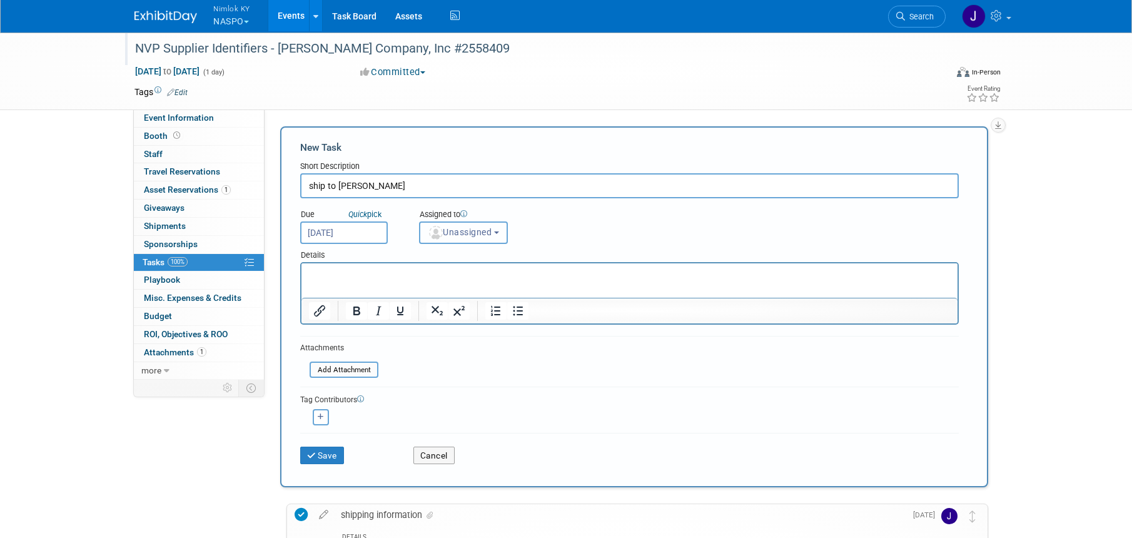
click at [463, 239] on button "Unassigned" at bounding box center [463, 232] width 89 height 23
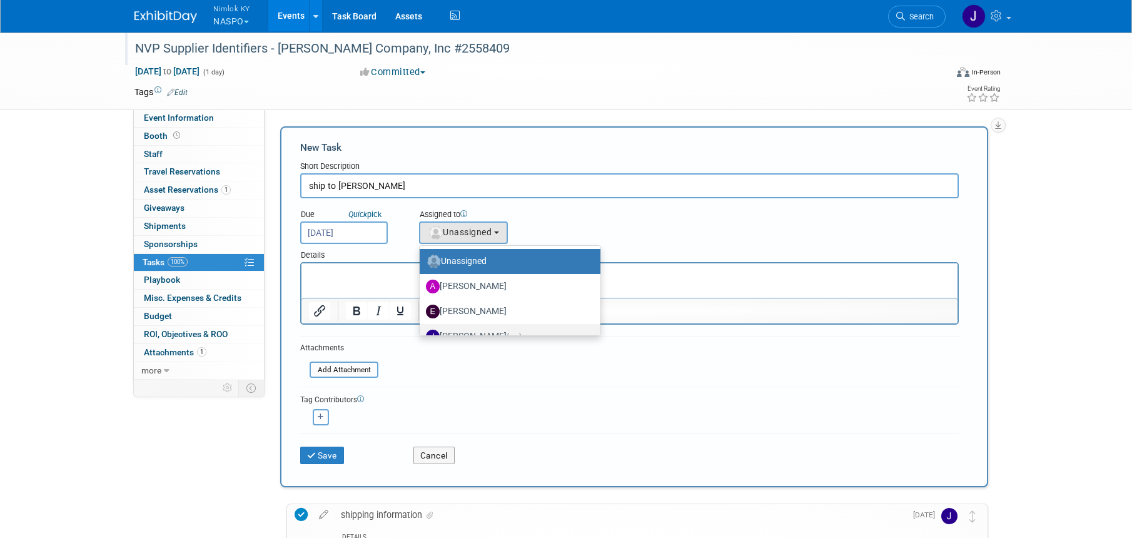
click at [478, 330] on label "Jamie Dunn (me)" at bounding box center [507, 336] width 162 height 20
click at [421, 331] on input "Jamie Dunn (me)" at bounding box center [417, 335] width 8 height 8
select select "6959d863-ee32-42c4-bffe-2330cab25484"
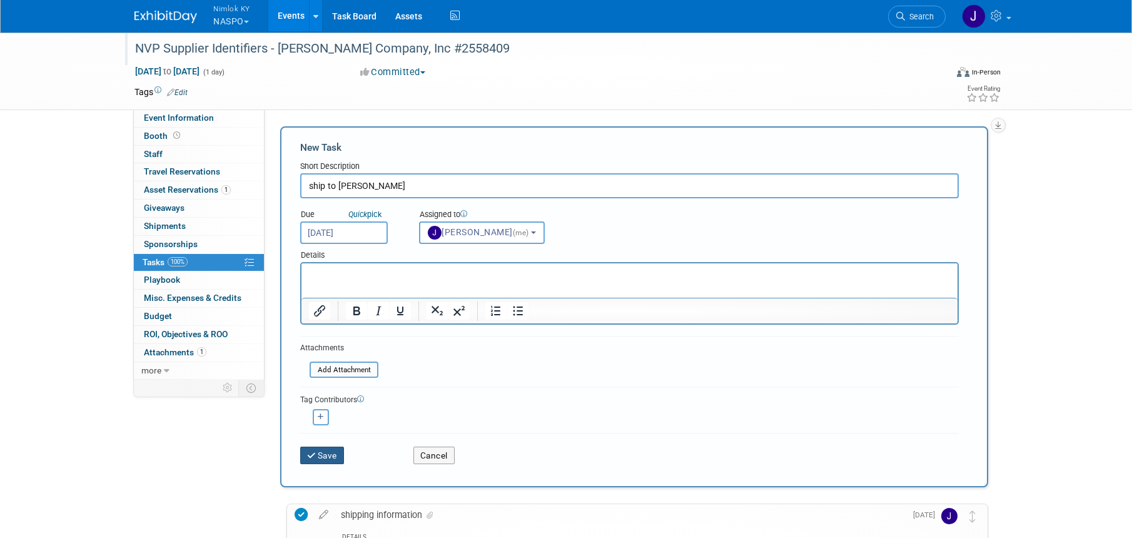
click at [303, 450] on button "Save" at bounding box center [322, 455] width 44 height 18
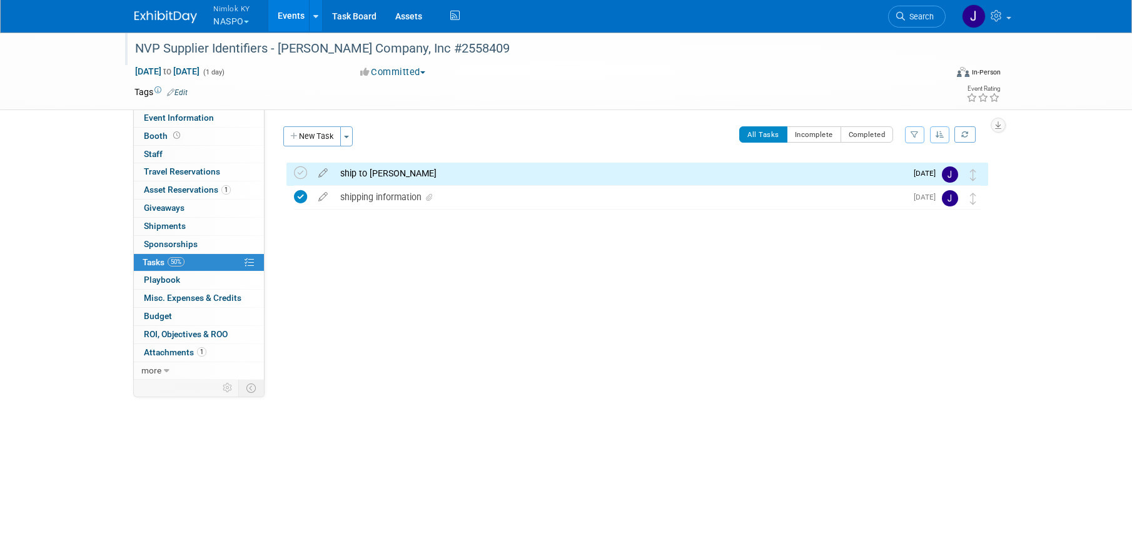
click at [238, 65] on div "Aug 31, 2025 to Aug 31, 2025 (1 day)" at bounding box center [235, 71] width 203 height 13
click at [200, 68] on span "[DATE] to [DATE]" at bounding box center [167, 71] width 66 height 11
type input "[DATE]"
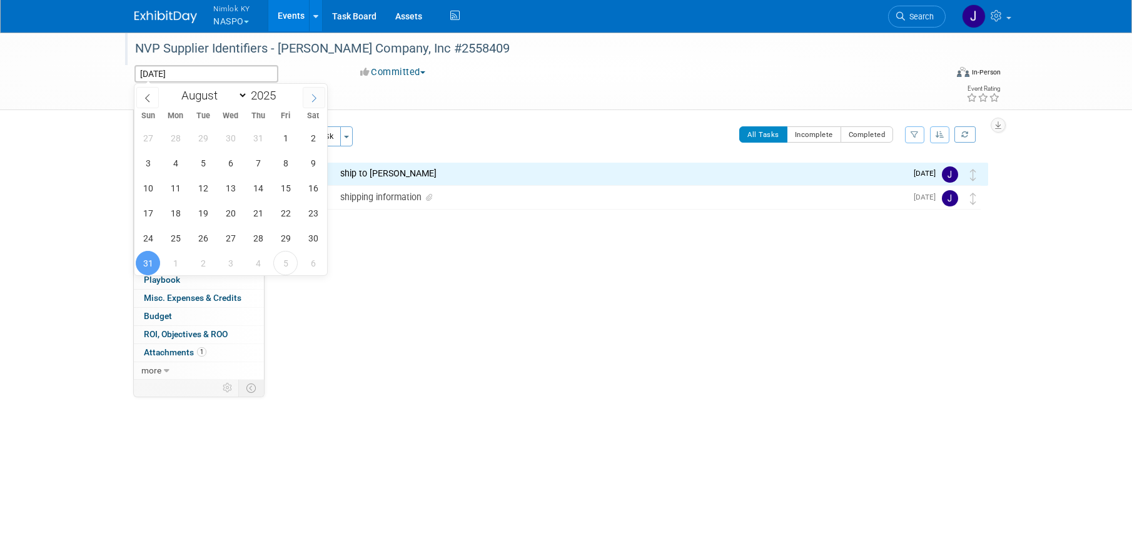
click at [315, 95] on icon at bounding box center [313, 98] width 9 height 9
select select "8"
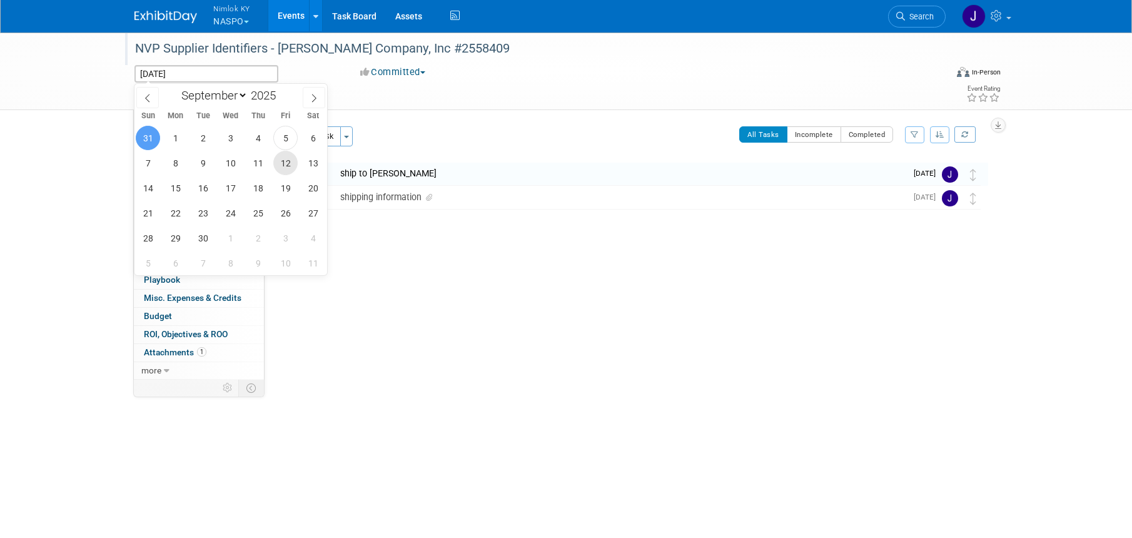
click at [286, 167] on span "12" at bounding box center [285, 163] width 24 height 24
type input "[DATE]"
click at [286, 167] on span "12" at bounding box center [285, 163] width 24 height 24
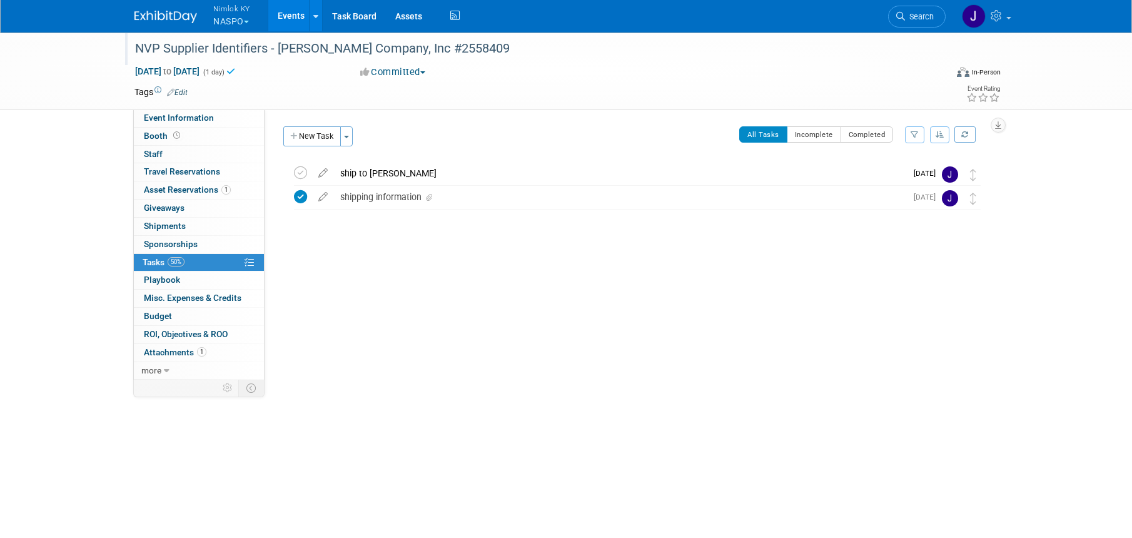
click at [286, 13] on link "Events" at bounding box center [291, 15] width 46 height 31
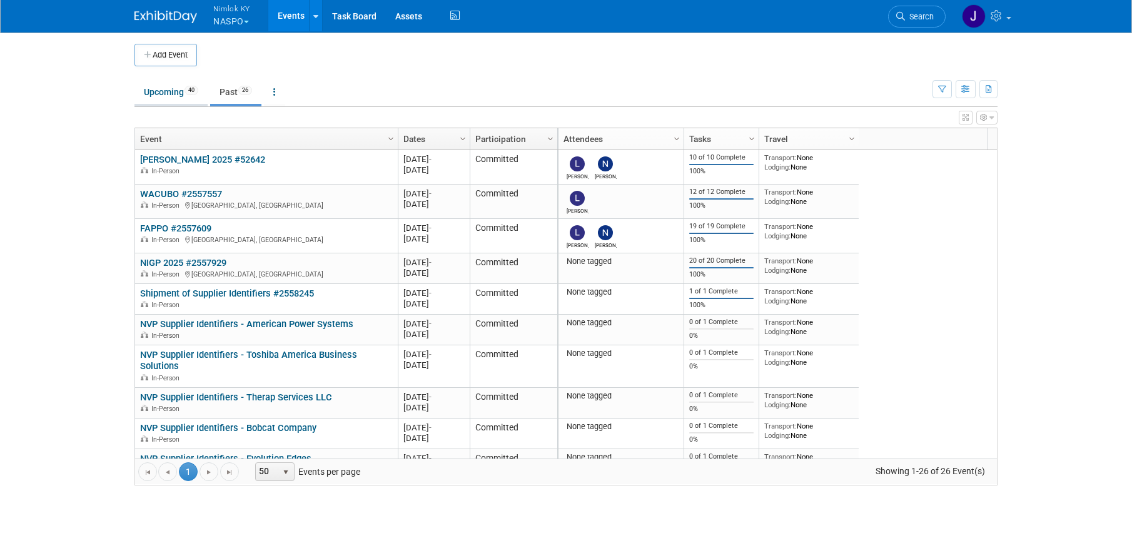
click at [162, 93] on link "Upcoming 40" at bounding box center [170, 92] width 73 height 24
click at [162, 93] on body "Nimlok KY NASPO Explore: My Workspaces 48 Go to Workspace: Accurate Perforating…" at bounding box center [566, 269] width 1132 height 538
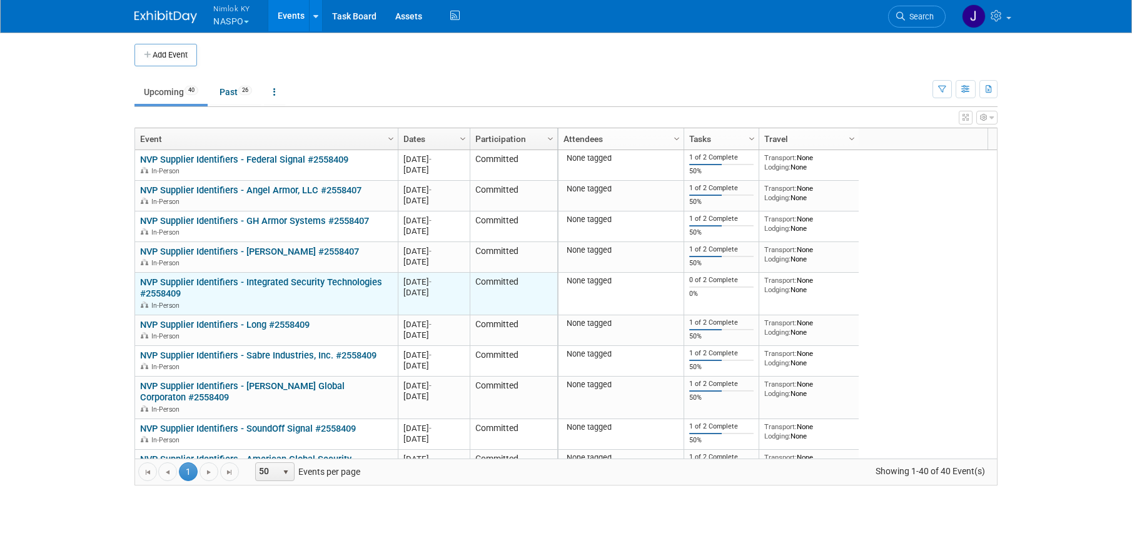
click at [284, 280] on link "NVP Supplier Identifiers - Integrated Security Technologies #2558409" at bounding box center [261, 287] width 242 height 23
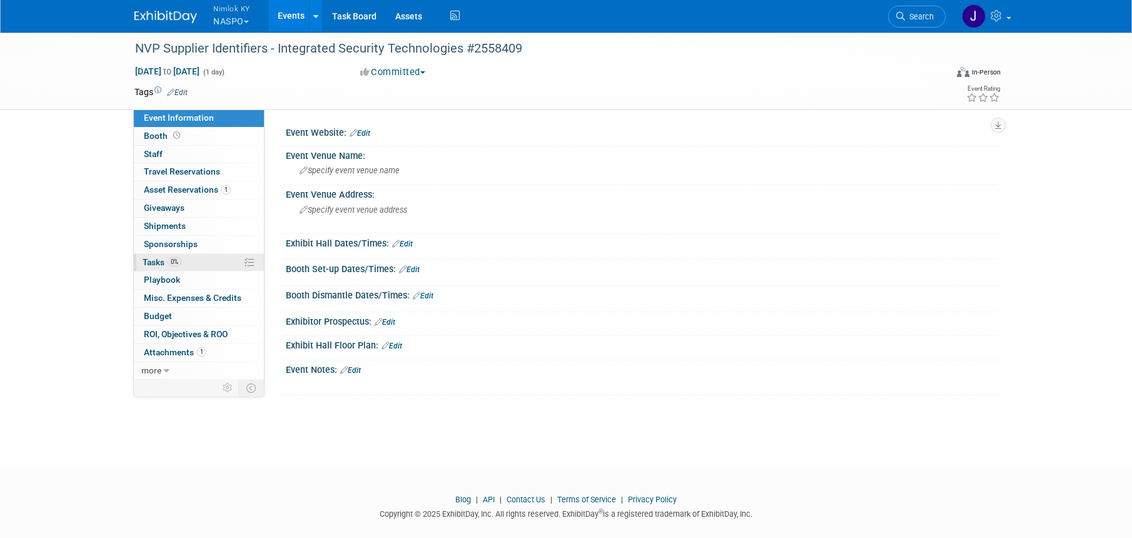
click at [200, 264] on link "0% Tasks 0%" at bounding box center [199, 263] width 130 height 18
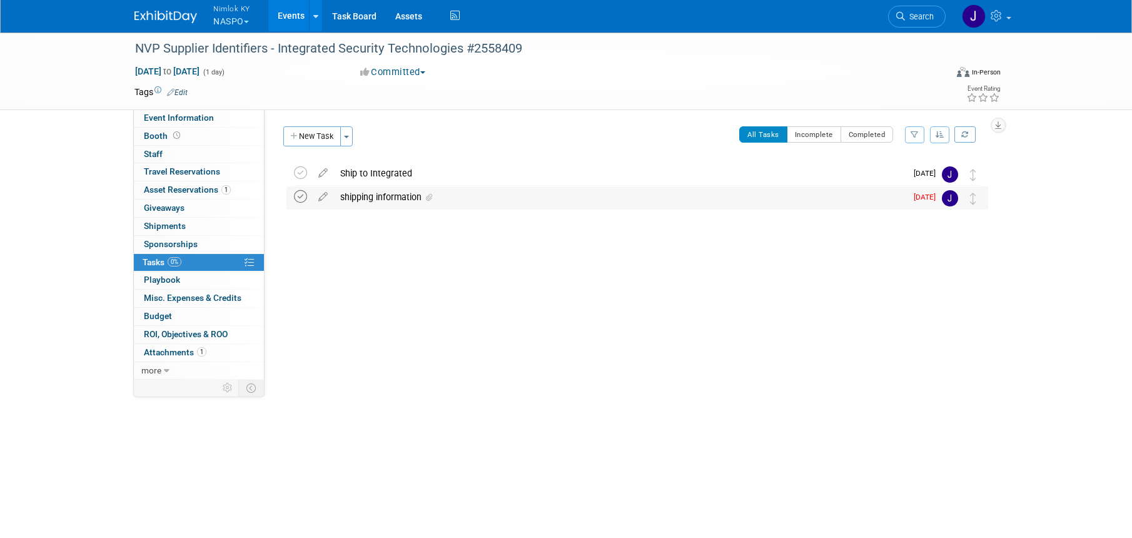
click at [298, 194] on icon at bounding box center [300, 196] width 13 height 13
click at [291, 13] on link "Events" at bounding box center [291, 15] width 46 height 31
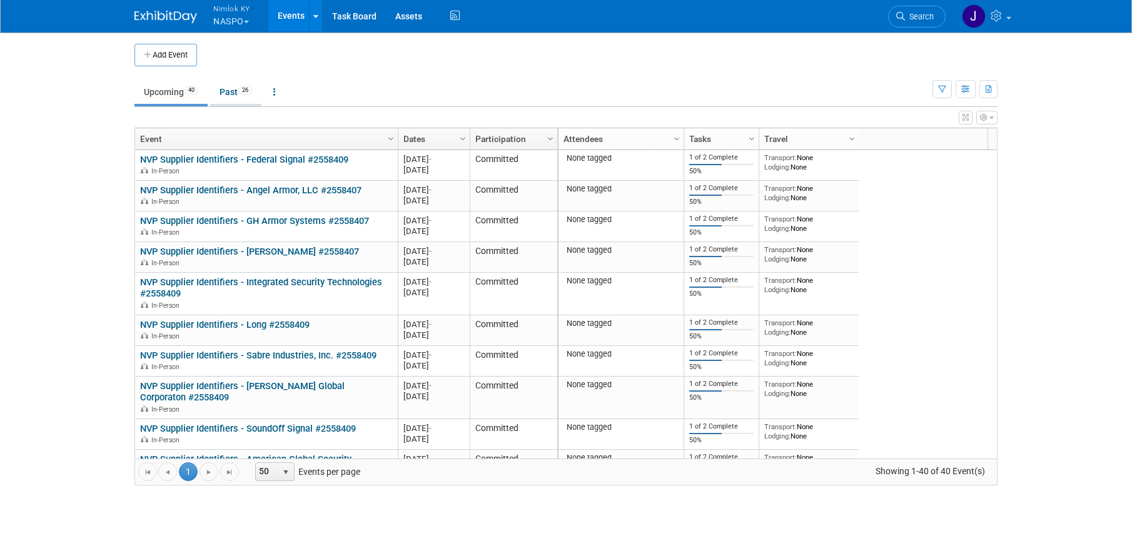
click at [242, 93] on link "Past 26" at bounding box center [235, 92] width 51 height 24
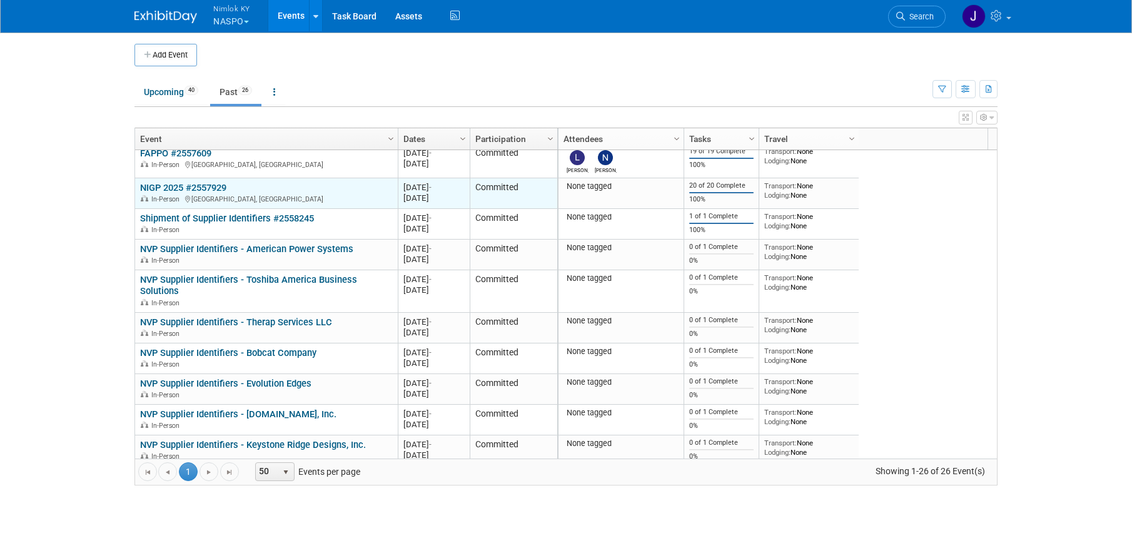
scroll to position [150, 0]
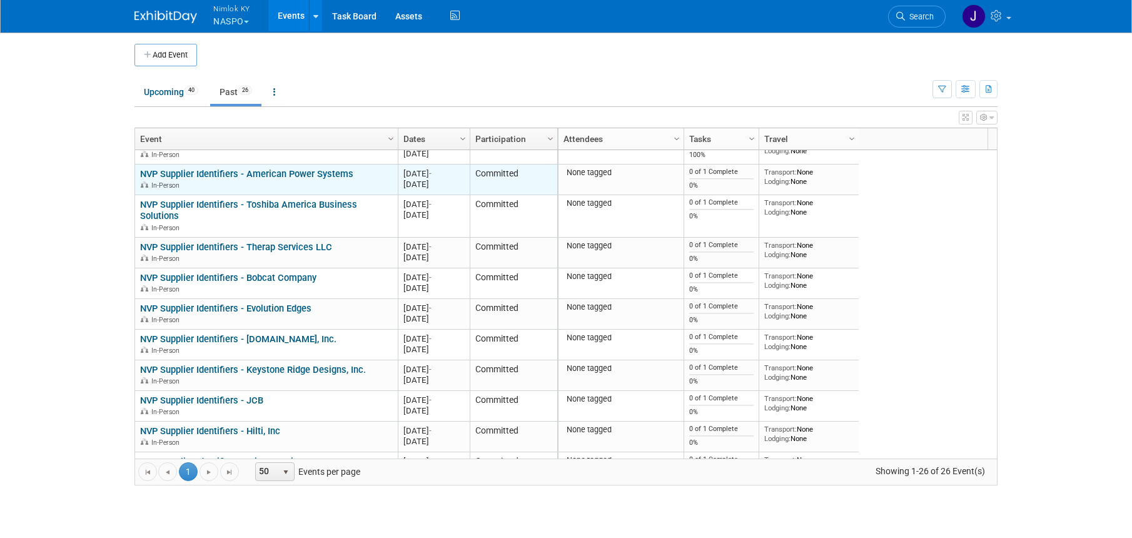
click at [322, 171] on link "NVP Supplier Identifiers - American Power Systems" at bounding box center [246, 173] width 213 height 11
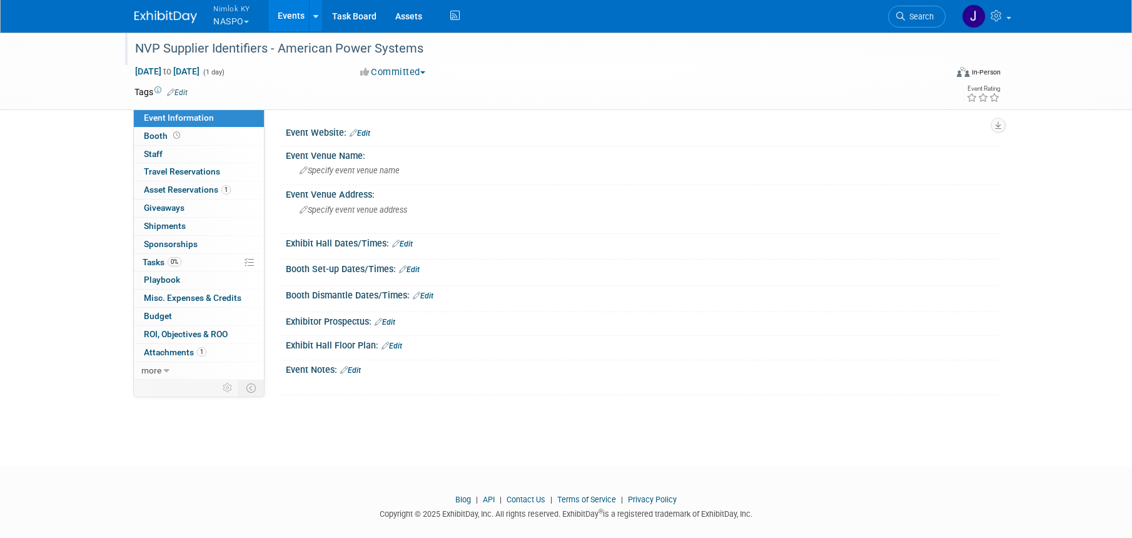
click at [445, 50] on div "NVP Supplier Identifiers - American Power Systems" at bounding box center [529, 49] width 796 height 23
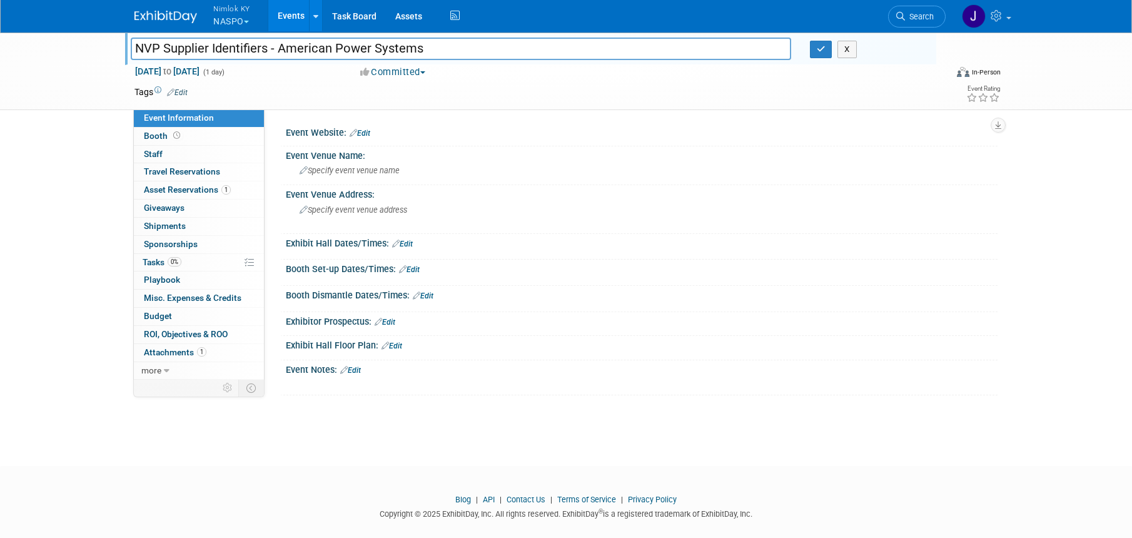
drag, startPoint x: 428, startPoint y: 48, endPoint x: 278, endPoint y: 51, distance: 149.4
click at [278, 51] on input "NVP Supplier Identifiers - American Power Systems" at bounding box center [461, 49] width 660 height 22
click at [517, 49] on input "NVP Supplier Identifiers - American Power Systems" at bounding box center [461, 49] width 660 height 22
type input "NVP Supplier Identifiers - American Power Systems #2558410"
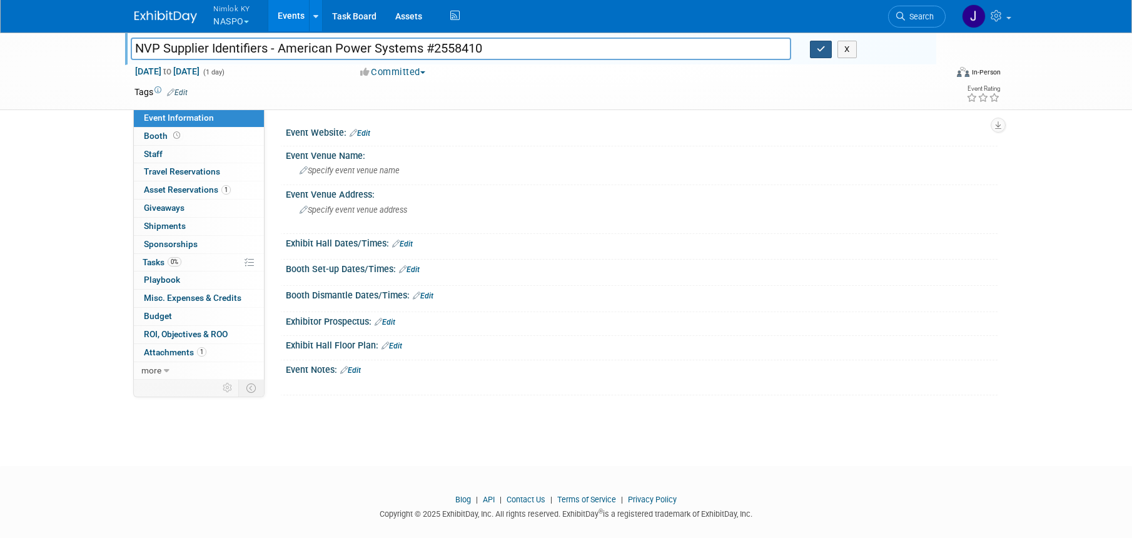
click at [823, 53] on icon "button" at bounding box center [820, 49] width 9 height 8
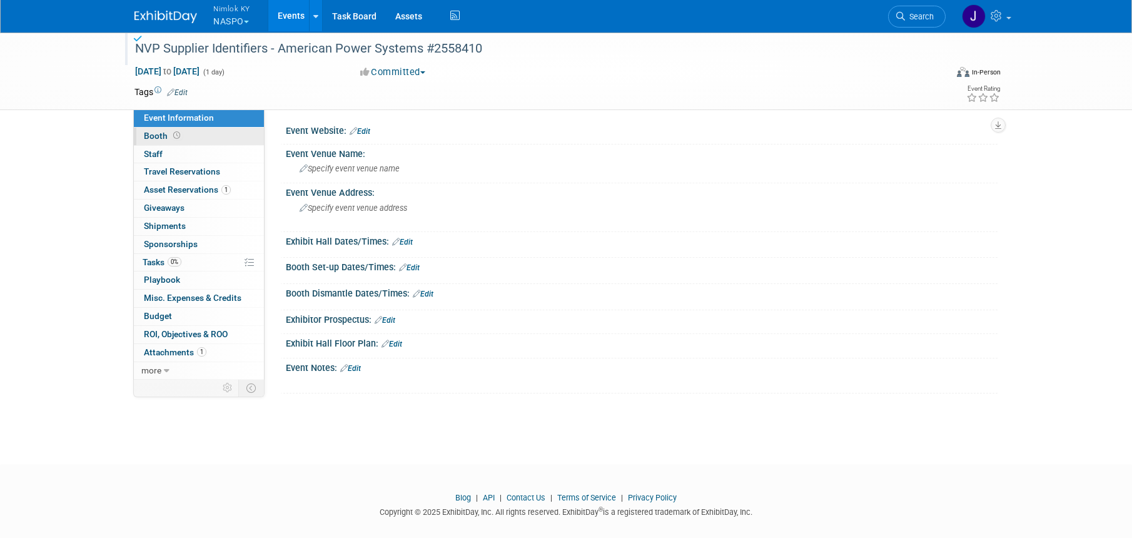
scroll to position [3, 0]
click at [210, 194] on link "1 Asset Reservations 1" at bounding box center [199, 190] width 130 height 18
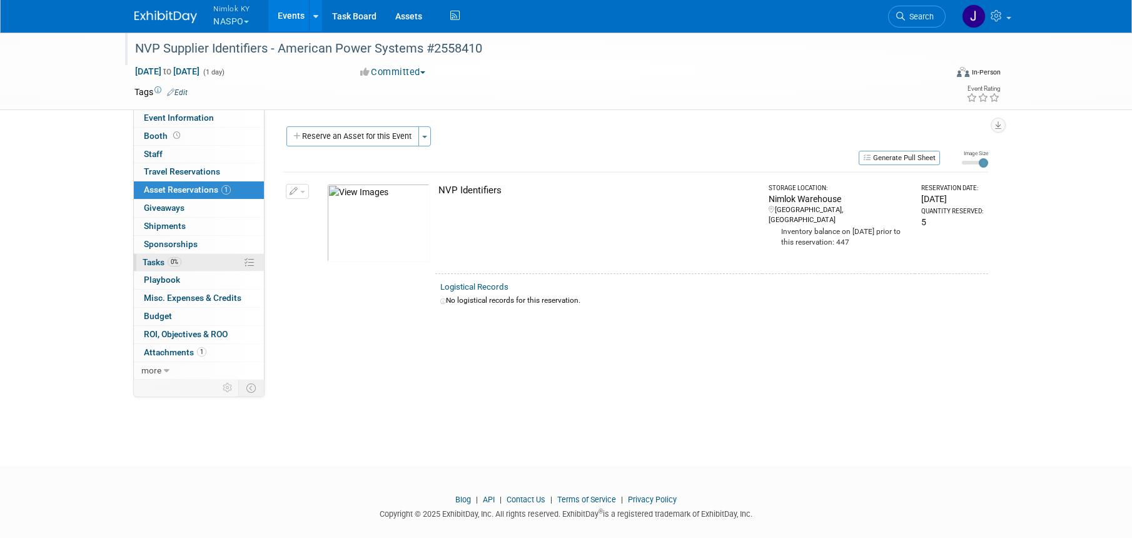
click at [189, 262] on link "0% Tasks 0%" at bounding box center [199, 263] width 130 height 18
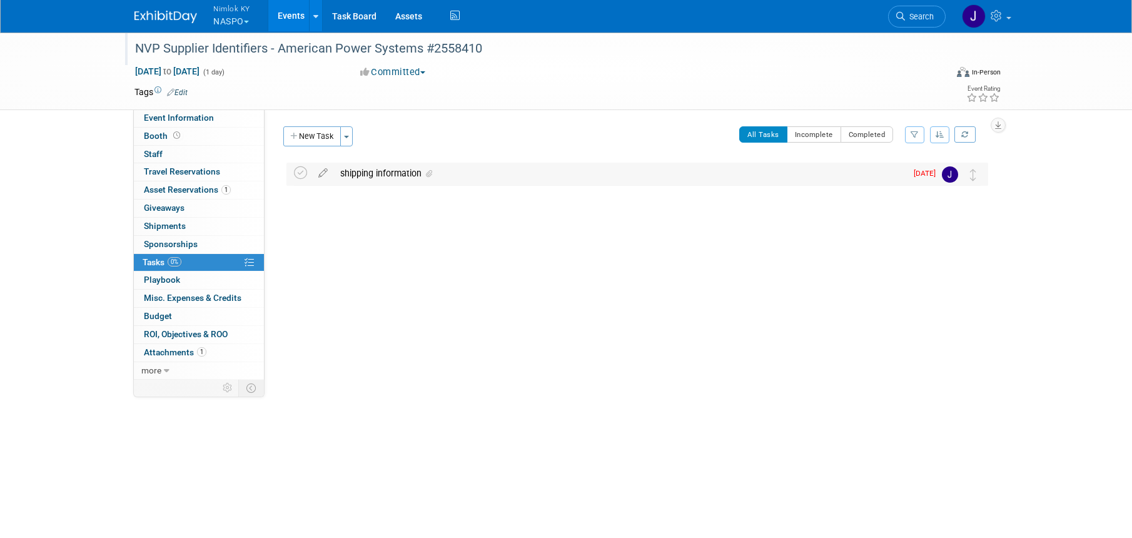
click at [444, 175] on div "shipping information" at bounding box center [620, 173] width 572 height 21
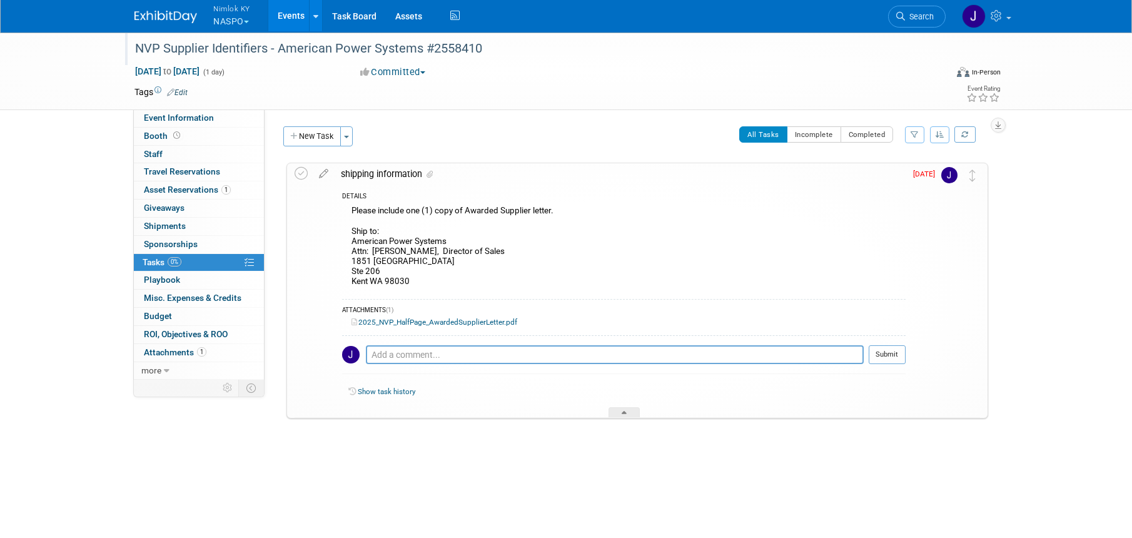
click at [441, 278] on div "Please include one (1) copy of Awarded Supplier letter. Ship to: American Power…" at bounding box center [623, 248] width 563 height 90
drag, startPoint x: 414, startPoint y: 282, endPoint x: 349, endPoint y: 241, distance: 76.1
click at [349, 241] on div "Please include one (1) copy of Awarded Supplier letter. Ship to: American Power…" at bounding box center [623, 248] width 563 height 90
copy div "American Power Systems Attn: Sally Houston, Director of Sales 1851 central plac…"
click at [546, 268] on div "Please include one (1) copy of Awarded Supplier letter. Ship to: American Power…" at bounding box center [623, 248] width 563 height 90
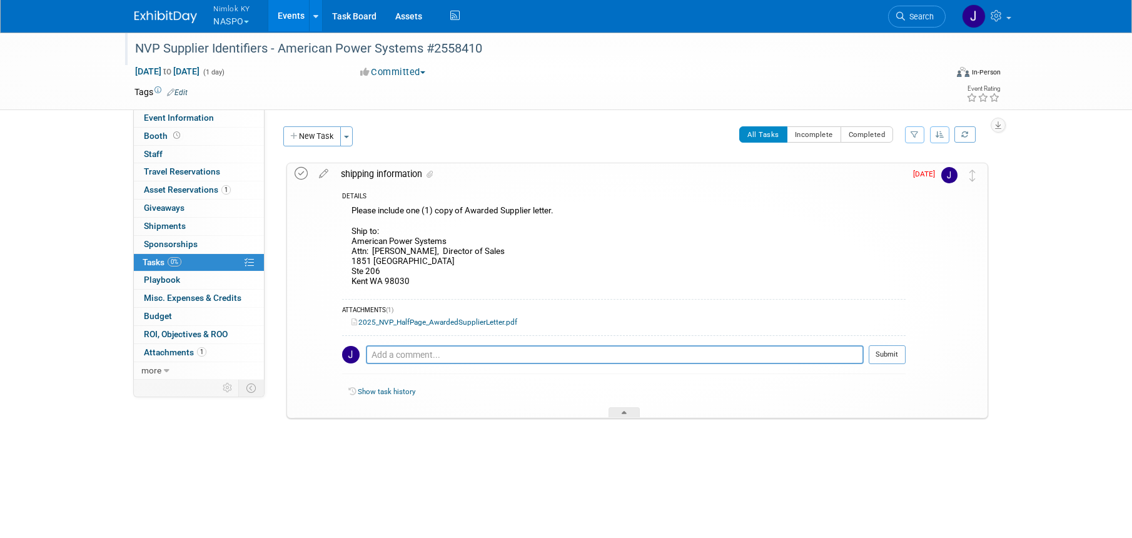
click at [303, 176] on icon at bounding box center [300, 173] width 13 height 13
click at [311, 139] on button "New Task" at bounding box center [312, 136] width 58 height 20
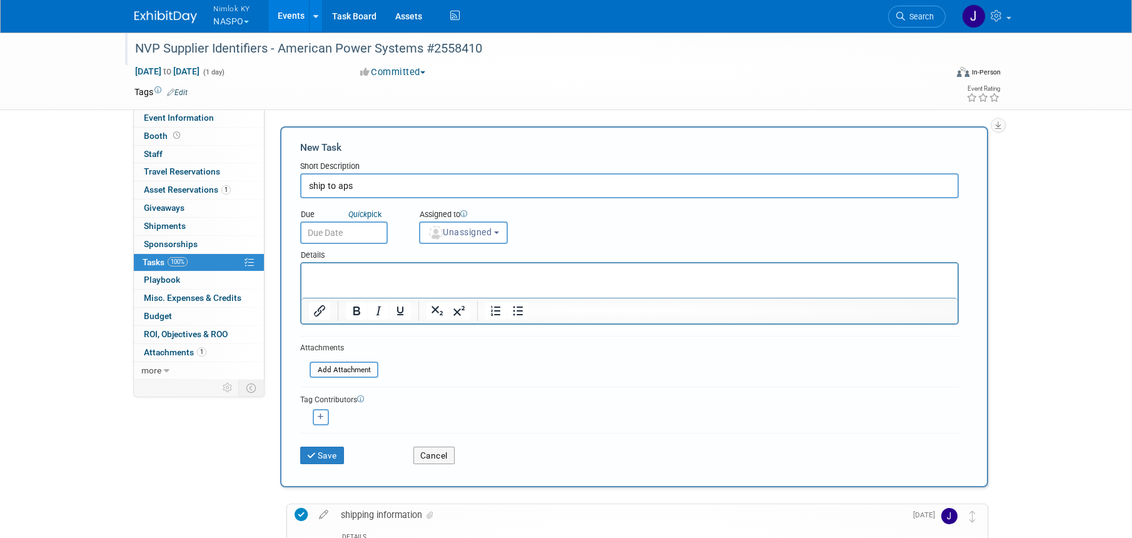
type input "ship to aps"
click at [349, 228] on input "text" at bounding box center [344, 232] width 88 height 23
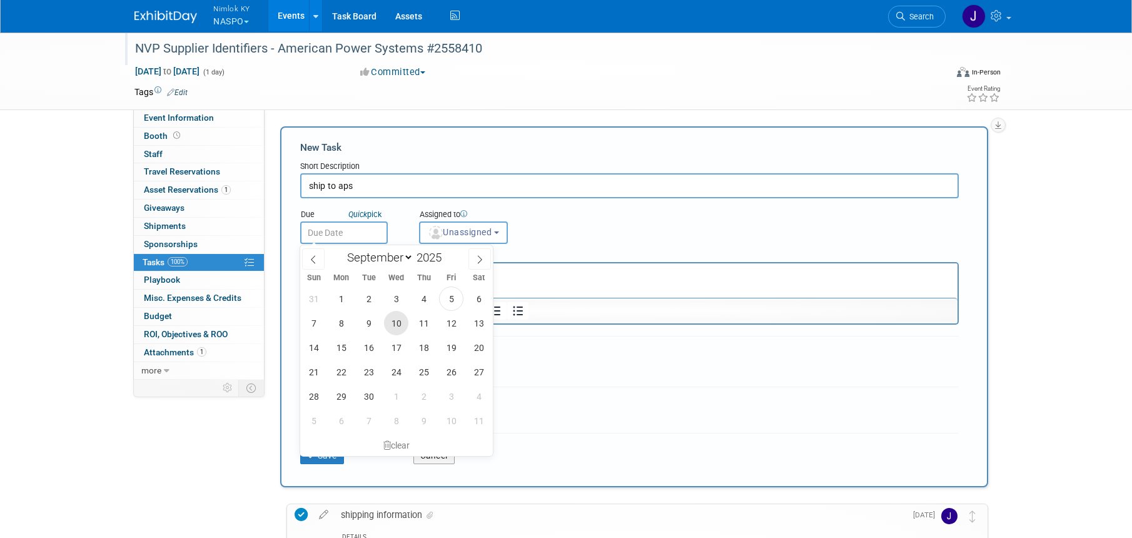
click at [386, 326] on span "10" at bounding box center [396, 323] width 24 height 24
type input "Sep 10, 2025"
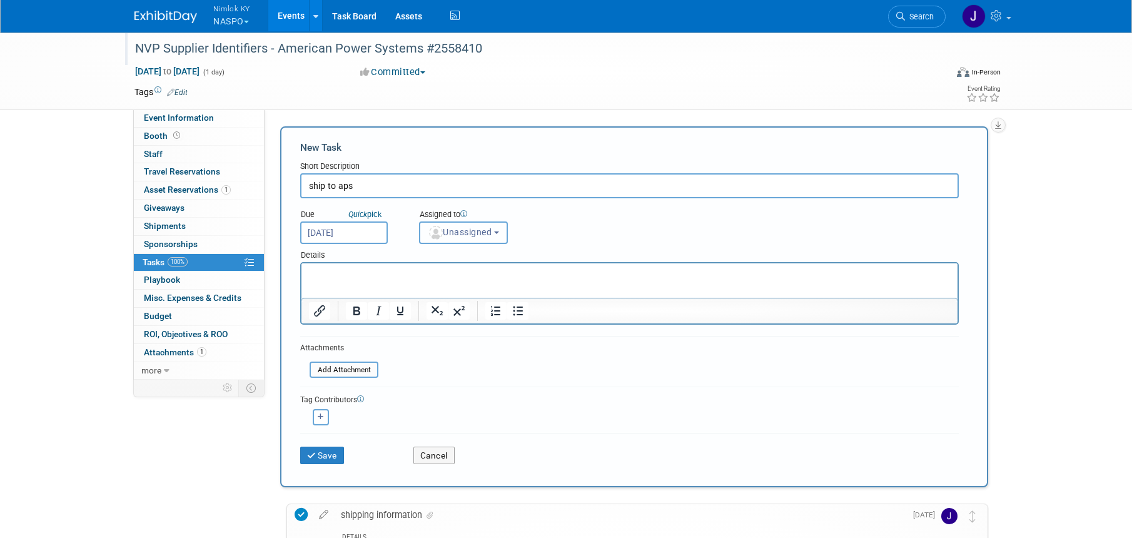
click at [446, 243] on button "Unassigned" at bounding box center [463, 232] width 89 height 23
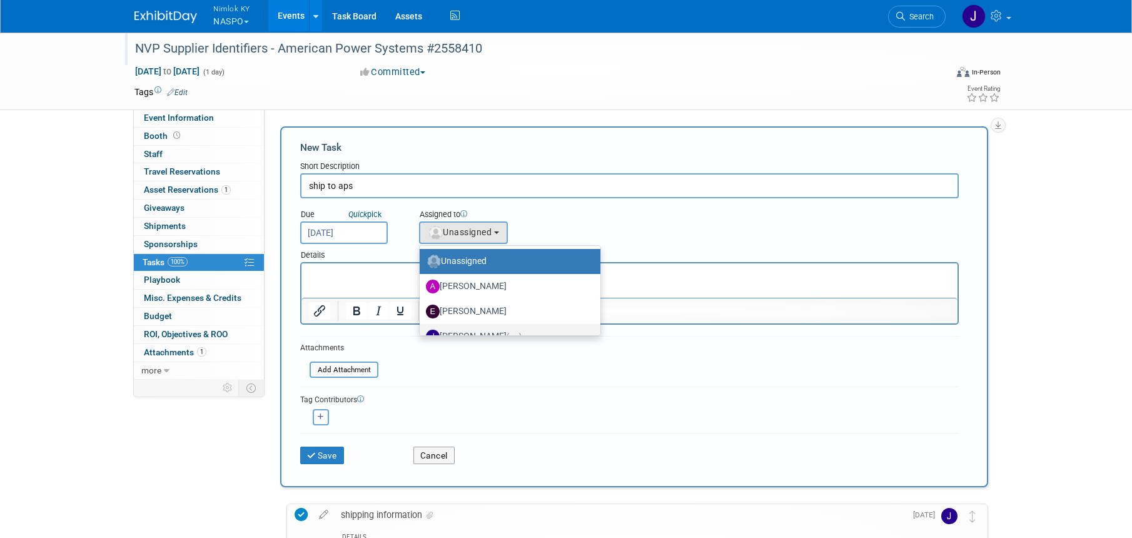
click at [480, 333] on label "Jamie Dunn (me)" at bounding box center [507, 336] width 162 height 20
click at [421, 333] on input "Jamie Dunn (me)" at bounding box center [417, 335] width 8 height 8
select select "6959d863-ee32-42c4-bffe-2330cab25484"
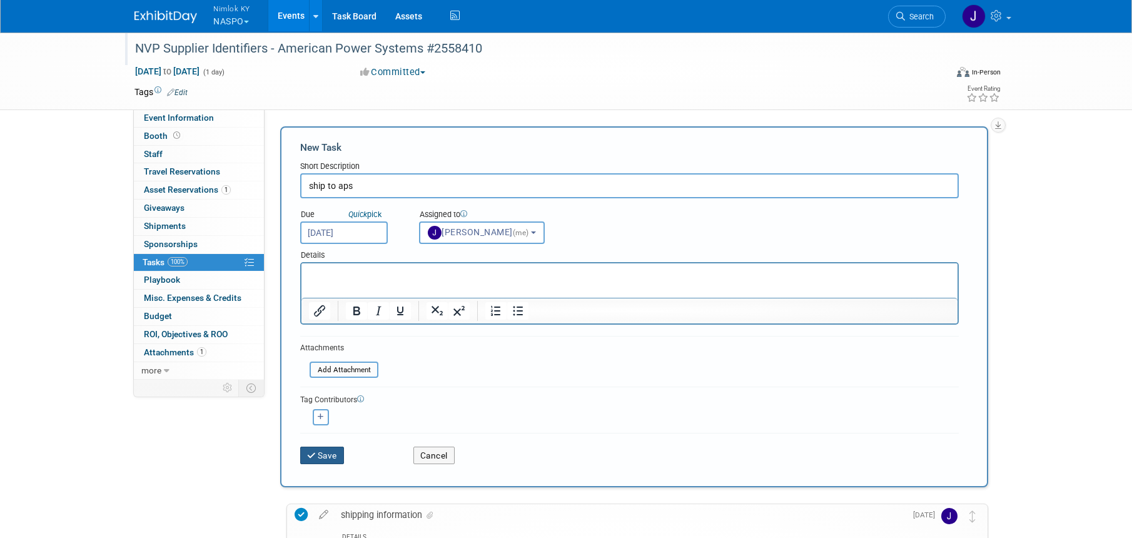
click at [339, 453] on button "Save" at bounding box center [322, 455] width 44 height 18
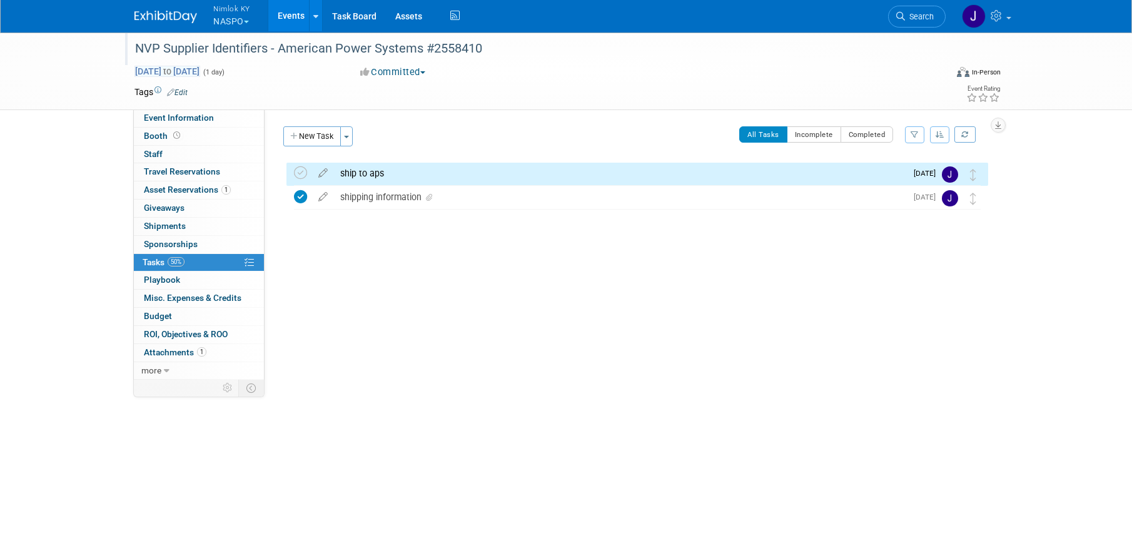
click at [200, 67] on span "Aug 31, 2025 to Aug 31, 2025" at bounding box center [167, 71] width 66 height 11
type input "Aug 31, 2025"
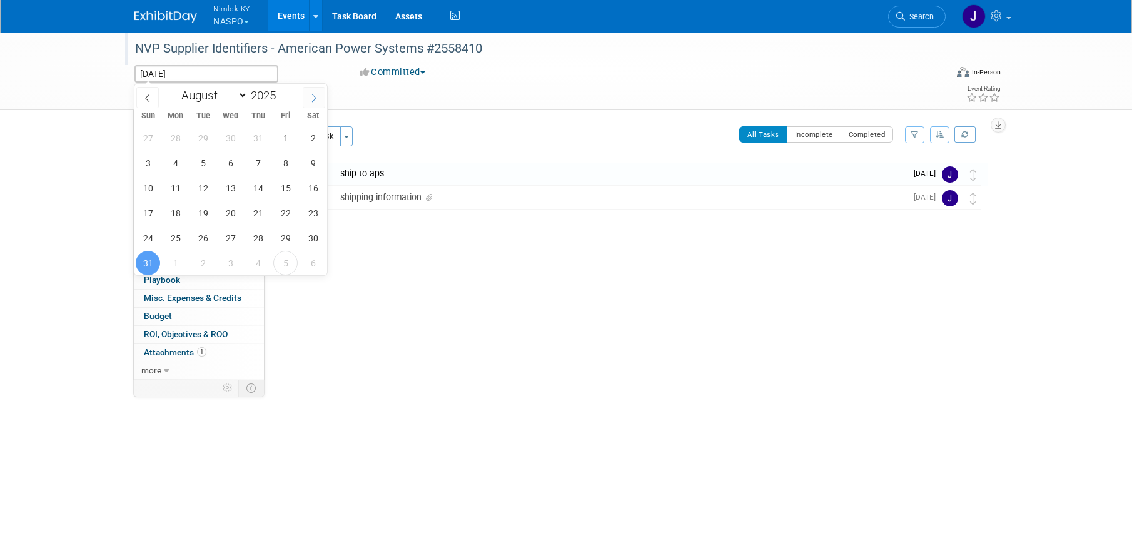
click at [309, 99] on icon at bounding box center [313, 98] width 9 height 9
select select "8"
click at [289, 164] on span "12" at bounding box center [285, 163] width 24 height 24
type input "Sep 12, 2025"
click at [289, 164] on span "12" at bounding box center [285, 163] width 24 height 24
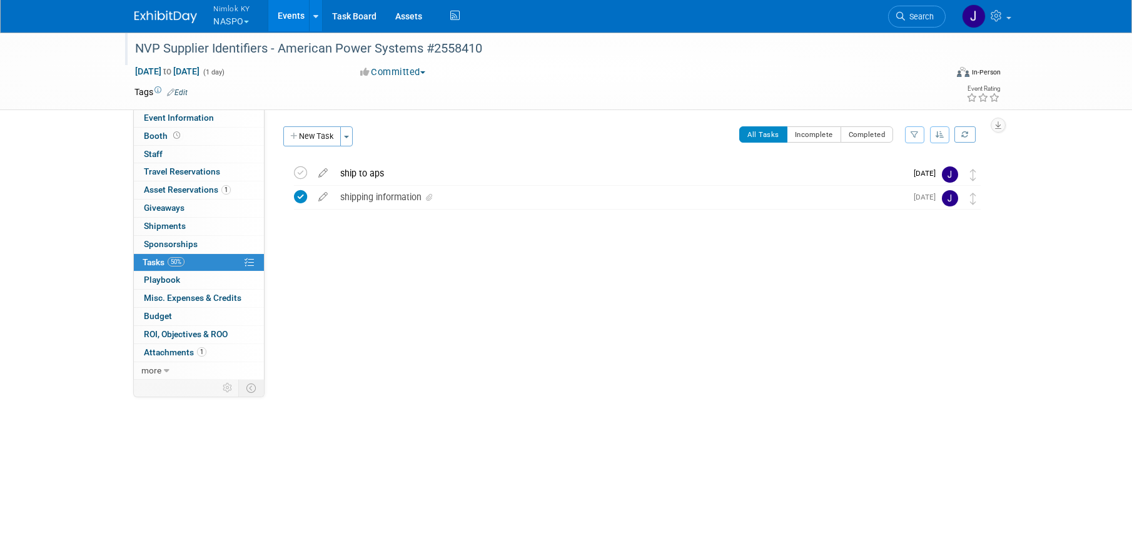
click at [295, 14] on link "Events" at bounding box center [291, 15] width 46 height 31
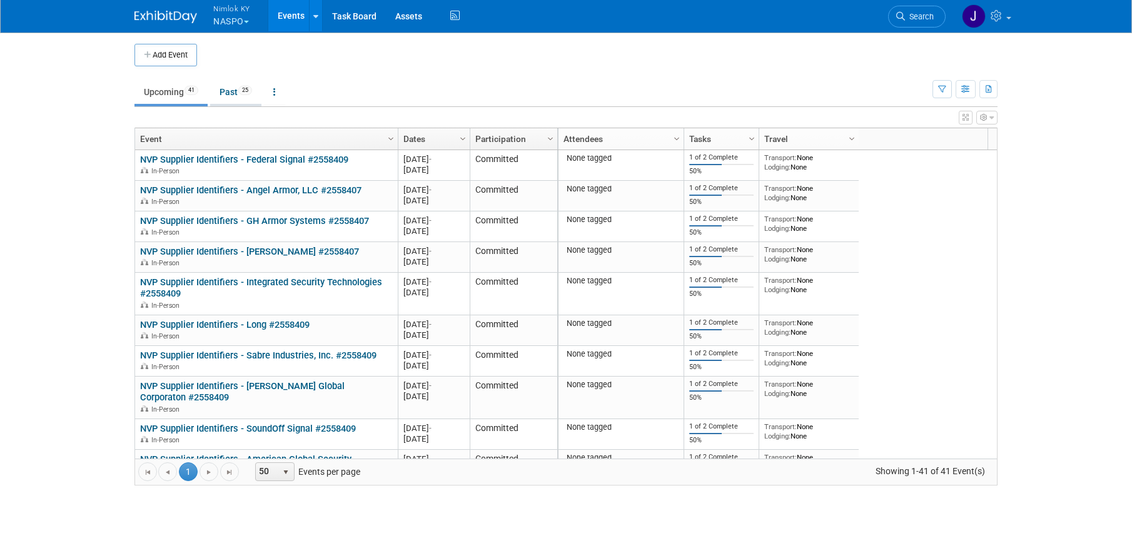
click at [236, 87] on link "Past 25" at bounding box center [235, 92] width 51 height 24
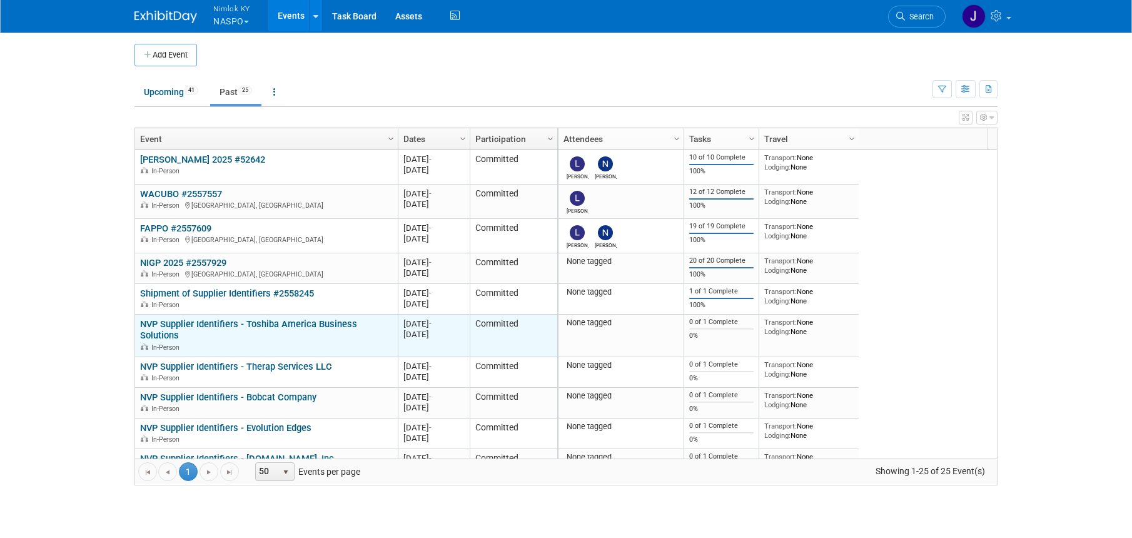
click at [315, 329] on link "NVP Supplier Identifiers - Toshiba America Business Solutions" at bounding box center [248, 329] width 217 height 23
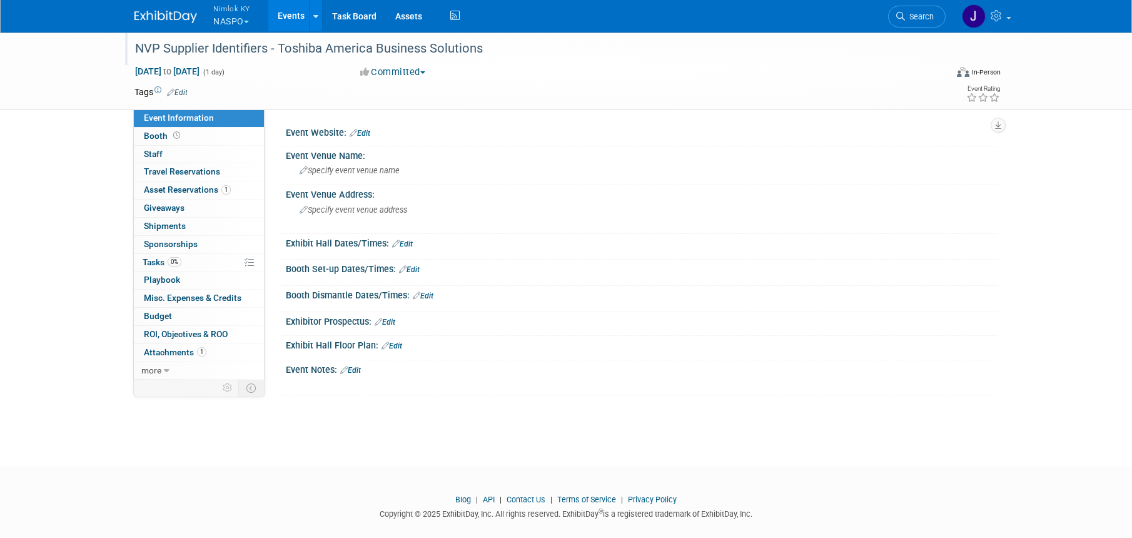
click at [500, 56] on div "NVP Supplier Identifiers - Toshiba America Business Solutions" at bounding box center [529, 49] width 796 height 23
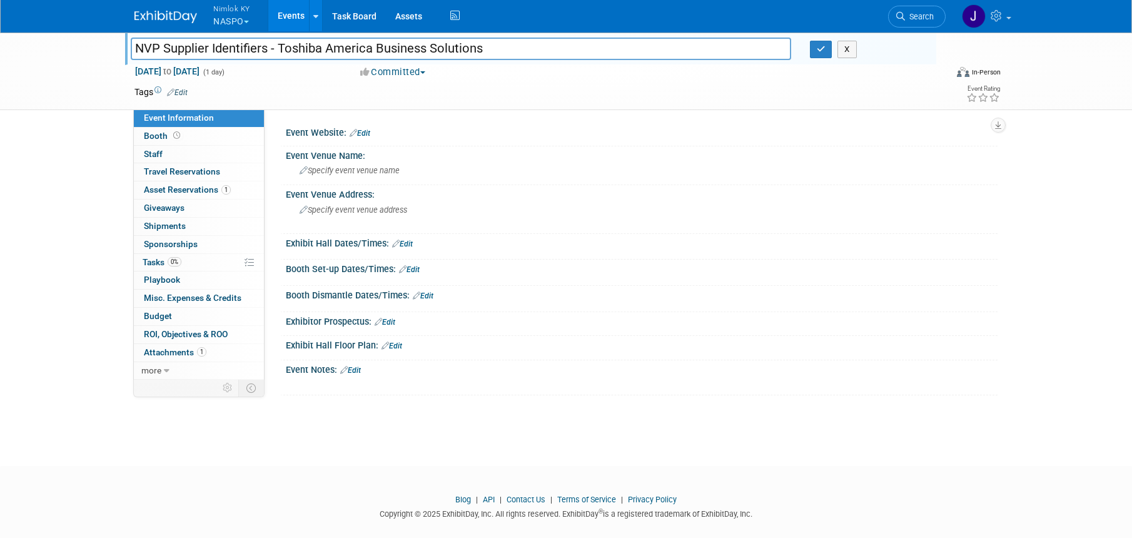
drag, startPoint x: 460, startPoint y: 49, endPoint x: 279, endPoint y: 44, distance: 180.8
click at [279, 44] on input "NVP Supplier Identifiers - Toshiba America Business Solutions" at bounding box center [461, 49] width 660 height 22
click at [600, 49] on input "NVP Supplier Identifiers - Toshiba America Business Solutions" at bounding box center [461, 49] width 660 height 22
type input "NVP Supplier Identifiers - Toshiba America Business Solutions #2558410"
click at [818, 53] on icon "button" at bounding box center [820, 49] width 9 height 8
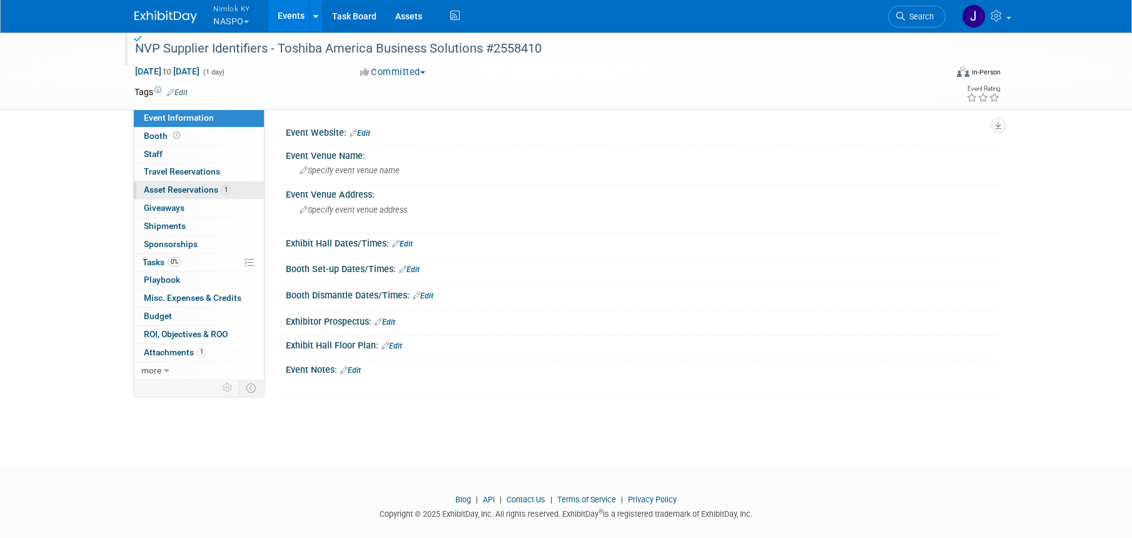
click at [214, 191] on span "Asset Reservations 1" at bounding box center [187, 189] width 87 height 10
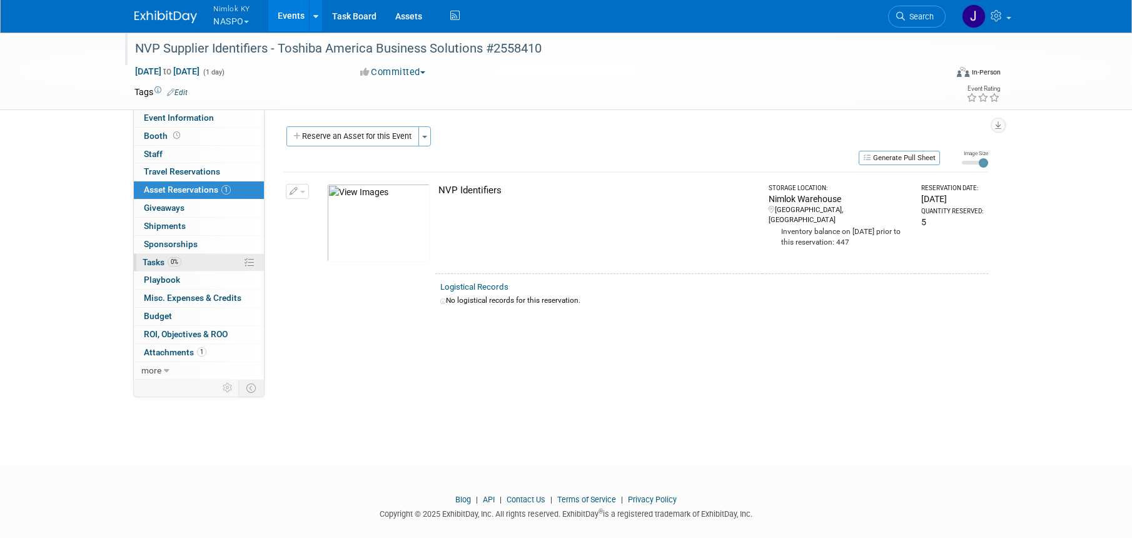
click at [207, 263] on link "0% Tasks 0%" at bounding box center [199, 263] width 130 height 18
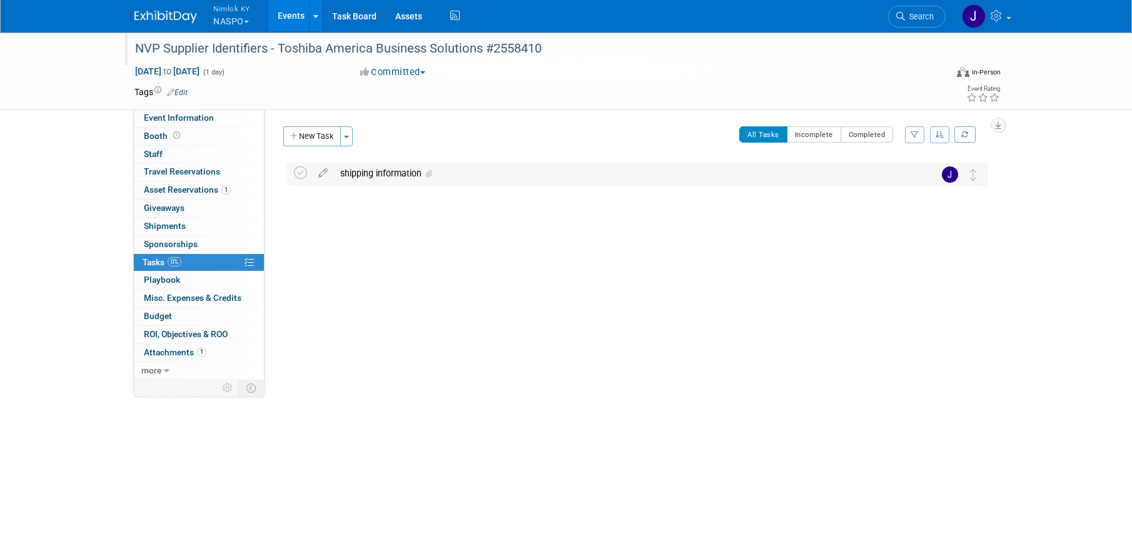
click at [483, 175] on div "shipping information" at bounding box center [625, 173] width 583 height 21
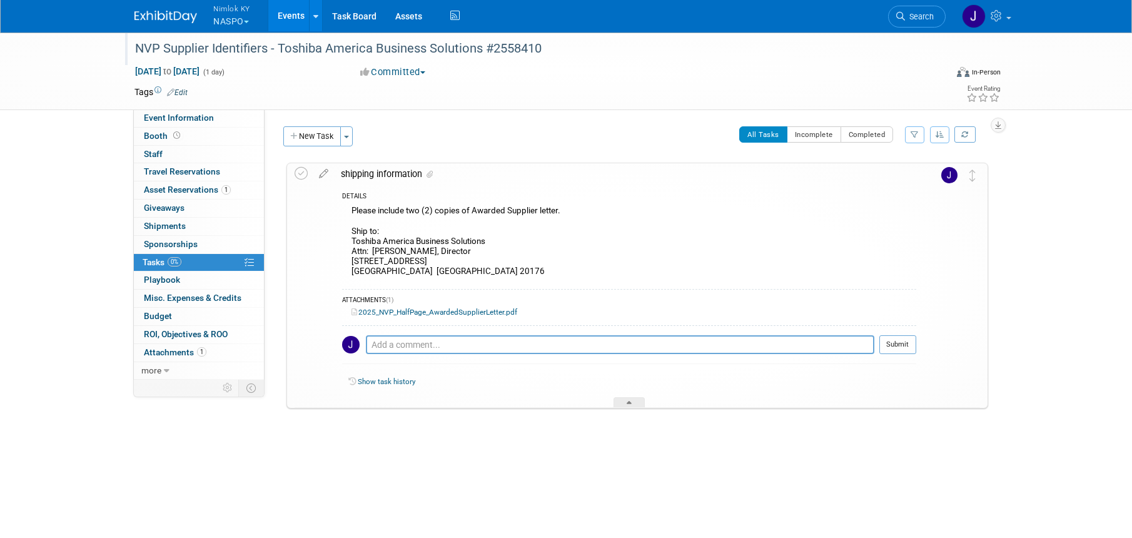
click at [419, 266] on div "Please include two (2) copies of Awarded Supplier letter. Ship to: Toshiba Amer…" at bounding box center [629, 242] width 574 height 79
drag, startPoint x: 396, startPoint y: 271, endPoint x: 346, endPoint y: 243, distance: 57.9
click at [346, 243] on div "Please include two (2) copies of Awarded Supplier letter. Ship to: Toshiba Amer…" at bounding box center [629, 242] width 574 height 79
copy div "Toshiba America Business Solutions Attn: Martin Quinn, Director 18350 Fairway O…"
click at [531, 237] on div "Please include two (2) copies of Awarded Supplier letter. Ship to: Toshiba Amer…" at bounding box center [629, 242] width 574 height 79
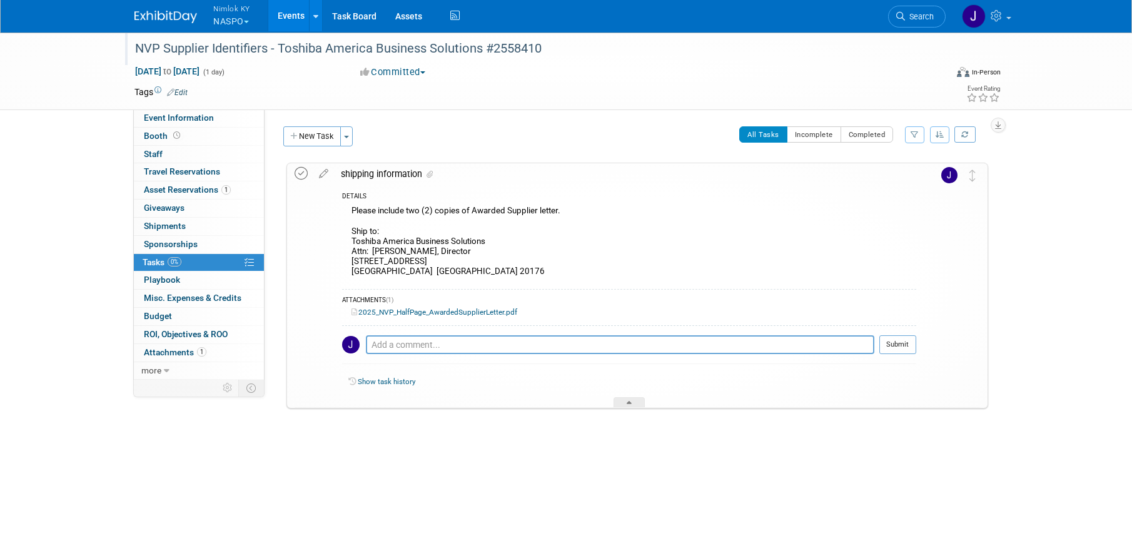
click at [304, 173] on icon at bounding box center [300, 173] width 13 height 13
click at [316, 141] on button "New Task" at bounding box center [312, 136] width 58 height 20
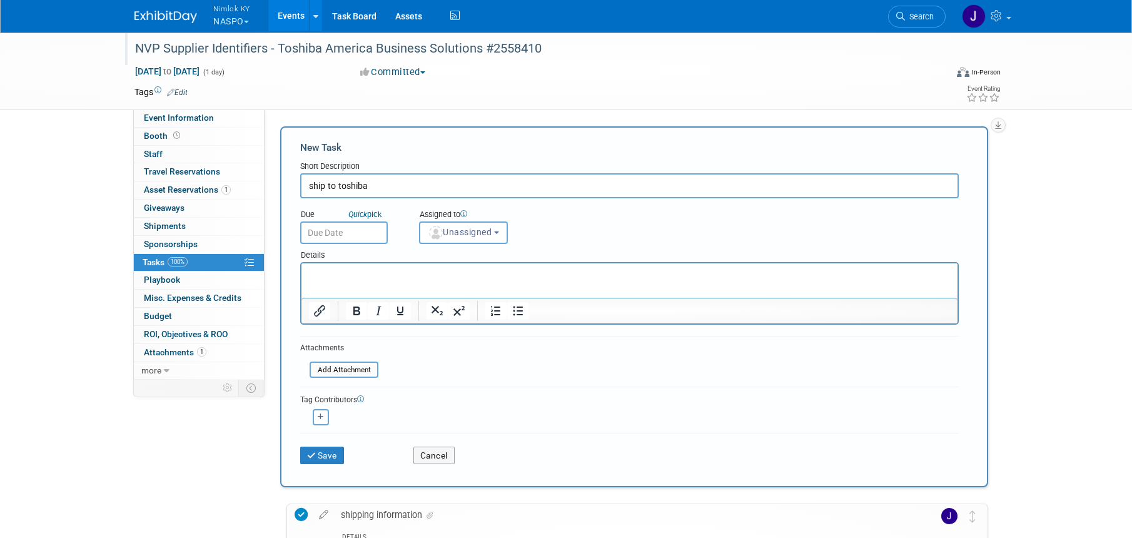
type input "ship to toshiba"
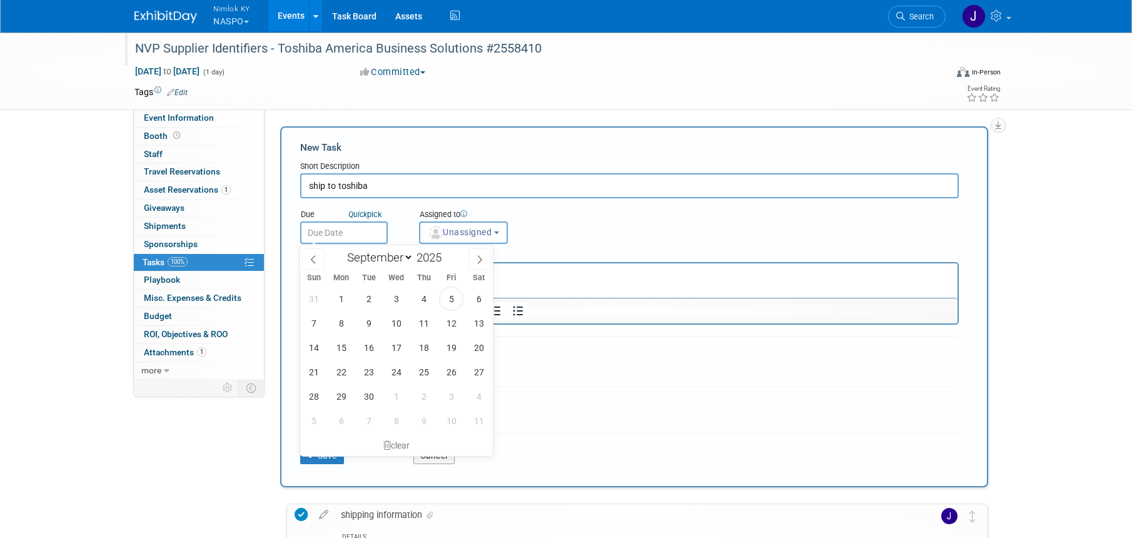
click at [348, 238] on input "text" at bounding box center [344, 232] width 88 height 23
click at [403, 326] on span "10" at bounding box center [396, 320] width 24 height 24
type input "Sep 10, 2025"
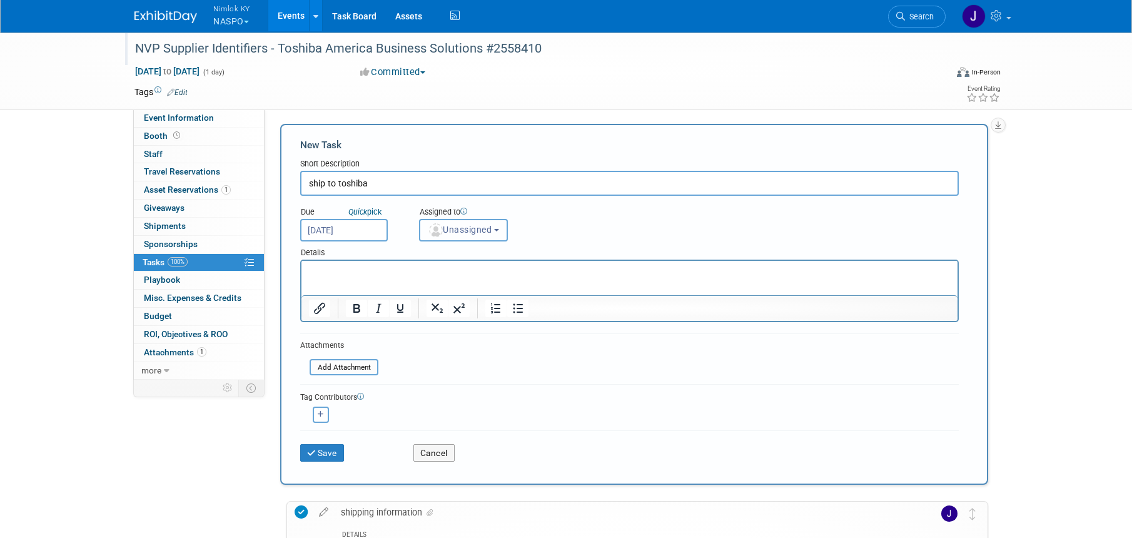
click at [449, 228] on span "Unassigned" at bounding box center [460, 229] width 64 height 10
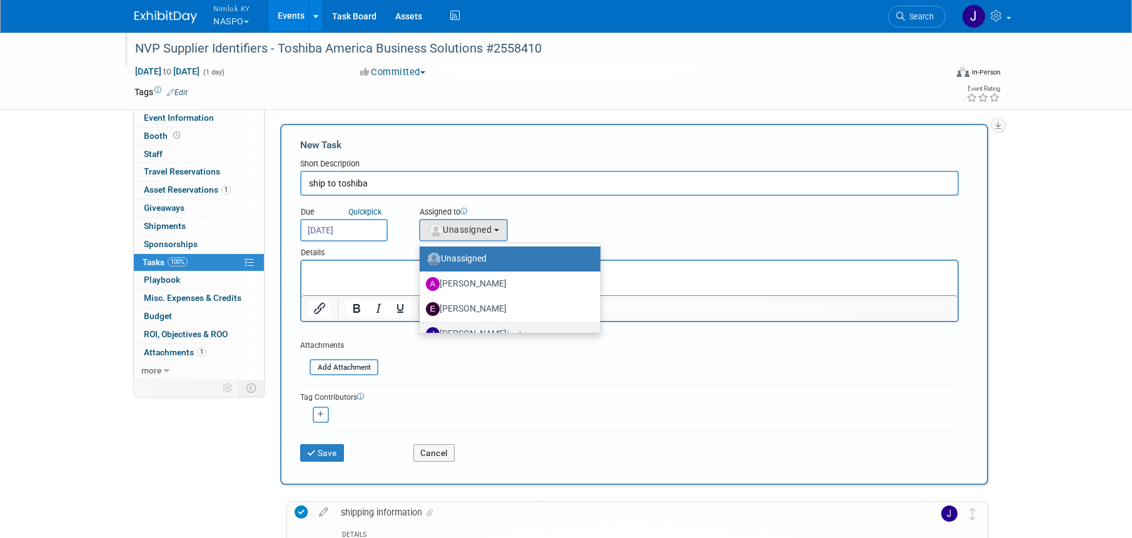
click at [485, 329] on label "Jamie Dunn (me)" at bounding box center [507, 334] width 162 height 20
click at [421, 329] on input "Jamie Dunn (me)" at bounding box center [417, 332] width 8 height 8
select select "6959d863-ee32-42c4-bffe-2330cab25484"
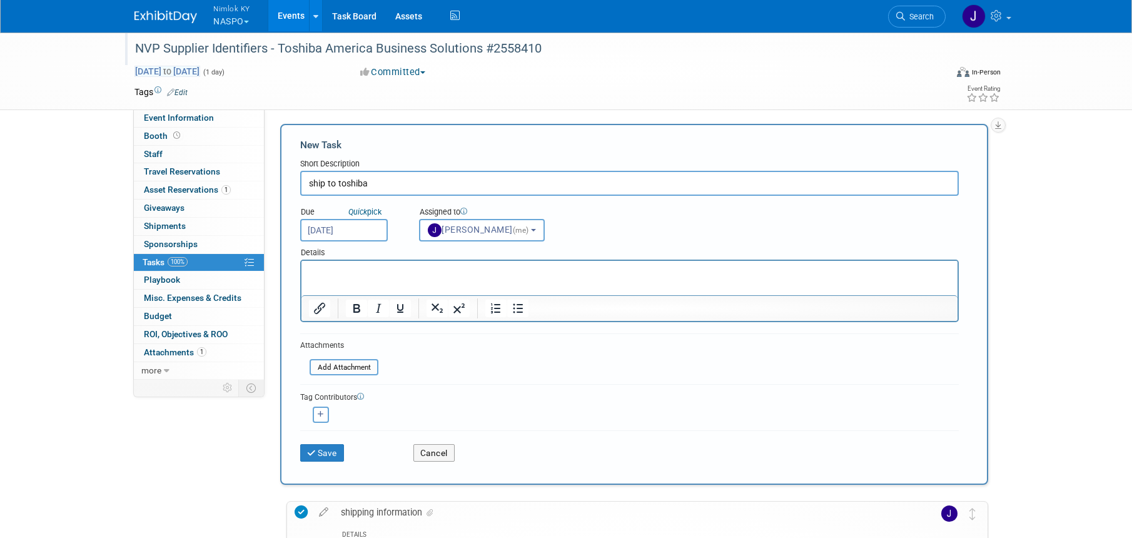
click at [200, 67] on span "[DATE] to [DATE]" at bounding box center [167, 71] width 66 height 11
type input "[DATE]"
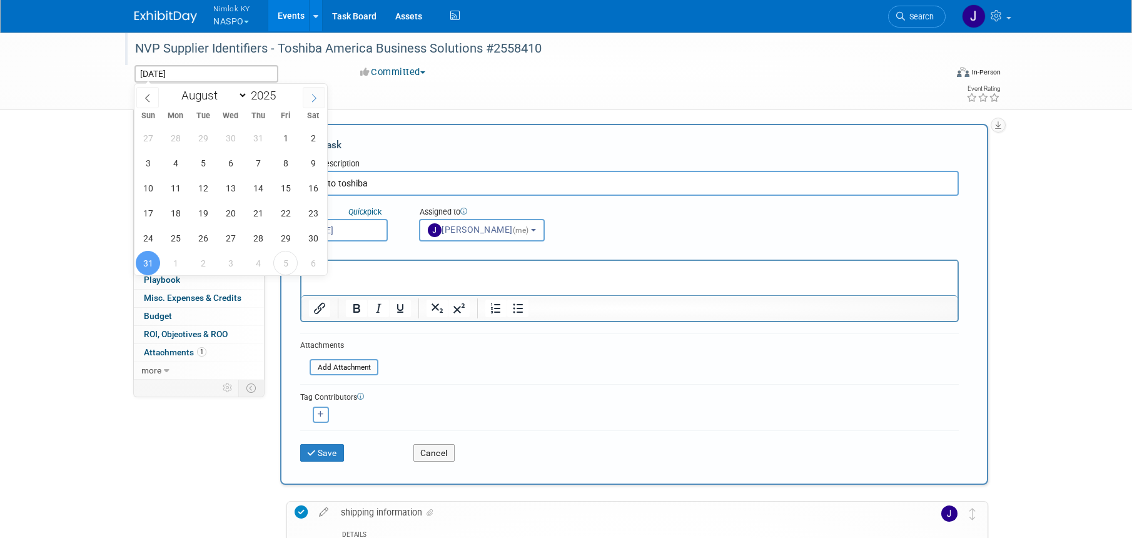
click at [314, 88] on span at bounding box center [314, 97] width 23 height 21
select select "8"
click at [289, 160] on span "12" at bounding box center [285, 163] width 24 height 24
type input "[DATE]"
click at [289, 160] on span "12" at bounding box center [285, 163] width 24 height 24
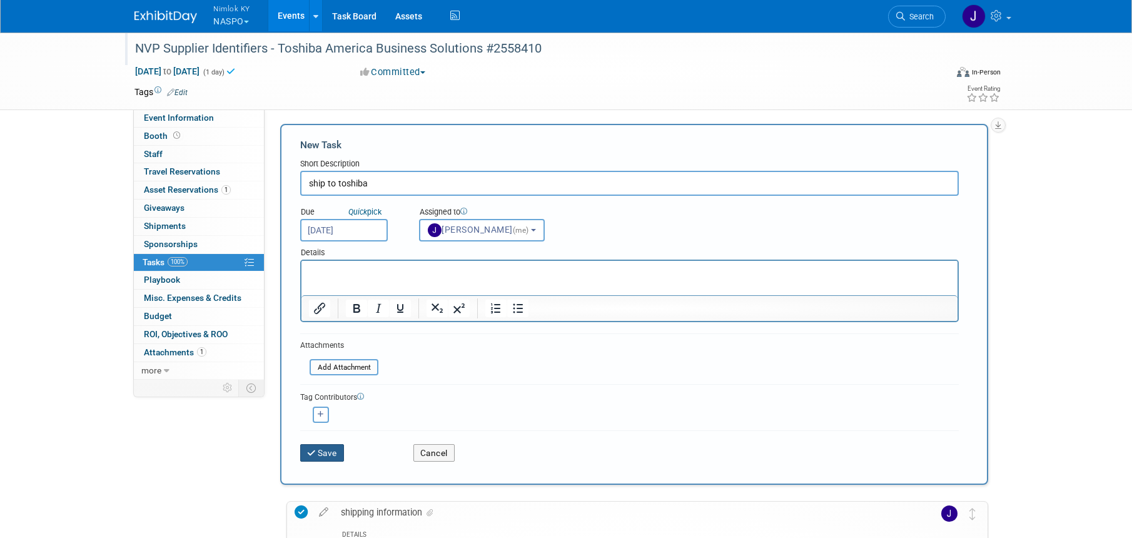
click at [338, 458] on button "Save" at bounding box center [322, 453] width 44 height 18
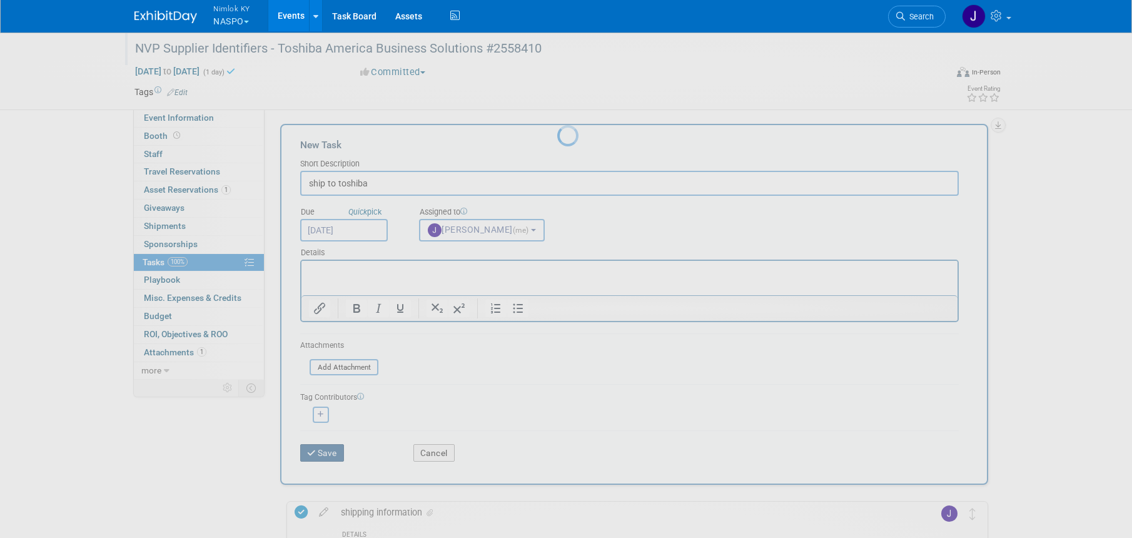
scroll to position [0, 0]
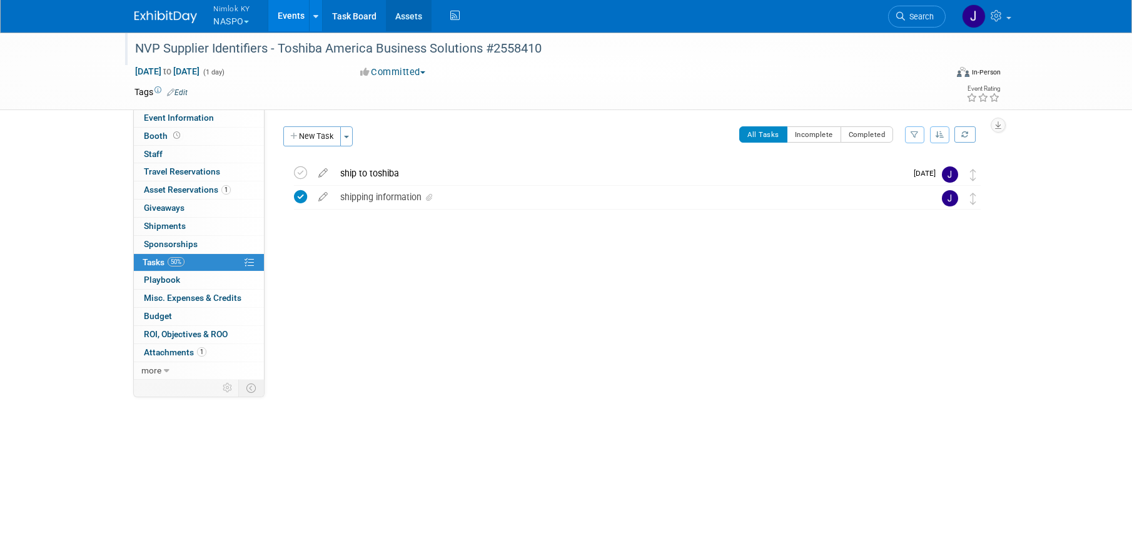
click at [399, 18] on link "Assets" at bounding box center [409, 15] width 46 height 31
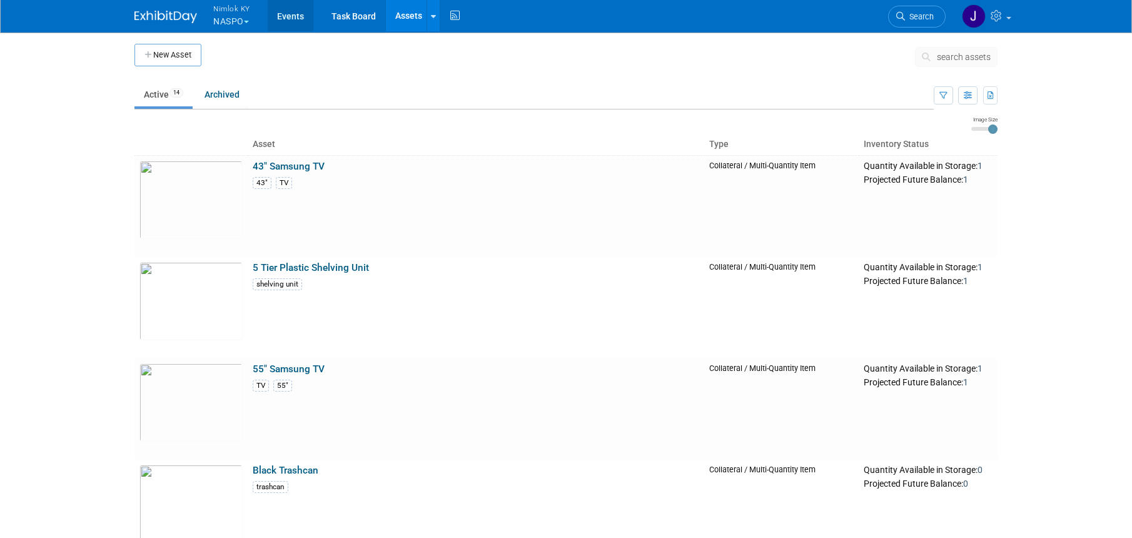
click at [290, 15] on link "Events" at bounding box center [291, 15] width 46 height 31
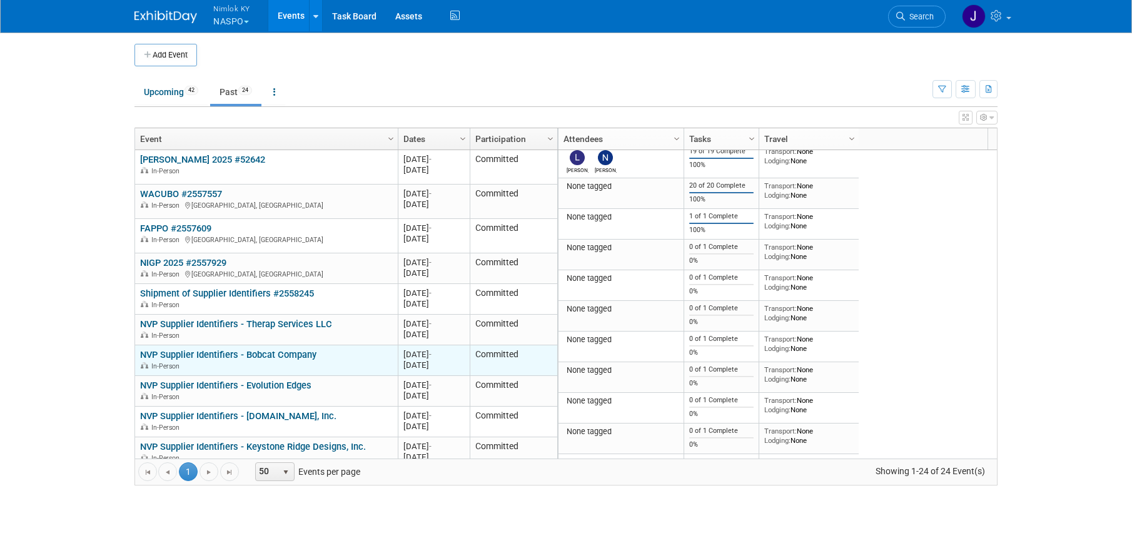
scroll to position [75, 0]
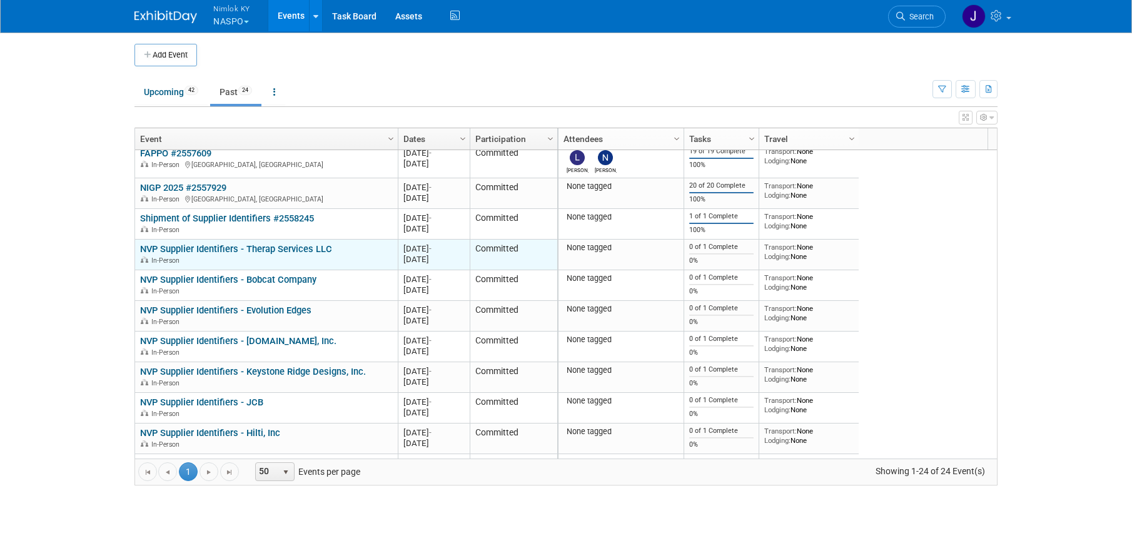
click at [311, 241] on td "NVP Supplier Identifiers - Therap Services LLC NVP Supplier Identifiers - Thera…" at bounding box center [266, 254] width 263 height 31
click at [313, 247] on link "NVP Supplier Identifiers - Therap Services LLC" at bounding box center [236, 248] width 192 height 11
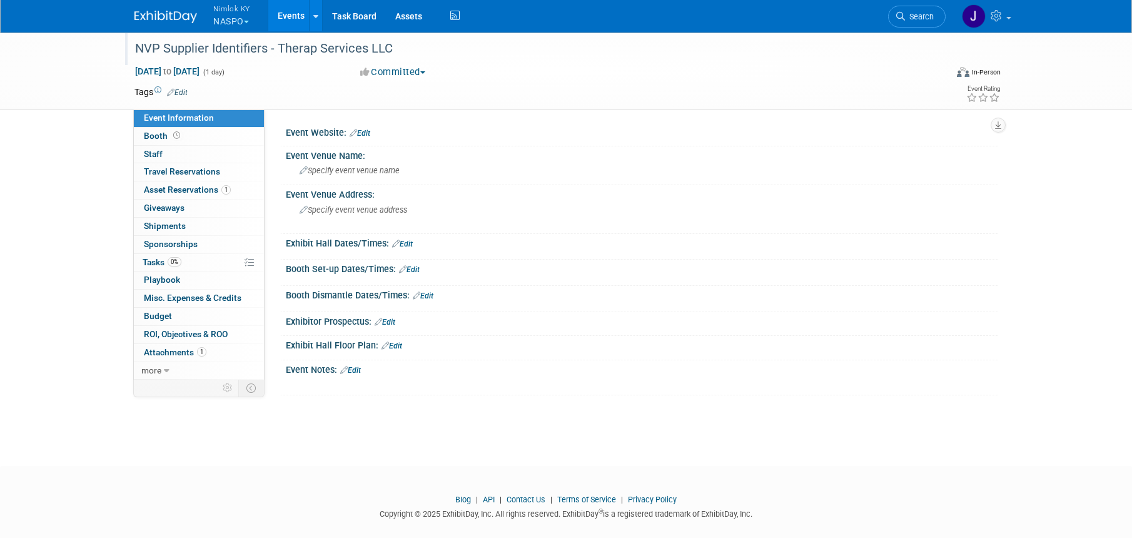
click at [416, 56] on div "NVP Supplier Identifiers - Therap Services LLC" at bounding box center [529, 49] width 796 height 23
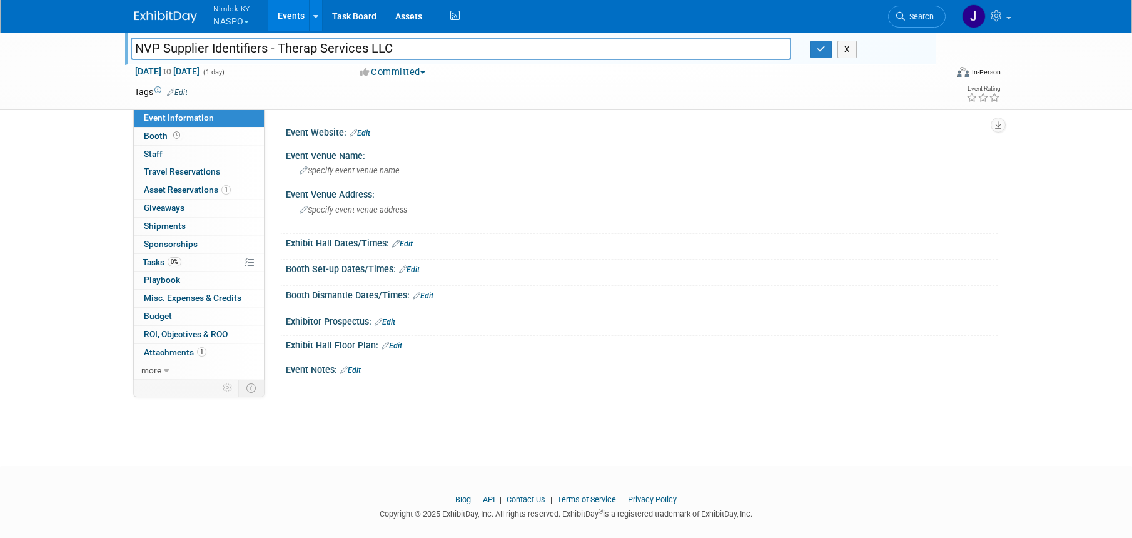
drag, startPoint x: 403, startPoint y: 48, endPoint x: 280, endPoint y: 41, distance: 122.7
click at [280, 41] on input "NVP Supplier Identifiers - Therap Services LLC" at bounding box center [461, 49] width 660 height 22
click at [422, 47] on input "NVP Supplier Identifiers - Therap Services LLC" at bounding box center [461, 49] width 660 height 22
type input "NVP Supplier Identifiers - Therap Services LLC #2558410"
click at [815, 40] on div at bounding box center [533, 36] width 805 height 11
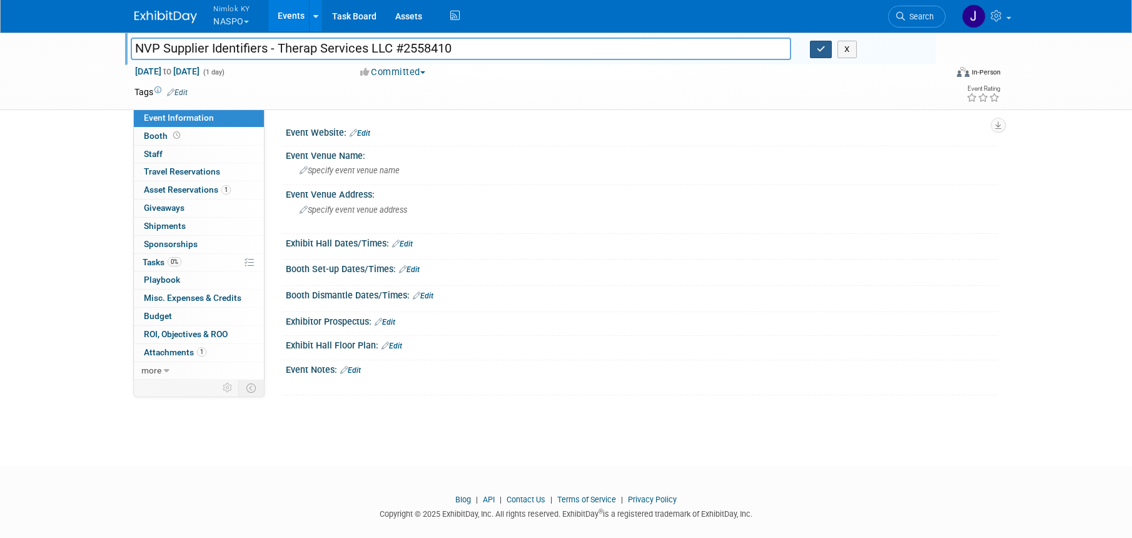
click at [818, 45] on icon "button" at bounding box center [820, 49] width 9 height 8
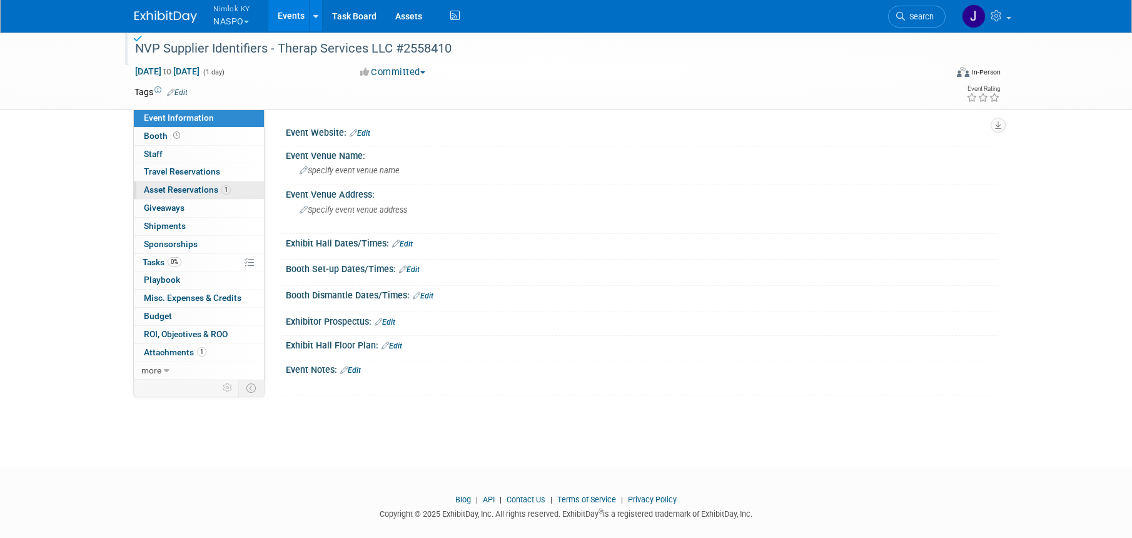
click at [229, 191] on span "1" at bounding box center [225, 189] width 9 height 9
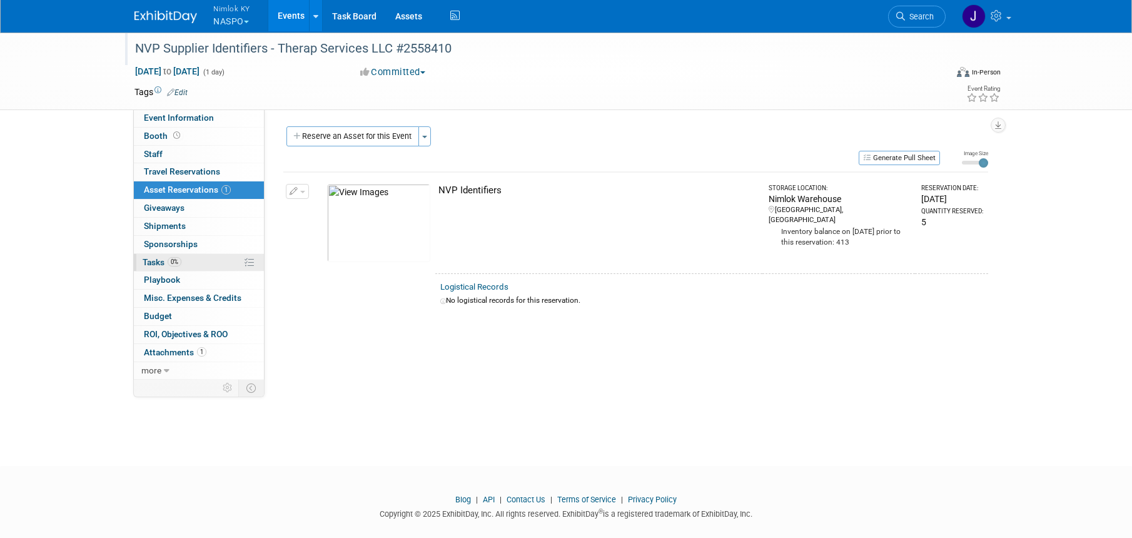
click at [201, 263] on link "0% Tasks 0%" at bounding box center [199, 263] width 130 height 18
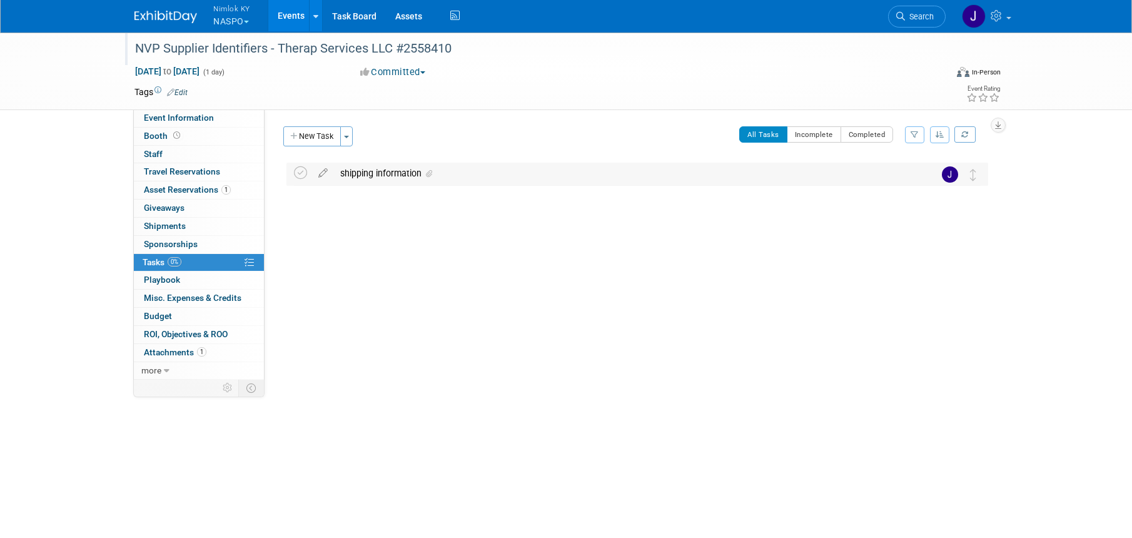
click at [405, 178] on div "shipping information" at bounding box center [625, 173] width 583 height 21
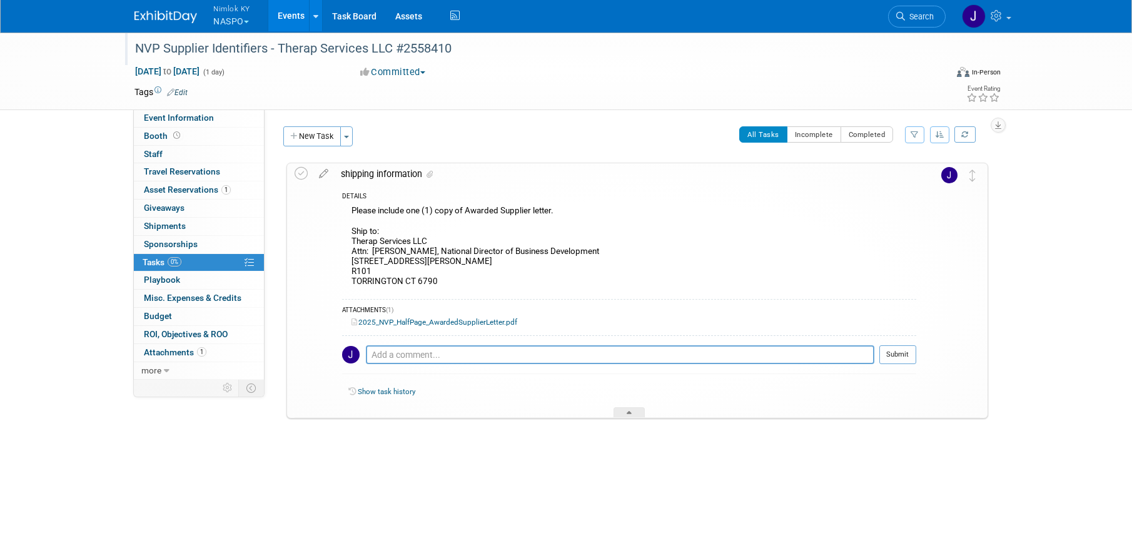
click at [428, 266] on div "Please include one (1) copy of Awarded Supplier letter. Ship to: Therap Service…" at bounding box center [629, 248] width 574 height 90
drag, startPoint x: 438, startPoint y: 281, endPoint x: 351, endPoint y: 242, distance: 94.6
click at [351, 242] on div "Please include one (1) copy of Awarded Supplier letter. Ship to: Therap Service…" at bounding box center [629, 248] width 574 height 90
copy div "Therap Services LLC Attn: Jeff Case, National Director of Business Development …"
click at [573, 264] on div "Please include one (1) copy of Awarded Supplier letter. Ship to: Therap Service…" at bounding box center [629, 248] width 574 height 90
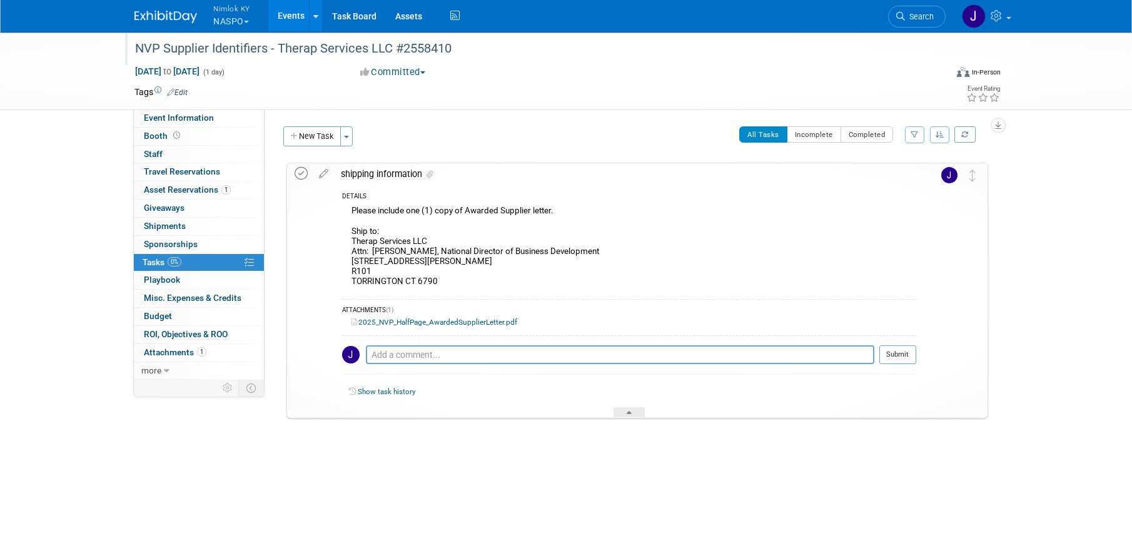
click at [302, 173] on icon at bounding box center [300, 173] width 13 height 13
click at [319, 143] on button "New Task" at bounding box center [312, 136] width 58 height 20
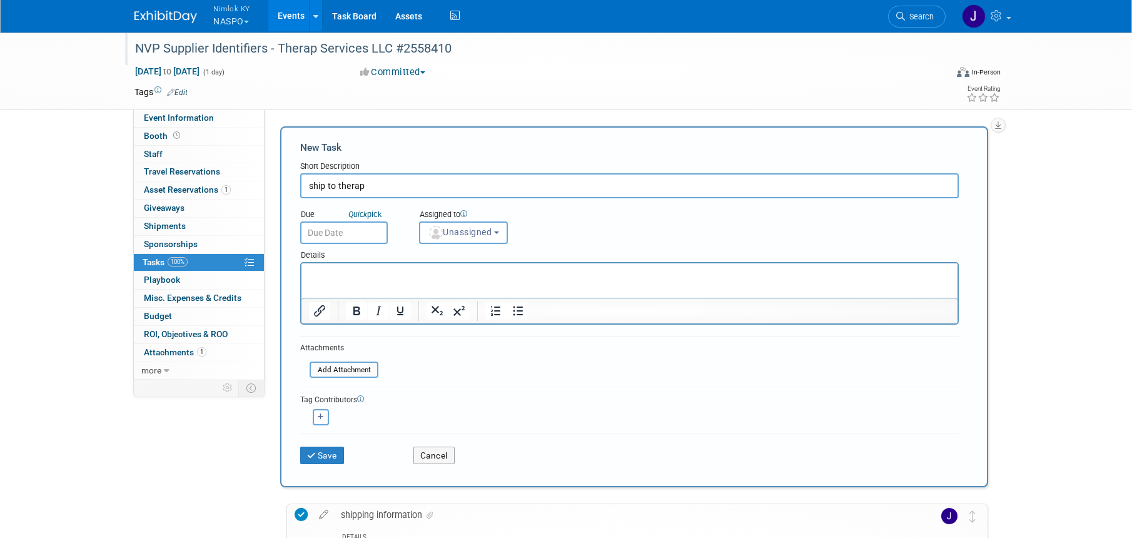
type input "ship to therap"
click at [366, 235] on input "text" at bounding box center [344, 232] width 88 height 23
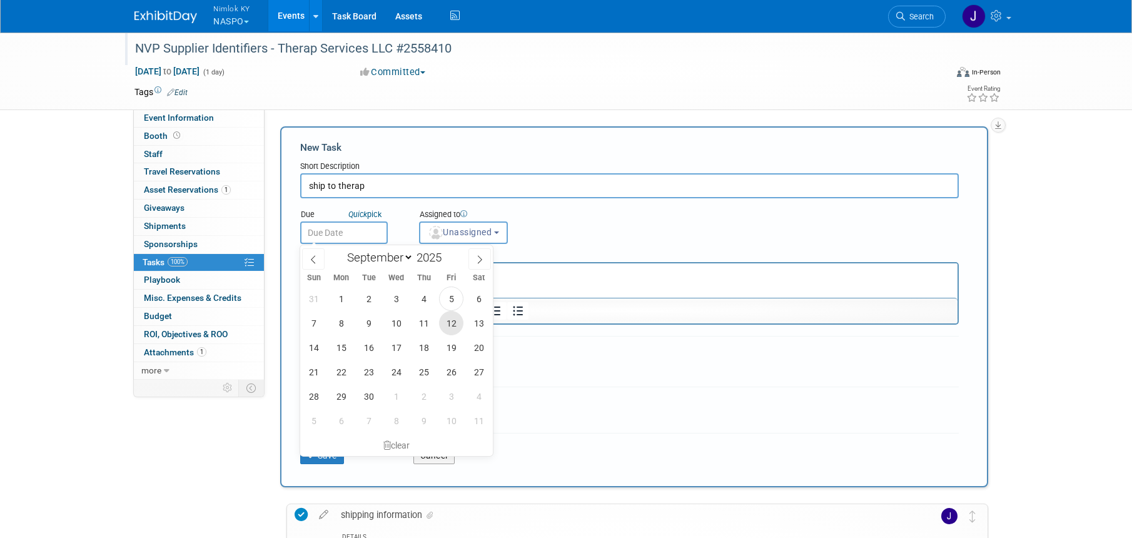
click at [456, 324] on span "12" at bounding box center [451, 323] width 24 height 24
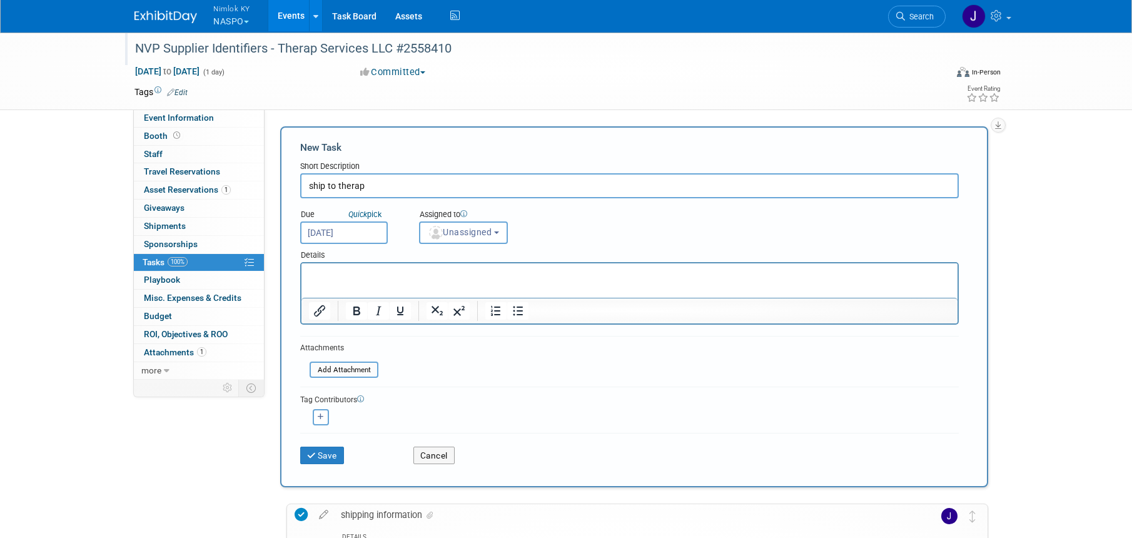
click at [358, 236] on input "Sep 12, 2025" at bounding box center [344, 232] width 88 height 23
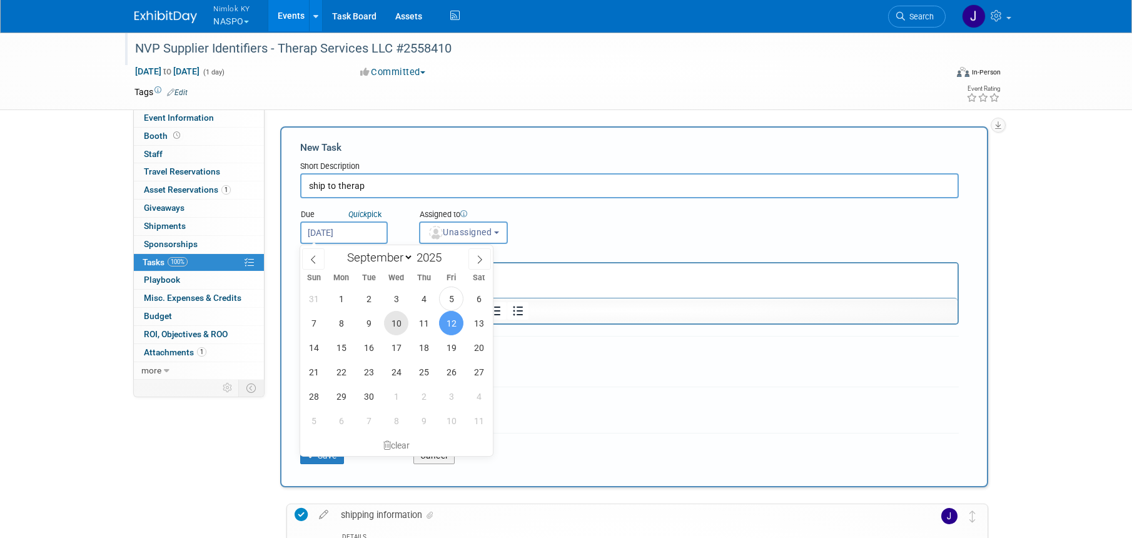
click at [398, 325] on span "10" at bounding box center [396, 323] width 24 height 24
type input "Sep 10, 2025"
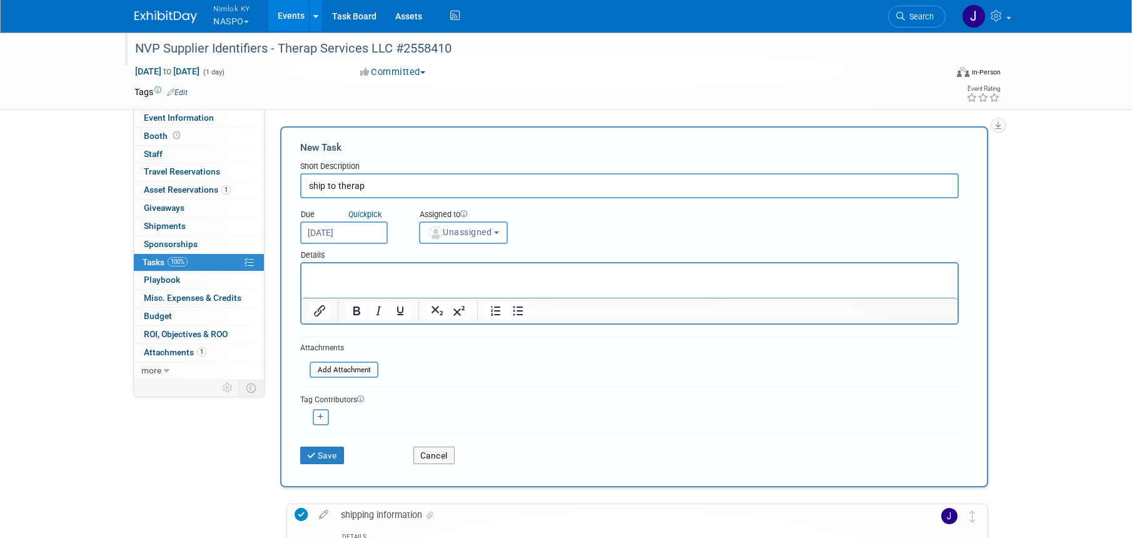
click at [451, 236] on span "Unassigned" at bounding box center [460, 232] width 64 height 10
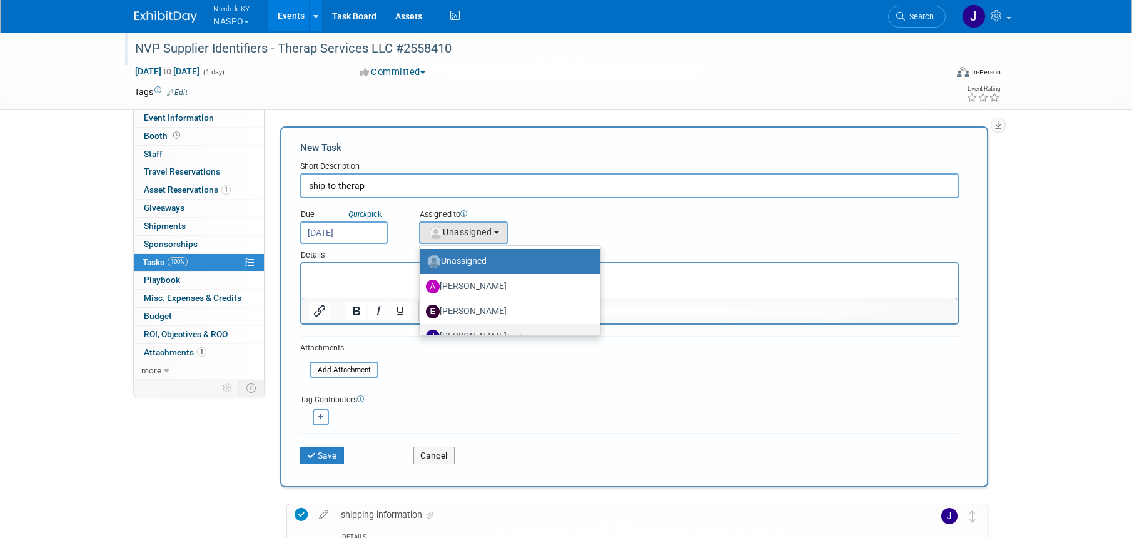
click at [461, 325] on link "Jamie Dunn (me)" at bounding box center [509, 336] width 181 height 25
click at [459, 332] on label "Jamie Dunn (me)" at bounding box center [507, 336] width 162 height 20
click at [421, 332] on input "Jamie Dunn (me)" at bounding box center [417, 335] width 8 height 8
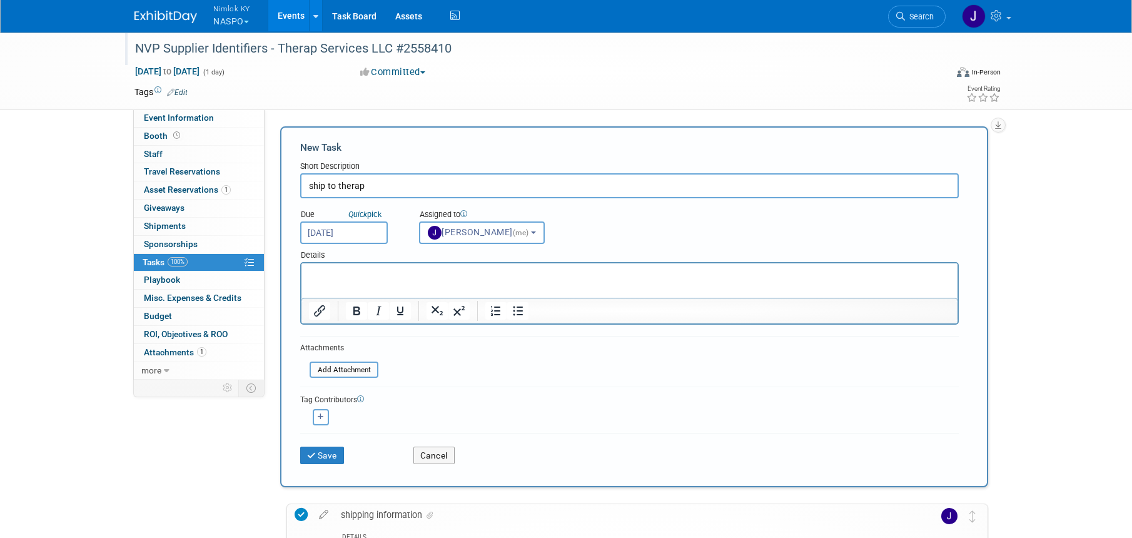
select select "6959d863-ee32-42c4-bffe-2330cab25484"
click at [327, 453] on button "Save" at bounding box center [322, 455] width 44 height 18
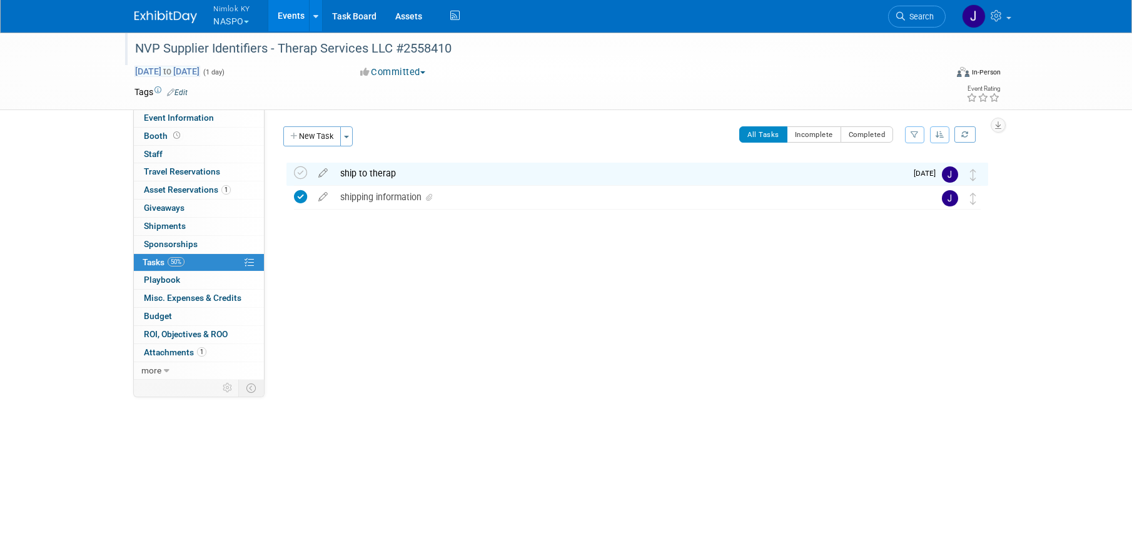
click at [200, 69] on span "Aug 31, 2025 to Aug 31, 2025" at bounding box center [167, 71] width 66 height 11
type input "[DATE]"
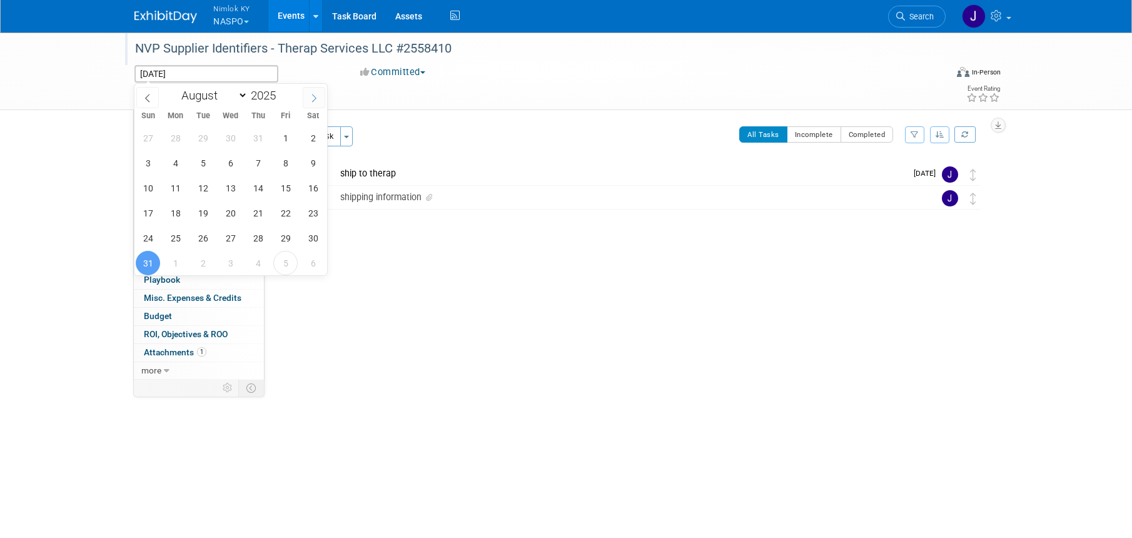
click at [304, 98] on span at bounding box center [314, 97] width 23 height 21
select select "8"
click at [289, 175] on div "31 1 2 3 4 5 6 7 8 9 10 11 12 13 14 15 16 17 18 19 20 21 22 23 24 25 26 27 28 2…" at bounding box center [230, 200] width 193 height 150
click at [288, 166] on span "12" at bounding box center [285, 163] width 24 height 24
type input "[DATE]"
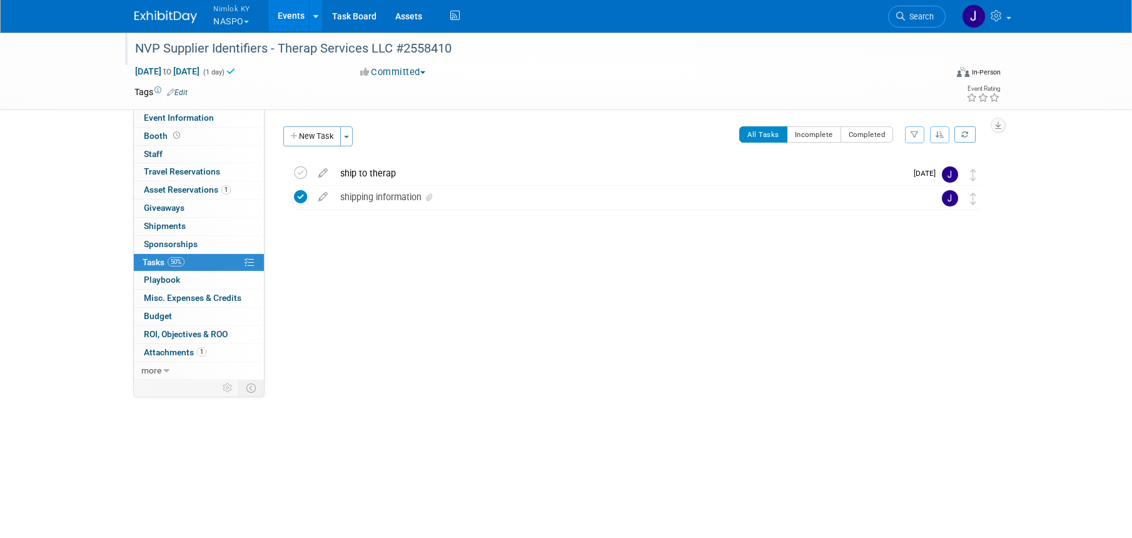
click at [290, 18] on link "Events" at bounding box center [291, 15] width 46 height 31
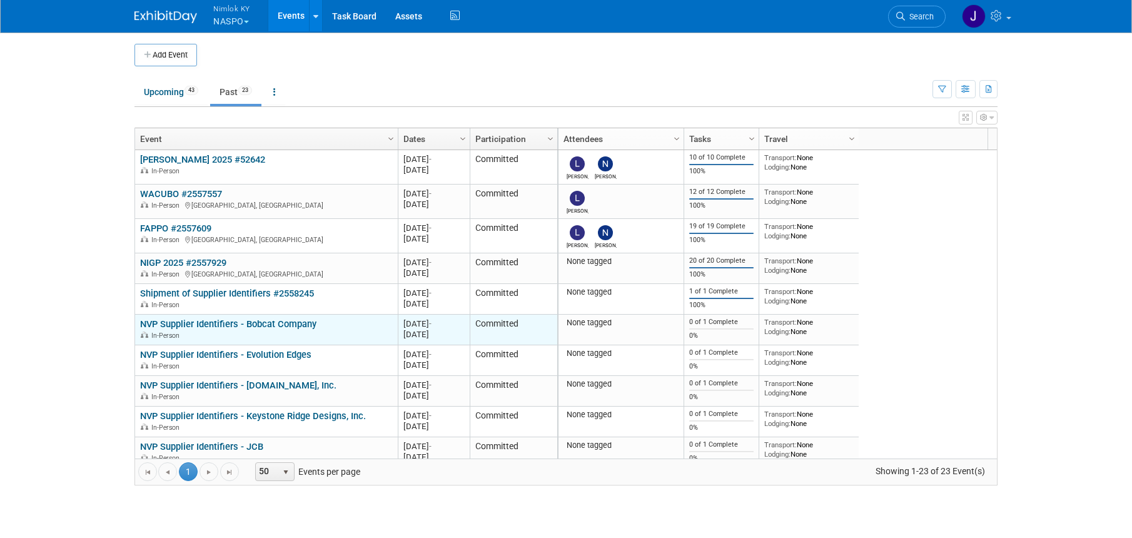
click at [314, 324] on link "NVP Supplier Identifiers - Bobcat Company" at bounding box center [228, 323] width 176 height 11
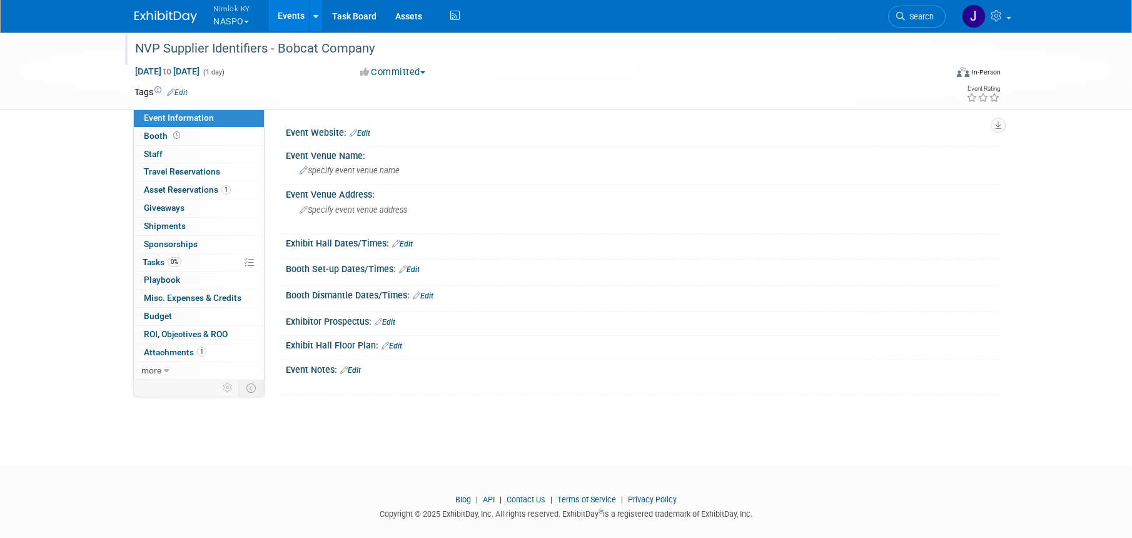
click at [381, 53] on div "NVP Supplier Identifiers - Bobcat Company" at bounding box center [529, 49] width 796 height 23
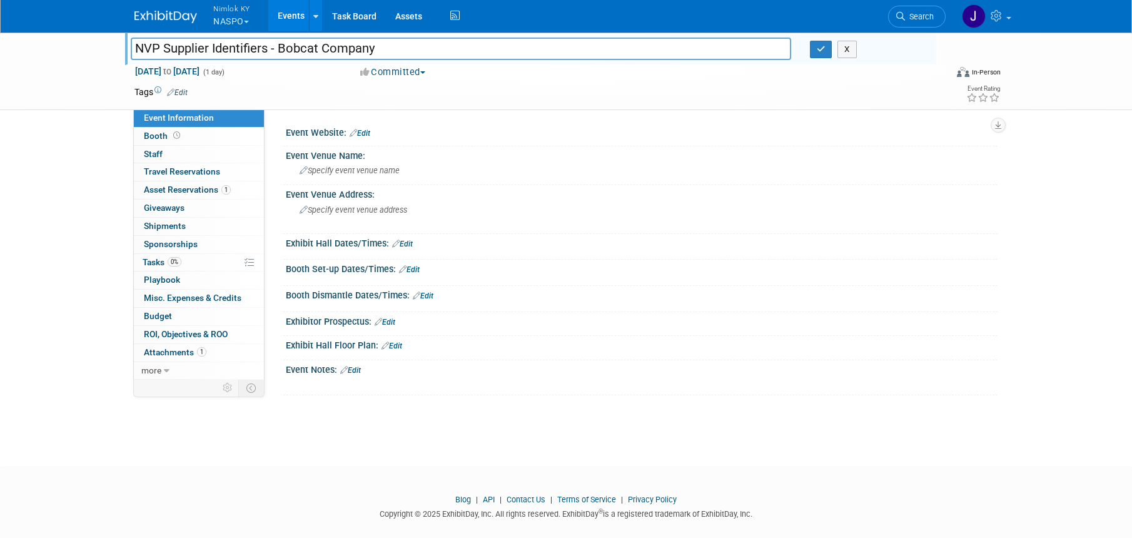
drag, startPoint x: 384, startPoint y: 48, endPoint x: 278, endPoint y: 45, distance: 105.7
click at [278, 45] on input "NVP Supplier Identifiers - Bobcat Company" at bounding box center [461, 49] width 660 height 22
click at [431, 46] on input "NVP Supplier Identifiers - Bobcat Company" at bounding box center [461, 49] width 660 height 22
click at [381, 44] on input "NVP Supplier Identifiers - Bobcat Company $2558410" at bounding box center [461, 49] width 660 height 22
type input "NVP Supplier Identifiers - Bobcat Company #2558410"
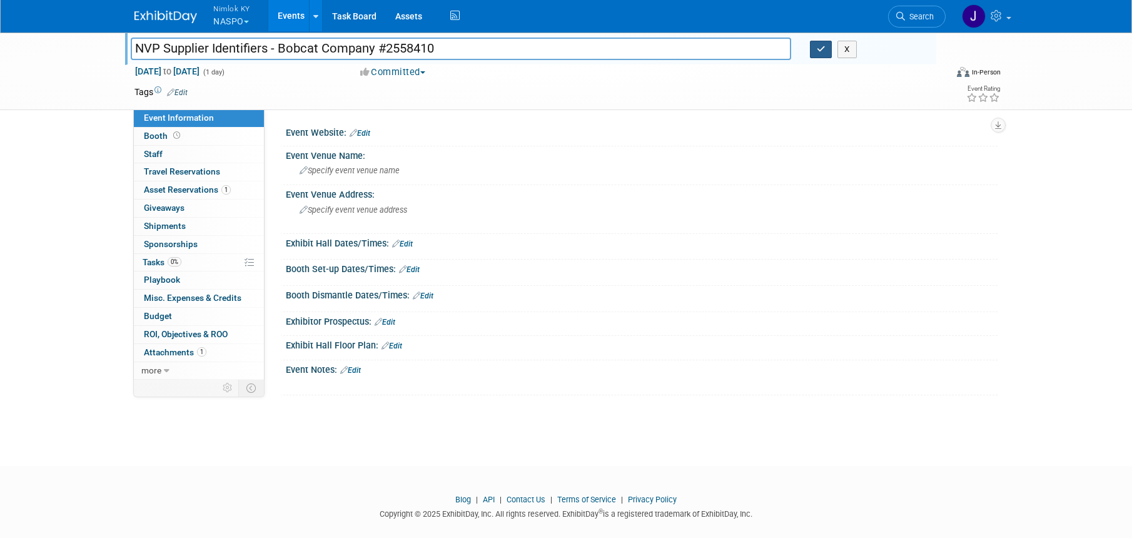
click at [811, 53] on button "button" at bounding box center [821, 50] width 23 height 18
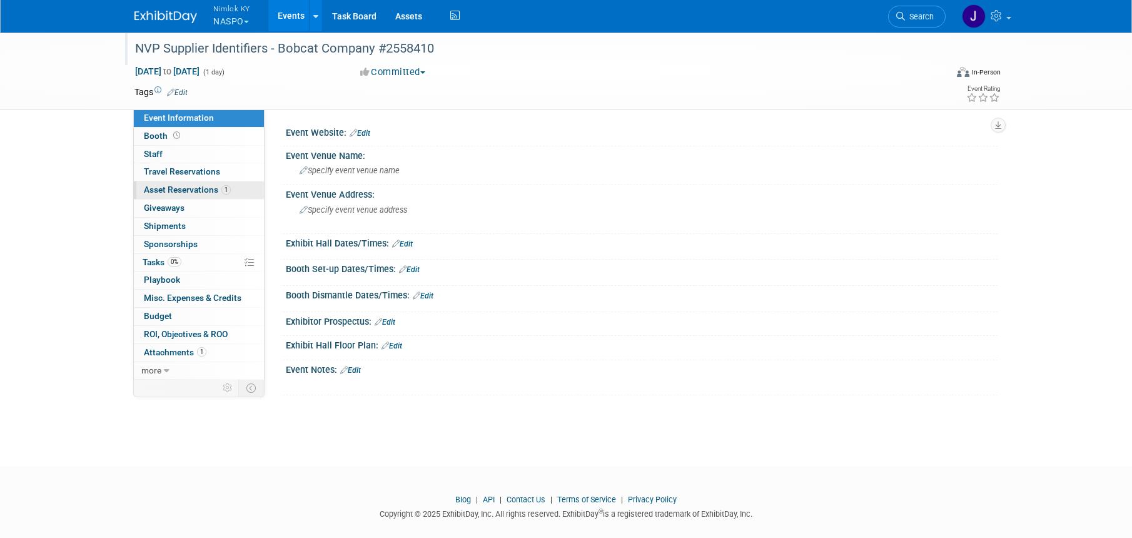
click at [198, 192] on span "Asset Reservations 1" at bounding box center [187, 189] width 87 height 10
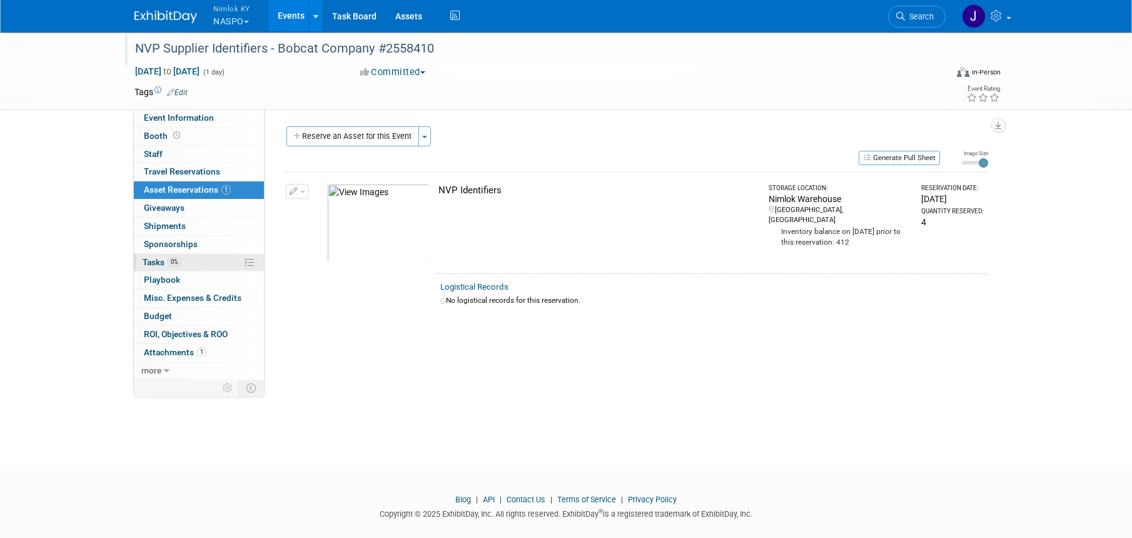
click at [224, 259] on link "0% Tasks 0%" at bounding box center [199, 263] width 130 height 18
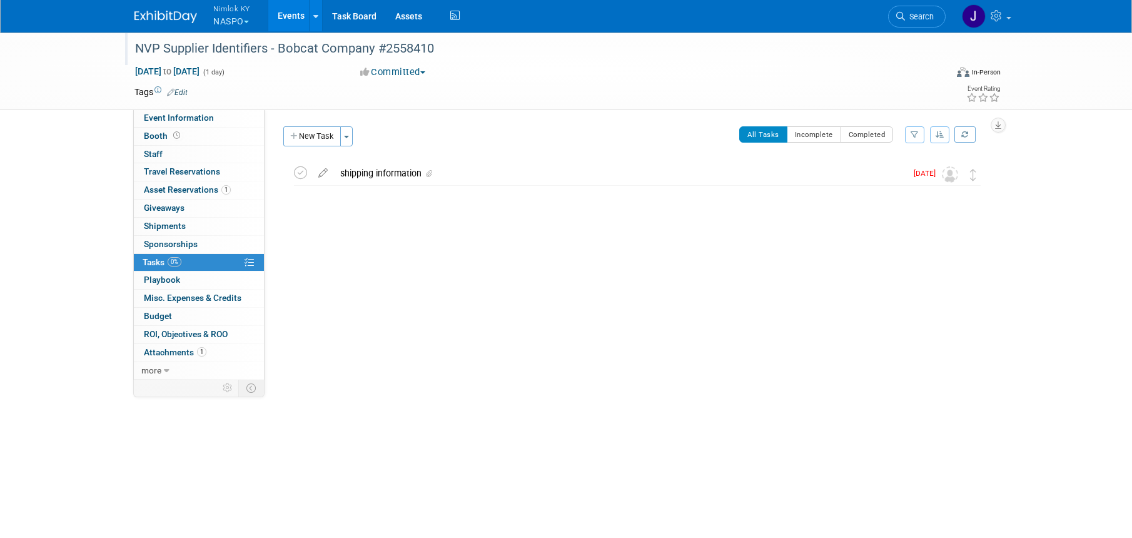
click at [464, 156] on div "New Task Toggle Dropdown Create a new task for this event Copy tasks from anoth…" at bounding box center [631, 199] width 714 height 146
click at [468, 177] on div "shipping information" at bounding box center [620, 173] width 572 height 21
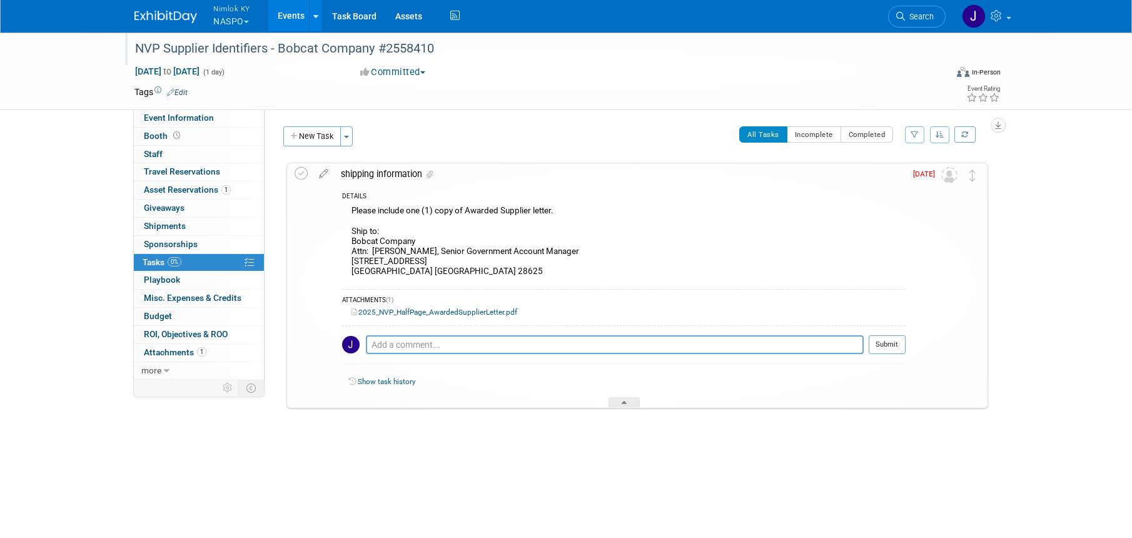
click at [440, 266] on div "Please include one (1) copy of Awarded Supplier letter. Ship to: Bobcat Company…" at bounding box center [623, 242] width 563 height 79
drag, startPoint x: 425, startPoint y: 270, endPoint x: 349, endPoint y: 243, distance: 80.5
click at [349, 243] on div "Please include one (1) copy of Awarded Supplier letter. Ship to: Bobcat Company…" at bounding box center [623, 242] width 563 height 79
copy div "Bobcat Company Attn: Kristie Willett, Senior Government Account Manager 1293 Gl…"
click at [200, 68] on span "Aug 31, 2025 to Aug 31, 2025" at bounding box center [167, 71] width 66 height 11
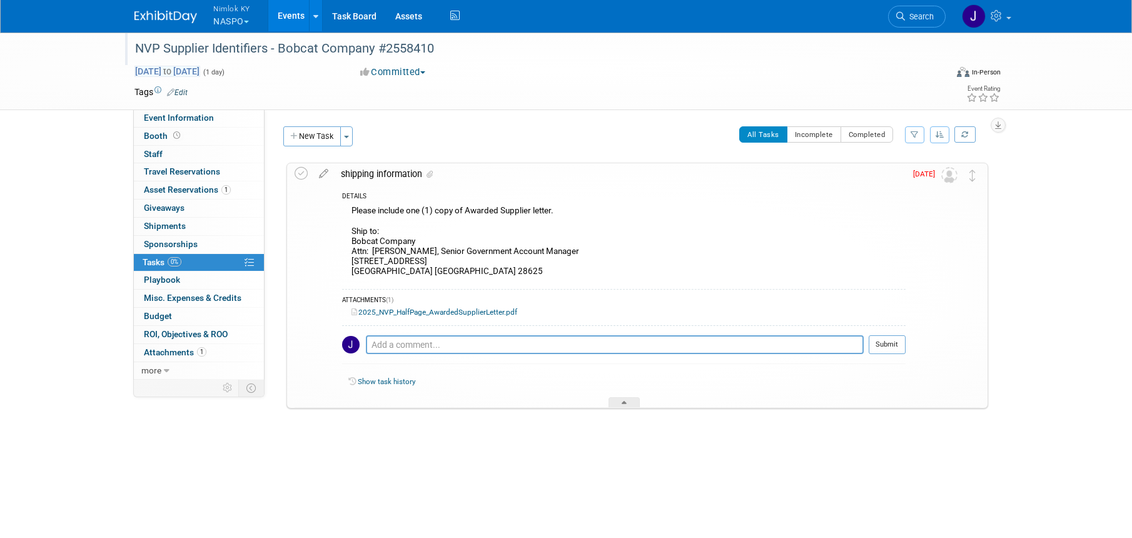
type input "[DATE]"
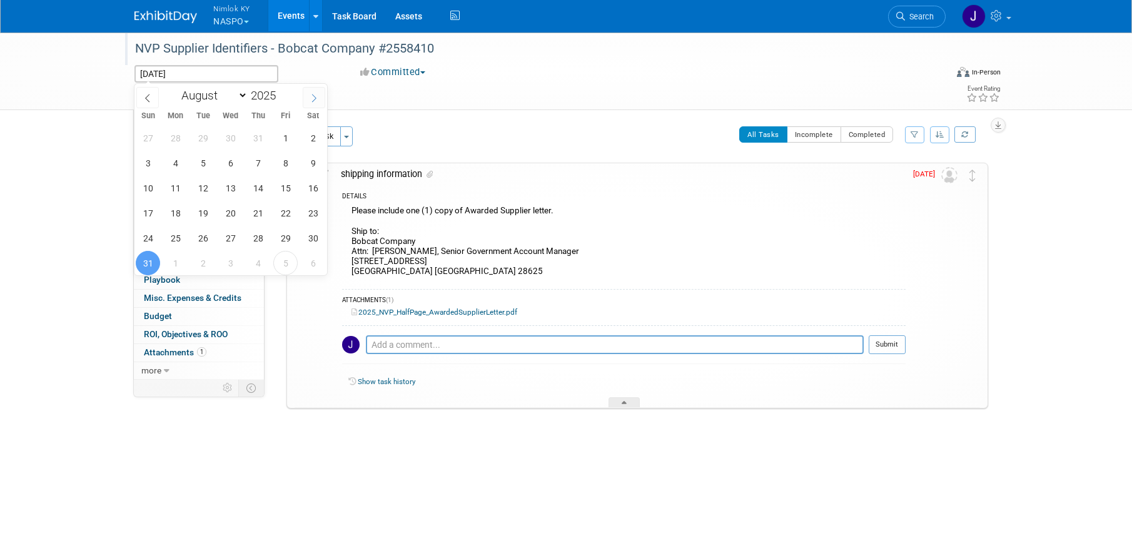
click at [306, 103] on span at bounding box center [314, 97] width 23 height 21
select select "8"
click at [290, 159] on span "12" at bounding box center [285, 163] width 24 height 24
type input "[DATE]"
click at [289, 159] on span "12" at bounding box center [285, 163] width 24 height 24
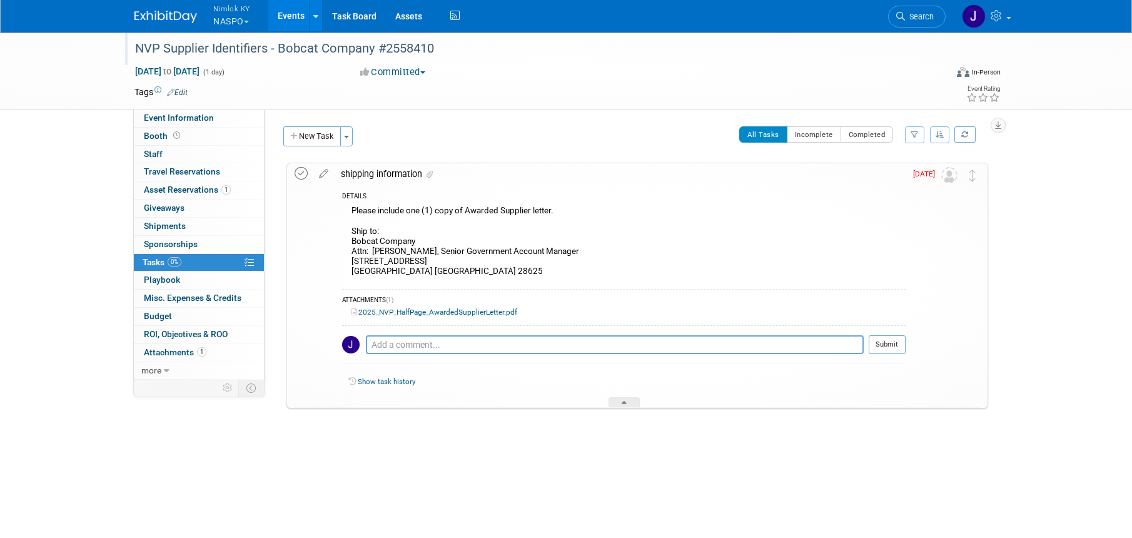
click at [302, 173] on icon at bounding box center [300, 173] width 13 height 13
click at [326, 129] on button "New Task" at bounding box center [312, 136] width 58 height 20
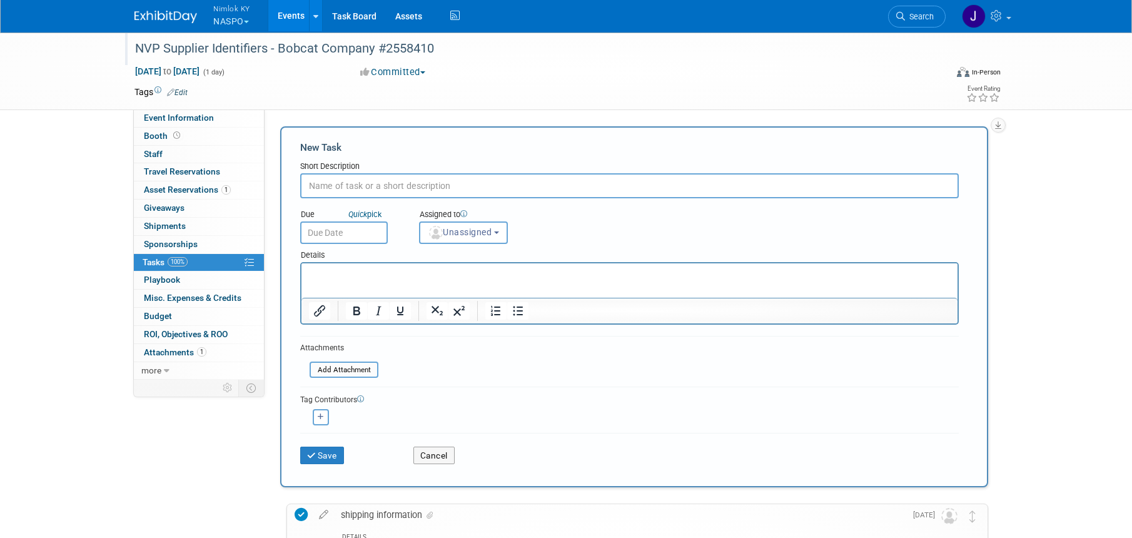
click at [409, 190] on input "text" at bounding box center [629, 185] width 658 height 25
type input "ship to bobcat"
click at [337, 456] on button "Save" at bounding box center [322, 455] width 44 height 18
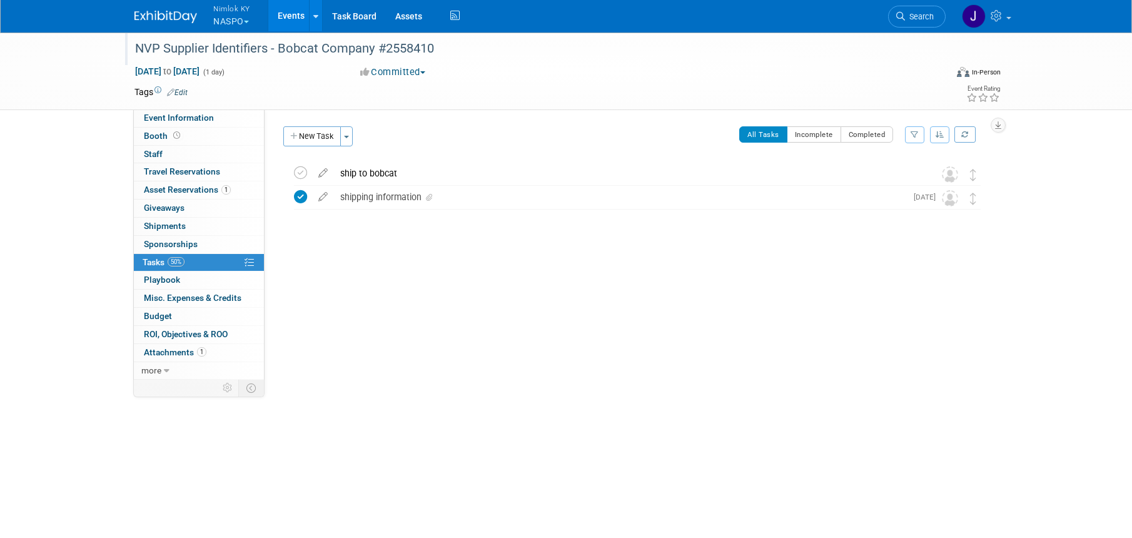
click at [378, 177] on div "ship to bobcat" at bounding box center [625, 173] width 583 height 21
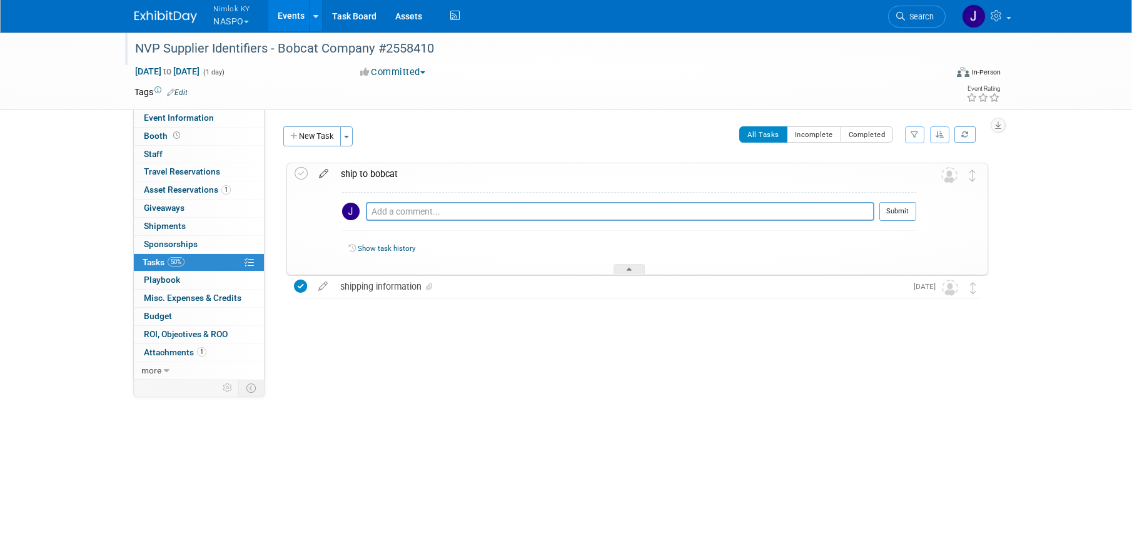
click at [323, 171] on icon at bounding box center [324, 171] width 22 height 16
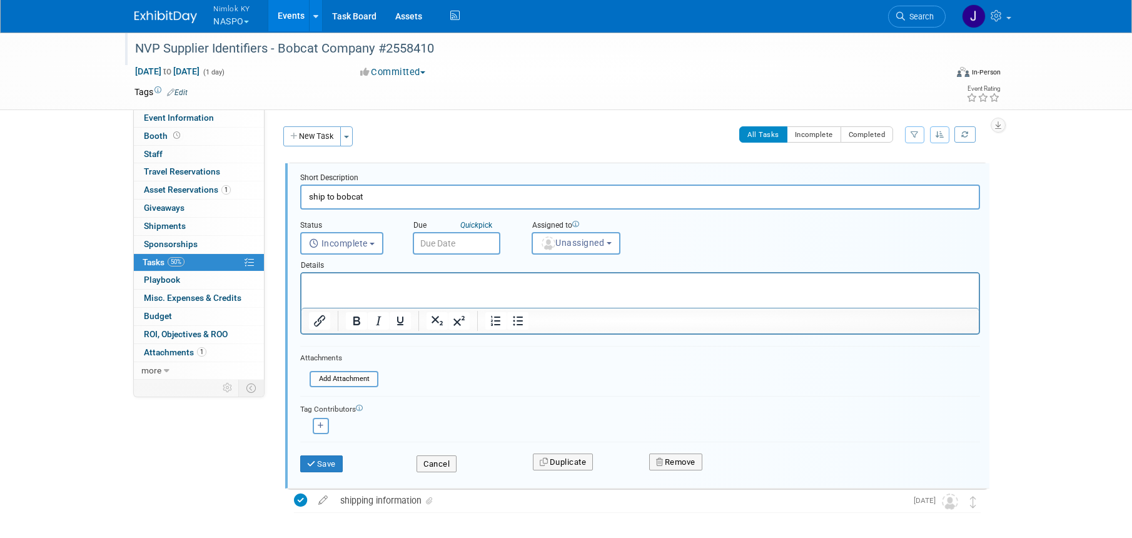
click at [420, 241] on input "text" at bounding box center [457, 243] width 88 height 23
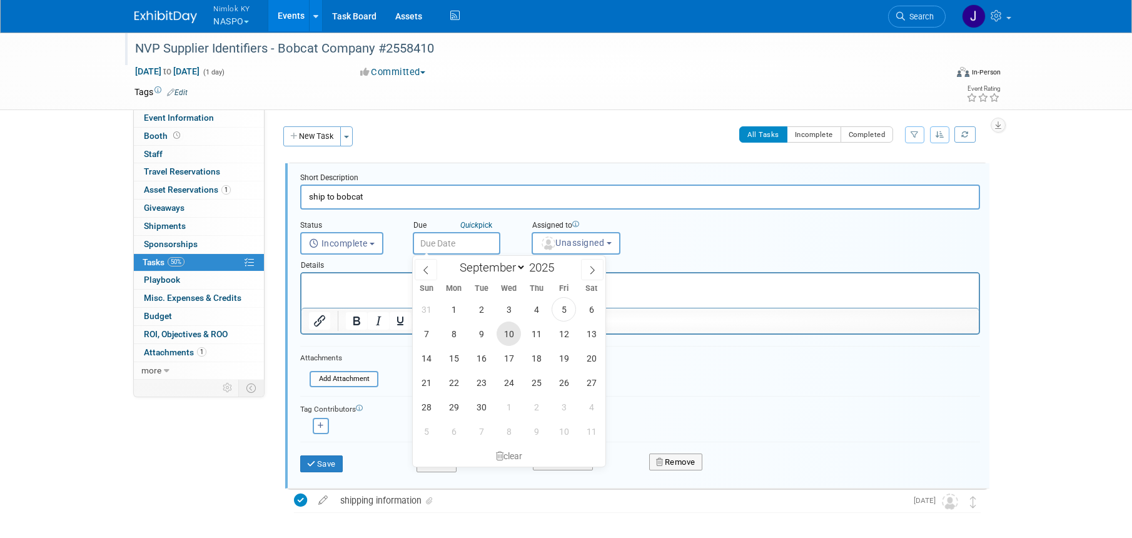
click at [516, 329] on span "10" at bounding box center [508, 333] width 24 height 24
type input "[DATE]"
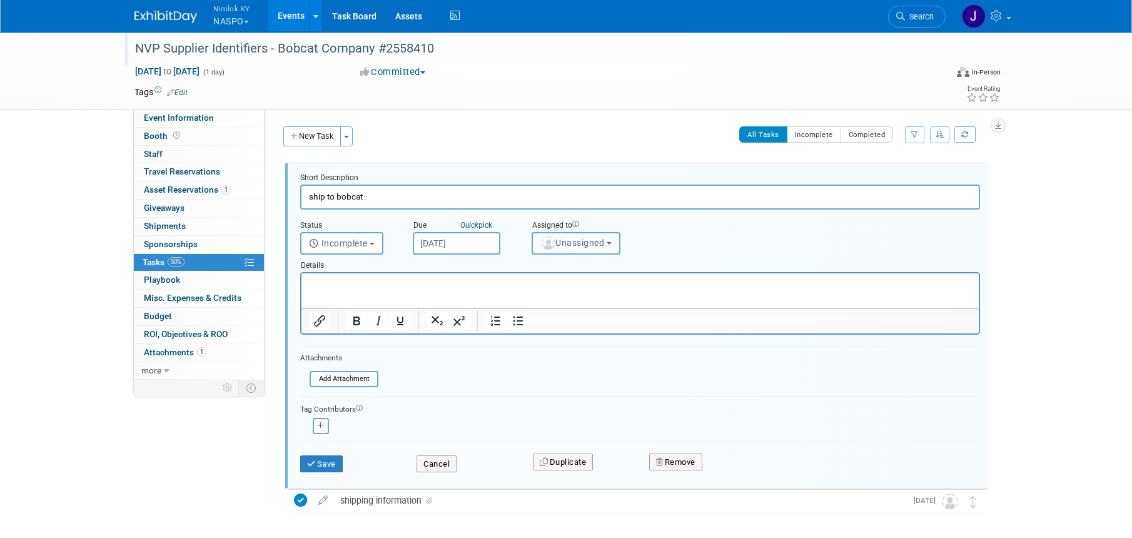
click at [575, 243] on span "Unassigned" at bounding box center [572, 243] width 64 height 10
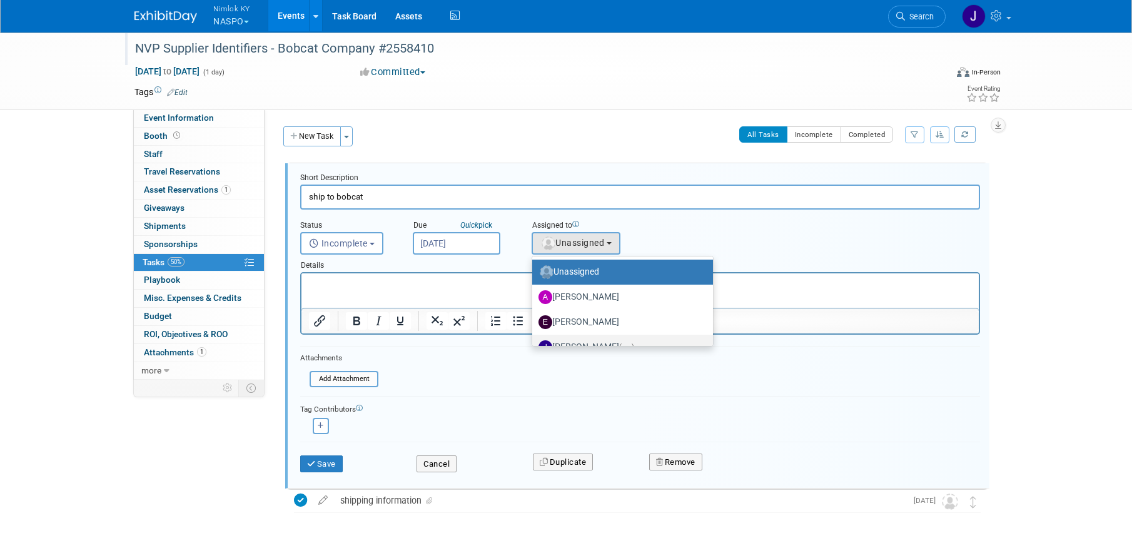
click at [583, 343] on label "[PERSON_NAME] (me)" at bounding box center [619, 347] width 162 height 20
click at [534, 343] on input "[PERSON_NAME] (me)" at bounding box center [530, 345] width 8 height 8
select select "6959d863-ee32-42c4-bffe-2330cab25484"
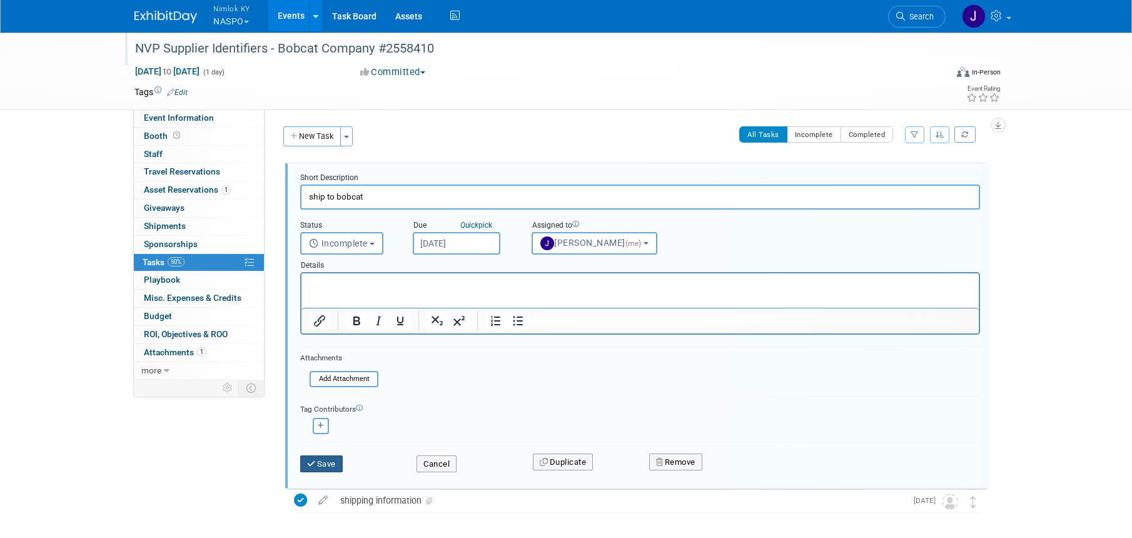
click at [335, 463] on button "Save" at bounding box center [321, 464] width 43 height 18
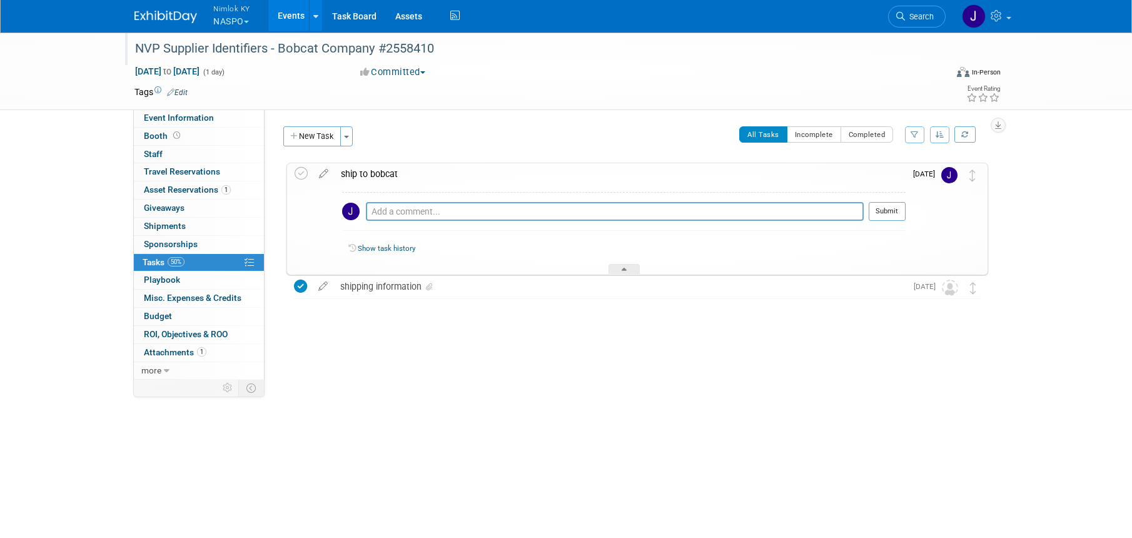
click at [296, 14] on link "Events" at bounding box center [291, 15] width 46 height 31
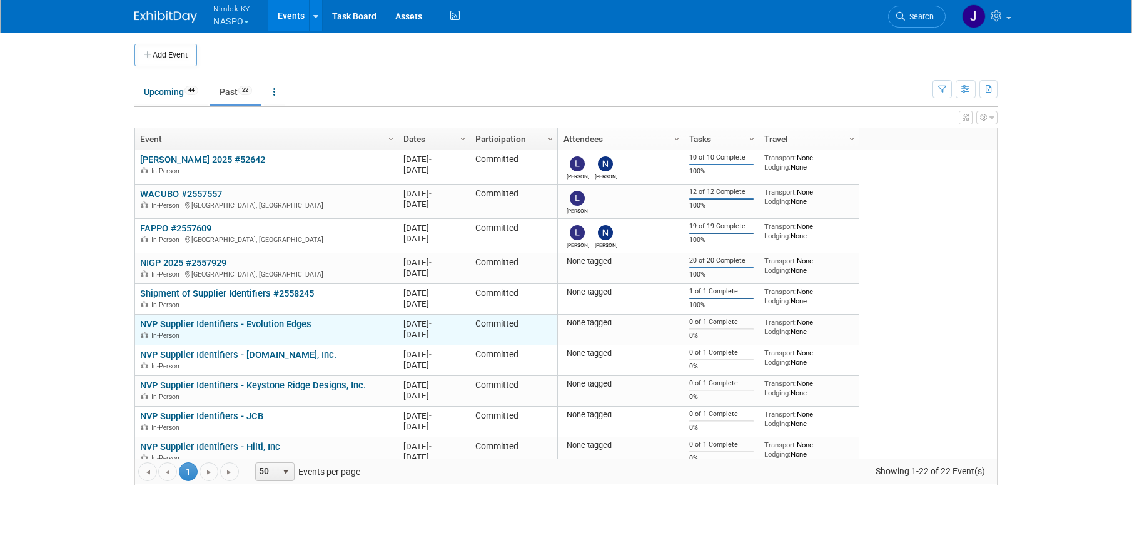
click at [291, 324] on link "NVP Supplier Identifiers - Evolution Edges" at bounding box center [225, 323] width 171 height 11
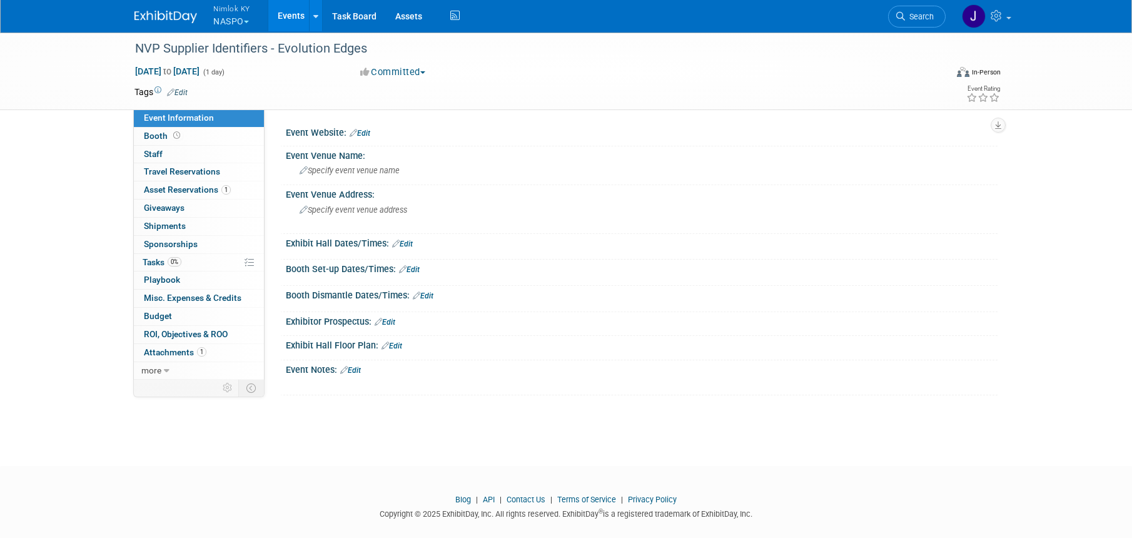
drag, startPoint x: 368, startPoint y: 51, endPoint x: 376, endPoint y: 73, distance: 23.6
click at [368, 51] on div "NVP Supplier Identifiers - Evolution Edges" at bounding box center [529, 49] width 796 height 23
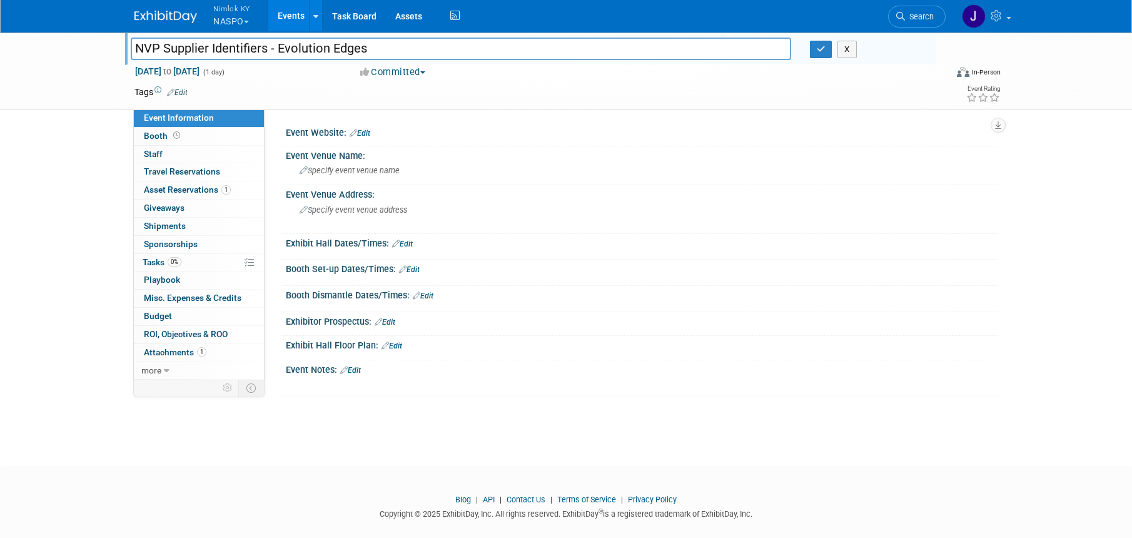
drag, startPoint x: 368, startPoint y: 49, endPoint x: 278, endPoint y: 50, distance: 89.4
click at [278, 50] on input "NVP Supplier Identifiers - Evolution Edges" at bounding box center [461, 49] width 660 height 22
click at [548, 48] on input "NVP Supplier Identifiers - Evolution Edges" at bounding box center [461, 49] width 660 height 22
type input "NVP Supplier Identifiers - Evolution Edges #2558410"
click at [827, 46] on button "button" at bounding box center [821, 50] width 23 height 18
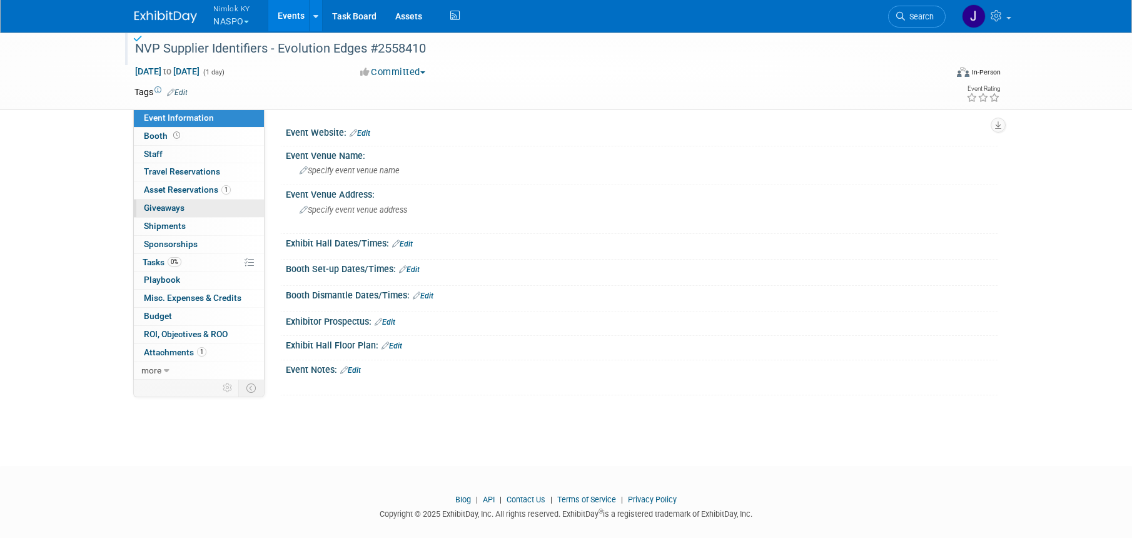
click at [202, 199] on link "0 Giveaways 0" at bounding box center [199, 208] width 130 height 18
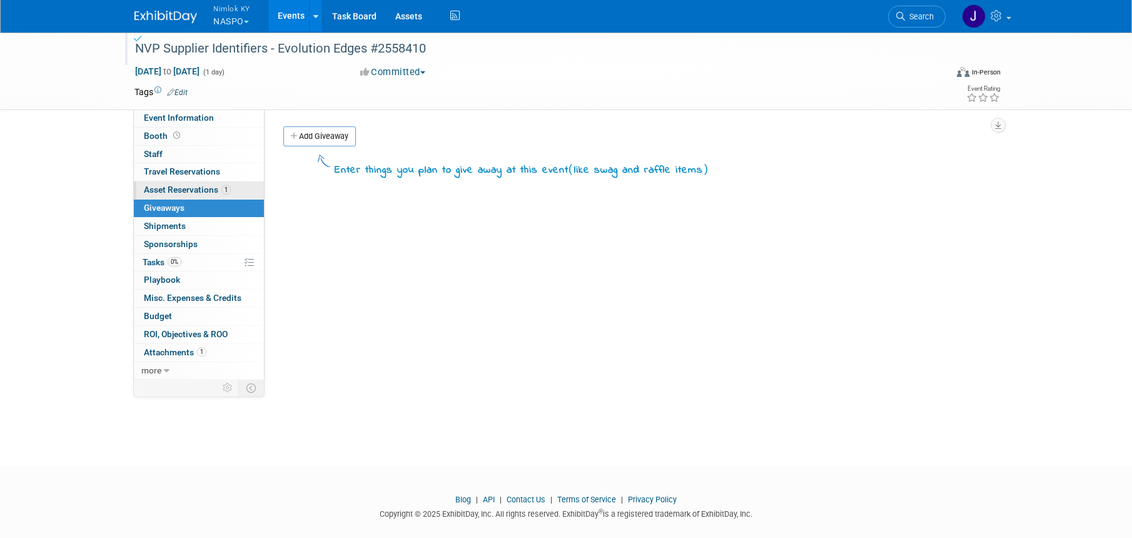
click at [207, 187] on span "Asset Reservations 1" at bounding box center [187, 189] width 87 height 10
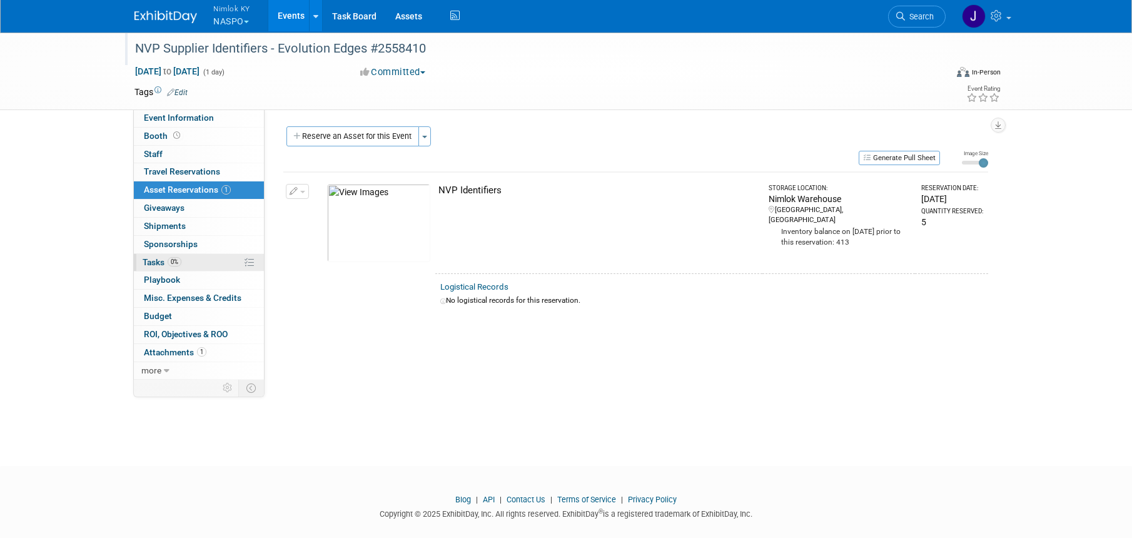
click at [197, 264] on link "0% Tasks 0%" at bounding box center [199, 263] width 130 height 18
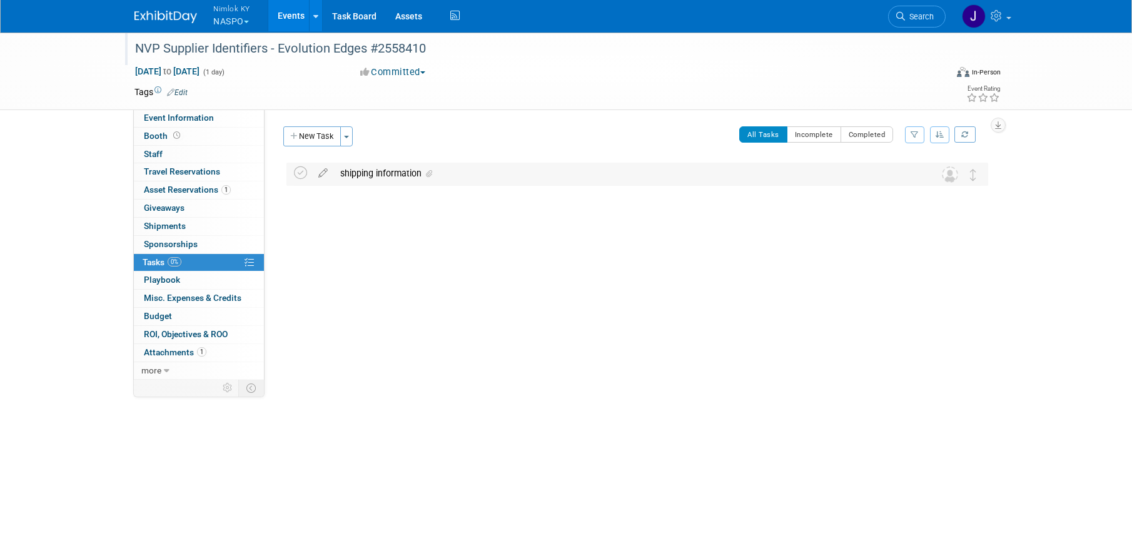
click at [381, 170] on div "shipping information" at bounding box center [625, 173] width 583 height 21
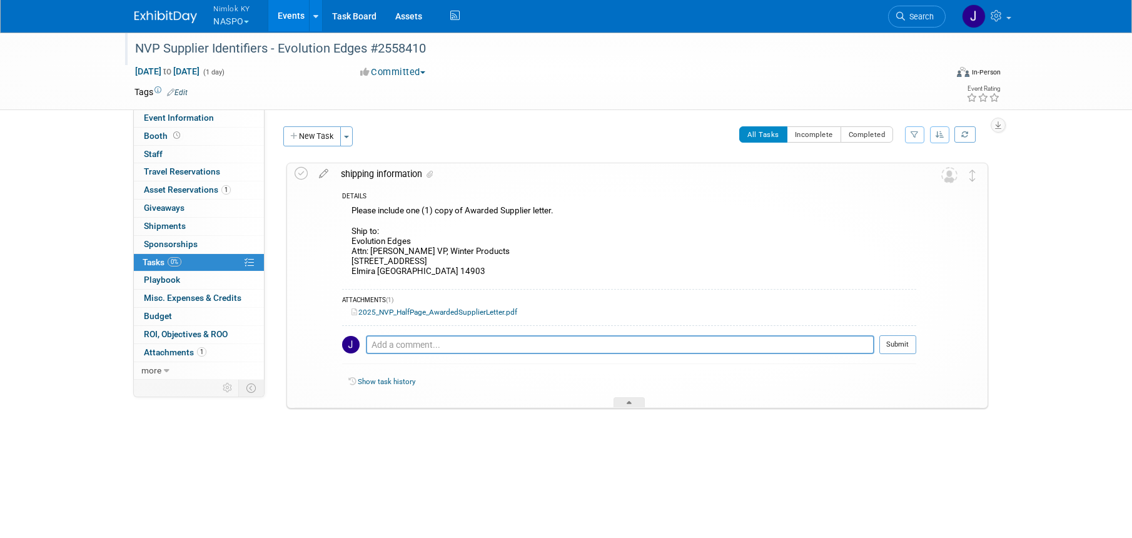
click at [414, 267] on div "Please include one (1) copy of Awarded Supplier letter. Ship to: Evolution Edge…" at bounding box center [629, 242] width 574 height 79
drag, startPoint x: 414, startPoint y: 269, endPoint x: 344, endPoint y: 241, distance: 74.6
click at [344, 241] on div "Please include one (1) copy of Awarded Supplier letter. Ship to: Evolution Edge…" at bounding box center [629, 242] width 574 height 79
copy div "Evolution Edges Attn: Mike Menner VP, Winter Products 2420 Corning Road Elmira …"
click at [563, 231] on div "Please include one (1) copy of Awarded Supplier letter. Ship to: Evolution Edge…" at bounding box center [629, 242] width 574 height 79
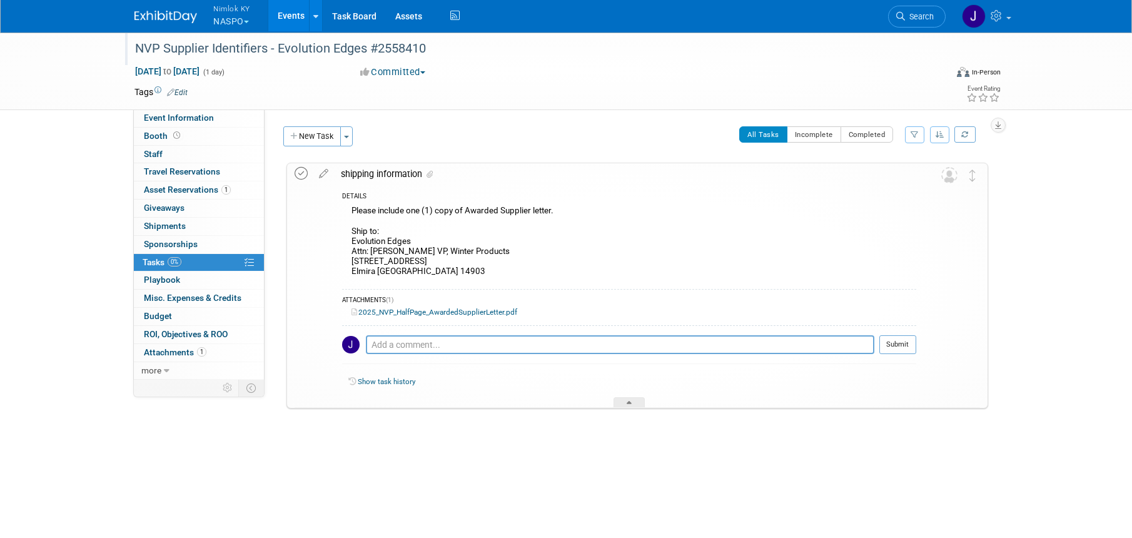
click at [304, 176] on icon at bounding box center [300, 173] width 13 height 13
click at [630, 401] on icon at bounding box center [628, 405] width 5 height 8
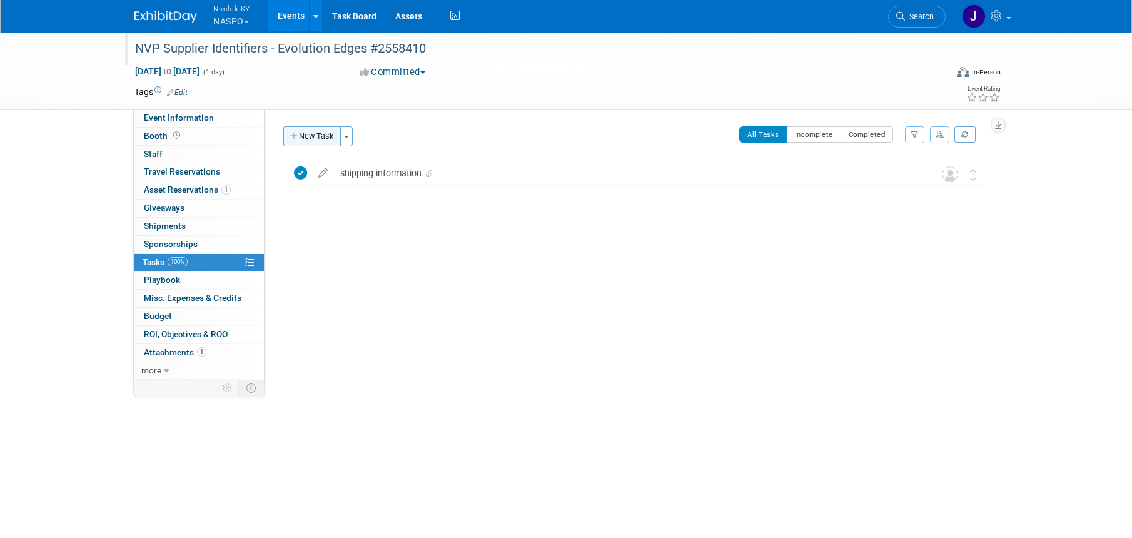
click at [337, 137] on button "New Task" at bounding box center [312, 136] width 58 height 20
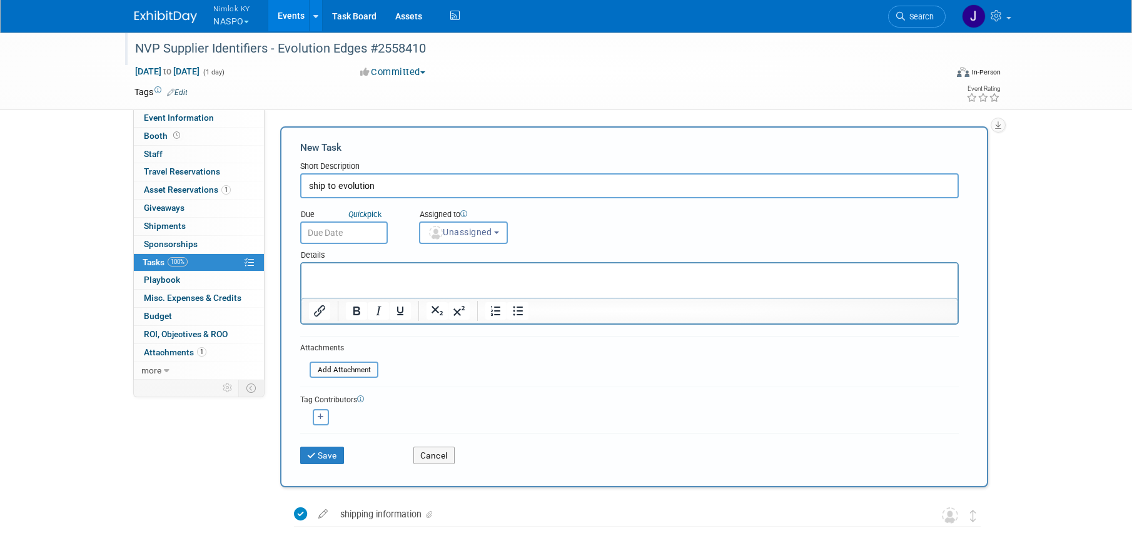
type input "ship to evolution"
click at [329, 231] on input "text" at bounding box center [344, 232] width 88 height 23
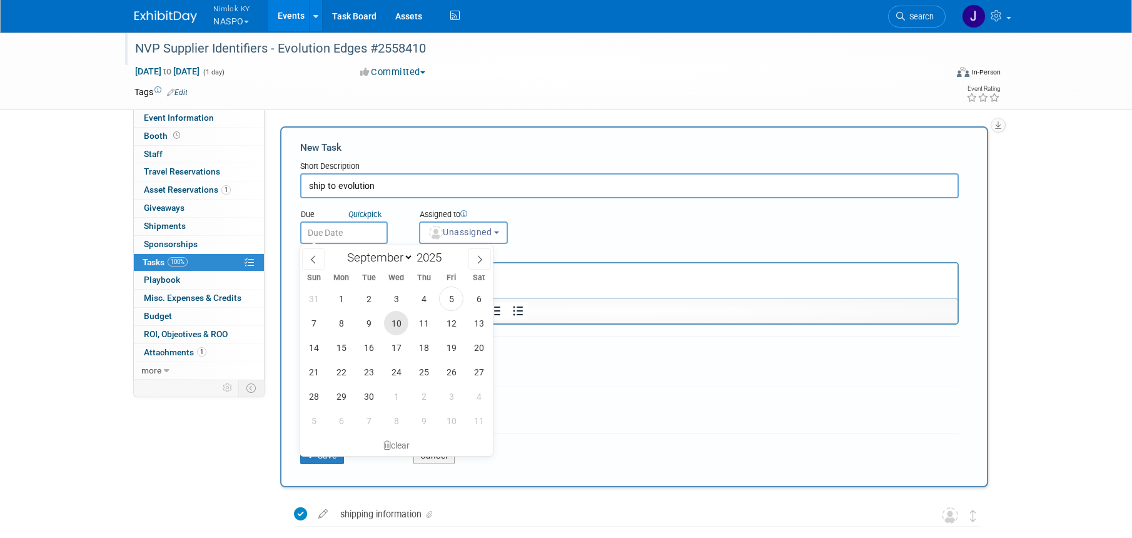
click at [391, 320] on span "10" at bounding box center [396, 323] width 24 height 24
type input "[DATE]"
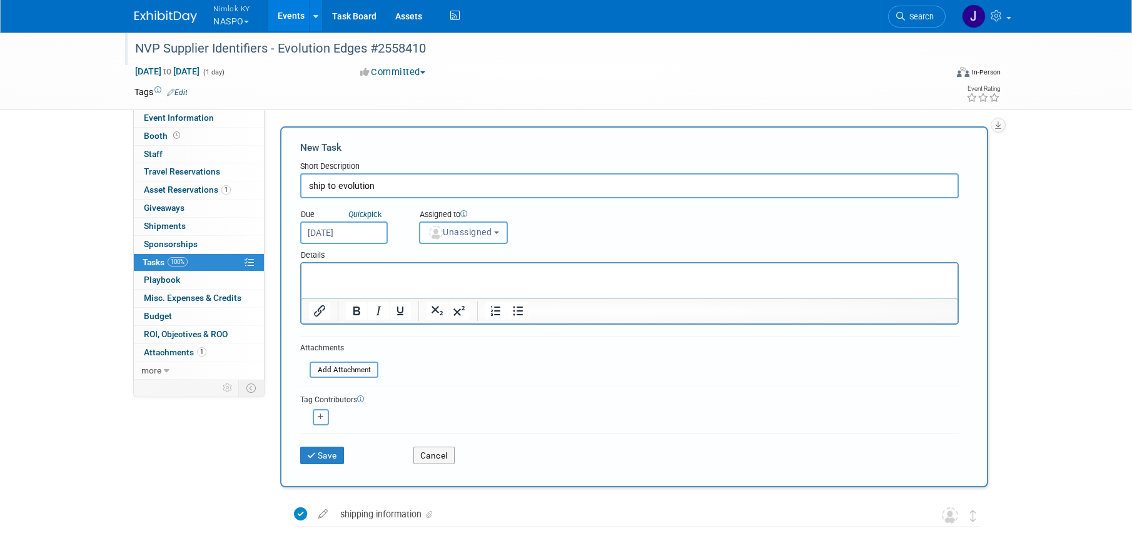
click at [451, 236] on span "Unassigned" at bounding box center [460, 232] width 64 height 10
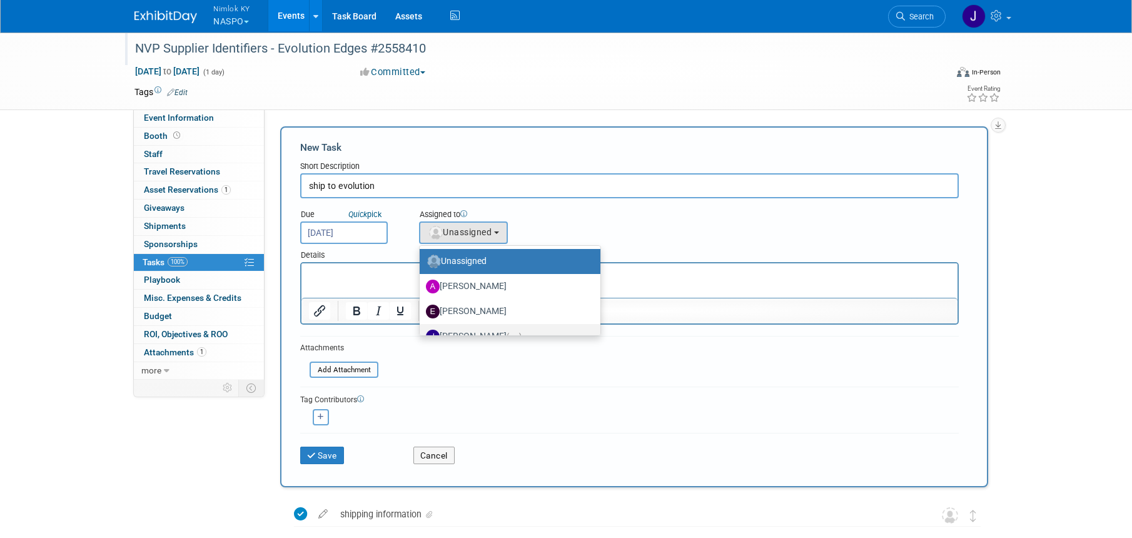
click at [467, 330] on label "[PERSON_NAME] (me)" at bounding box center [507, 336] width 162 height 20
click at [421, 331] on input "[PERSON_NAME] (me)" at bounding box center [417, 335] width 8 height 8
select select "6959d863-ee32-42c4-bffe-2330cab25484"
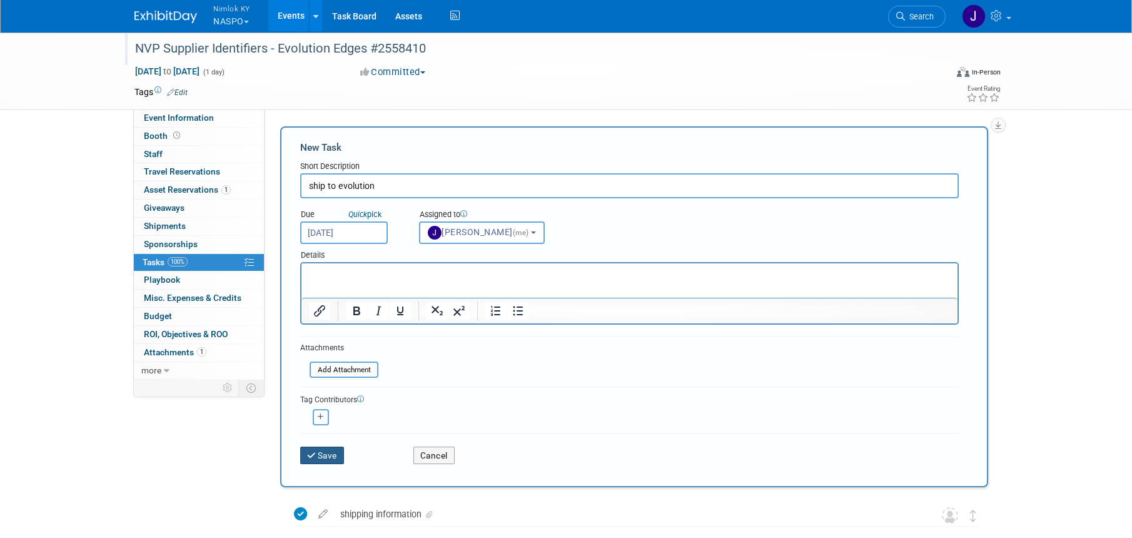
click at [331, 453] on button "Save" at bounding box center [322, 455] width 44 height 18
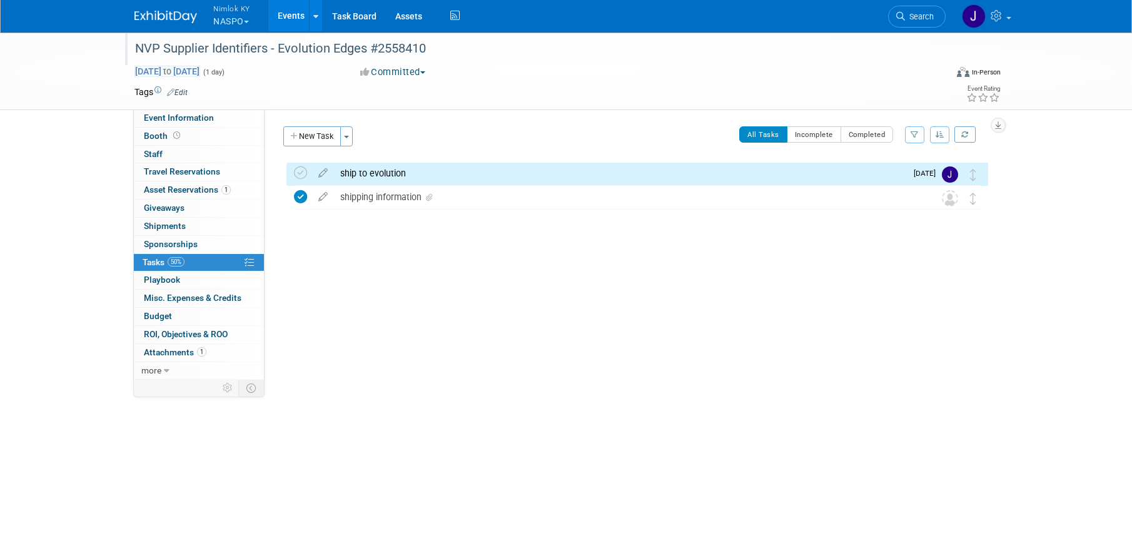
click at [173, 74] on span "to" at bounding box center [167, 71] width 12 height 10
type input "[DATE]"
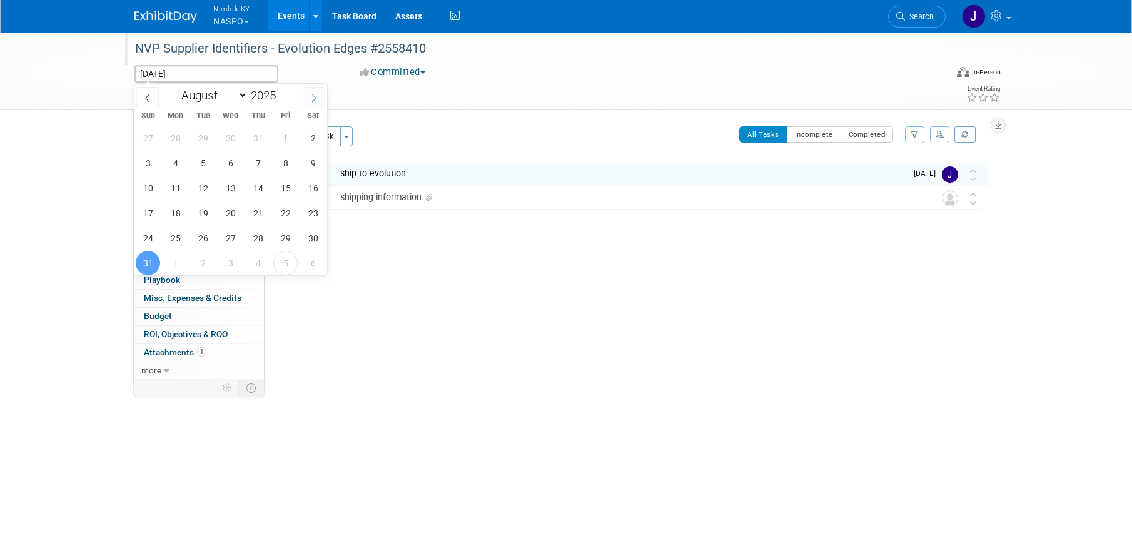
click at [311, 100] on icon at bounding box center [313, 98] width 9 height 9
select select "8"
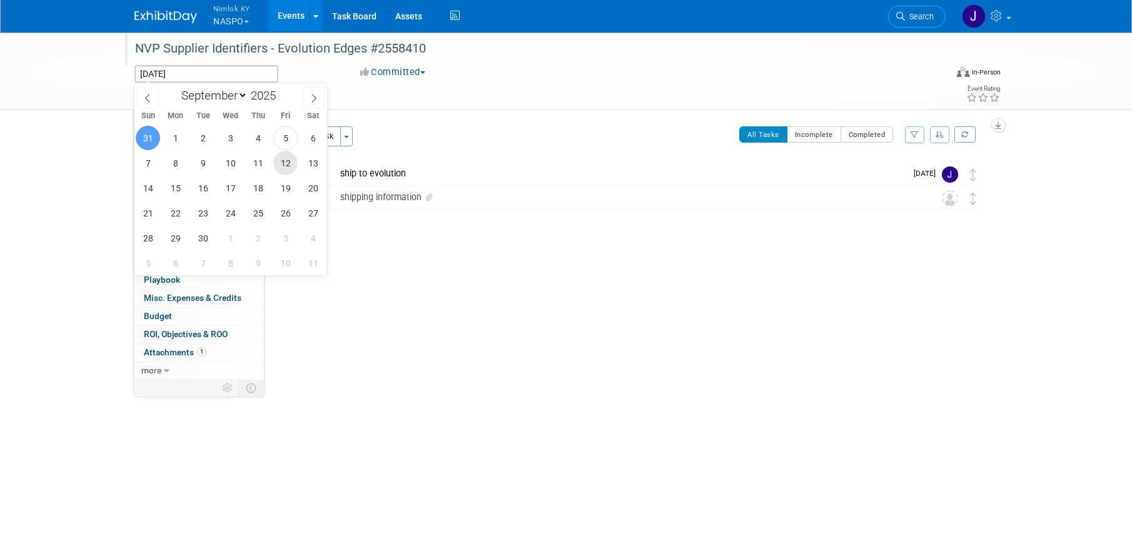
click at [280, 159] on span "12" at bounding box center [285, 163] width 24 height 24
type input "[DATE]"
click at [280, 159] on span "12" at bounding box center [285, 163] width 24 height 24
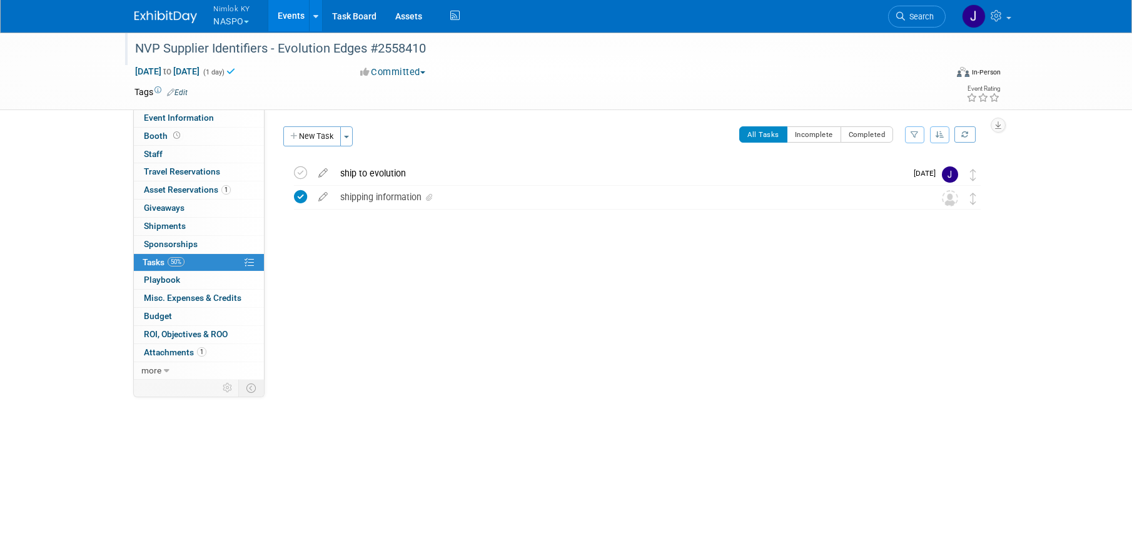
drag, startPoint x: 284, startPoint y: 16, endPoint x: 286, endPoint y: 29, distance: 13.8
click at [285, 17] on link "Events" at bounding box center [291, 15] width 46 height 31
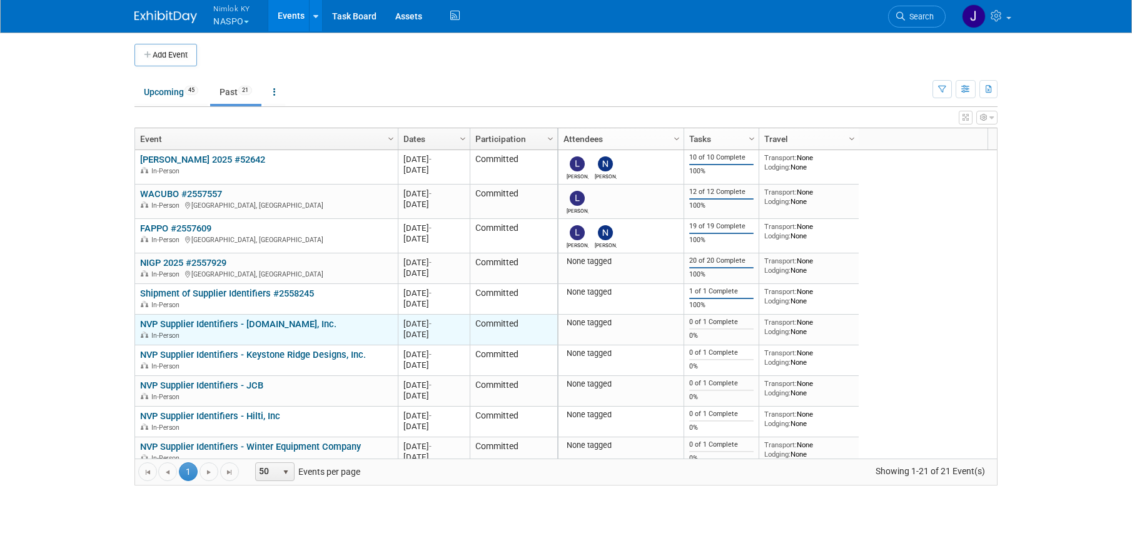
click at [293, 319] on link "NVP Supplier Identifiers - [DOMAIN_NAME], Inc." at bounding box center [238, 323] width 196 height 11
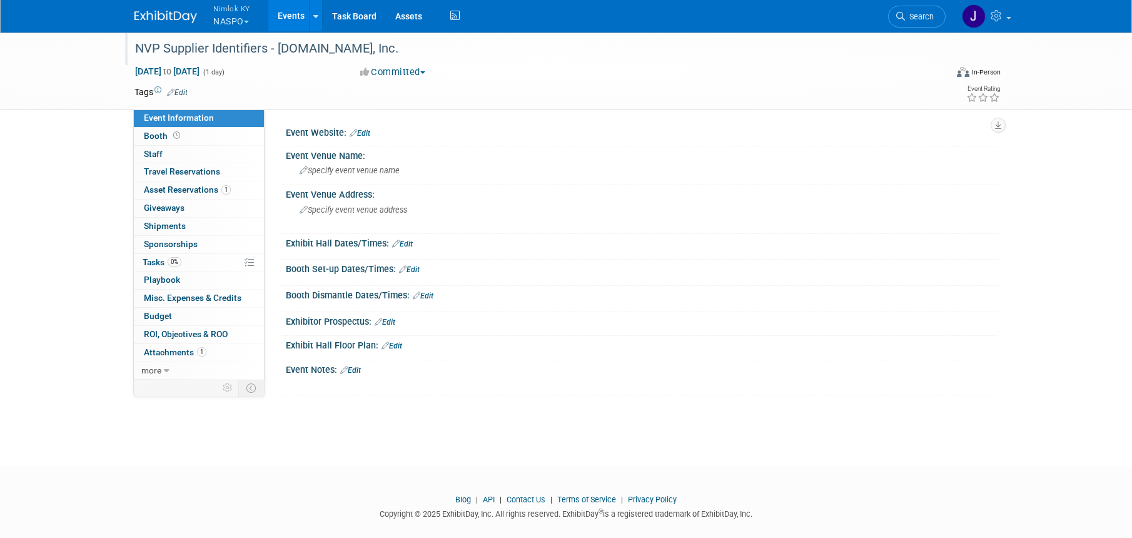
click at [384, 43] on div "NVP Supplier Identifiers - EzVOLTz.com, Inc." at bounding box center [529, 49] width 796 height 23
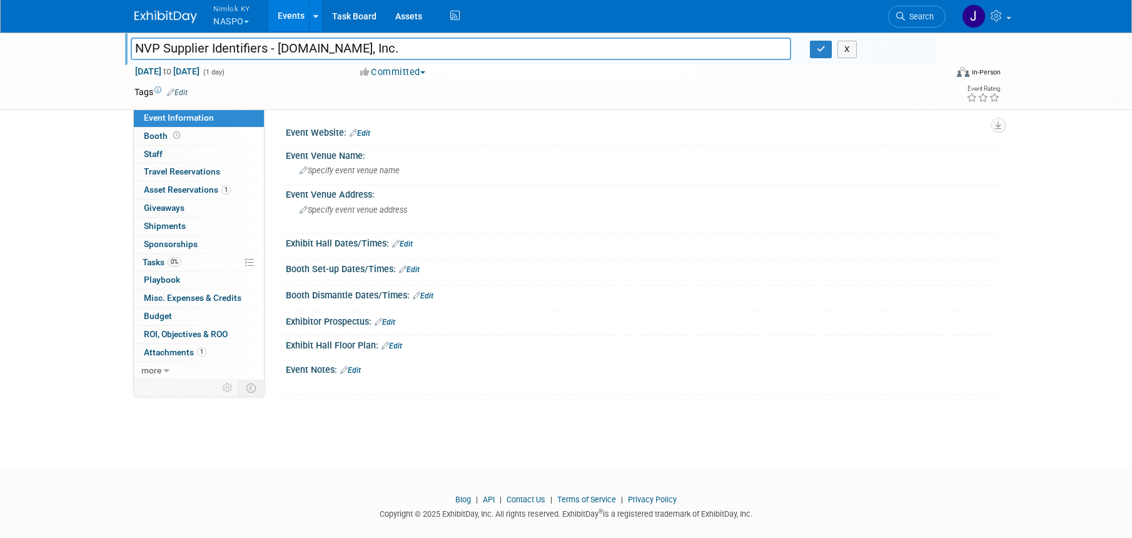
drag, startPoint x: 369, startPoint y: 49, endPoint x: 280, endPoint y: 46, distance: 88.8
click at [280, 46] on input "NVP Supplier Identifiers - EzVOLTz.com, Inc." at bounding box center [461, 49] width 660 height 22
click at [429, 47] on input "NVP Supplier Identifiers - EzVOLTz.com, Inc." at bounding box center [461, 49] width 660 height 22
type input "NVP Supplier Identifiers - [DOMAIN_NAME], Inc. #2558410"
click at [816, 48] on button "button" at bounding box center [821, 50] width 23 height 18
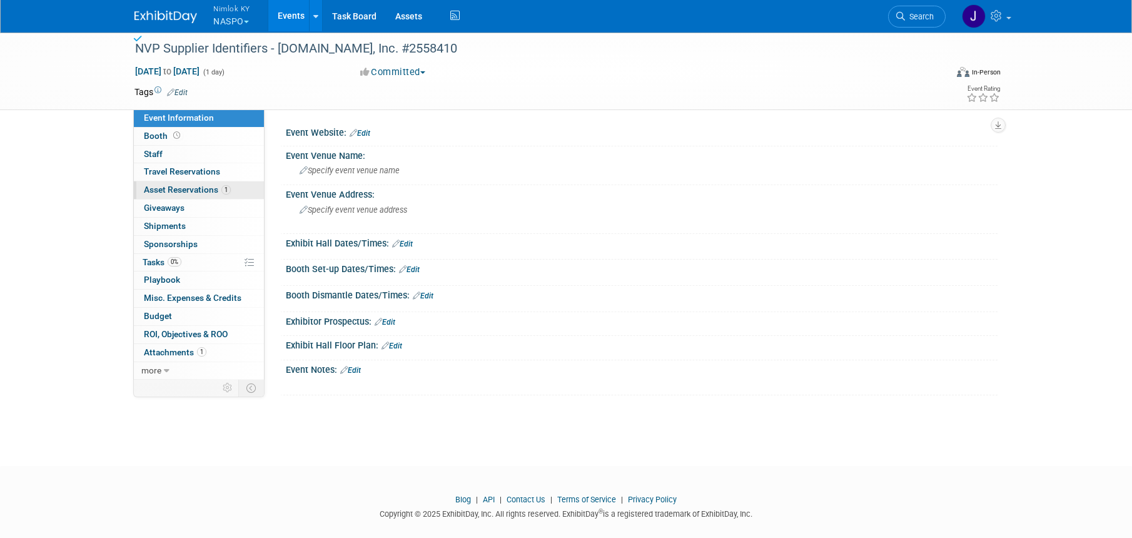
click at [218, 194] on span "Asset Reservations 1" at bounding box center [187, 189] width 87 height 10
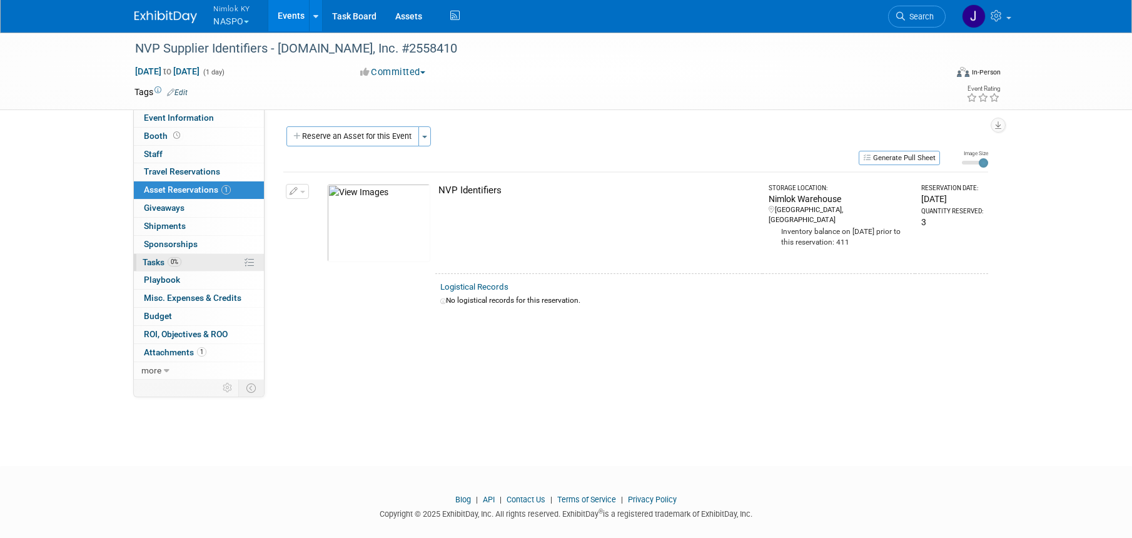
click at [195, 258] on link "0% Tasks 0%" at bounding box center [199, 263] width 130 height 18
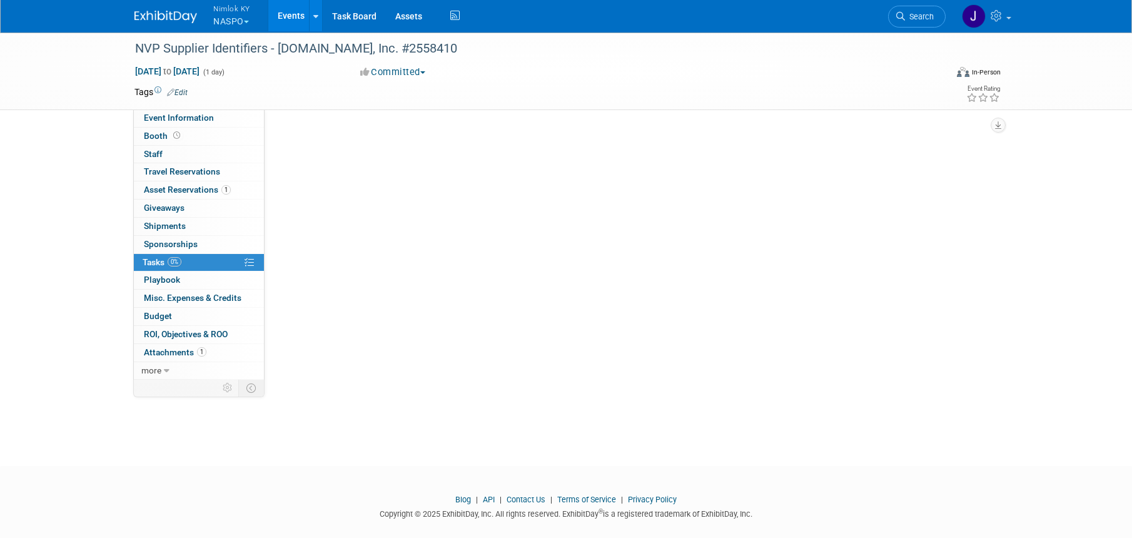
click at [195, 258] on link "0% Tasks 0%" at bounding box center [199, 263] width 130 height 18
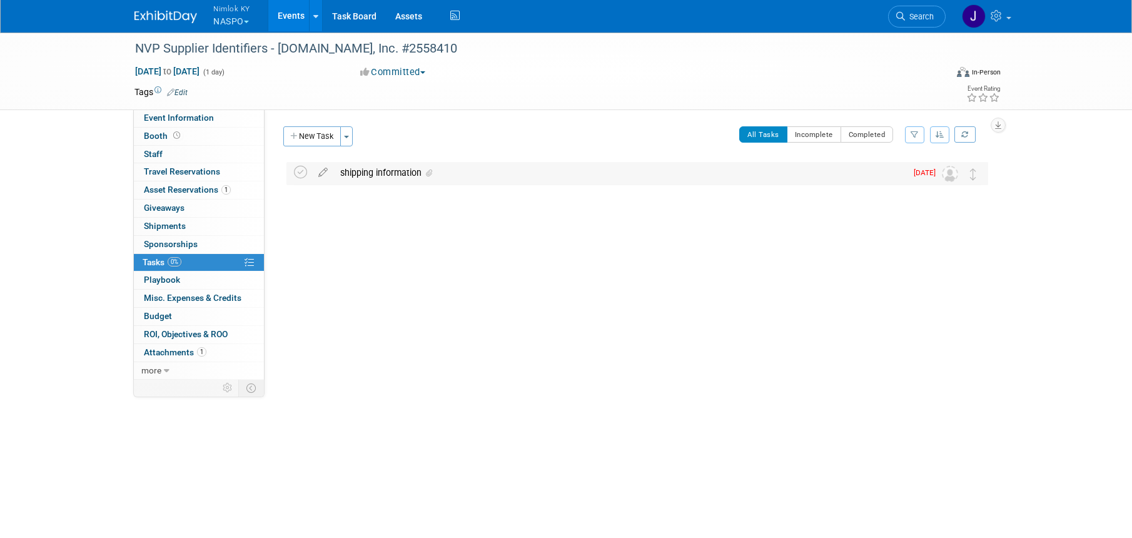
click at [476, 178] on div "shipping information" at bounding box center [620, 172] width 572 height 21
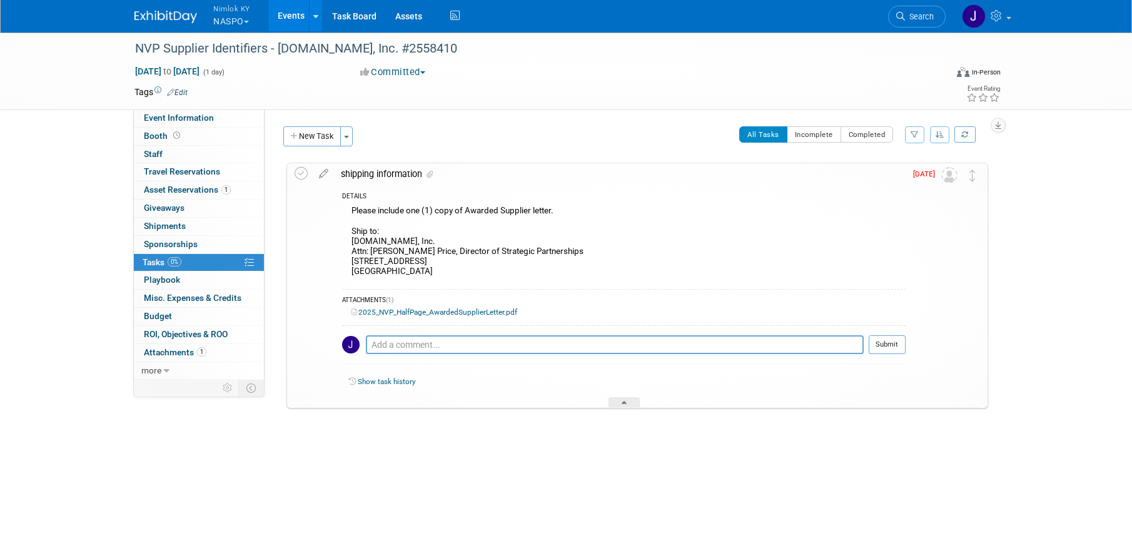
click at [465, 271] on div "Please include one (1) copy of Awarded Supplier letter. Ship to: EzVOLTz.com, I…" at bounding box center [623, 242] width 563 height 79
drag, startPoint x: 421, startPoint y: 271, endPoint x: 348, endPoint y: 243, distance: 78.6
click at [348, 243] on div "Please include one (1) copy of Awarded Supplier letter. Ship to: EzVOLTz.com, I…" at bounding box center [623, 242] width 563 height 79
copy div "EzVOLTz.com, Inc. Attn: Laura Everngam Price, Director of Strategic Partnership…"
click at [596, 220] on div "Please include one (1) copy of Awarded Supplier letter. Ship to: EzVOLTz.com, I…" at bounding box center [623, 242] width 563 height 79
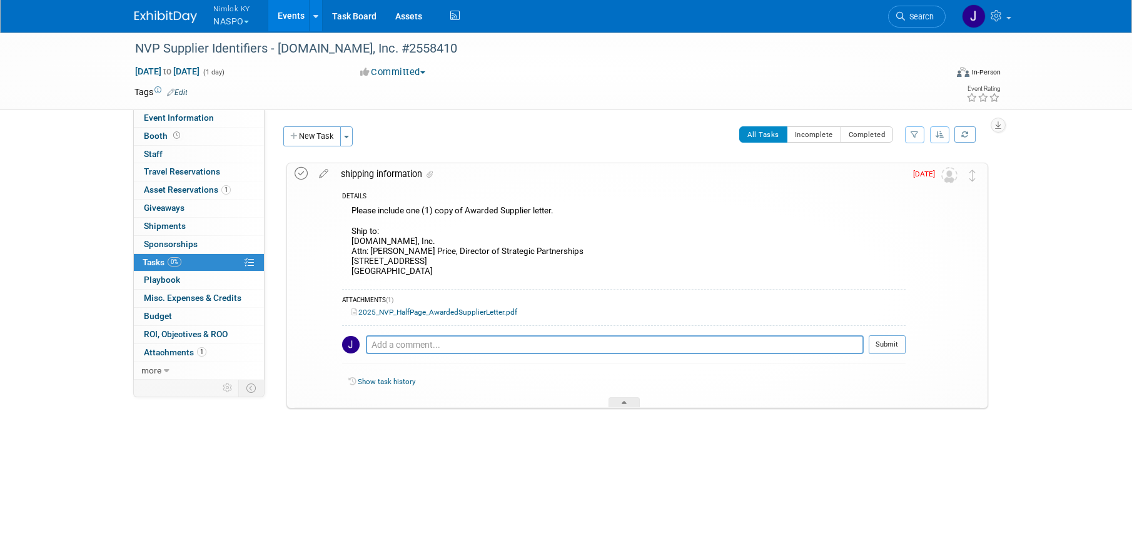
click at [302, 178] on icon at bounding box center [300, 173] width 13 height 13
drag, startPoint x: 317, startPoint y: 133, endPoint x: 334, endPoint y: 152, distance: 25.7
click at [317, 133] on button "New Task" at bounding box center [312, 136] width 58 height 20
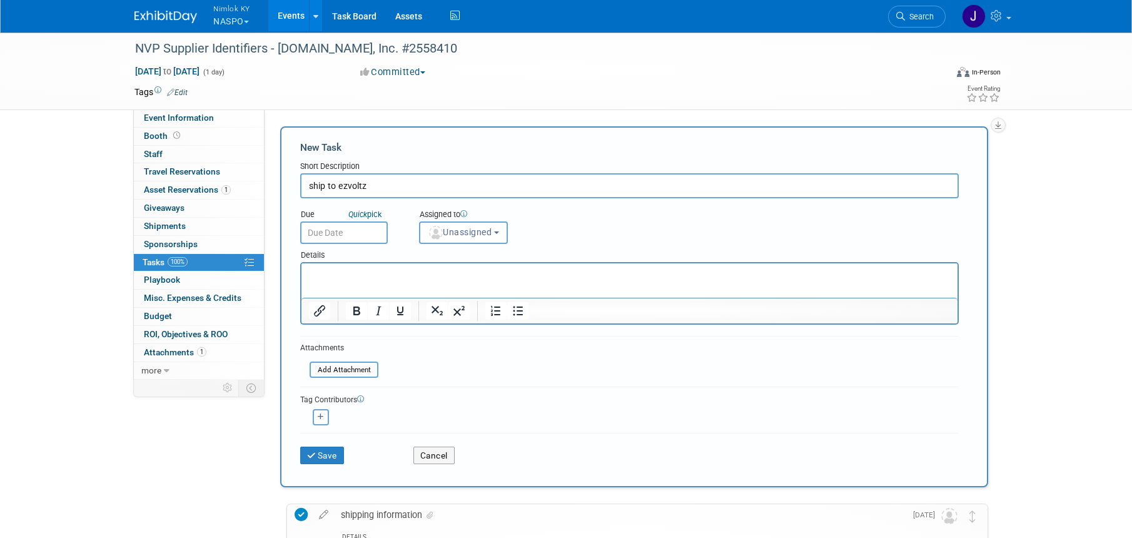
type input "ship to ezvoltz"
click at [374, 228] on input "text" at bounding box center [344, 232] width 88 height 23
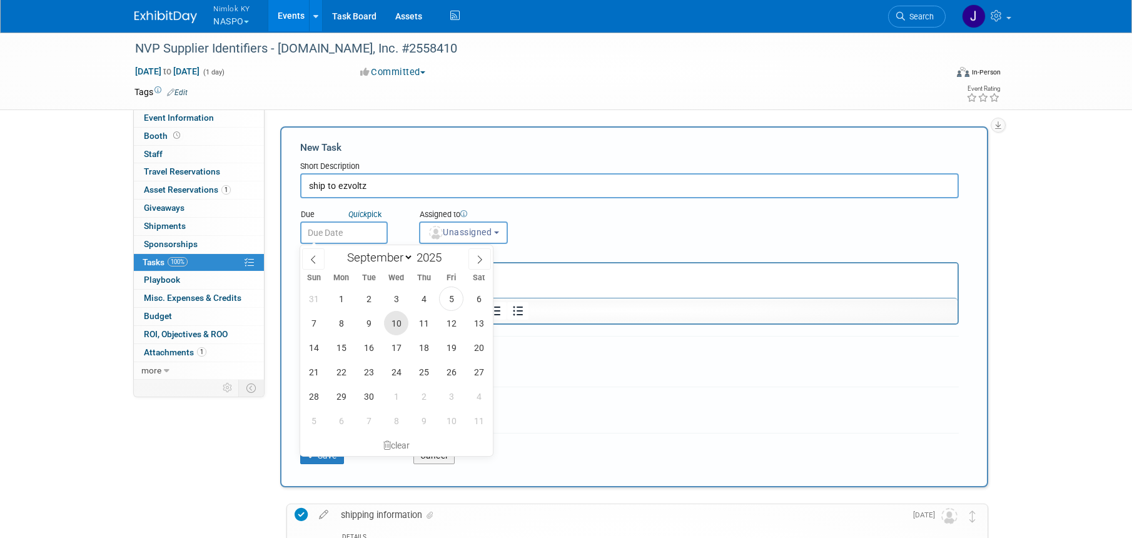
click at [394, 316] on span "10" at bounding box center [396, 323] width 24 height 24
type input "Sep 10, 2025"
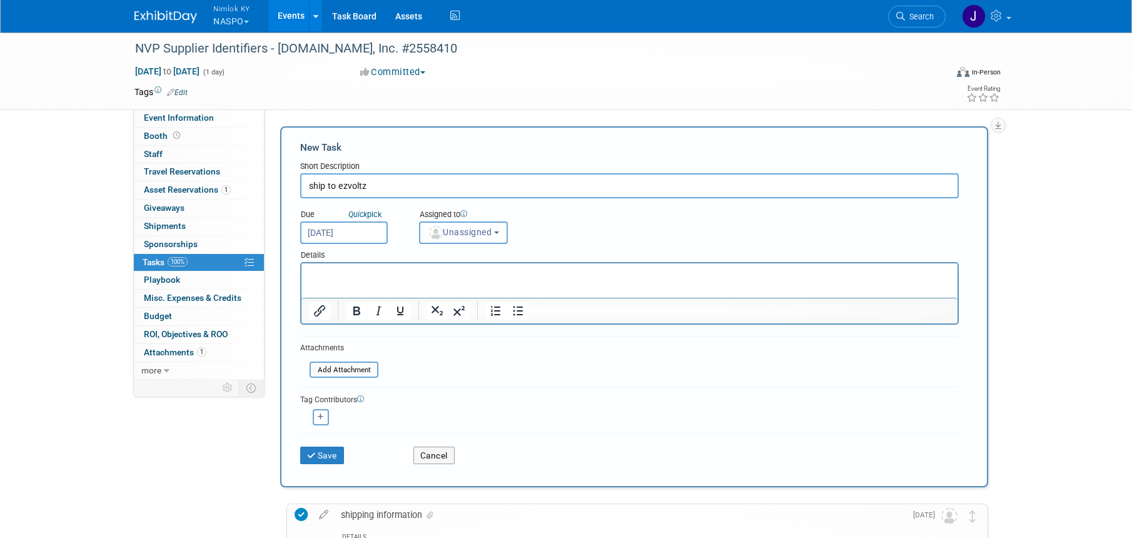
click at [461, 235] on span "Unassigned" at bounding box center [460, 232] width 64 height 10
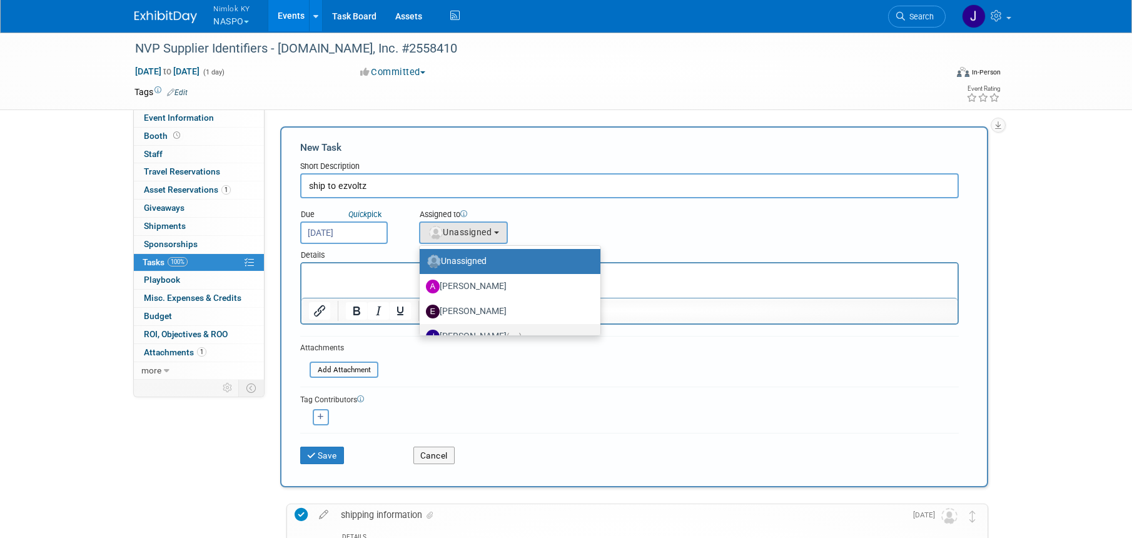
click at [482, 328] on label "Jamie Dunn (me)" at bounding box center [507, 336] width 162 height 20
click at [421, 331] on input "Jamie Dunn (me)" at bounding box center [417, 335] width 8 height 8
select select "6959d863-ee32-42c4-bffe-2330cab25484"
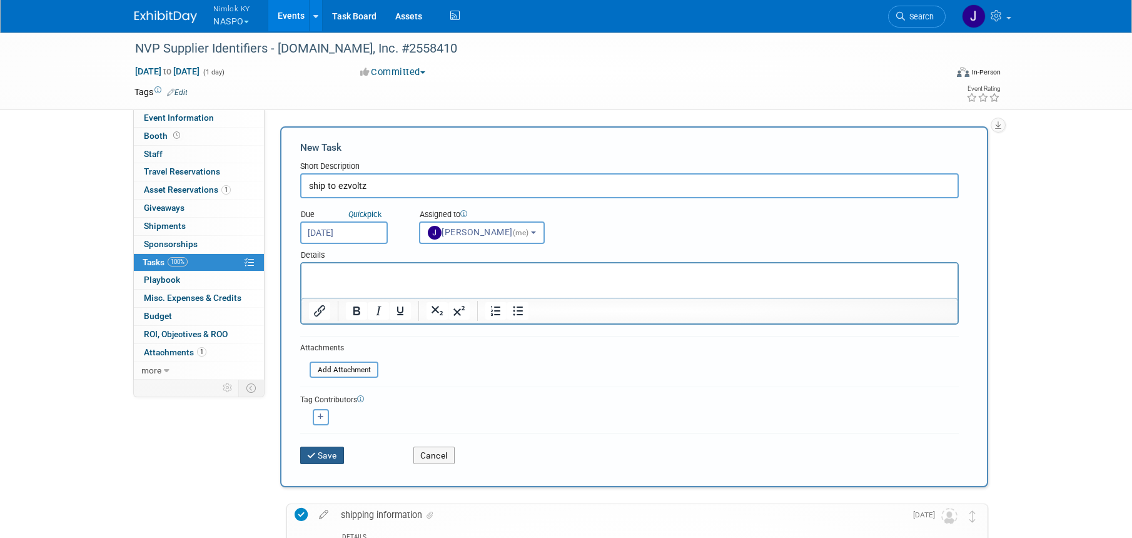
click at [335, 453] on button "Save" at bounding box center [322, 455] width 44 height 18
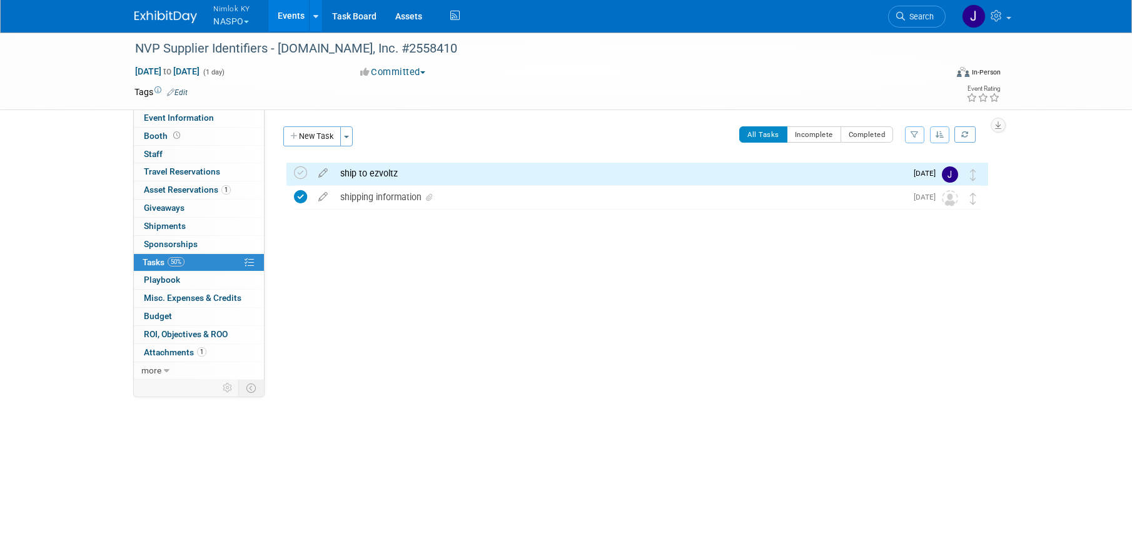
click at [188, 67] on span "Aug 31, 2025 to Aug 31, 2025" at bounding box center [167, 71] width 66 height 11
type input "Aug 31, 2025"
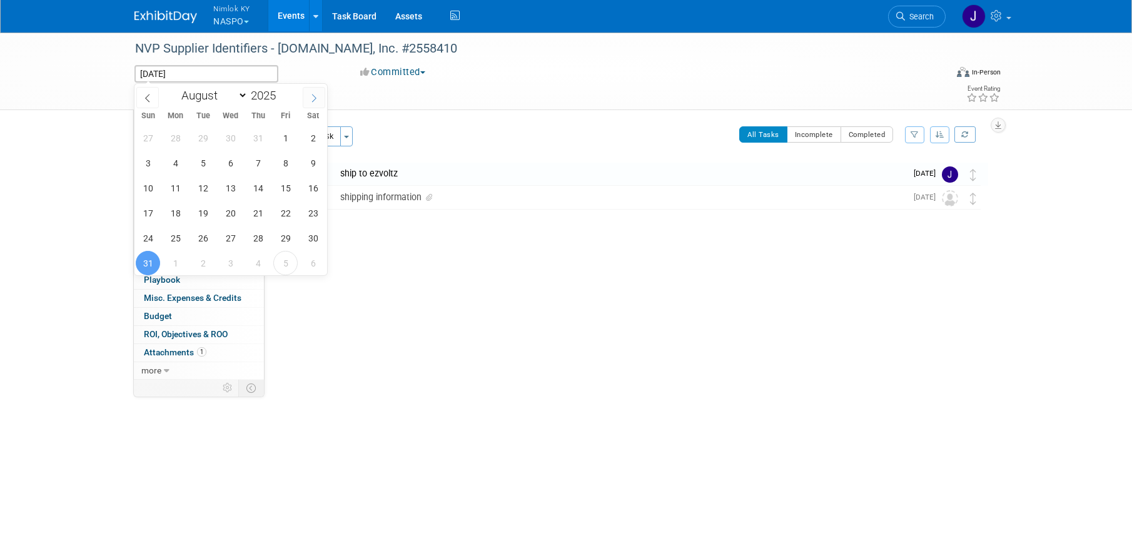
click at [315, 104] on span at bounding box center [314, 97] width 23 height 21
select select "8"
click at [292, 163] on span "12" at bounding box center [285, 163] width 24 height 24
type input "Sep 12, 2025"
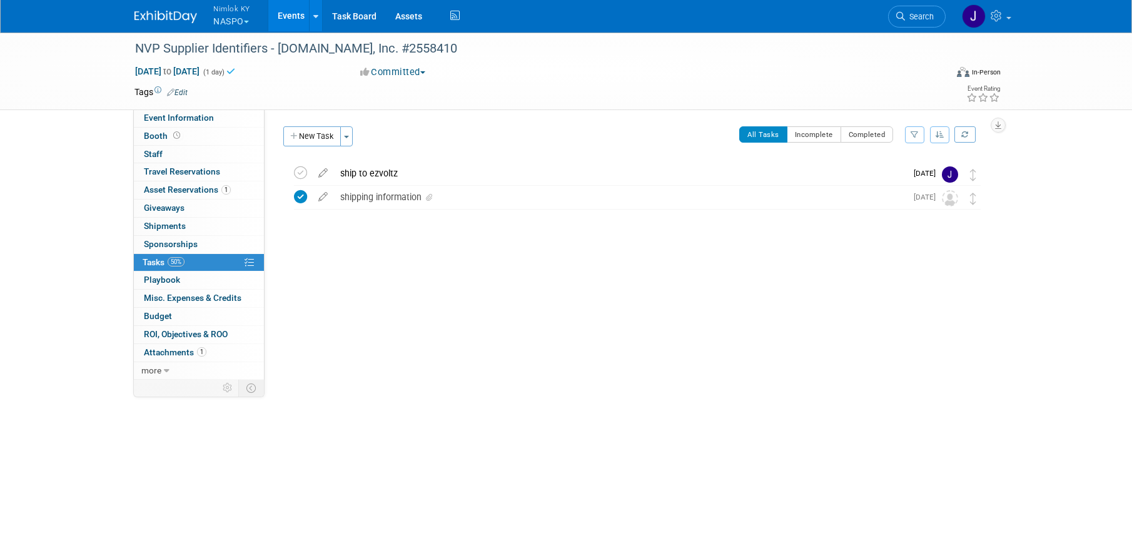
click at [294, 9] on link "Events" at bounding box center [291, 15] width 46 height 31
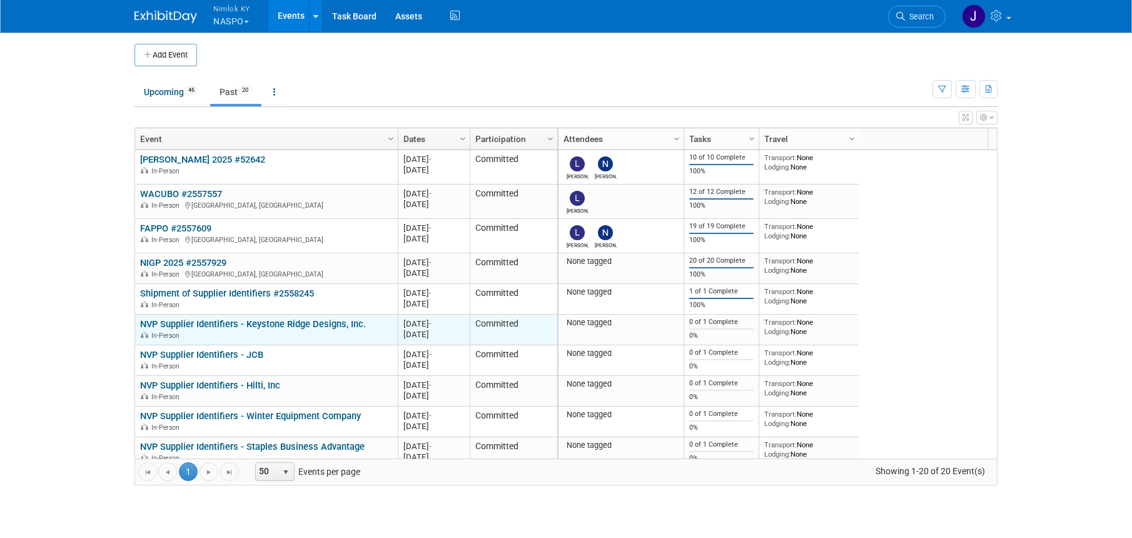
click at [326, 326] on link "NVP Supplier Identifiers - Keystone Ridge Designs, Inc." at bounding box center [253, 323] width 226 height 11
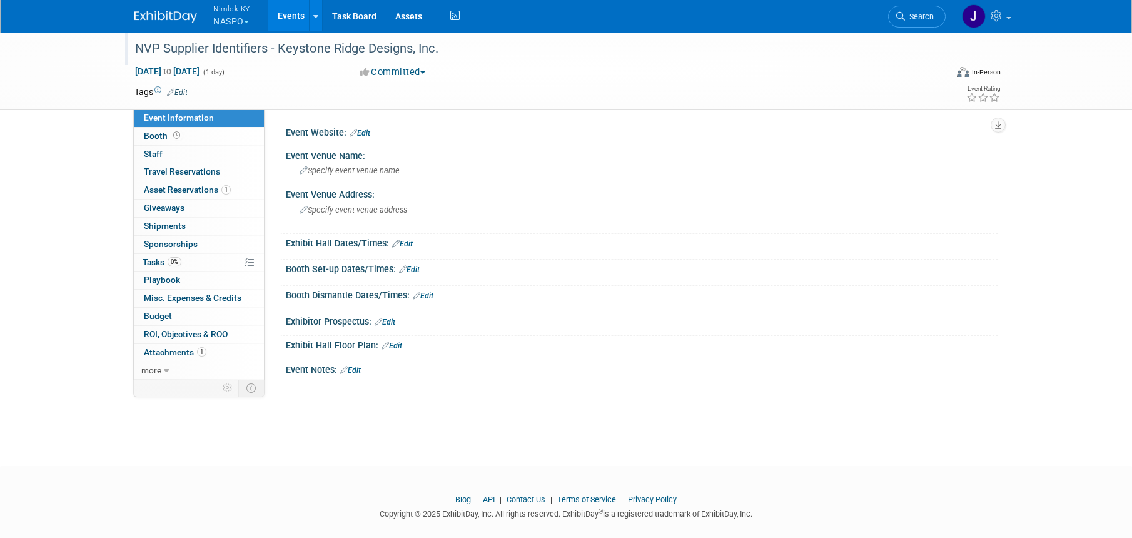
drag, startPoint x: 444, startPoint y: 48, endPoint x: 401, endPoint y: 44, distance: 42.6
click at [401, 44] on div "NVP Supplier Identifiers - Keystone Ridge Designs, Inc." at bounding box center [529, 49] width 796 height 23
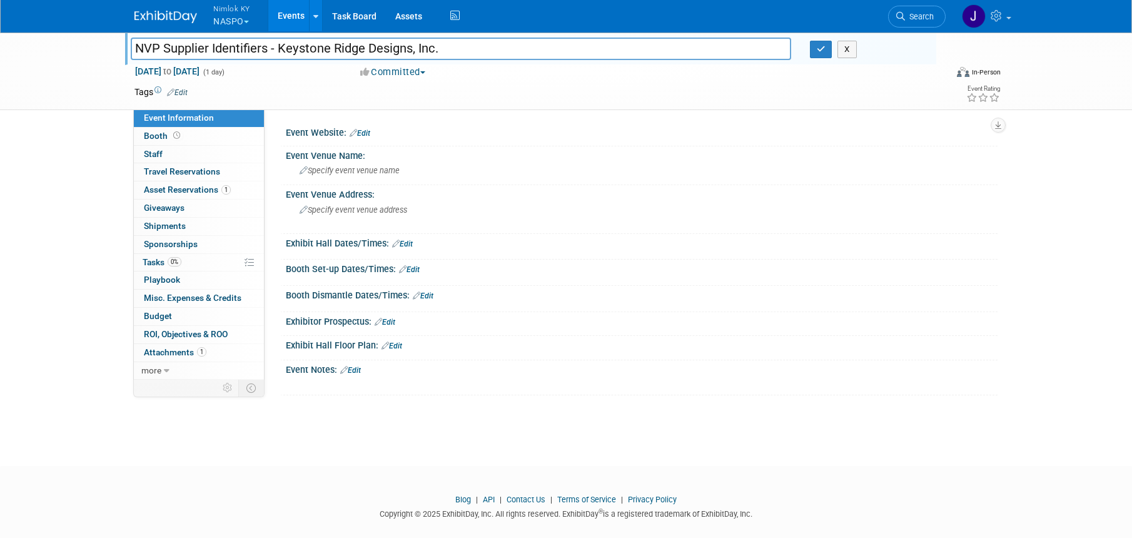
drag, startPoint x: 450, startPoint y: 50, endPoint x: 279, endPoint y: 46, distance: 170.7
click at [279, 46] on input "NVP Supplier Identifiers - Keystone Ridge Designs, Inc." at bounding box center [461, 49] width 660 height 22
click at [485, 44] on input "NVP Supplier Identifiers - Keystone Ridge Designs, Inc." at bounding box center [461, 49] width 660 height 22
type input "NVP Supplier Identifiers - Keystone Ridge Designs, Inc. #2558410"
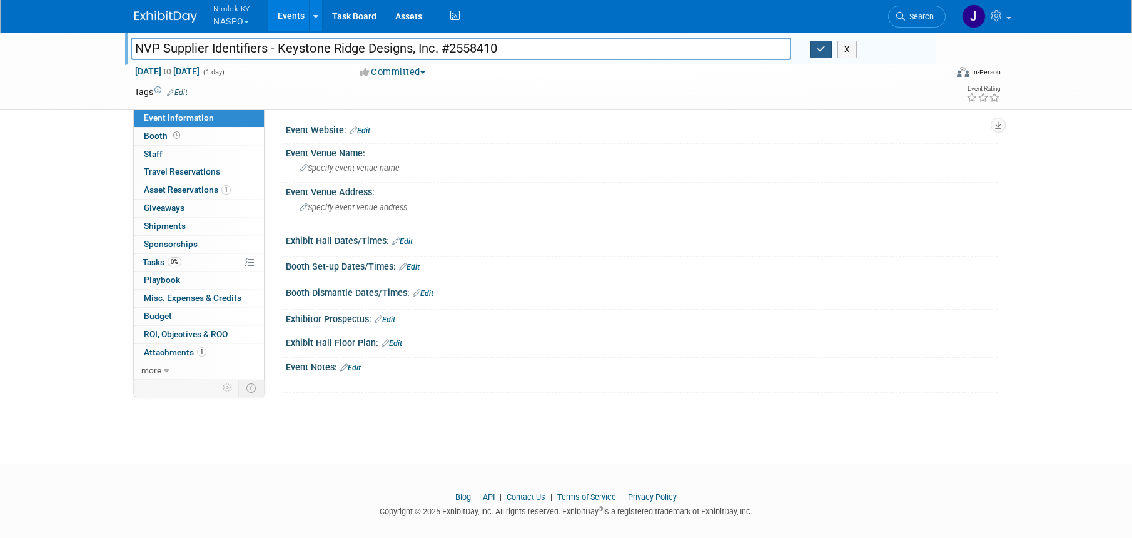
click at [818, 48] on icon "button" at bounding box center [820, 49] width 9 height 8
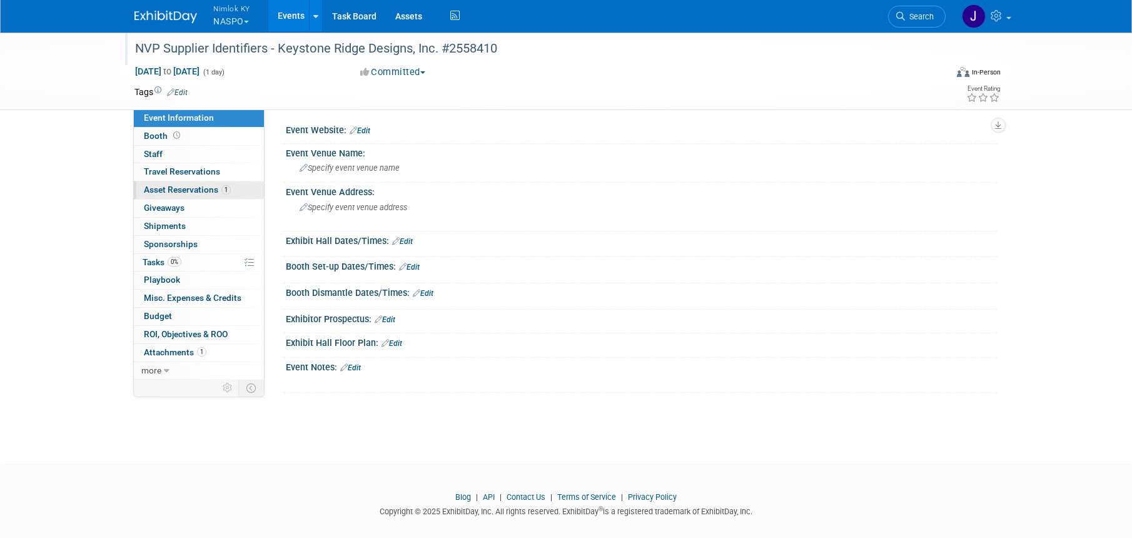
click at [208, 189] on span "Asset Reservations 1" at bounding box center [187, 189] width 87 height 10
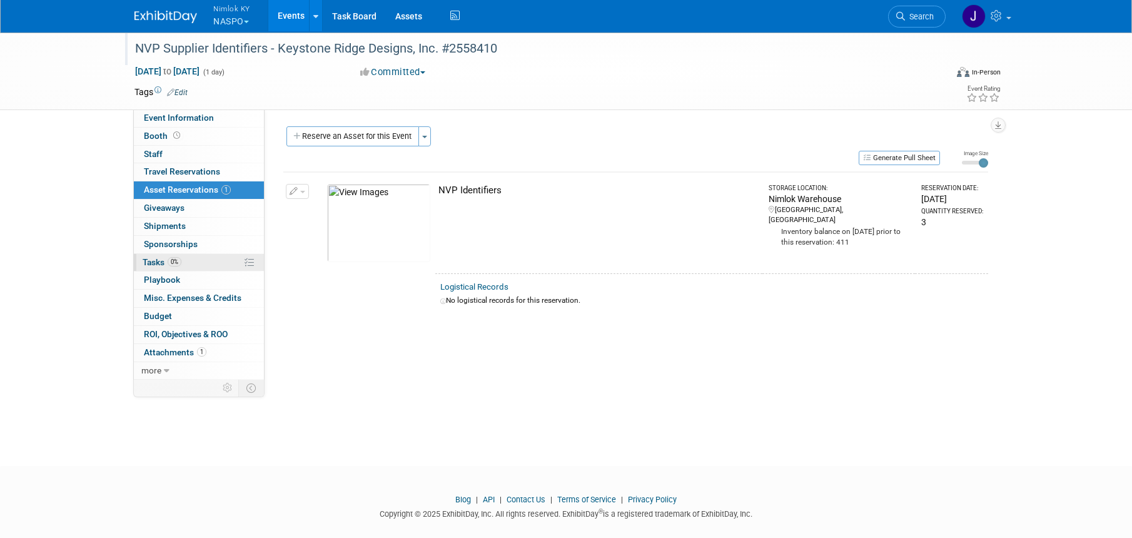
click at [199, 260] on link "0% Tasks 0%" at bounding box center [199, 263] width 130 height 18
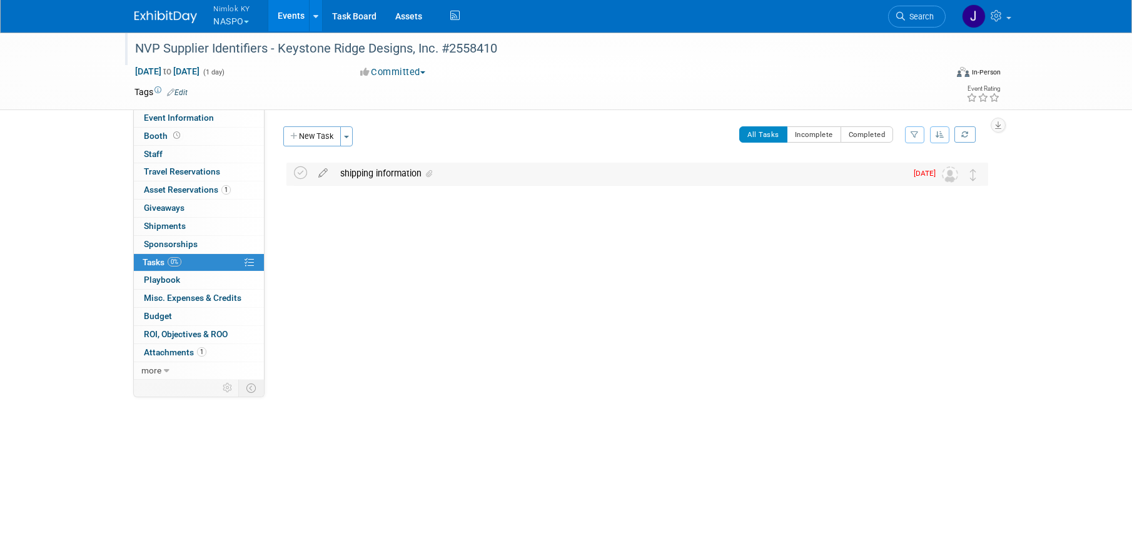
click at [376, 175] on div "shipping information" at bounding box center [620, 173] width 572 height 21
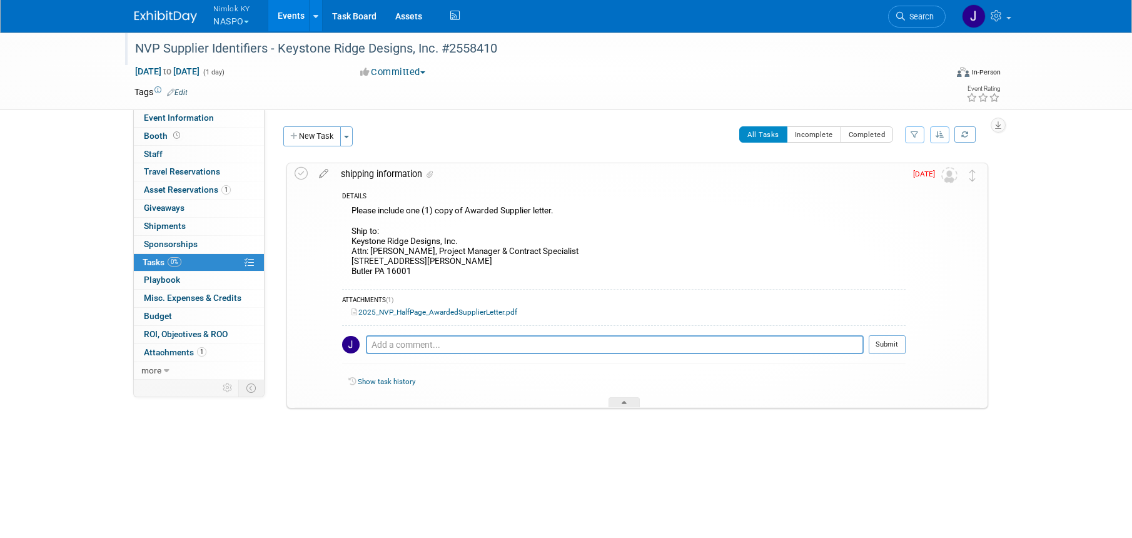
click at [418, 283] on div "DETAILS Please include one (1) copy of Awarded Supplier letter. Ship to: Keysto…" at bounding box center [619, 295] width 571 height 223
drag, startPoint x: 399, startPoint y: 272, endPoint x: 344, endPoint y: 244, distance: 61.2
click at [344, 244] on div "Please include one (1) copy of Awarded Supplier letter. Ship to: Keystone Ridge…" at bounding box center [623, 242] width 563 height 79
copy div "Keystone Ridge Designs, Inc. Attn: [PERSON_NAME], Project Manager & Contract Sp…"
click at [313, 204] on td at bounding box center [324, 285] width 22 height 244
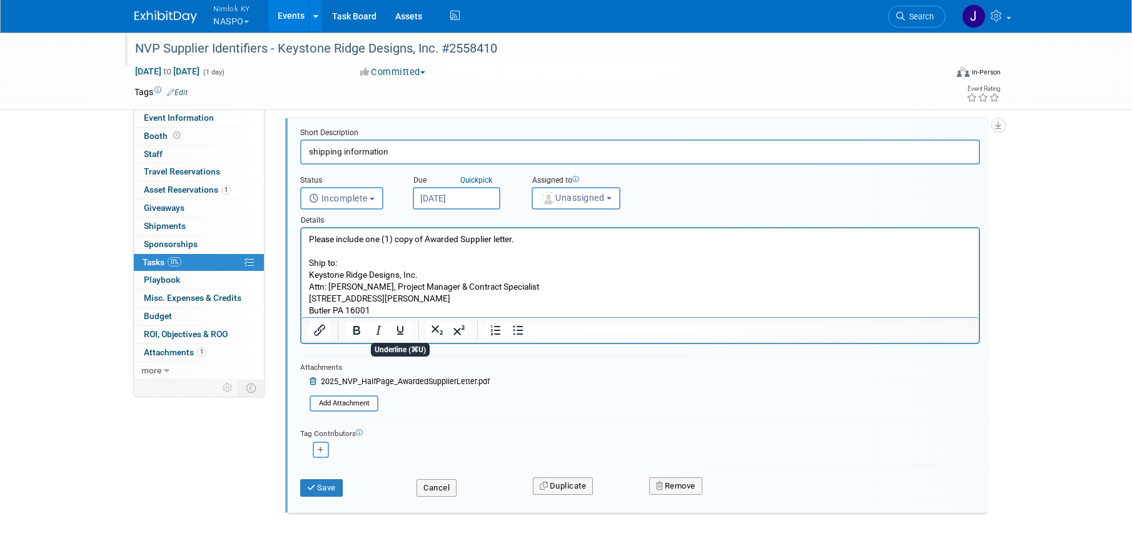
scroll to position [49, 0]
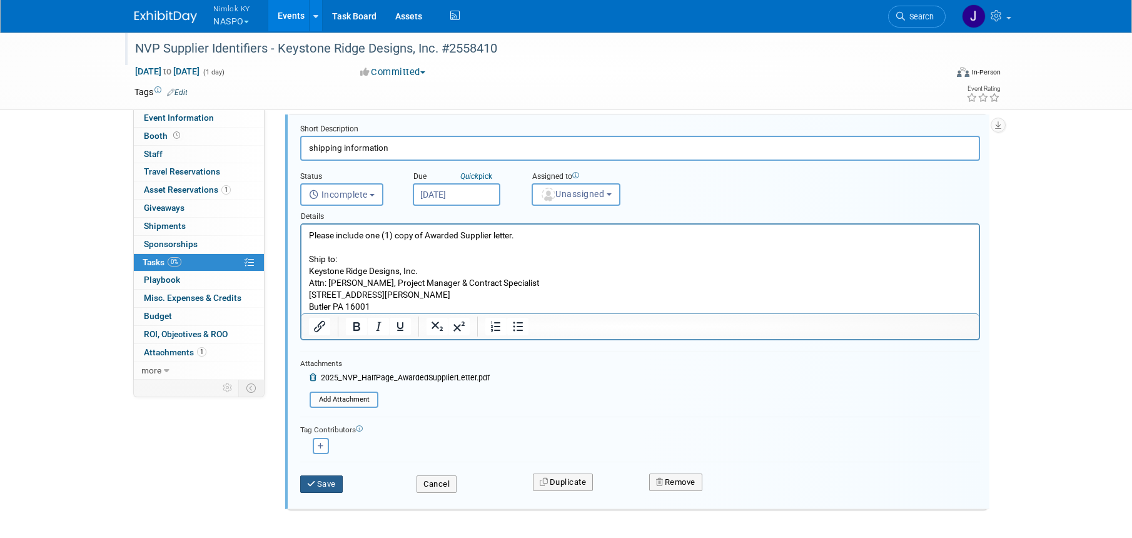
click at [338, 480] on button "Save" at bounding box center [321, 484] width 43 height 18
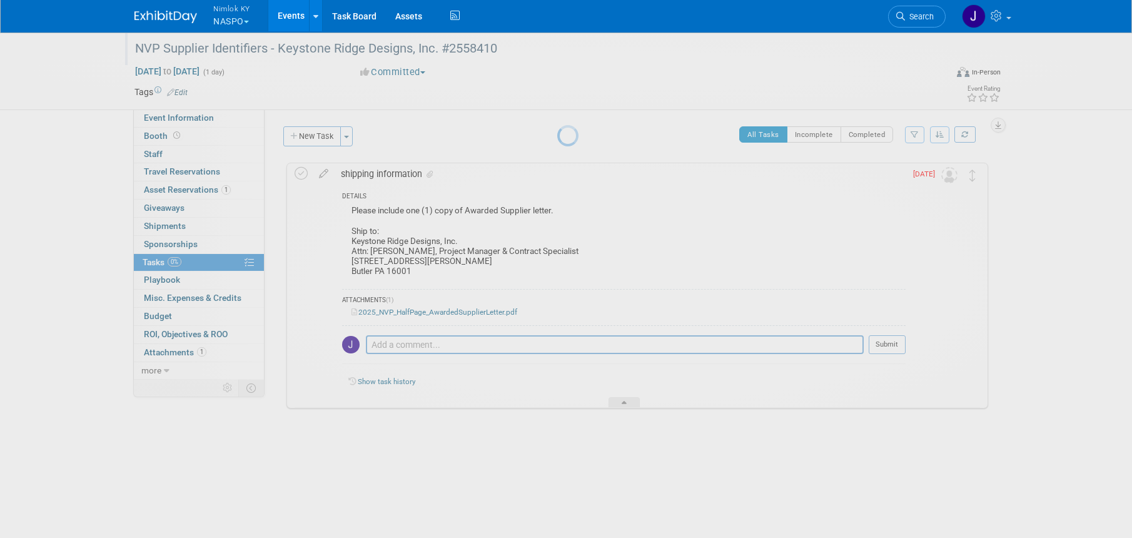
scroll to position [0, 0]
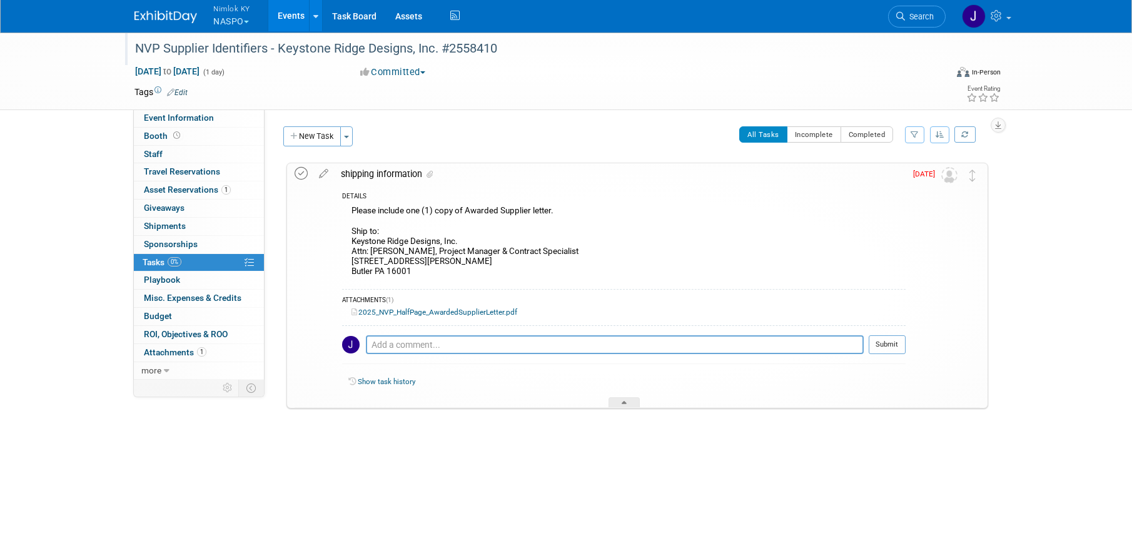
click at [303, 175] on icon at bounding box center [300, 173] width 13 height 13
click at [319, 139] on button "New Task" at bounding box center [312, 136] width 58 height 20
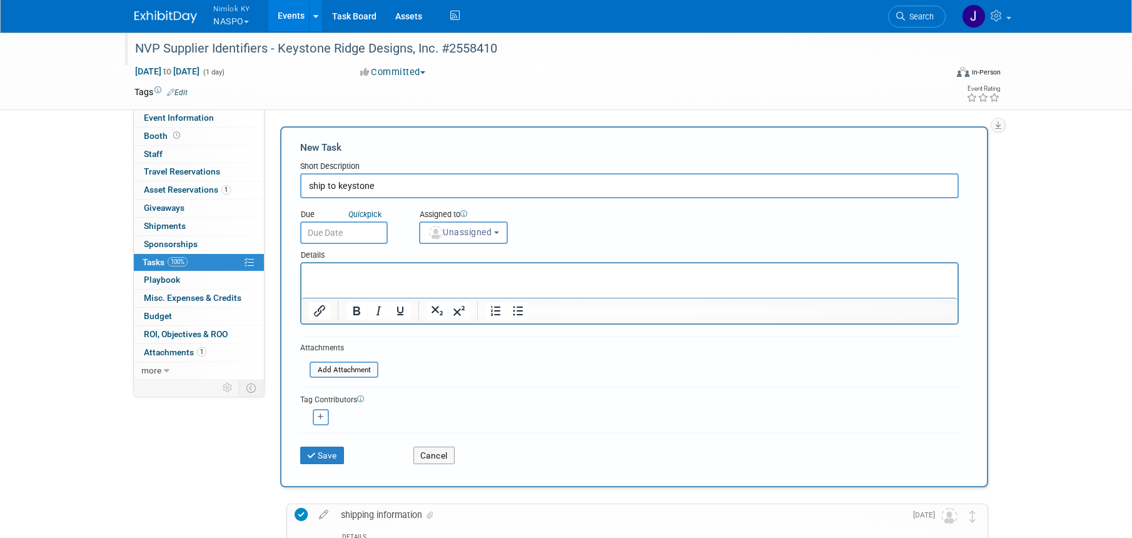
type input "ship to keystone"
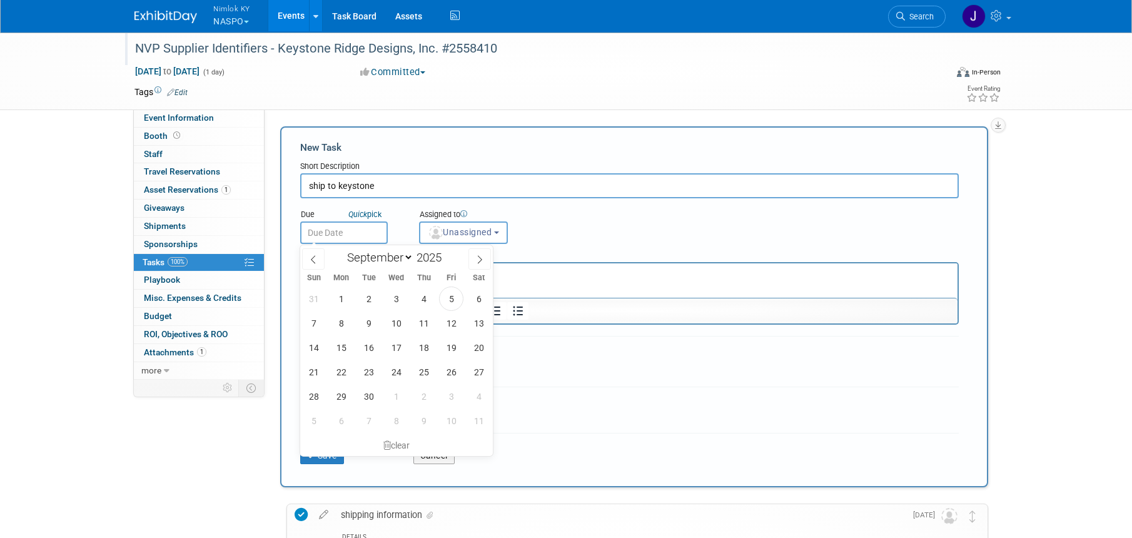
click at [344, 237] on body "Nimlok KY NASPO Explore: My Workspaces 48 Go to Workspace: Accurate Perforating…" at bounding box center [566, 269] width 1132 height 538
click at [399, 323] on span "10" at bounding box center [396, 320] width 24 height 24
type input "[DATE]"
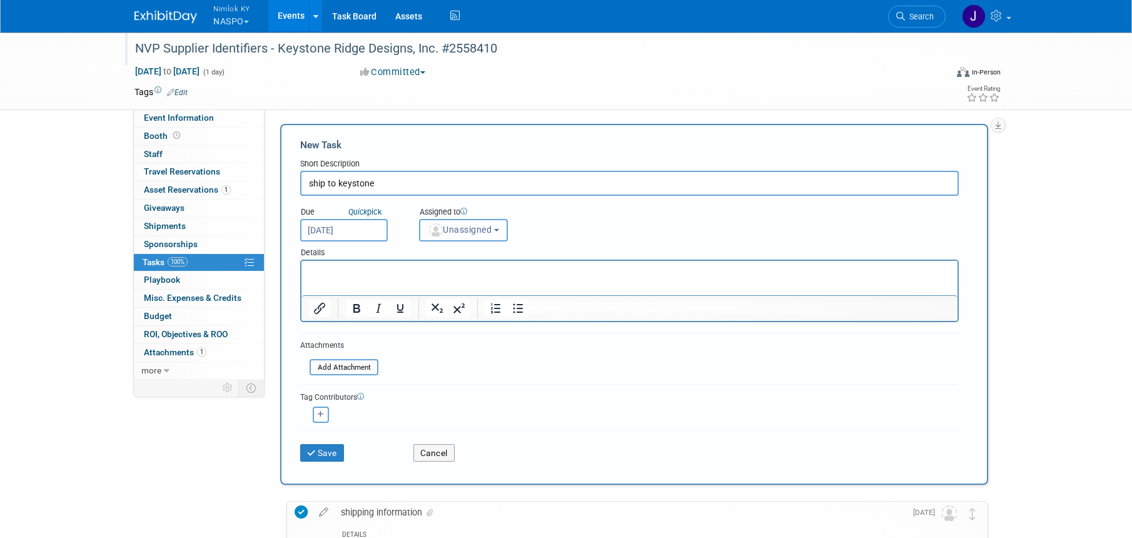
click at [458, 233] on span "Unassigned" at bounding box center [460, 229] width 64 height 10
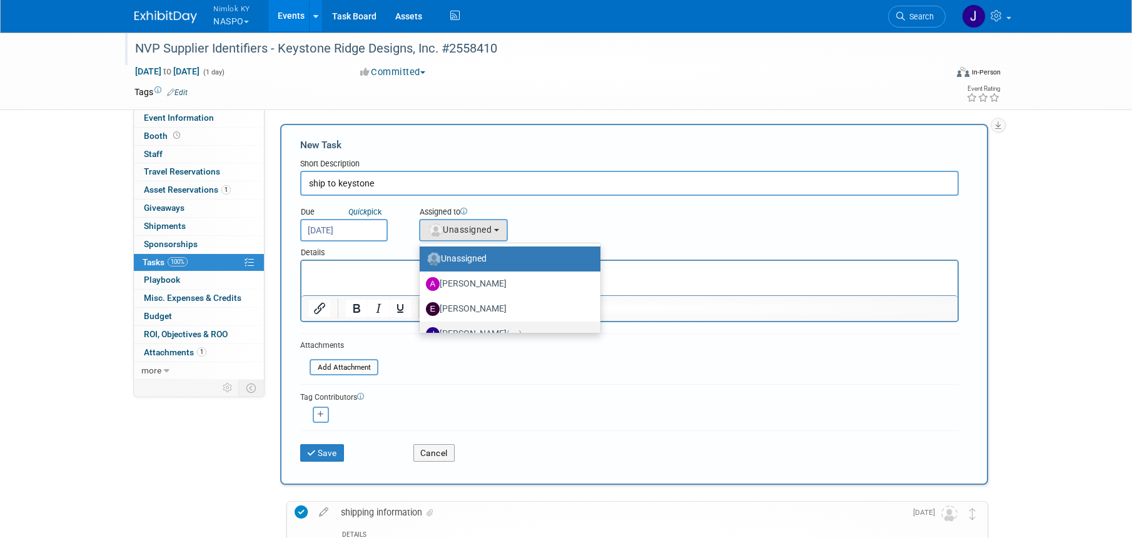
click at [484, 326] on label "[PERSON_NAME] (me)" at bounding box center [507, 334] width 162 height 20
click at [421, 328] on input "[PERSON_NAME] (me)" at bounding box center [417, 332] width 8 height 8
select select "6959d863-ee32-42c4-bffe-2330cab25484"
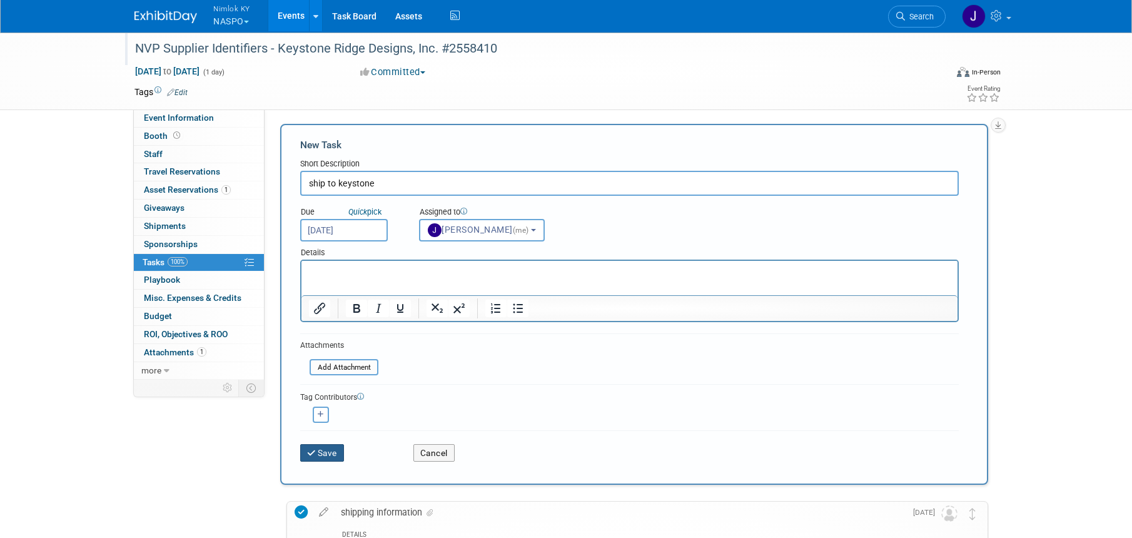
click at [336, 451] on button "Save" at bounding box center [322, 453] width 44 height 18
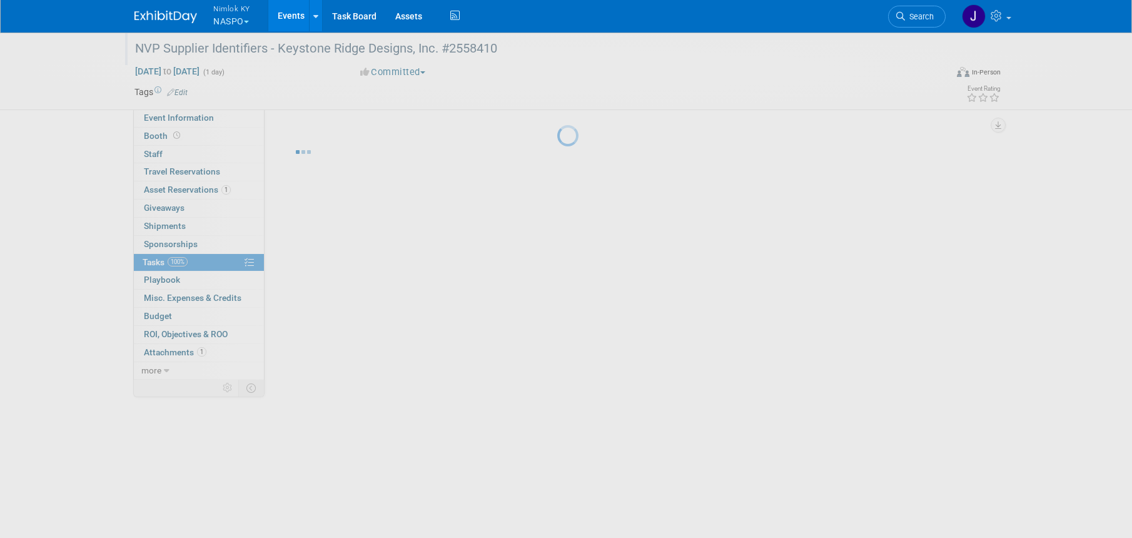
scroll to position [0, 0]
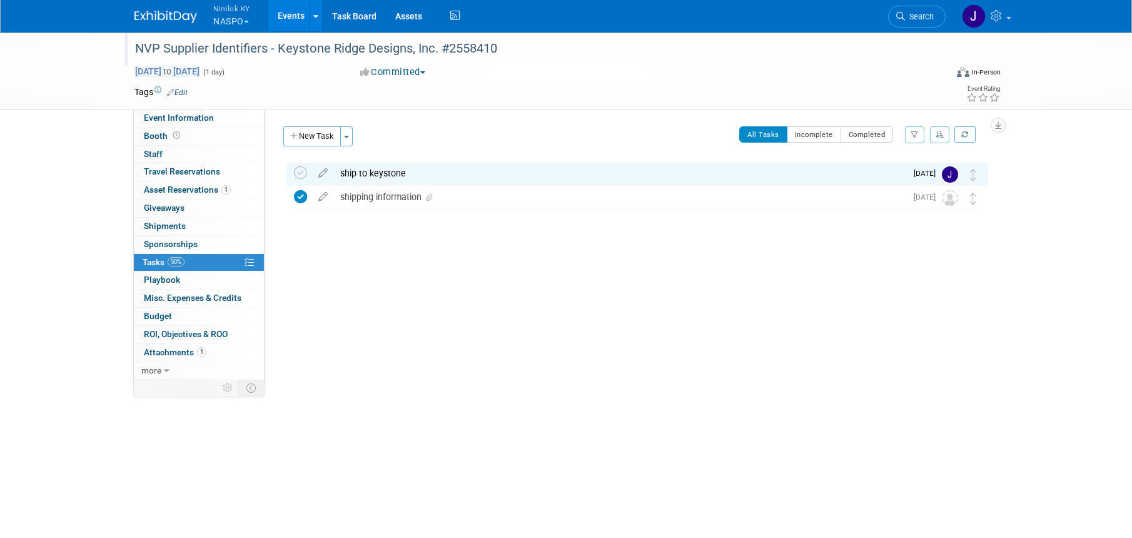
click at [200, 71] on span "[DATE] to [DATE]" at bounding box center [167, 71] width 66 height 11
type input "[DATE]"
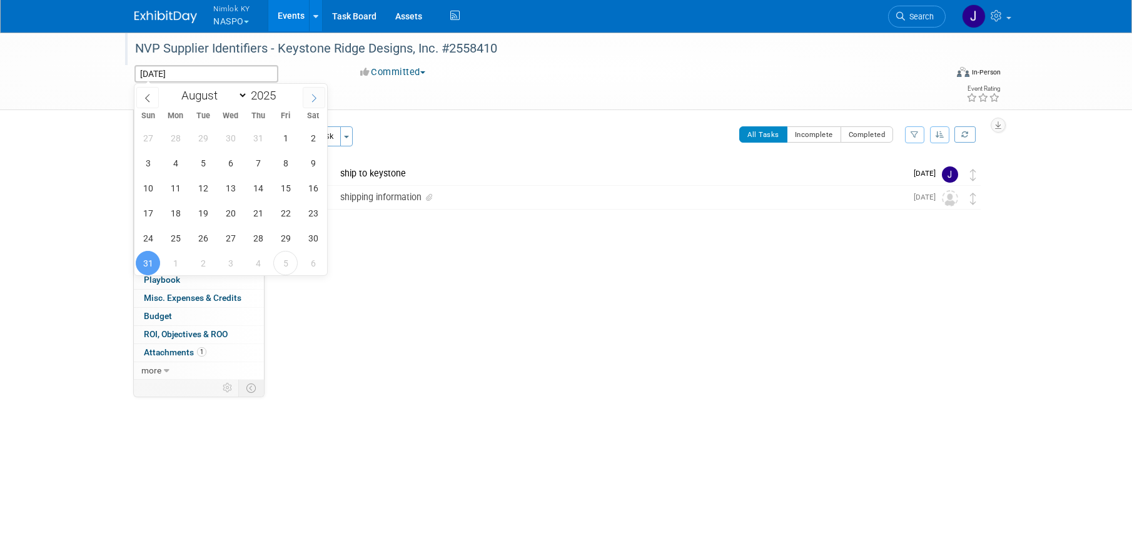
click at [312, 87] on span at bounding box center [314, 97] width 23 height 21
select select "8"
click at [287, 163] on span "12" at bounding box center [285, 163] width 24 height 24
type input "[DATE]"
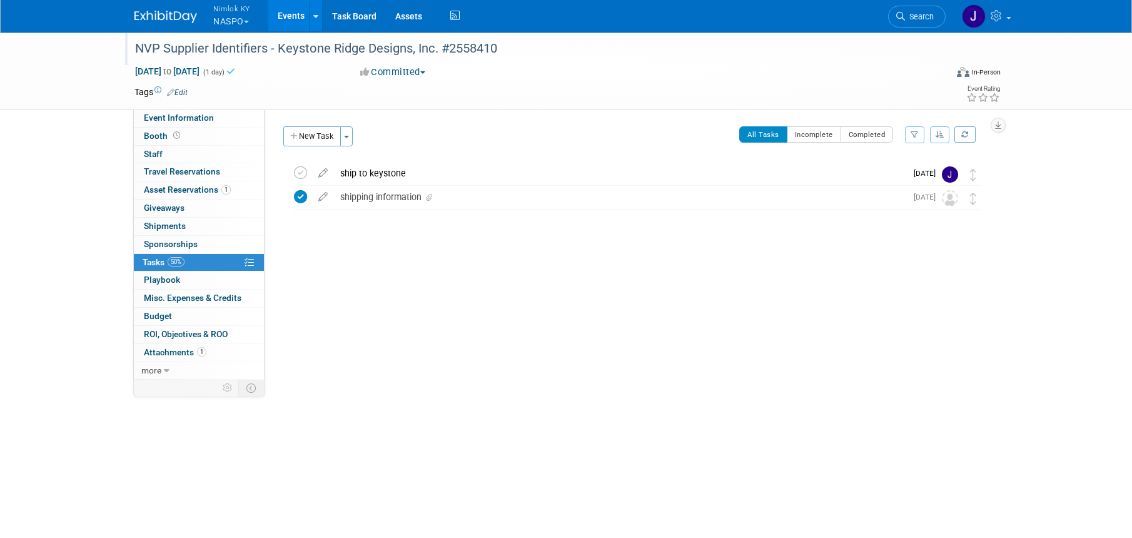
click at [284, 18] on link "Events" at bounding box center [291, 15] width 46 height 31
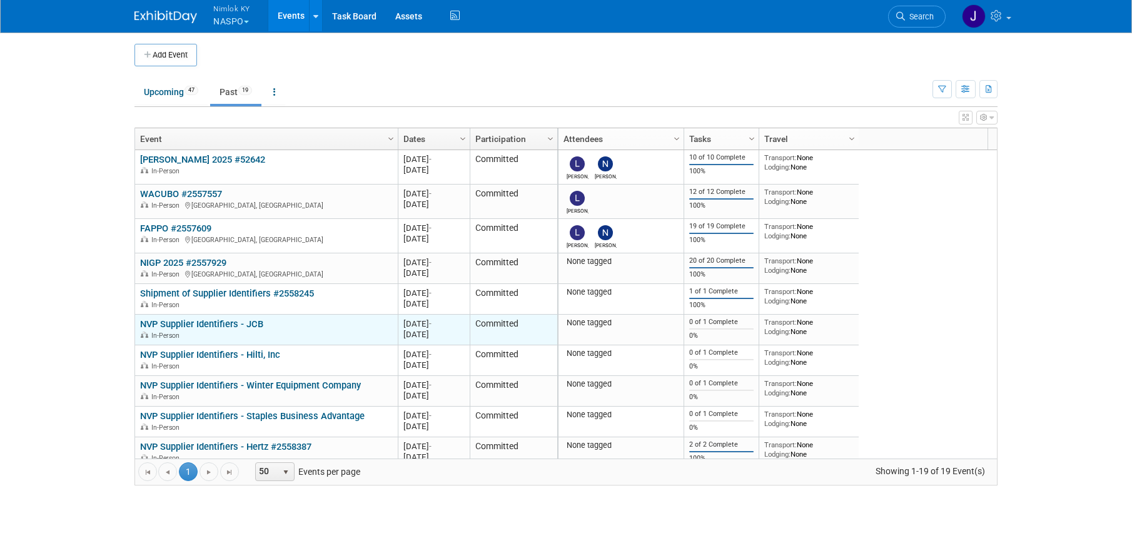
click at [260, 321] on link "NVP Supplier Identifiers - JCB" at bounding box center [201, 323] width 123 height 11
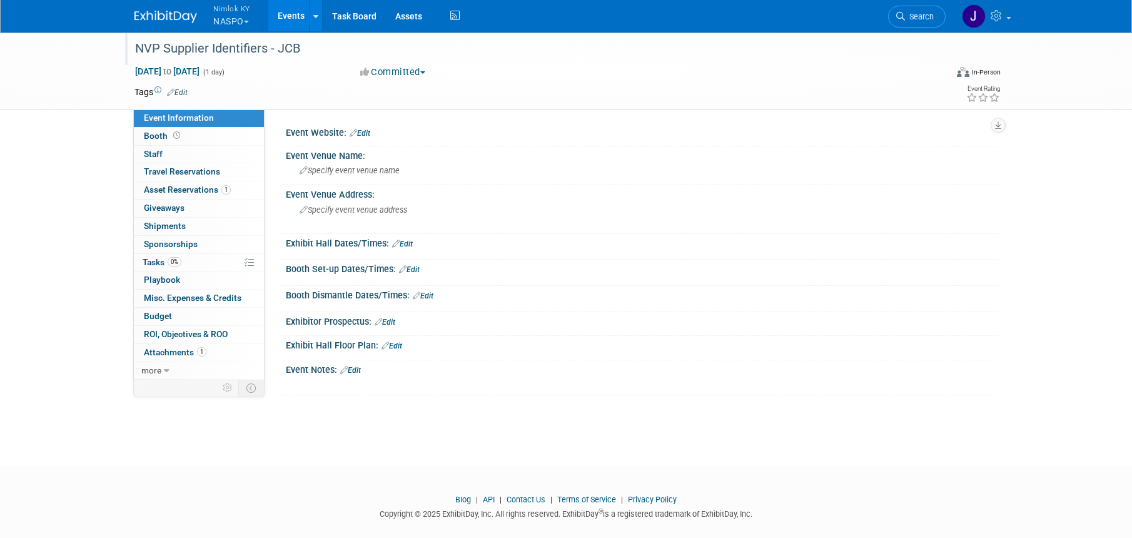
click at [314, 50] on div "NVP Supplier Identifiers - JCB" at bounding box center [529, 49] width 796 height 23
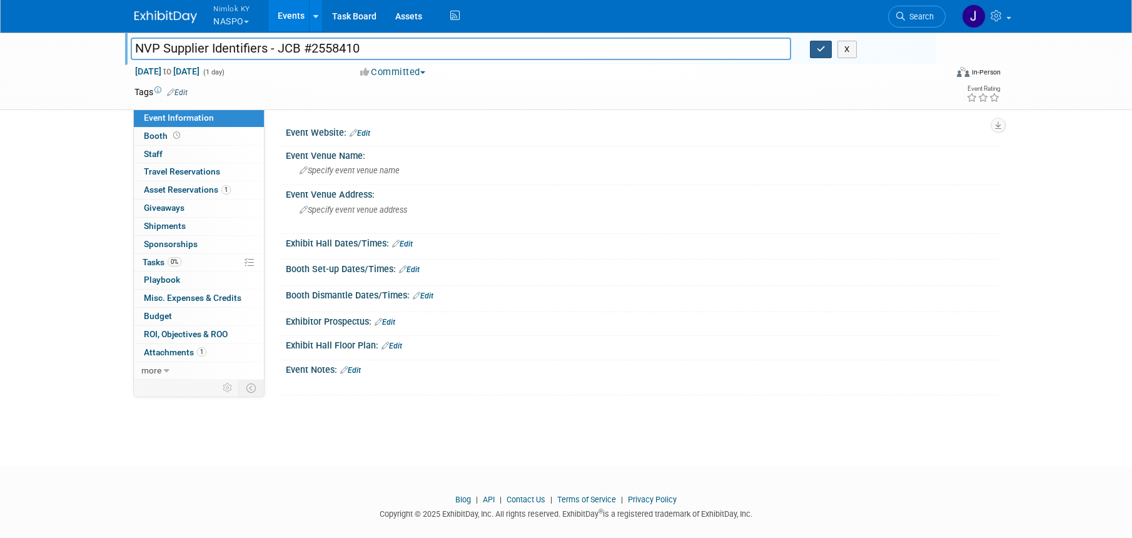
type input "NVP Supplier Identifiers - JCB #2558410"
click at [816, 47] on icon "button" at bounding box center [820, 49] width 9 height 8
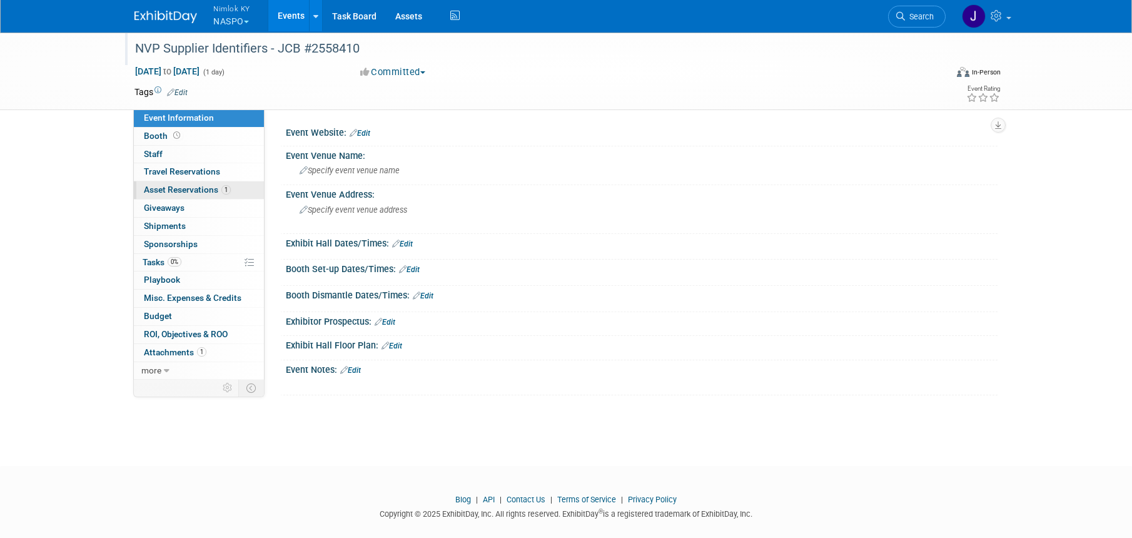
click at [214, 193] on span "Asset Reservations 1" at bounding box center [187, 189] width 87 height 10
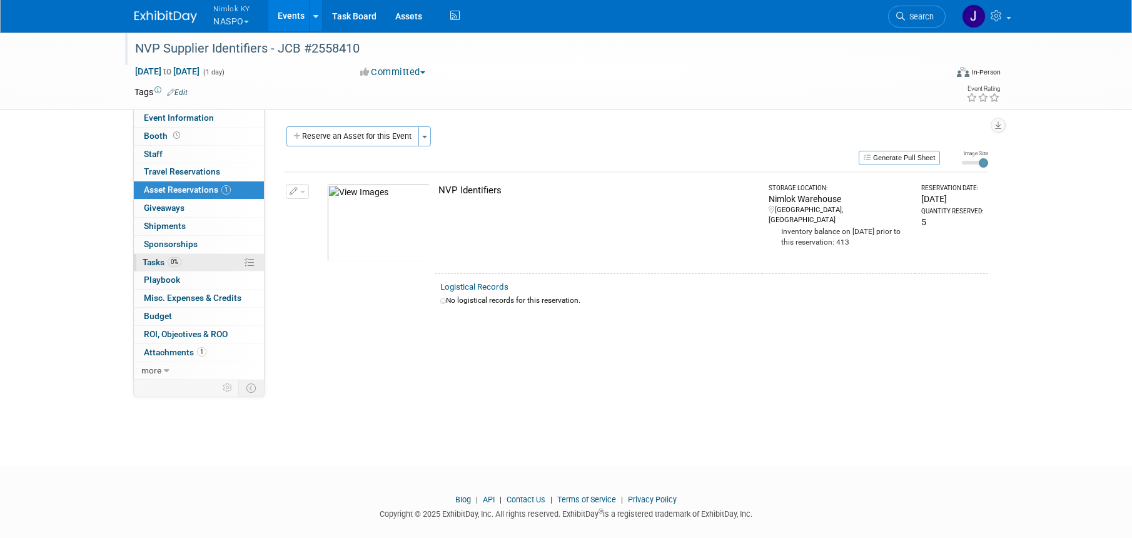
click at [158, 264] on span "Tasks 0%" at bounding box center [162, 262] width 39 height 10
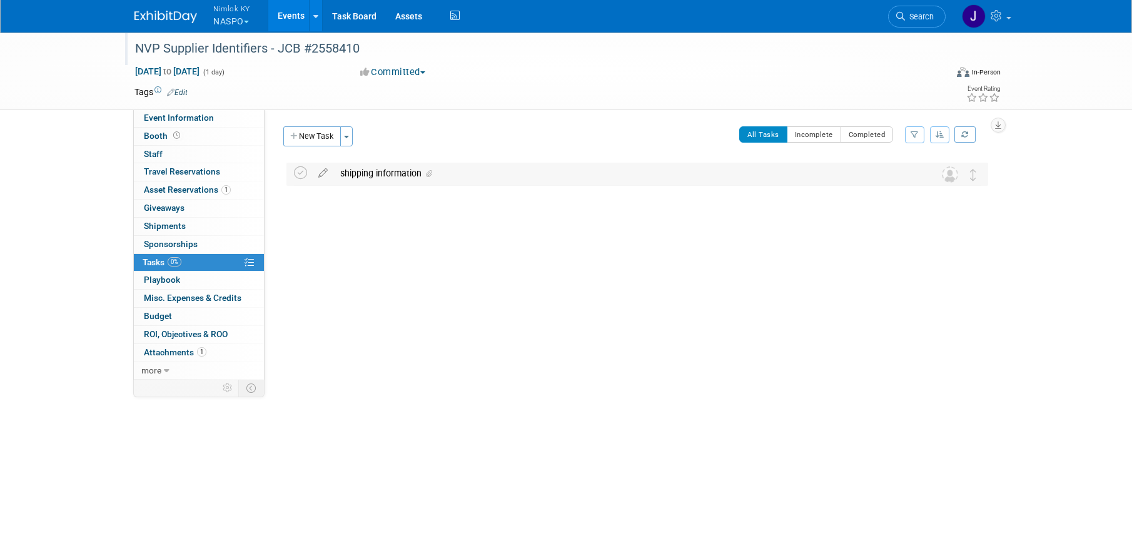
click at [507, 174] on div "shipping information" at bounding box center [625, 173] width 583 height 21
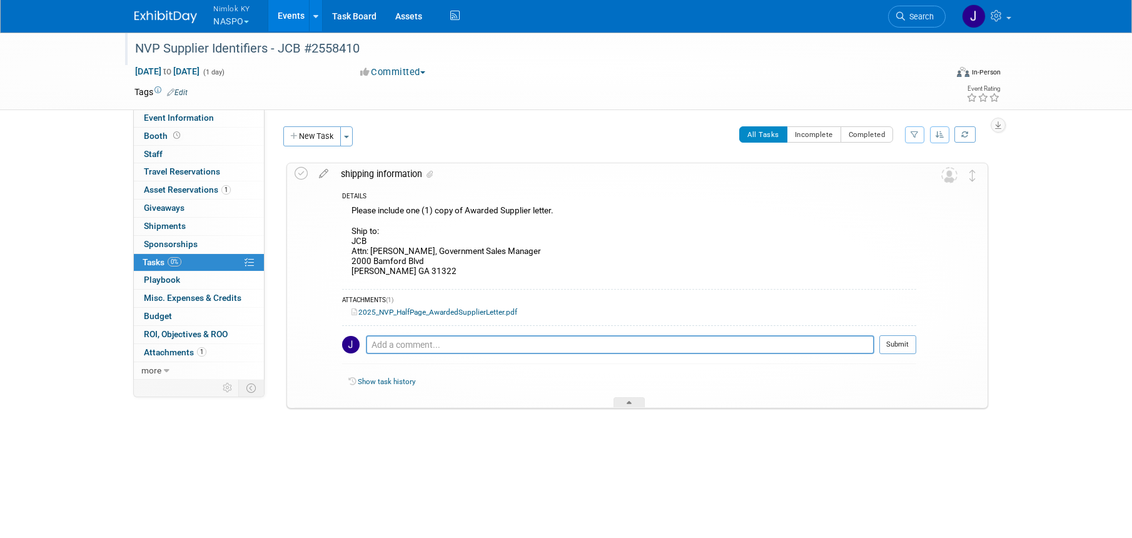
click at [445, 266] on div "Please include one (1) copy of Awarded Supplier letter. Ship to: JCB Attn: Chri…" at bounding box center [629, 242] width 574 height 79
drag, startPoint x: 409, startPoint y: 271, endPoint x: 349, endPoint y: 243, distance: 66.9
click at [349, 243] on div "Please include one (1) copy of Awarded Supplier letter. Ship to: JCB Attn: Chri…" at bounding box center [629, 242] width 574 height 79
copy div "JCB Attn: Chris Masterson, Government Sales Manager 2000 Bamford Blvd Pooler GA…"
click at [602, 261] on div "Please include one (1) copy of Awarded Supplier letter. Ship to: JCB Attn: Chri…" at bounding box center [629, 242] width 574 height 79
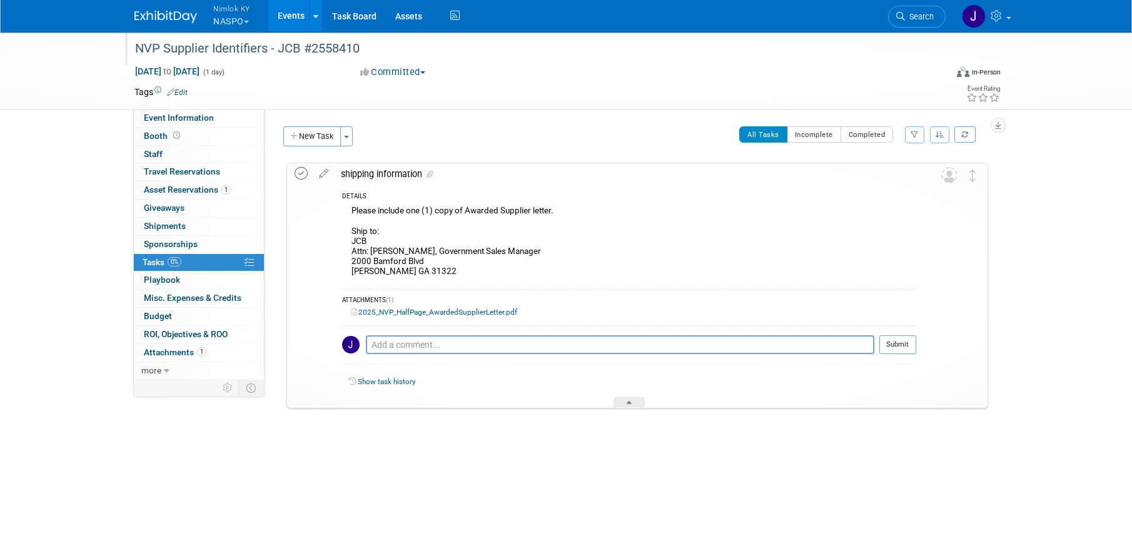
click at [299, 176] on icon at bounding box center [300, 173] width 13 height 13
click at [316, 141] on button "New Task" at bounding box center [312, 136] width 58 height 20
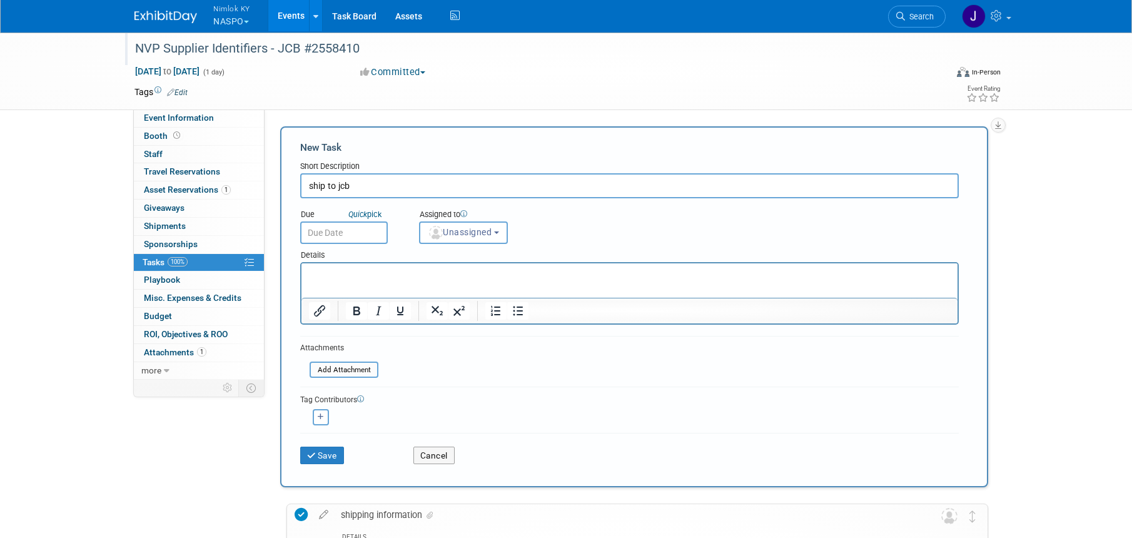
type input "ship to jcb"
click at [368, 248] on div "Details" at bounding box center [629, 253] width 658 height 18
click at [367, 239] on input "text" at bounding box center [344, 232] width 88 height 23
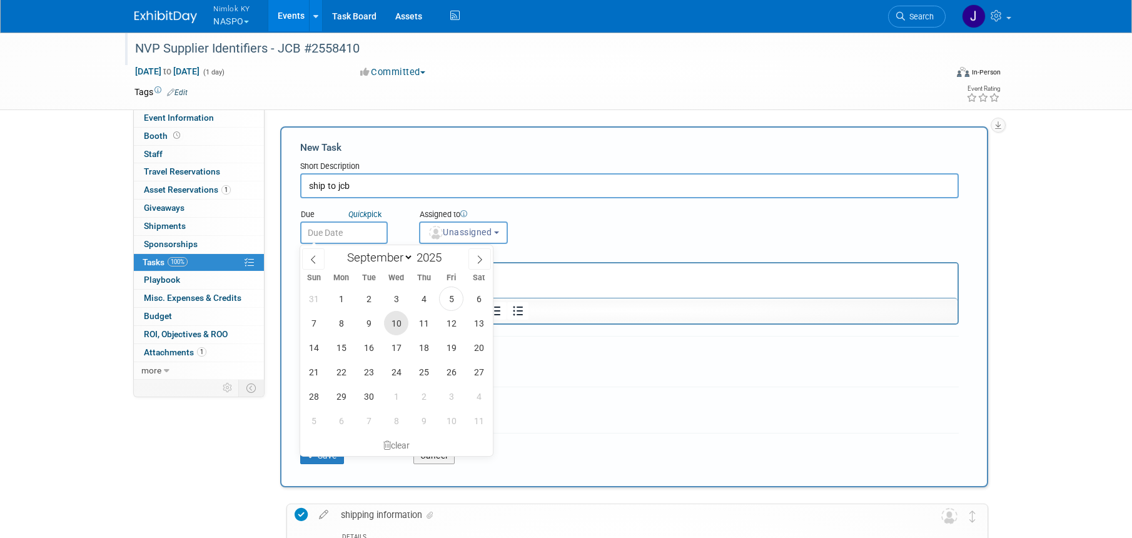
click at [403, 321] on span "10" at bounding box center [396, 323] width 24 height 24
type input "Sep 10, 2025"
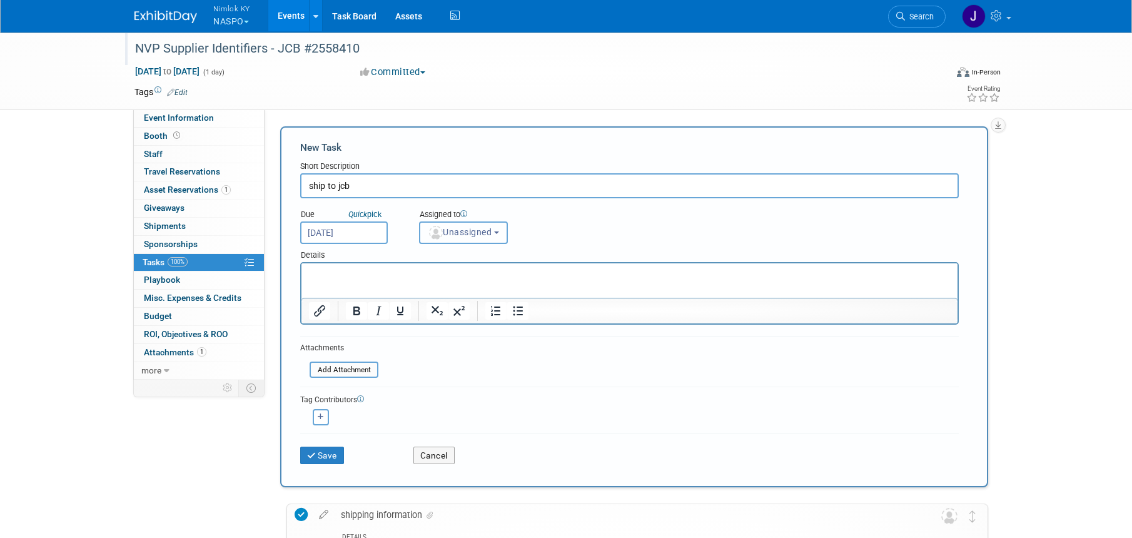
click at [474, 233] on span "Unassigned" at bounding box center [460, 232] width 64 height 10
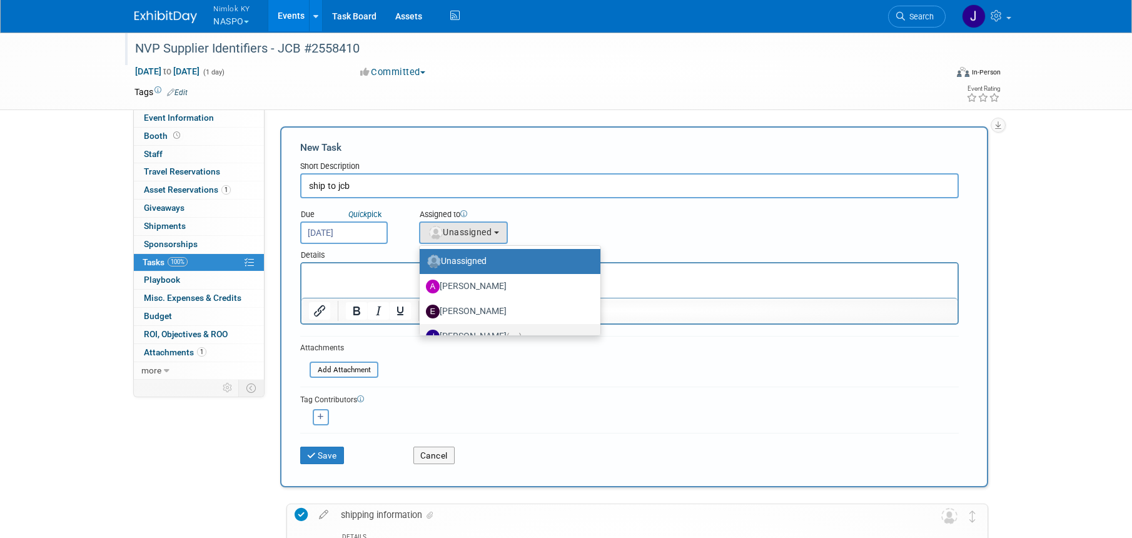
click at [475, 327] on label "Jamie Dunn (me)" at bounding box center [507, 336] width 162 height 20
click at [421, 331] on input "Jamie Dunn (me)" at bounding box center [417, 335] width 8 height 8
select select "6959d863-ee32-42c4-bffe-2330cab25484"
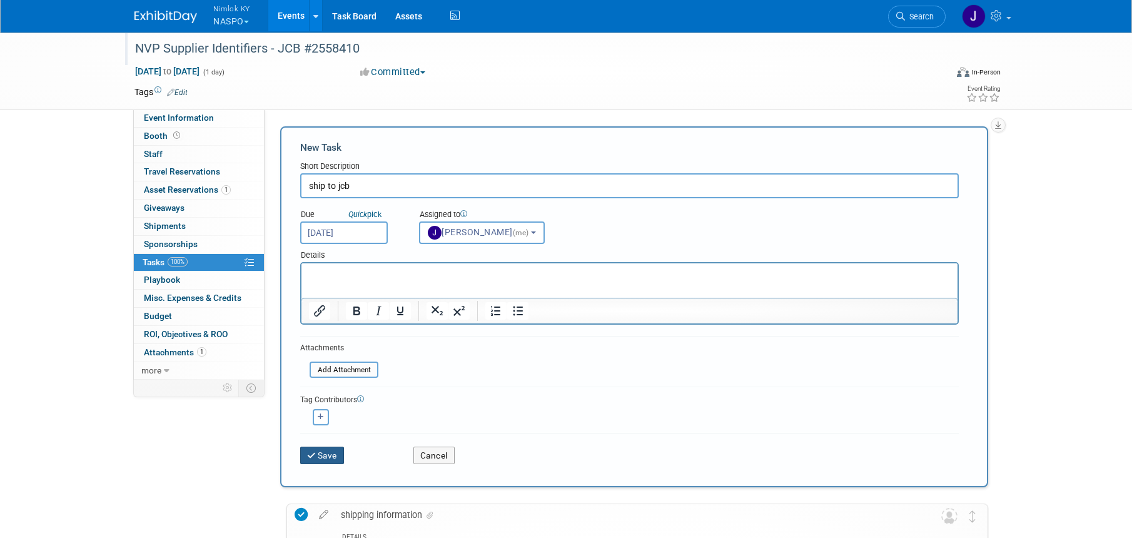
click at [316, 456] on icon "submit" at bounding box center [312, 455] width 11 height 9
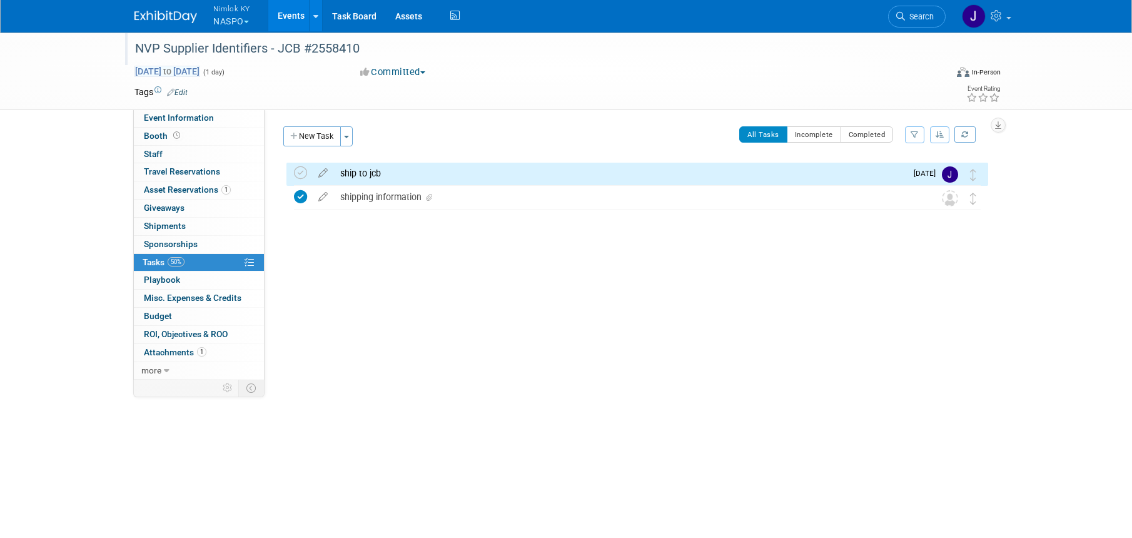
click at [200, 74] on span "Aug 31, 2025 to Aug 31, 2025" at bounding box center [167, 71] width 66 height 11
type input "[DATE]"
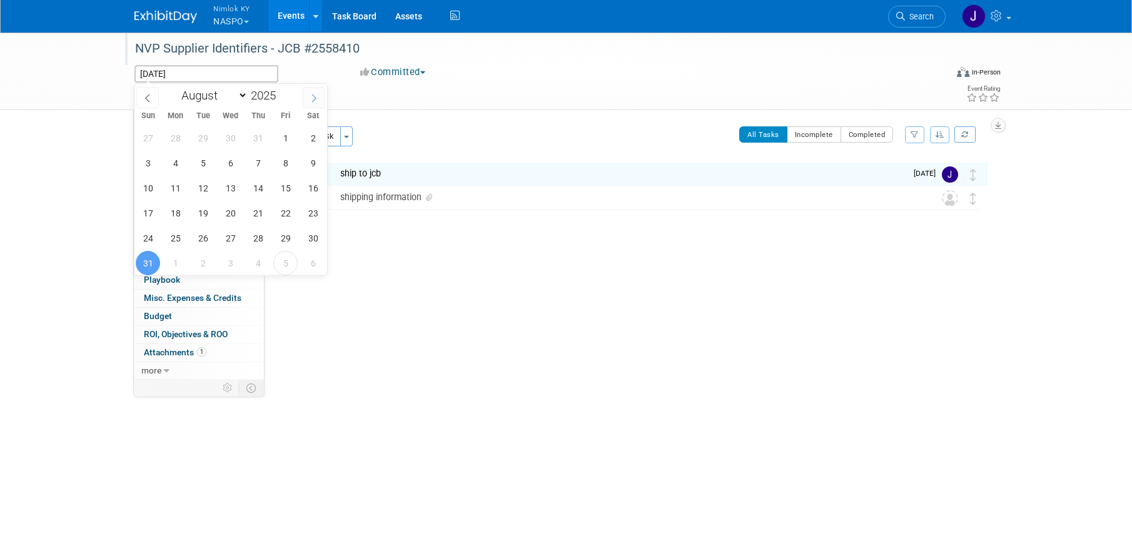
click at [309, 94] on icon at bounding box center [313, 98] width 9 height 9
select select "8"
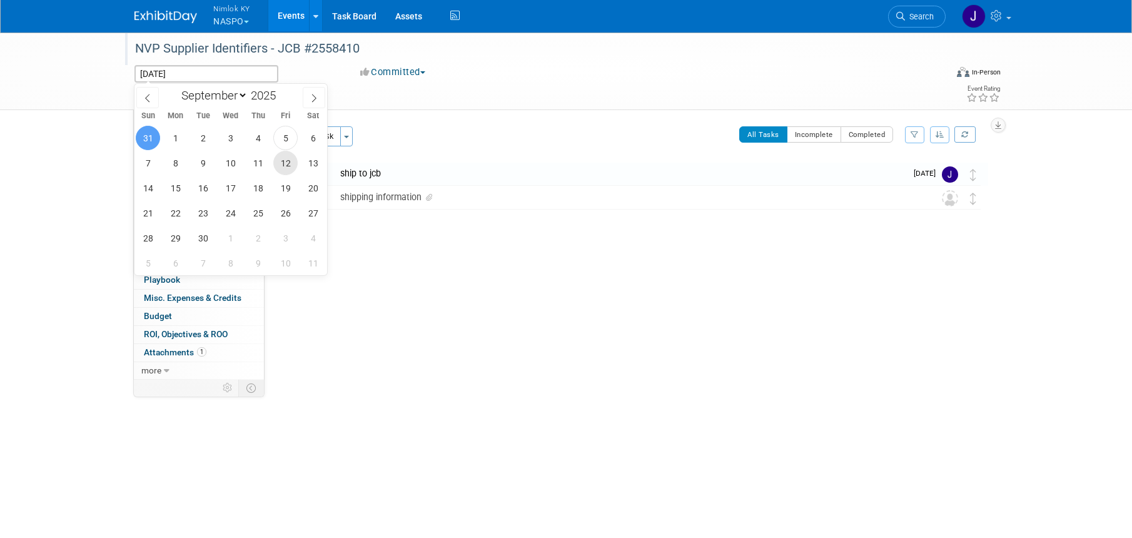
click at [290, 166] on span "12" at bounding box center [285, 163] width 24 height 24
type input "Sep 12, 2025"
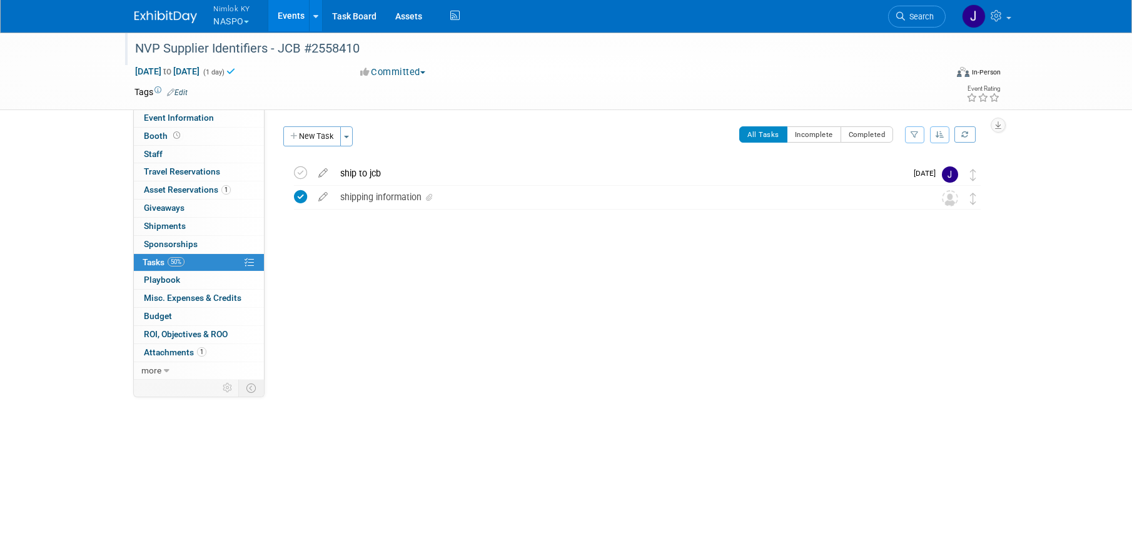
click at [276, 8] on link "Events" at bounding box center [291, 15] width 46 height 31
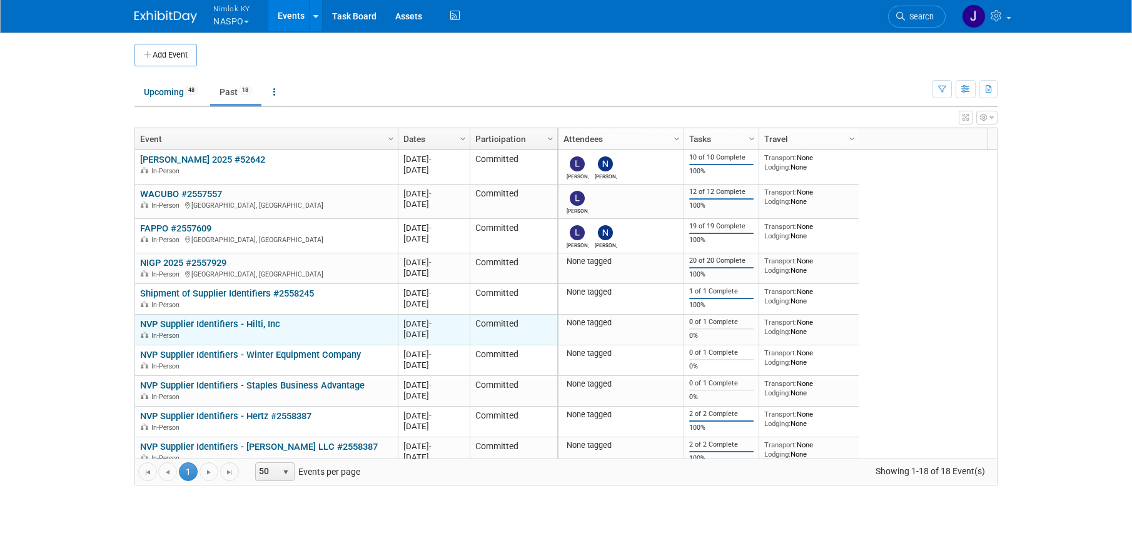
click at [268, 322] on link "NVP Supplier Identifiers - Hilti, Inc" at bounding box center [210, 323] width 140 height 11
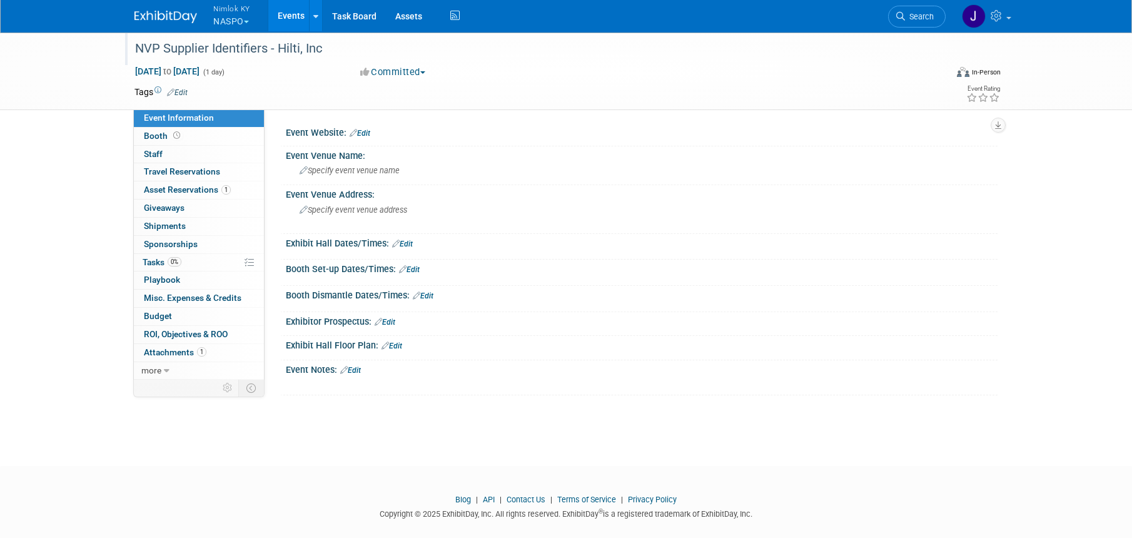
click at [338, 48] on div "NVP Supplier Identifiers - Hilti, Inc" at bounding box center [529, 49] width 796 height 23
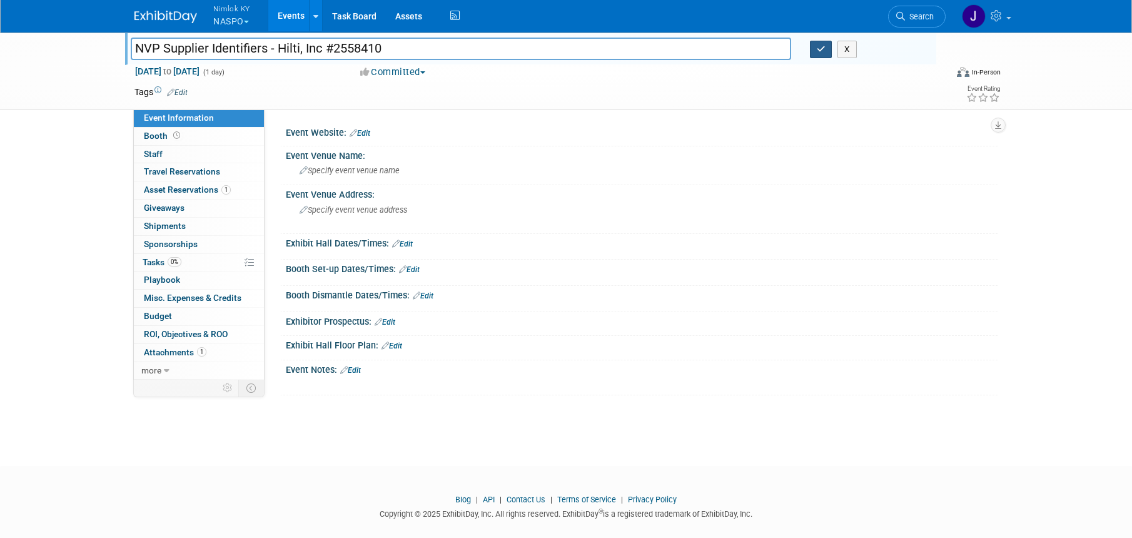
type input "NVP Supplier Identifiers - Hilti, Inc #2558410"
click at [816, 54] on button "button" at bounding box center [821, 50] width 23 height 18
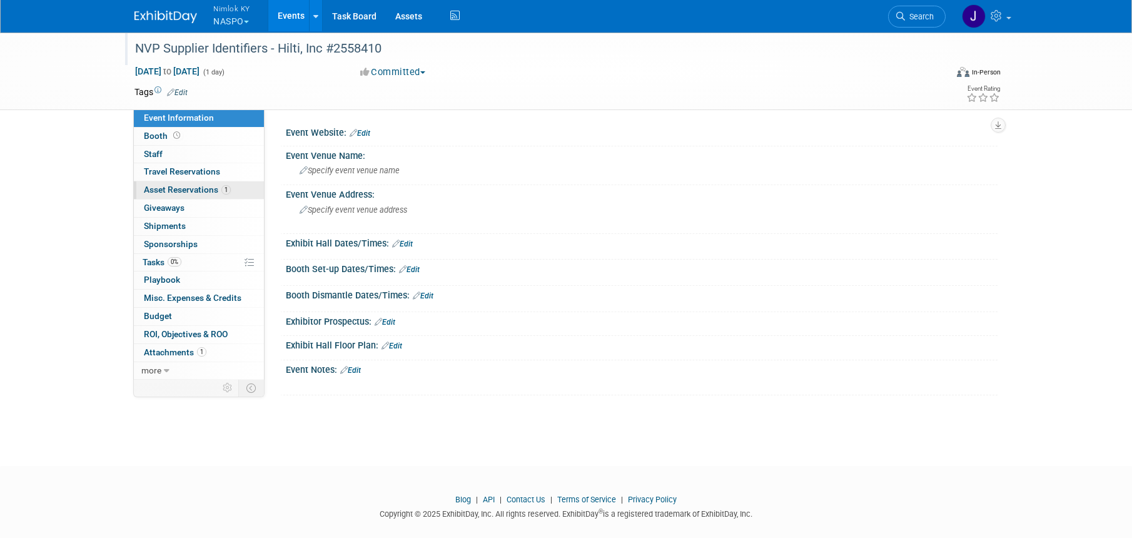
click at [203, 188] on span "Asset Reservations 1" at bounding box center [187, 189] width 87 height 10
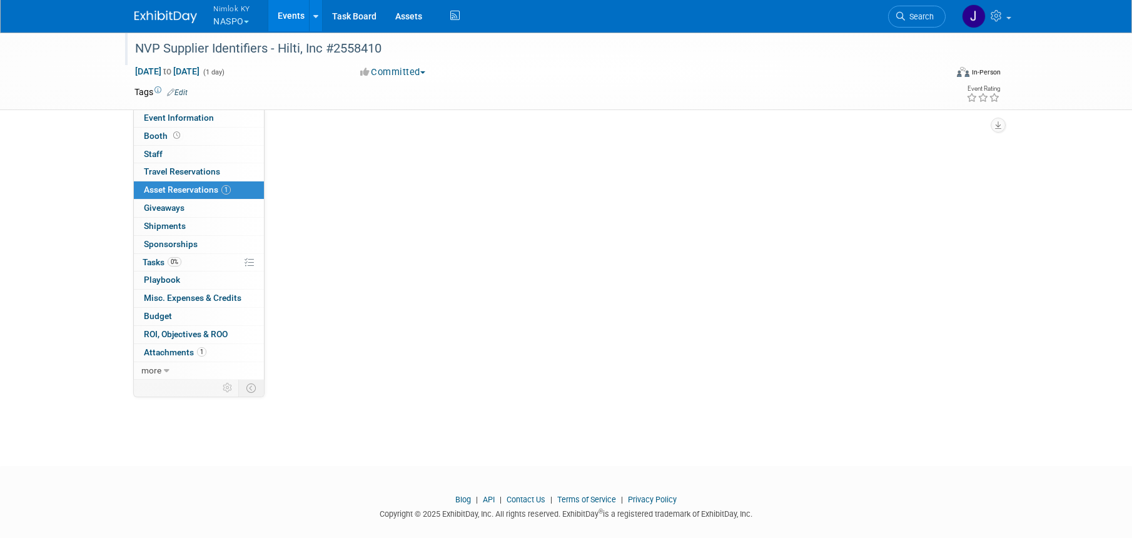
click at [203, 188] on span "Asset Reservations 1" at bounding box center [187, 189] width 87 height 10
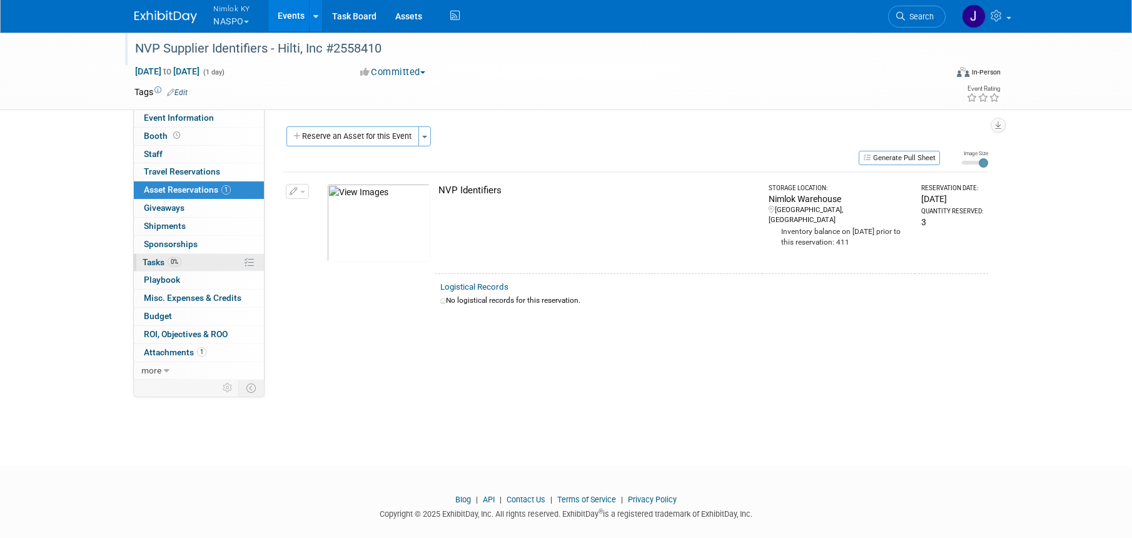
click at [204, 262] on link "0% Tasks 0%" at bounding box center [199, 263] width 130 height 18
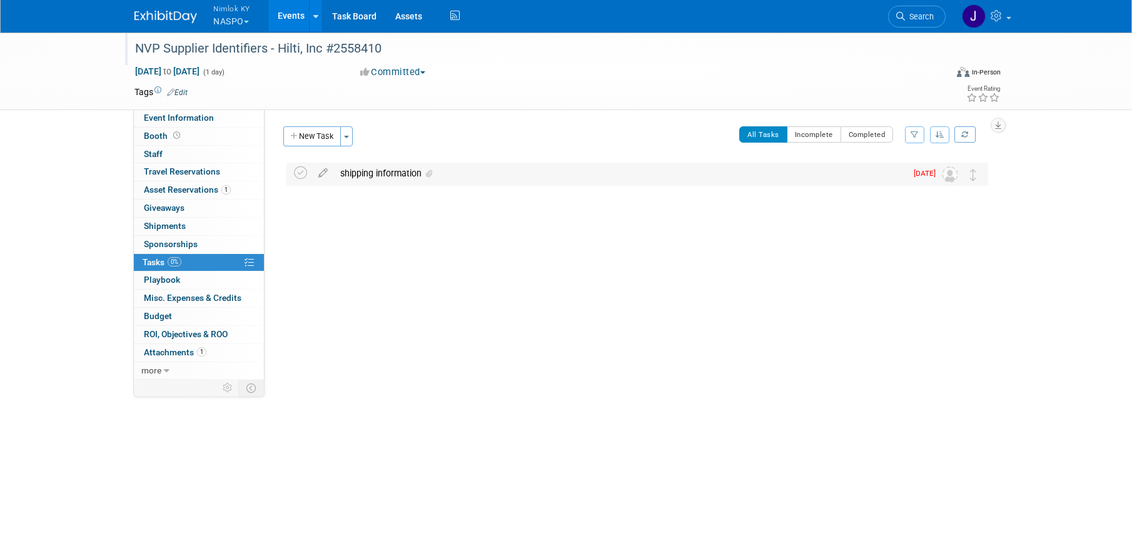
click at [514, 178] on div "shipping information" at bounding box center [620, 173] width 572 height 21
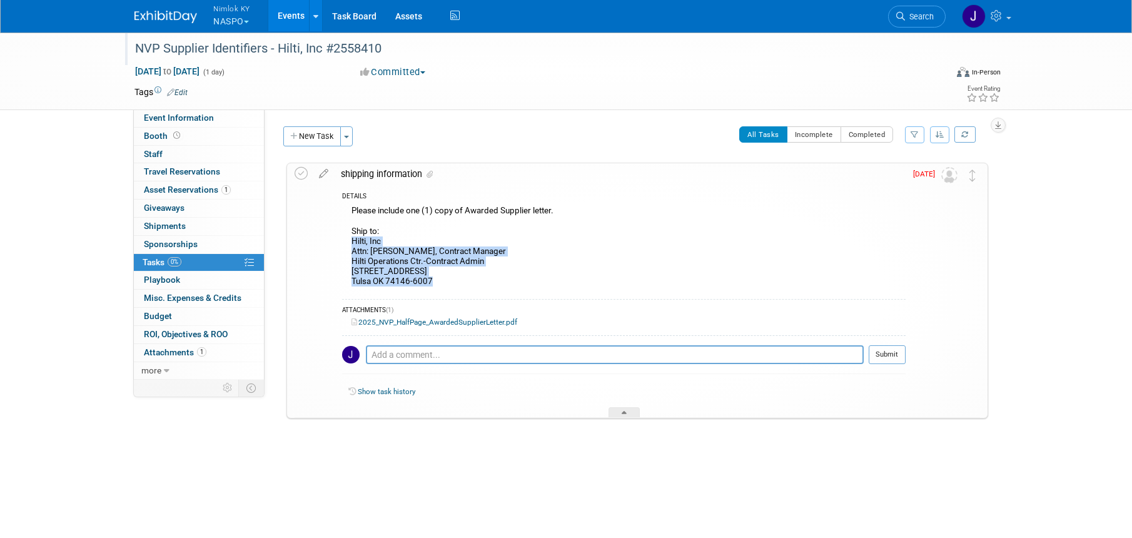
drag, startPoint x: 417, startPoint y: 281, endPoint x: 347, endPoint y: 238, distance: 81.9
click at [347, 238] on div "Please include one (1) copy of Awarded Supplier letter. Ship to: Hilti, Inc Att…" at bounding box center [623, 248] width 563 height 90
copy div "Hilti, Inc Attn: Steve Coble, Contract Manager Hilti Operations Ctr.-Contract A…"
click at [389, 228] on div "Please include one (1) copy of Awarded Supplier letter. Ship to: Hilti, Inc Att…" at bounding box center [623, 248] width 563 height 90
click at [301, 171] on icon at bounding box center [300, 173] width 13 height 13
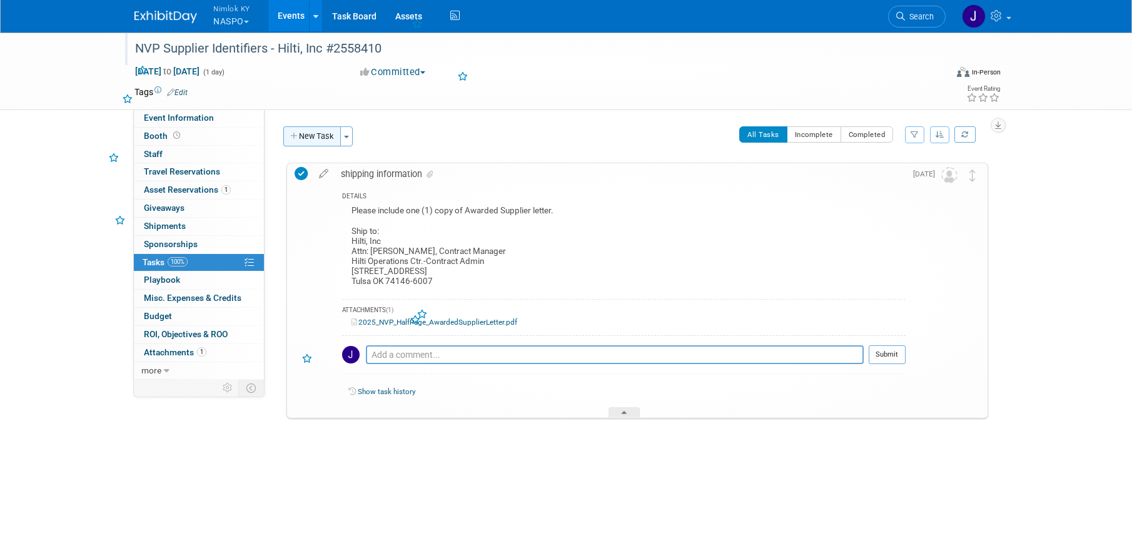
click at [321, 127] on button "New Task" at bounding box center [312, 136] width 58 height 20
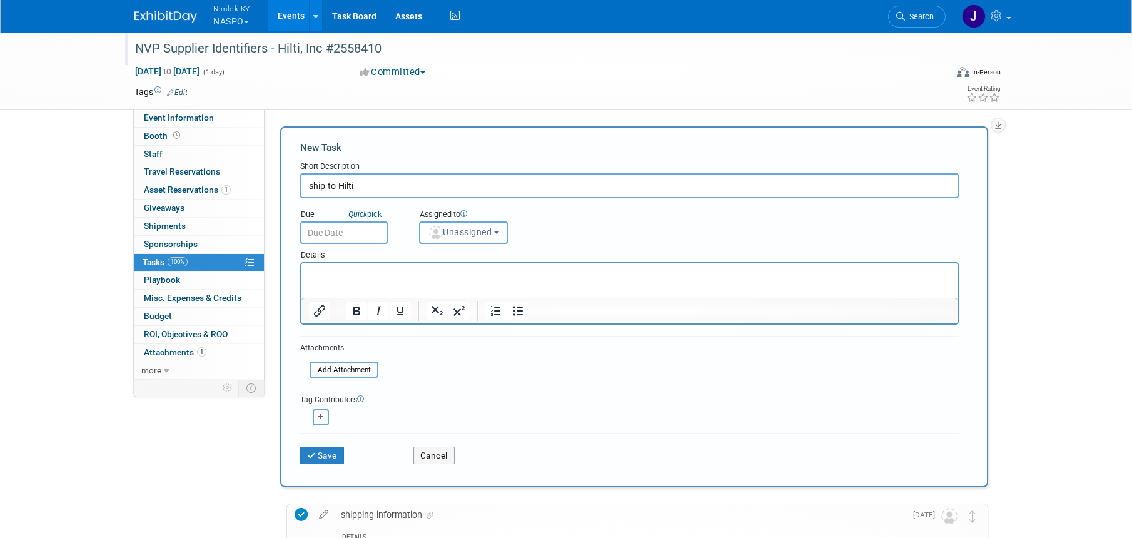
type input "ship to Hilti"
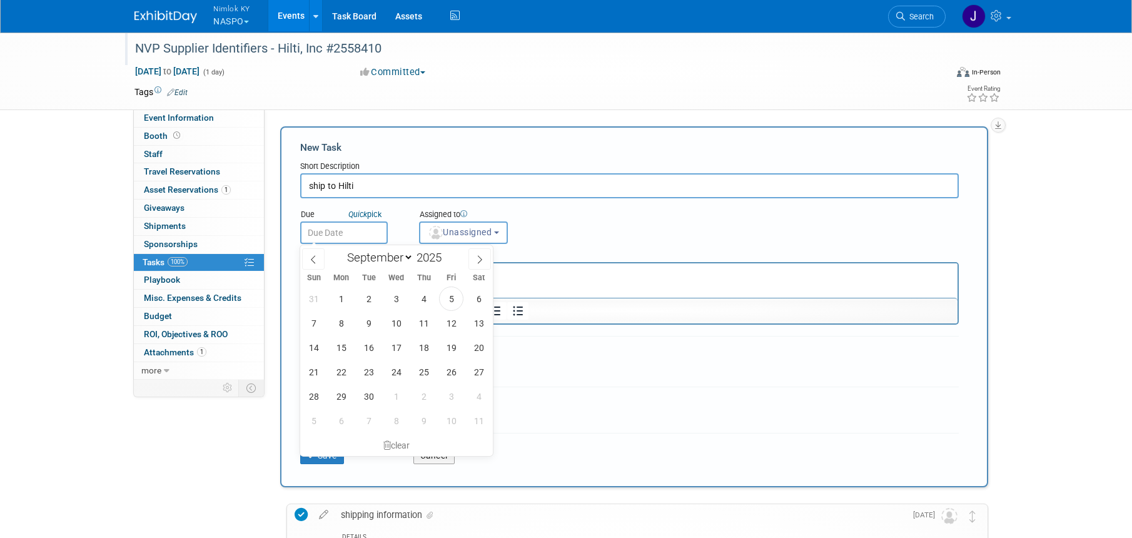
click at [377, 241] on body "Nimlok KY NASPO Explore: My Workspaces 48 Go to Workspace: Accurate Perforating…" at bounding box center [566, 269] width 1132 height 538
click at [400, 323] on span "10" at bounding box center [396, 323] width 24 height 24
type input "Sep 10, 2025"
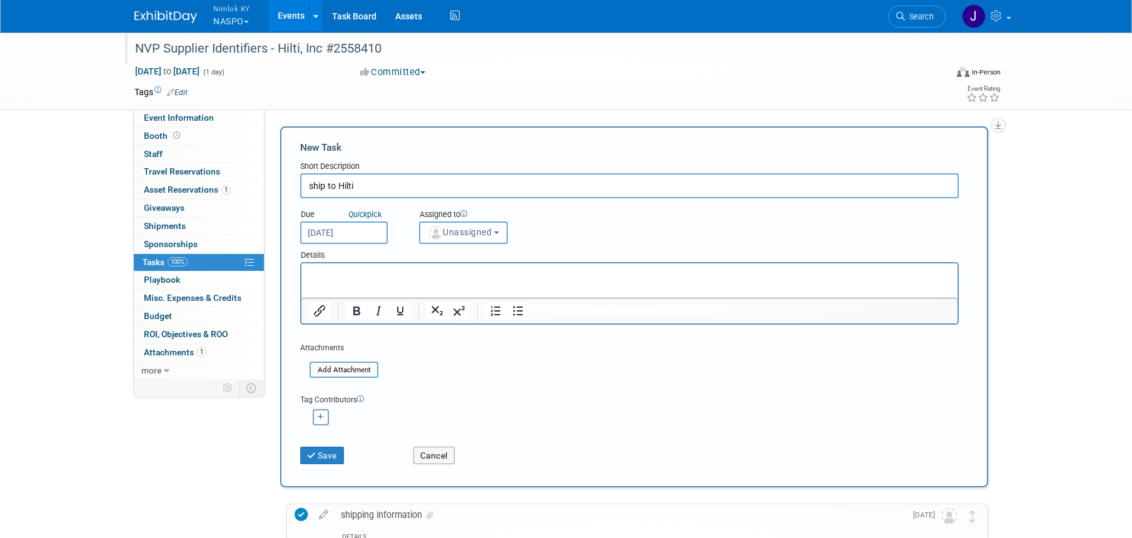
click at [449, 234] on span "Unassigned" at bounding box center [460, 232] width 64 height 10
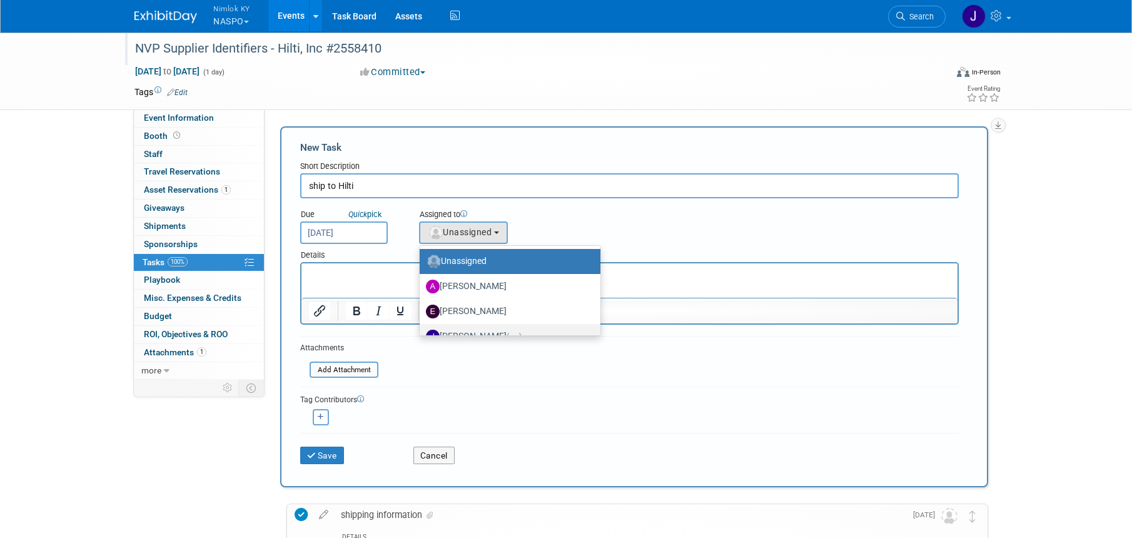
click at [465, 328] on label "Jamie Dunn (me)" at bounding box center [507, 336] width 162 height 20
click at [421, 331] on input "Jamie Dunn (me)" at bounding box center [417, 335] width 8 height 8
select select "6959d863-ee32-42c4-bffe-2330cab25484"
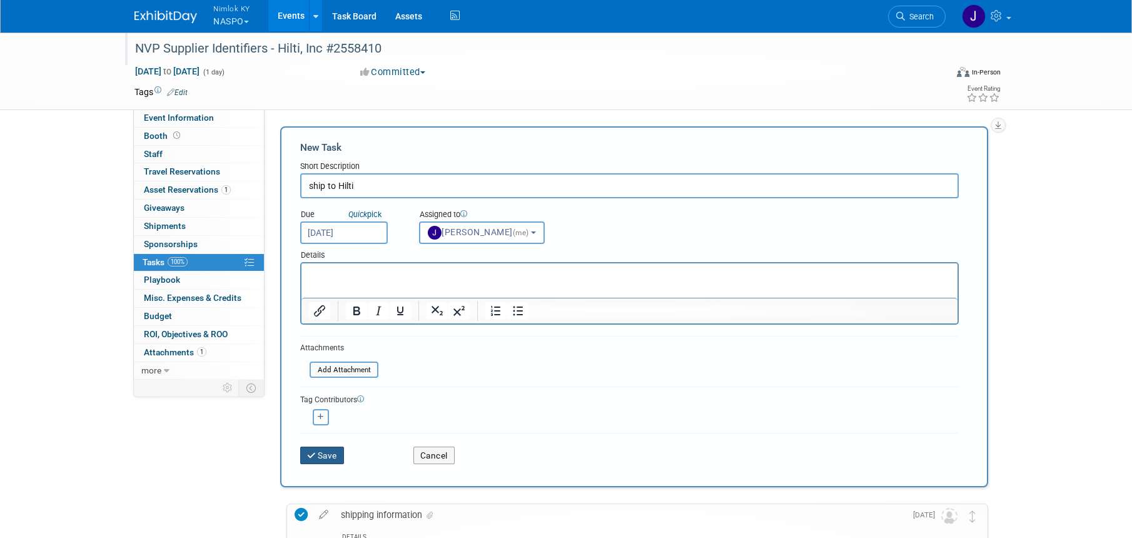
click at [330, 455] on button "Save" at bounding box center [322, 455] width 44 height 18
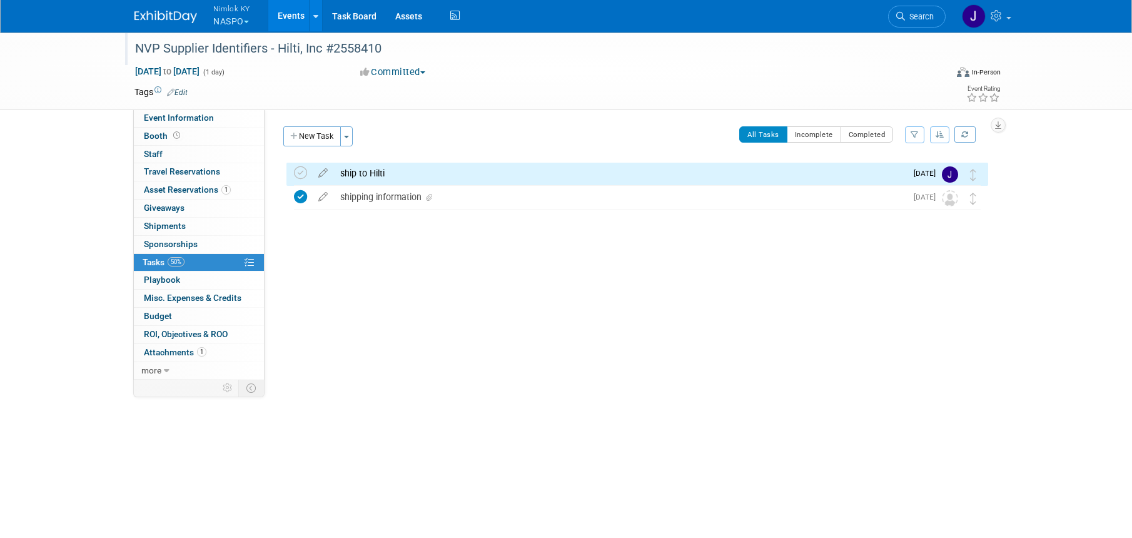
click at [215, 78] on div "Aug 31, 2025 to Aug 31, 2025 (1 day) Aug 31, 2025 to Aug 31, 2025 Committed Com…" at bounding box center [567, 74] width 885 height 19
click at [200, 69] on span "Aug 31, 2025 to Aug 31, 2025" at bounding box center [167, 71] width 66 height 11
type input "[DATE]"
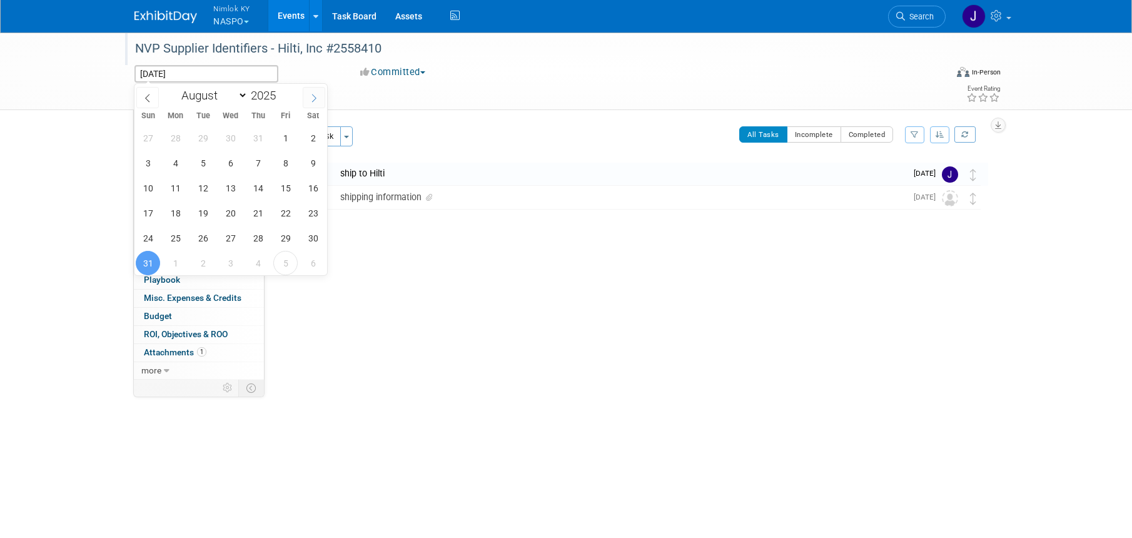
click at [317, 97] on icon at bounding box center [313, 98] width 9 height 9
select select "8"
click at [290, 168] on span "12" at bounding box center [285, 163] width 24 height 24
type input "Sep 12, 2025"
click at [290, 168] on span "12" at bounding box center [285, 163] width 24 height 24
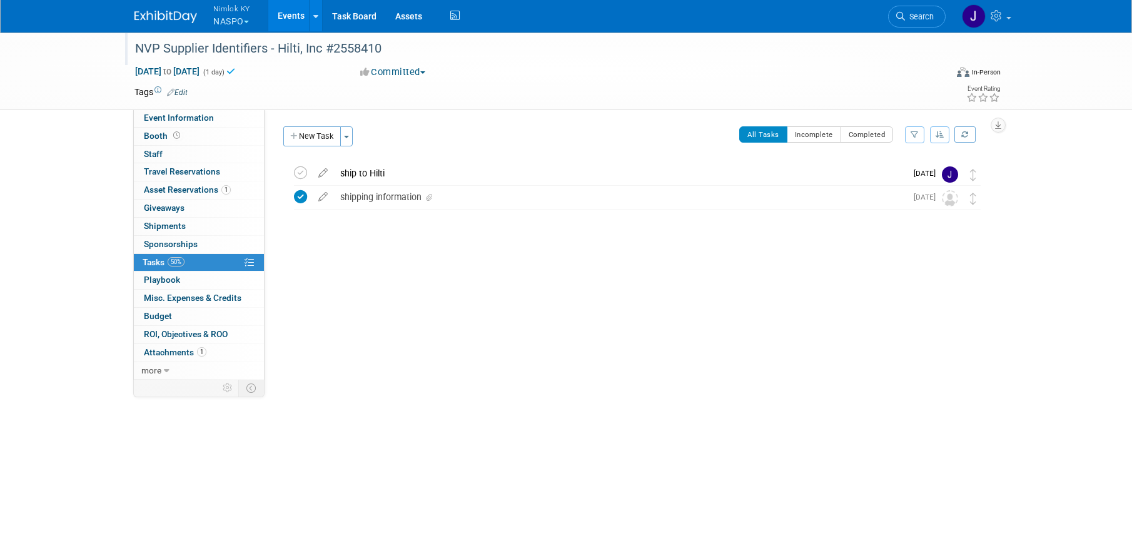
click at [296, 13] on link "Events" at bounding box center [291, 15] width 46 height 31
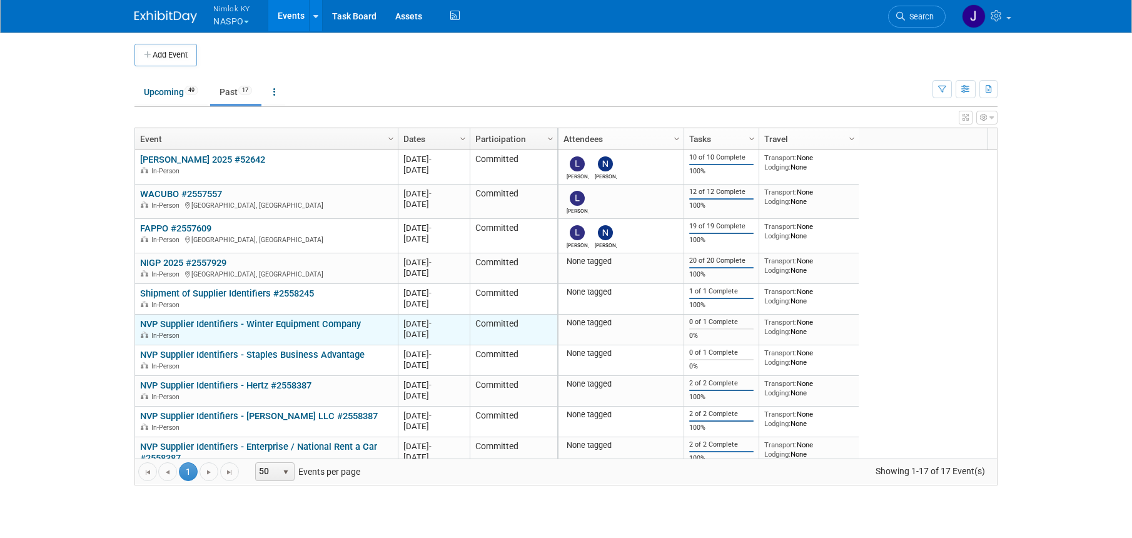
click at [331, 324] on link "NVP Supplier Identifiers - Winter Equipment Company" at bounding box center [250, 323] width 221 height 11
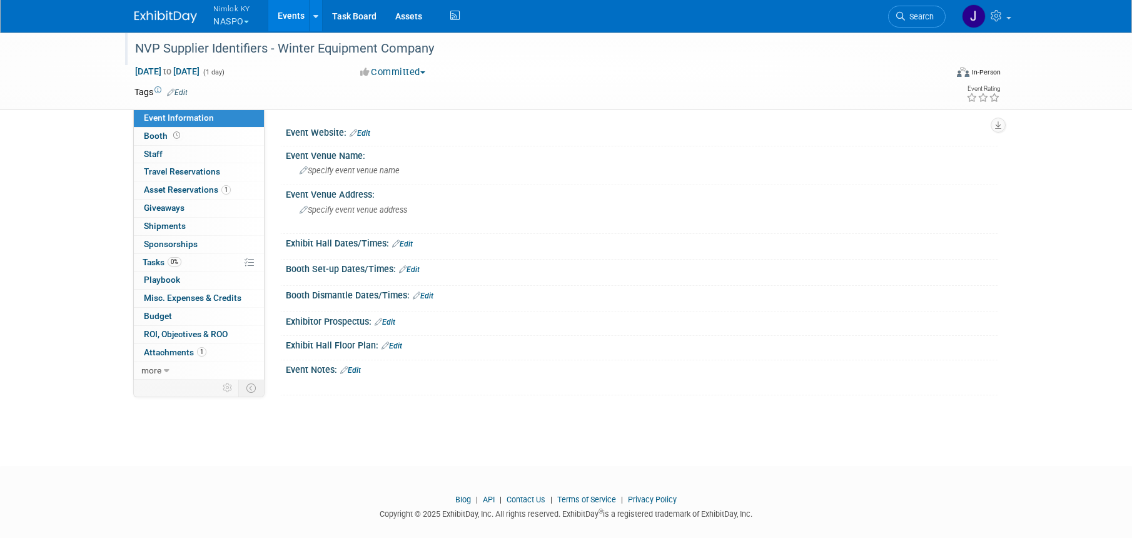
click at [455, 44] on div "NVP Supplier Identifiers - Winter Equipment Company" at bounding box center [529, 49] width 796 height 23
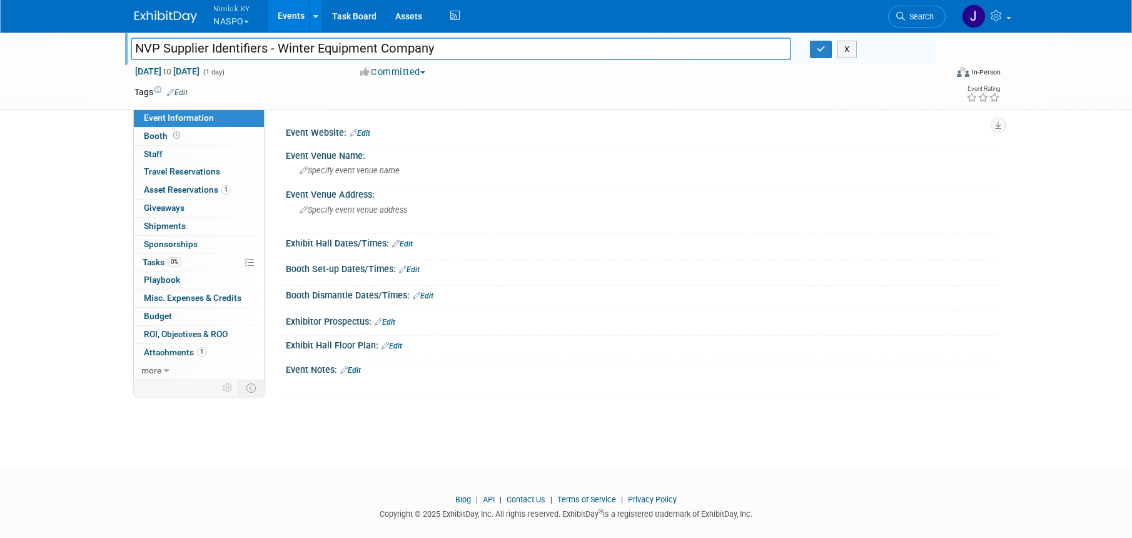
drag, startPoint x: 440, startPoint y: 50, endPoint x: 283, endPoint y: 51, distance: 156.9
click at [283, 51] on input "NVP Supplier Identifiers - Winter Equipment Company" at bounding box center [461, 49] width 660 height 22
type input "NVP Supplier Identifiers - Winter Equipment Company #2558410"
click at [821, 44] on button "button" at bounding box center [821, 50] width 23 height 18
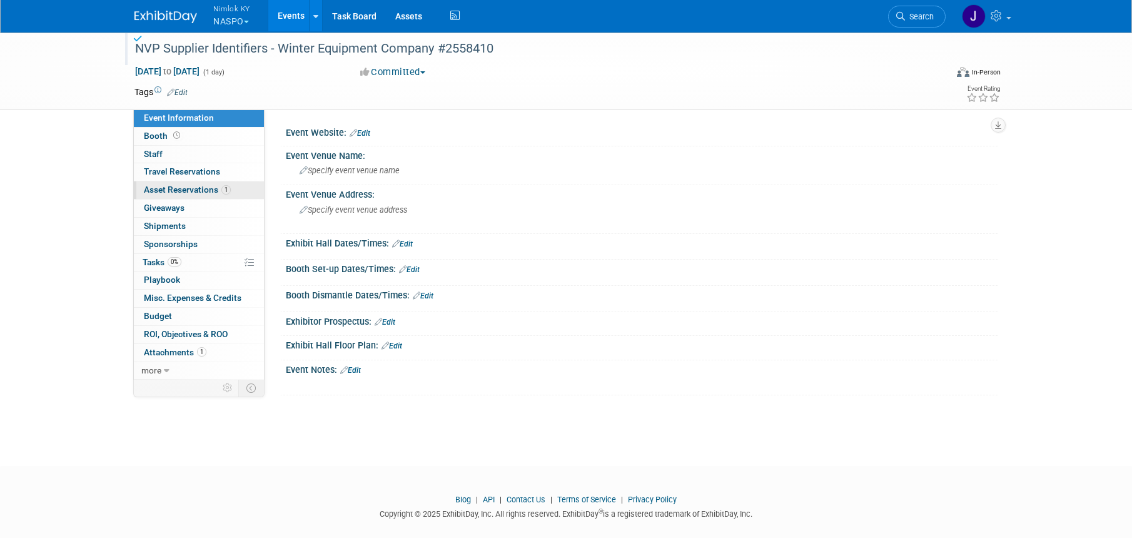
click at [194, 192] on span "Asset Reservations 1" at bounding box center [187, 189] width 87 height 10
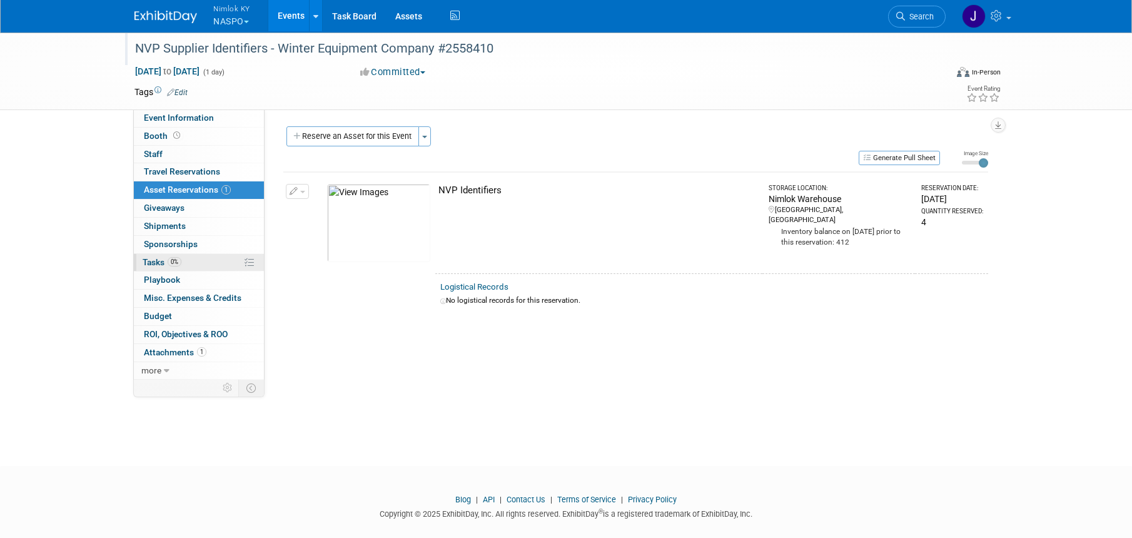
click at [186, 264] on link "0% Tasks 0%" at bounding box center [199, 263] width 130 height 18
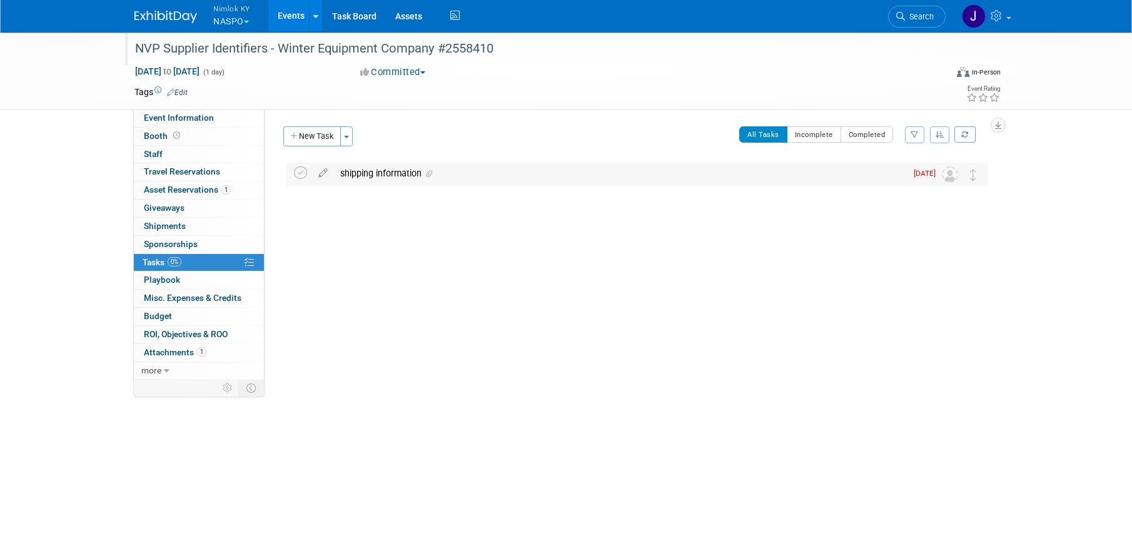
click at [396, 174] on div "shipping information" at bounding box center [620, 173] width 572 height 21
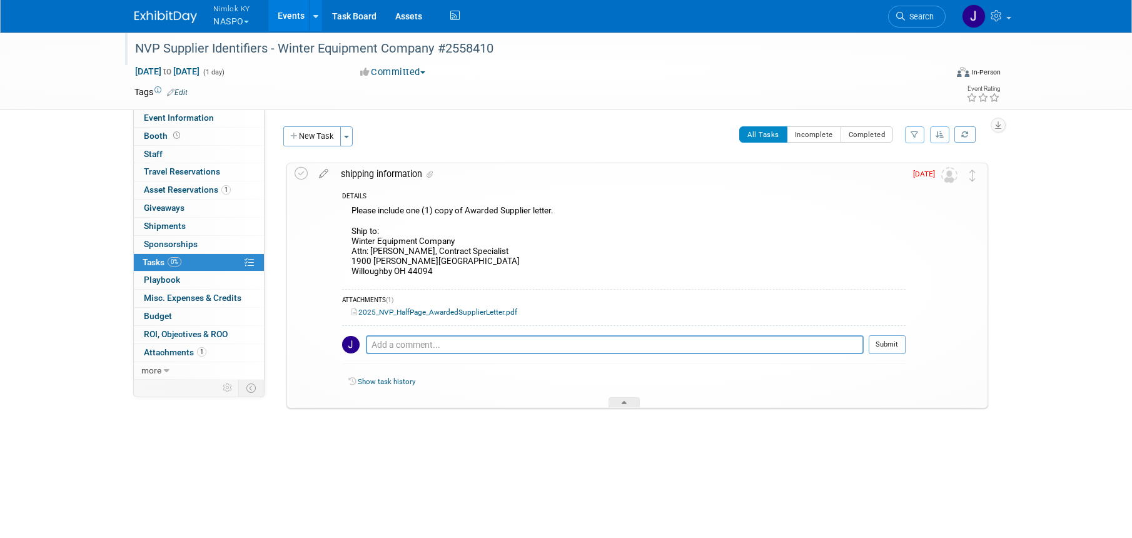
click at [436, 274] on div "Please include one (1) copy of Awarded Supplier letter. Ship to: Winter Equipme…" at bounding box center [623, 242] width 563 height 79
drag, startPoint x: 434, startPoint y: 271, endPoint x: 341, endPoint y: 241, distance: 98.3
click at [341, 241] on div "DETAILS Please include one (1) copy of Awarded Supplier letter. Ship to: Winter…" at bounding box center [619, 295] width 571 height 223
copy div "Winter Equipment Company Attn: [PERSON_NAME], Contract Specialist [STREET_ADDRE…"
click at [304, 175] on icon at bounding box center [300, 173] width 13 height 13
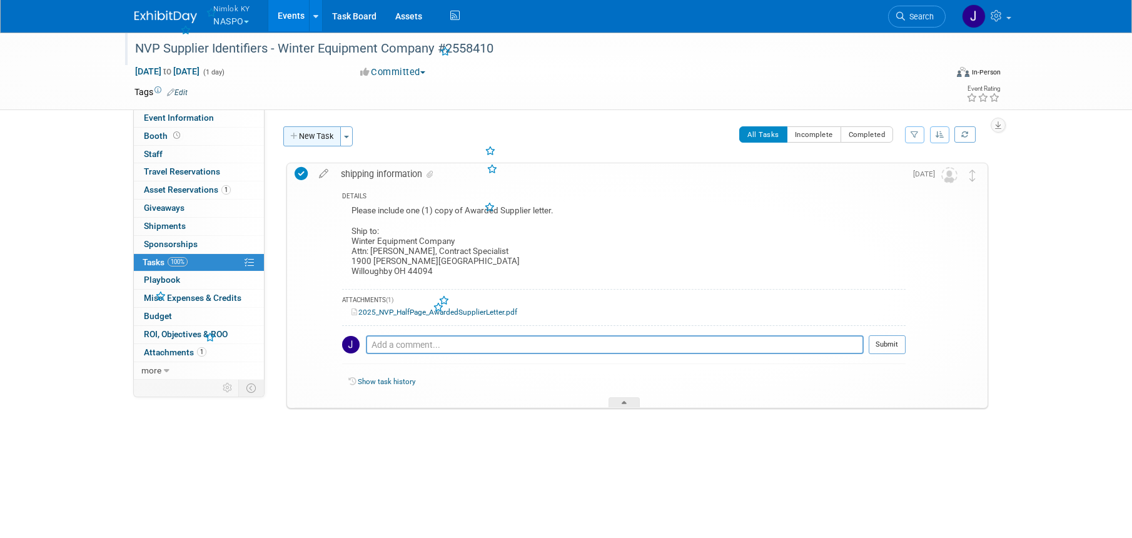
click at [322, 136] on button "New Task" at bounding box center [312, 136] width 58 height 20
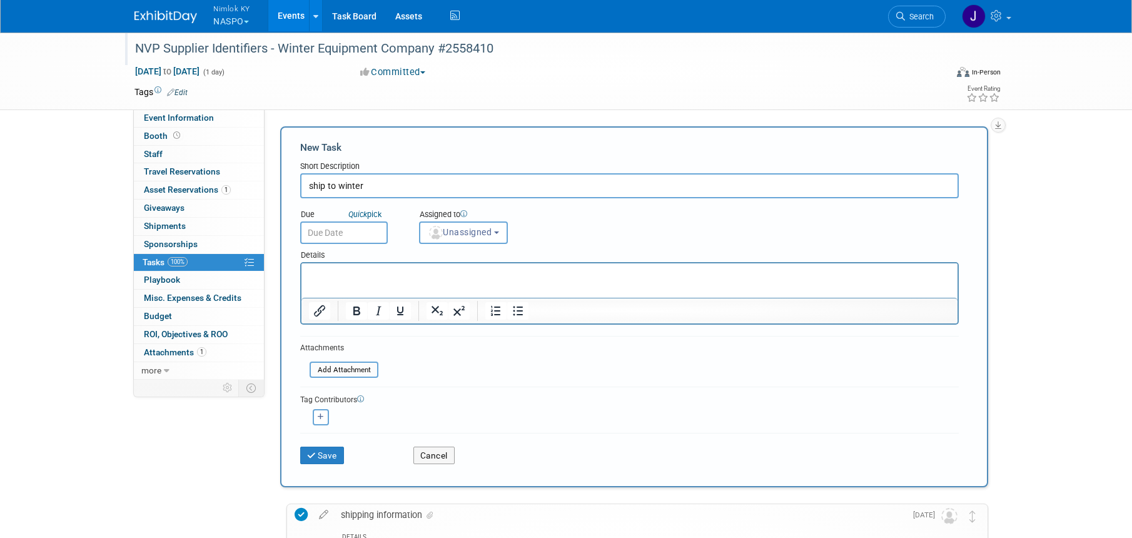
type input "ship to winter"
click at [351, 234] on input "text" at bounding box center [344, 232] width 88 height 23
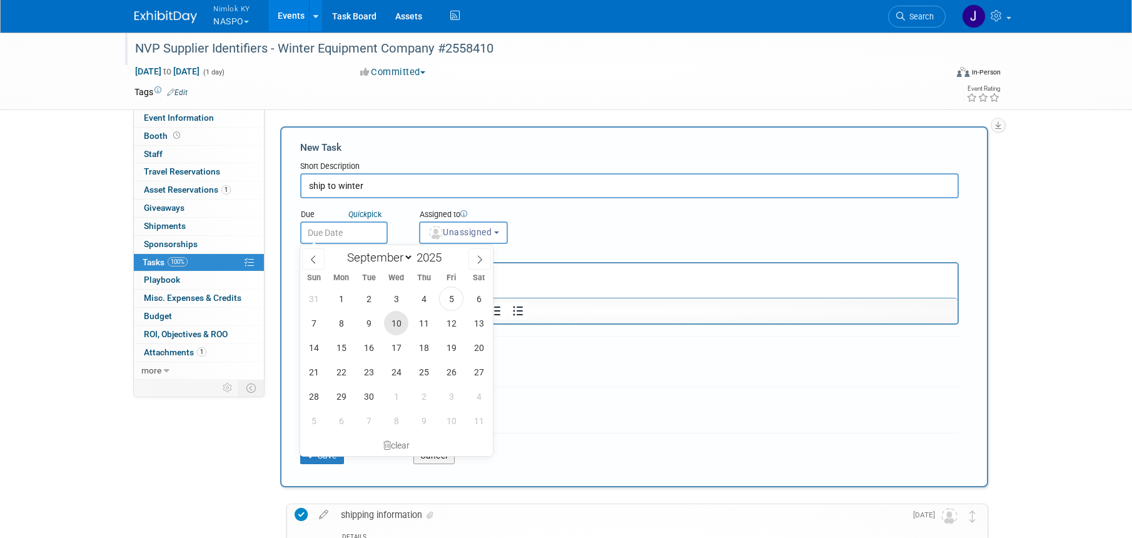
drag, startPoint x: 398, startPoint y: 317, endPoint x: 126, endPoint y: 11, distance: 410.1
click at [398, 317] on span "10" at bounding box center [396, 323] width 24 height 24
type input "Sep 10, 2025"
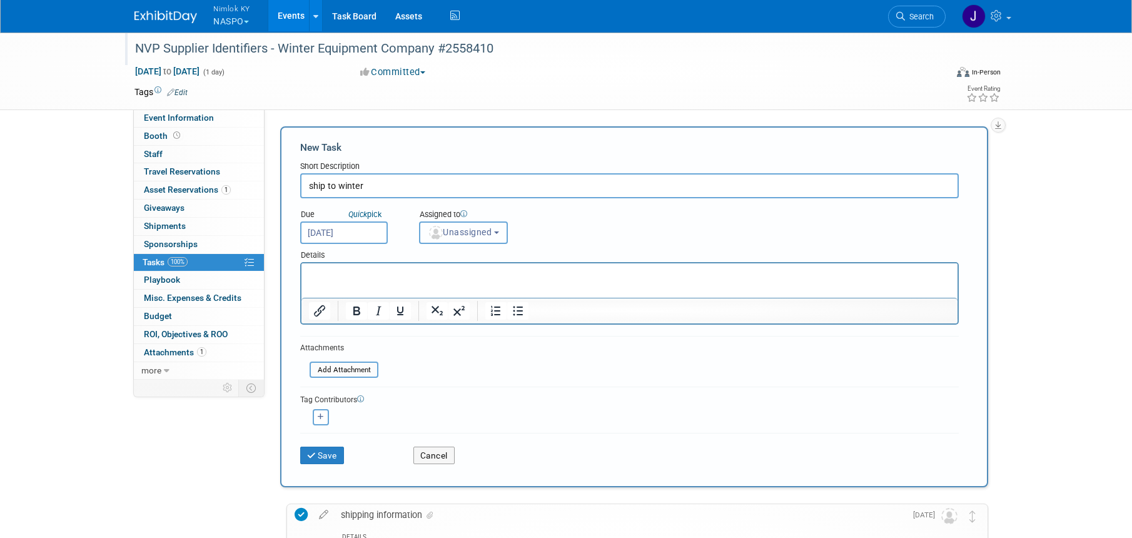
click at [465, 228] on span "Unassigned" at bounding box center [460, 232] width 64 height 10
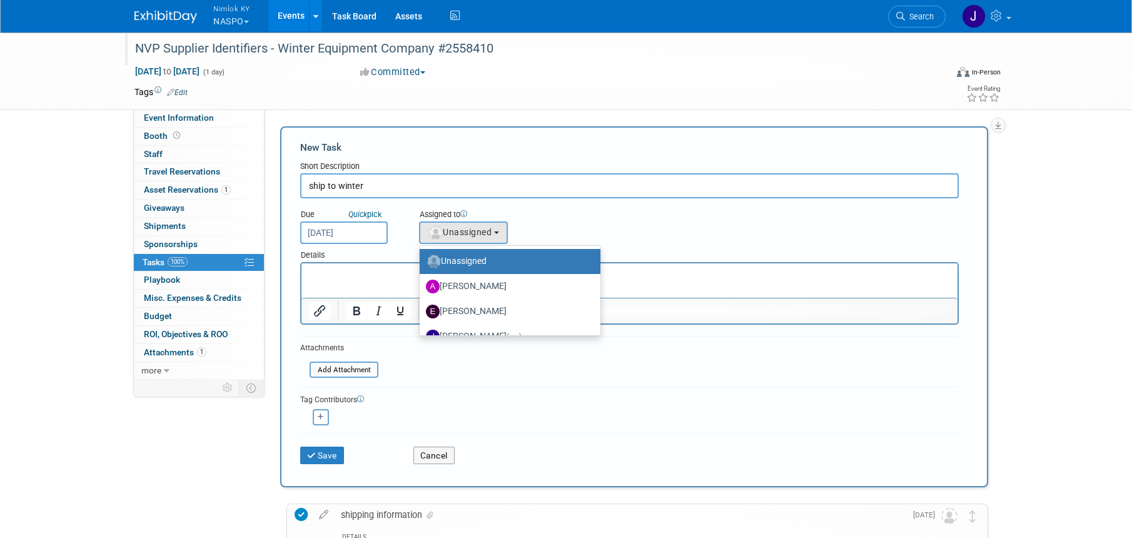
click at [477, 335] on ul "Unassigned Alisa Rose Elizabeth Griffin Jamie Dunn (me) Lee Ann Pope Luc Schaef…" at bounding box center [510, 290] width 182 height 91
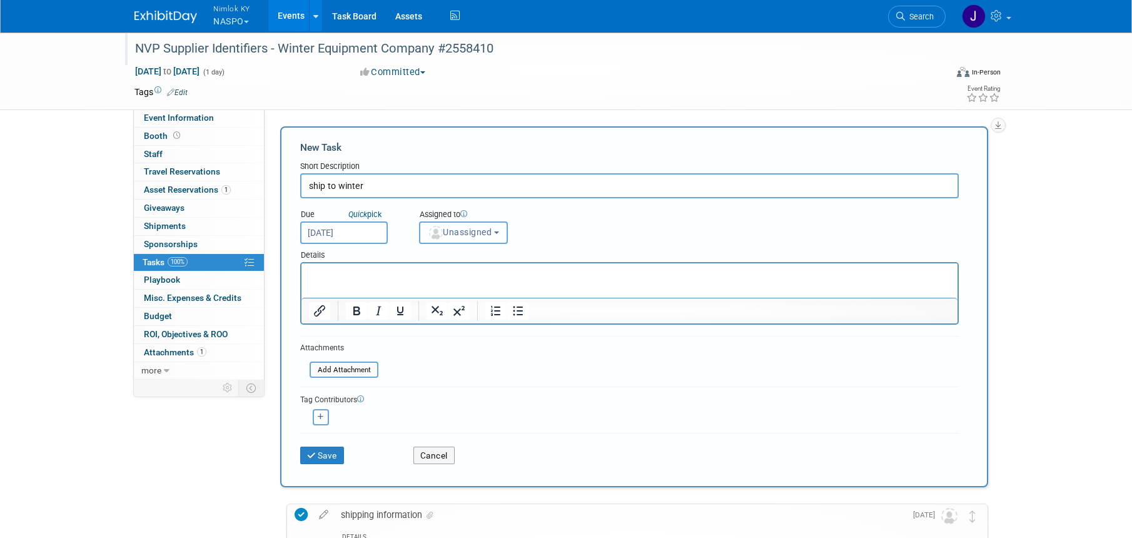
click at [468, 231] on span "Unassigned" at bounding box center [460, 232] width 64 height 10
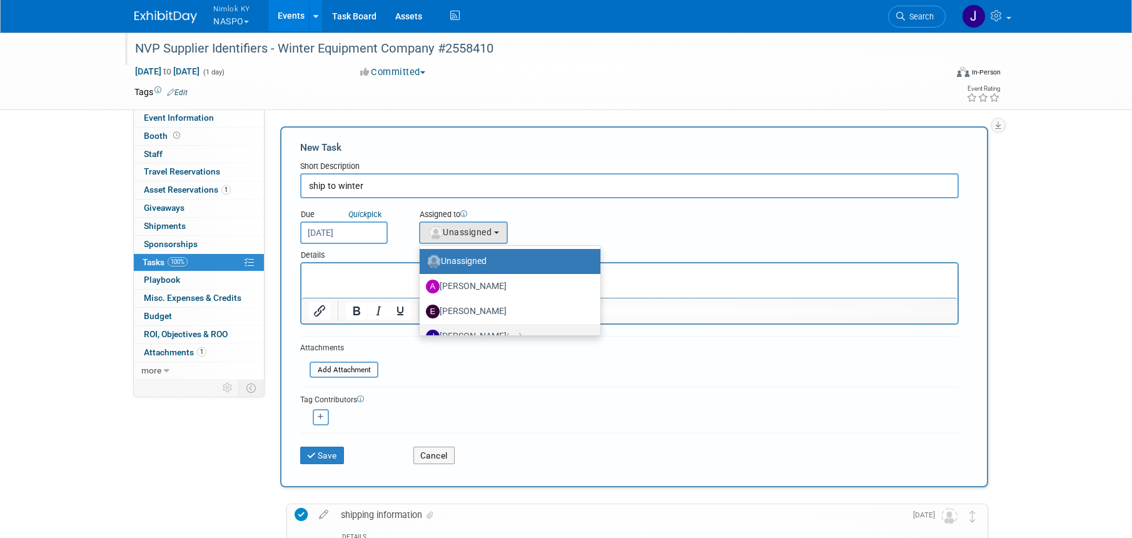
click at [471, 326] on label "Jamie Dunn (me)" at bounding box center [507, 336] width 162 height 20
click at [421, 331] on input "Jamie Dunn (me)" at bounding box center [417, 335] width 8 height 8
select select "6959d863-ee32-42c4-bffe-2330cab25484"
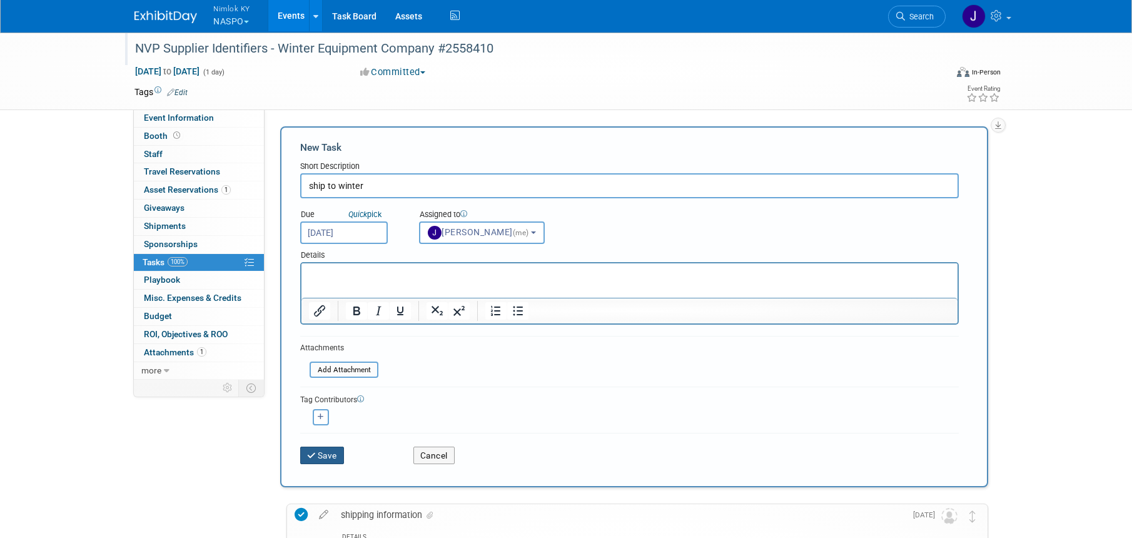
click at [338, 453] on button "Save" at bounding box center [322, 455] width 44 height 18
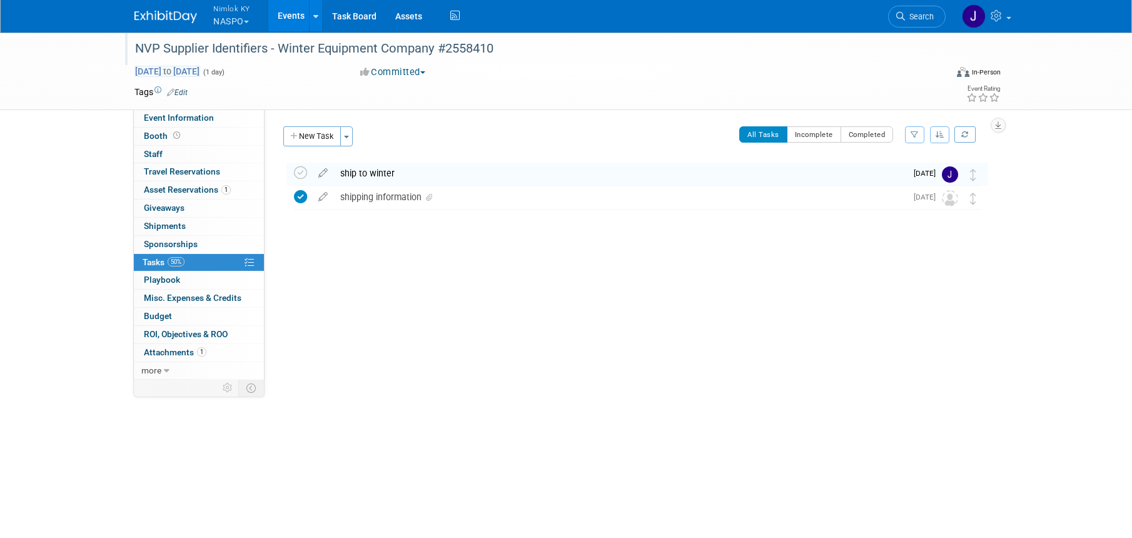
click at [200, 68] on span "Aug 31, 2025 to Aug 31, 2025" at bounding box center [167, 71] width 66 height 11
type input "[DATE]"
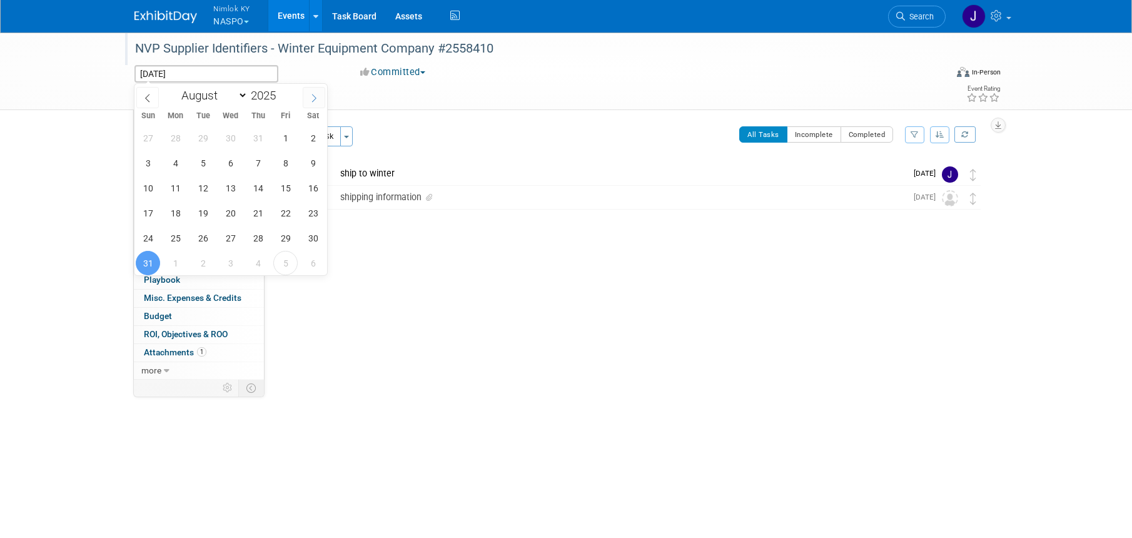
click at [314, 92] on span at bounding box center [314, 97] width 23 height 21
select select "8"
click at [291, 167] on span "12" at bounding box center [285, 163] width 24 height 24
type input "Sep 12, 2025"
click at [293, 163] on span "12" at bounding box center [285, 163] width 24 height 24
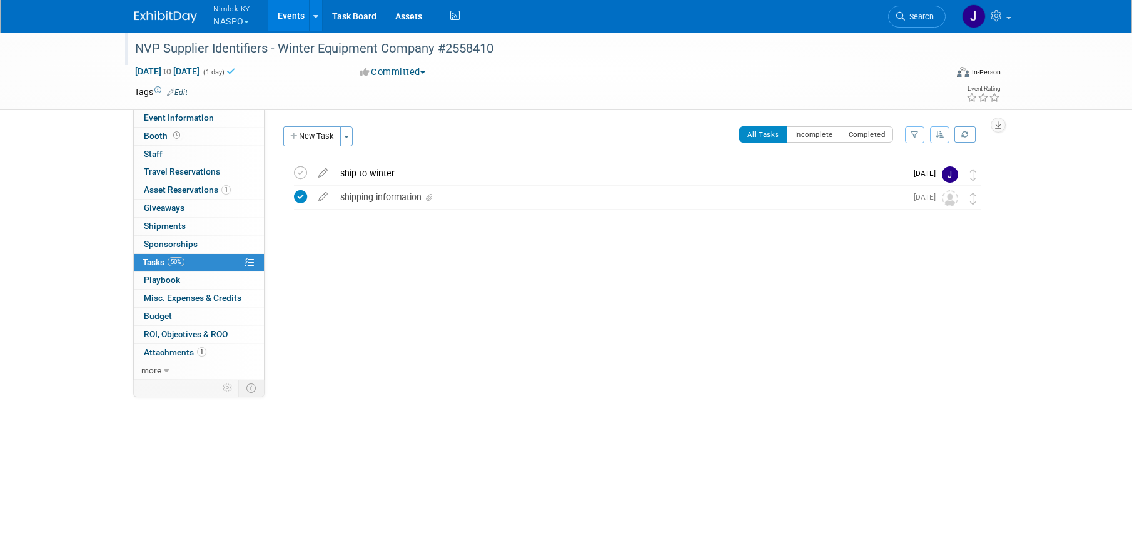
click at [378, 281] on div "Event Website: Edit Event Venue Name: Specify event venue name Event Venue Addr…" at bounding box center [630, 244] width 733 height 270
click at [296, 10] on link "Events" at bounding box center [291, 15] width 46 height 31
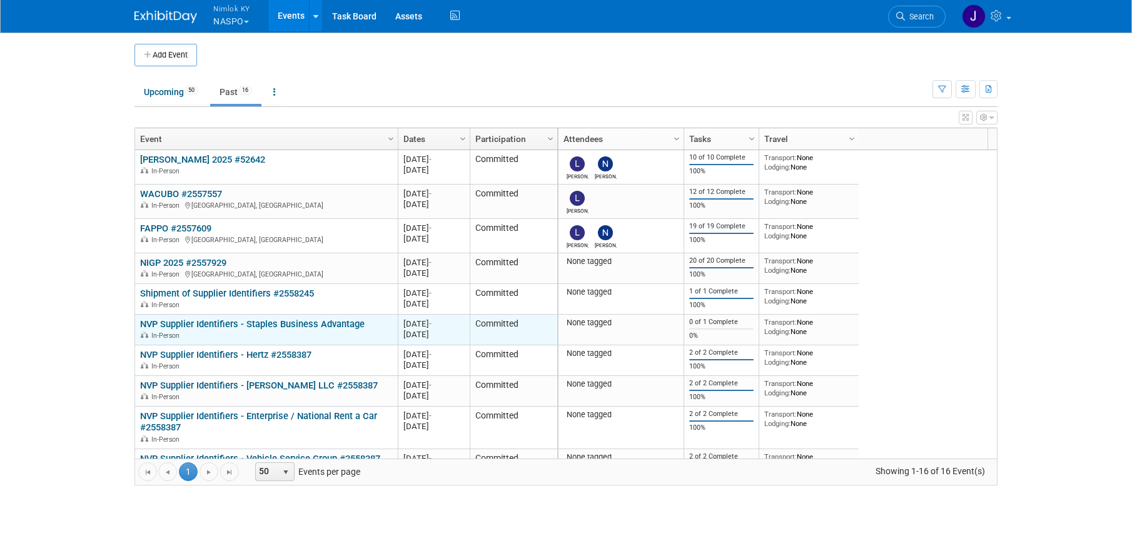
click at [318, 323] on link "NVP Supplier Identifiers - Staples Business Advantage" at bounding box center [252, 323] width 224 height 11
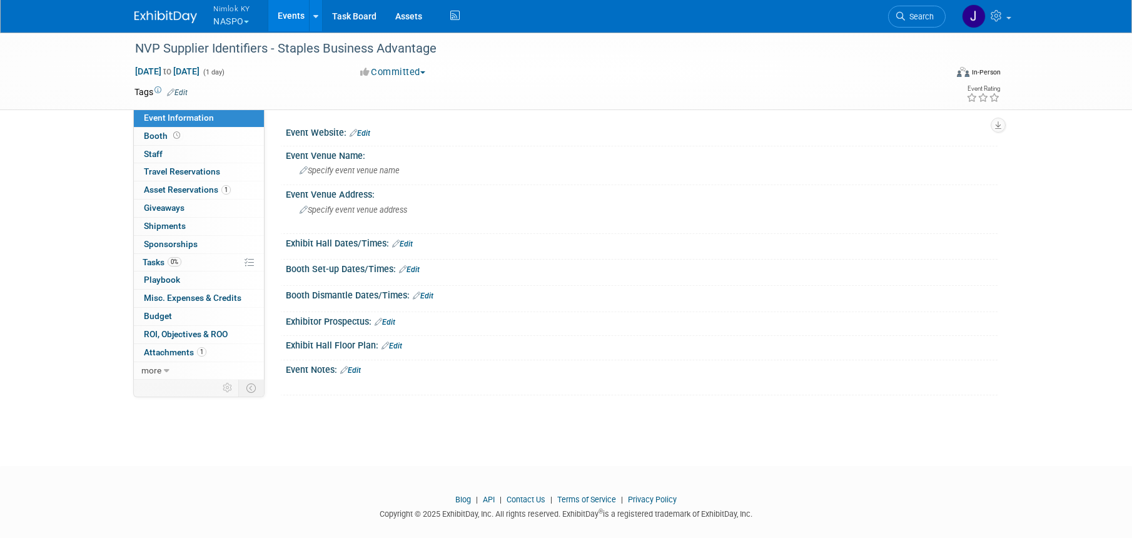
click at [293, 10] on link "Events" at bounding box center [291, 15] width 46 height 31
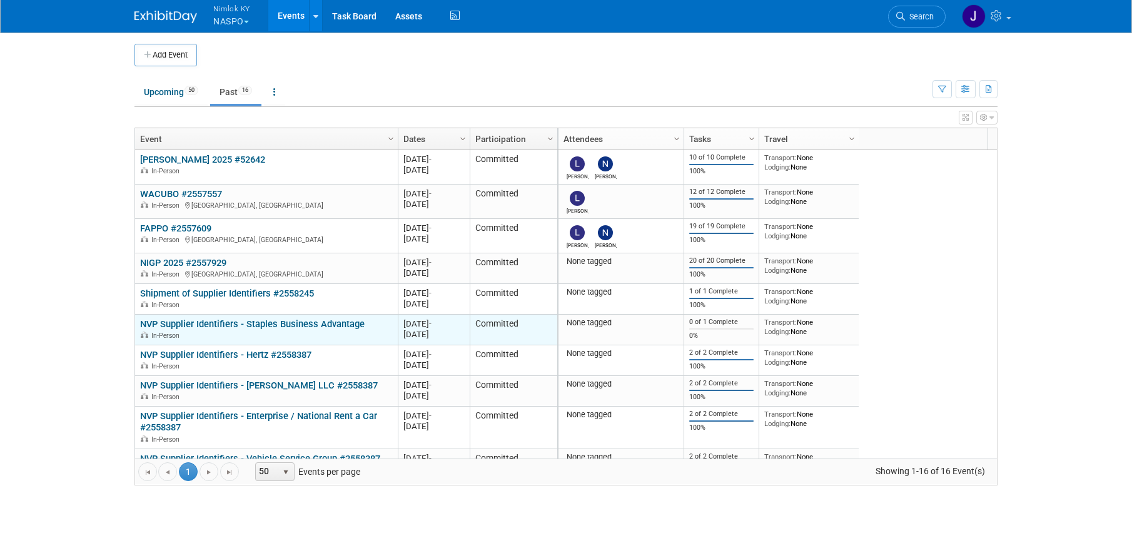
scroll to position [229, 0]
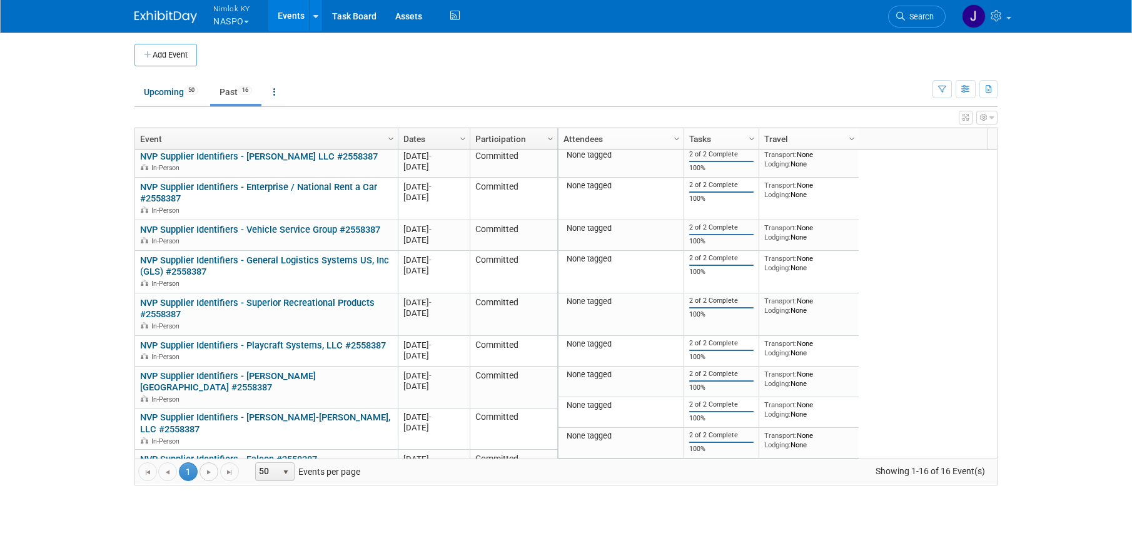
click at [211, 476] on span "Go to the next page" at bounding box center [209, 472] width 10 height 10
click at [209, 473] on span "Go to the next page" at bounding box center [209, 472] width 10 height 10
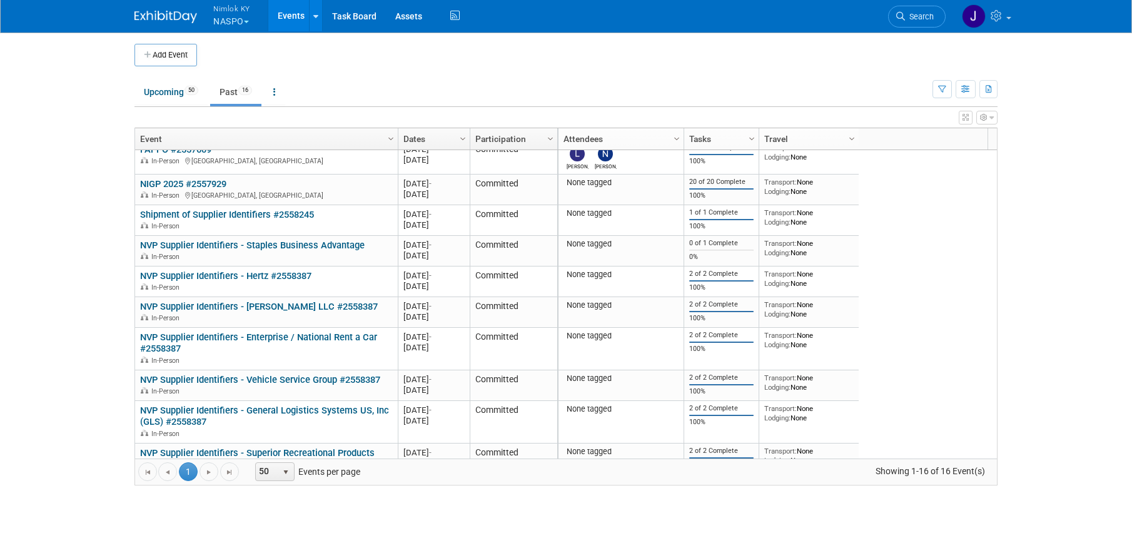
scroll to position [0, 0]
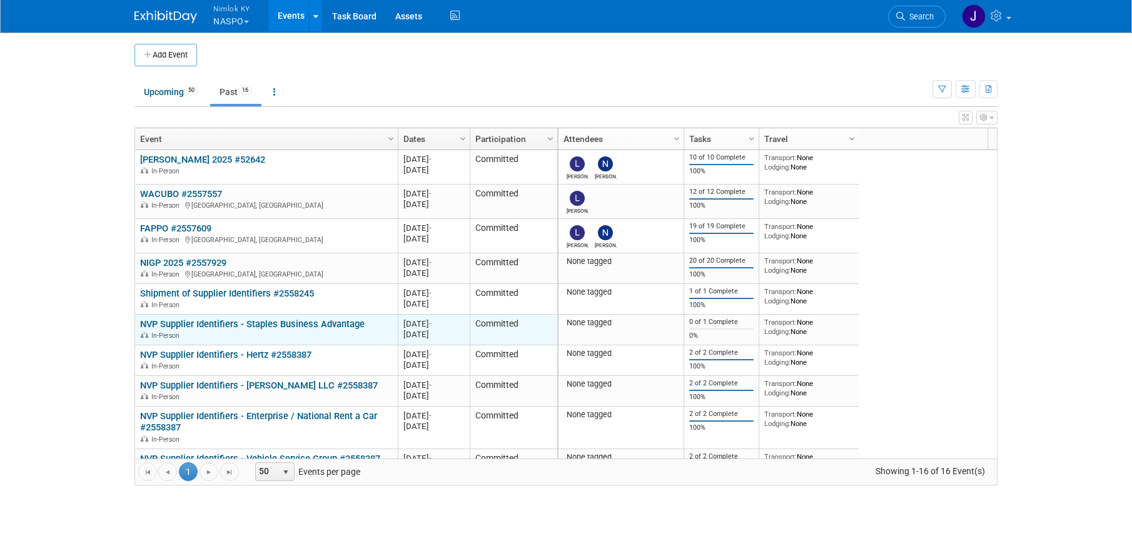
click at [321, 327] on link "NVP Supplier Identifiers - Staples Business Advantage" at bounding box center [252, 323] width 224 height 11
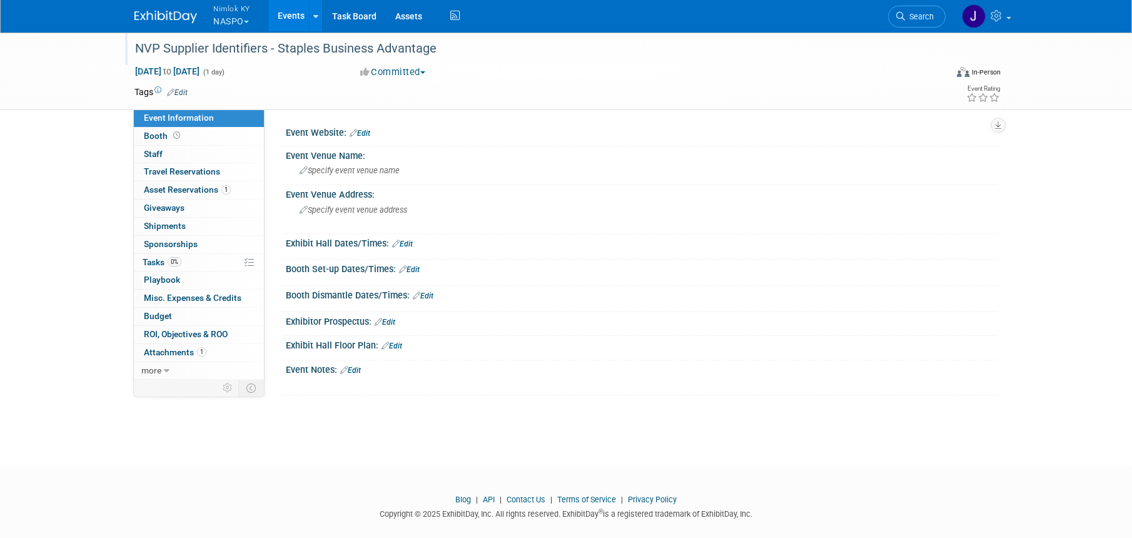
click at [452, 53] on div "NVP Supplier Identifiers - Staples Business Advantage" at bounding box center [529, 49] width 796 height 23
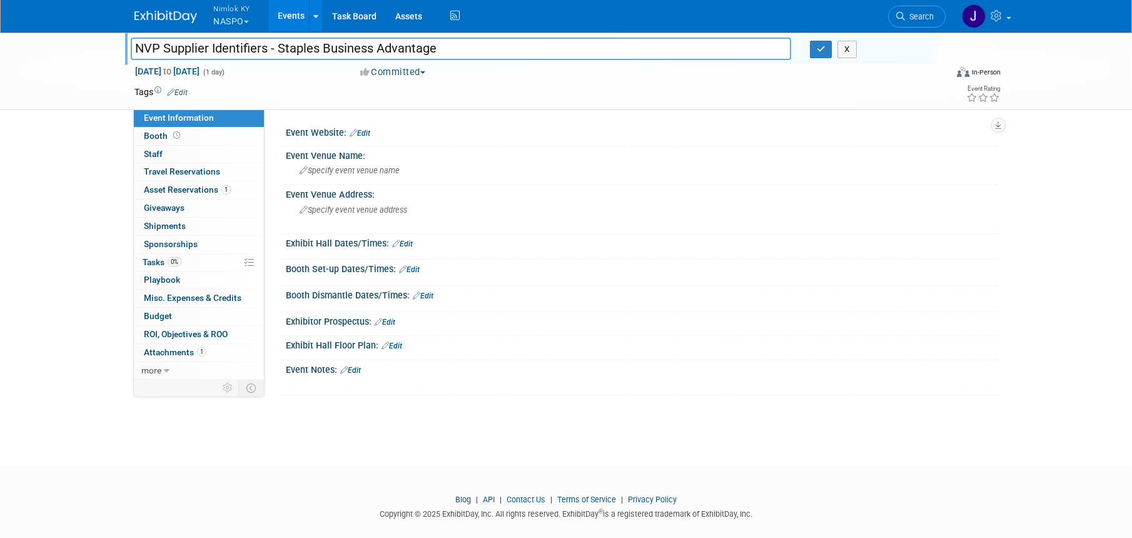
drag, startPoint x: 434, startPoint y: 48, endPoint x: 279, endPoint y: 44, distance: 154.5
click at [279, 44] on input "NVP Supplier Identifiers - Staples Business Advantage" at bounding box center [461, 49] width 660 height 22
type input "NVP Supplier Identifiers - Staples Business Advantage #2558410"
click at [825, 57] on button "button" at bounding box center [821, 50] width 23 height 18
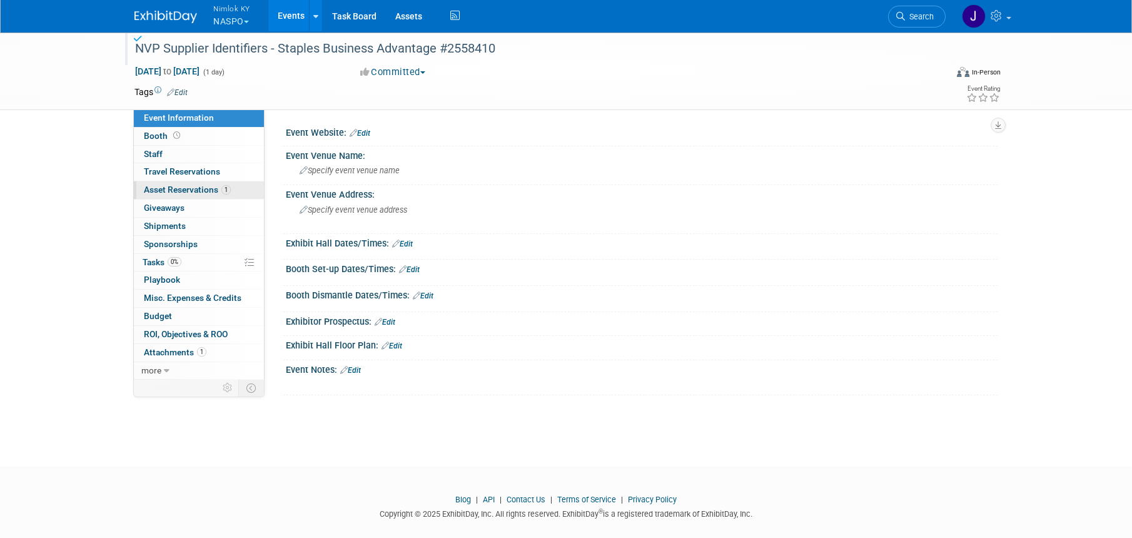
click at [154, 188] on span "Asset Reservations 1" at bounding box center [187, 189] width 87 height 10
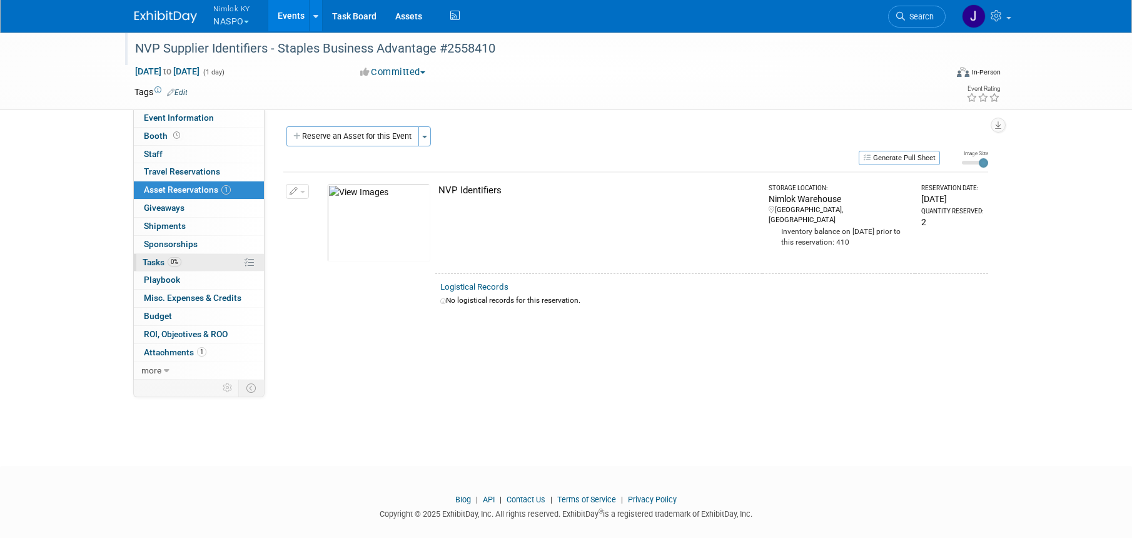
click at [206, 262] on link "0% Tasks 0%" at bounding box center [199, 263] width 130 height 18
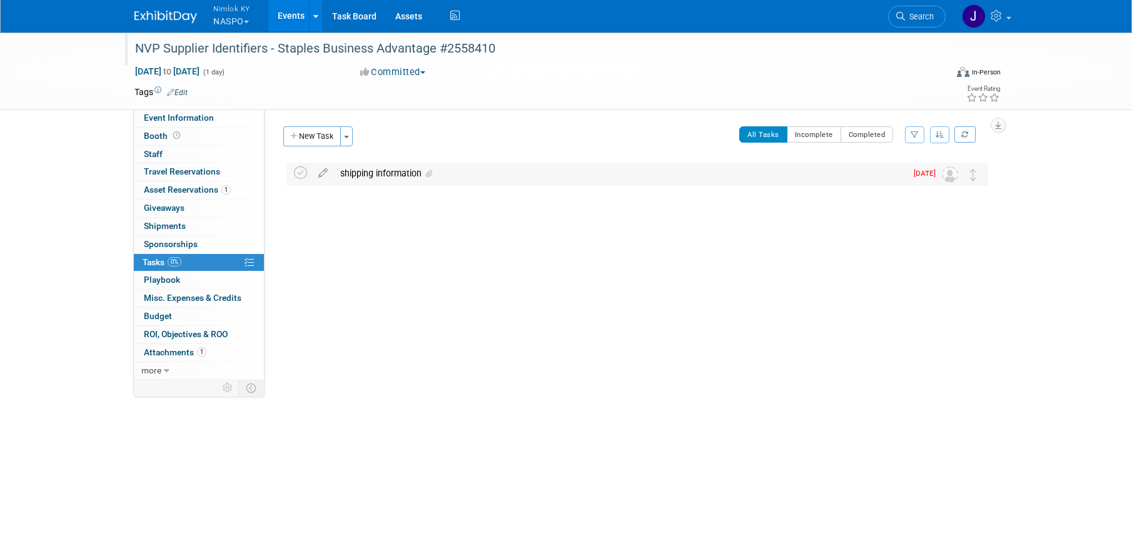
click at [406, 183] on div "shipping information" at bounding box center [620, 173] width 572 height 21
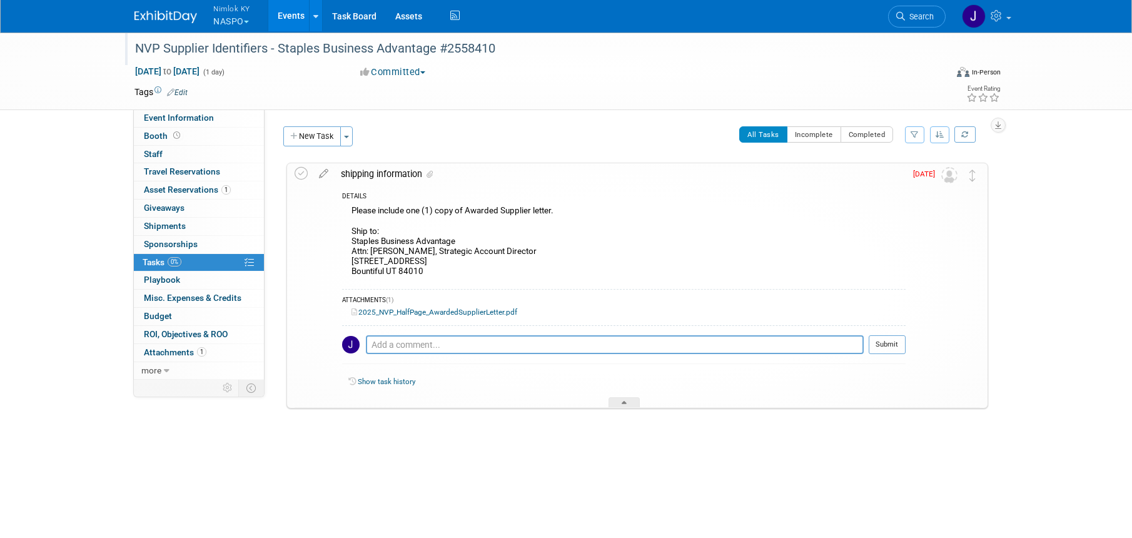
click at [425, 271] on div "Please include one (1) copy of Awarded Supplier letter. Ship to: Staples Busine…" at bounding box center [623, 242] width 563 height 79
drag, startPoint x: 423, startPoint y: 269, endPoint x: 350, endPoint y: 237, distance: 79.8
click at [350, 237] on div "Please include one (1) copy of Awarded Supplier letter. Ship to: Staples Busine…" at bounding box center [623, 242] width 563 height 79
copy div "Staples Business Advantage Attn: [PERSON_NAME], Strategic Account Director [STR…"
click at [565, 283] on div "DETAILS Please include one (1) copy of Awarded Supplier letter. Ship to: Staple…" at bounding box center [619, 295] width 571 height 223
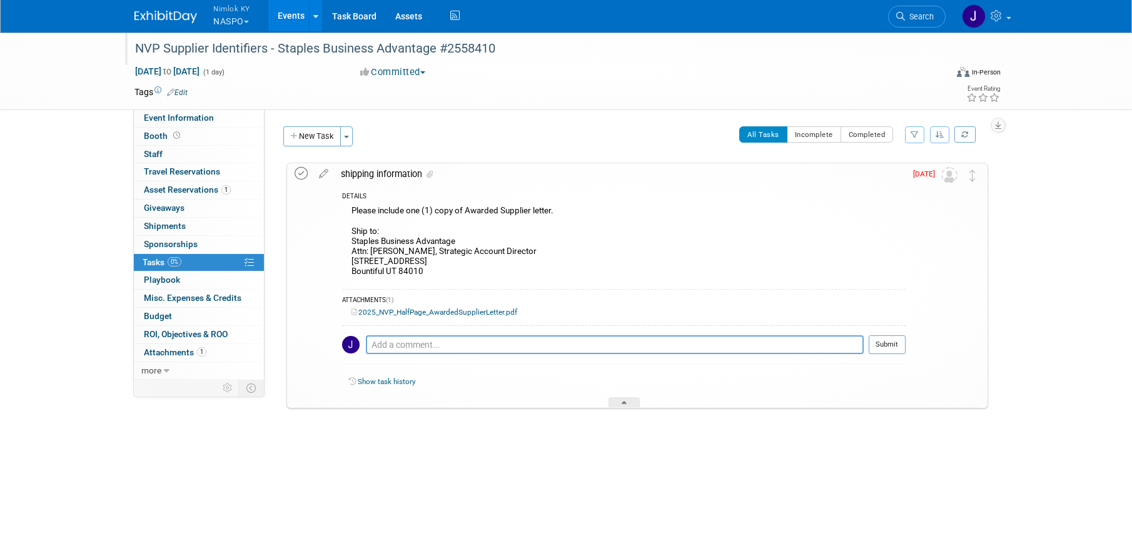
click at [303, 173] on icon at bounding box center [300, 173] width 13 height 13
click at [313, 143] on button "New Task" at bounding box center [312, 136] width 58 height 20
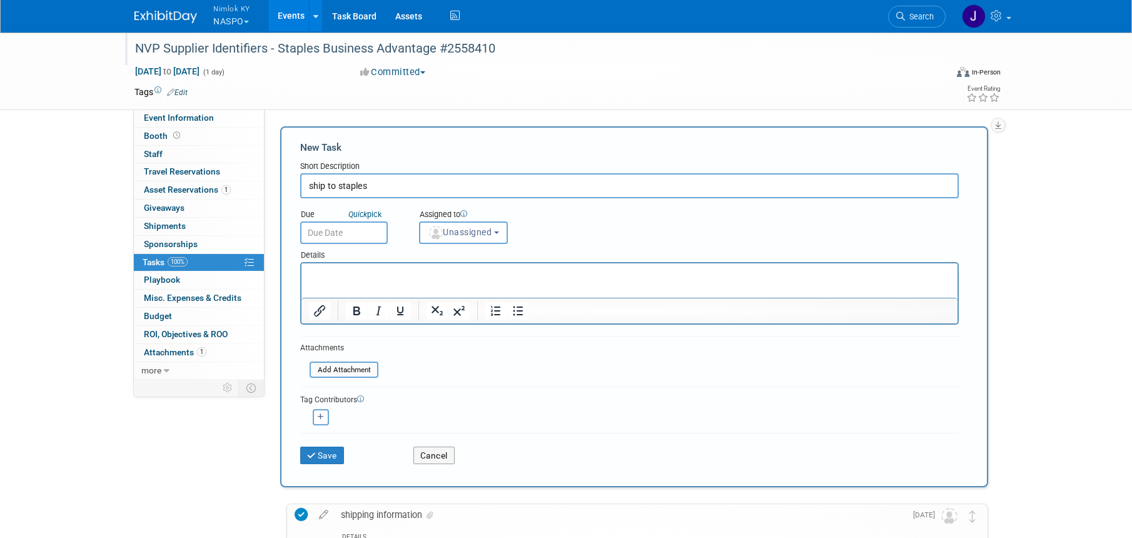
type input "ship to staples"
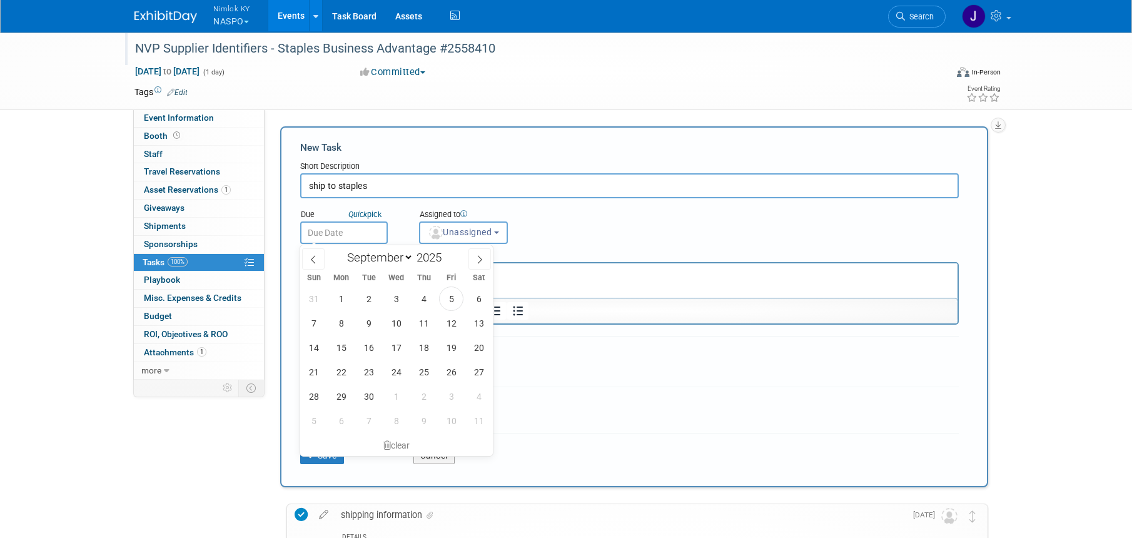
click at [331, 226] on input "text" at bounding box center [344, 232] width 88 height 23
click at [391, 323] on span "10" at bounding box center [396, 323] width 24 height 24
type input "Sep 10, 2025"
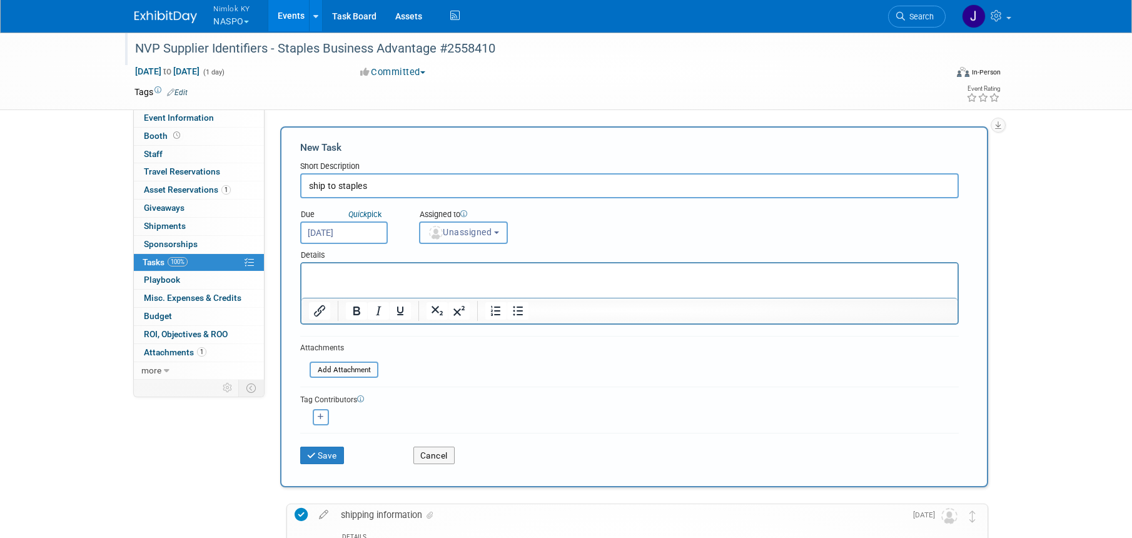
click at [456, 230] on span "Unassigned" at bounding box center [460, 232] width 64 height 10
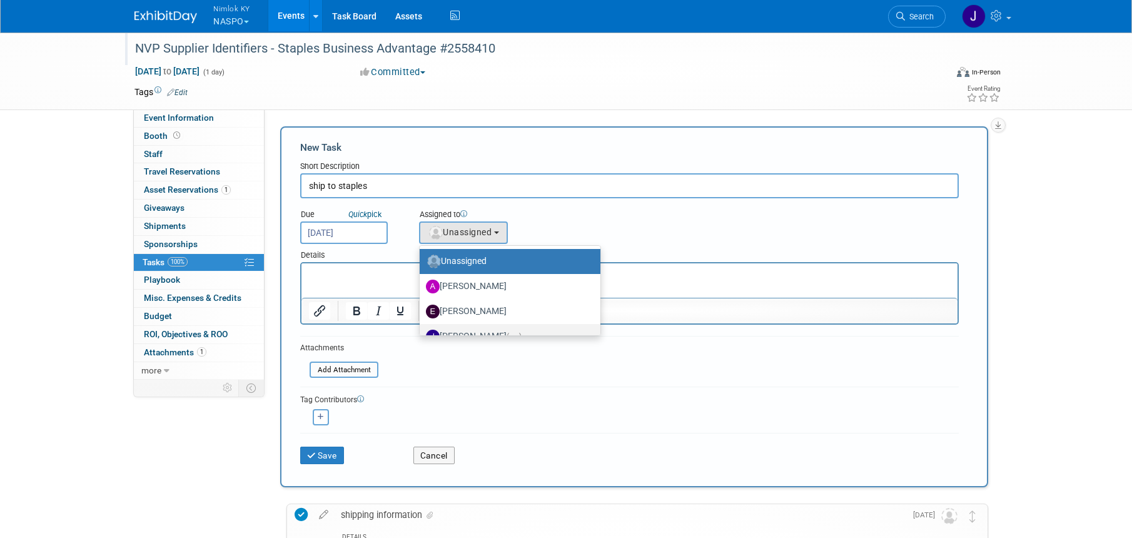
click at [480, 331] on label "Jamie Dunn (me)" at bounding box center [507, 336] width 162 height 20
click at [421, 331] on input "Jamie Dunn (me)" at bounding box center [417, 335] width 8 height 8
select select "6959d863-ee32-42c4-bffe-2330cab25484"
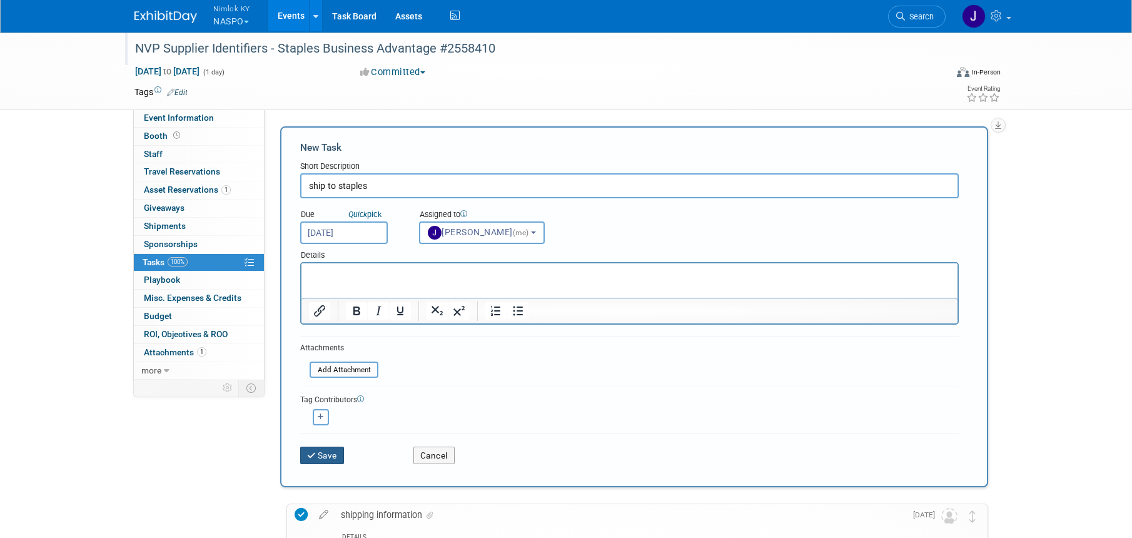
click at [322, 455] on button "Save" at bounding box center [322, 455] width 44 height 18
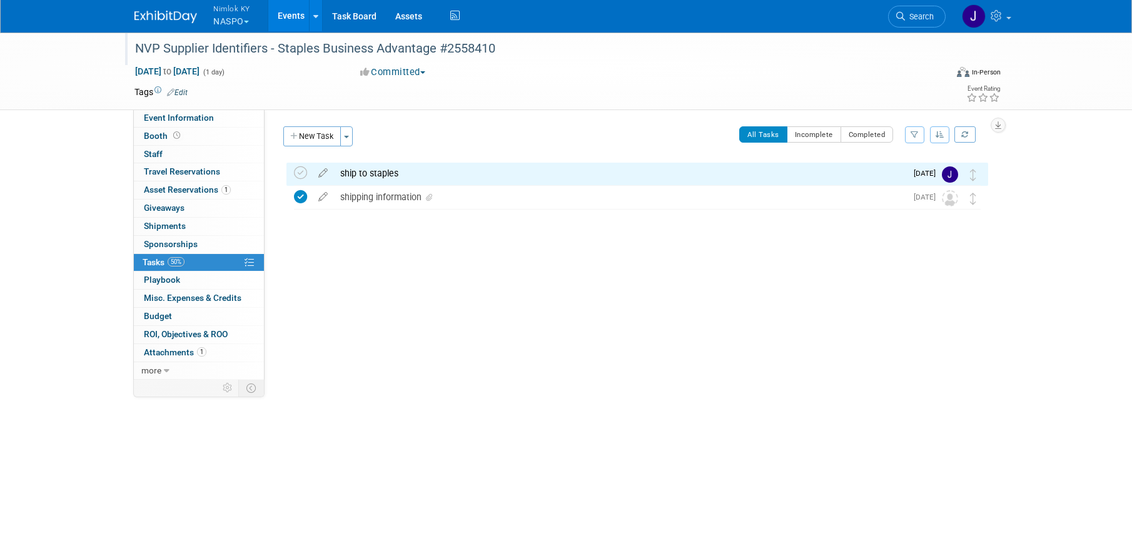
click at [219, 63] on div "NVP Supplier Identifiers - Staples Business Advantage #2558410" at bounding box center [530, 48] width 811 height 34
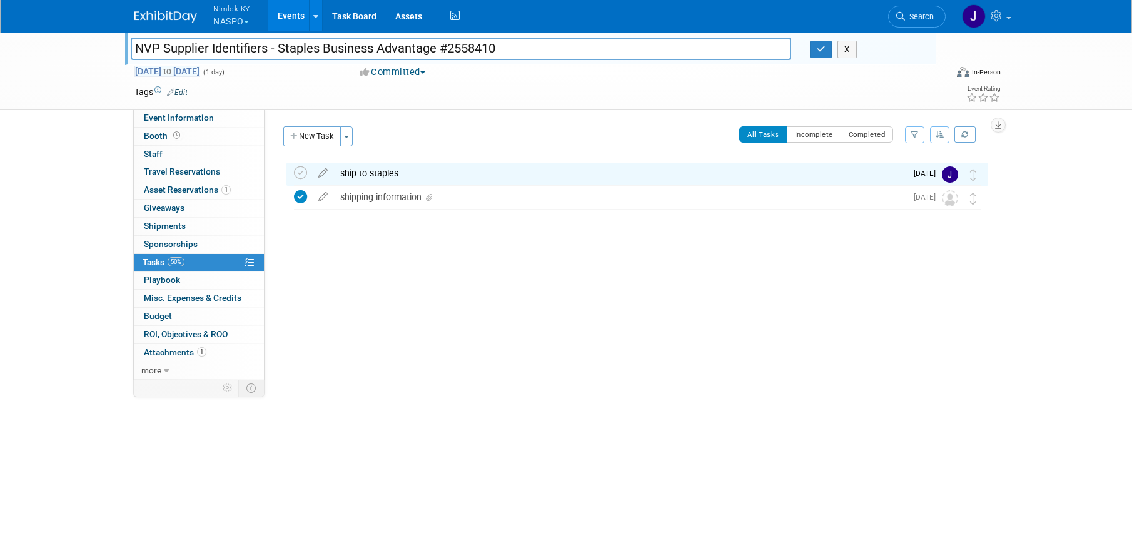
click at [200, 70] on span "Aug 31, 2025 to Aug 31, 2025" at bounding box center [167, 71] width 66 height 11
type input "Aug 31, 2025"
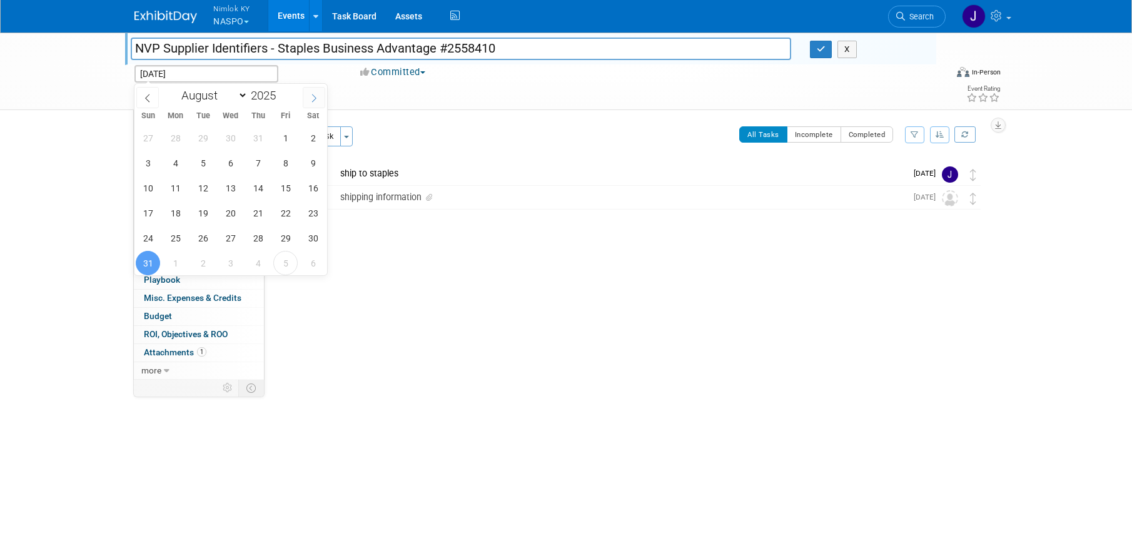
click at [316, 97] on icon at bounding box center [313, 98] width 9 height 9
select select "8"
click at [289, 161] on span "12" at bounding box center [285, 163] width 24 height 24
type input "Sep 12, 2025"
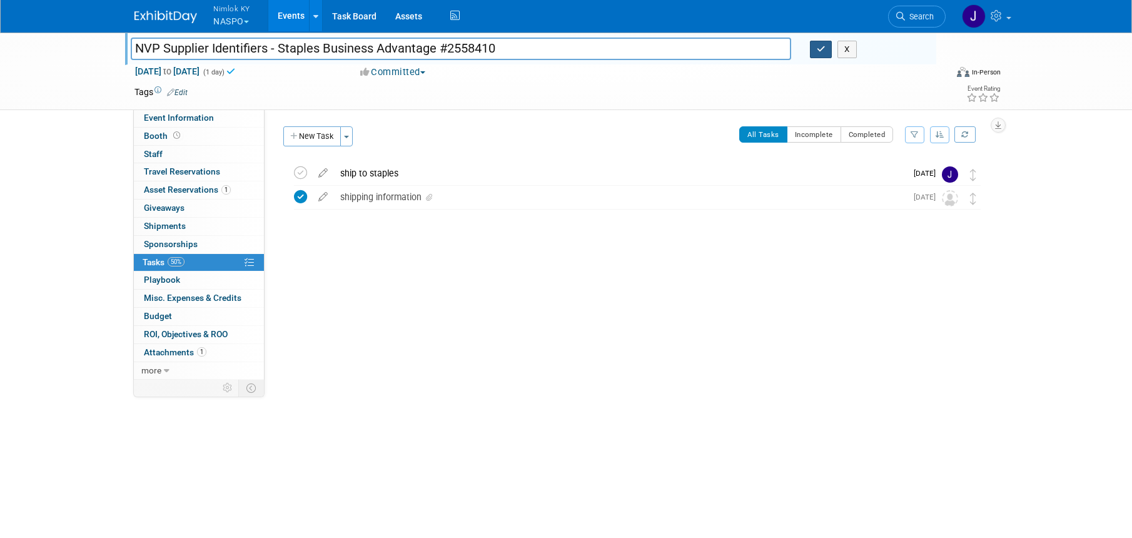
click at [823, 51] on icon "button" at bounding box center [820, 49] width 9 height 8
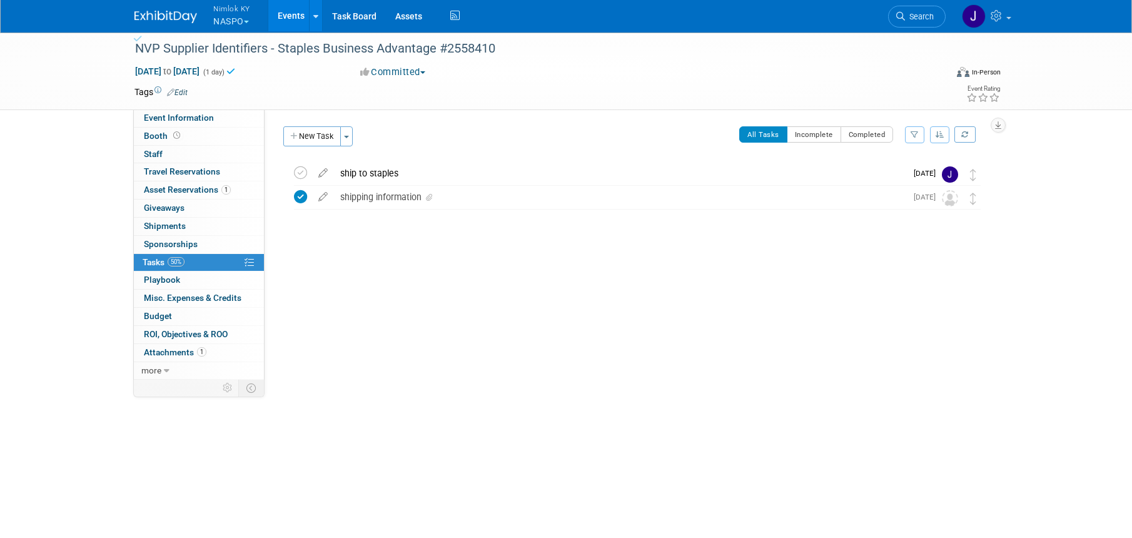
click at [750, 94] on td at bounding box center [520, 92] width 665 height 13
click at [291, 13] on link "Events" at bounding box center [291, 15] width 46 height 31
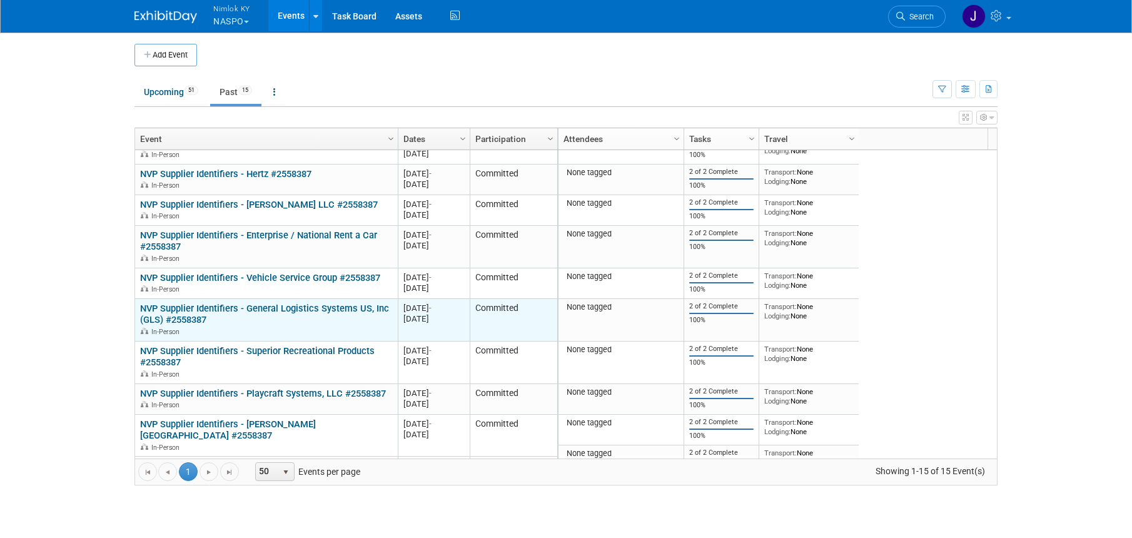
scroll to position [198, 0]
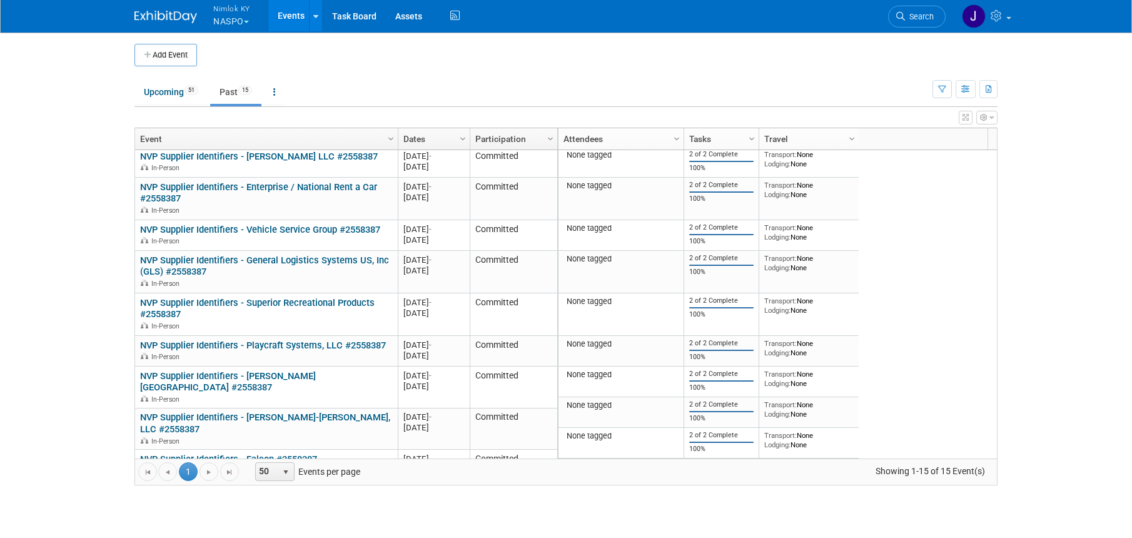
click at [340, 86] on ul "Upcoming 51 Past 15 All Events 66 Past and Upcoming Grouped Annually Events gro…" at bounding box center [533, 93] width 798 height 28
